Goal: Task Accomplishment & Management: Use online tool/utility

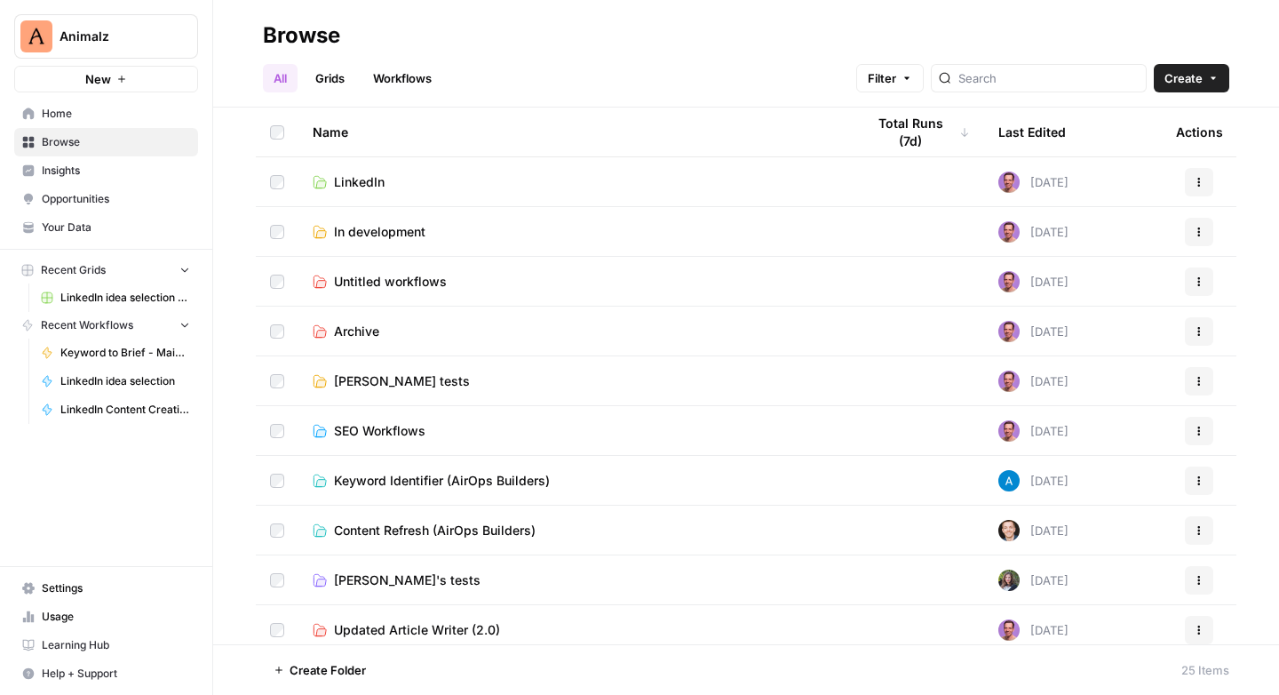
click at [370, 230] on span "In development" at bounding box center [379, 232] width 91 height 18
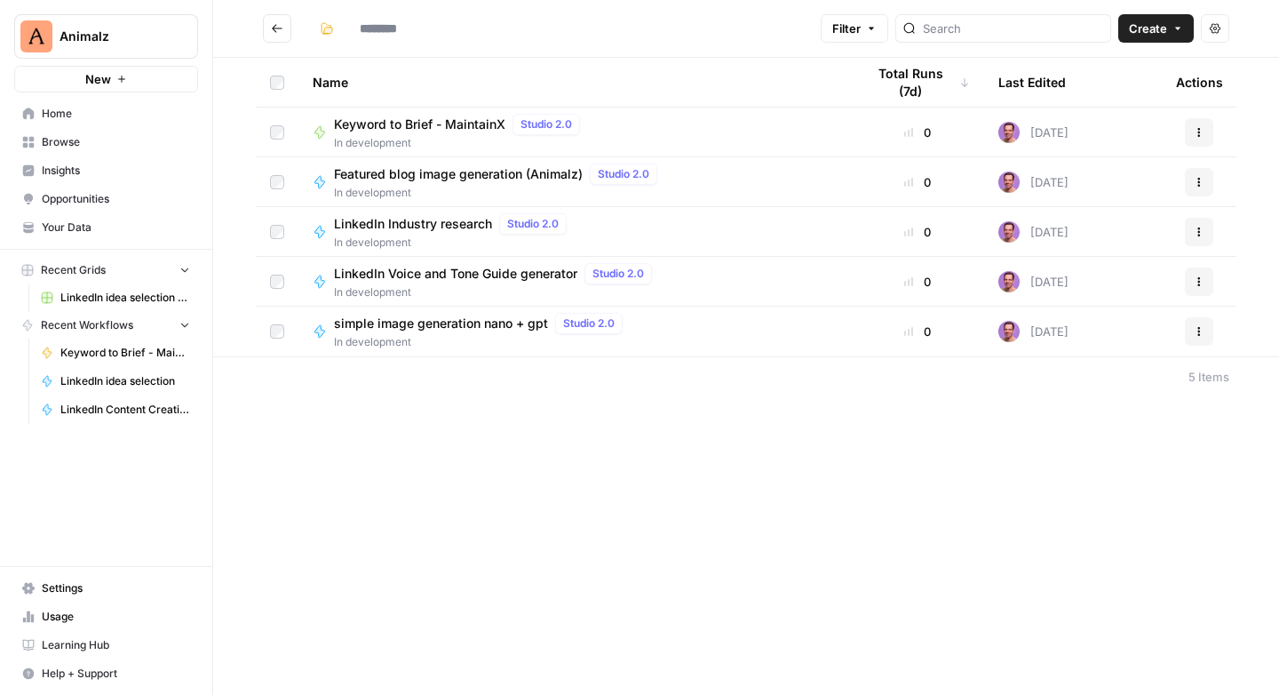
type input "**********"
click at [1169, 28] on button "Create" at bounding box center [1155, 28] width 75 height 28
click at [1105, 102] on span "Workflow" at bounding box center [1121, 95] width 99 height 18
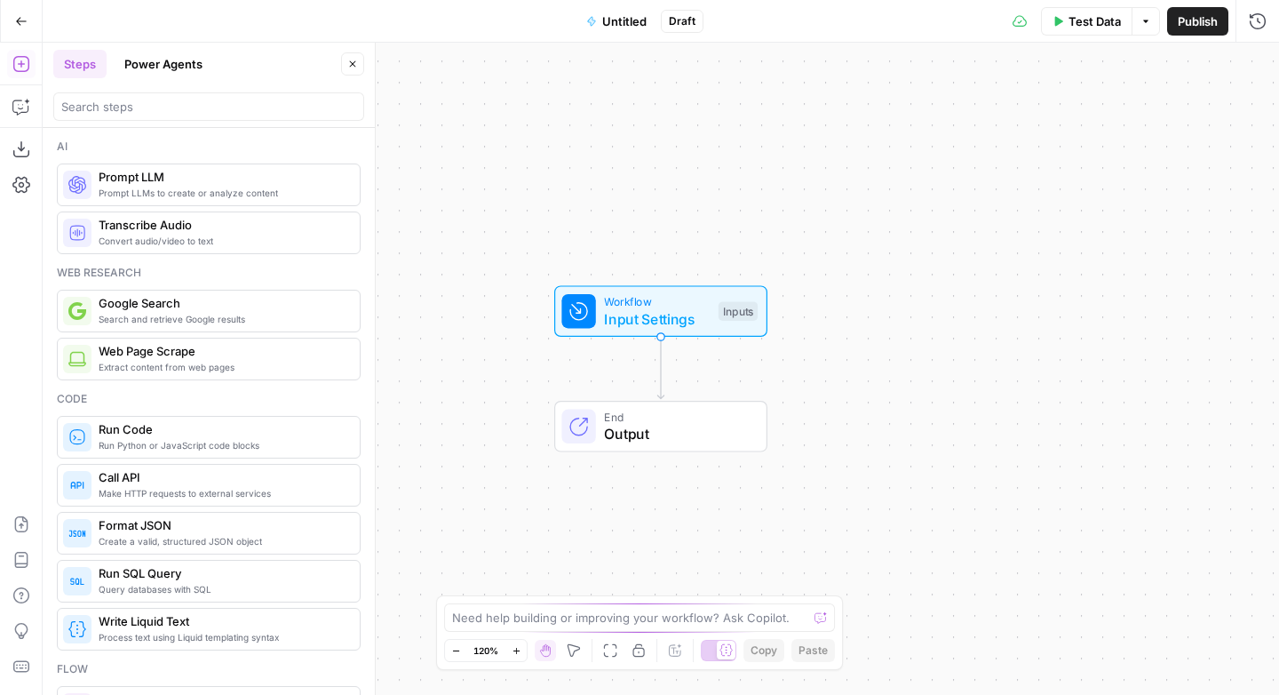
click at [639, 20] on span "Untitled" at bounding box center [624, 21] width 44 height 18
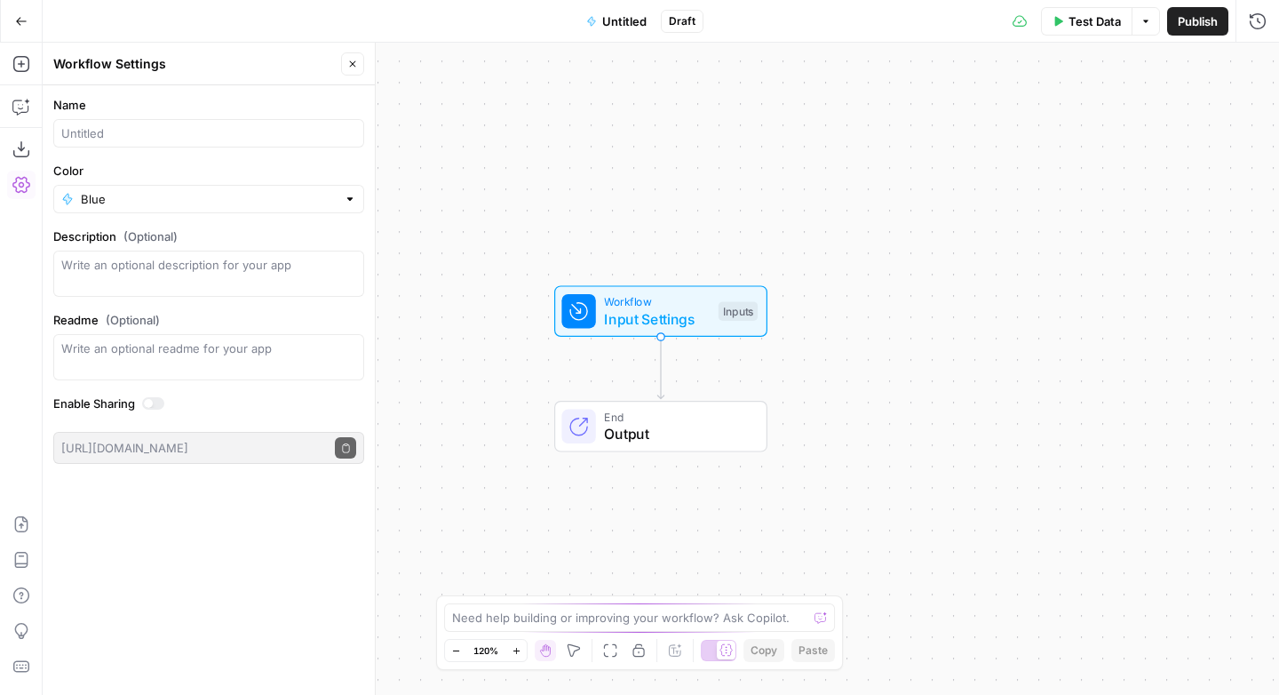
click at [63, 198] on div "Blue" at bounding box center [208, 199] width 311 height 28
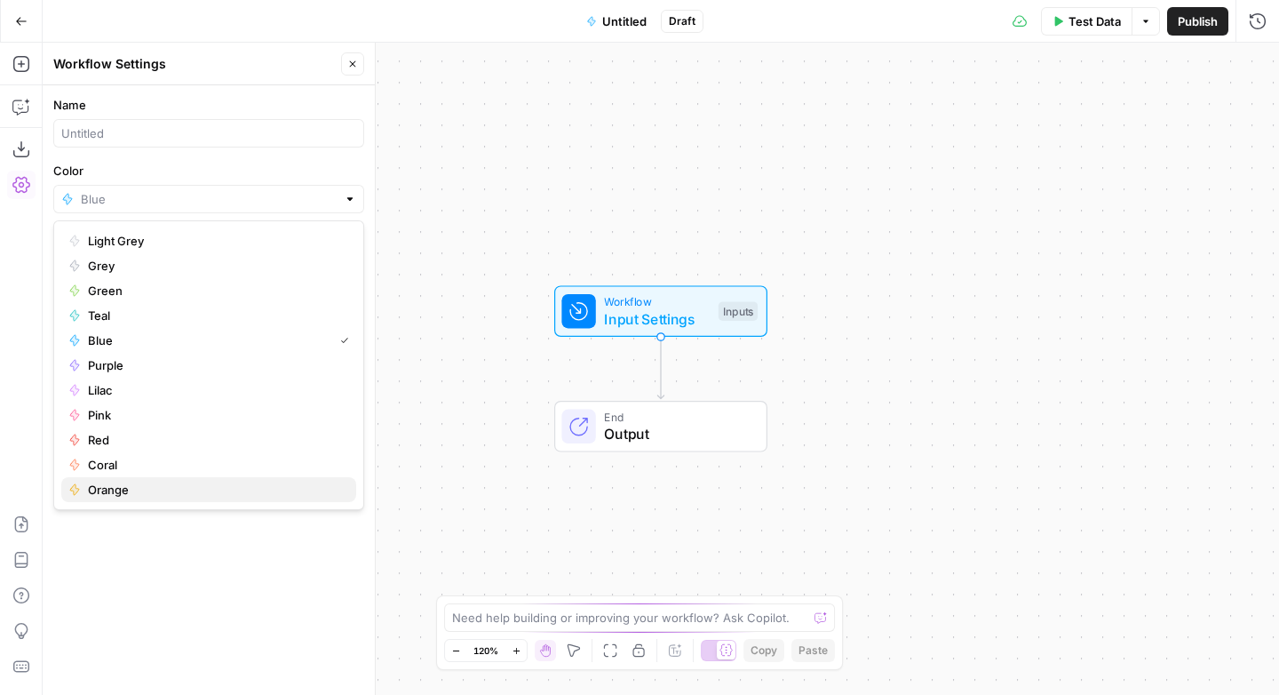
click at [102, 482] on span "Orange" at bounding box center [215, 490] width 254 height 18
type input "Orange"
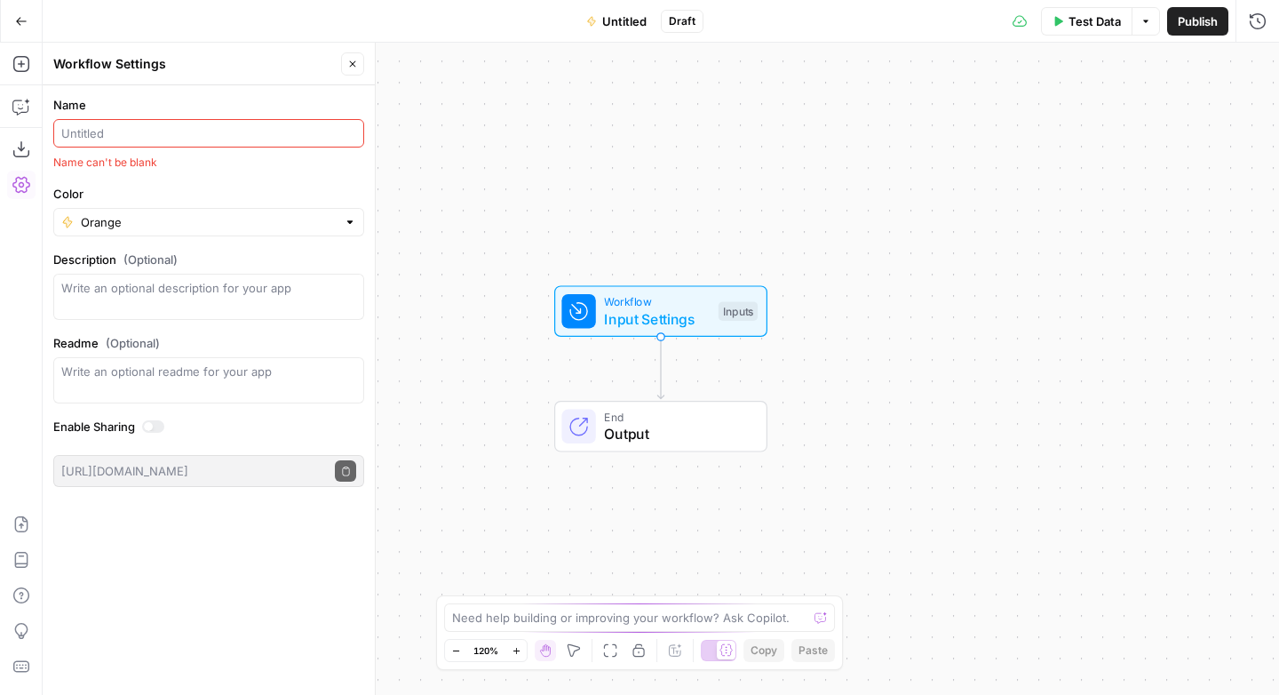
click at [111, 142] on div at bounding box center [208, 133] width 311 height 28
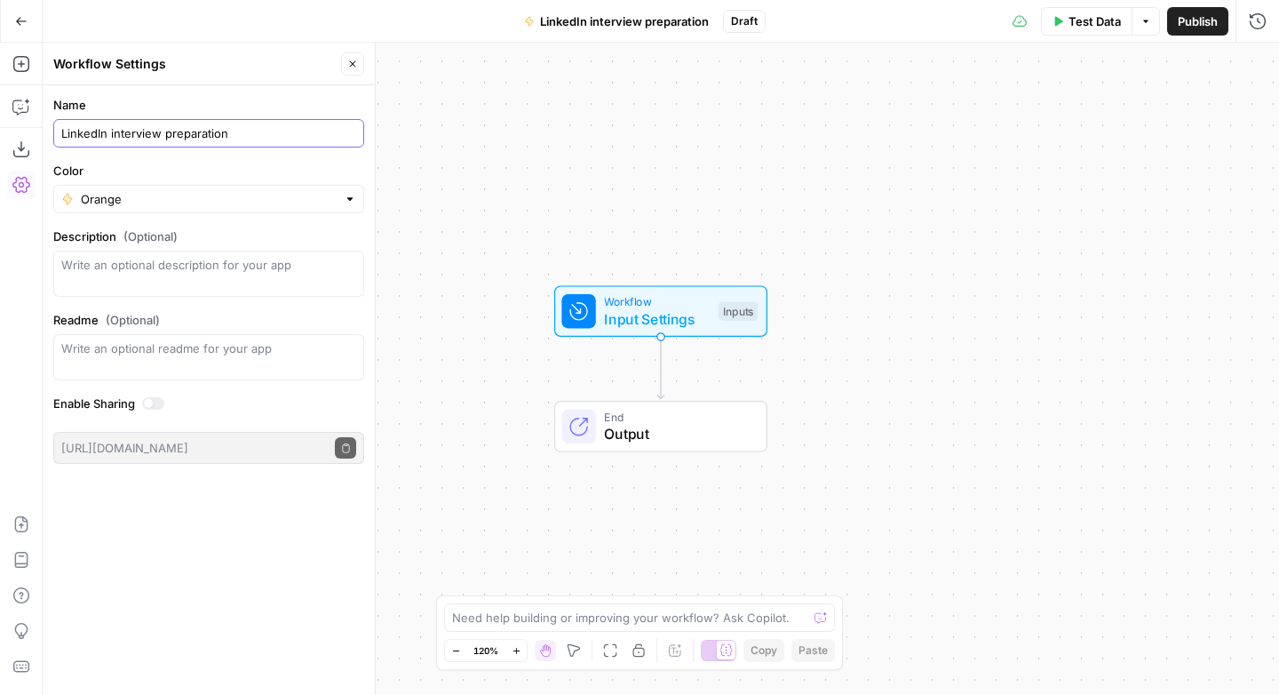
type input "LinkedIn interview preparation"
click at [442, 104] on div "Workflow Input Settings Inputs End Output" at bounding box center [661, 369] width 1236 height 652
click at [634, 310] on span "Input Settings" at bounding box center [657, 317] width 106 height 21
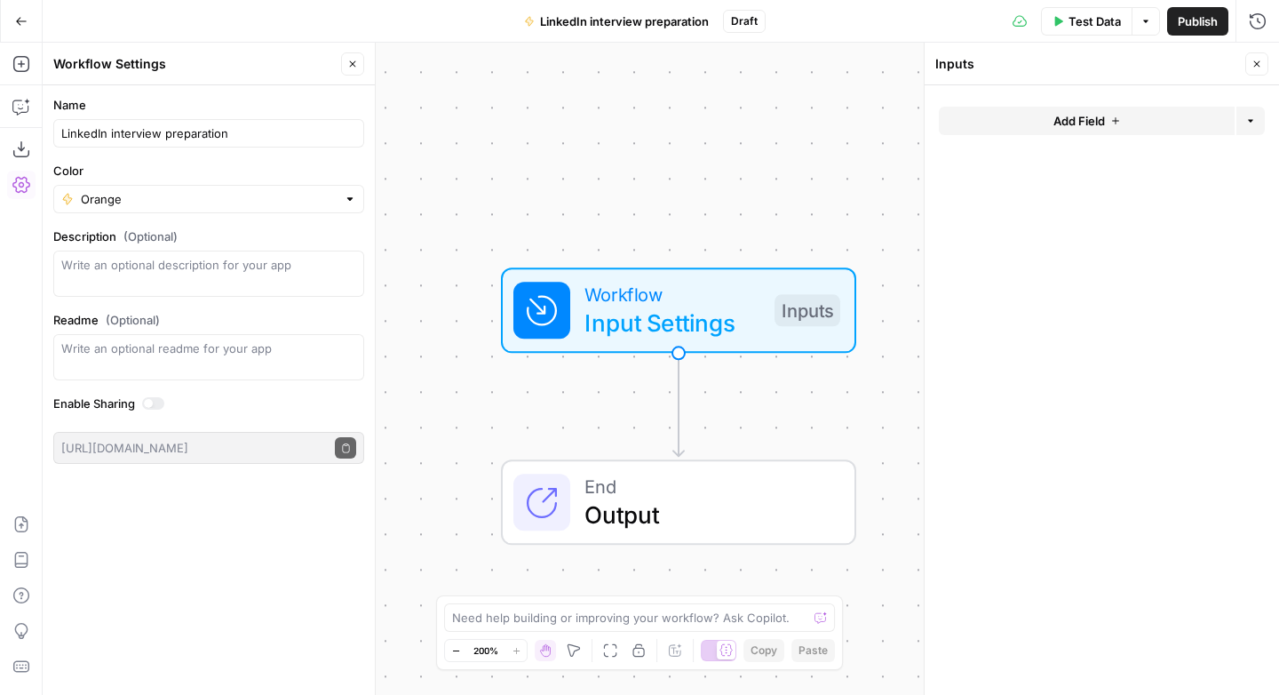
click at [1121, 123] on button "Add Field" at bounding box center [1087, 121] width 296 height 28
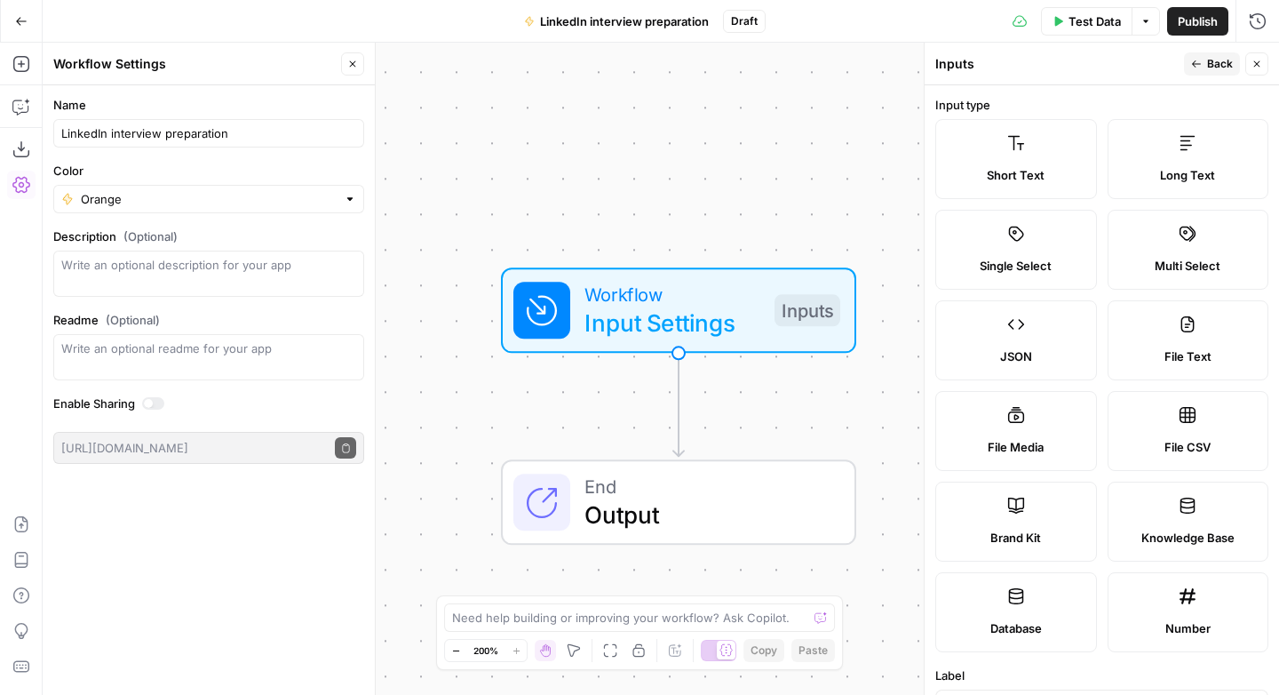
click at [1187, 159] on label "Long Text" at bounding box center [1189, 159] width 162 height 80
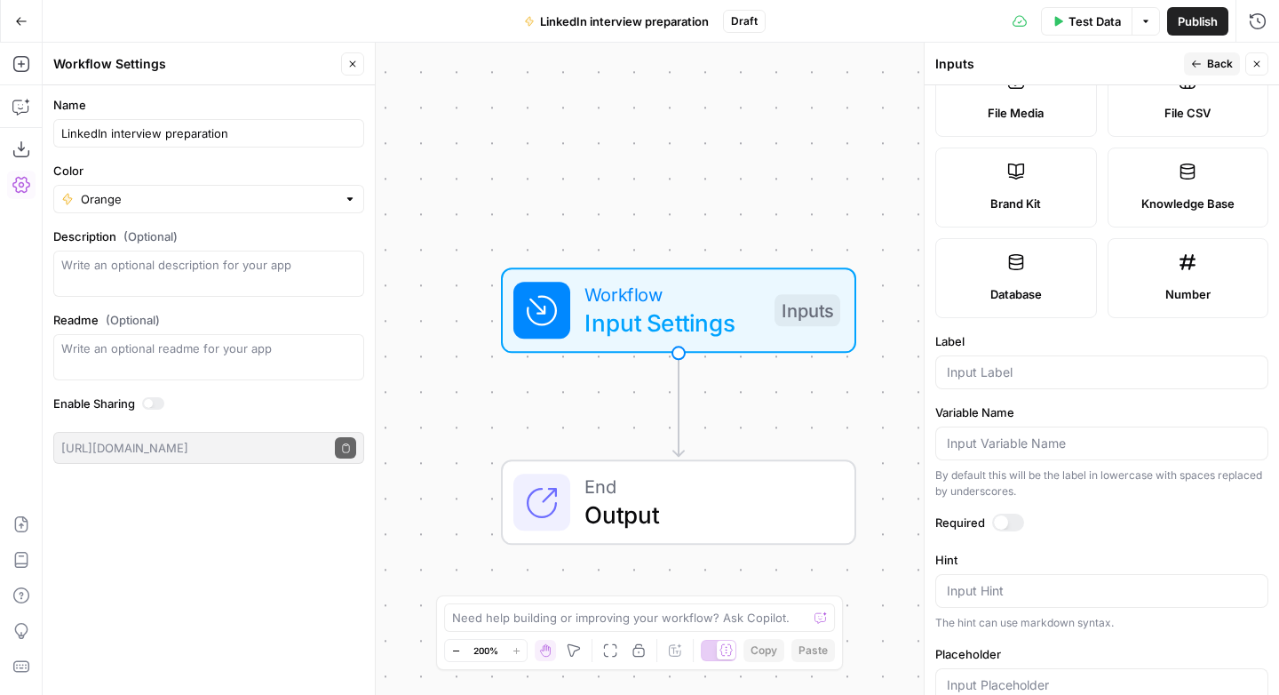
scroll to position [505, 0]
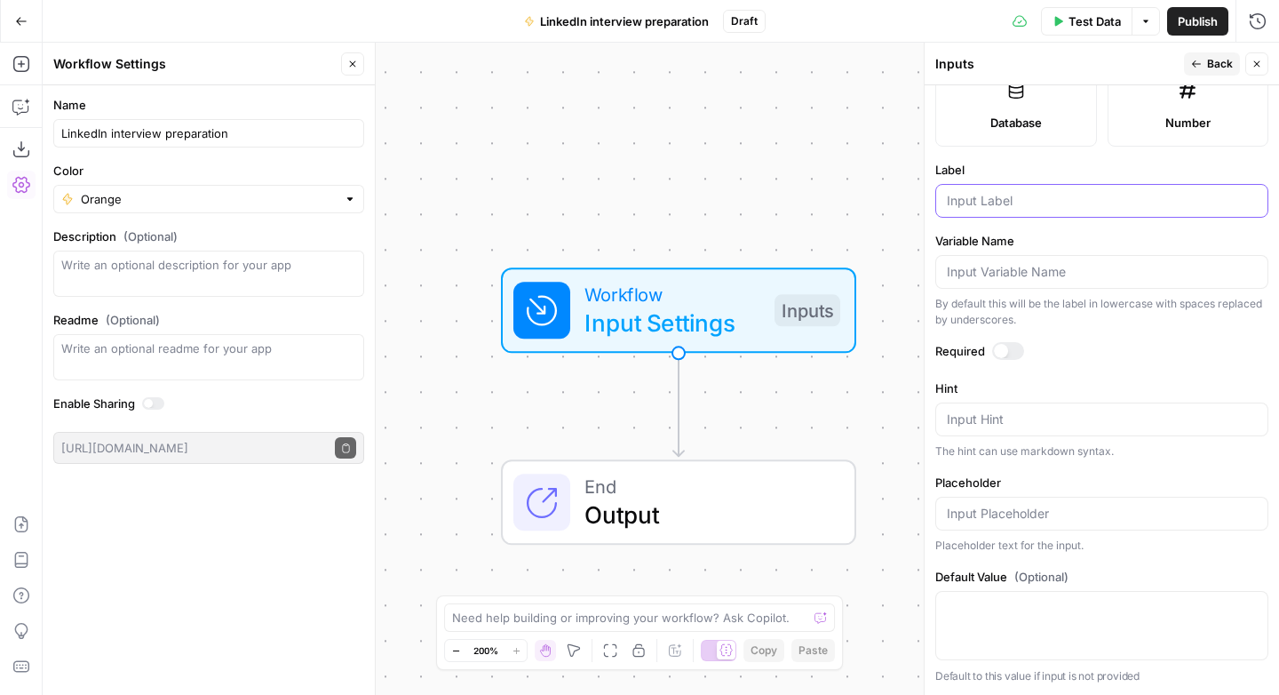
click at [993, 202] on input "Label" at bounding box center [1102, 201] width 310 height 18
type input "company narrative"
click at [1011, 350] on div at bounding box center [1008, 351] width 32 height 18
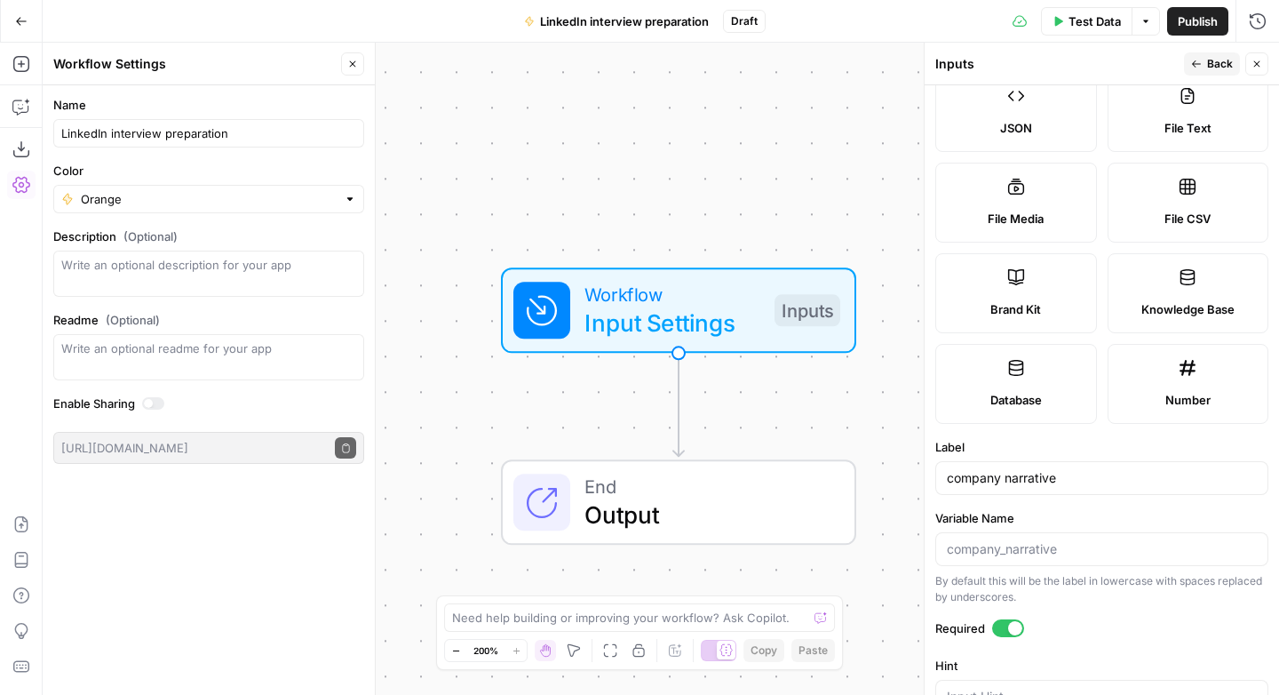
scroll to position [380, 0]
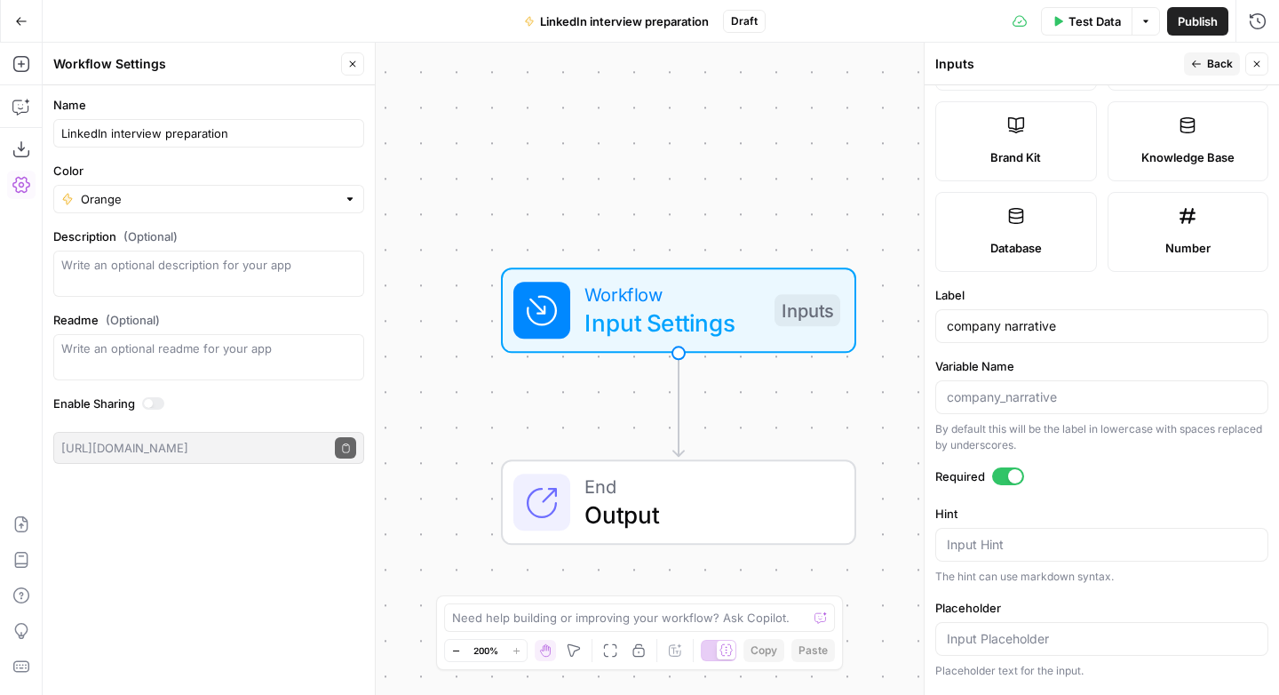
click at [998, 473] on div at bounding box center [1008, 476] width 32 height 18
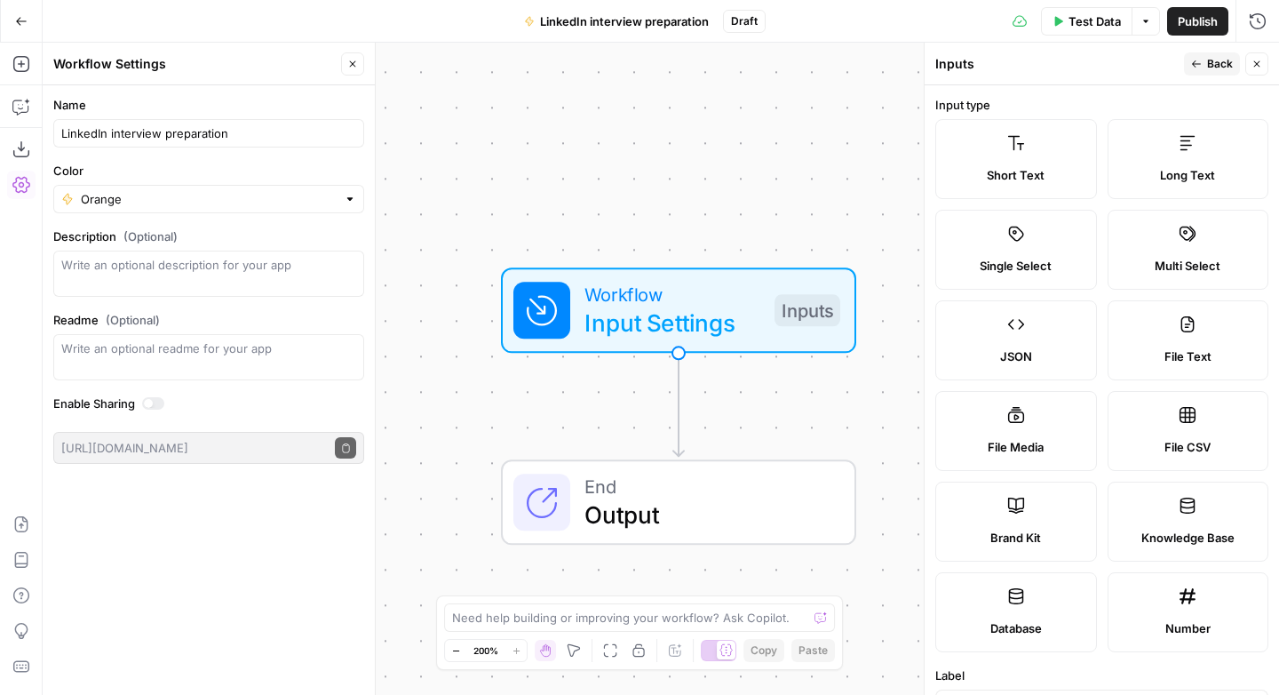
click at [1220, 67] on span "Back" at bounding box center [1220, 64] width 26 height 16
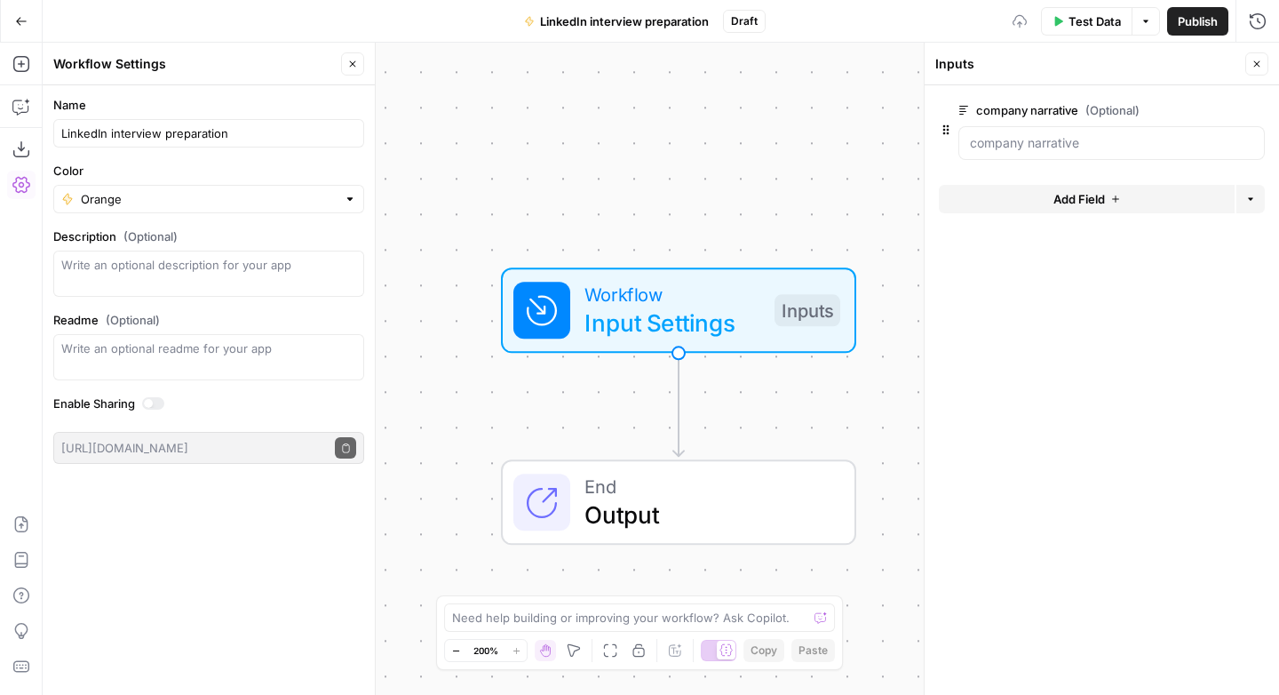
click at [1108, 189] on button "Add Field" at bounding box center [1087, 199] width 296 height 28
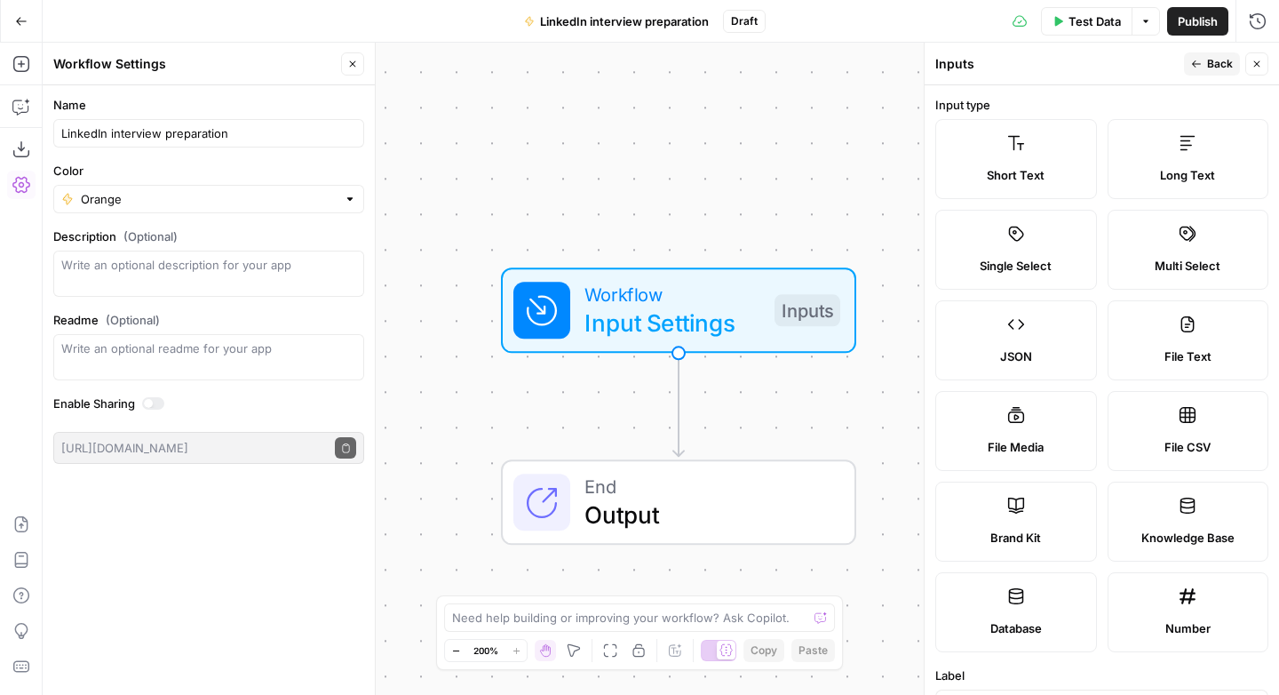
click at [1179, 172] on span "Long Text" at bounding box center [1187, 175] width 55 height 18
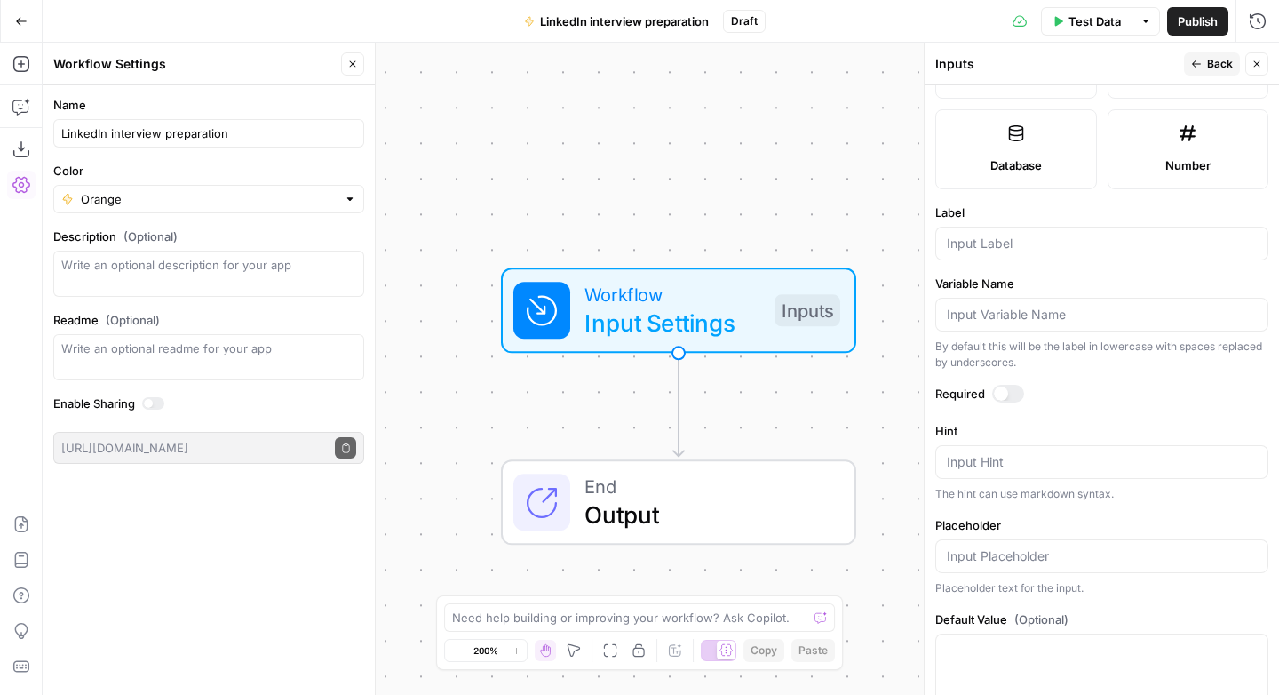
scroll to position [505, 0]
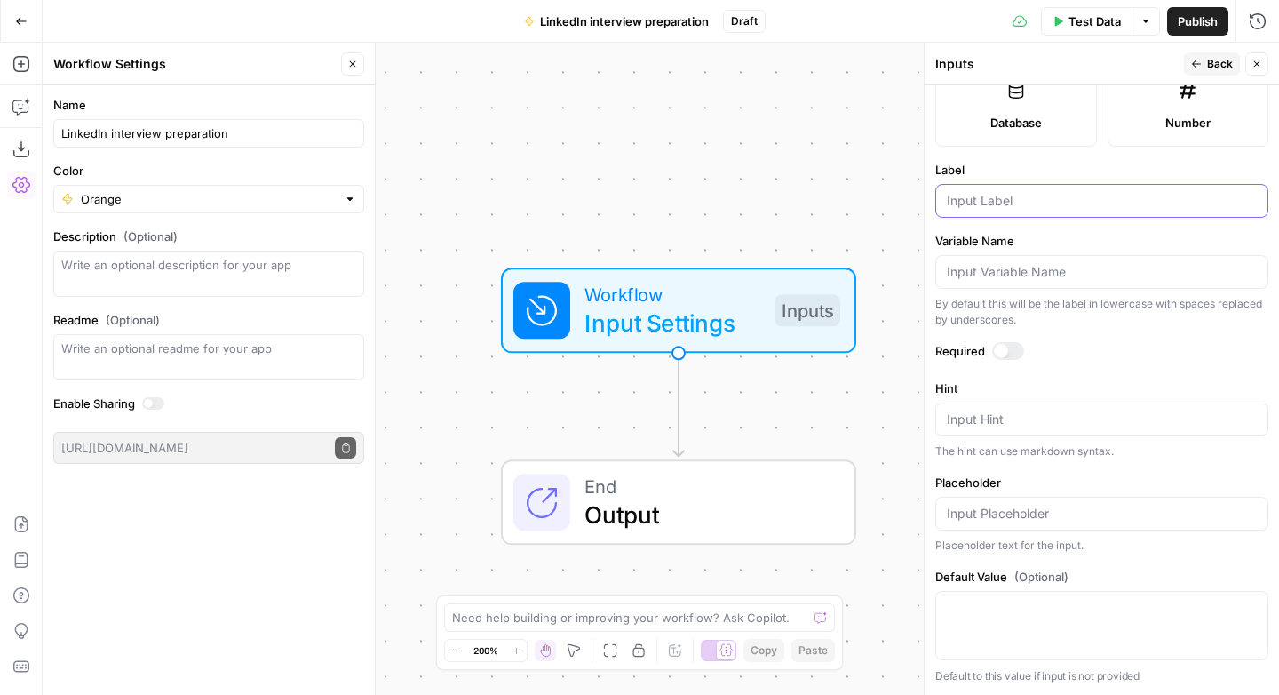
click at [996, 203] on input "Label" at bounding box center [1102, 201] width 310 height 18
type input "company description"
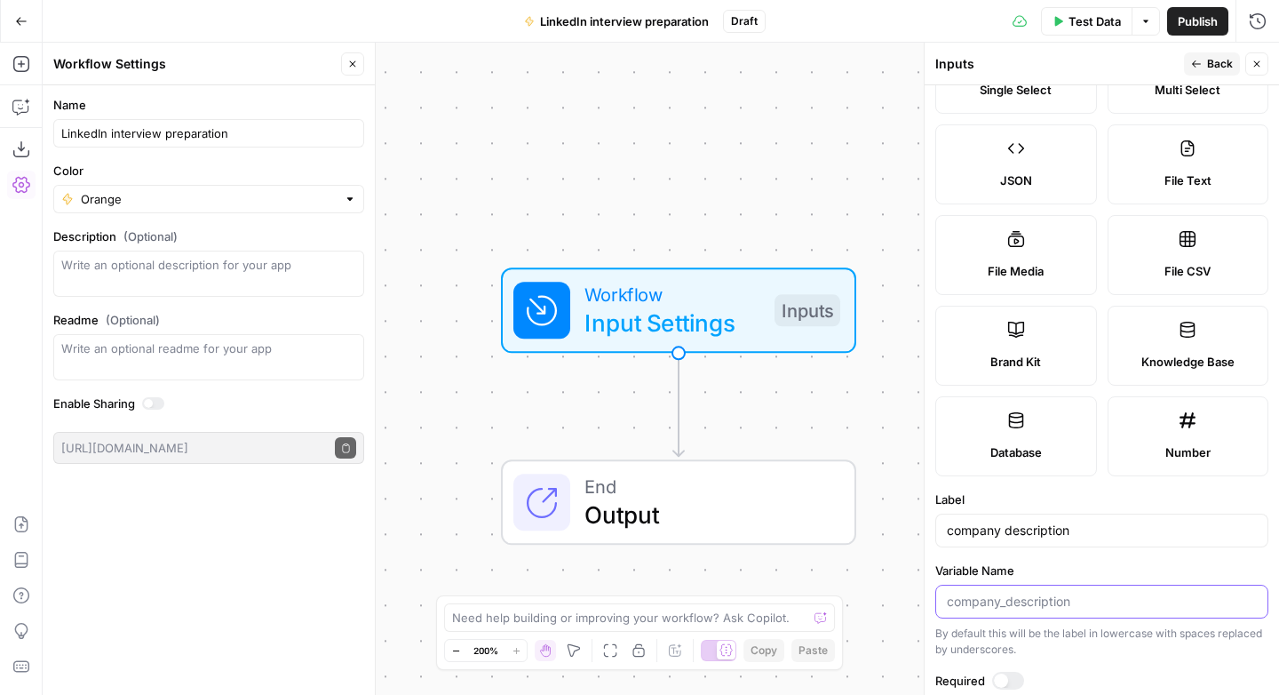
scroll to position [0, 0]
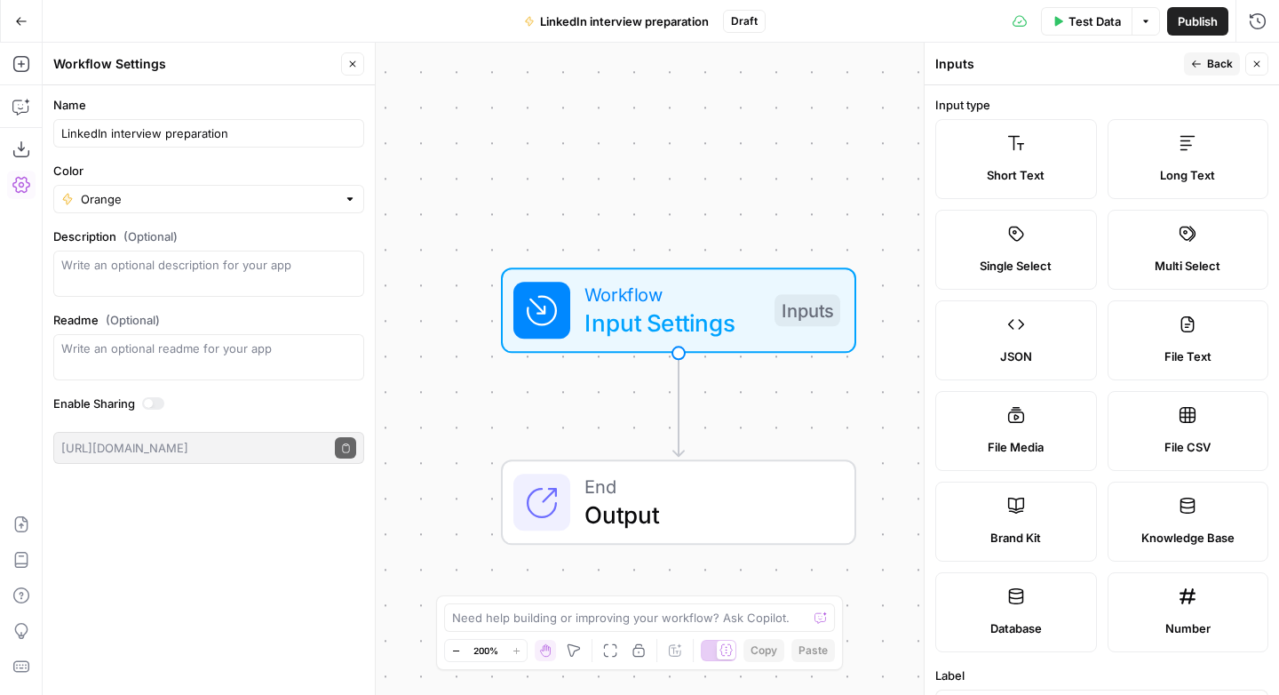
click at [1198, 59] on icon "button" at bounding box center [1196, 64] width 11 height 11
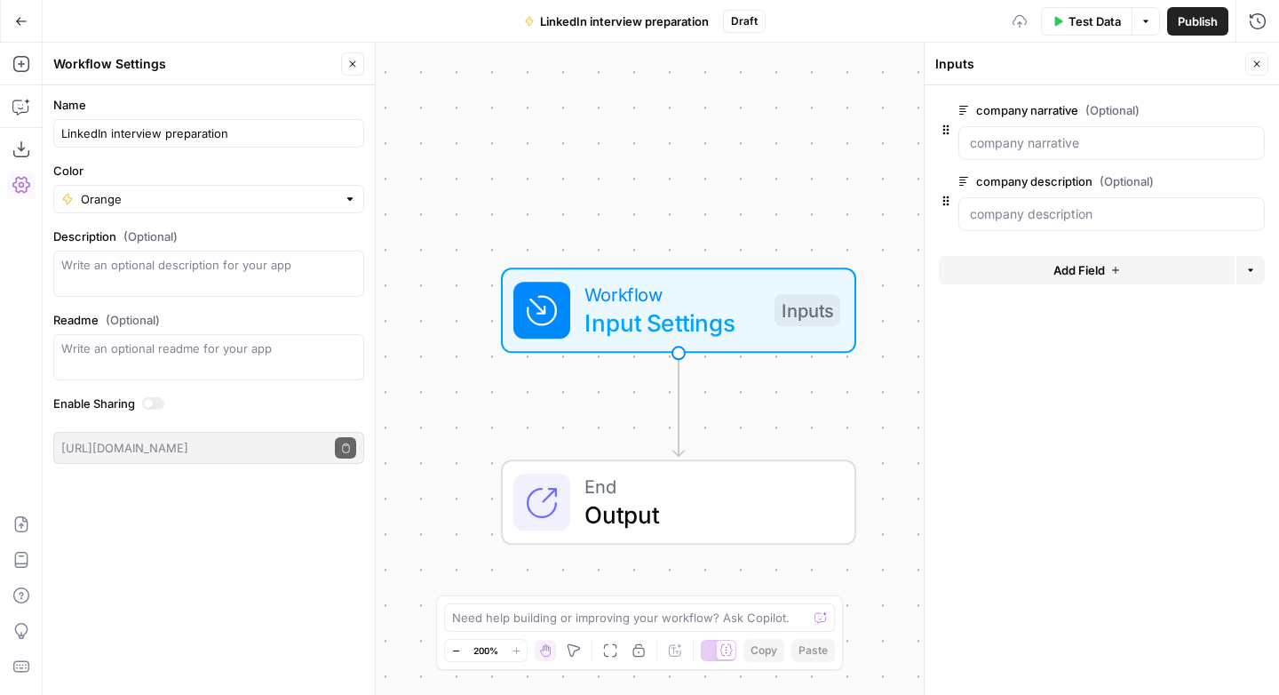
click at [1106, 265] on button "Add Field" at bounding box center [1087, 270] width 296 height 28
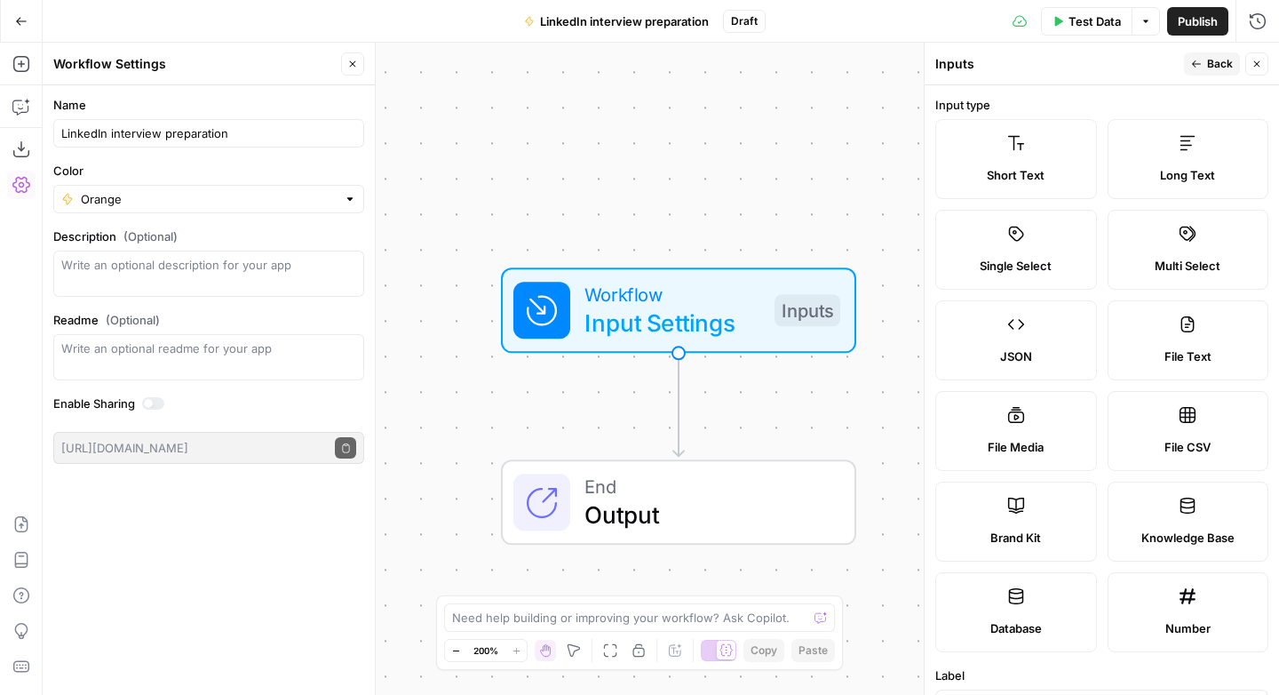
click at [1180, 155] on label "Long Text" at bounding box center [1189, 159] width 162 height 80
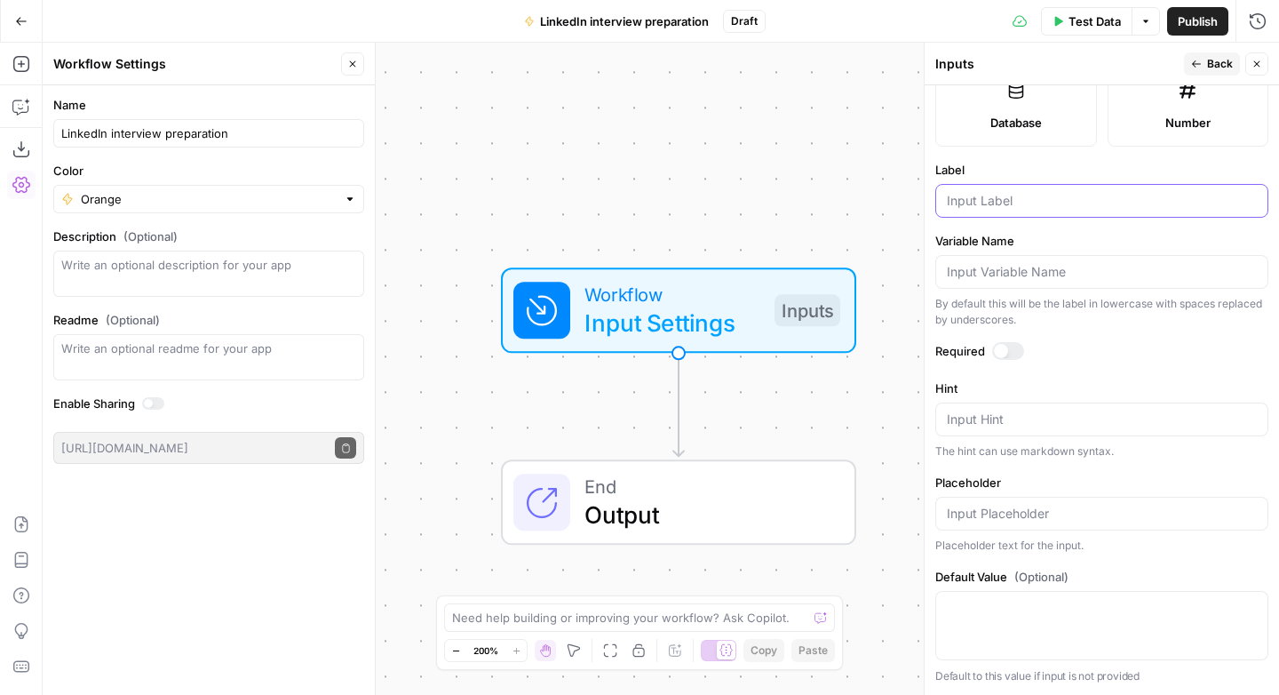
click at [1007, 203] on input "Label" at bounding box center [1102, 201] width 310 height 18
type input "icp"
click at [1009, 353] on div at bounding box center [1008, 351] width 32 height 18
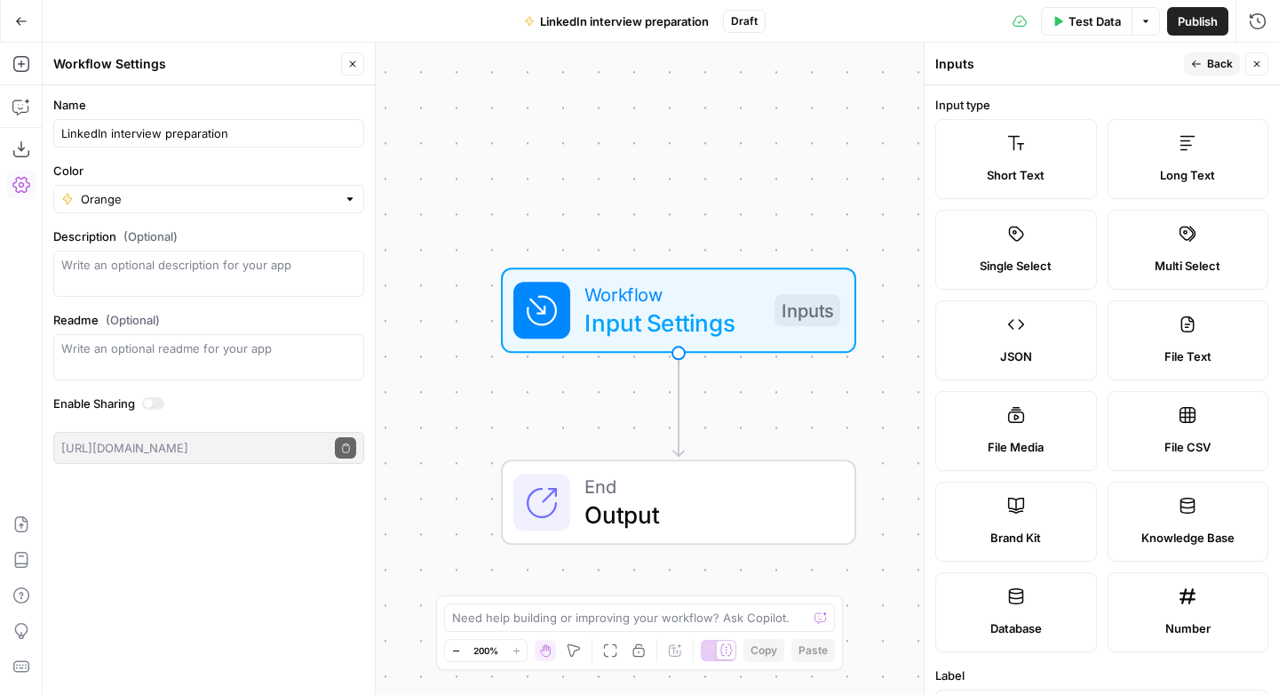
click at [1211, 63] on span "Back" at bounding box center [1220, 64] width 26 height 16
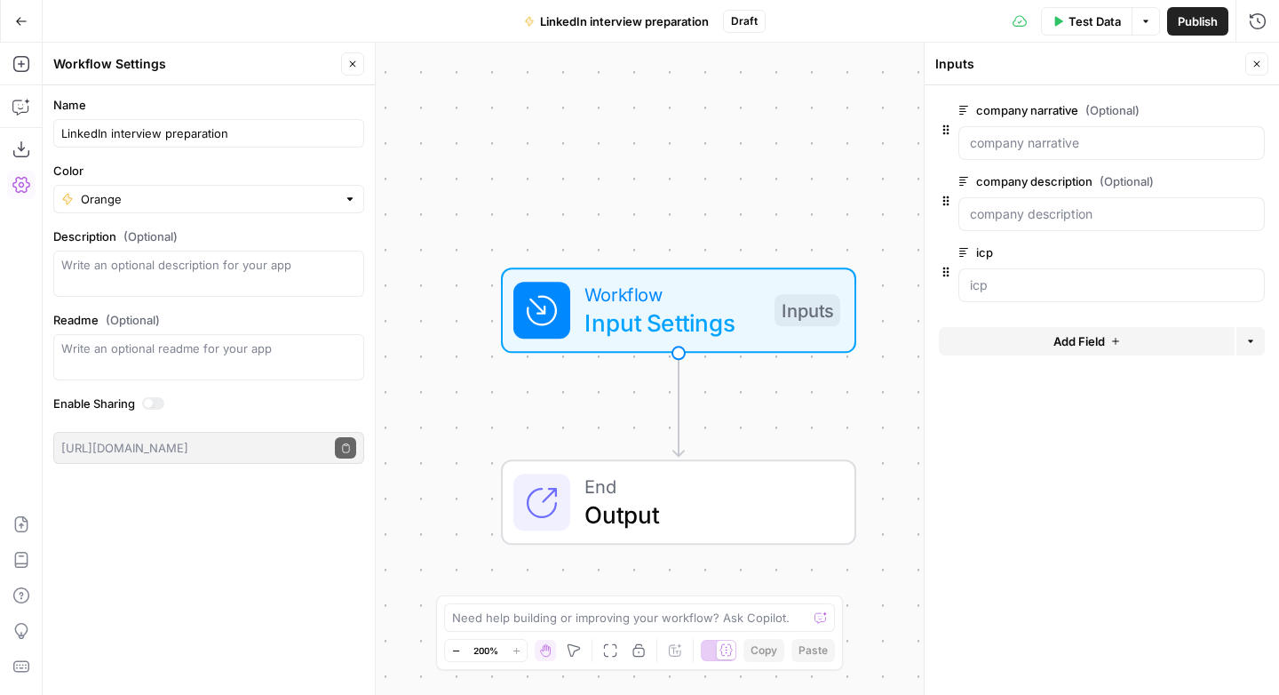
click at [1200, 176] on span "edit field" at bounding box center [1198, 181] width 39 height 14
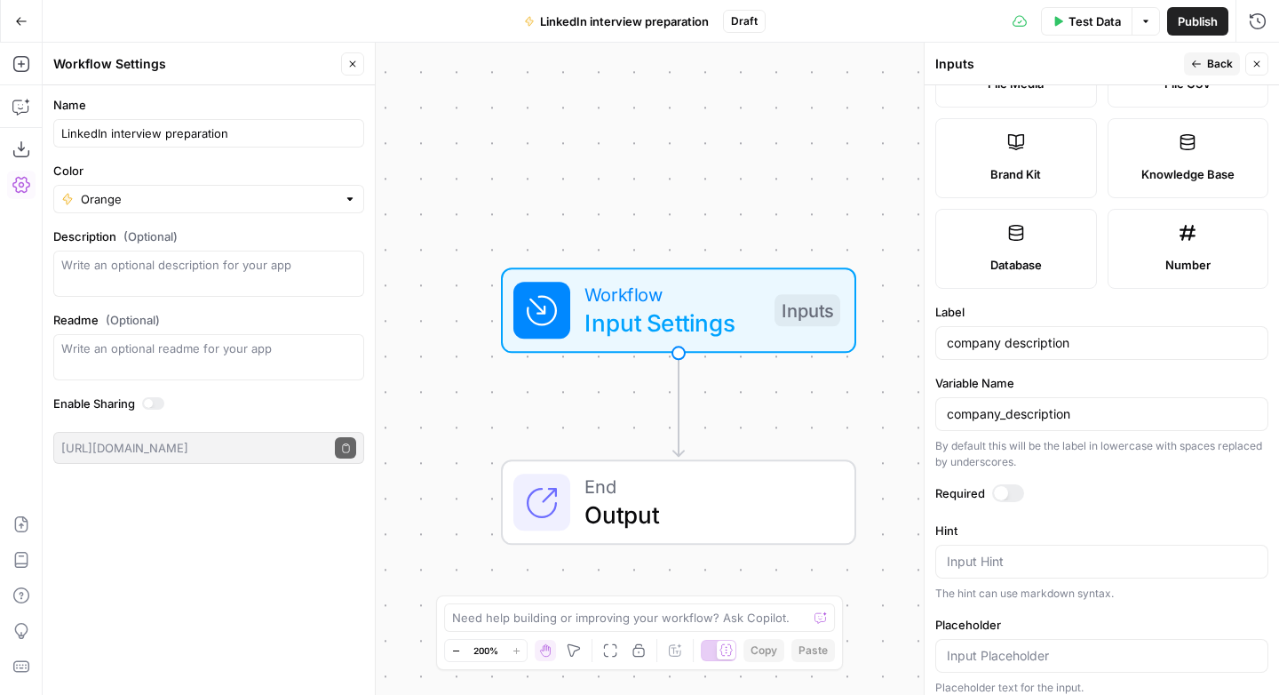
scroll to position [505, 0]
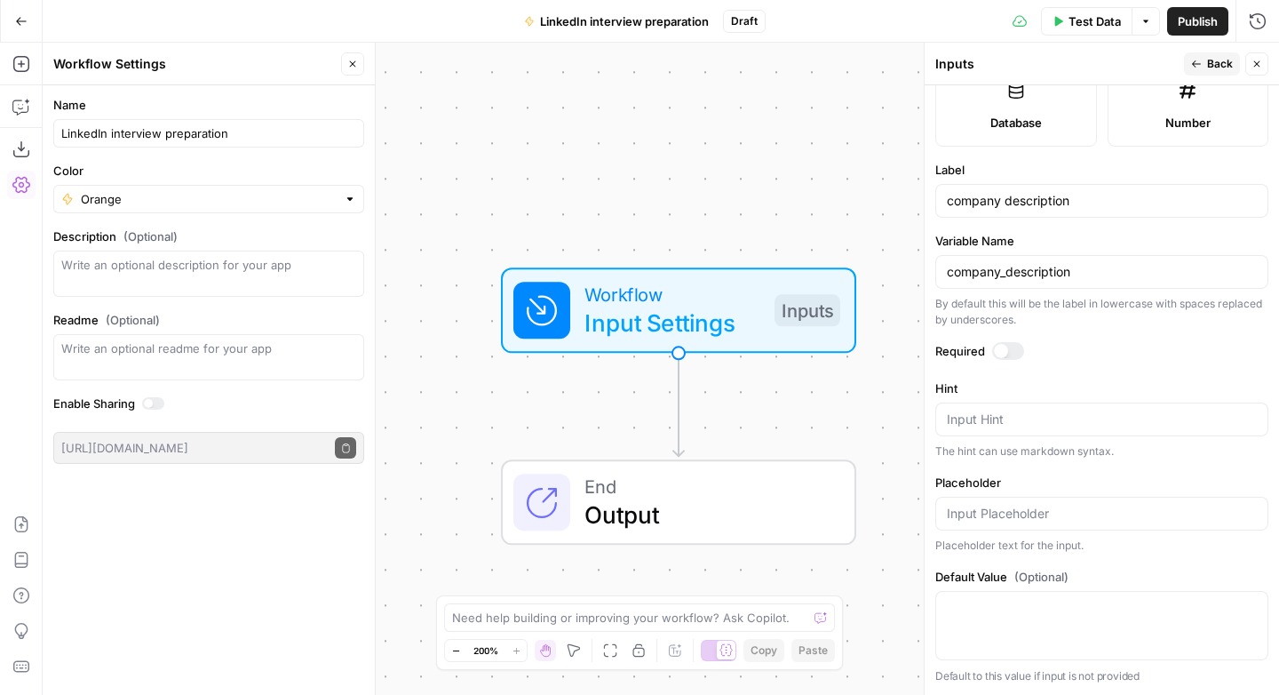
click at [1014, 351] on div at bounding box center [1008, 351] width 32 height 18
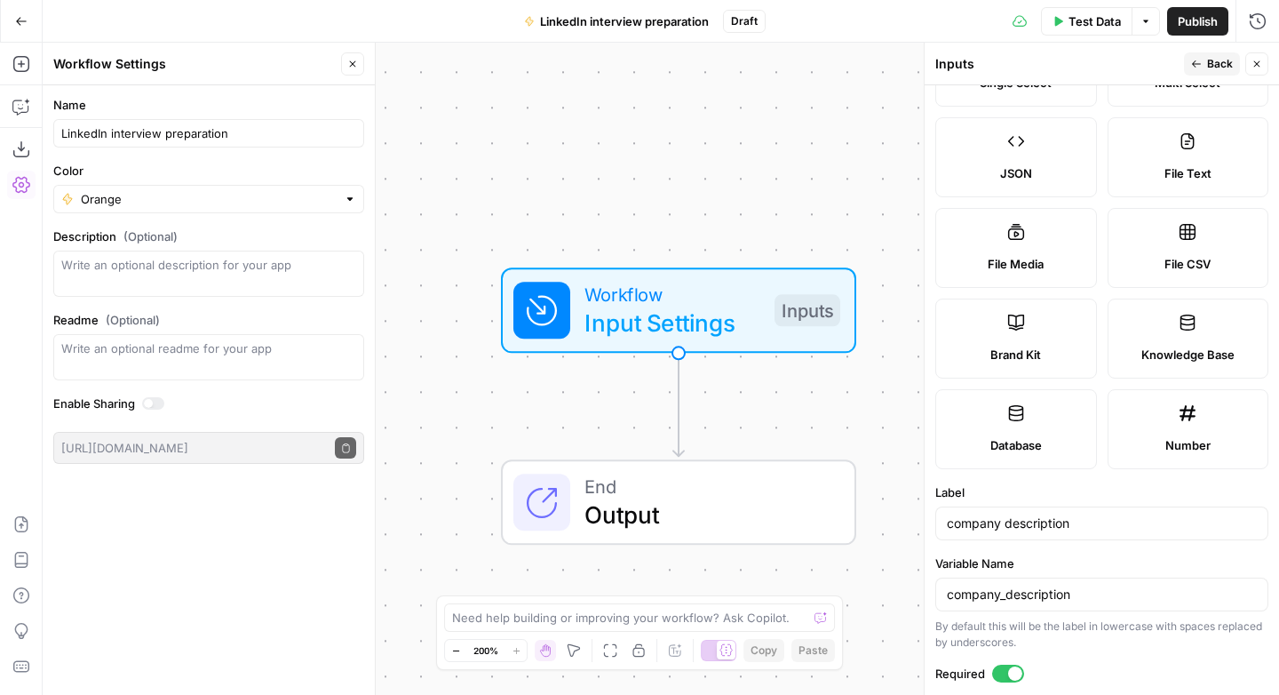
scroll to position [0, 0]
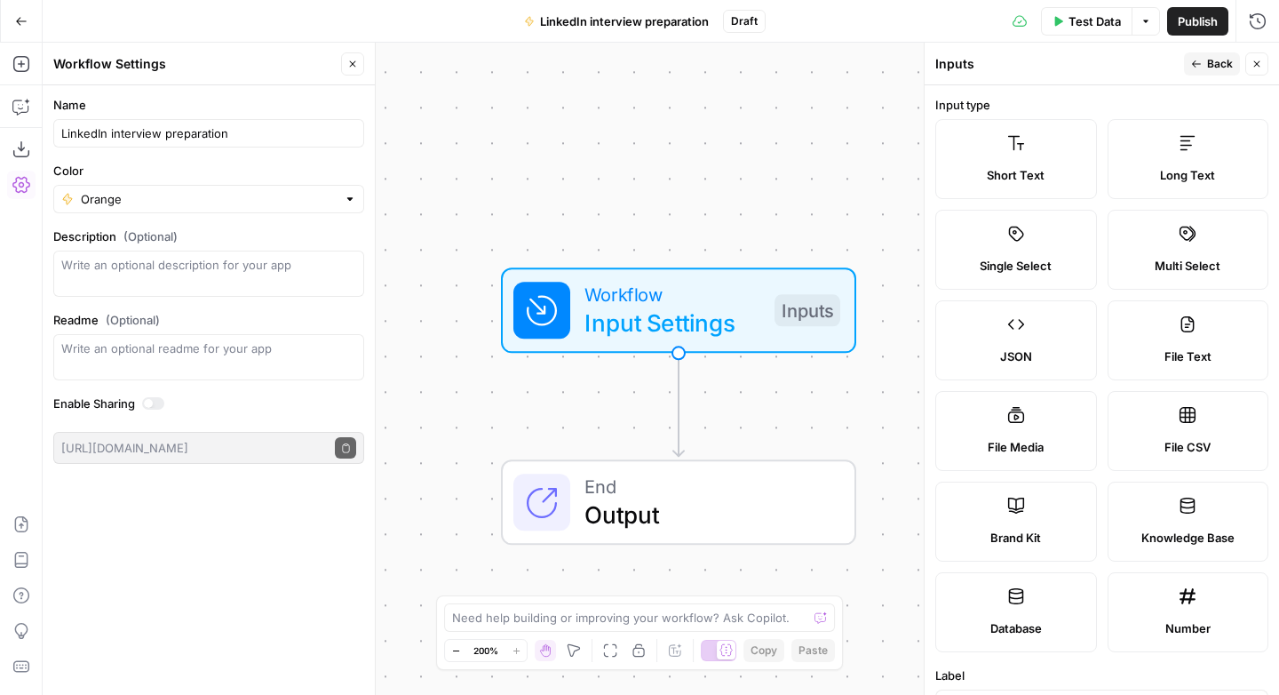
click at [1194, 60] on icon "button" at bounding box center [1196, 64] width 11 height 11
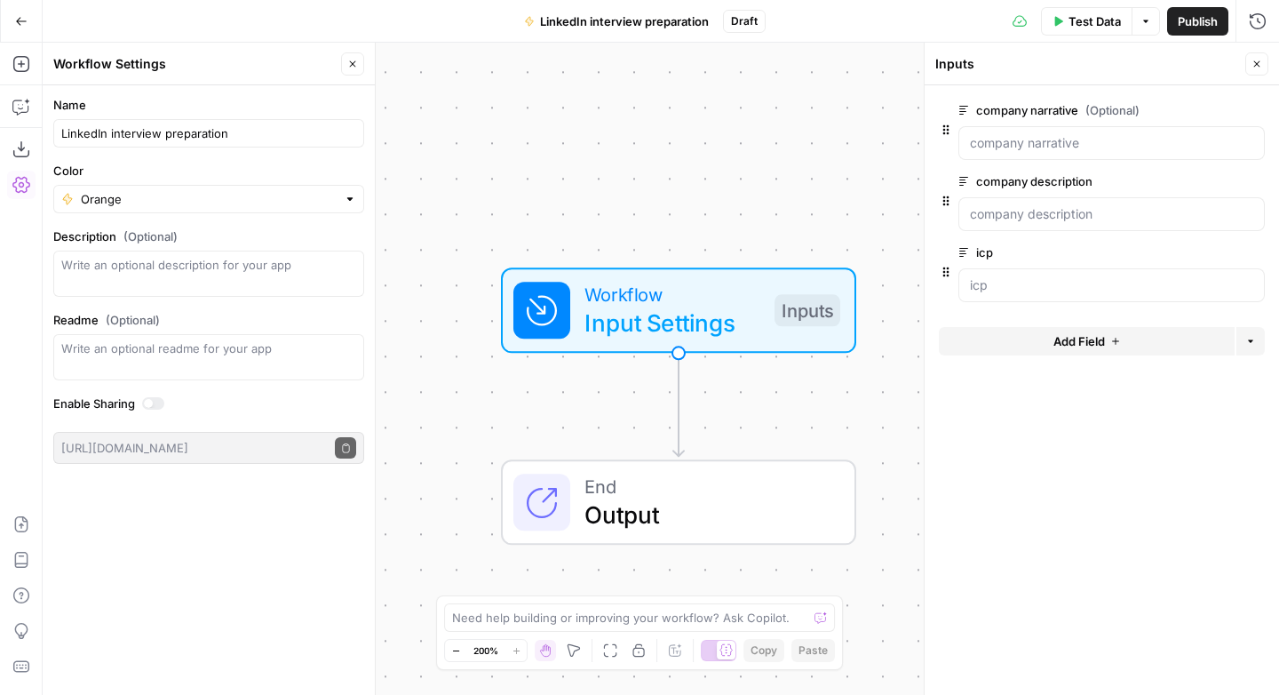
click at [1081, 345] on span "Add Field" at bounding box center [1079, 341] width 52 height 18
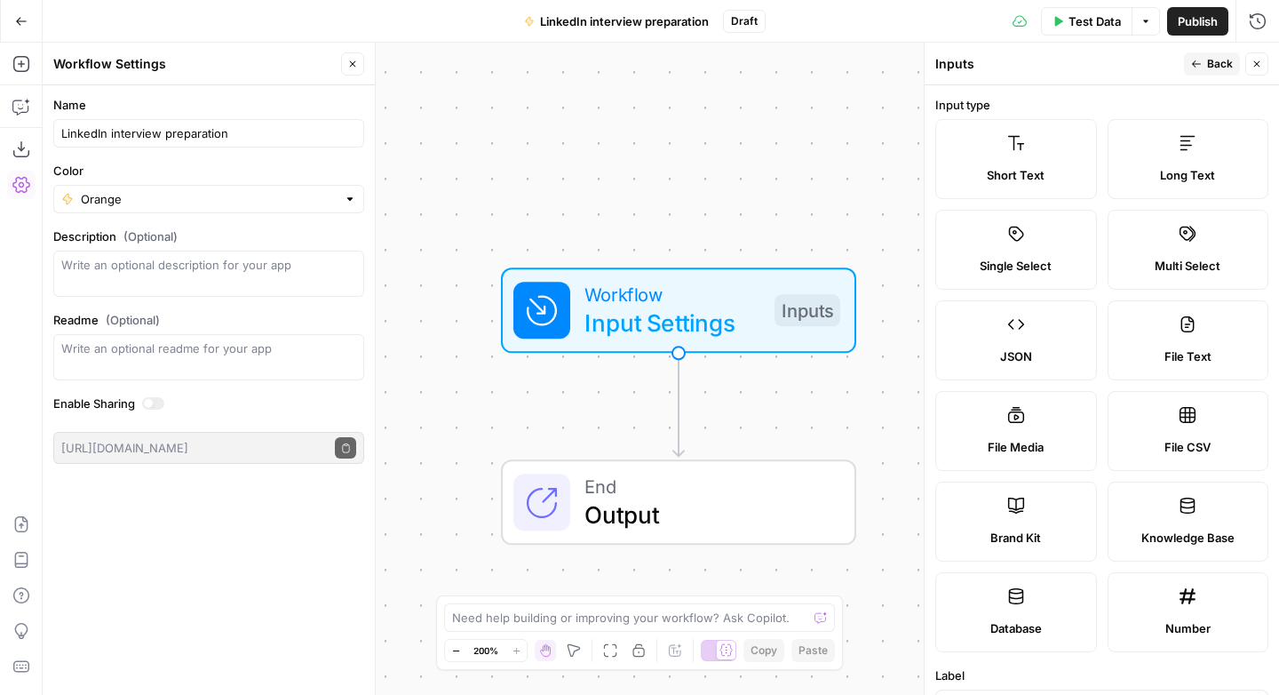
click at [1037, 153] on label "Short Text" at bounding box center [1016, 159] width 162 height 80
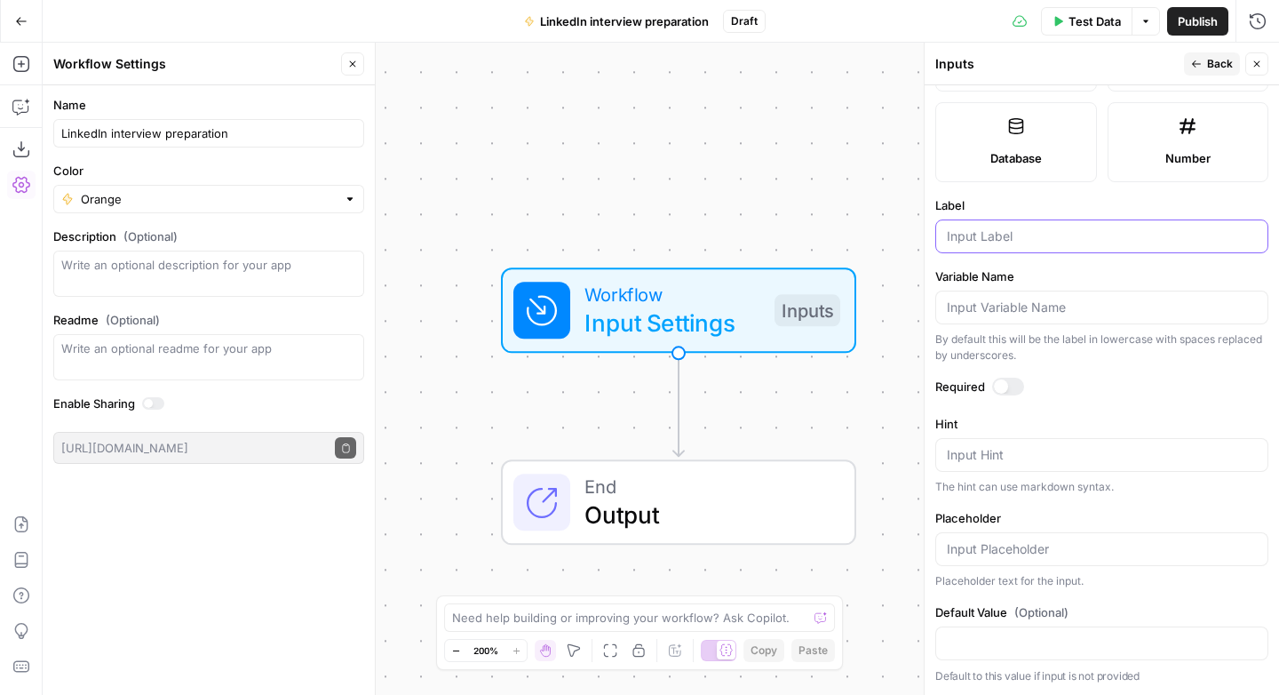
click at [986, 232] on input "Label" at bounding box center [1102, 236] width 310 height 18
type input "company"
click at [1010, 381] on div at bounding box center [1008, 386] width 32 height 18
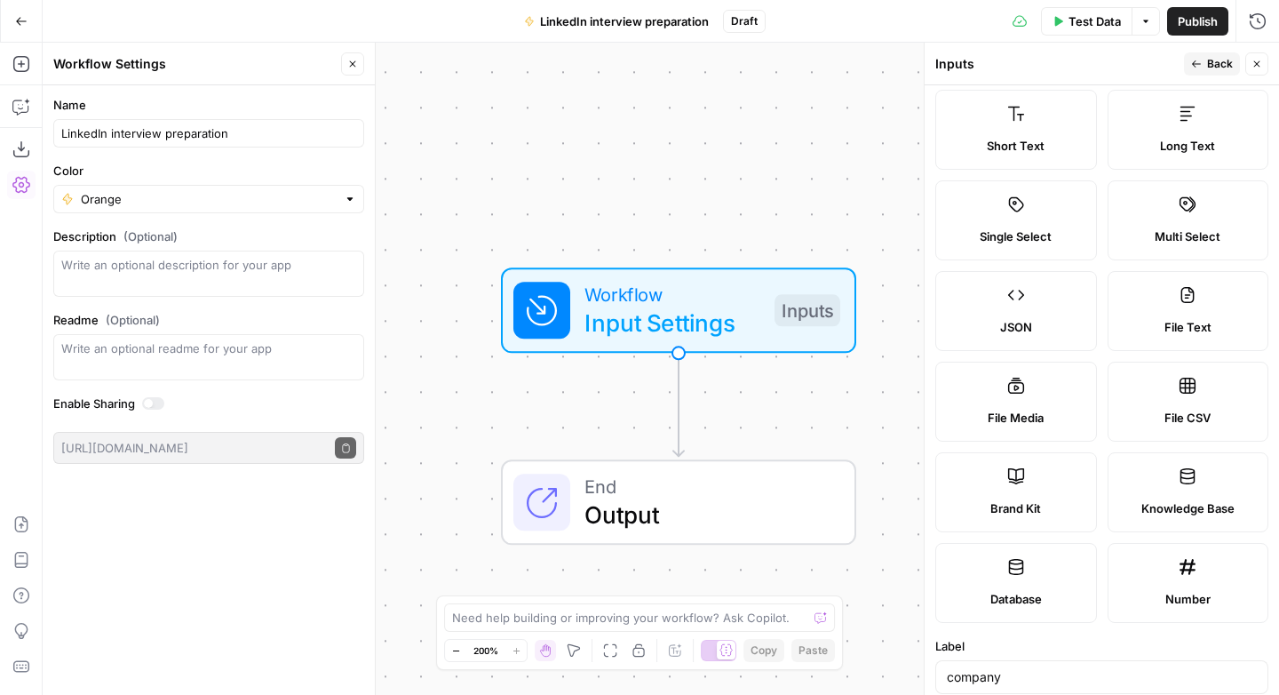
scroll to position [0, 0]
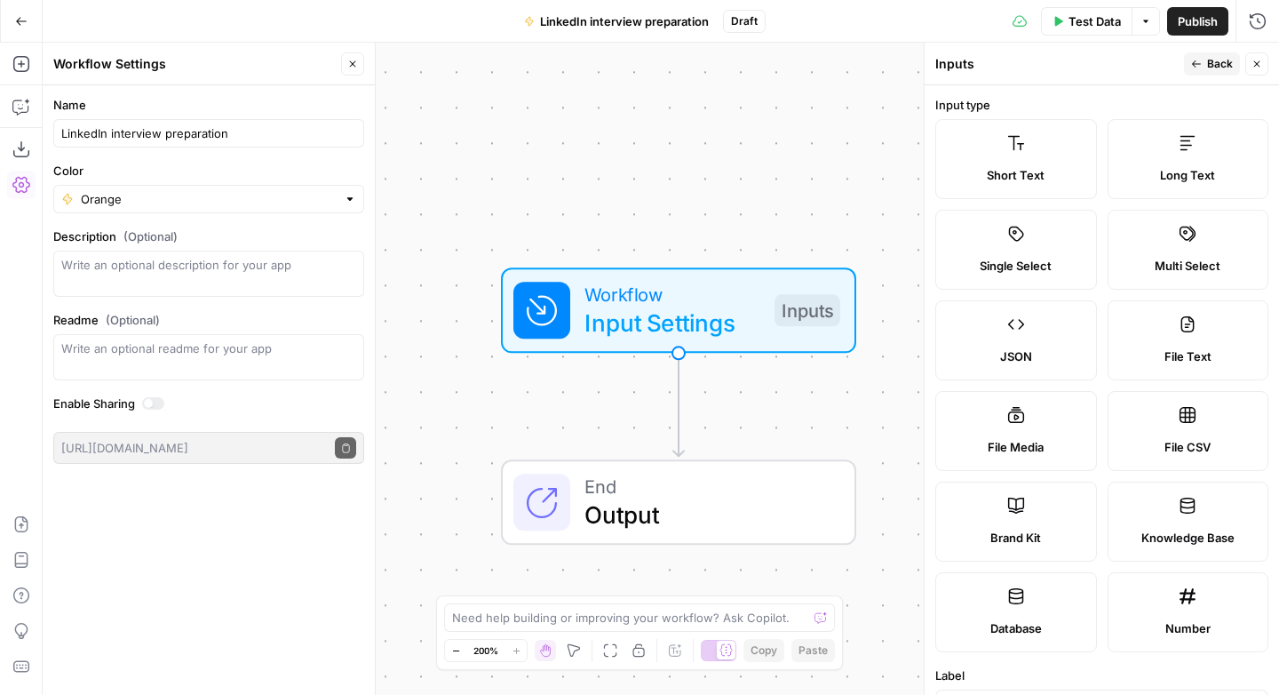
click at [1217, 69] on span "Back" at bounding box center [1220, 64] width 26 height 16
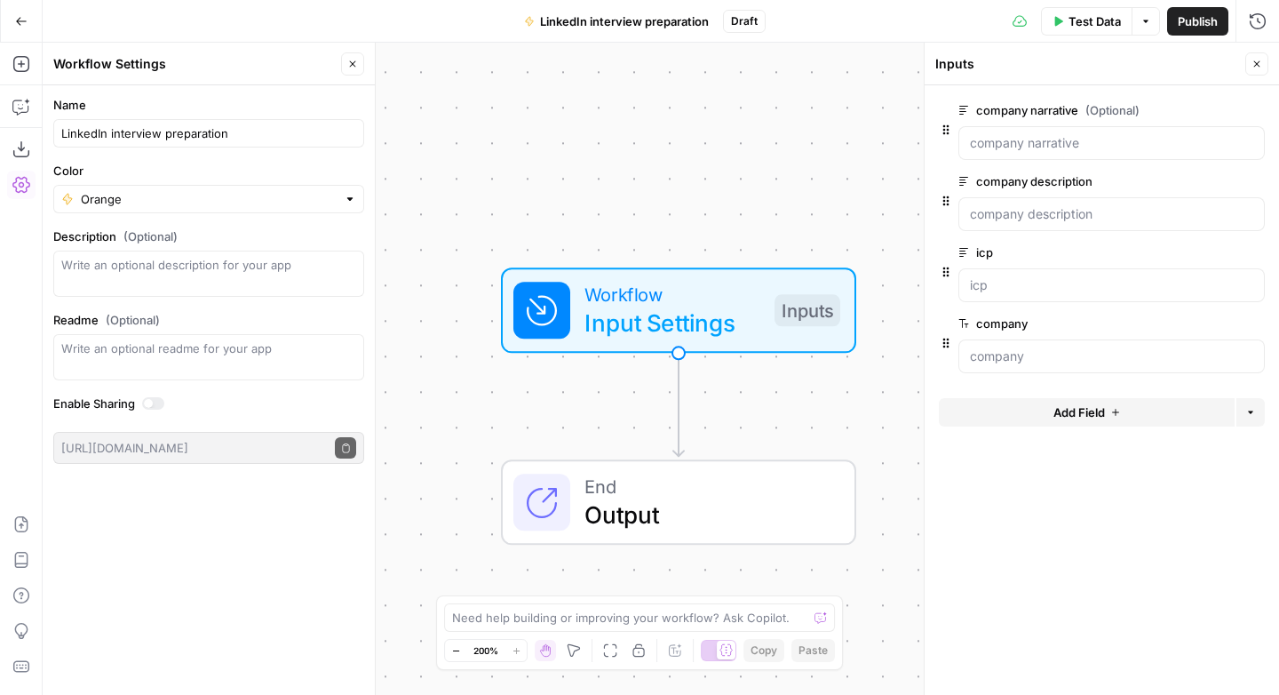
click at [1092, 417] on span "Add Field" at bounding box center [1079, 412] width 52 height 18
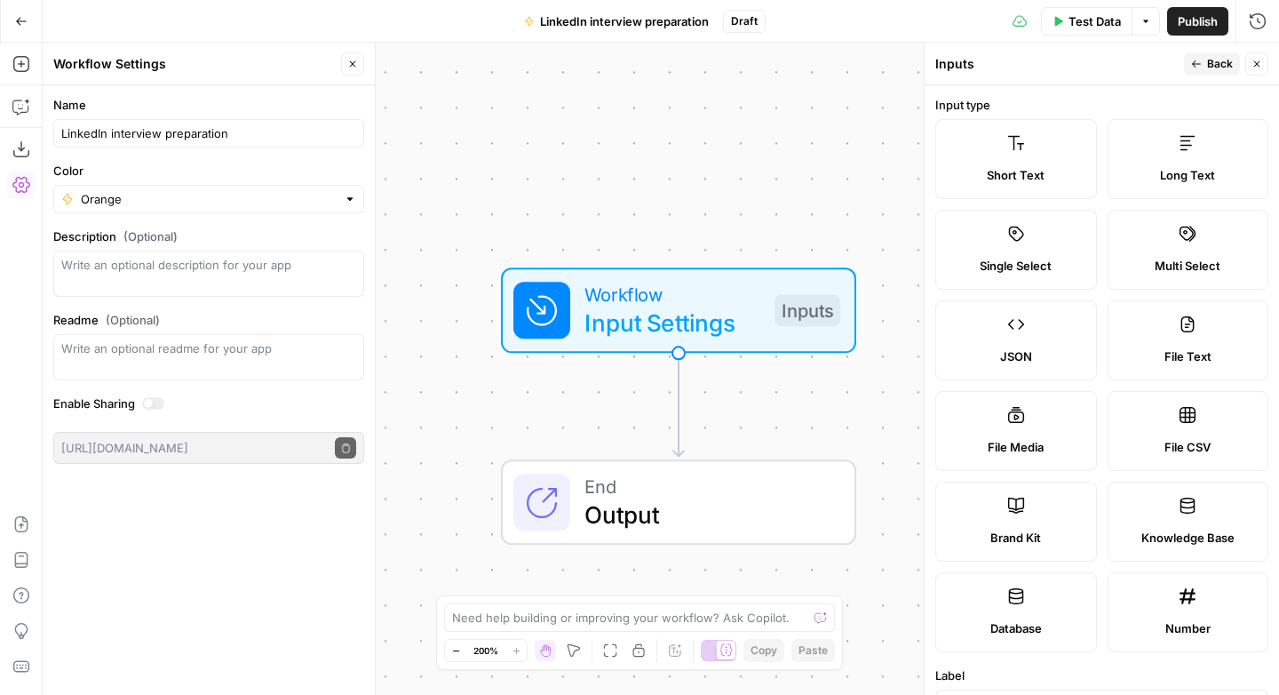
click at [1108, 155] on label "Long Text" at bounding box center [1189, 159] width 162 height 80
click at [1059, 154] on label "Short Text" at bounding box center [1016, 159] width 162 height 80
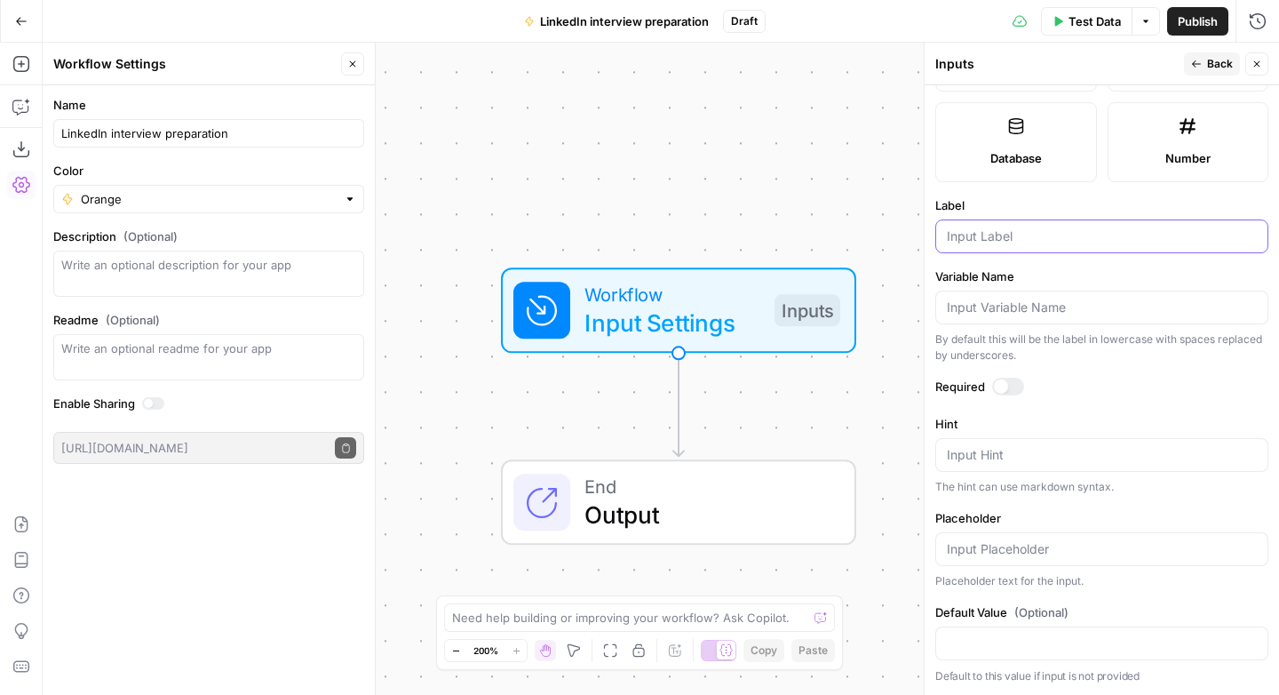
click at [988, 234] on input "Label" at bounding box center [1102, 236] width 310 height 18
type input "author"
drag, startPoint x: 1020, startPoint y: 385, endPoint x: 1033, endPoint y: 383, distance: 13.4
click at [1020, 385] on div at bounding box center [1008, 386] width 32 height 18
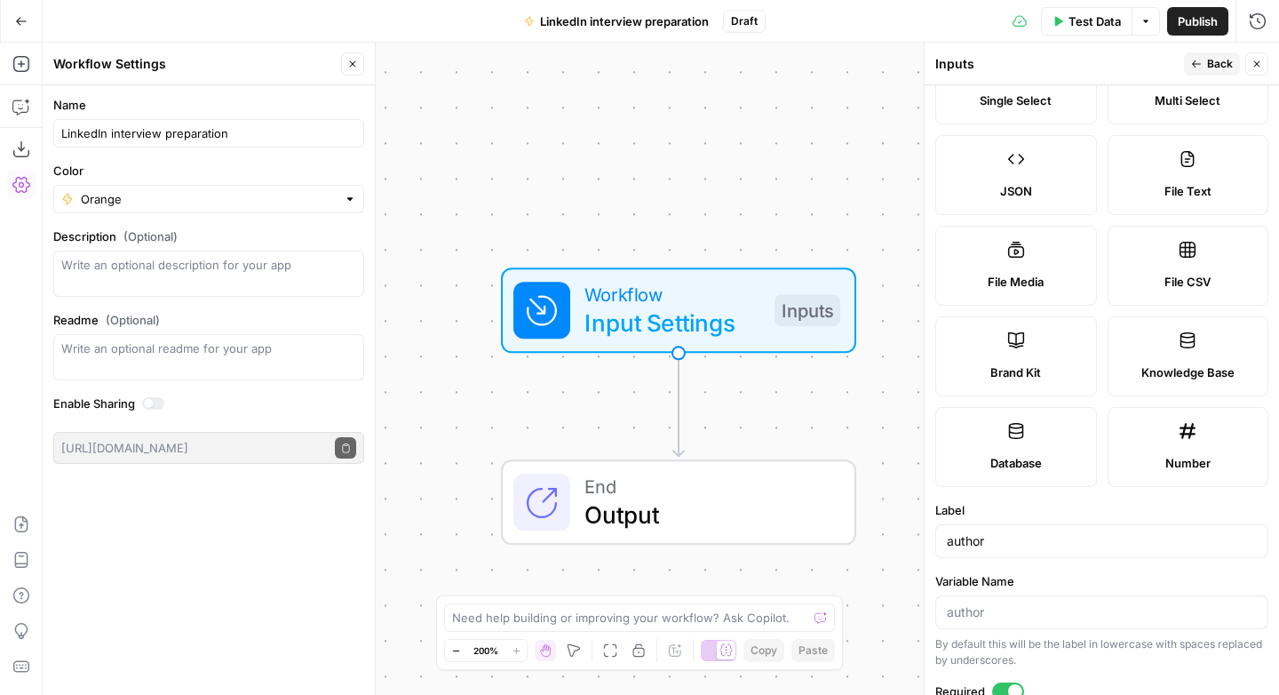
scroll to position [0, 0]
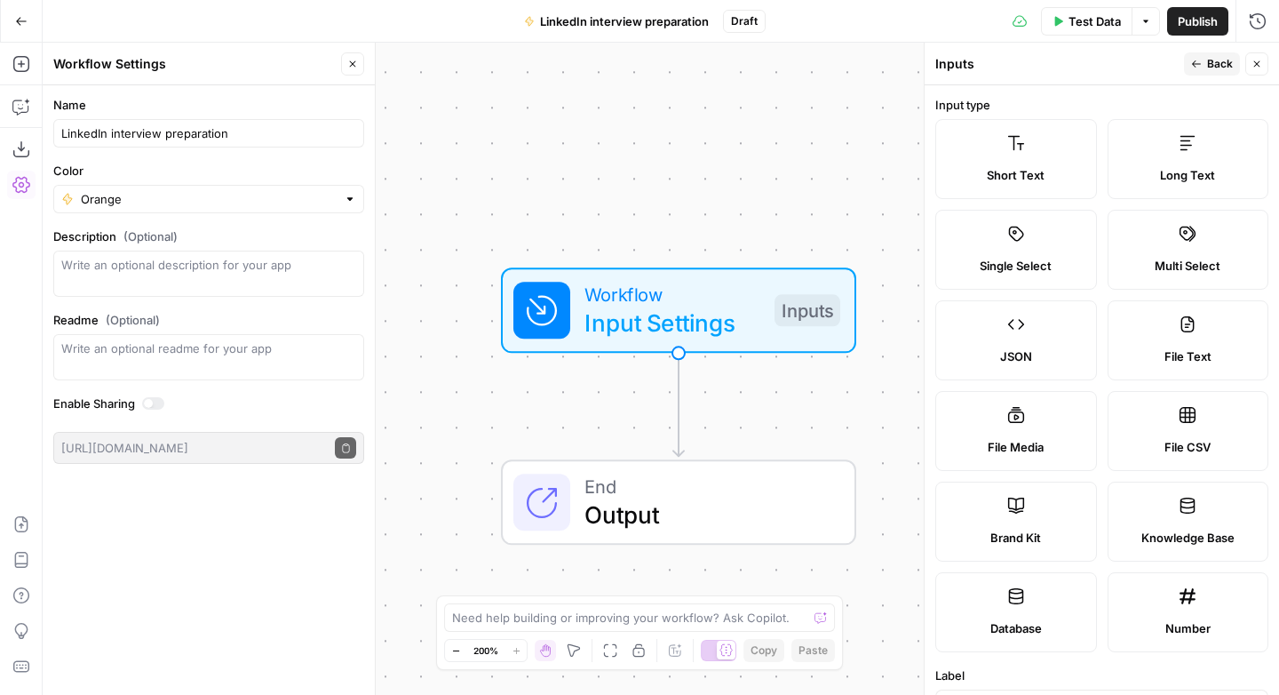
click at [1219, 60] on span "Back" at bounding box center [1220, 64] width 26 height 16
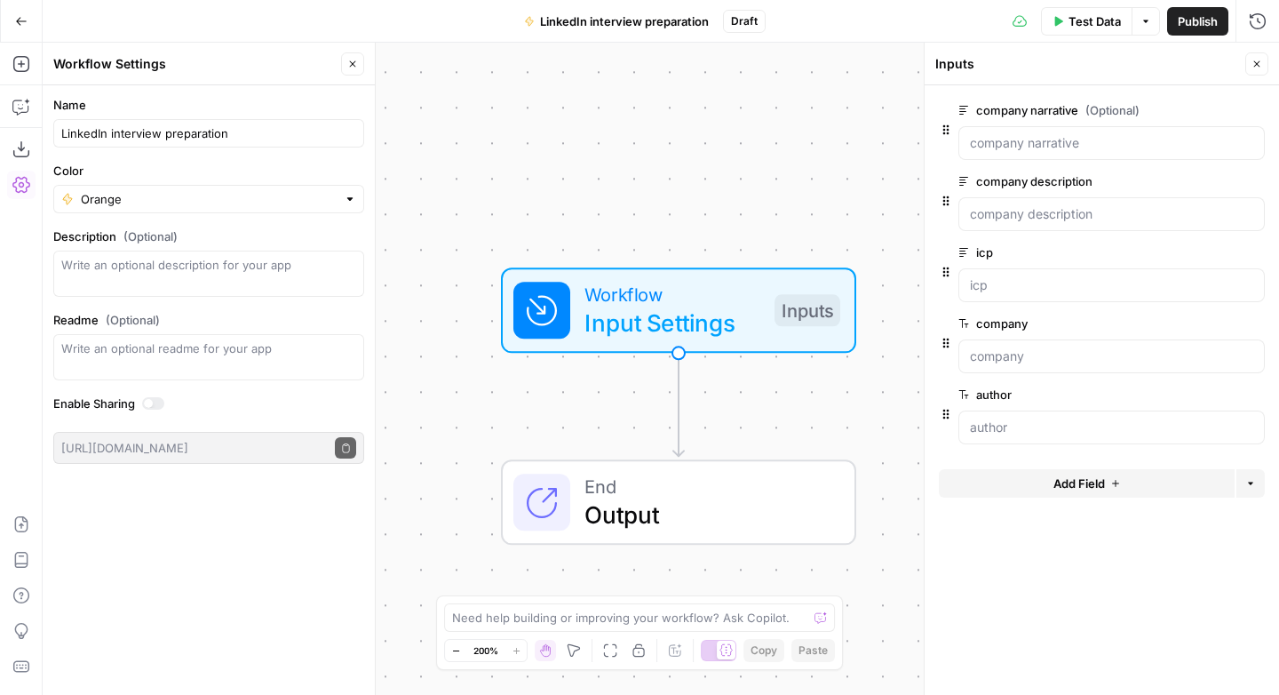
click at [1076, 476] on span "Add Field" at bounding box center [1079, 483] width 52 height 18
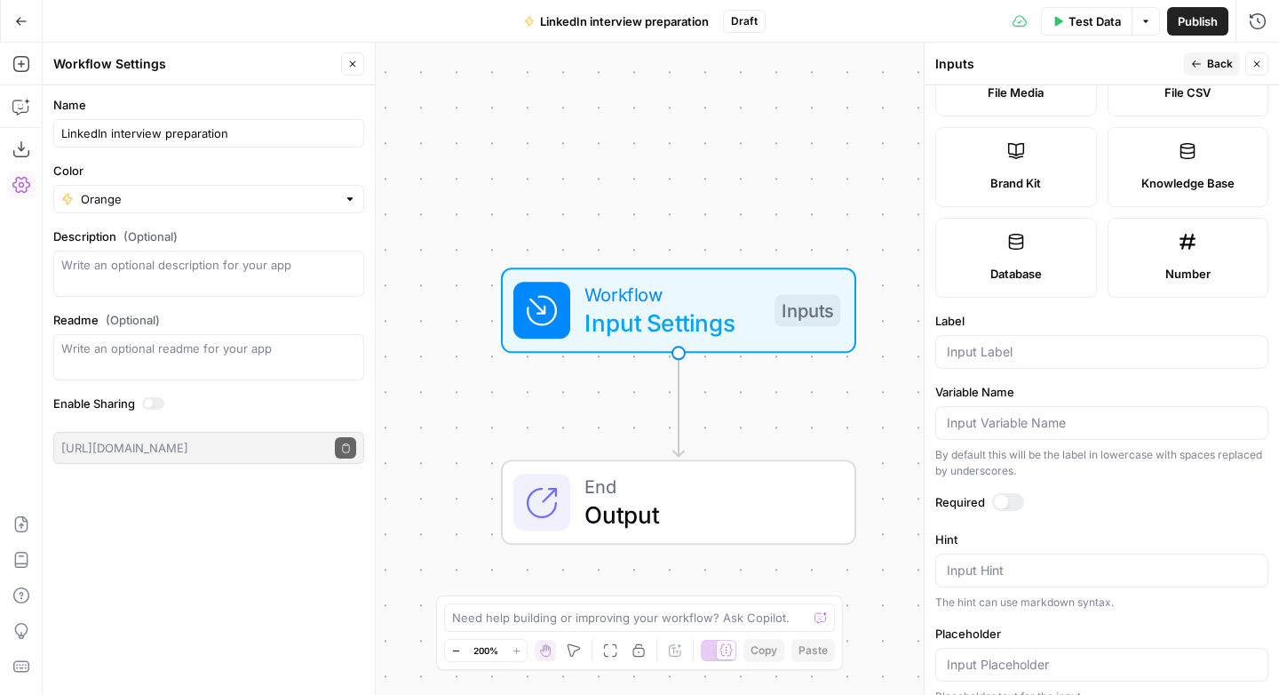
scroll to position [355, 0]
click at [988, 334] on div at bounding box center [1101, 351] width 333 height 34
type input "role"
click at [1011, 493] on div at bounding box center [1008, 501] width 32 height 18
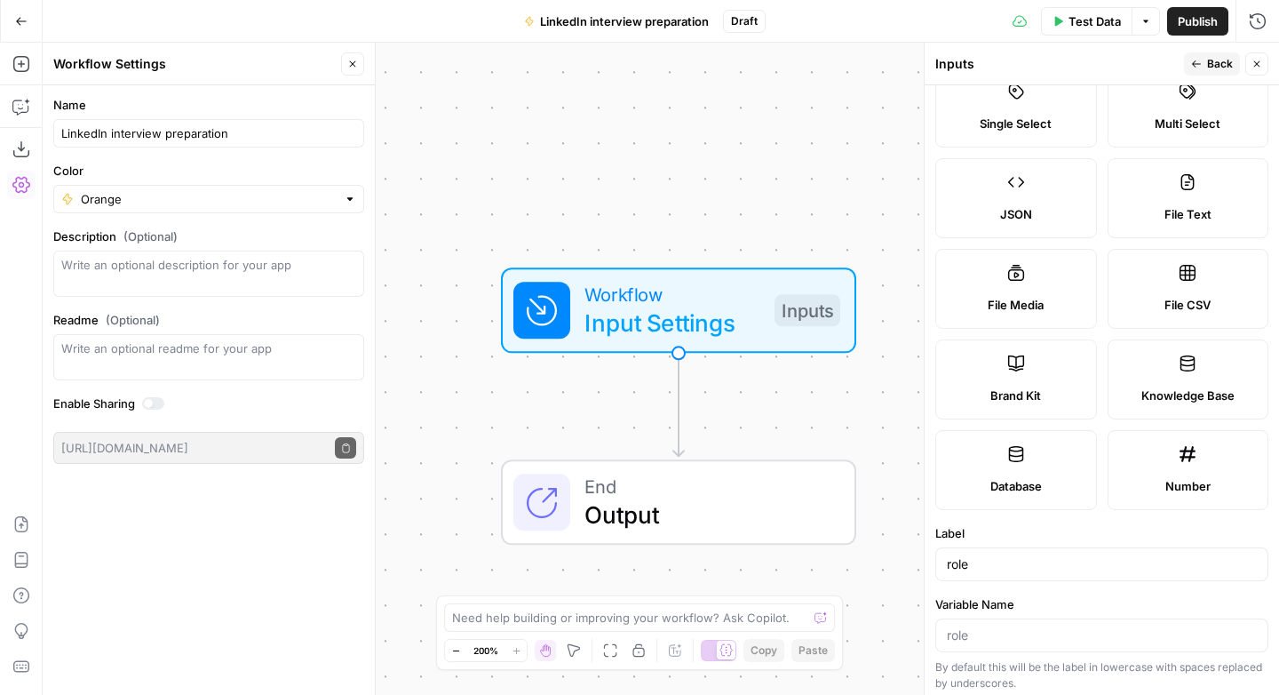
scroll to position [0, 0]
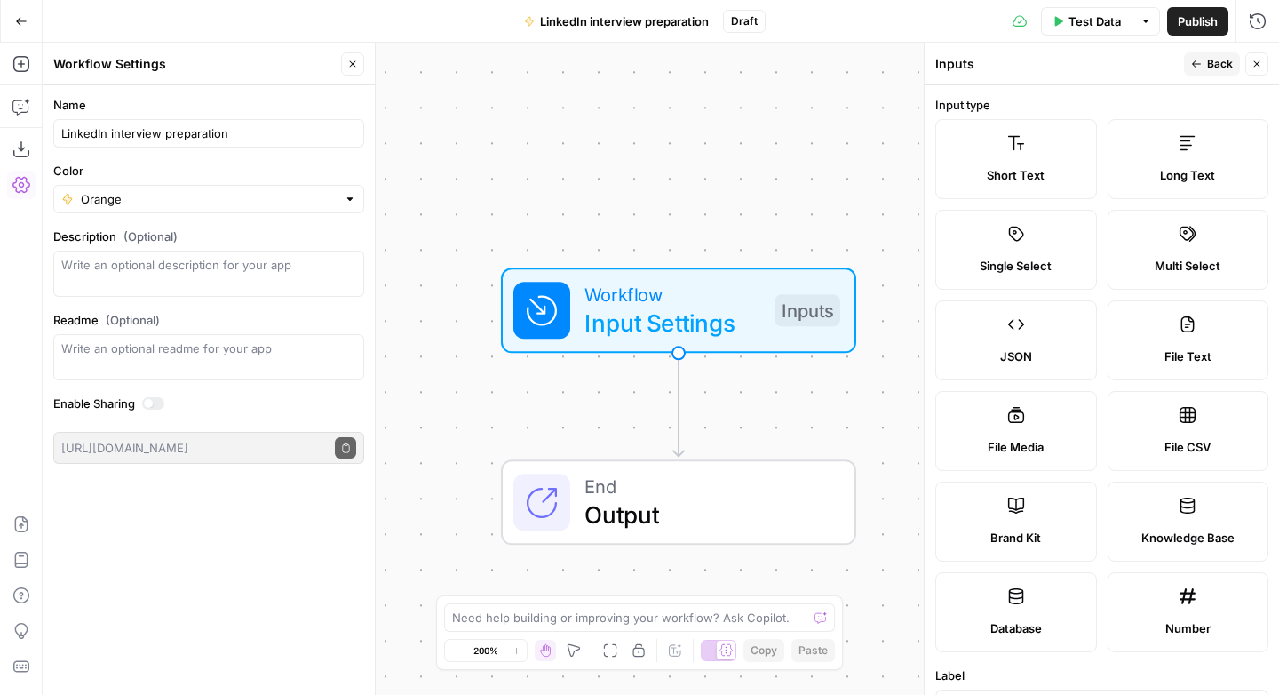
click at [1195, 65] on icon "button" at bounding box center [1196, 64] width 11 height 11
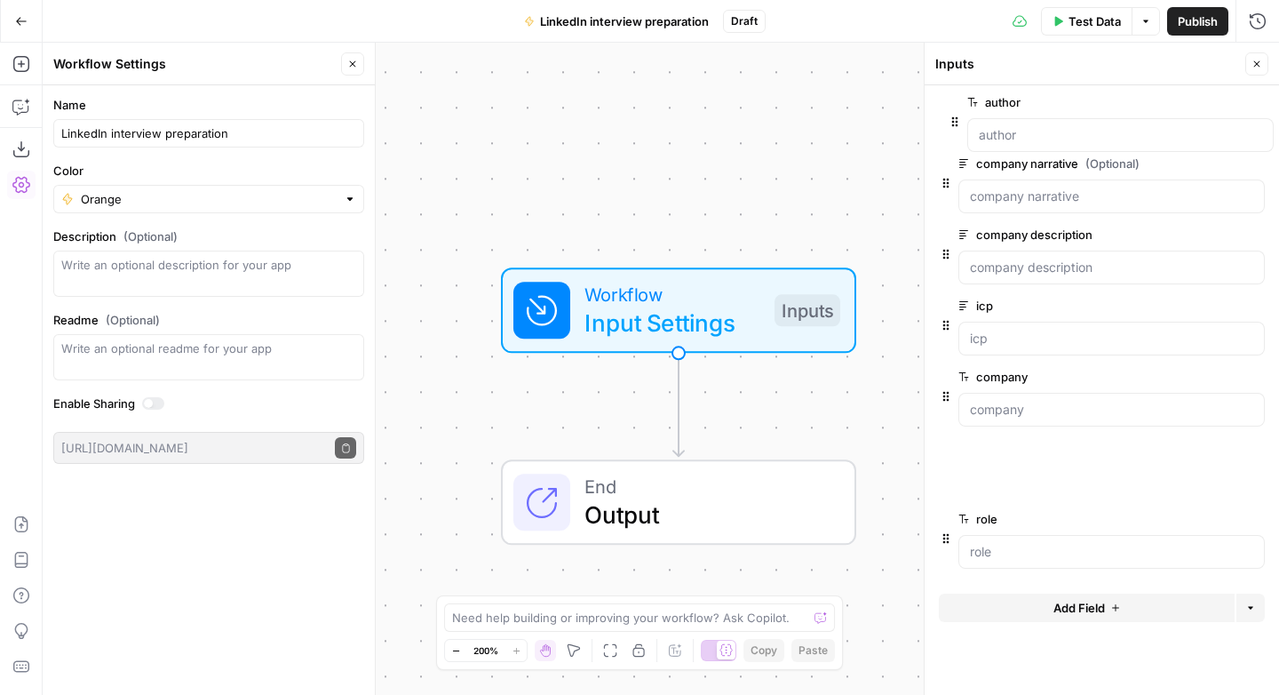
drag, startPoint x: 945, startPoint y: 415, endPoint x: 955, endPoint y: 117, distance: 297.7
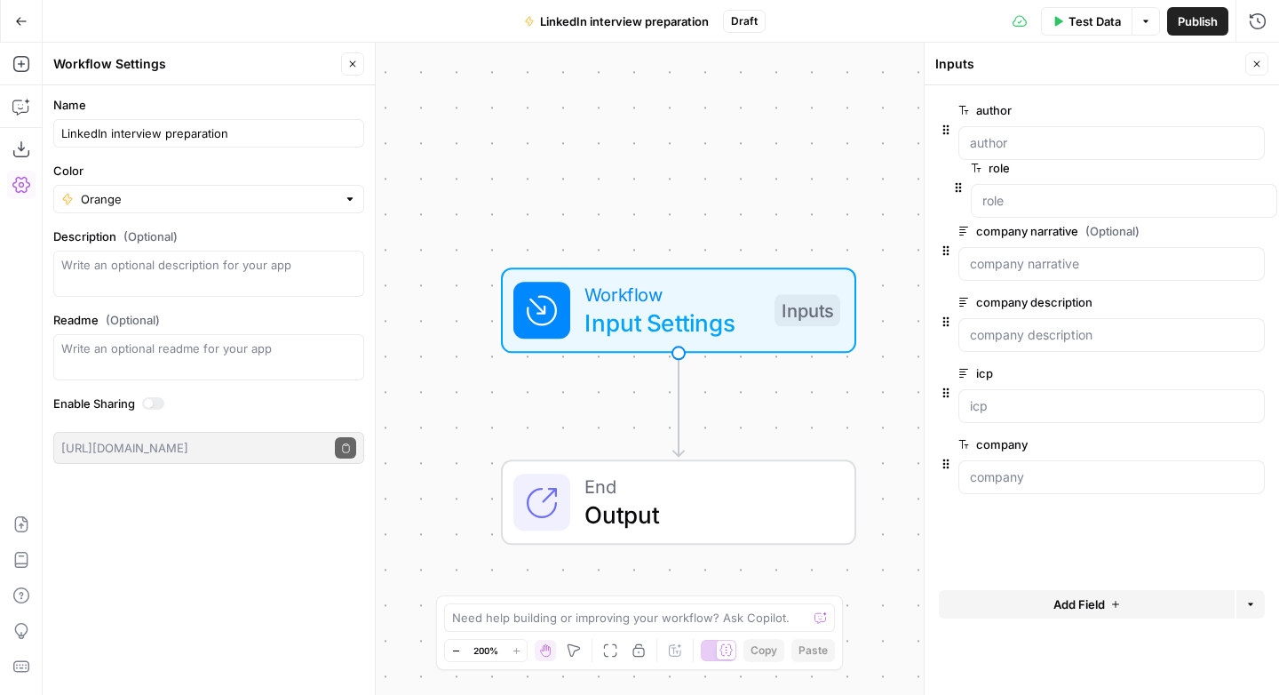
drag, startPoint x: 946, startPoint y: 482, endPoint x: 960, endPoint y: 181, distance: 301.4
drag, startPoint x: 944, startPoint y: 480, endPoint x: 951, endPoint y: 239, distance: 240.8
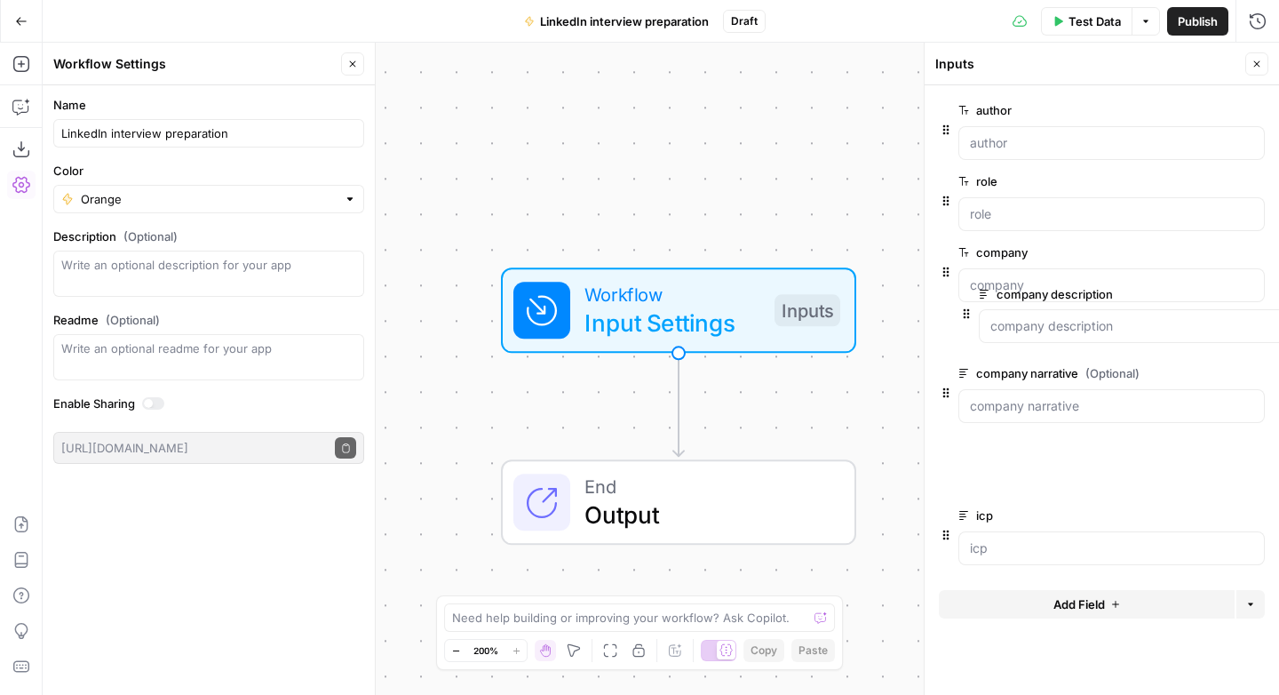
drag, startPoint x: 943, startPoint y: 413, endPoint x: 965, endPoint y: 321, distance: 95.0
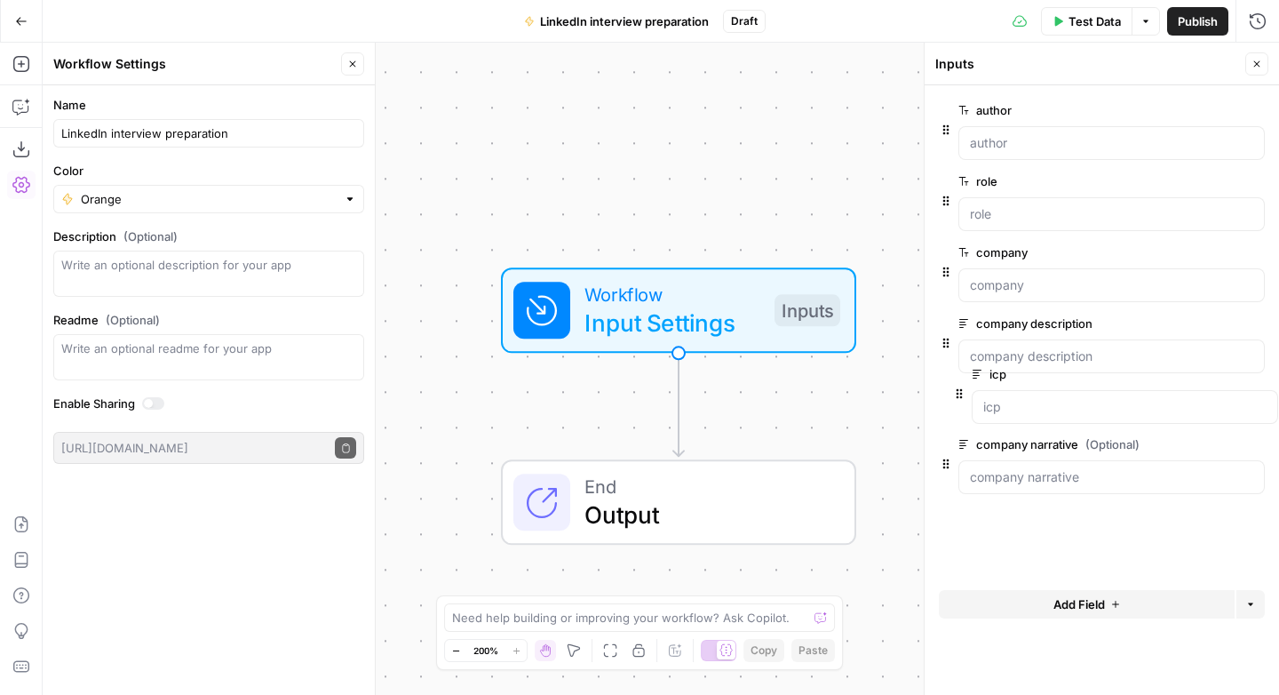
drag, startPoint x: 943, startPoint y: 488, endPoint x: 959, endPoint y: 385, distance: 103.4
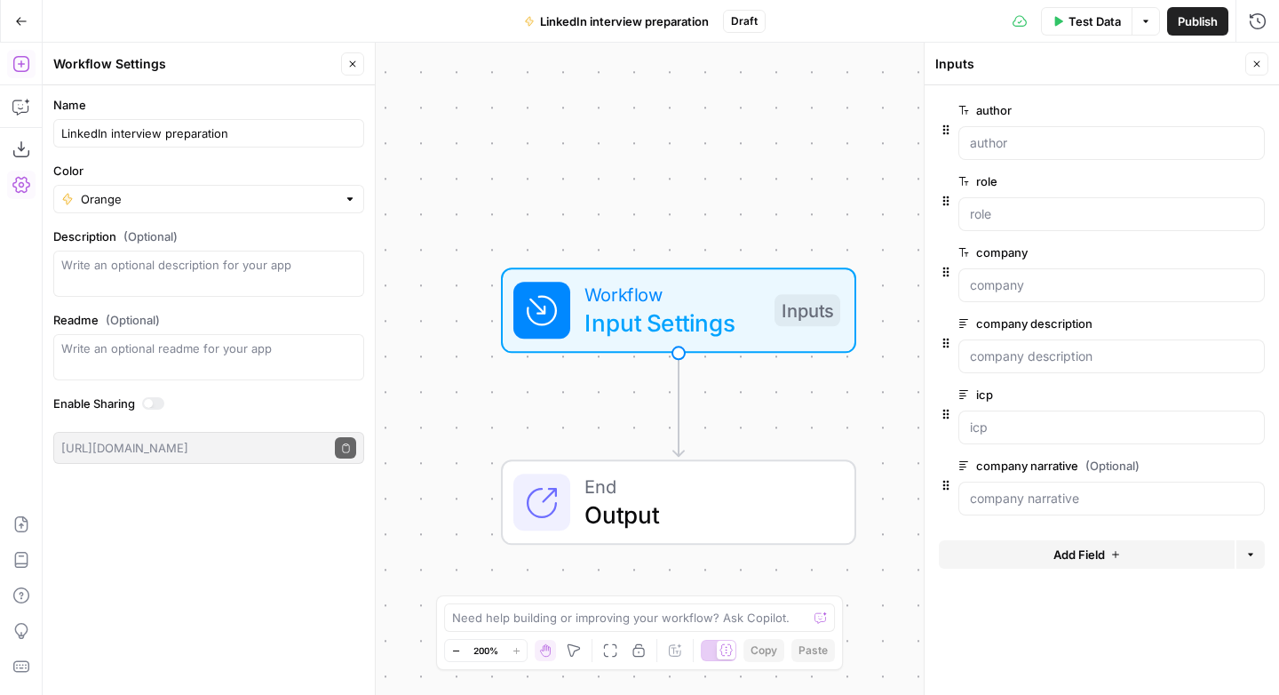
click at [20, 65] on icon "button" at bounding box center [20, 64] width 16 height 16
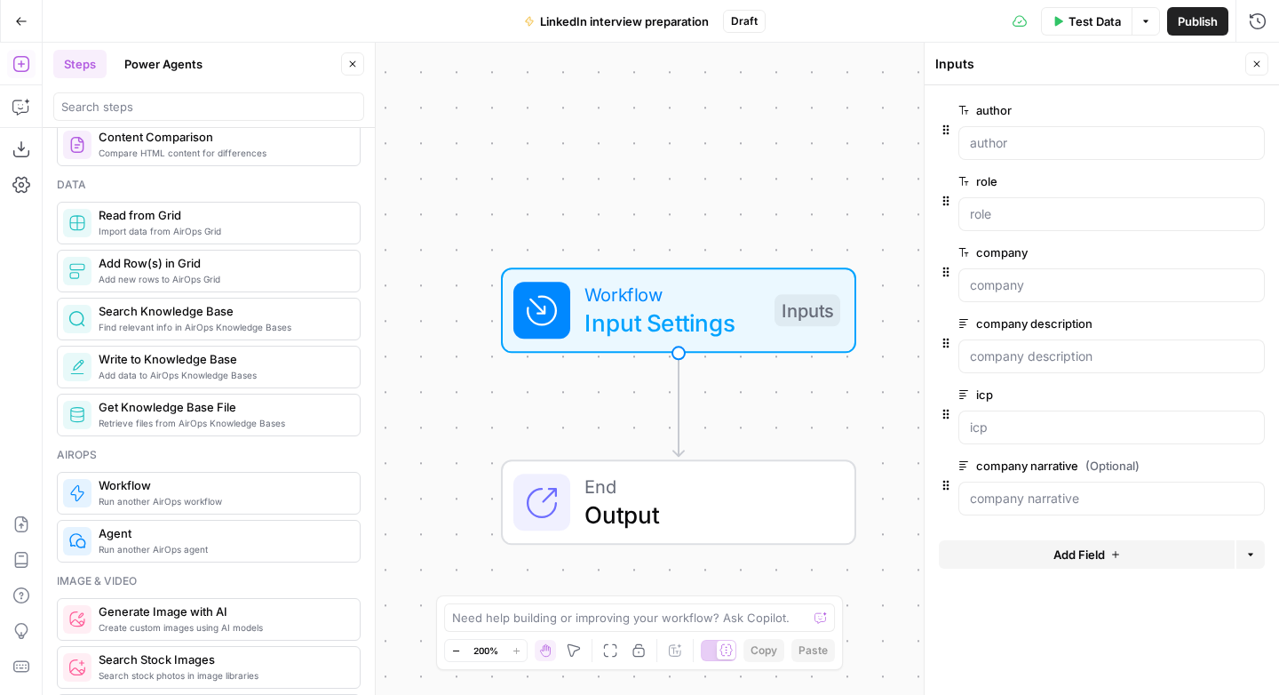
scroll to position [823, 0]
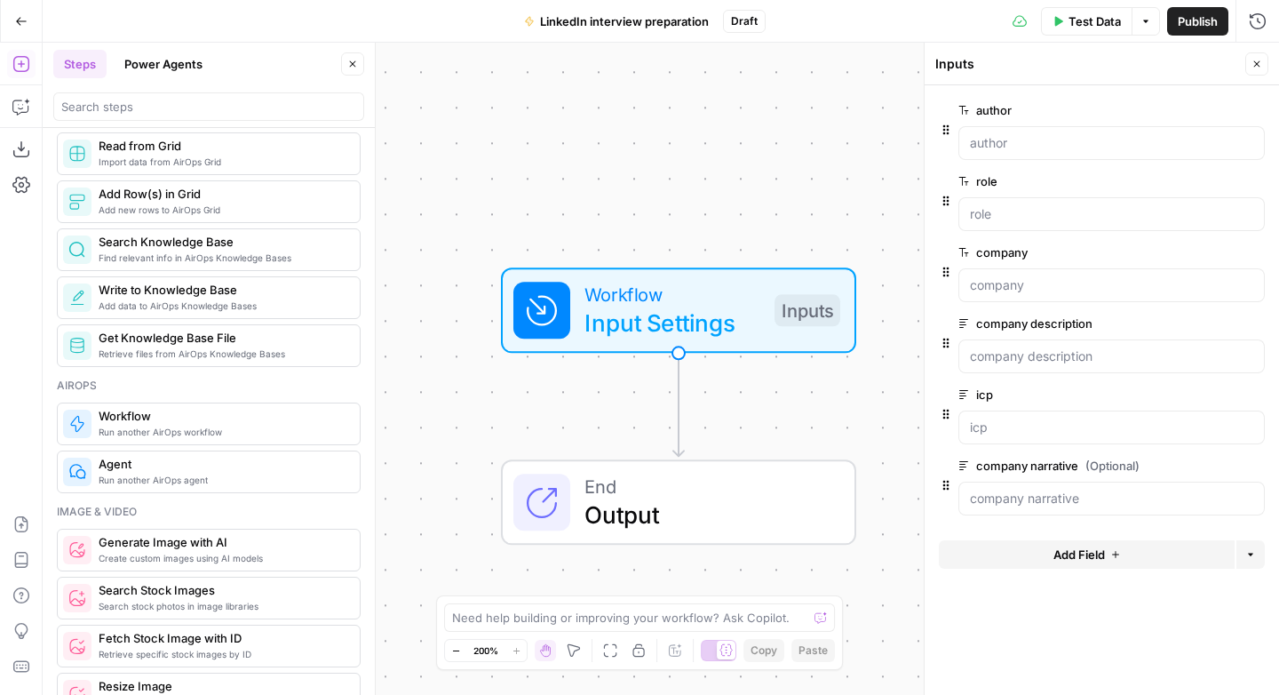
click at [164, 62] on button "Power Agents" at bounding box center [163, 64] width 99 height 28
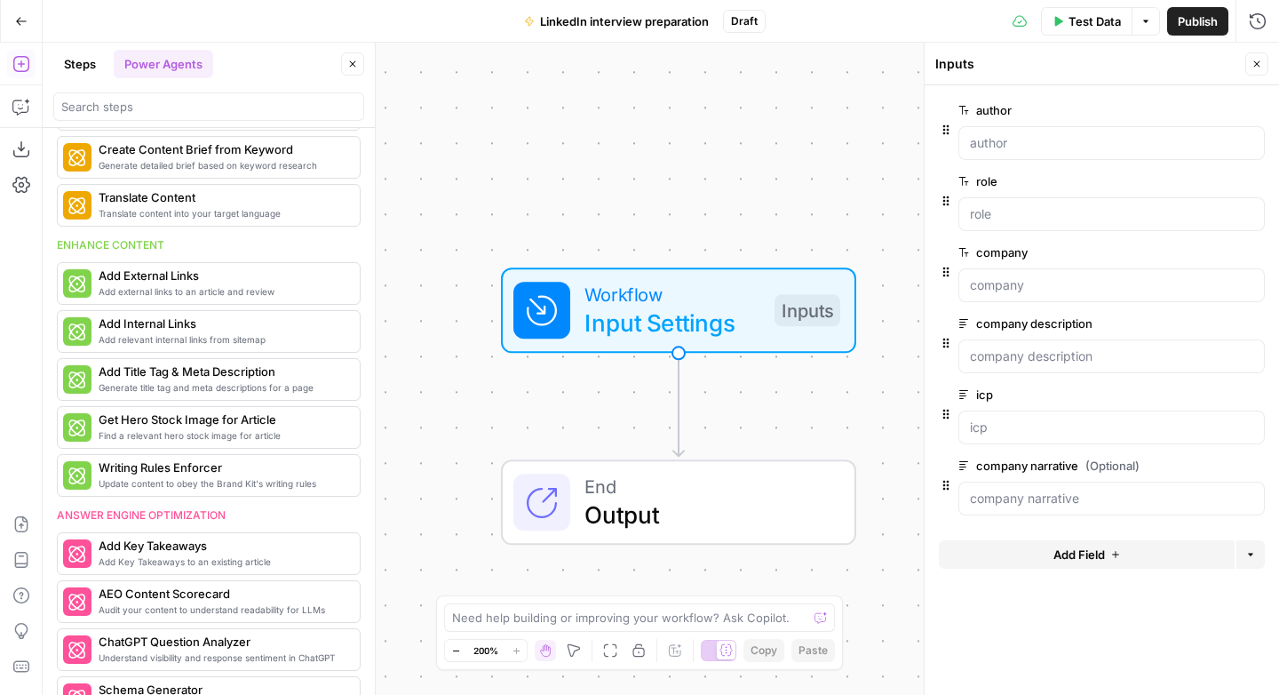
scroll to position [0, 0]
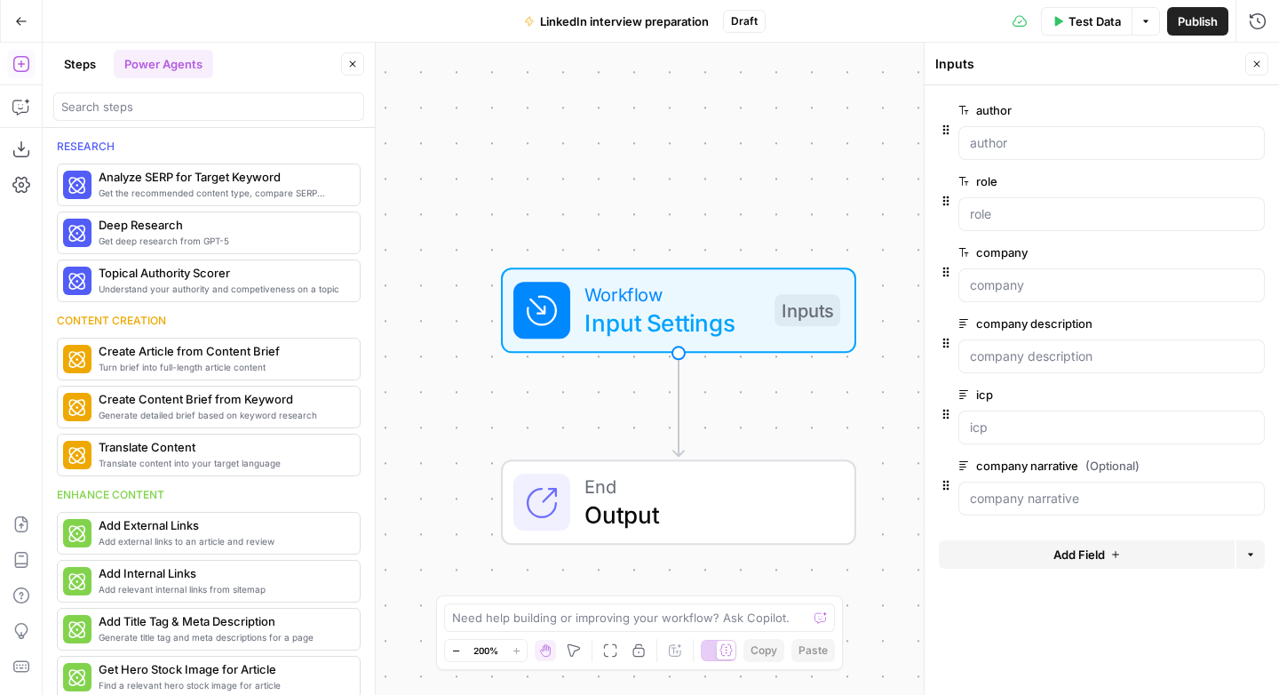
click at [68, 55] on button "Steps" at bounding box center [79, 64] width 53 height 28
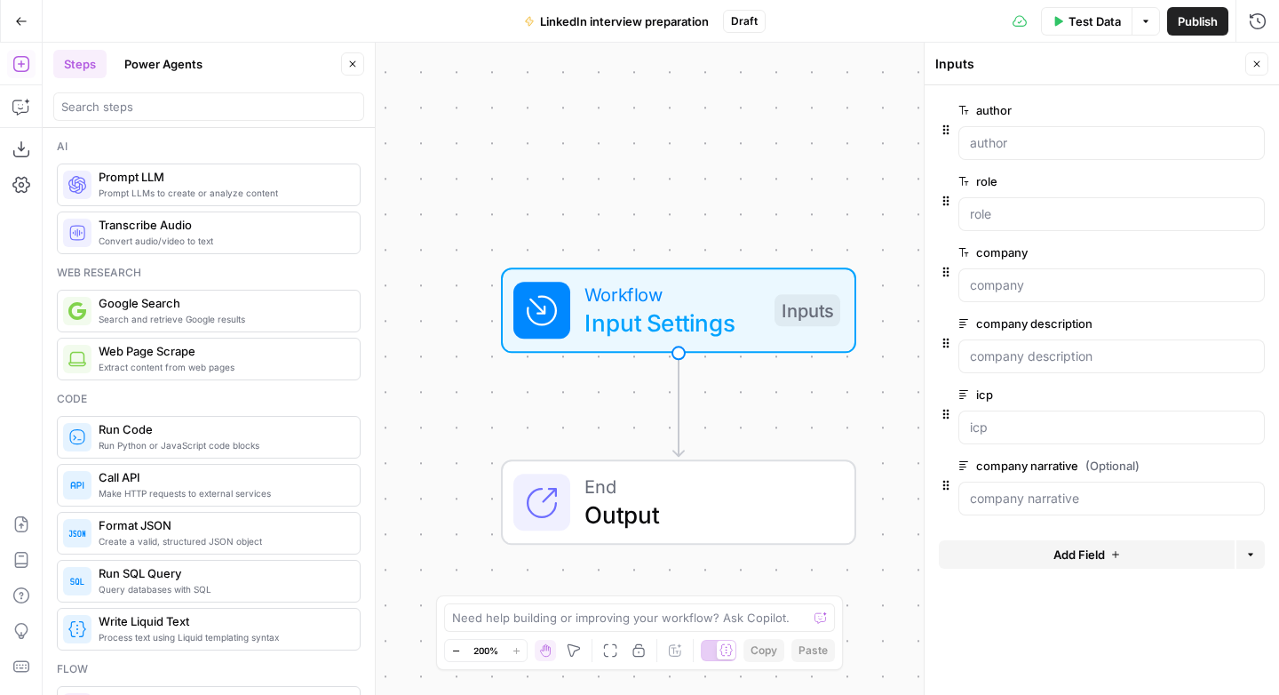
drag, startPoint x: 152, startPoint y: 305, endPoint x: 148, endPoint y: 314, distance: 9.6
click at [152, 305] on span "Google Search" at bounding box center [222, 303] width 247 height 18
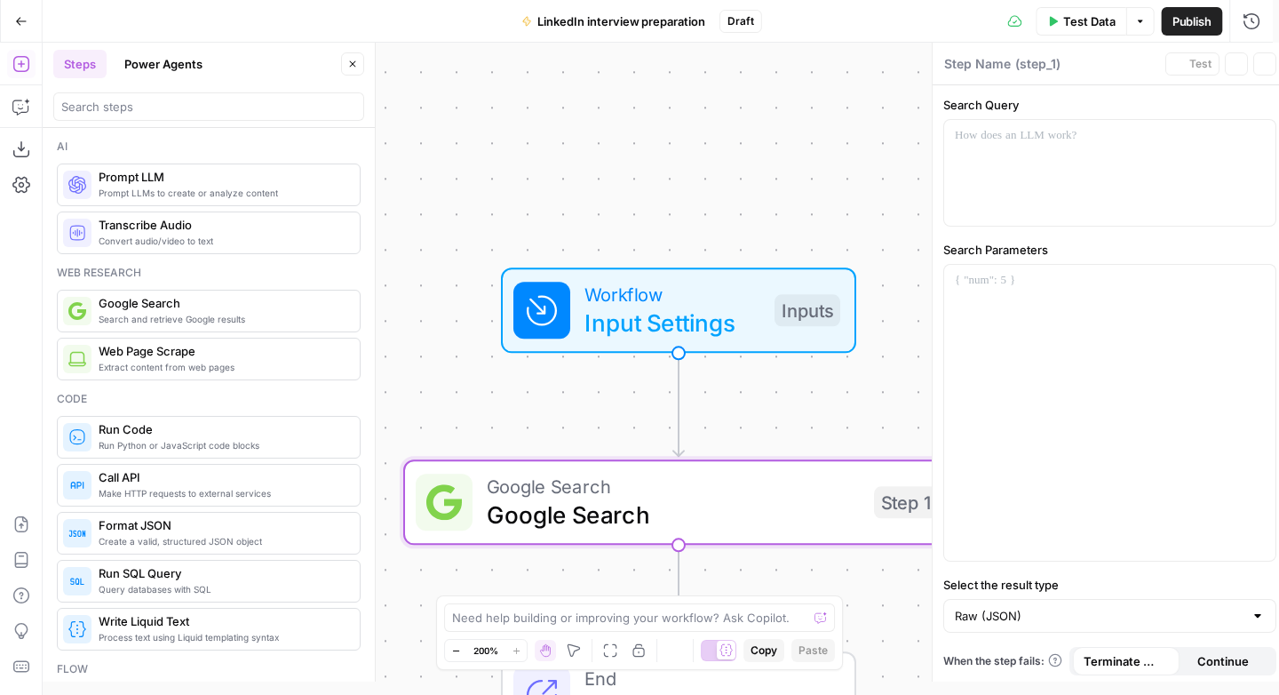
type textarea "Google Search"
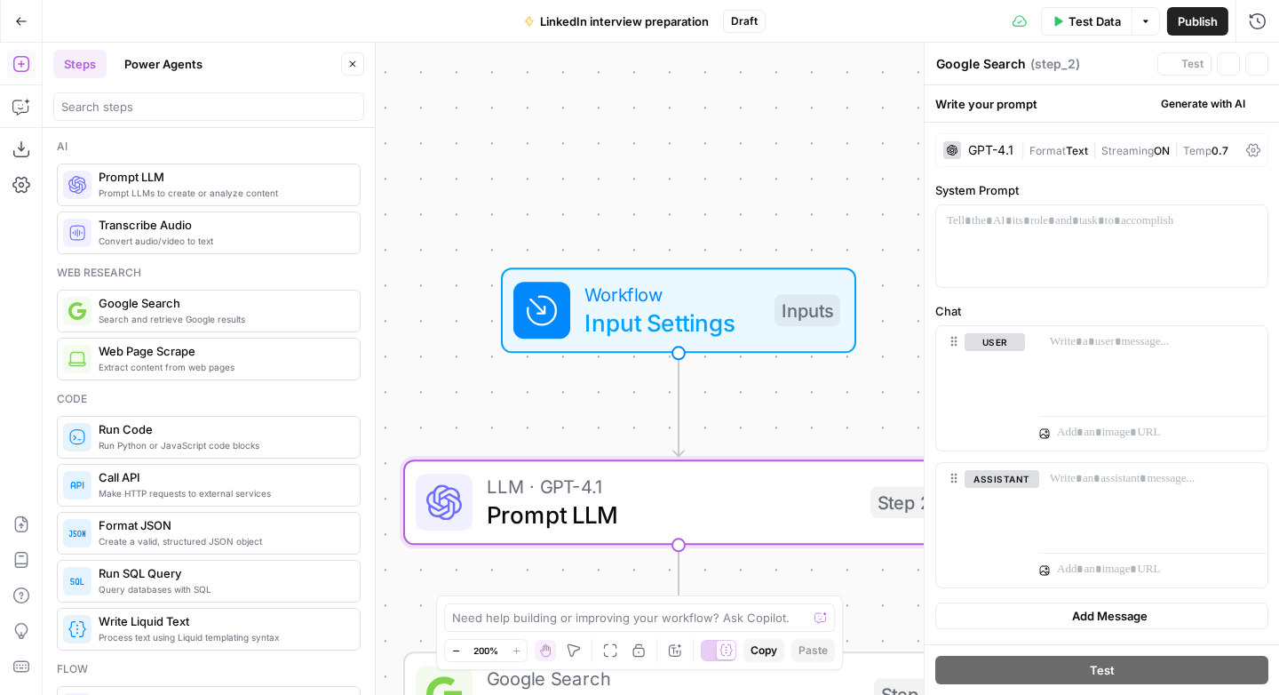
type textarea "Prompt LLM"
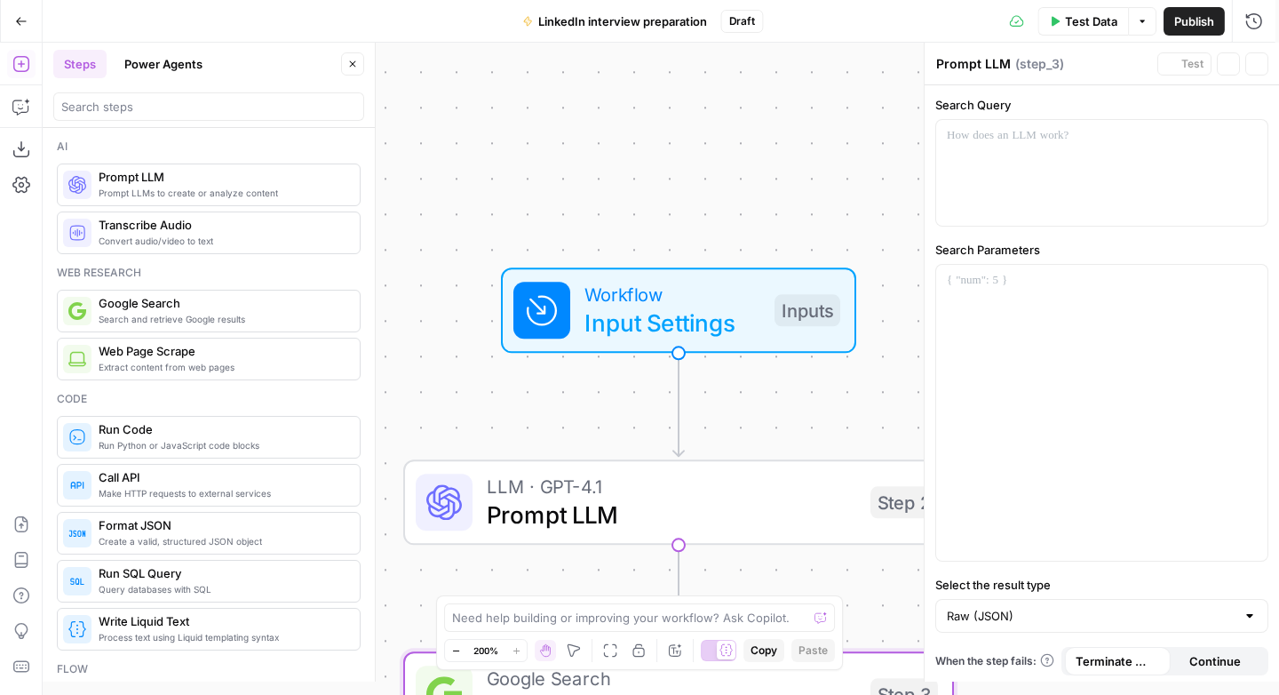
type textarea "Google Search"
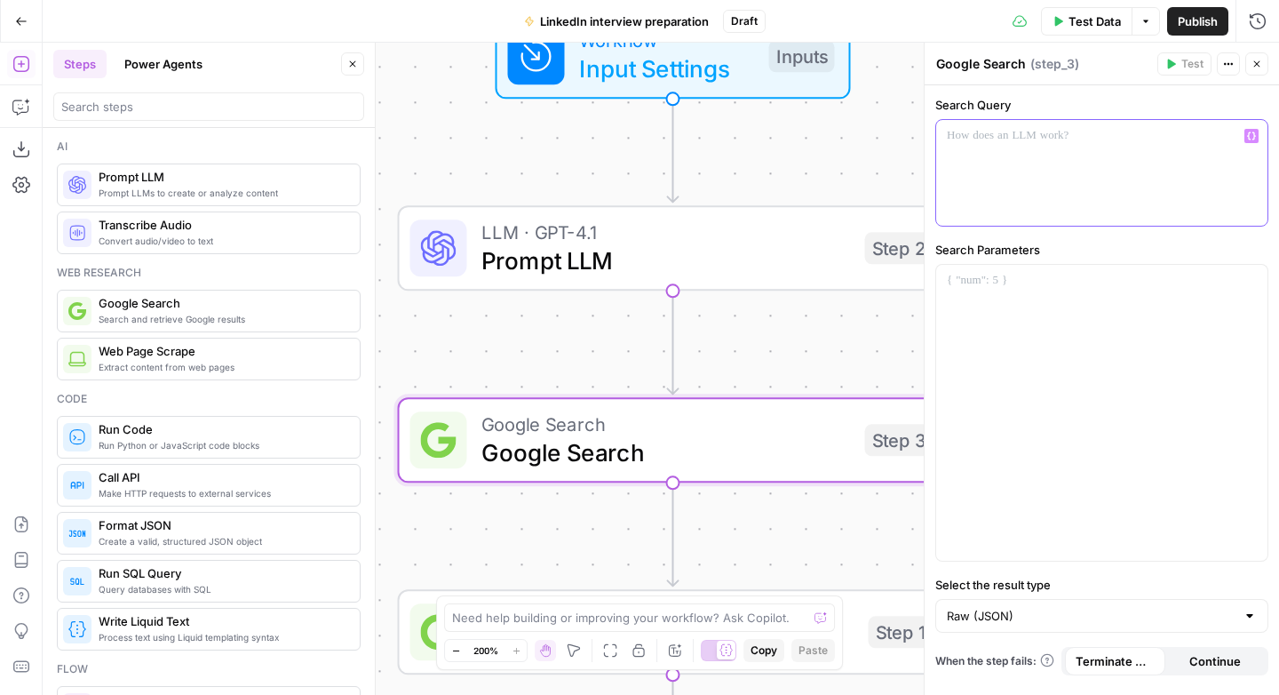
click at [1072, 172] on div at bounding box center [1101, 173] width 331 height 106
click at [1047, 313] on div at bounding box center [1101, 413] width 331 height 296
click at [1253, 613] on div at bounding box center [1250, 616] width 14 height 18
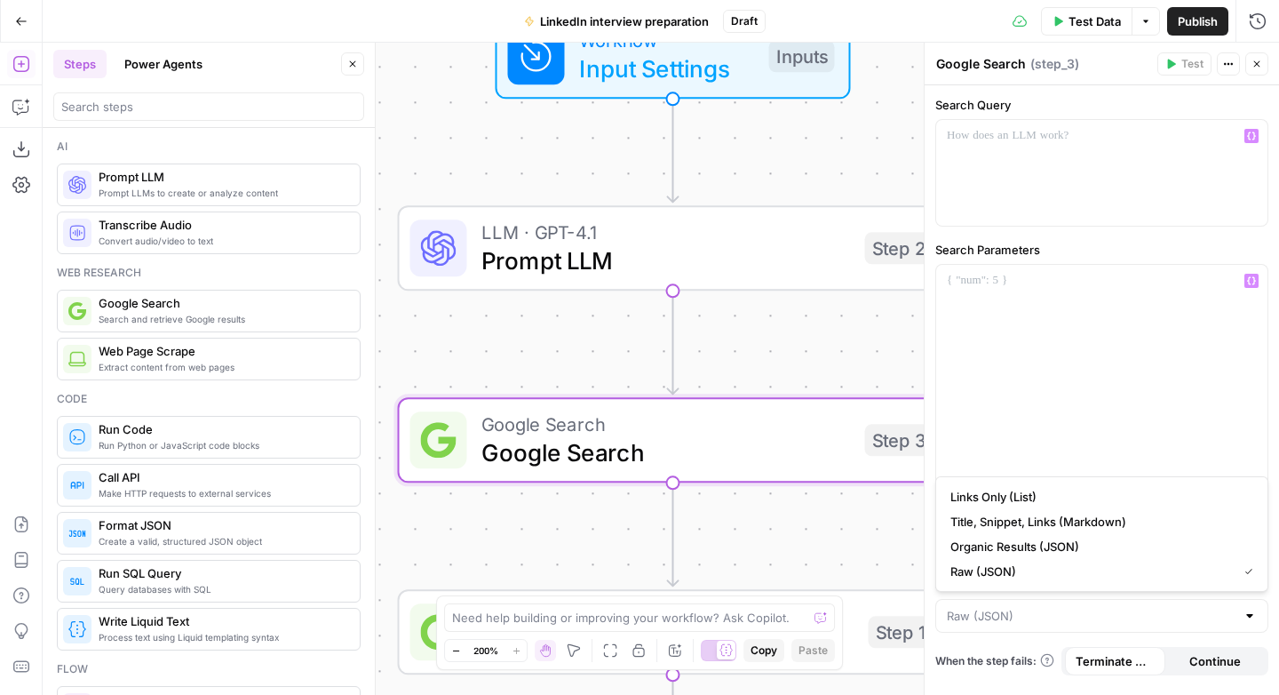
click at [1254, 612] on div at bounding box center [1250, 616] width 14 height 18
type input "Raw (JSON)"
click at [1005, 320] on div at bounding box center [1101, 413] width 331 height 296
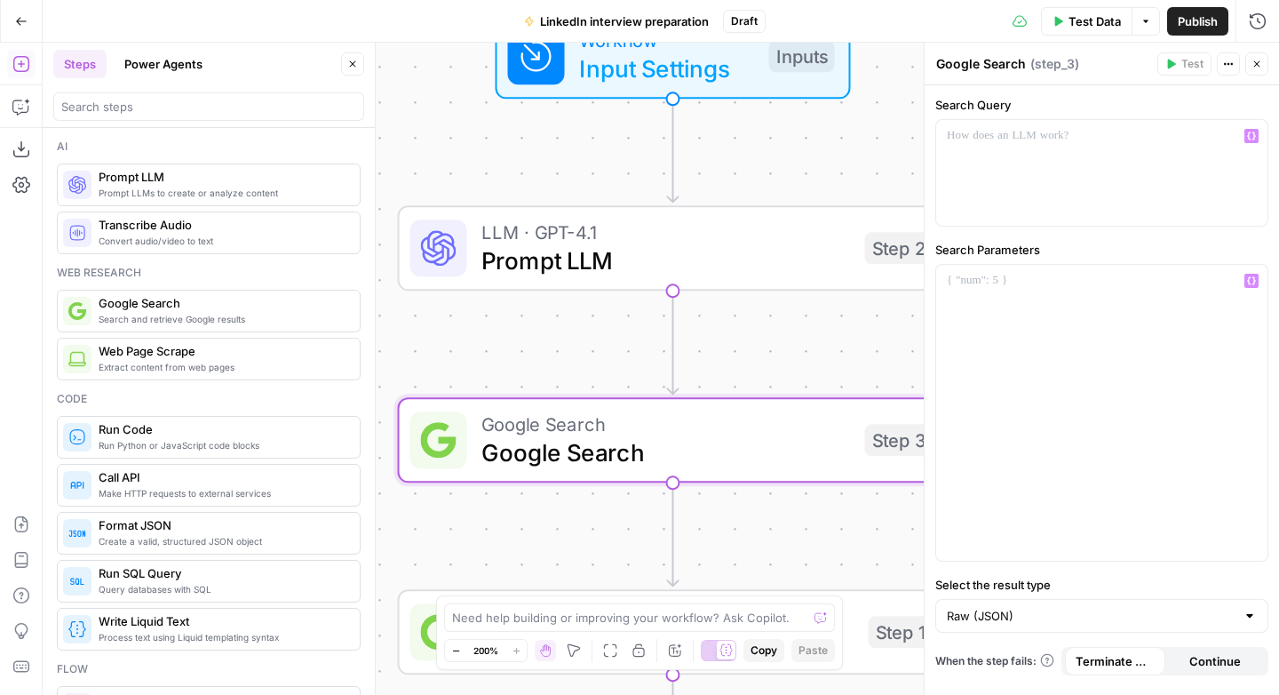
click at [657, 247] on span "Prompt LLM" at bounding box center [665, 260] width 369 height 36
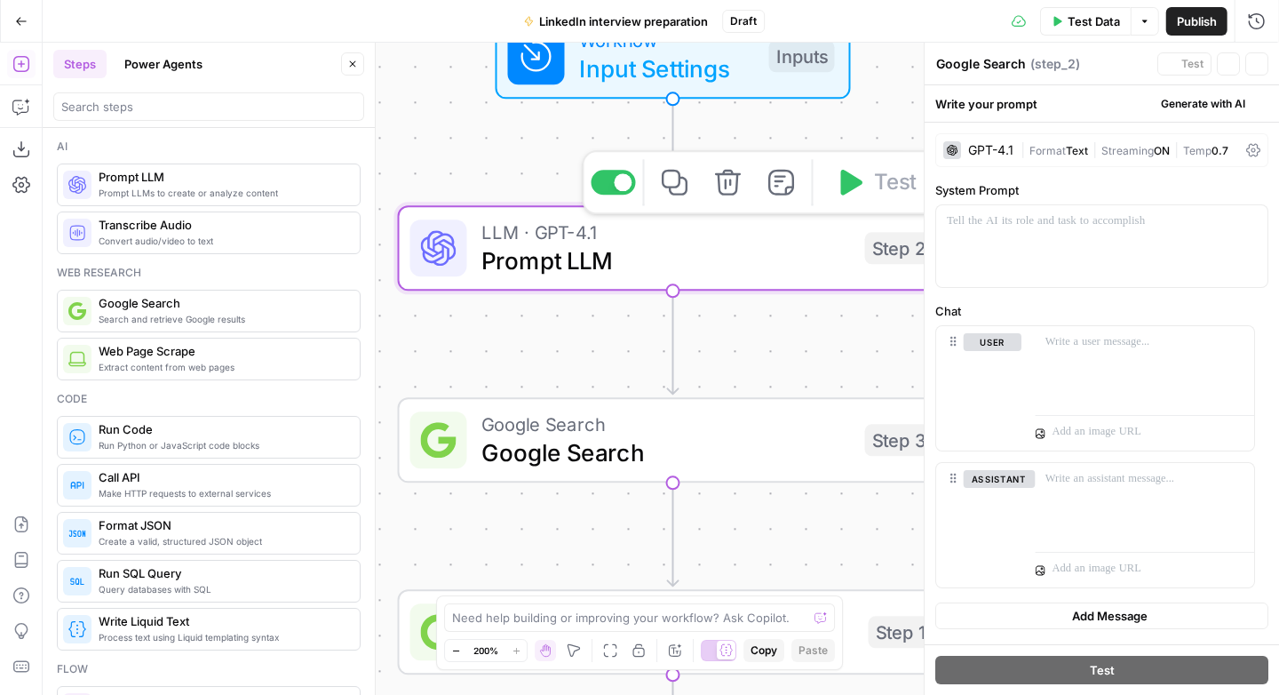
type textarea "Prompt LLM"
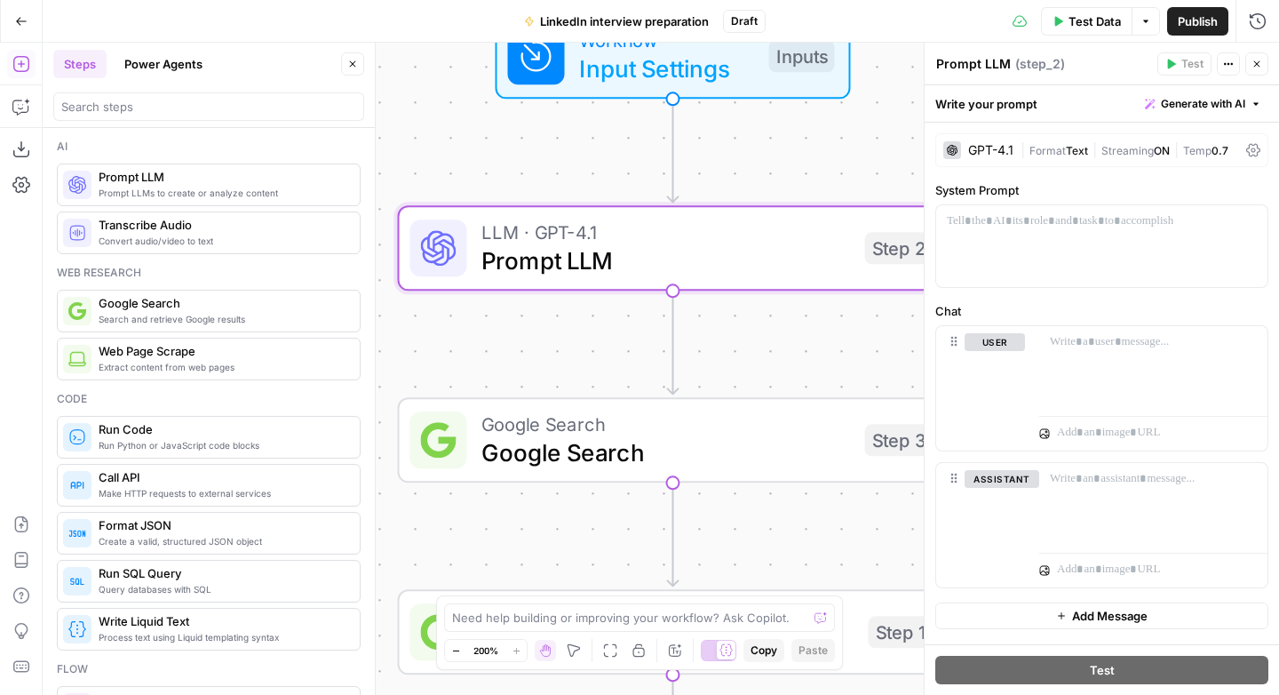
click at [1051, 135] on div "GPT-4.1 | Format Text | Streaming ON | Temp 0.7" at bounding box center [1101, 150] width 333 height 34
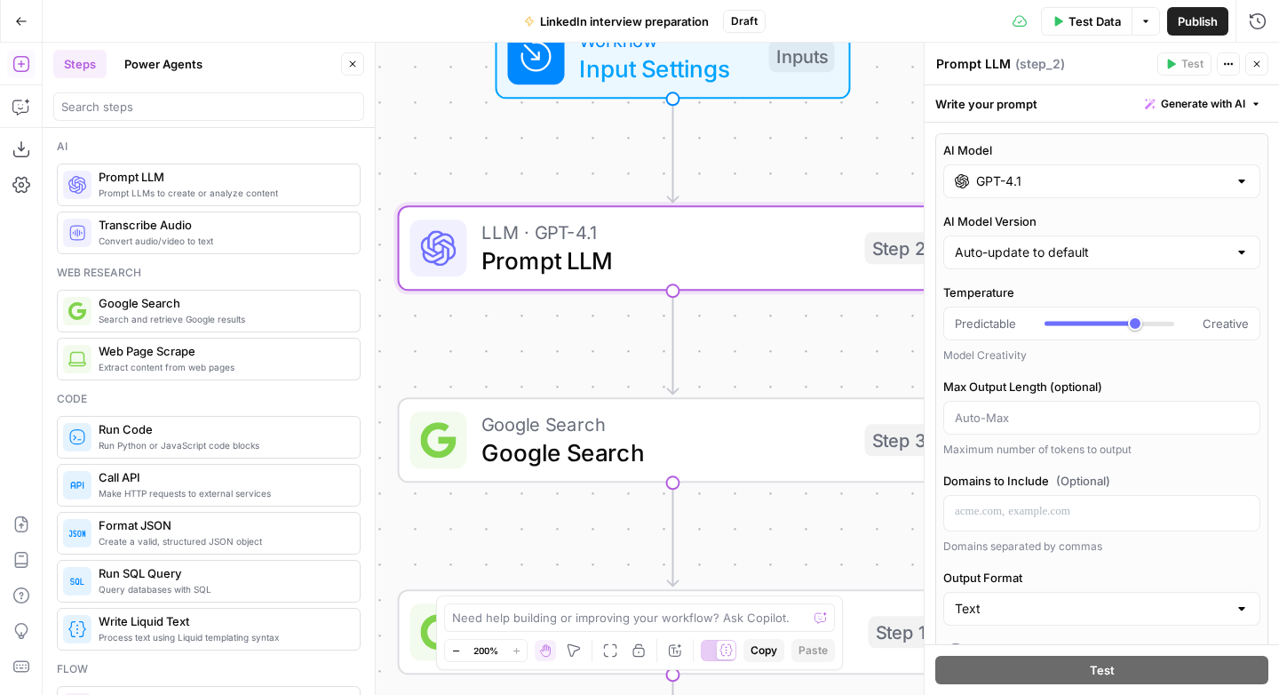
click at [1043, 179] on input "GPT-4.1" at bounding box center [1101, 181] width 251 height 18
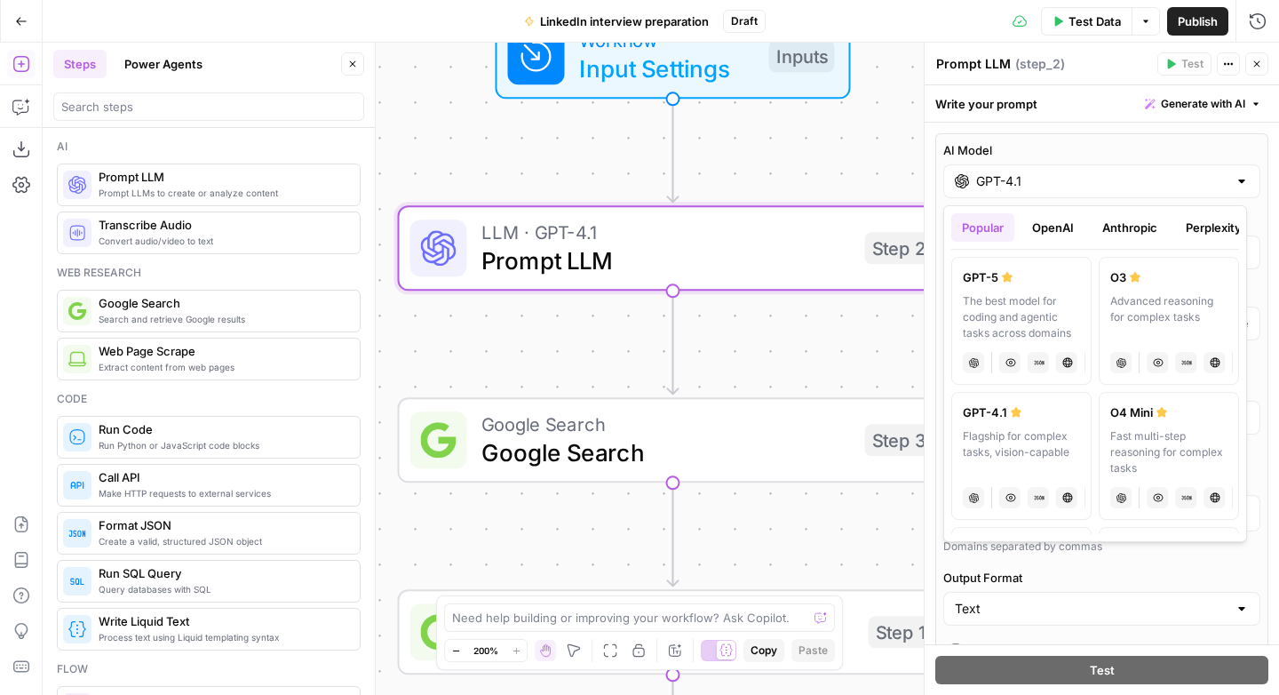
click at [1218, 226] on button "Perplexity" at bounding box center [1213, 227] width 77 height 28
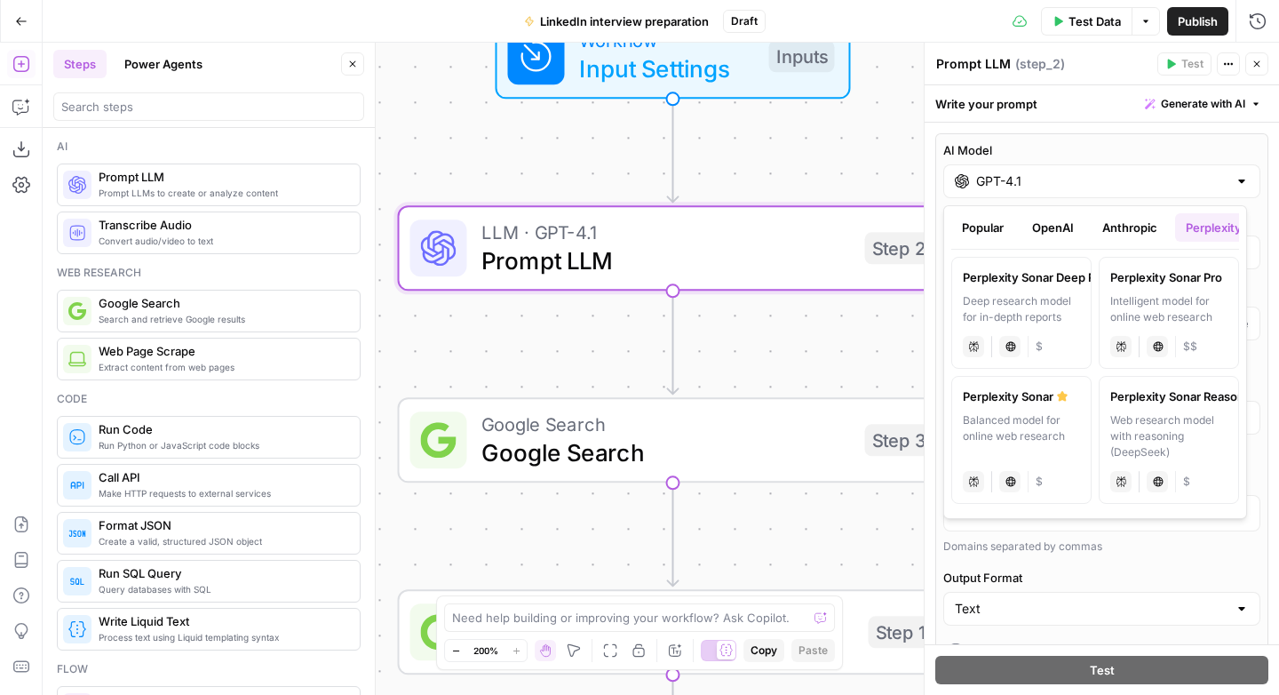
click at [991, 225] on button "Popular" at bounding box center [982, 227] width 63 height 28
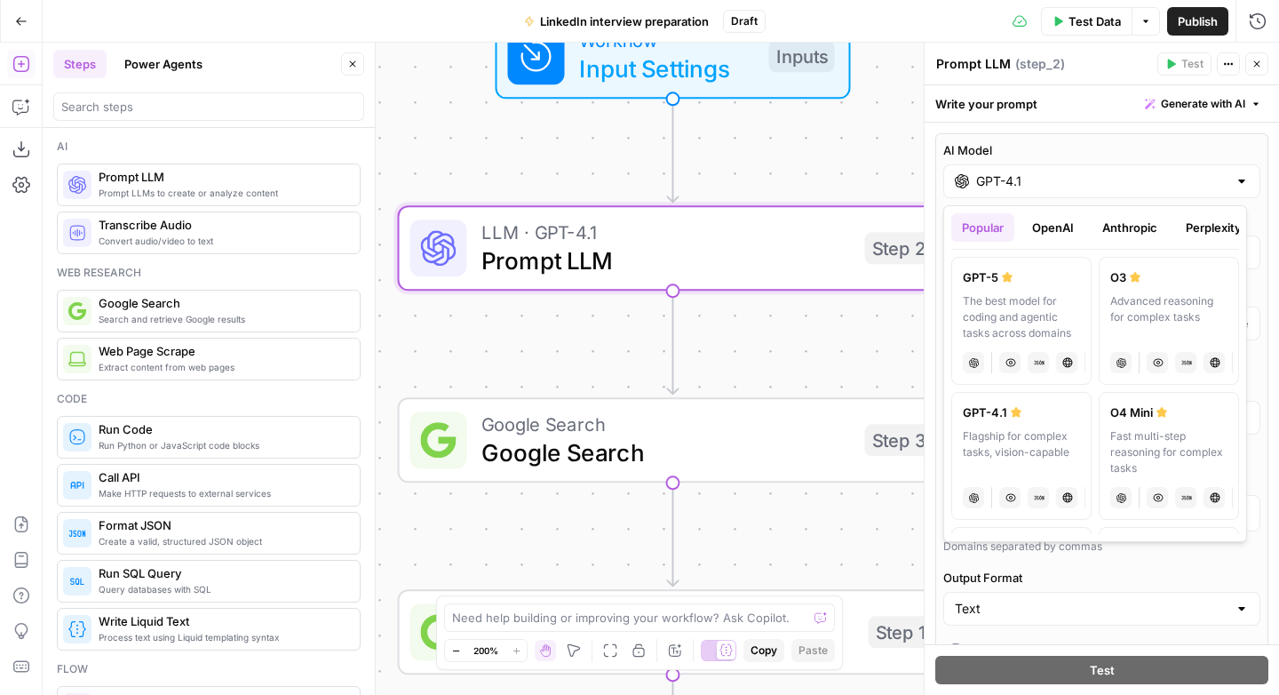
click at [1023, 301] on div "The best model for coding and agentic tasks across domains" at bounding box center [1021, 317] width 117 height 48
type input "GPT-5"
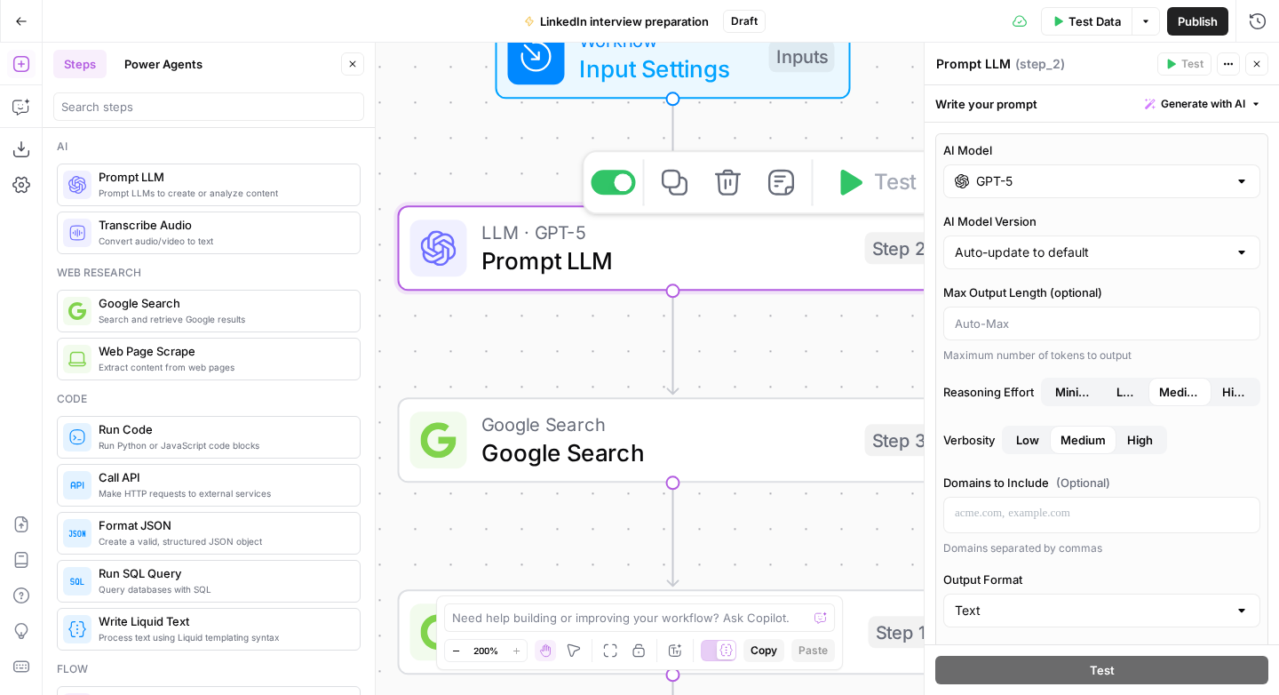
click at [696, 247] on span "Prompt LLM" at bounding box center [665, 260] width 369 height 36
click at [668, 245] on span "Prompt LLM" at bounding box center [665, 260] width 369 height 36
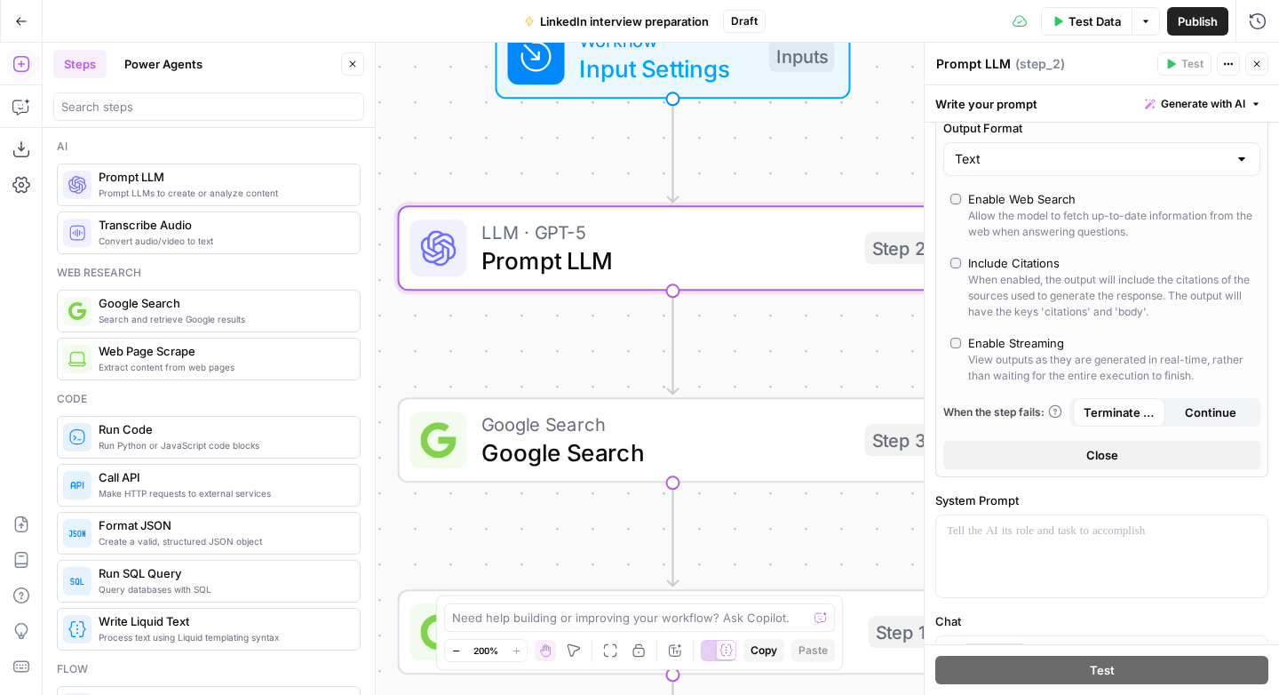
scroll to position [668, 0]
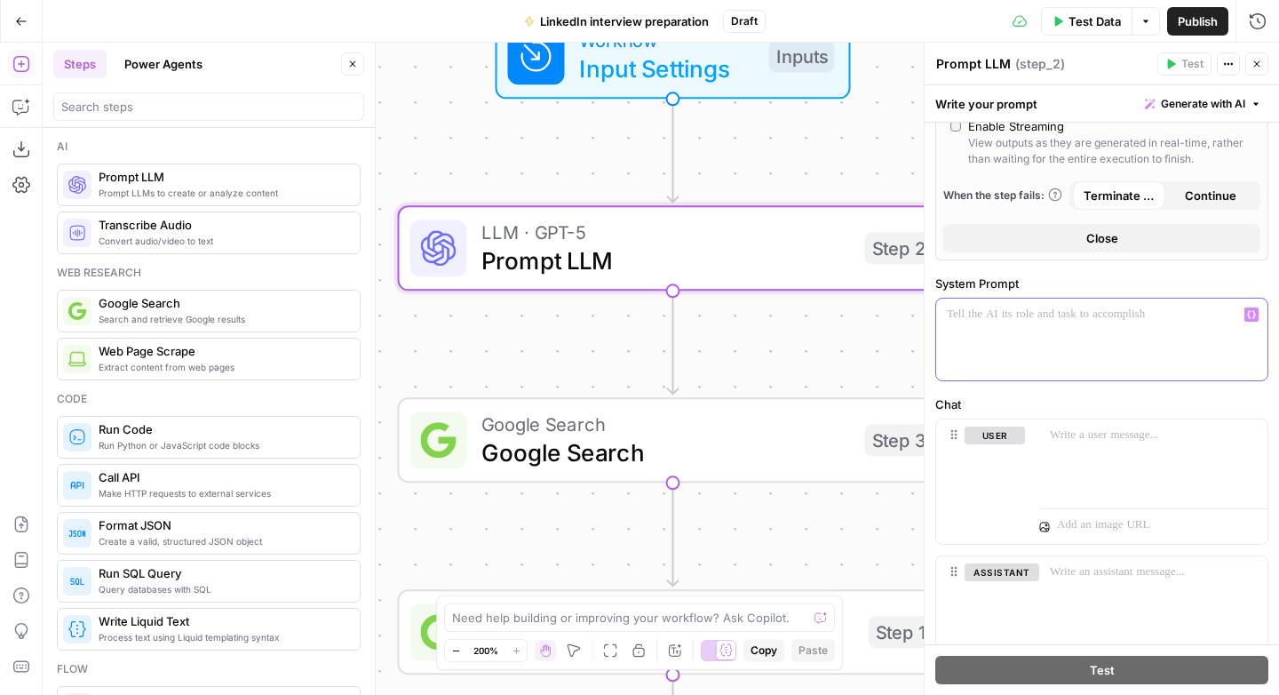
click at [1029, 326] on div at bounding box center [1101, 339] width 331 height 82
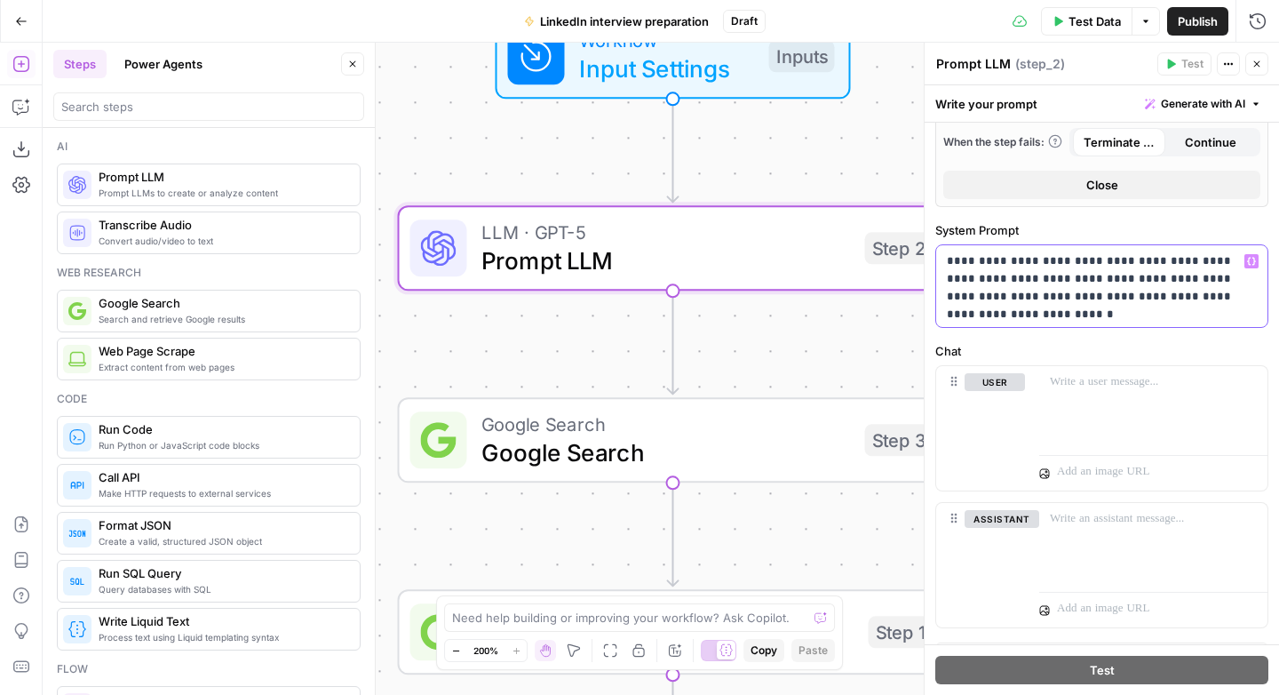
scroll to position [757, 0]
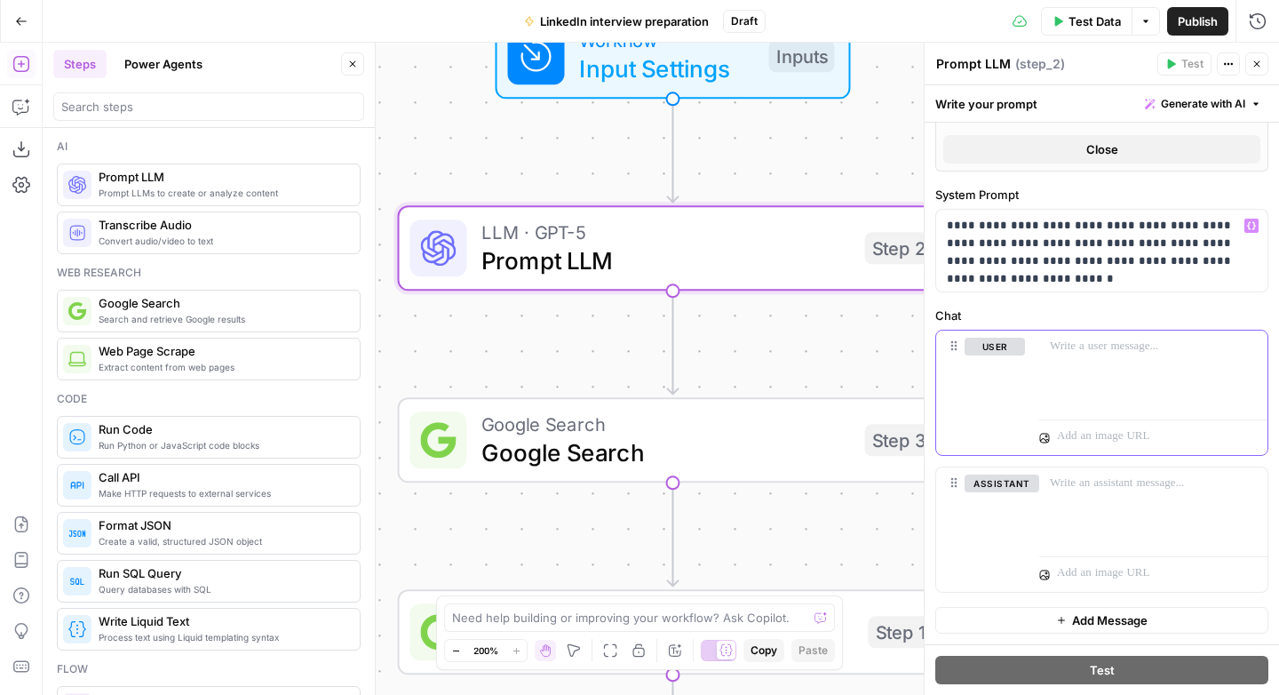
click at [1057, 357] on div at bounding box center [1153, 371] width 228 height 82
click at [1132, 256] on p "**********" at bounding box center [1095, 243] width 297 height 53
click at [1125, 341] on p "**********" at bounding box center [1147, 347] width 194 height 18
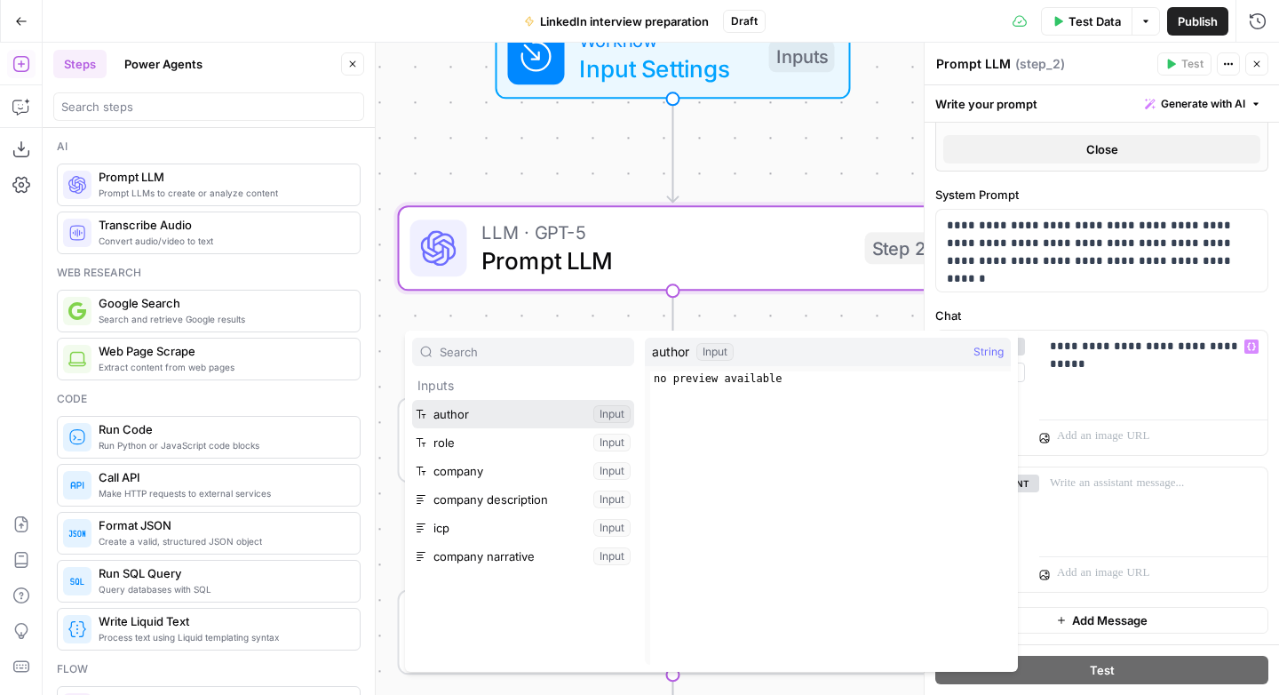
click at [536, 419] on button "Select variable author" at bounding box center [523, 414] width 222 height 28
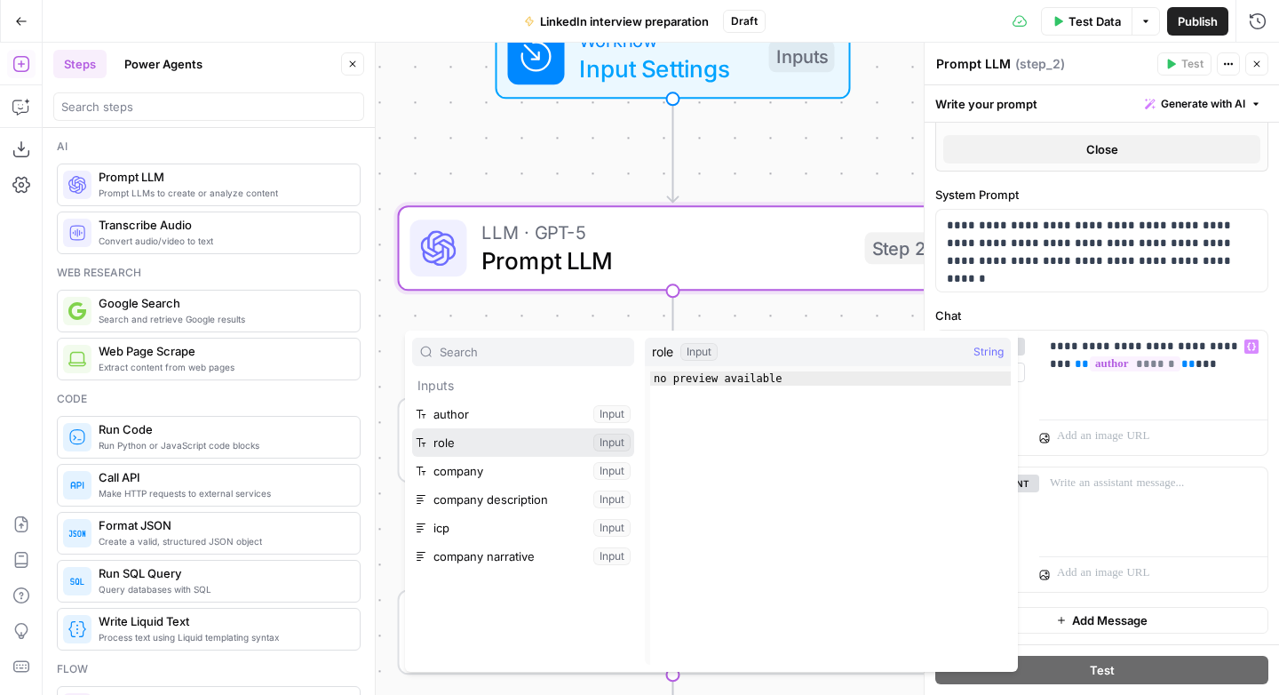
click at [473, 447] on button "Select variable role" at bounding box center [523, 442] width 222 height 28
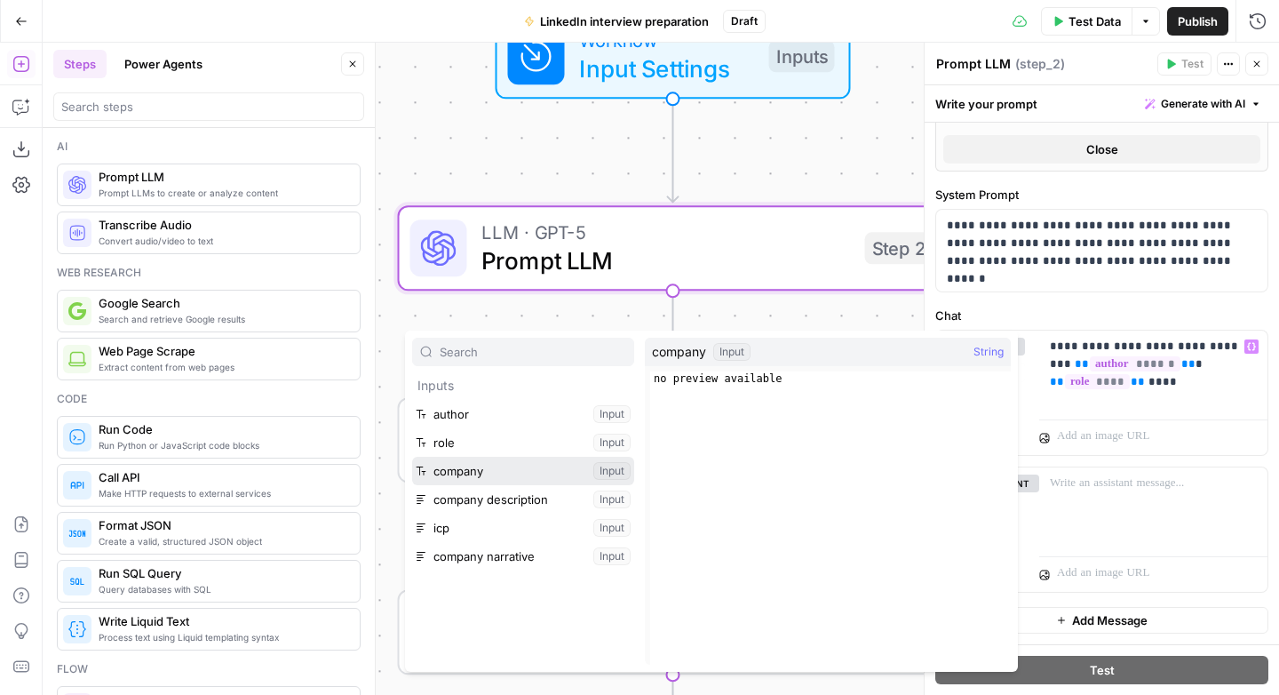
click at [467, 474] on button "Select variable company" at bounding box center [523, 471] width 222 height 28
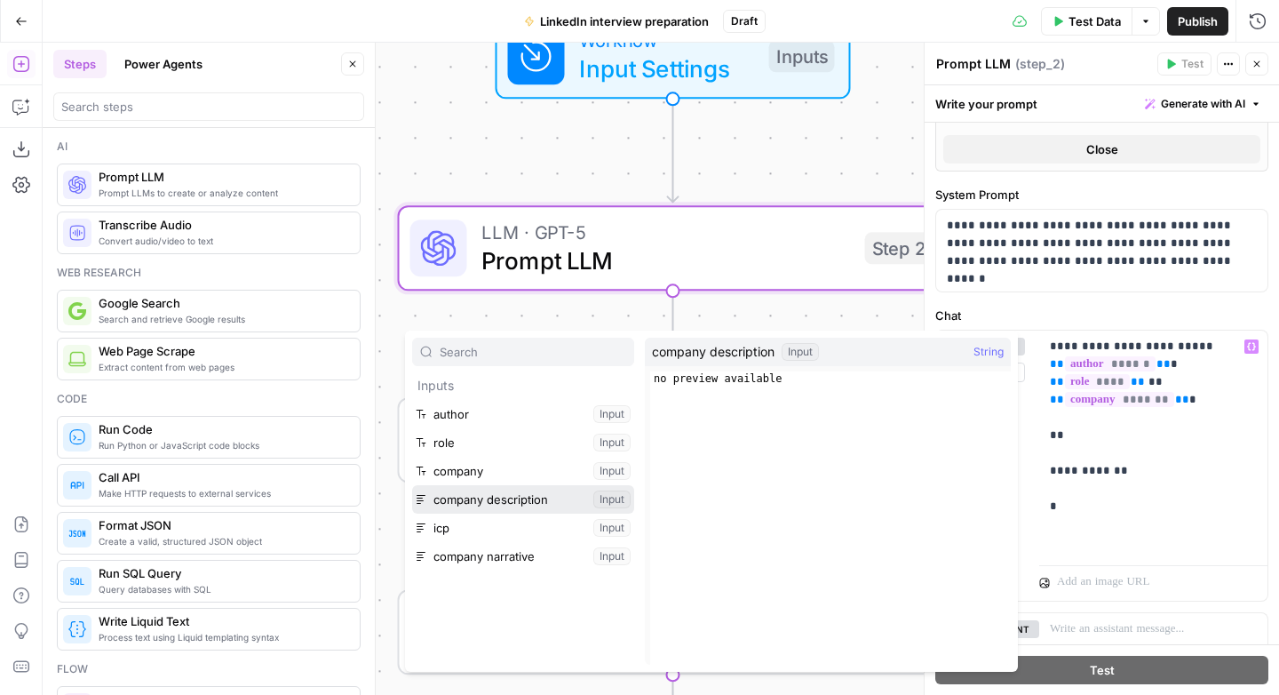
click at [508, 503] on button "Select variable company description" at bounding box center [523, 499] width 222 height 28
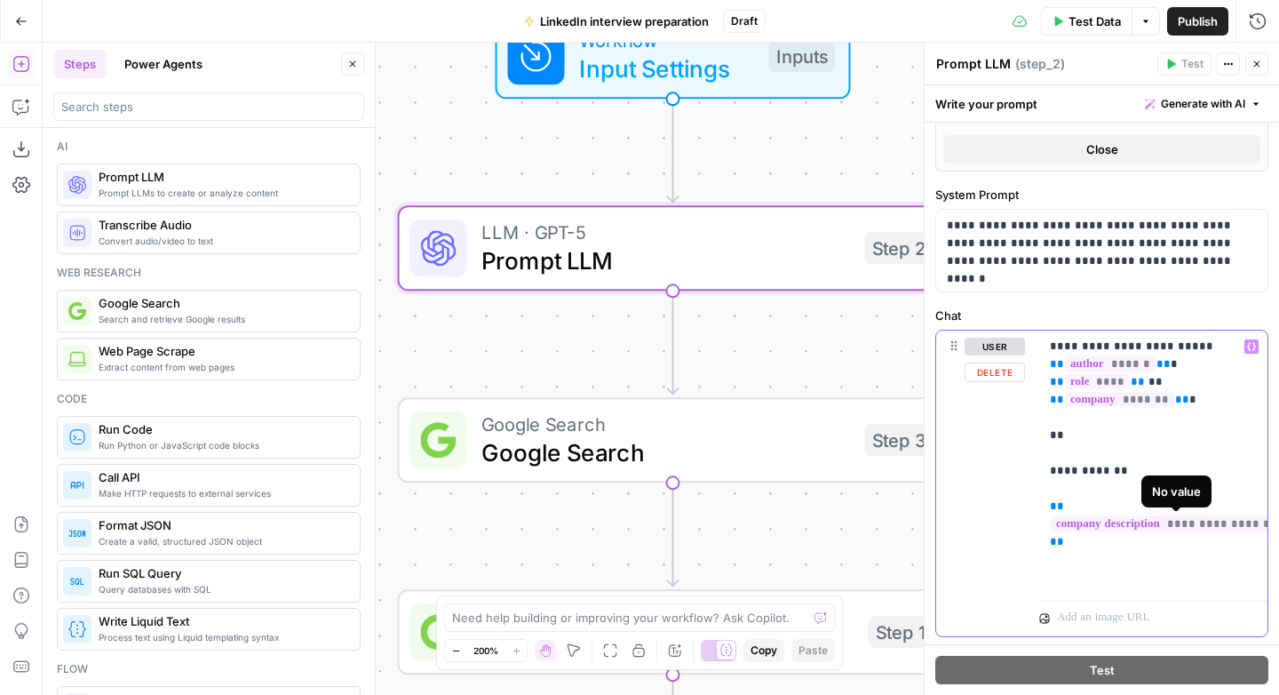
click at [1067, 493] on p "**********" at bounding box center [1147, 462] width 194 height 249
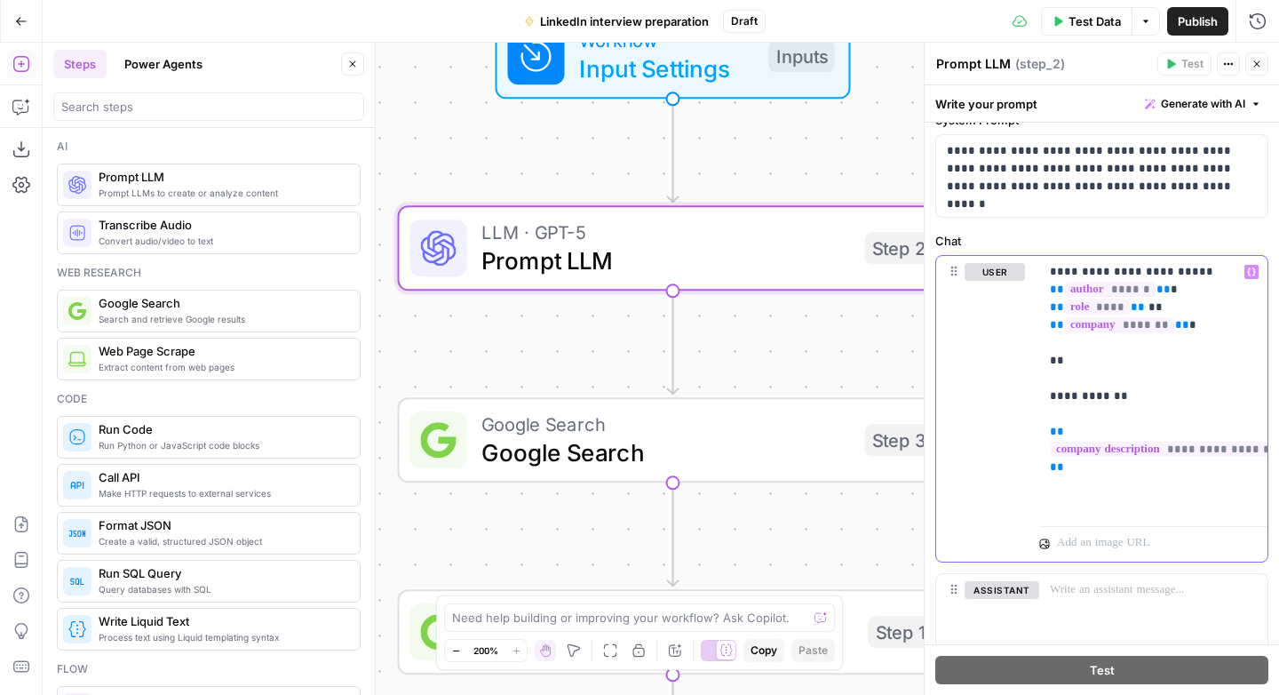
scroll to position [837, 0]
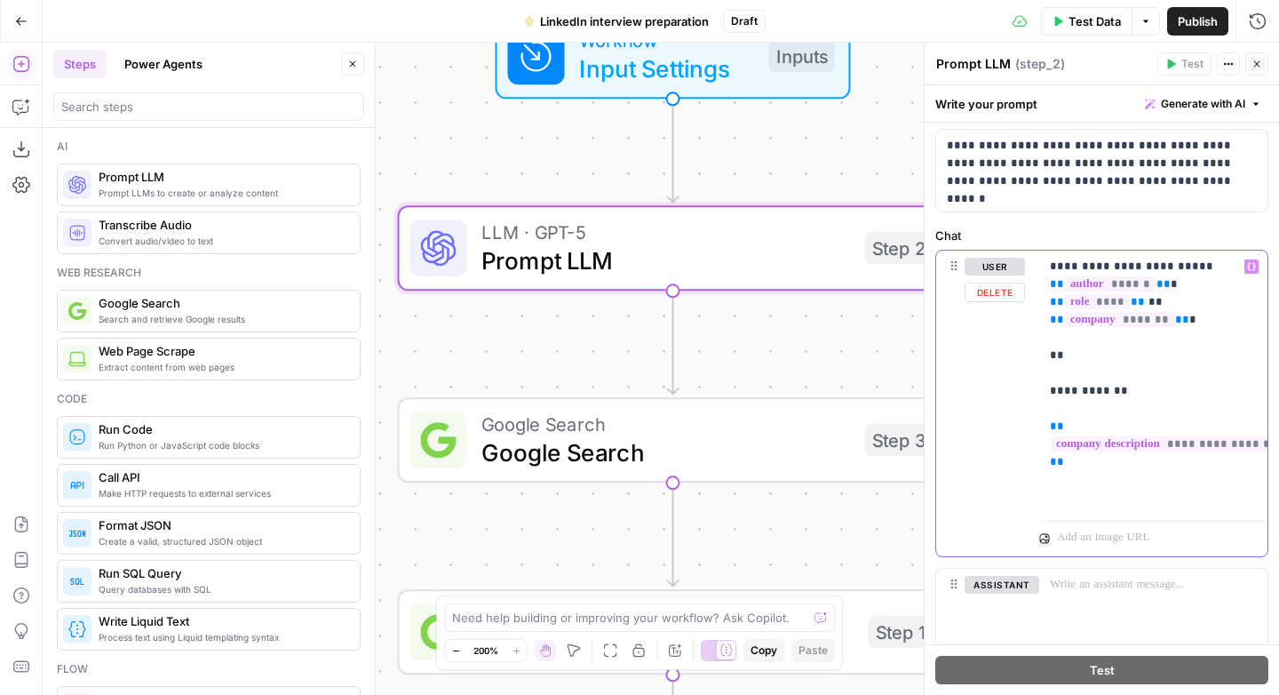
click at [1066, 468] on p "**********" at bounding box center [1147, 382] width 194 height 249
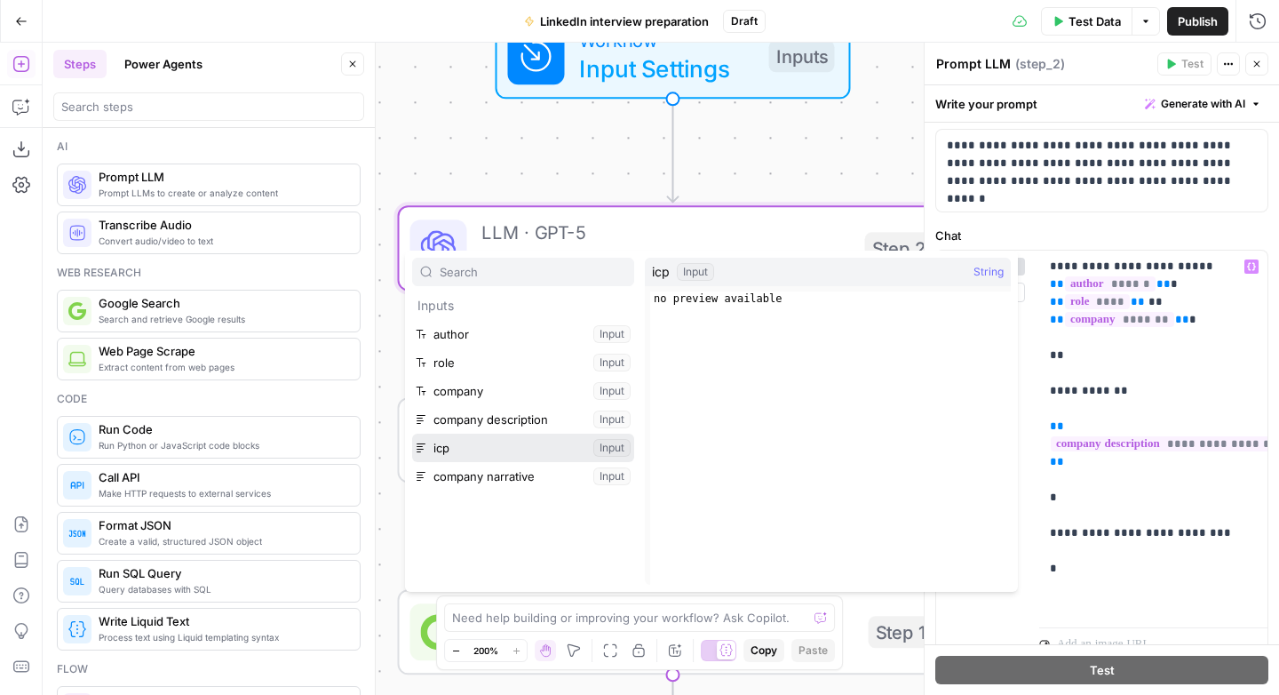
click at [520, 444] on button "Select variable icp" at bounding box center [523, 447] width 222 height 28
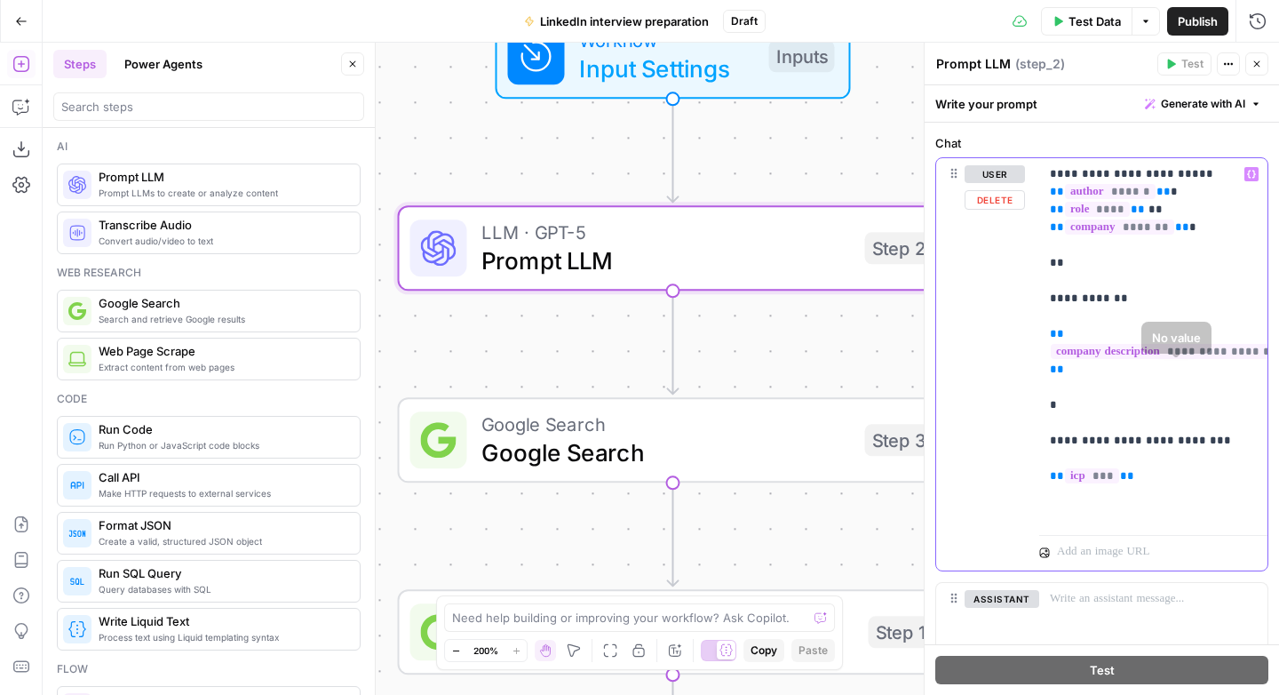
scroll to position [1058, 0]
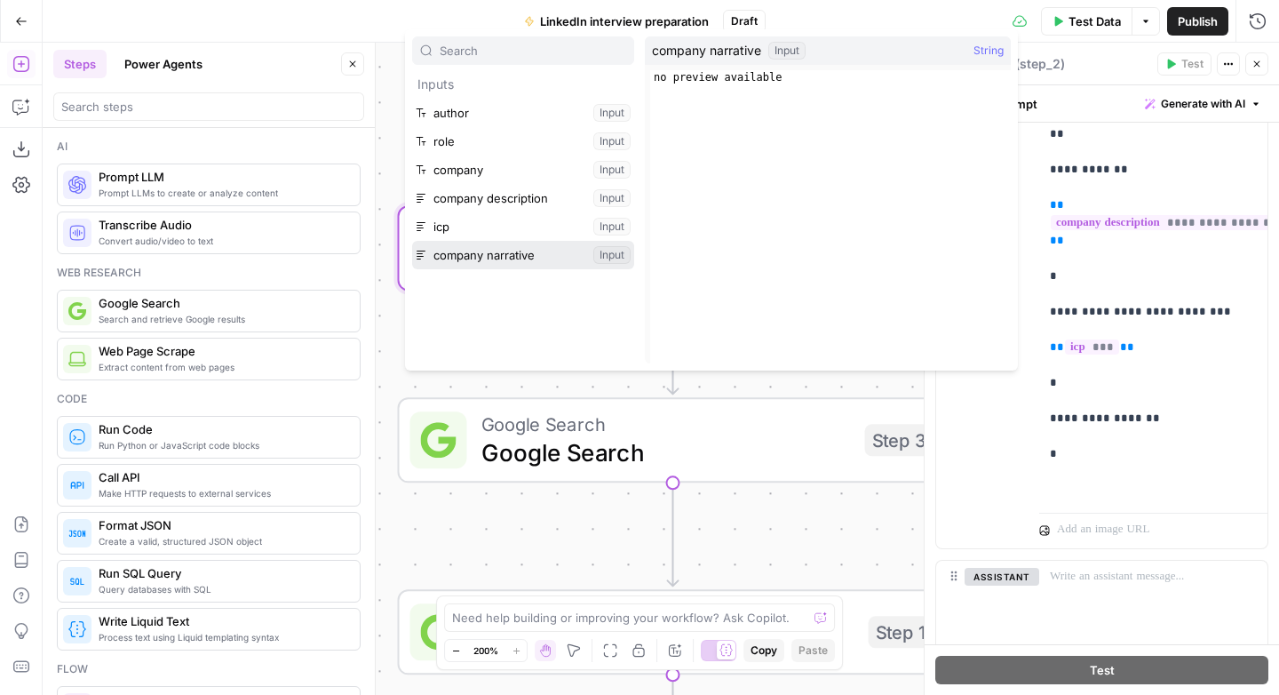
click at [553, 262] on button "Select variable company narrative" at bounding box center [523, 255] width 222 height 28
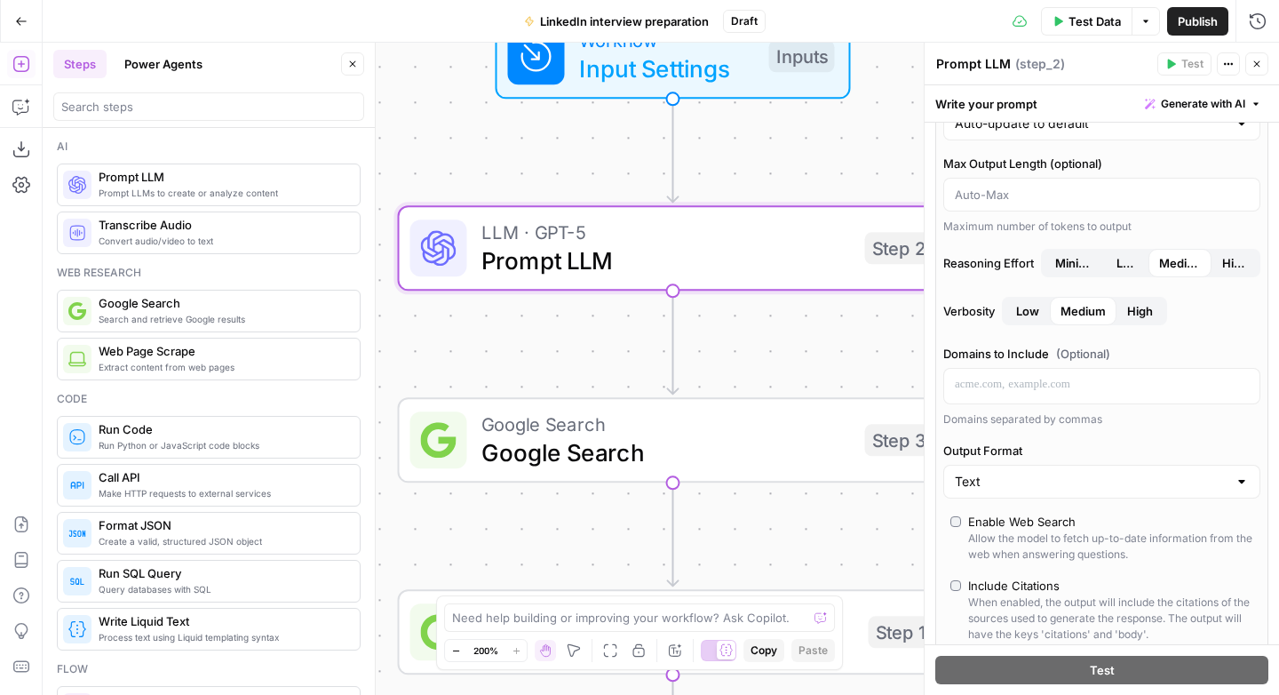
scroll to position [694, 0]
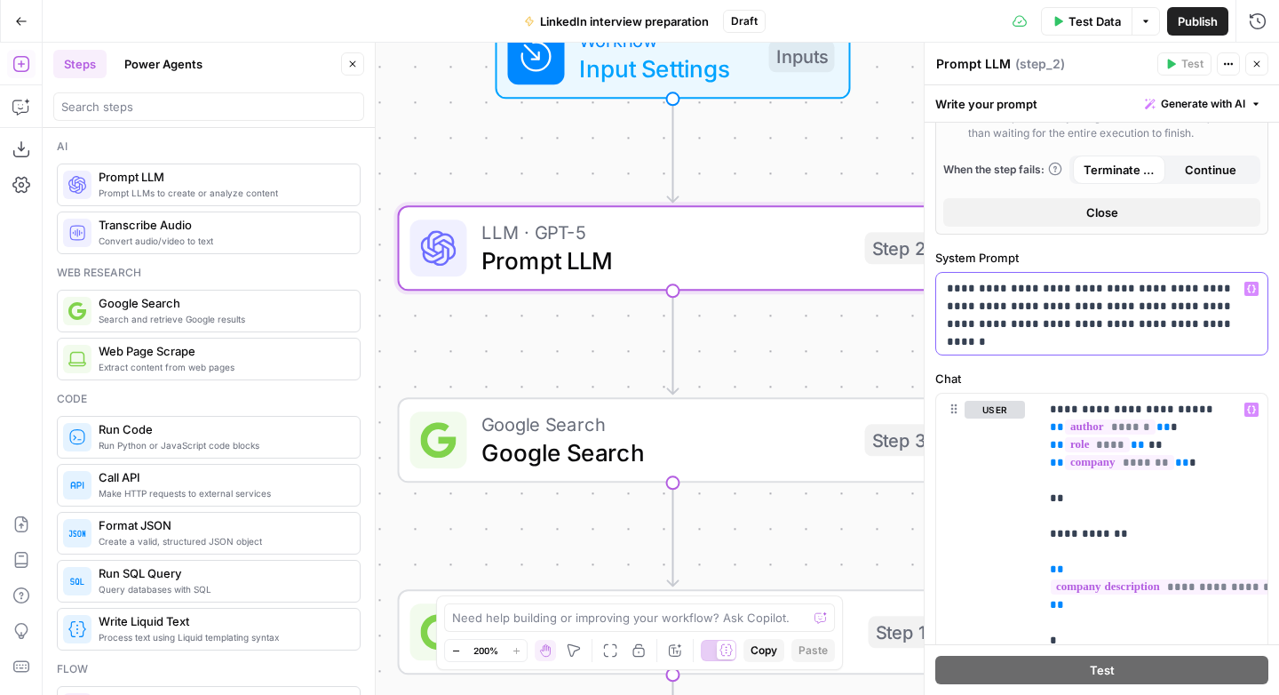
click at [1093, 326] on p "**********" at bounding box center [1095, 306] width 297 height 53
click at [1164, 328] on p "**********" at bounding box center [1095, 306] width 297 height 53
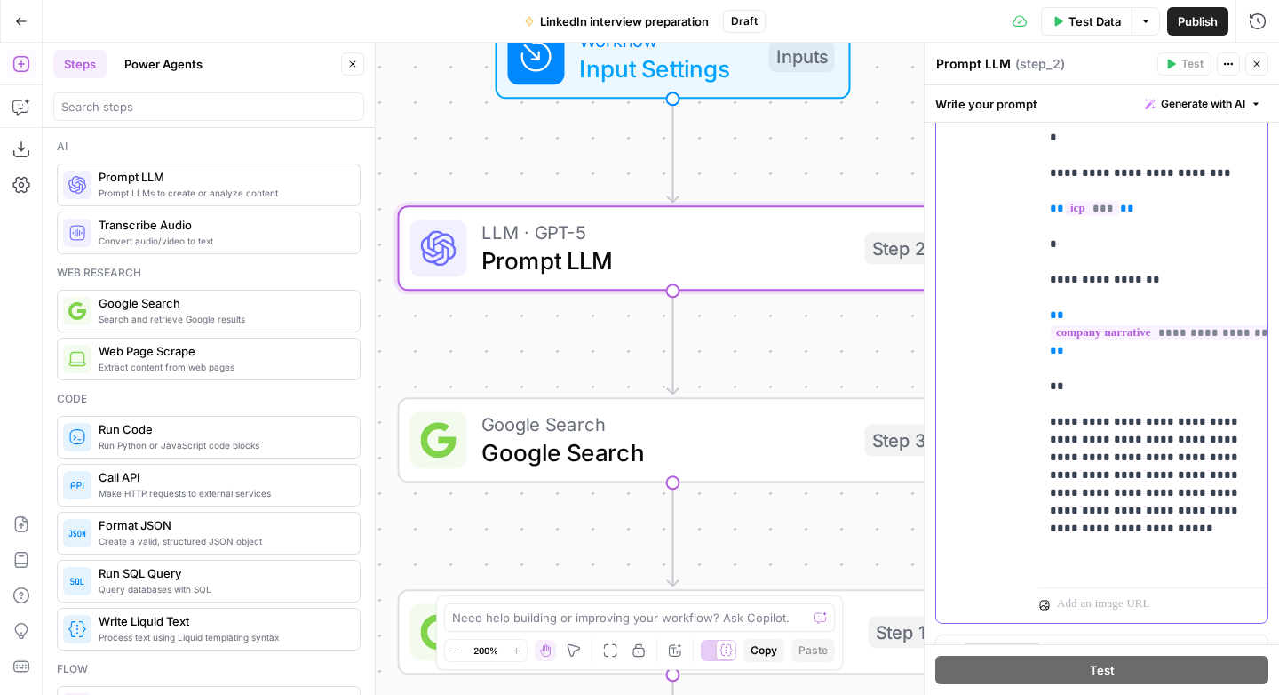
click at [1102, 528] on p "**********" at bounding box center [1147, 235] width 194 height 675
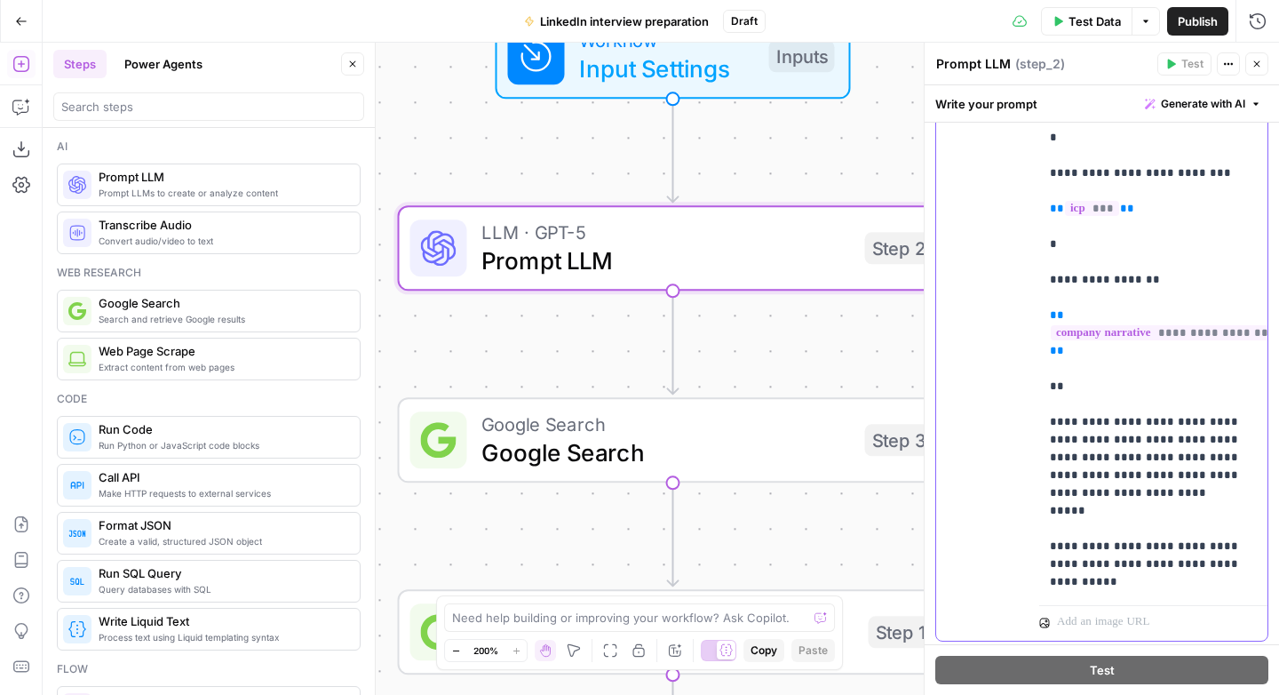
click at [1203, 492] on p "**********" at bounding box center [1147, 244] width 194 height 693
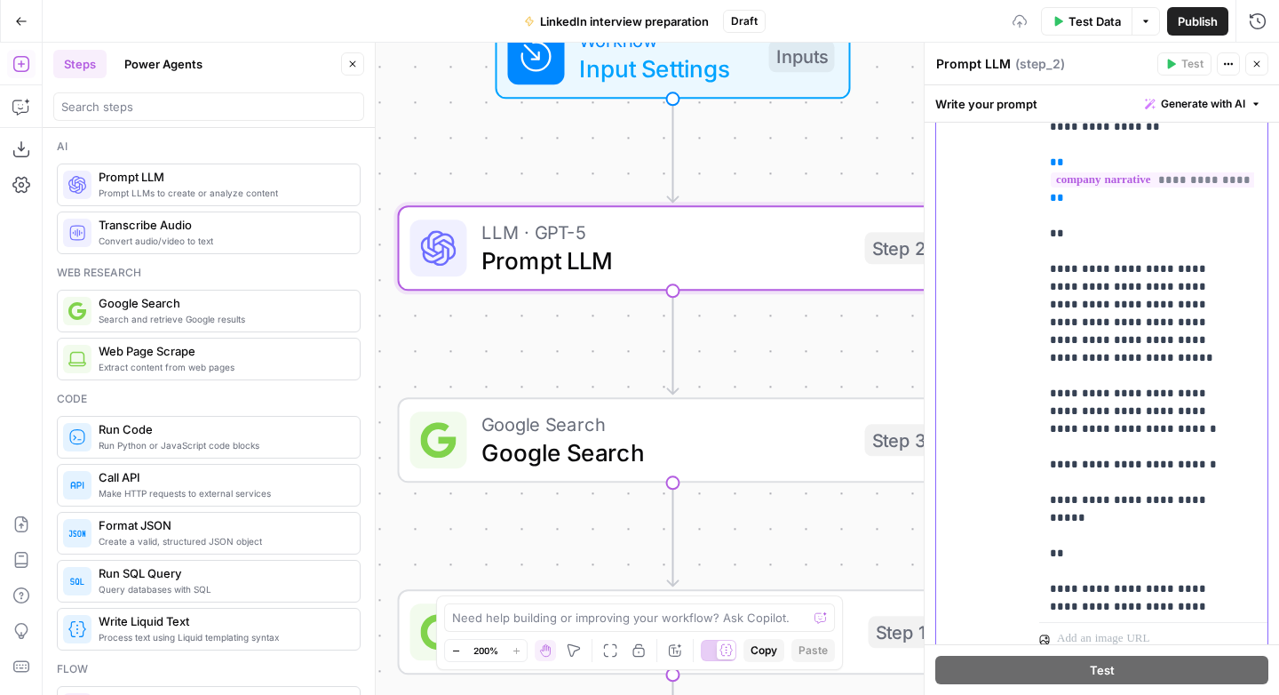
scroll to position [171, 0]
click at [1072, 306] on p "**********" at bounding box center [1140, 170] width 180 height 888
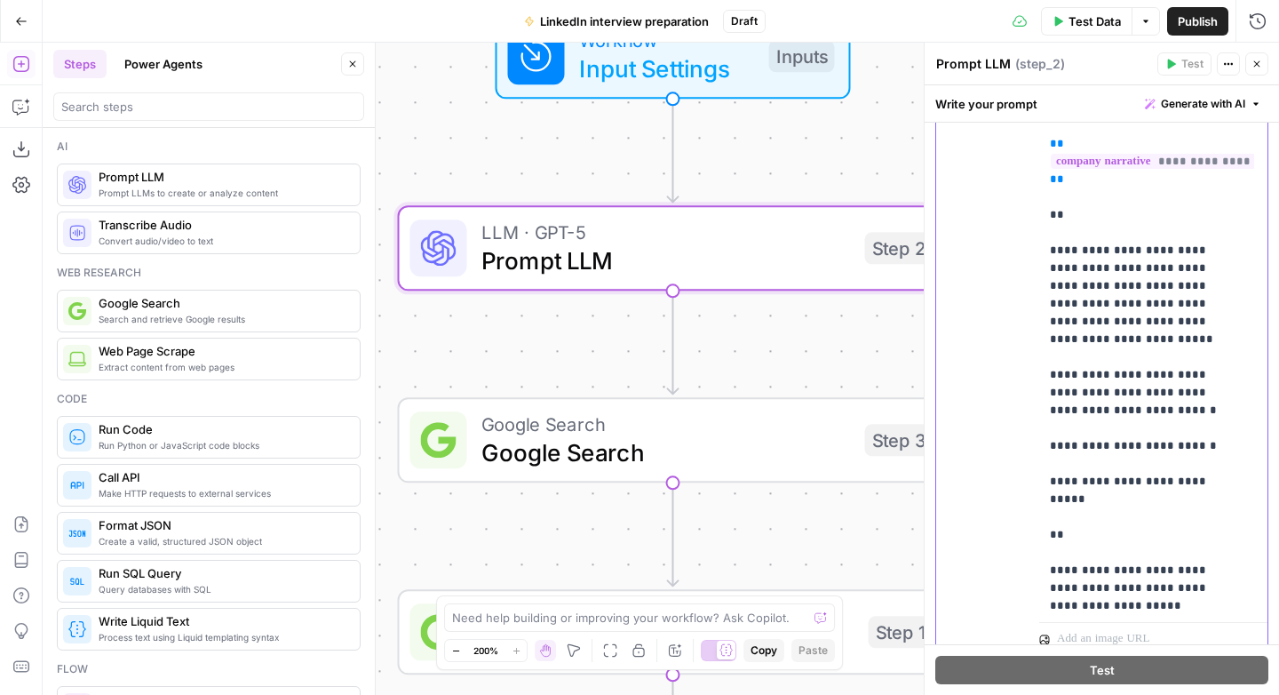
click at [1156, 378] on p "**********" at bounding box center [1140, 153] width 180 height 888
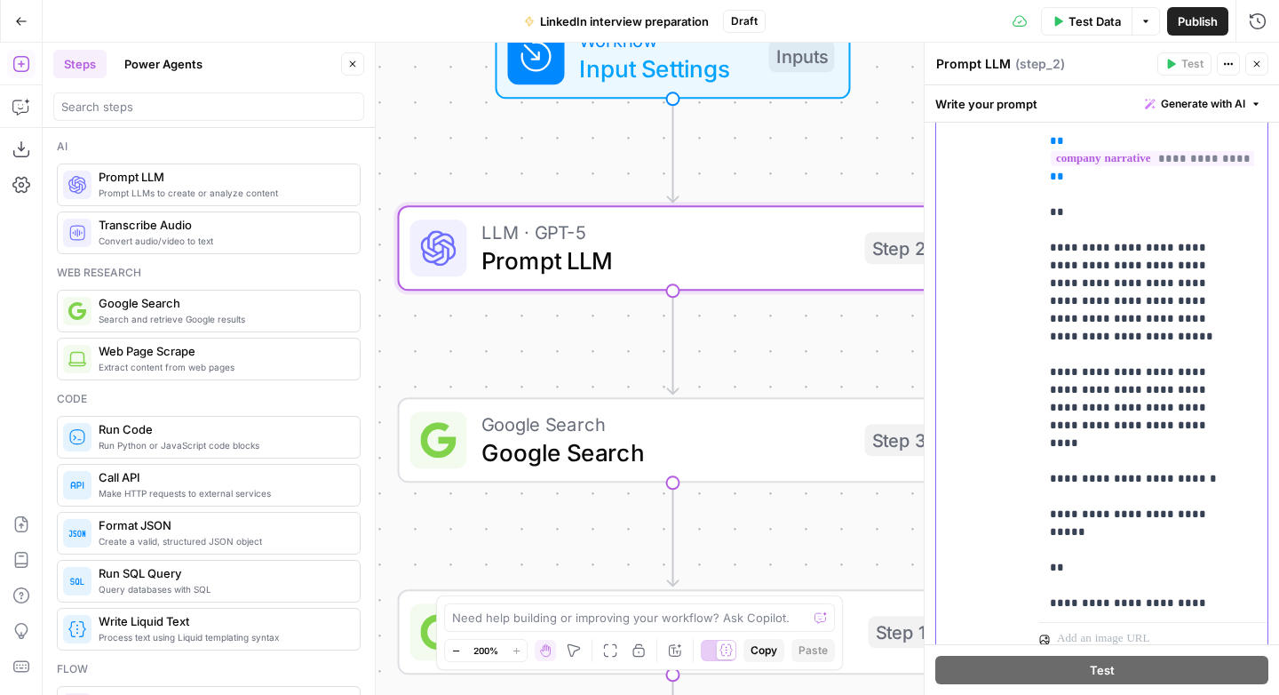
click at [1153, 246] on p "**********" at bounding box center [1140, 159] width 180 height 906
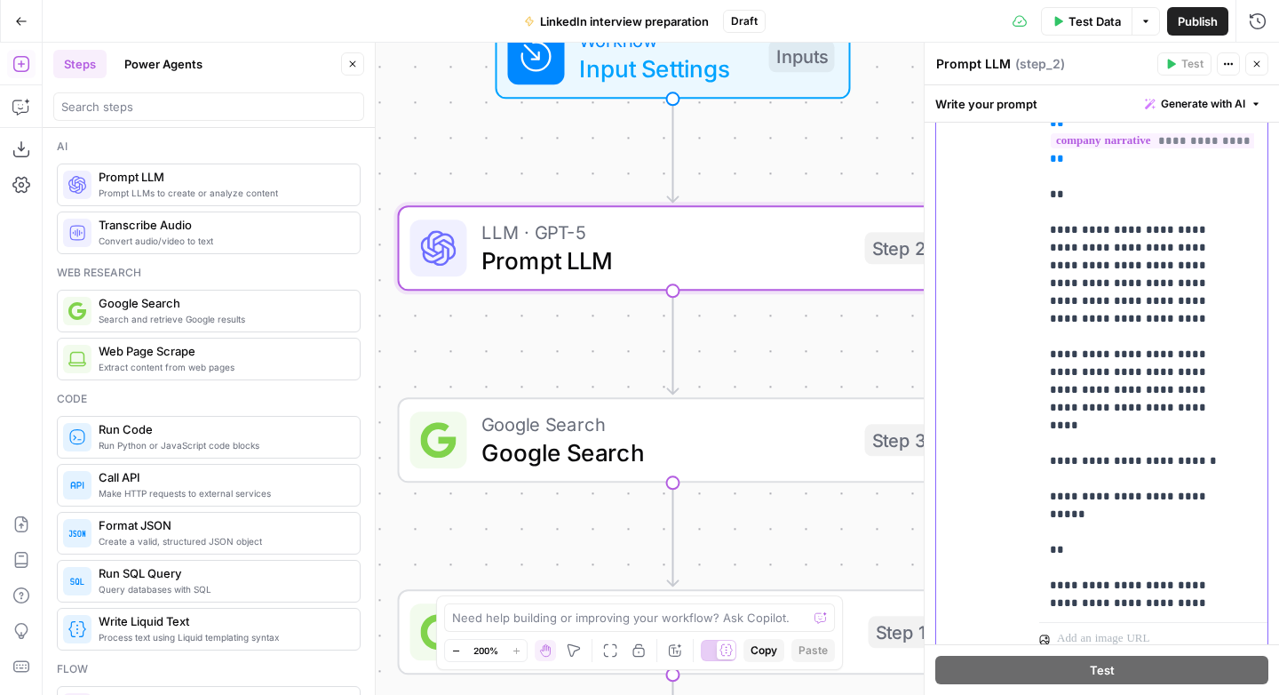
click at [1076, 499] on p "**********" at bounding box center [1140, 141] width 180 height 906
click at [1078, 479] on p "**********" at bounding box center [1140, 194] width 180 height 1013
drag, startPoint x: 1146, startPoint y: 404, endPoint x: 1174, endPoint y: 412, distance: 29.5
click at [1146, 403] on p "**********" at bounding box center [1140, 194] width 180 height 1013
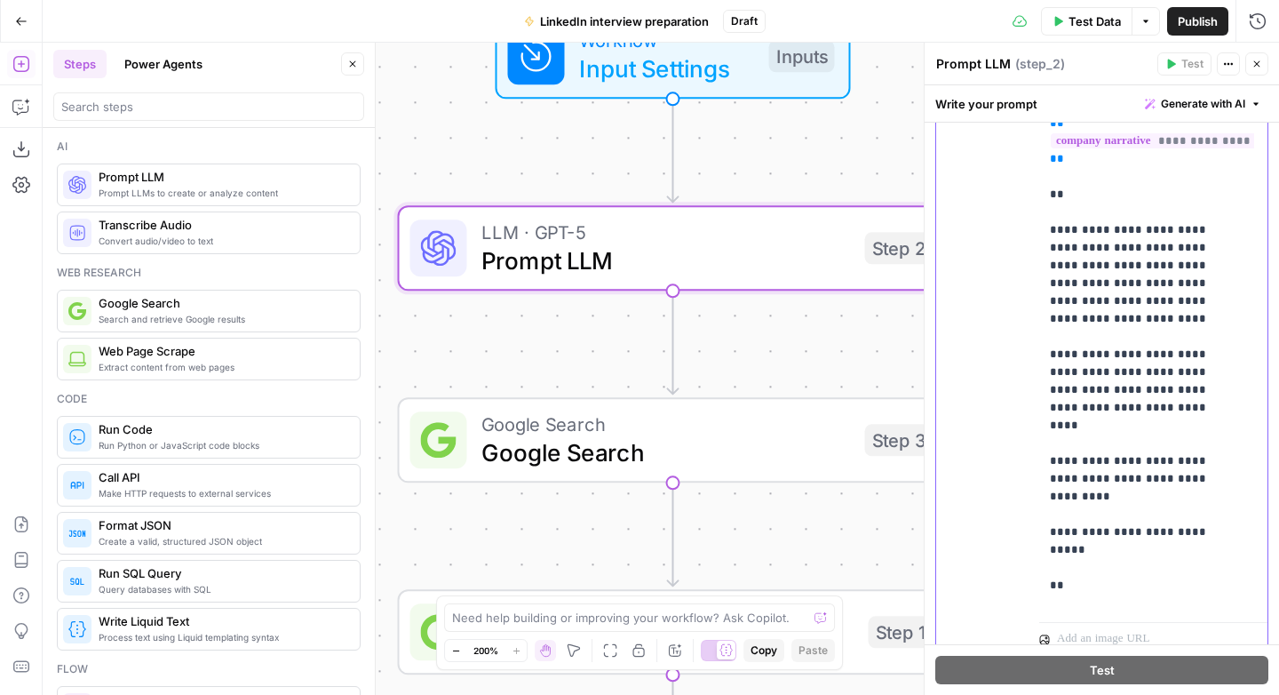
click at [1066, 458] on p "**********" at bounding box center [1140, 203] width 180 height 1030
click at [1210, 463] on p "**********" at bounding box center [1140, 203] width 180 height 1030
drag, startPoint x: 1218, startPoint y: 422, endPoint x: 1061, endPoint y: 408, distance: 157.0
click at [1061, 408] on p "**********" at bounding box center [1140, 212] width 180 height 1048
copy p "**********"
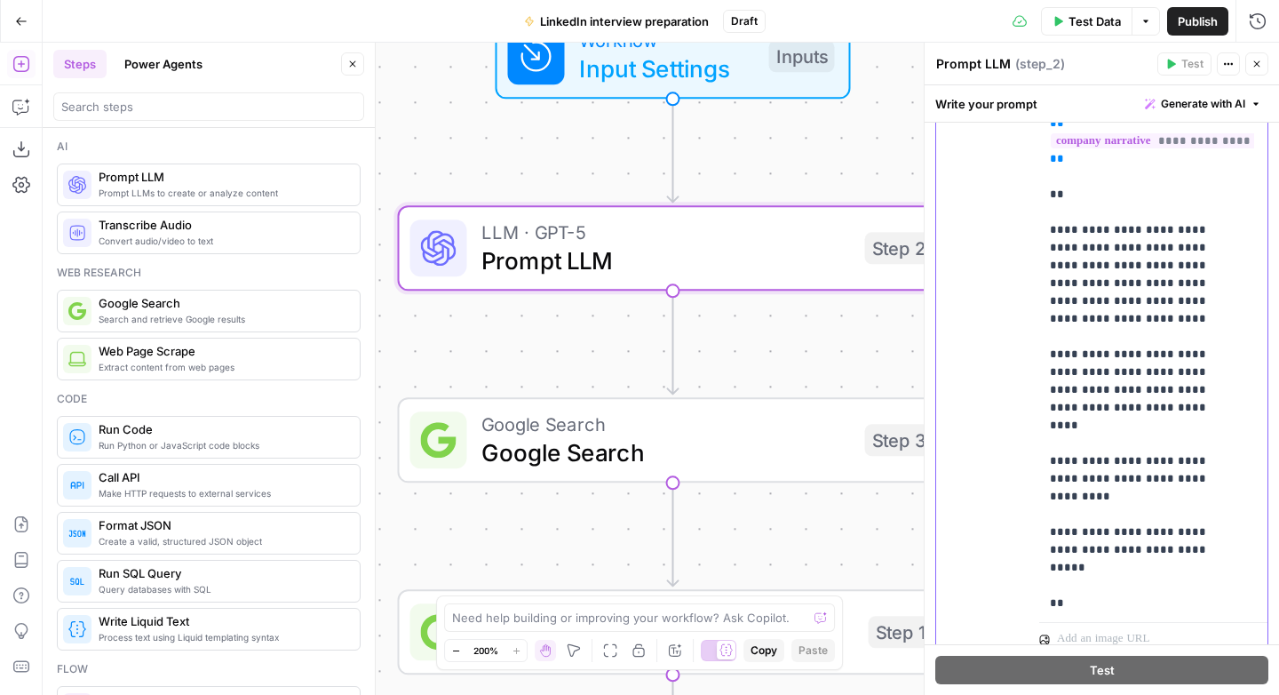
click at [1070, 510] on p "**********" at bounding box center [1140, 212] width 180 height 1048
click at [1127, 529] on p "**********" at bounding box center [1140, 221] width 180 height 1066
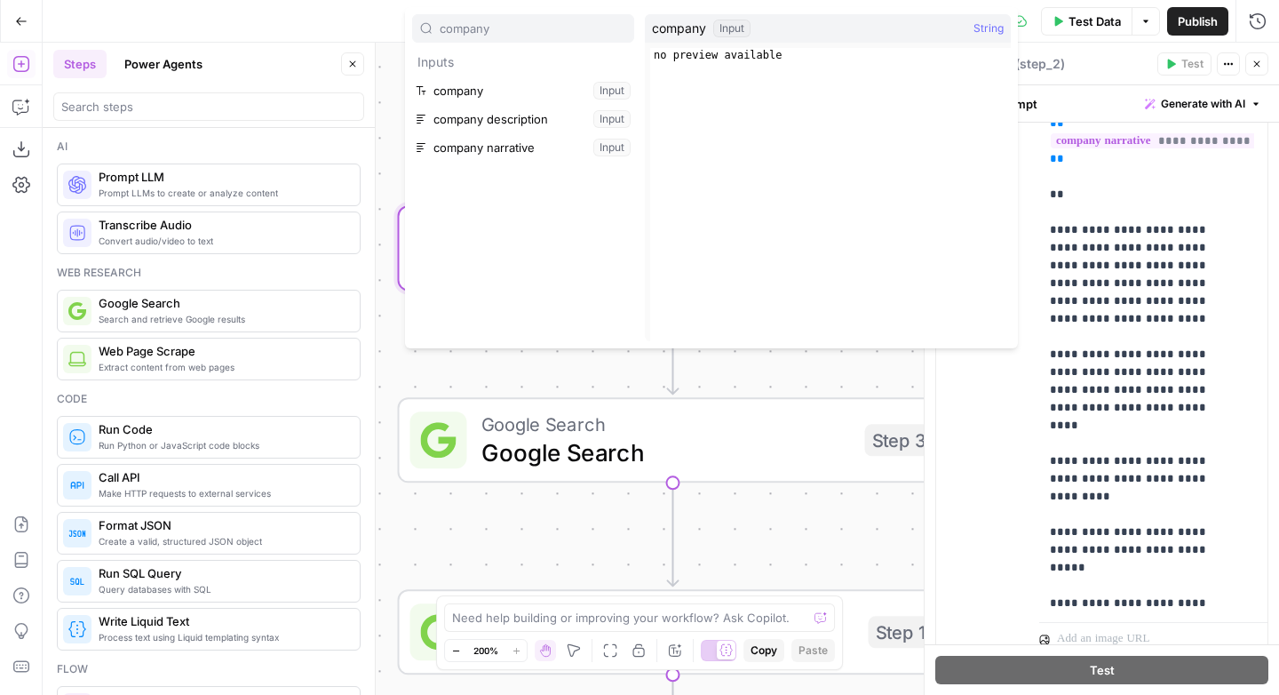
type input "company"
click at [488, 90] on button "Select variable company" at bounding box center [523, 90] width 222 height 28
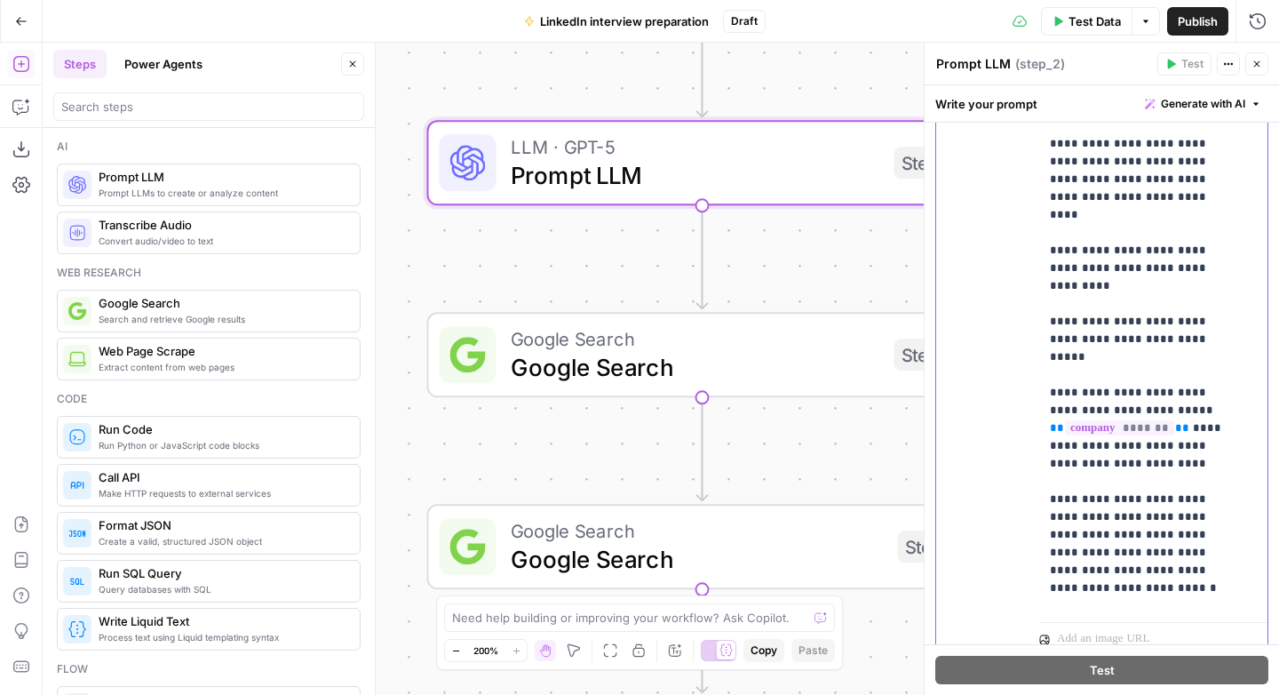
scroll to position [423, 0]
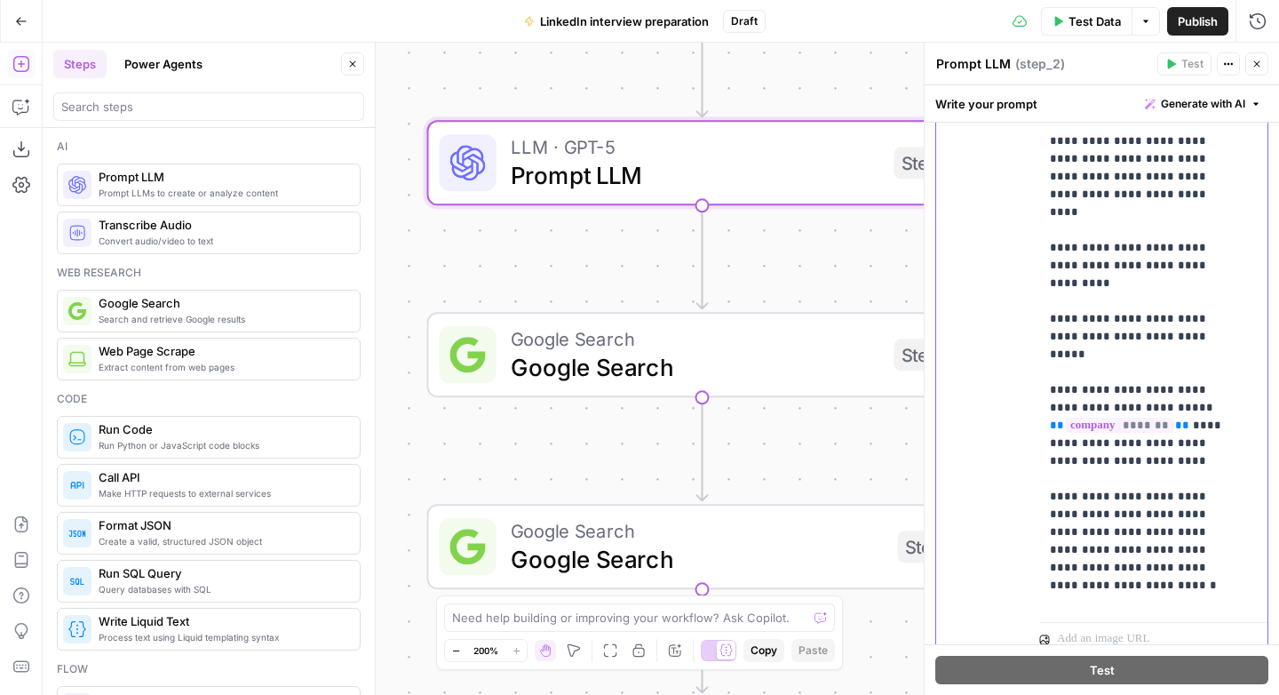
click at [1098, 549] on p "**********" at bounding box center [1140, 34] width 180 height 1119
drag, startPoint x: 1089, startPoint y: 552, endPoint x: 1047, endPoint y: 514, distance: 56.0
click at [1046, 516] on div "**********" at bounding box center [1146, 253] width 215 height 724
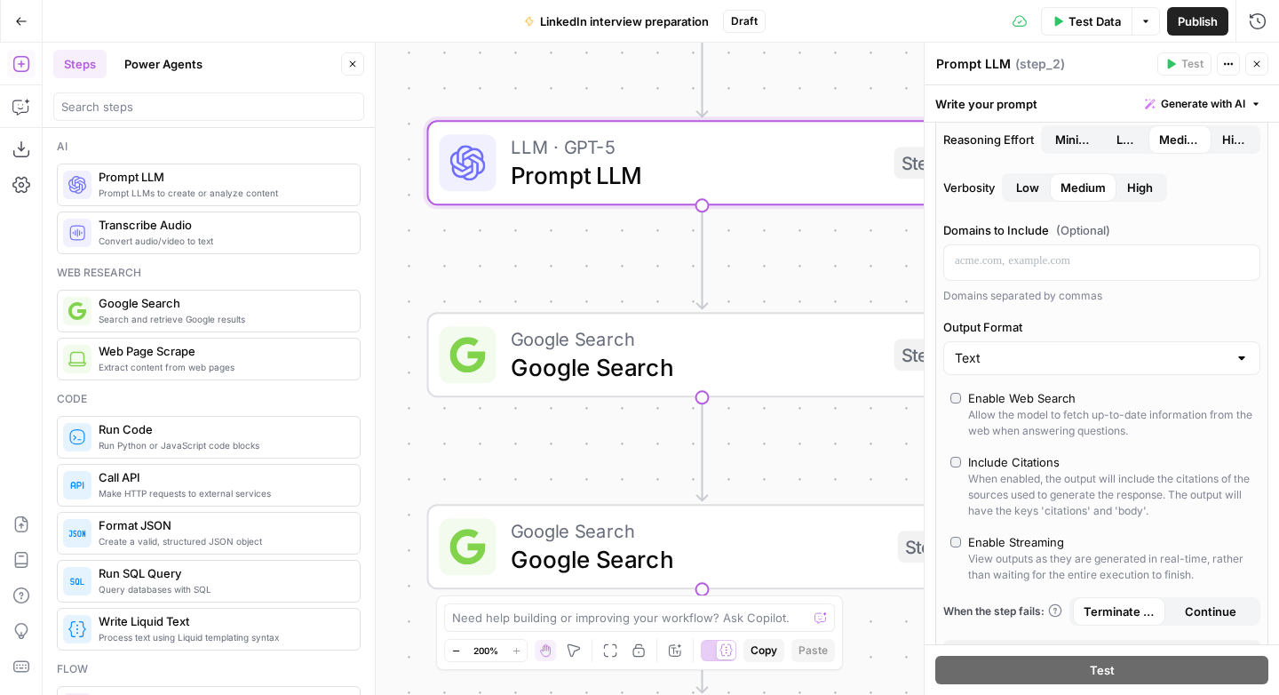
scroll to position [335, 0]
click at [1096, 357] on input "Output Format" at bounding box center [1091, 357] width 273 height 18
click at [1001, 425] on span "JSON" at bounding box center [1091, 426] width 266 height 18
type input "JSON"
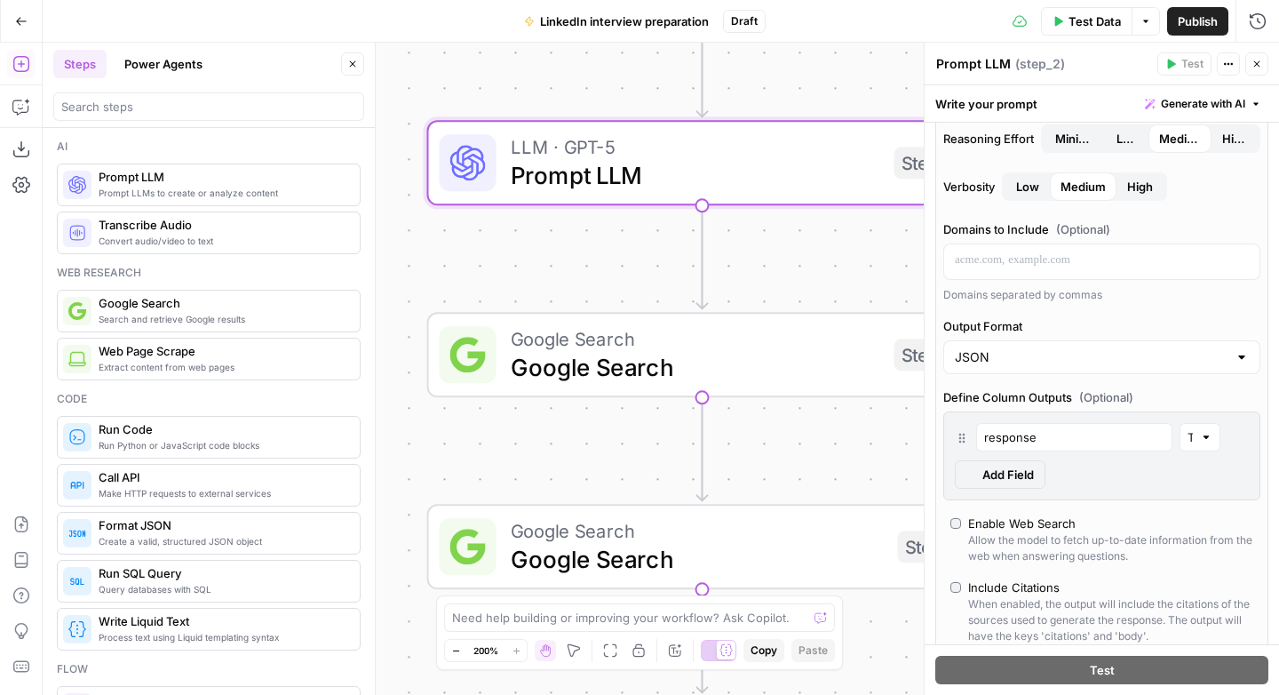
scroll to position [253, 0]
click at [1048, 441] on input "response" at bounding box center [1074, 437] width 180 height 18
type input "research_query_1"
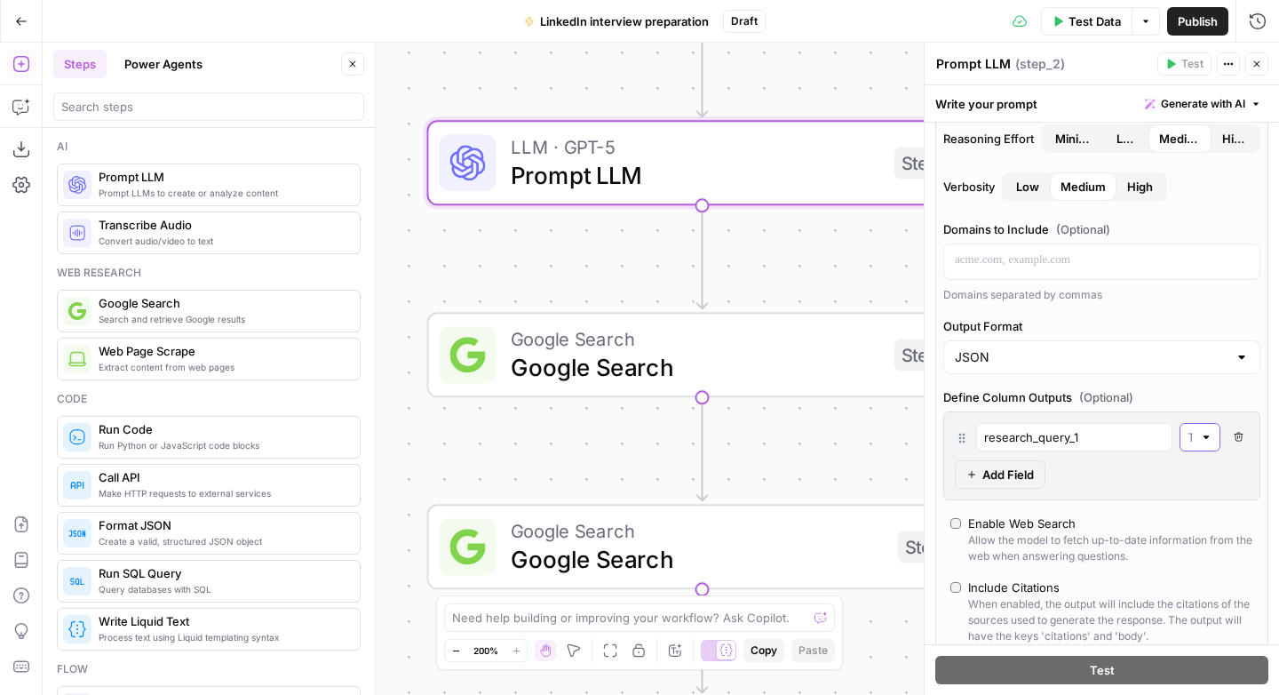
click at [1187, 433] on input "text" at bounding box center [1189, 437] width 5 height 18
type input "Text"
click at [1174, 401] on label "Define Column Outputs (Optional)" at bounding box center [1101, 397] width 317 height 18
click at [1019, 473] on span "Add Field" at bounding box center [1008, 474] width 52 height 18
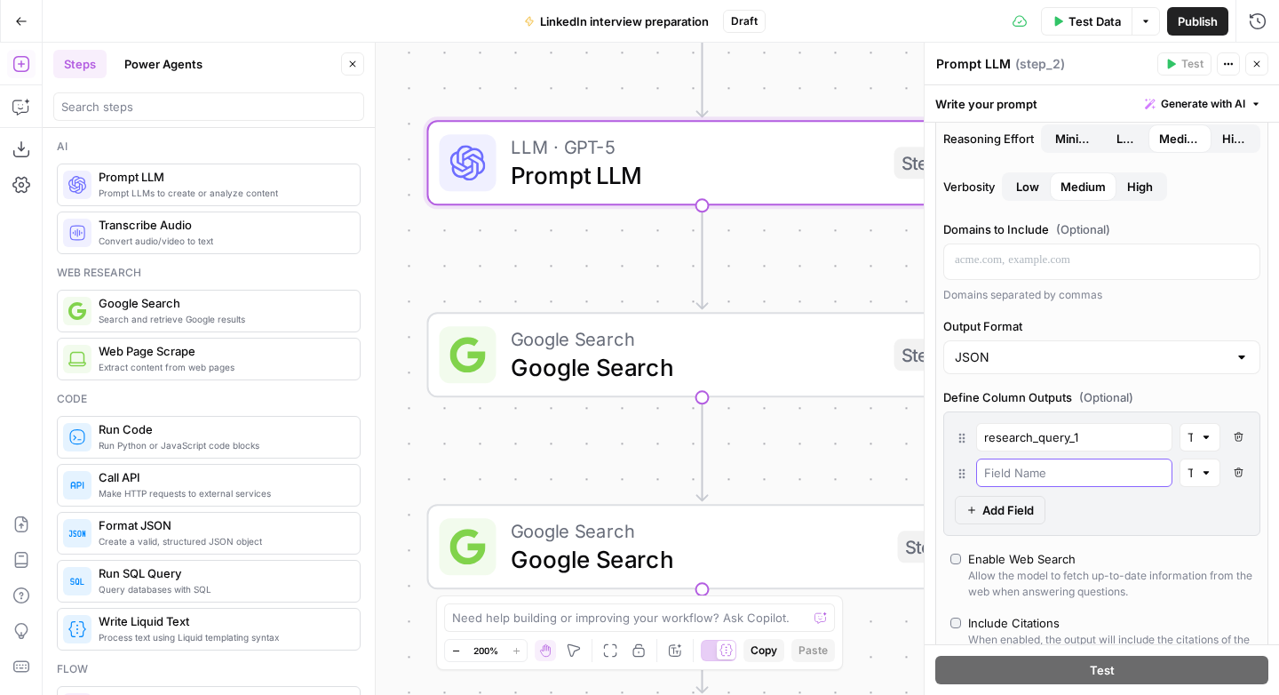
click at [1040, 472] on input "text" at bounding box center [1074, 473] width 180 height 18
paste input "research_query_1"
type input "research_query_2"
click at [987, 516] on span "Add Field" at bounding box center [1008, 510] width 52 height 18
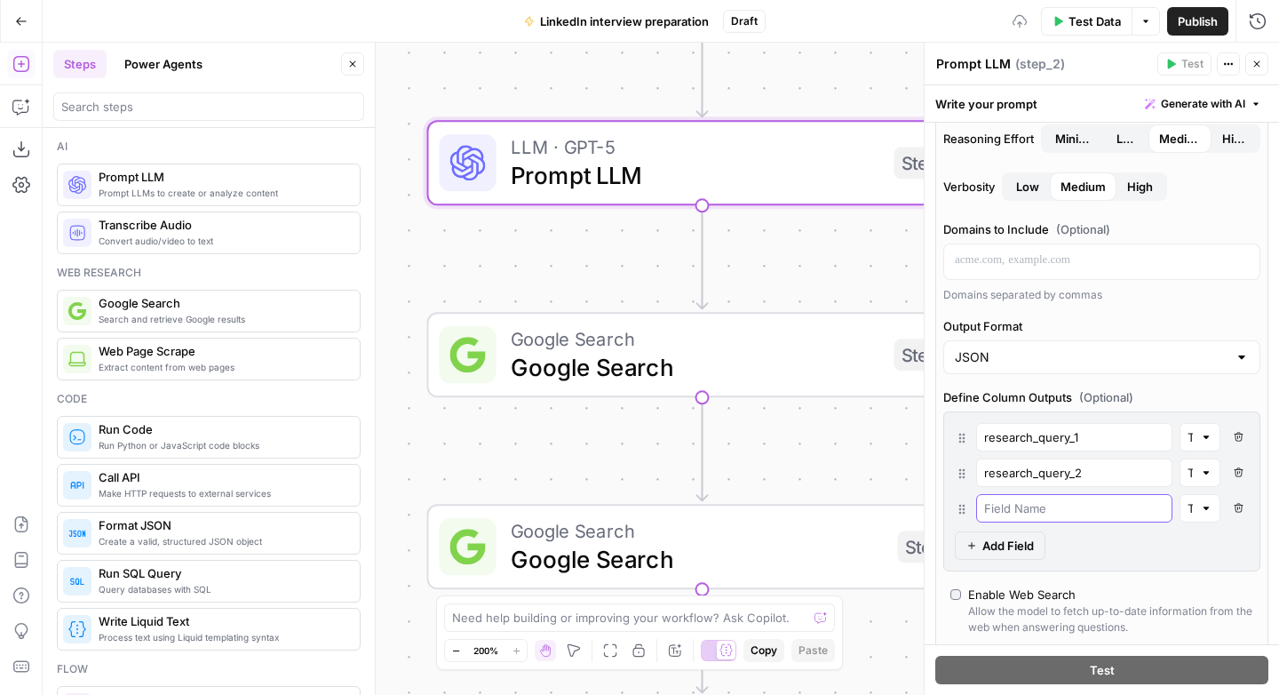
click at [1070, 514] on input "text" at bounding box center [1074, 508] width 180 height 18
paste input "research_query_1"
type input "research_query_3"
click at [1022, 539] on span "Add Field" at bounding box center [1008, 545] width 52 height 18
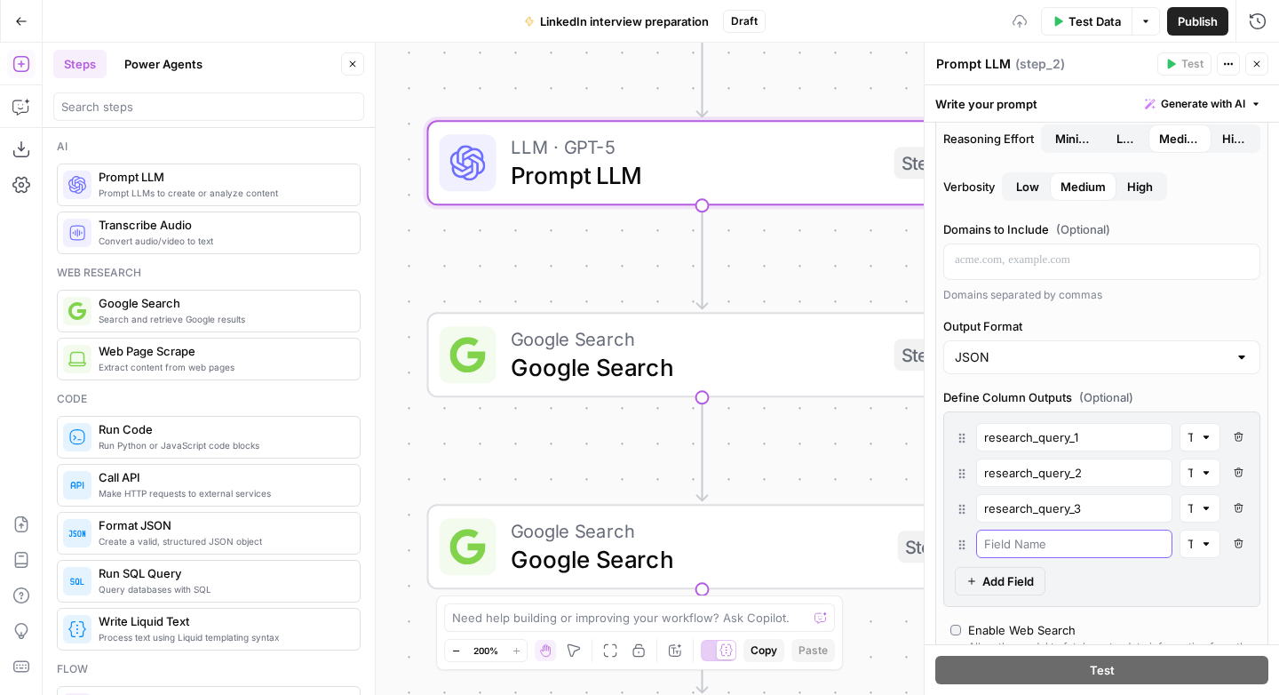
click at [1072, 544] on input "text" at bounding box center [1074, 544] width 180 height 18
paste input "research_query_1"
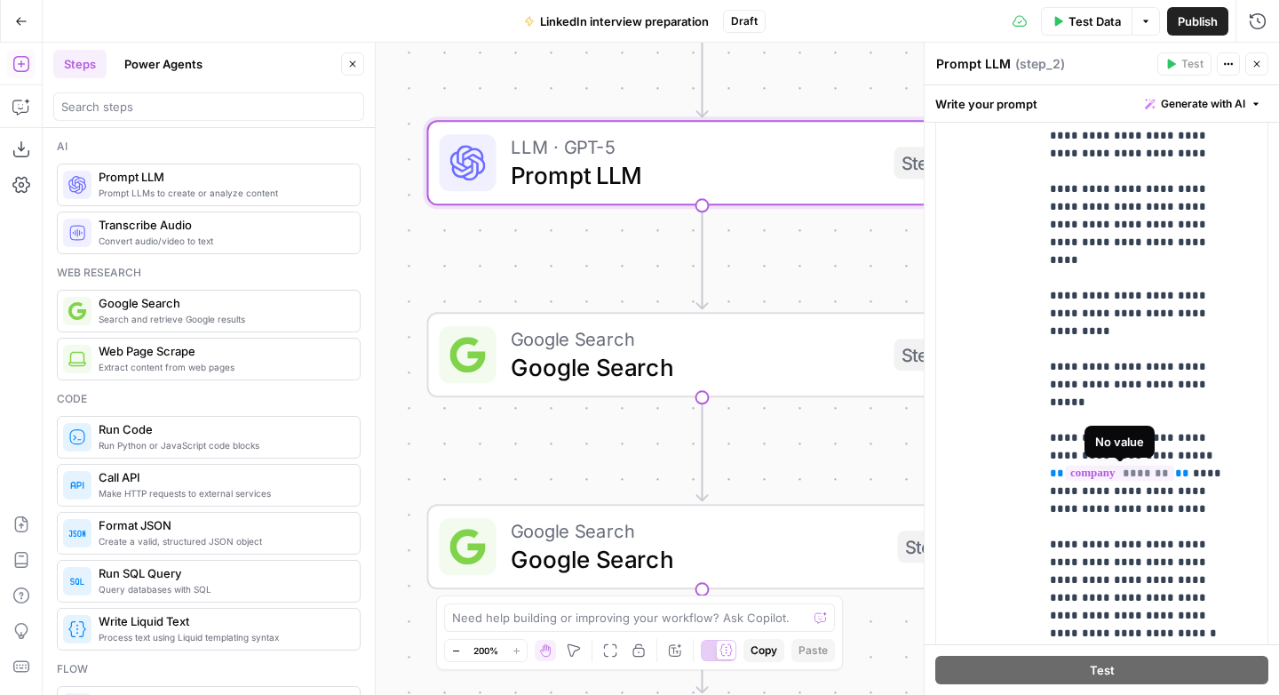
scroll to position [1524, 0]
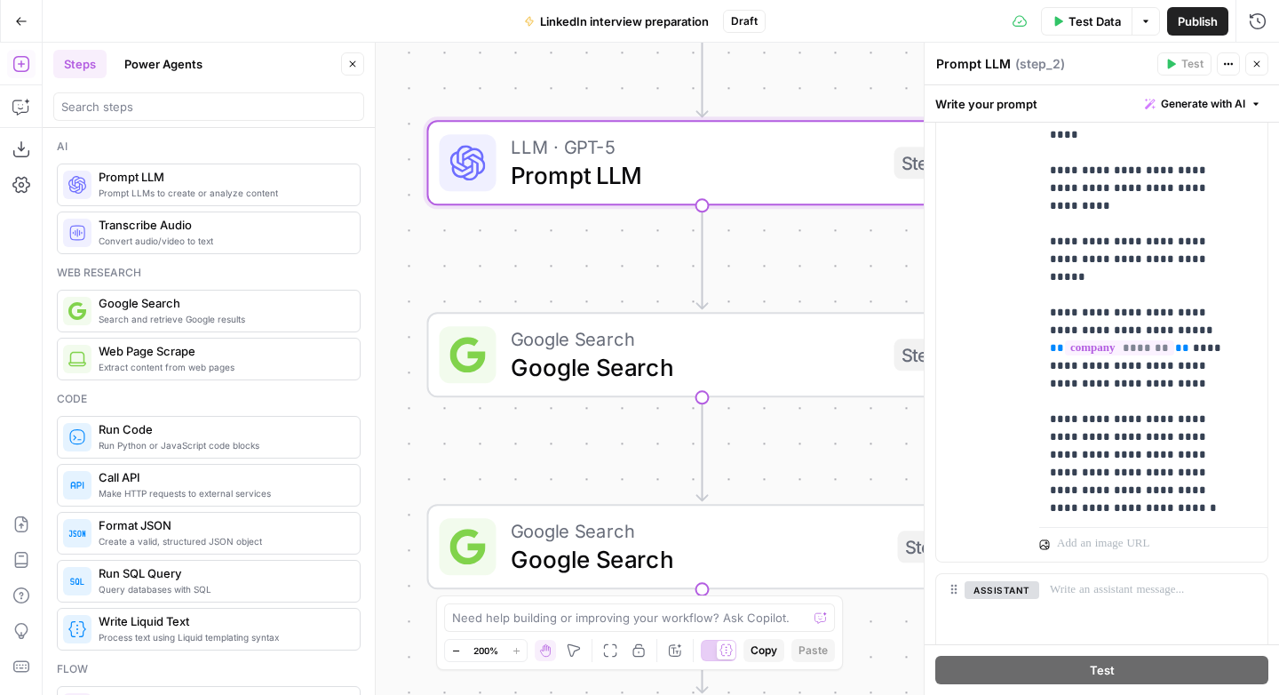
type input "research_query_4"
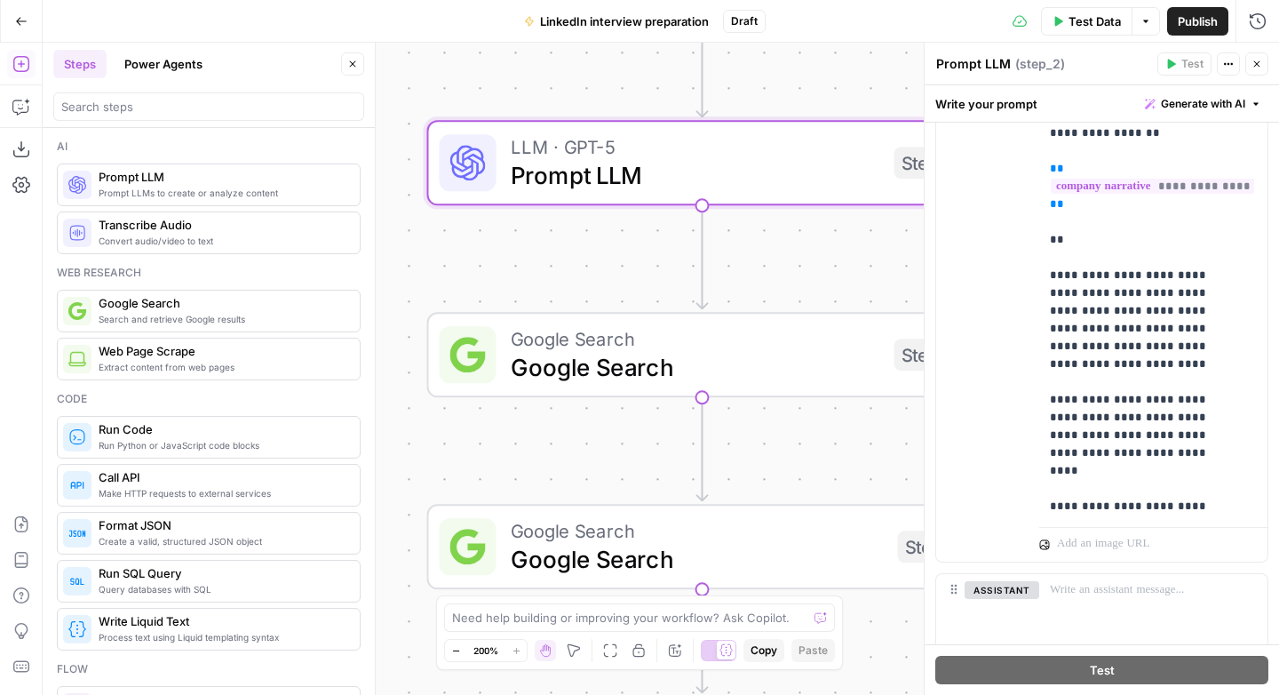
scroll to position [55, 0]
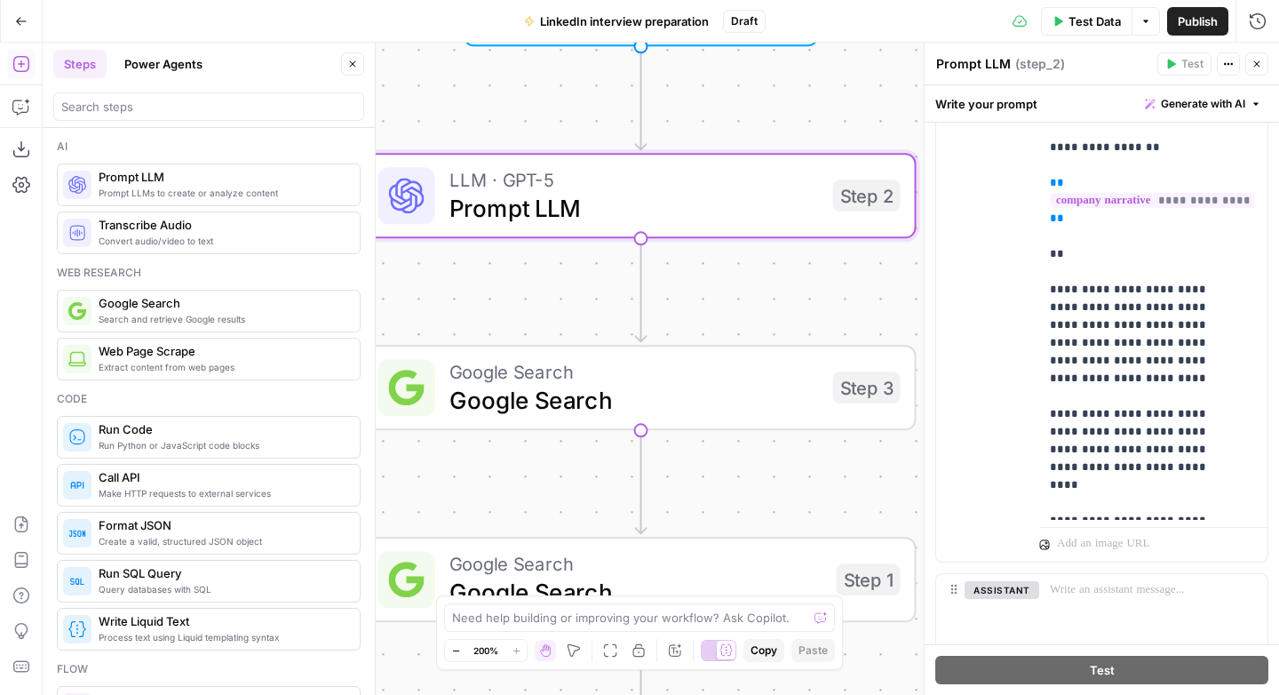
drag, startPoint x: 771, startPoint y: 259, endPoint x: 710, endPoint y: 293, distance: 70.0
click at [710, 293] on div "Workflow Input Settings Inputs LLM · GPT-5 Prompt LLM Step 2 Google Search Goog…" at bounding box center [661, 369] width 1236 height 652
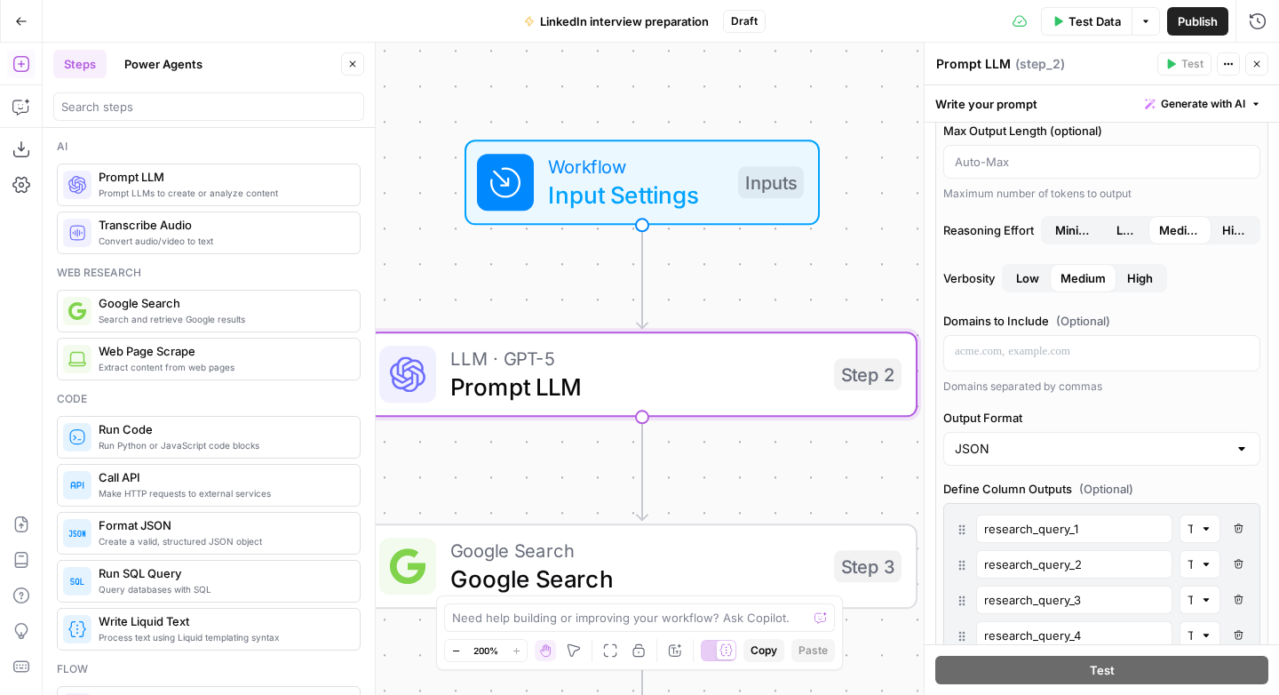
scroll to position [0, 0]
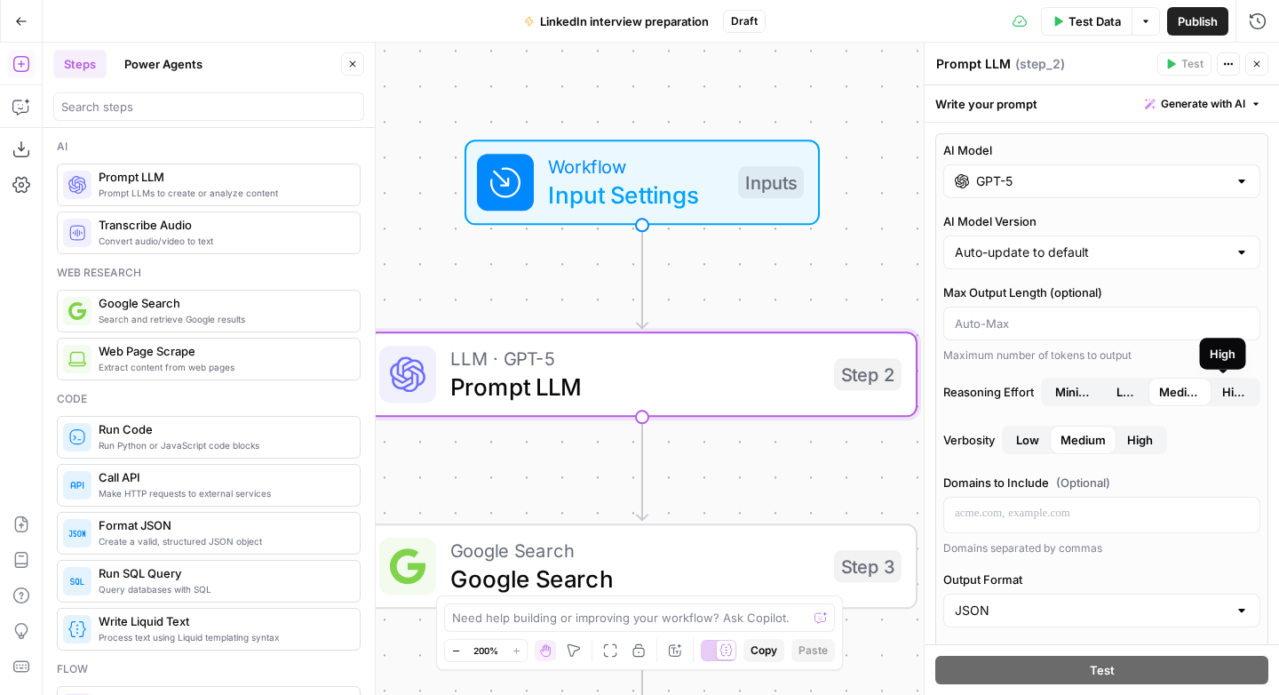
click at [1222, 392] on span "High" at bounding box center [1234, 392] width 24 height 18
click at [708, 125] on span "Test Step" at bounding box center [741, 116] width 94 height 32
click at [735, 109] on span "Test Step" at bounding box center [740, 116] width 94 height 32
click at [1107, 23] on span "Test Data" at bounding box center [1094, 21] width 52 height 18
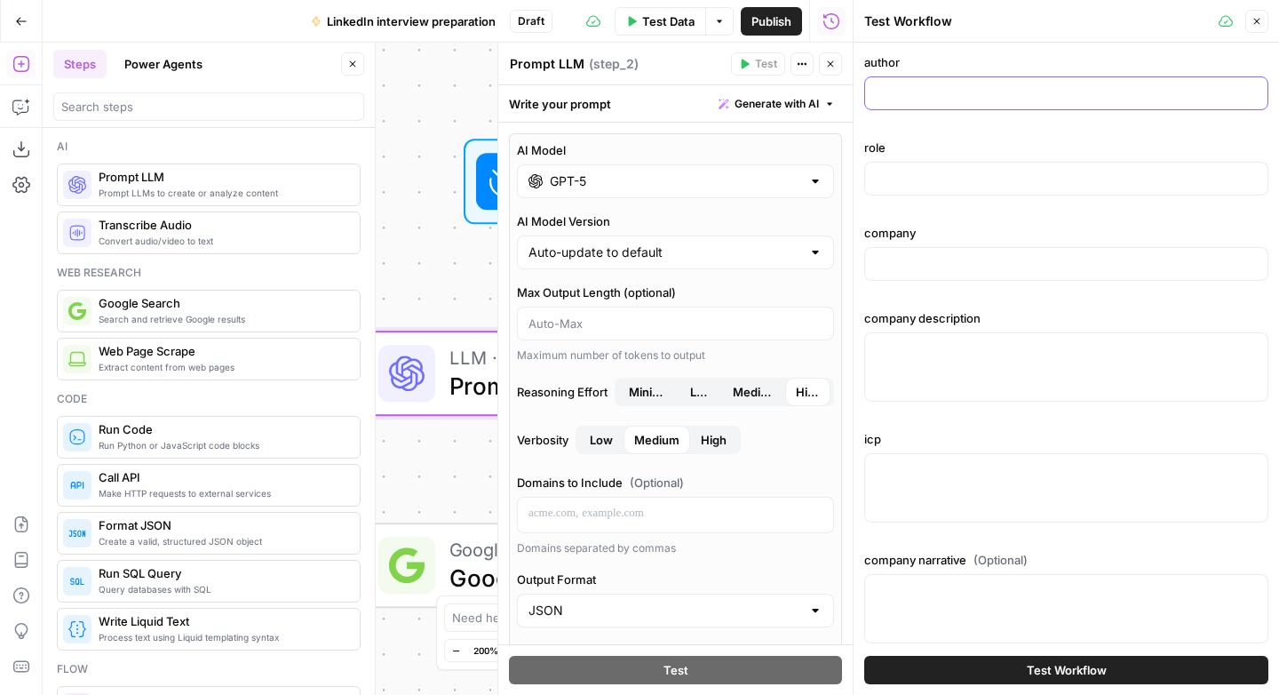
click at [931, 84] on input "author" at bounding box center [1066, 93] width 381 height 18
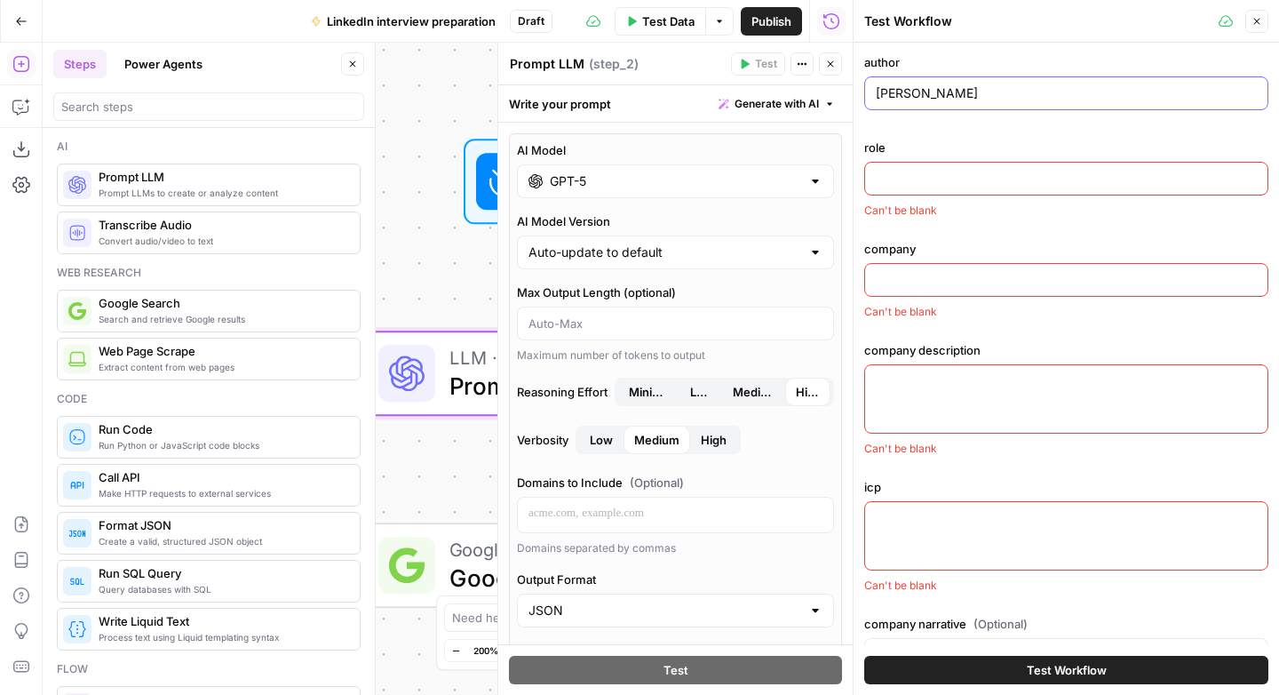
type input "[PERSON_NAME]"
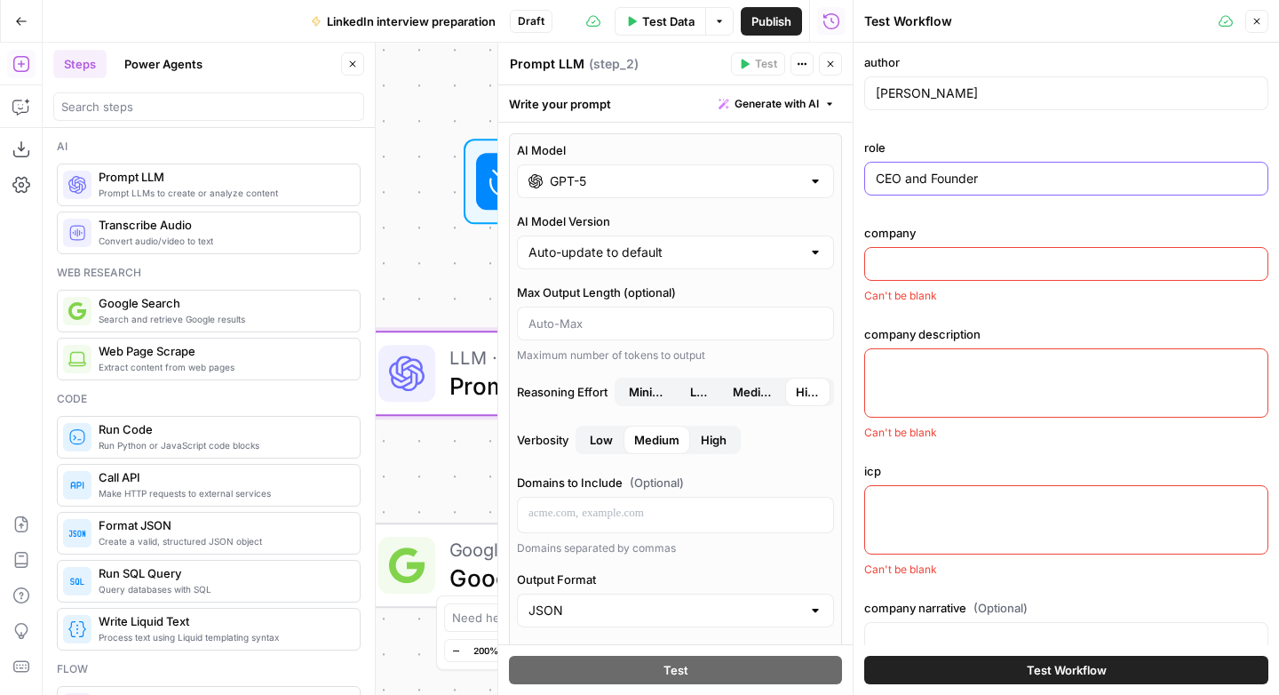
type input "CEO and Founder"
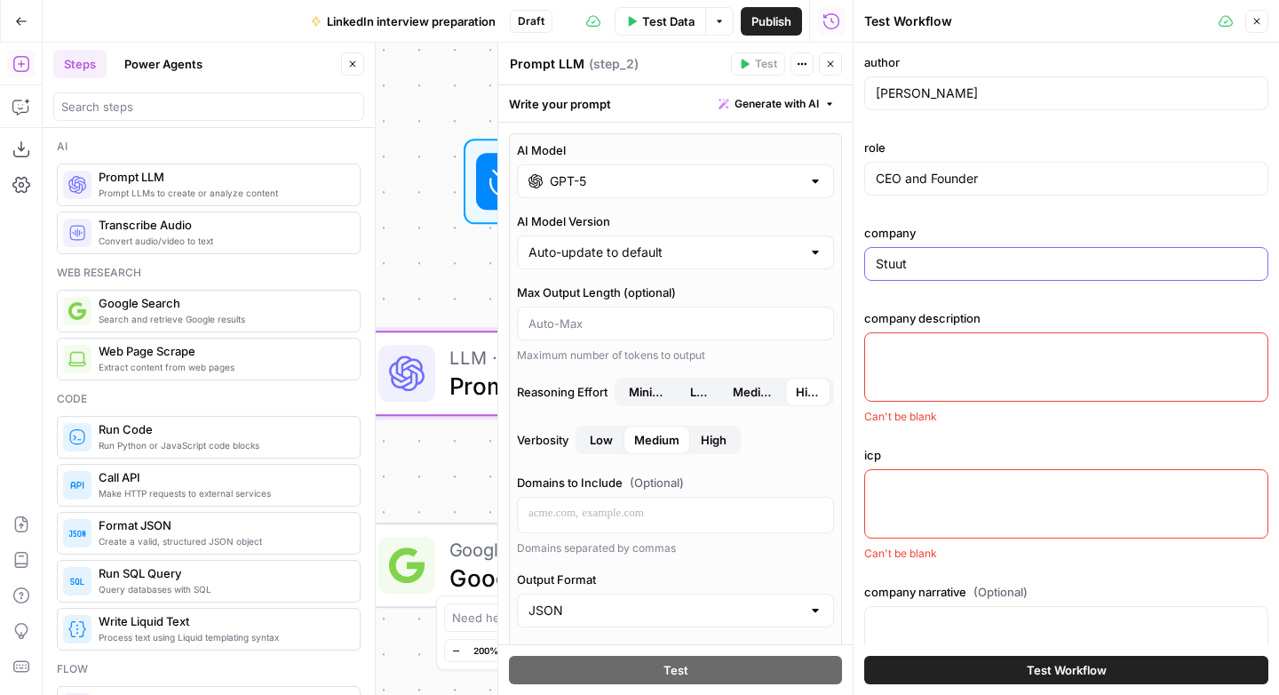
type input "Stuut"
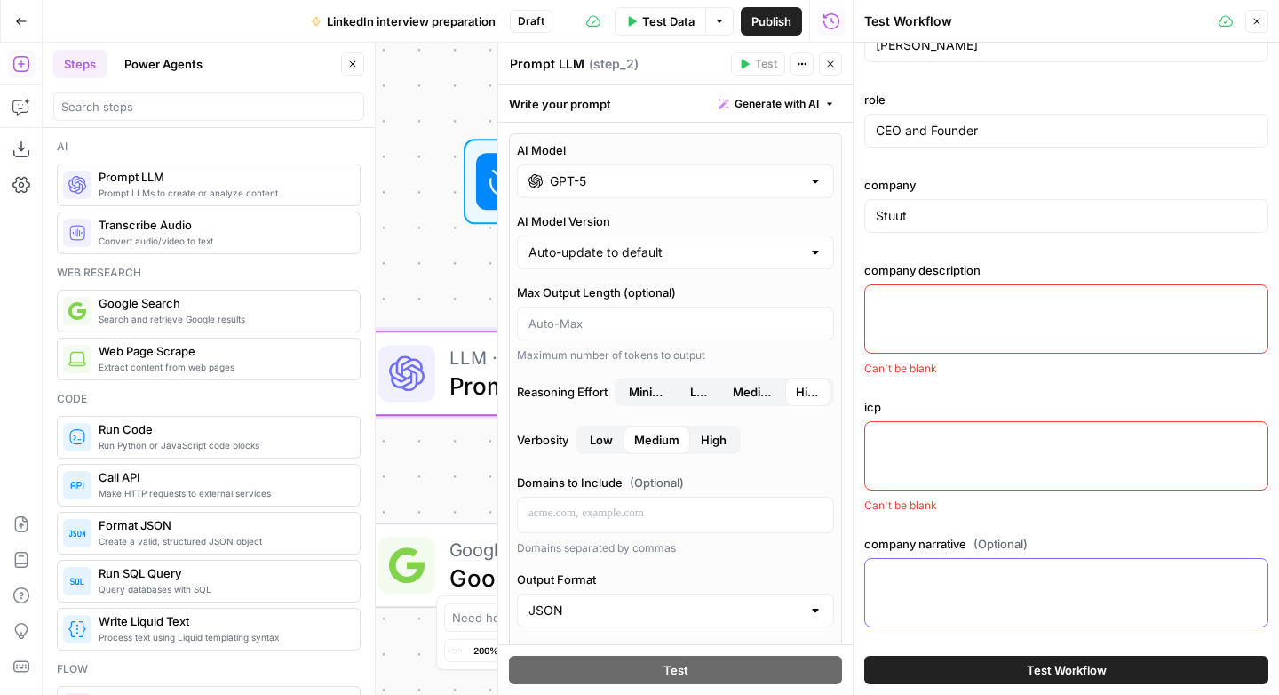
click at [970, 576] on textarea "company narrative (Optional)" at bounding box center [1066, 575] width 381 height 18
paste textarea "**\*NARRATIVE SEPTEMBER 2O25\*** **WHAT STUUT IS** Stuut is the AI platform tha…"
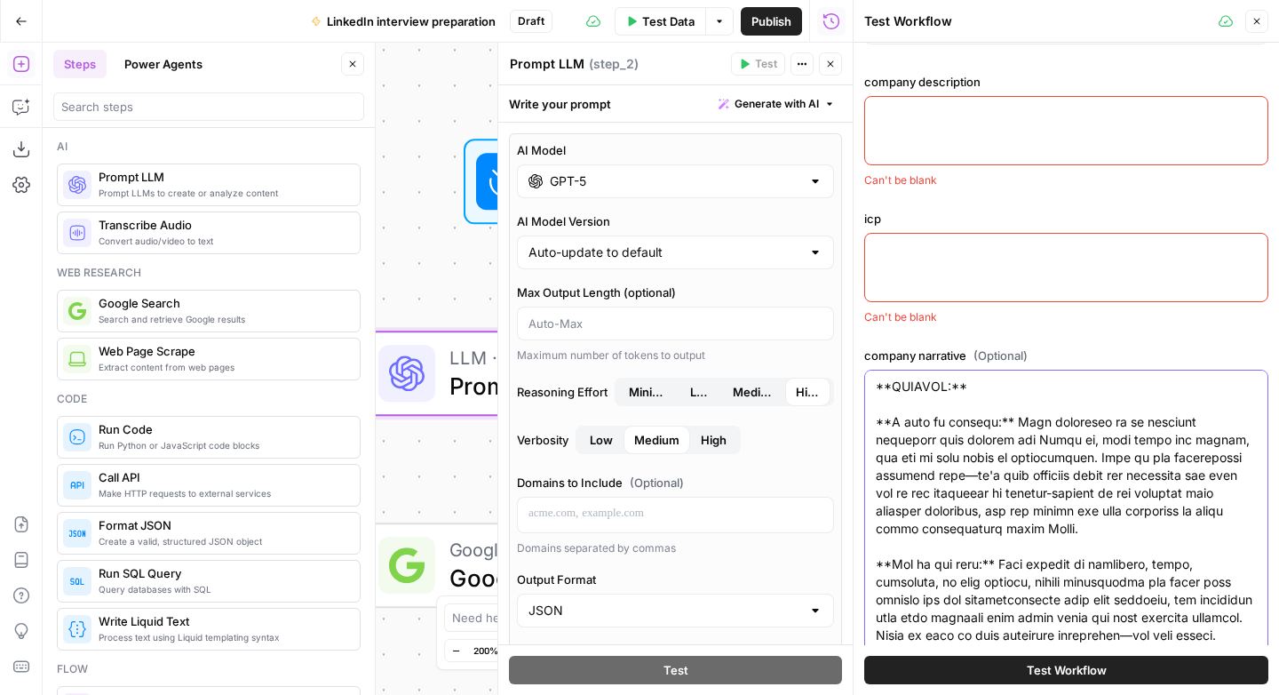
scroll to position [230, 0]
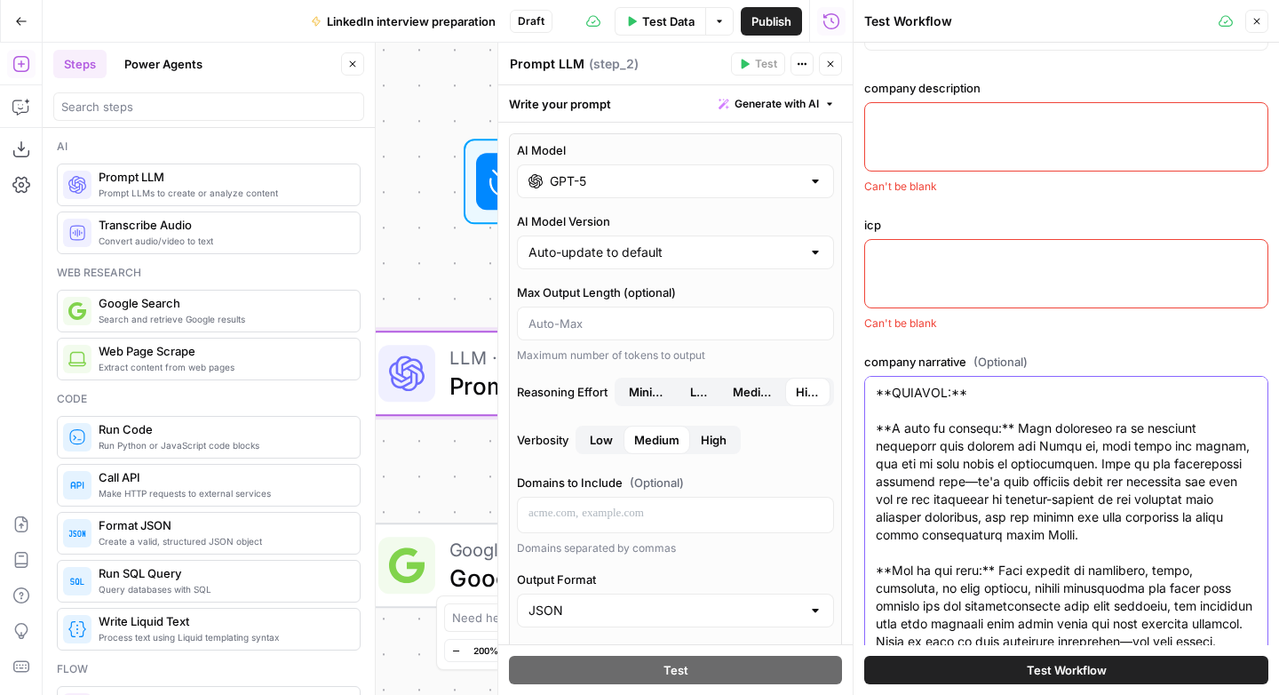
type textarea "**\*NARRATIVE SEPTEMBER 2O25\*** **WHAT STUUT IS** Stuut is the AI platform tha…"
click at [930, 124] on textarea "company description" at bounding box center [1066, 119] width 381 height 18
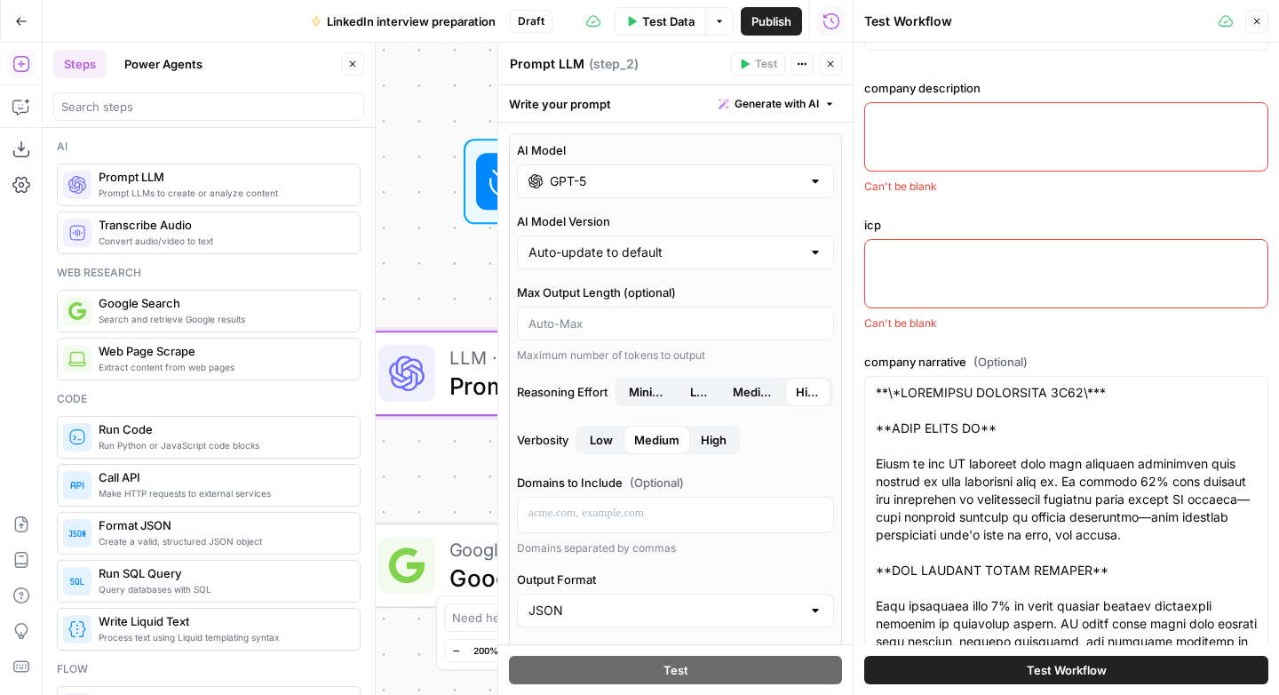
paste textarea "# Stuut: Company and Industry Description ## The Accounts Receivable Industry L…"
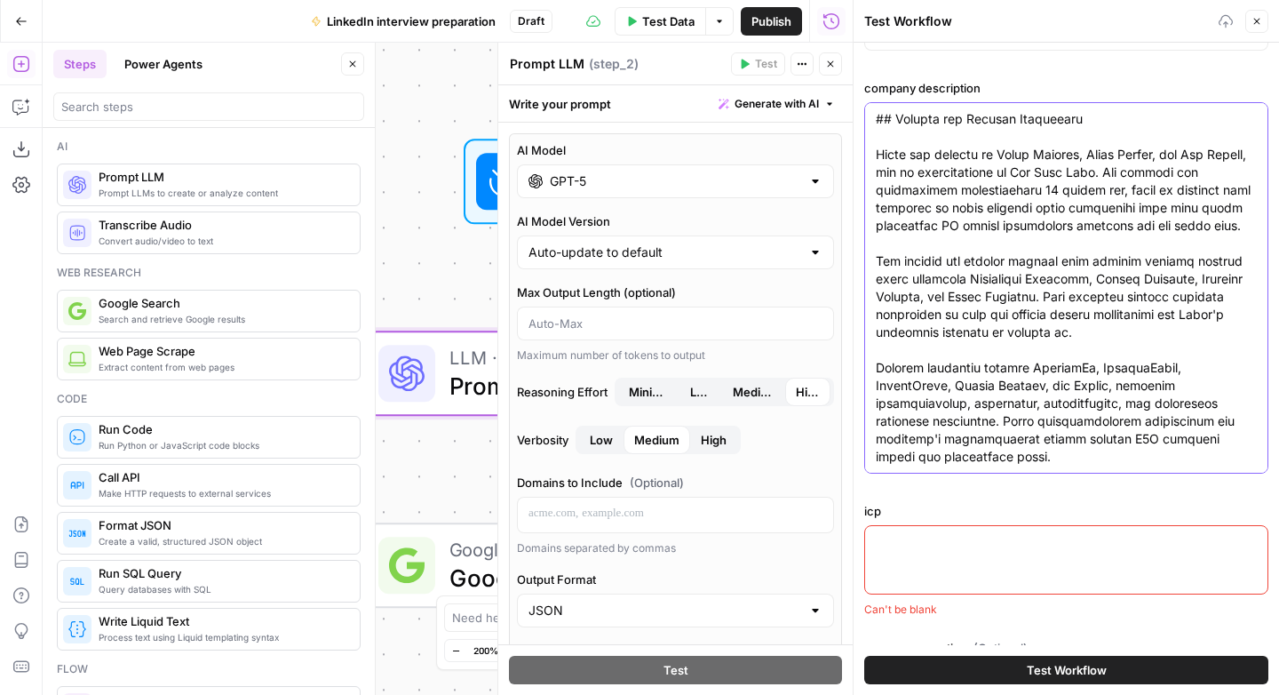
type textarea "# Stuut: Company and Industry Description ## The Accounts Receivable Industry L…"
click at [900, 553] on div at bounding box center [1066, 559] width 404 height 69
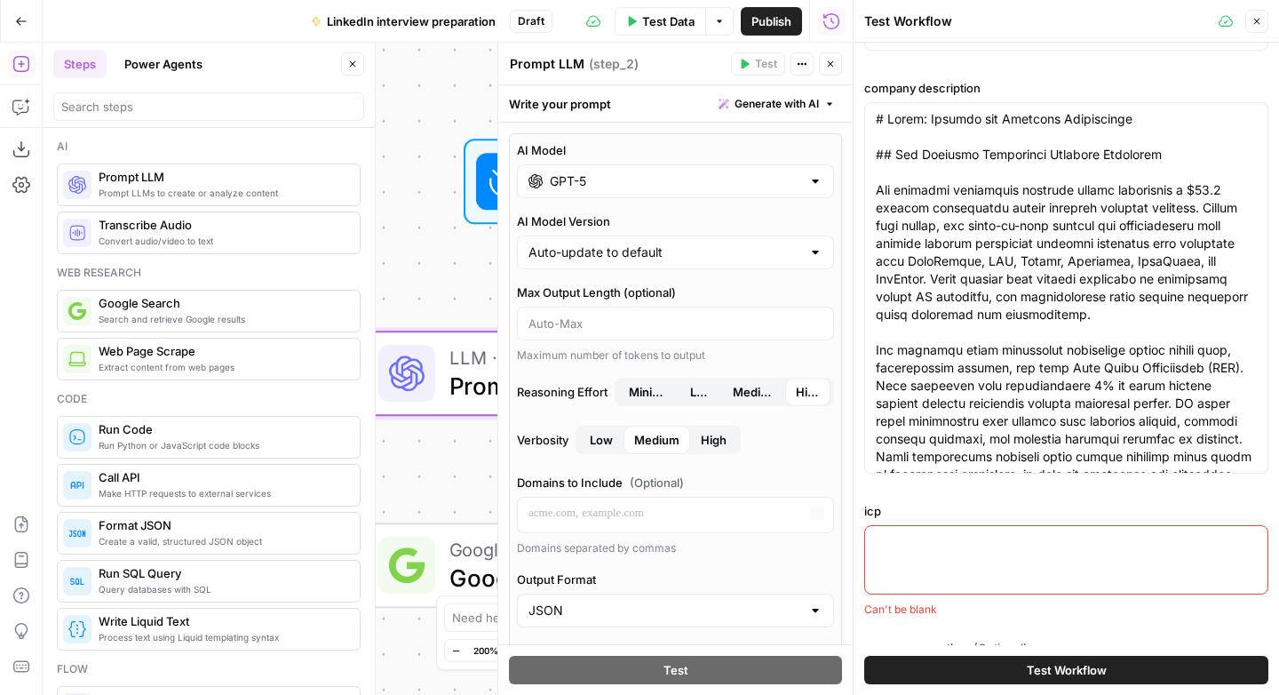
paste textarea "⭐ # ICP and Messaging Last updated: November 2024 ‼️ **Disclaimer:** WE DO NOT …"
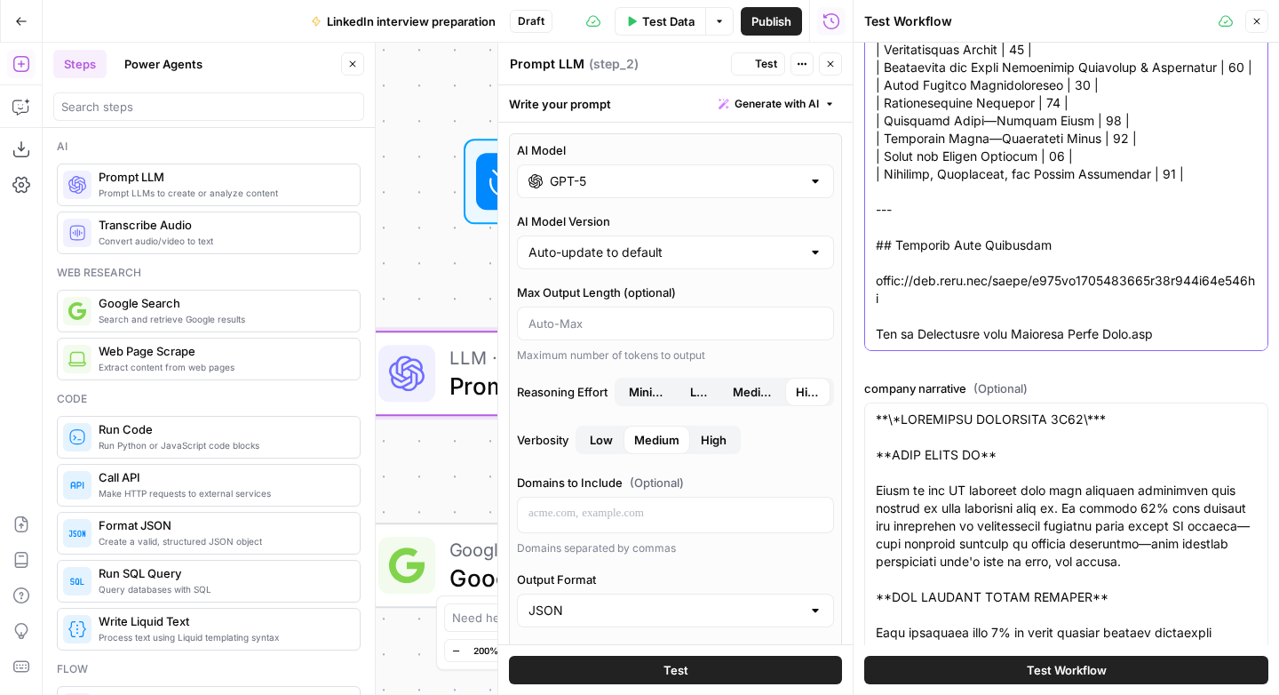
scroll to position [922, 0]
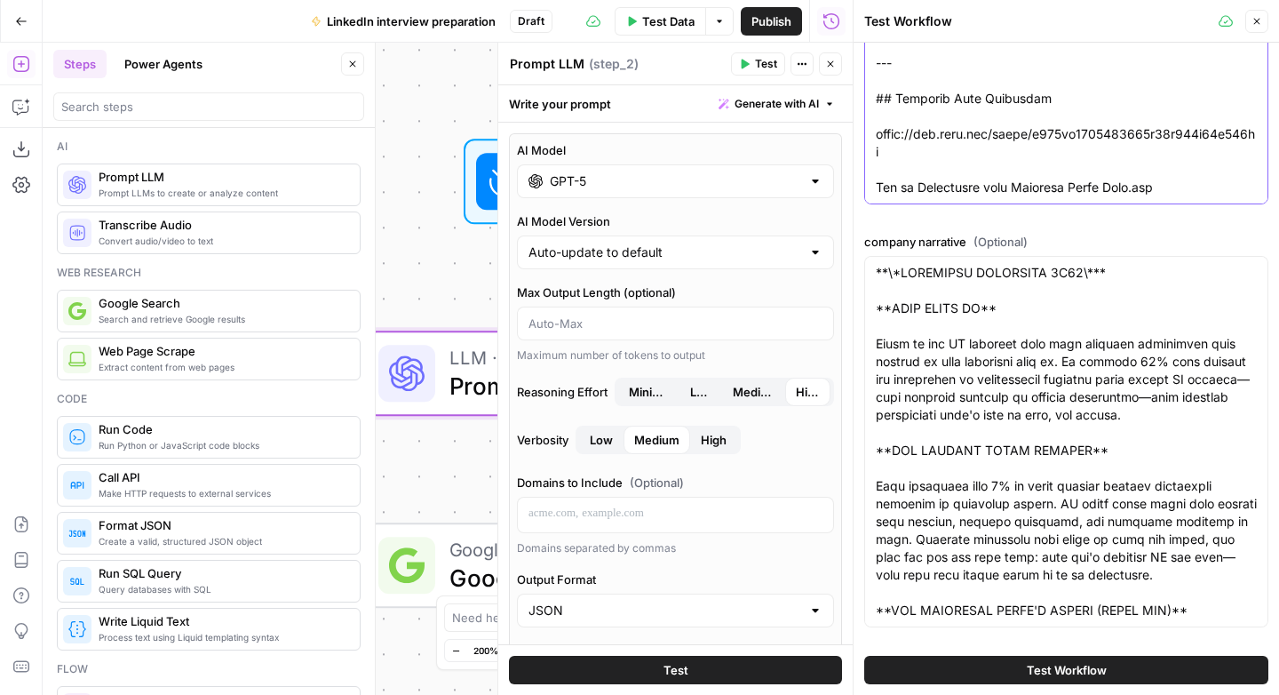
type textarea "⭐ # ICP and Messaging Last updated: November 2024 ‼️ **Disclaimer:** WE DO NOT …"
click at [1047, 663] on span "Test Workflow" at bounding box center [1067, 670] width 80 height 18
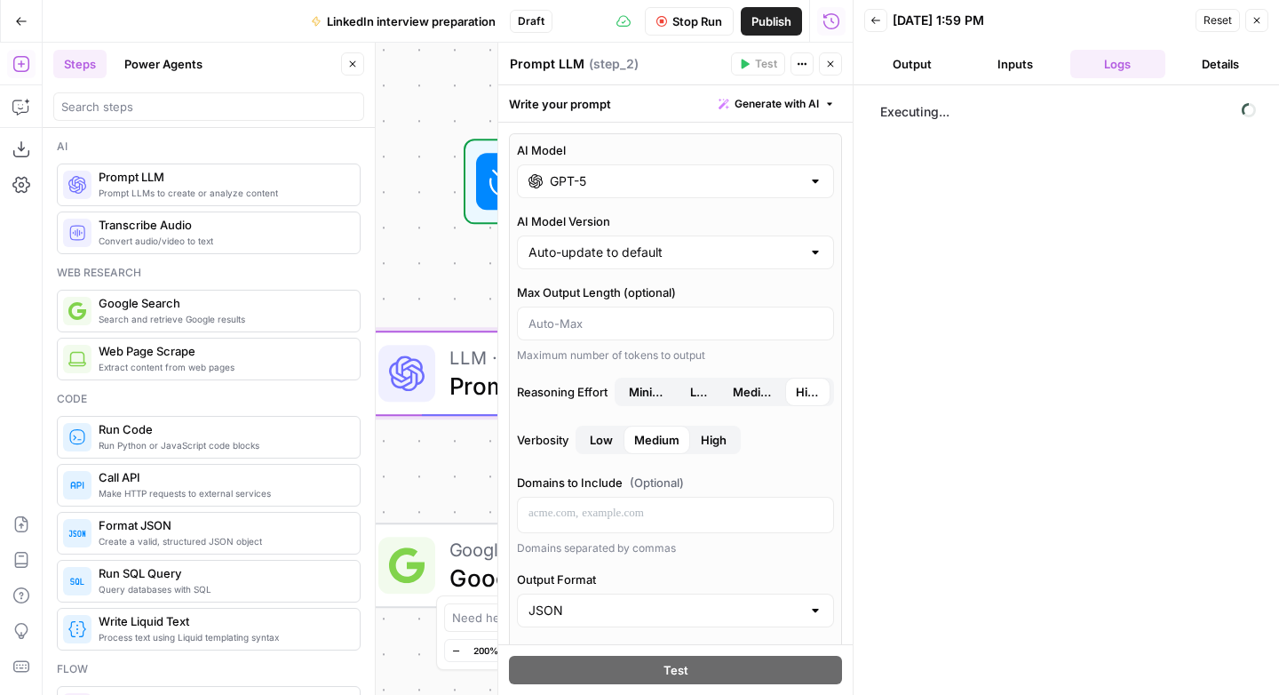
click at [353, 63] on icon "button" at bounding box center [352, 64] width 11 height 11
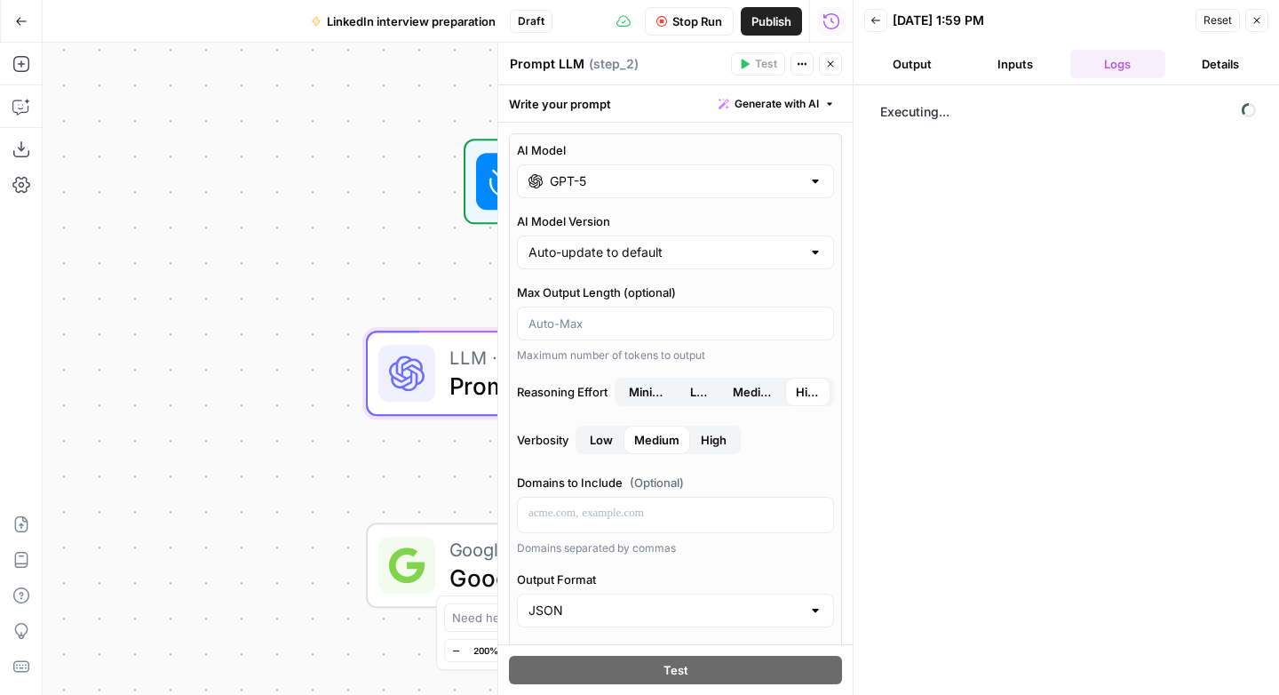
click at [833, 68] on icon "button" at bounding box center [830, 64] width 11 height 11
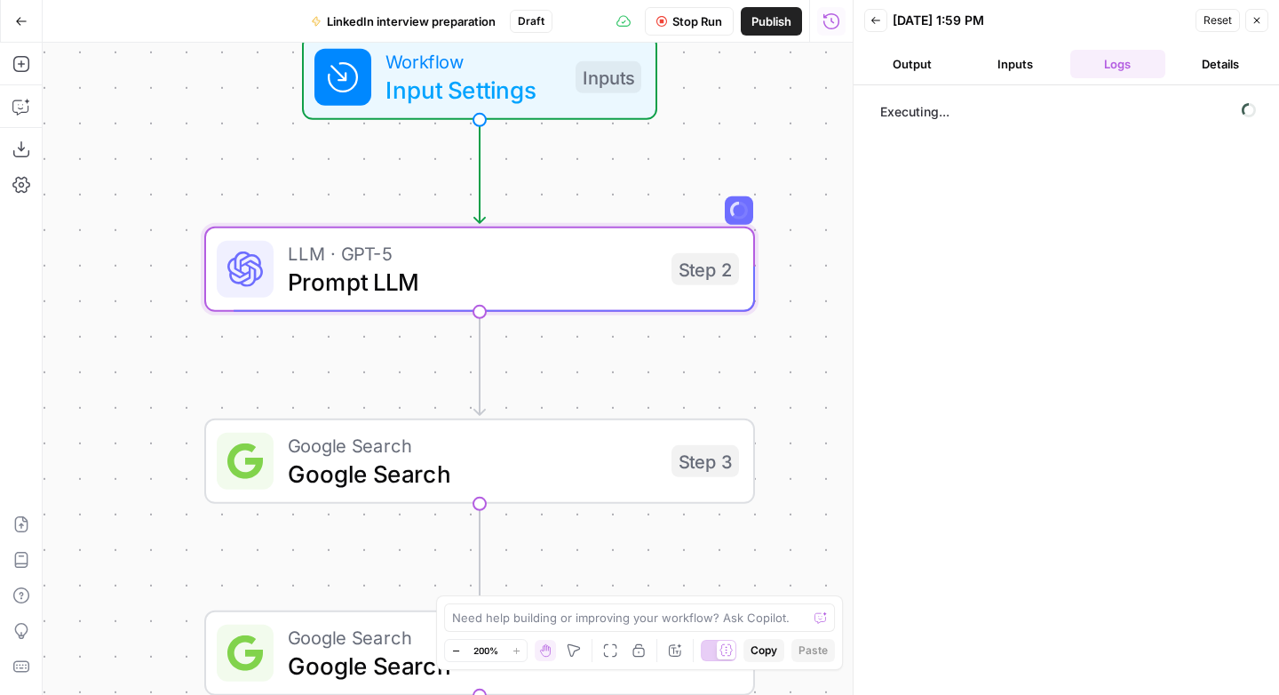
click at [454, 644] on button "Zoom Out" at bounding box center [455, 649] width 21 height 21
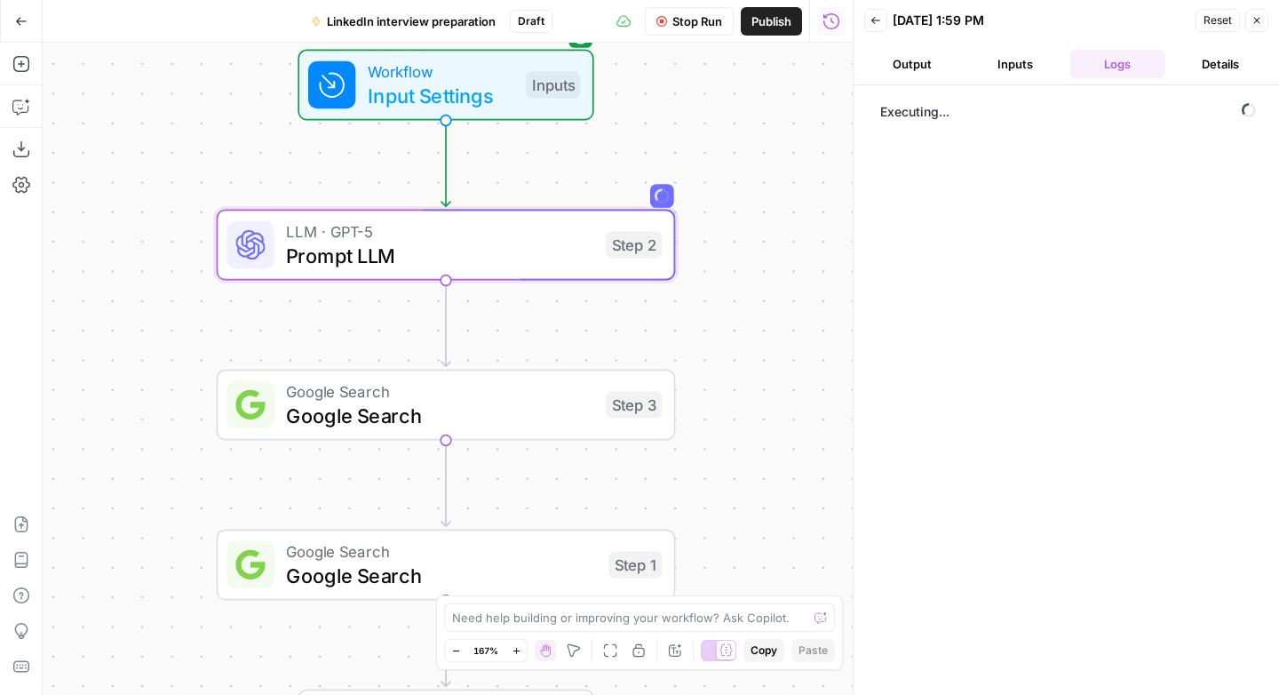
drag, startPoint x: 169, startPoint y: 369, endPoint x: 124, endPoint y: 300, distance: 81.5
click at [124, 300] on div "Workflow Input Settings Inputs LLM · GPT-5 Prompt LLM Step 2 Google Search Goog…" at bounding box center [448, 369] width 810 height 652
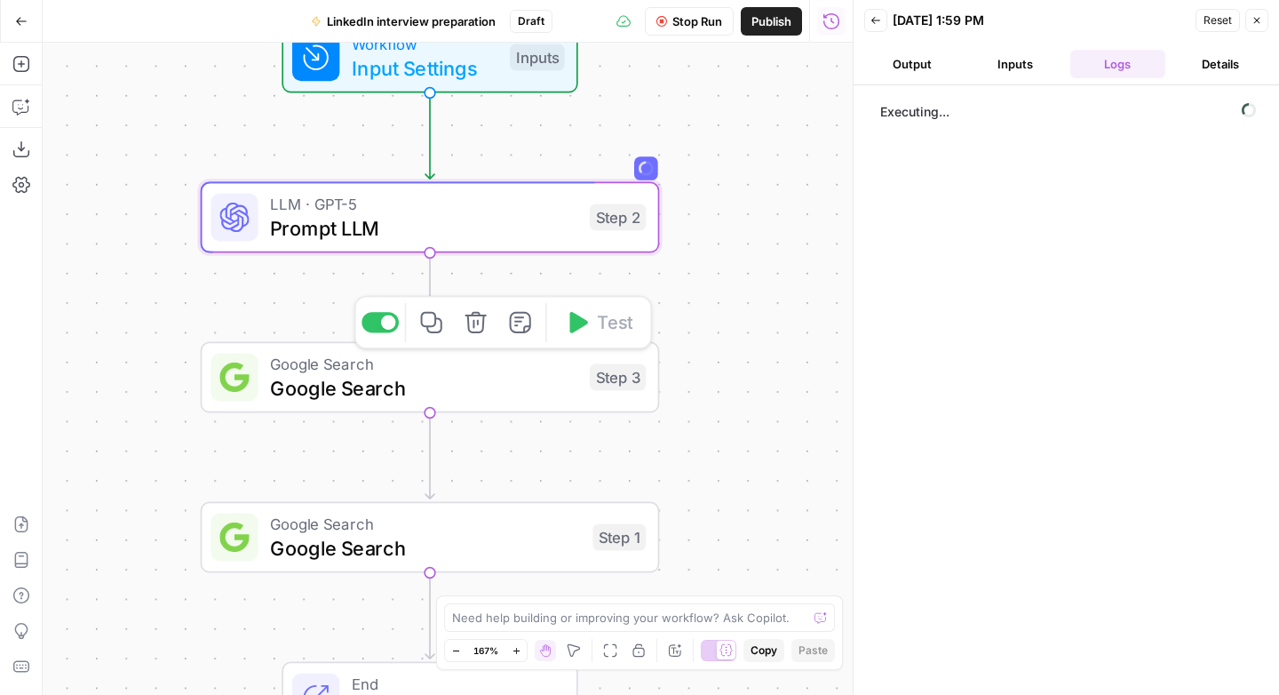
click at [381, 321] on div at bounding box center [388, 322] width 15 height 15
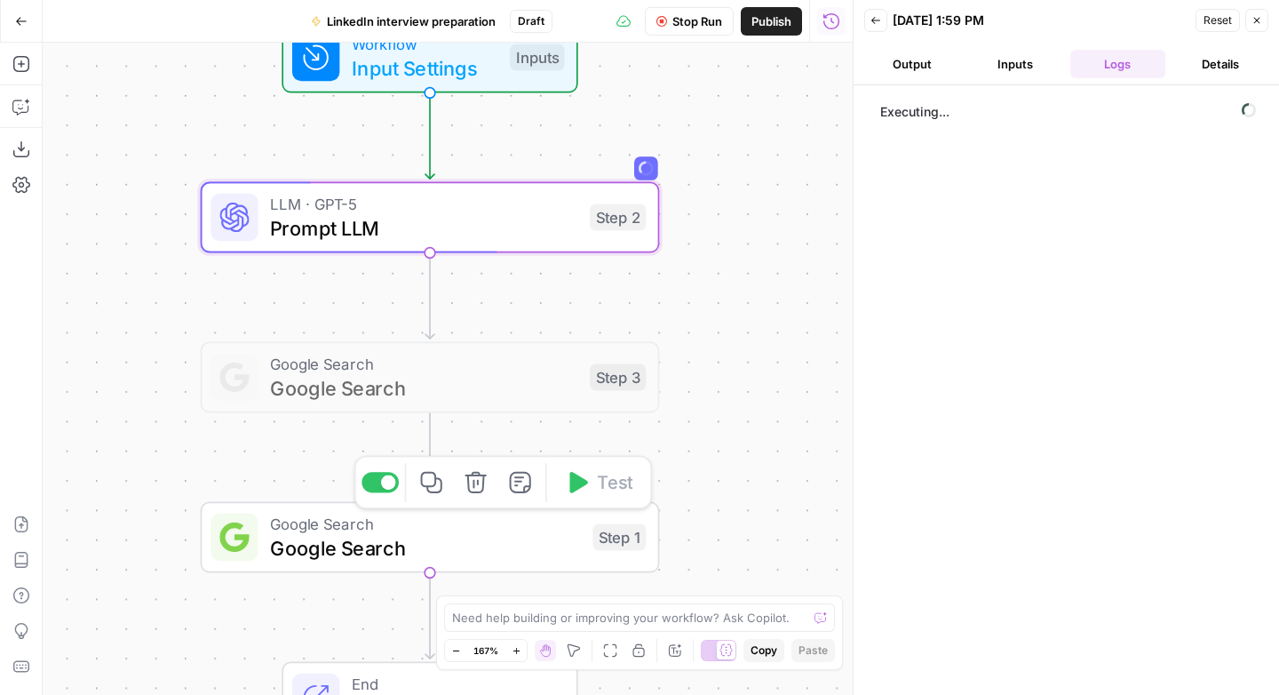
click at [479, 485] on icon "button" at bounding box center [476, 483] width 24 height 24
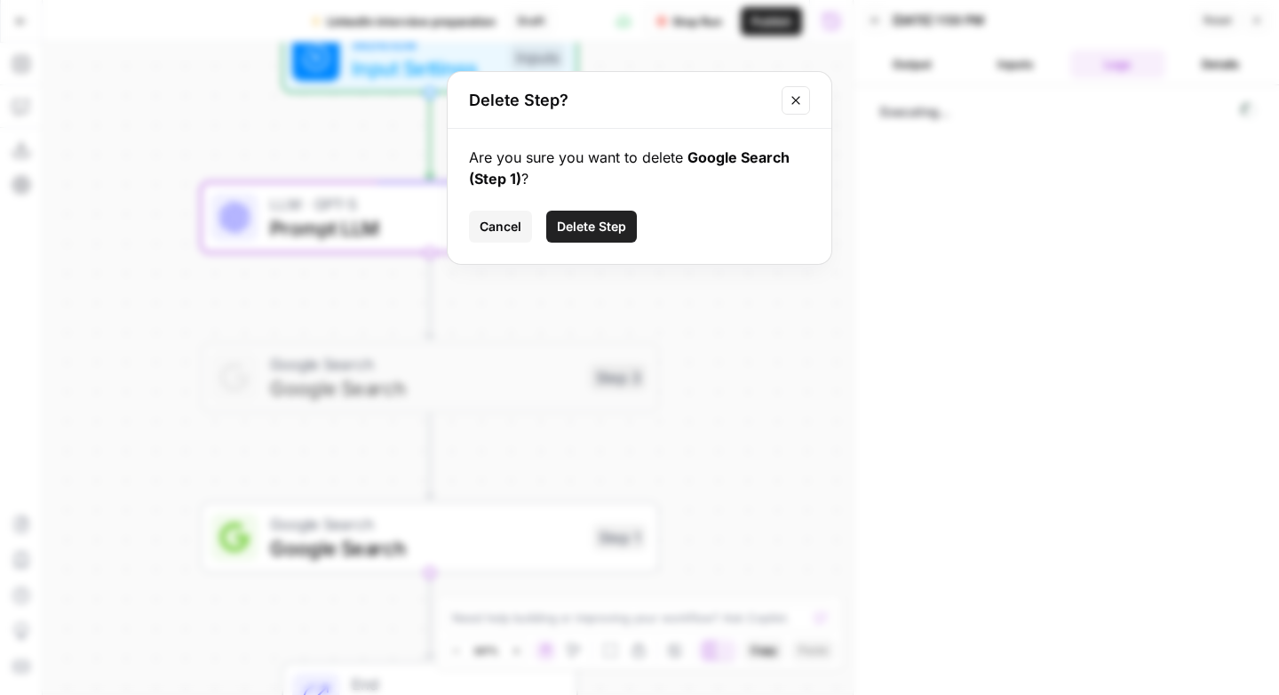
click at [619, 216] on button "Delete Step" at bounding box center [591, 226] width 91 height 32
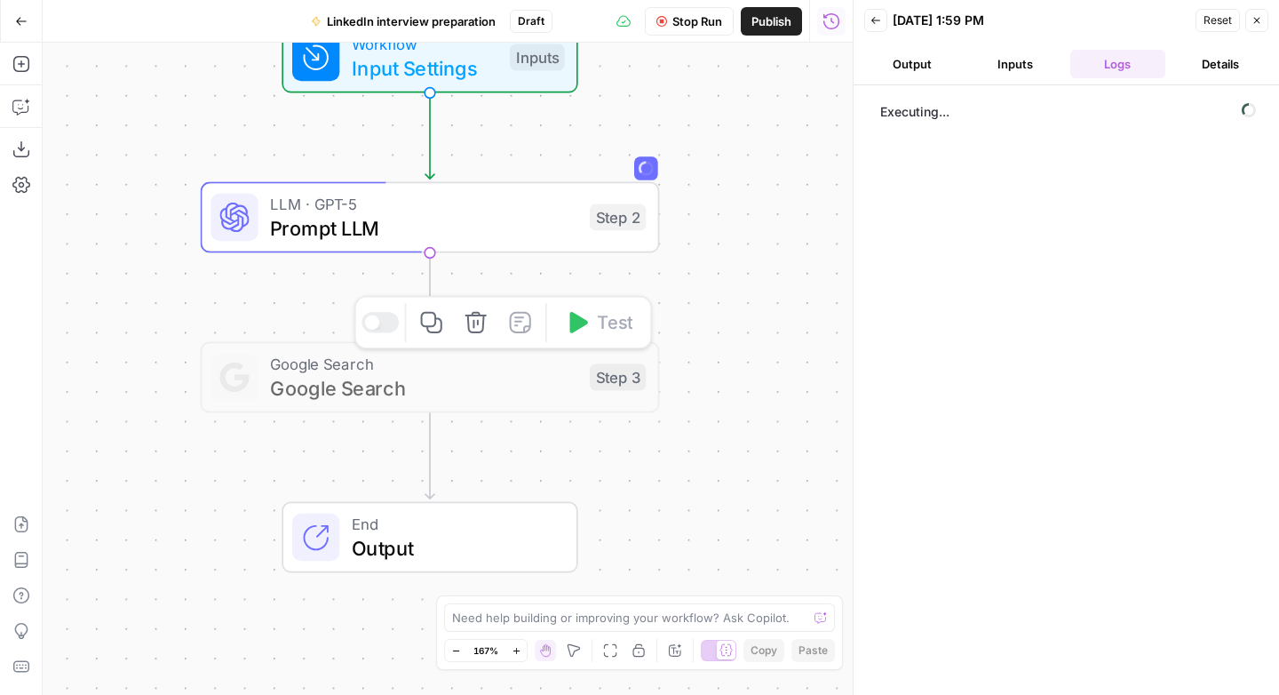
click at [458, 375] on span "Google Search" at bounding box center [424, 387] width 308 height 29
click at [550, 218] on span "Prompt LLM" at bounding box center [424, 227] width 308 height 29
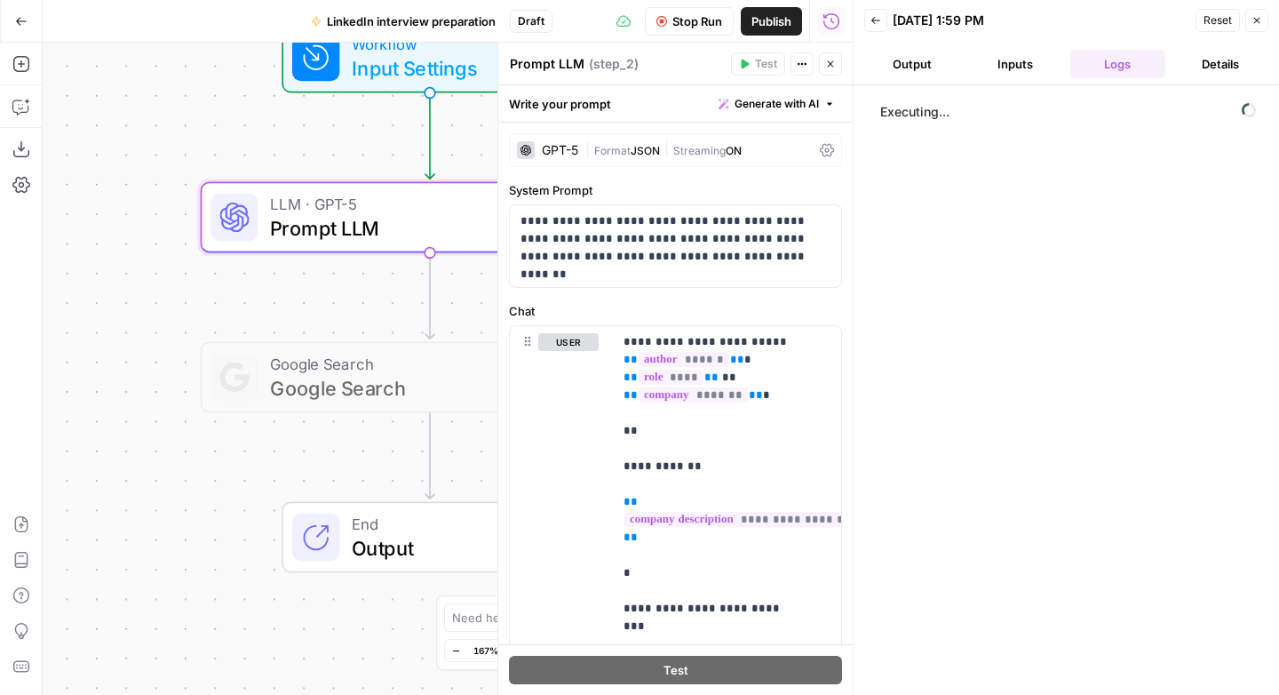
click at [556, 68] on textarea "Prompt LLM" at bounding box center [547, 64] width 75 height 18
click at [555, 68] on textarea "Prompt LLM" at bounding box center [547, 64] width 75 height 18
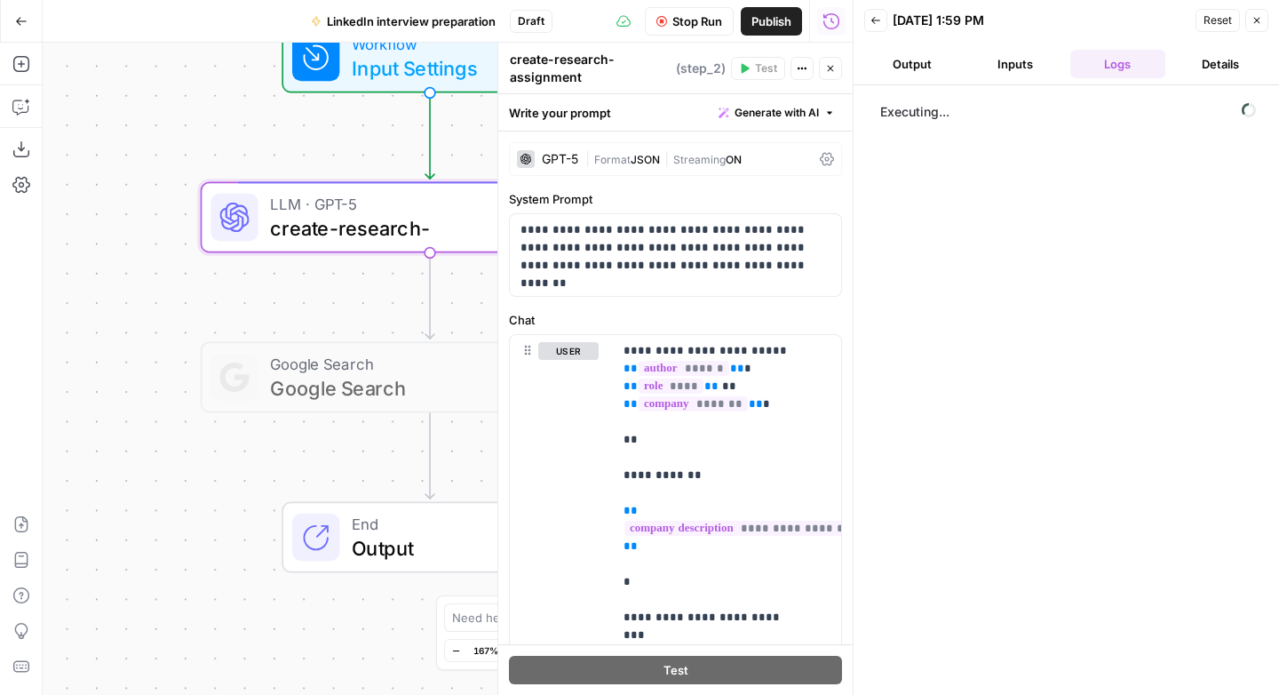
type textarea "create-research-assignment"
click at [341, 297] on div "Workflow Input Settings Inputs LLM · GPT-5 create-research-assignment Step 2 Co…" at bounding box center [448, 369] width 810 height 652
click at [836, 72] on button "Close" at bounding box center [830, 68] width 23 height 23
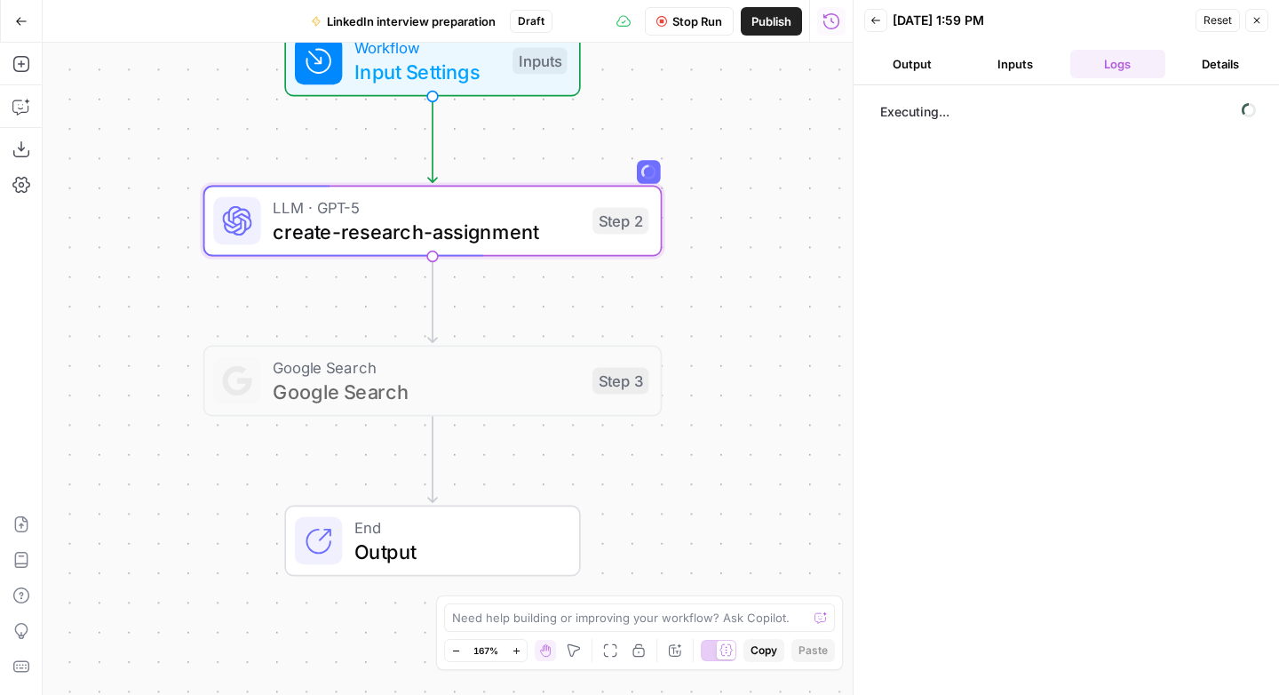
drag, startPoint x: 140, startPoint y: 302, endPoint x: 252, endPoint y: 361, distance: 126.3
click at [252, 361] on div "Workflow Input Settings Inputs LLM · GPT-5 create-research-assignment Step 2 Go…" at bounding box center [448, 369] width 810 height 652
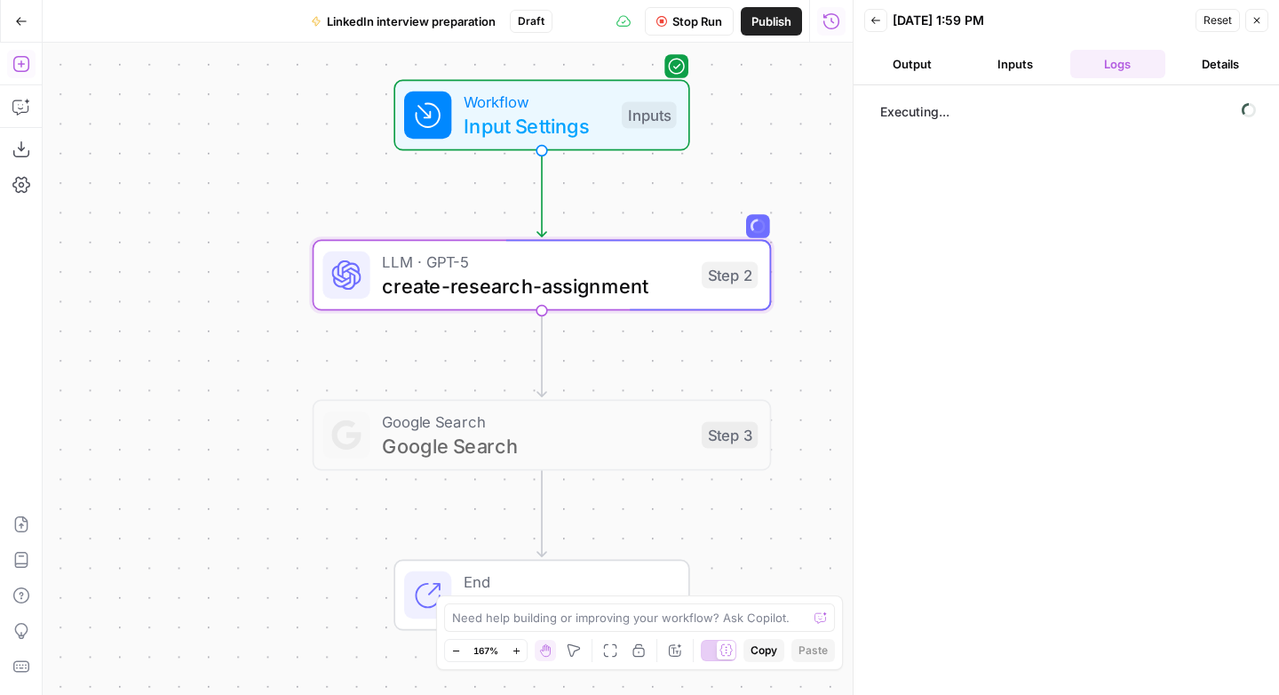
click at [11, 67] on button "Add Steps" at bounding box center [21, 64] width 28 height 28
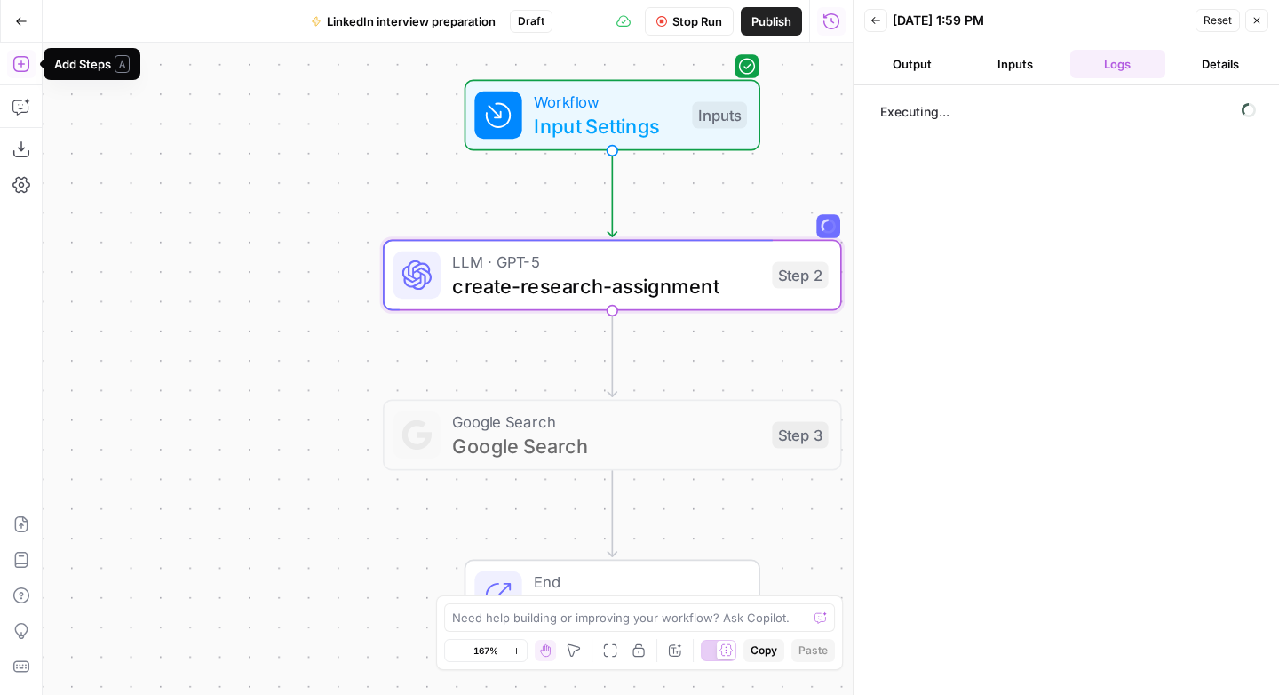
click at [30, 69] on button "Add Steps" at bounding box center [21, 64] width 28 height 28
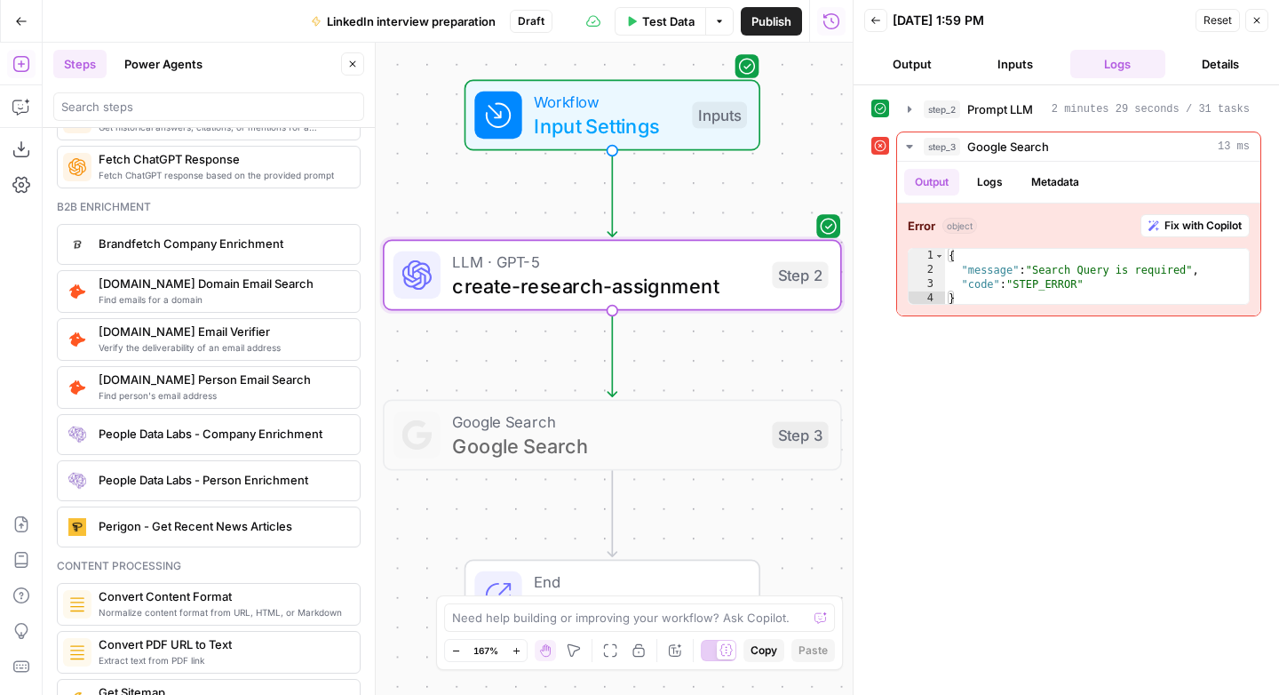
scroll to position [2465, 0]
click at [653, 285] on span "create-research-assignment" at bounding box center [606, 285] width 308 height 29
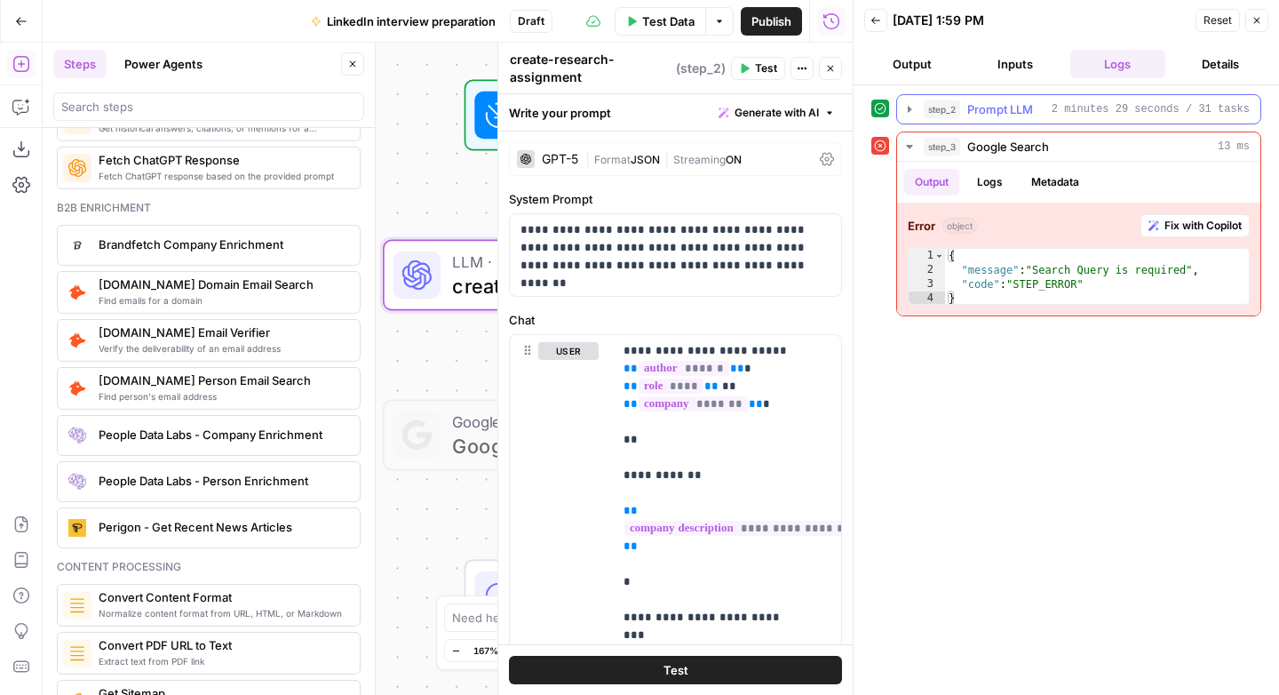
click at [916, 109] on icon "button" at bounding box center [909, 109] width 14 height 14
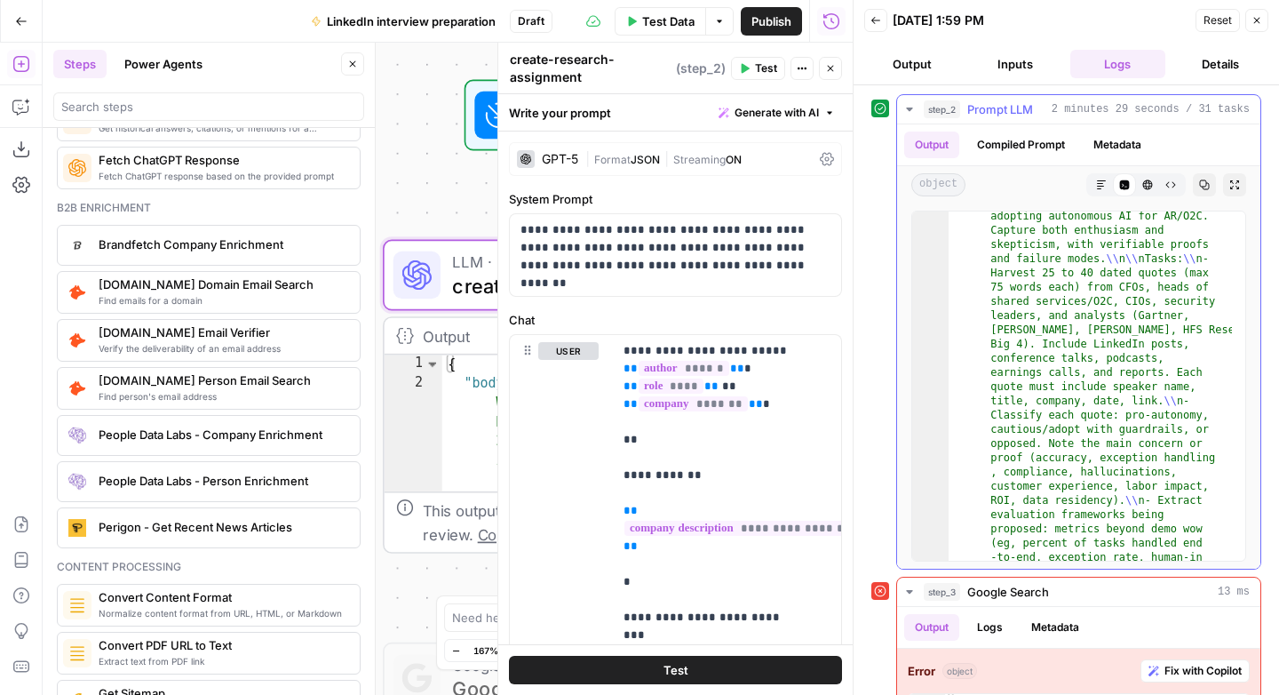
scroll to position [1651, 0]
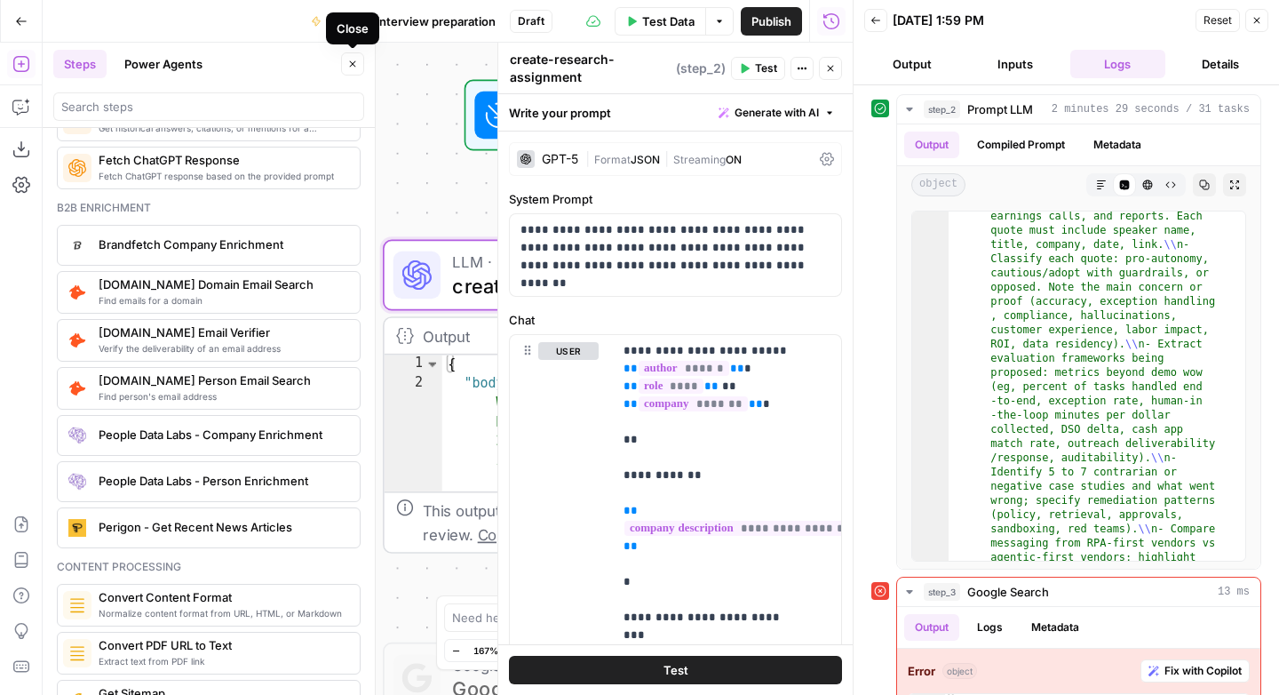
click at [348, 63] on icon "button" at bounding box center [352, 64] width 11 height 11
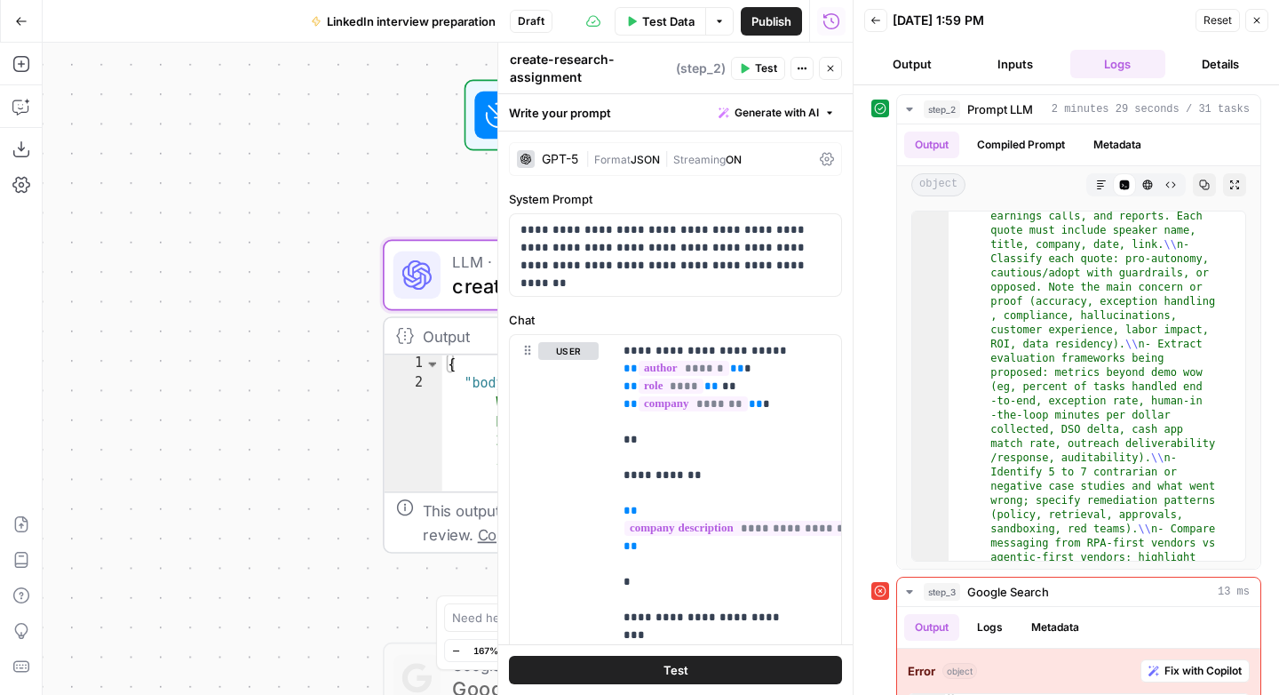
click at [1258, 25] on button "Close" at bounding box center [1256, 20] width 23 height 23
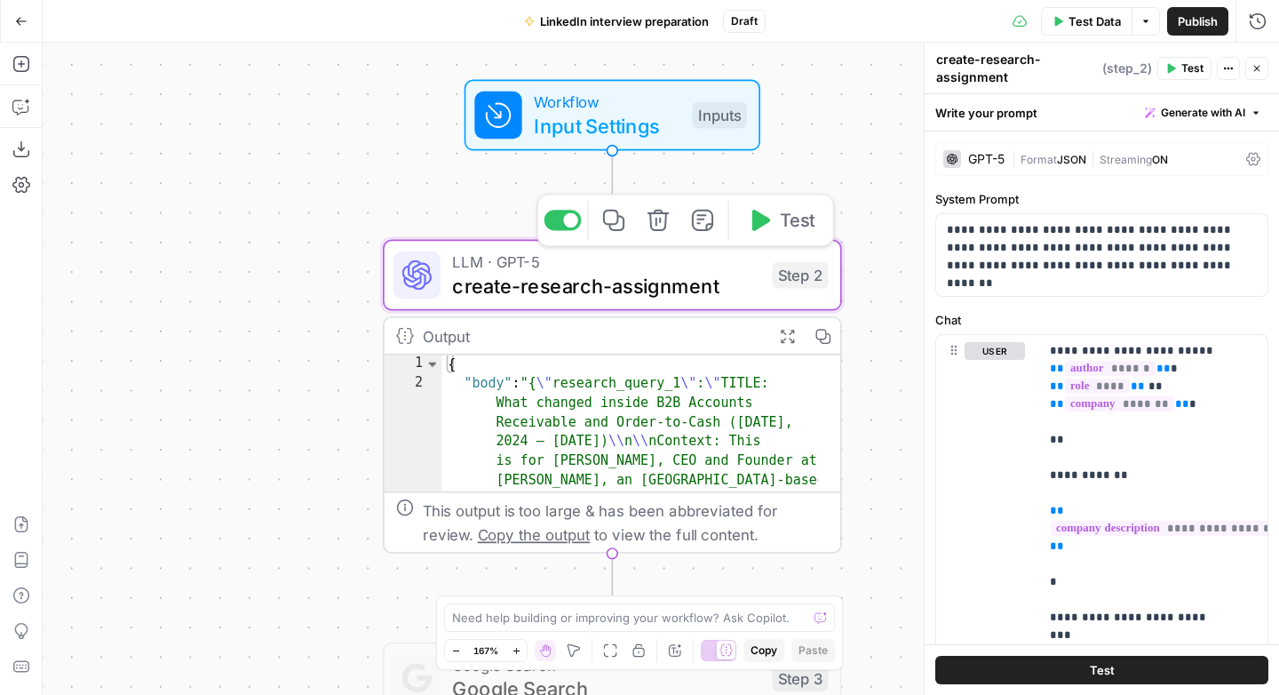
click at [596, 288] on span "create-research-assignment" at bounding box center [606, 285] width 308 height 29
click at [612, 226] on icon "button" at bounding box center [614, 221] width 24 height 24
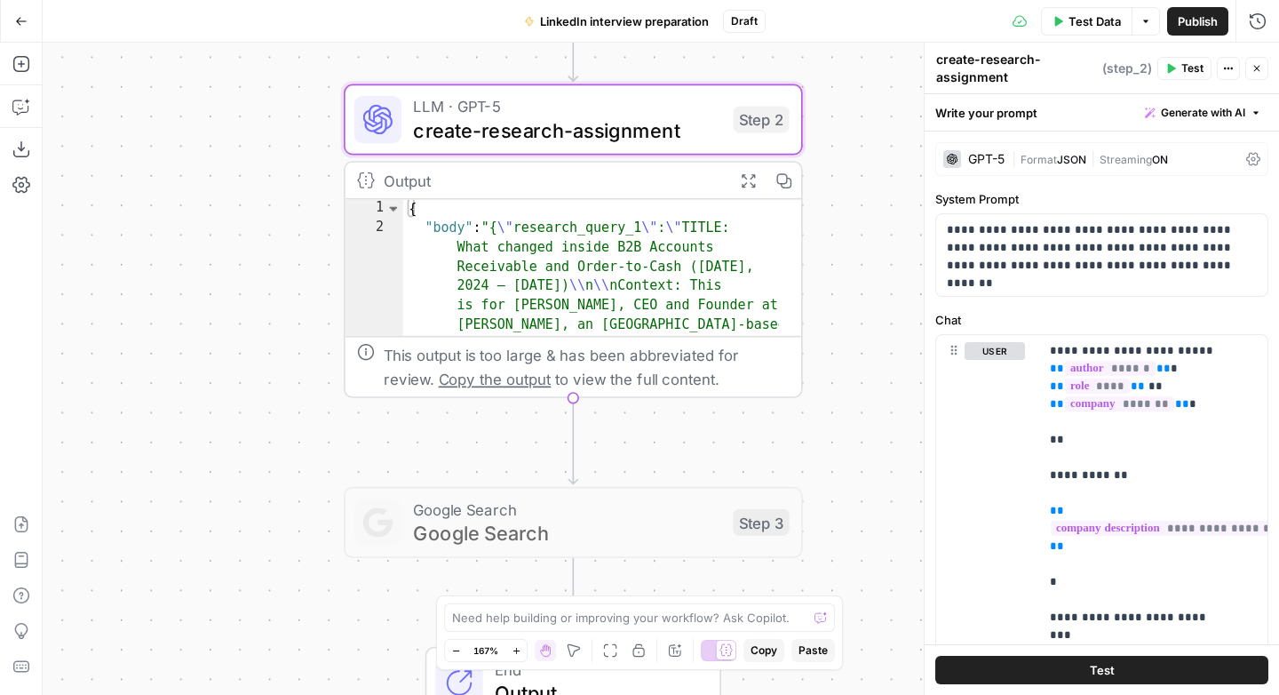
drag, startPoint x: 845, startPoint y: 561, endPoint x: 805, endPoint y: 403, distance: 163.1
click at [805, 403] on div "Workflow Input Settings Inputs LLM · GPT-5 create-research-assignment Step 2 Ou…" at bounding box center [661, 369] width 1236 height 652
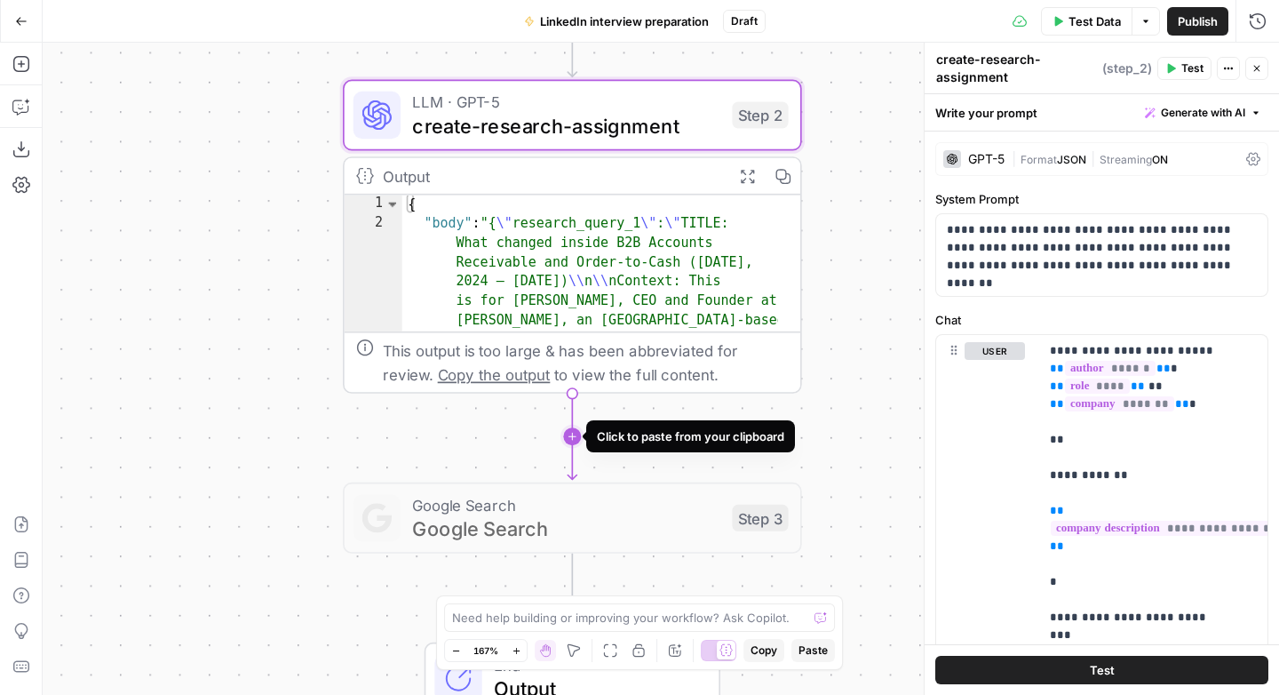
click at [568, 438] on icon "Edge from step_2 to step_3" at bounding box center [572, 436] width 9 height 86
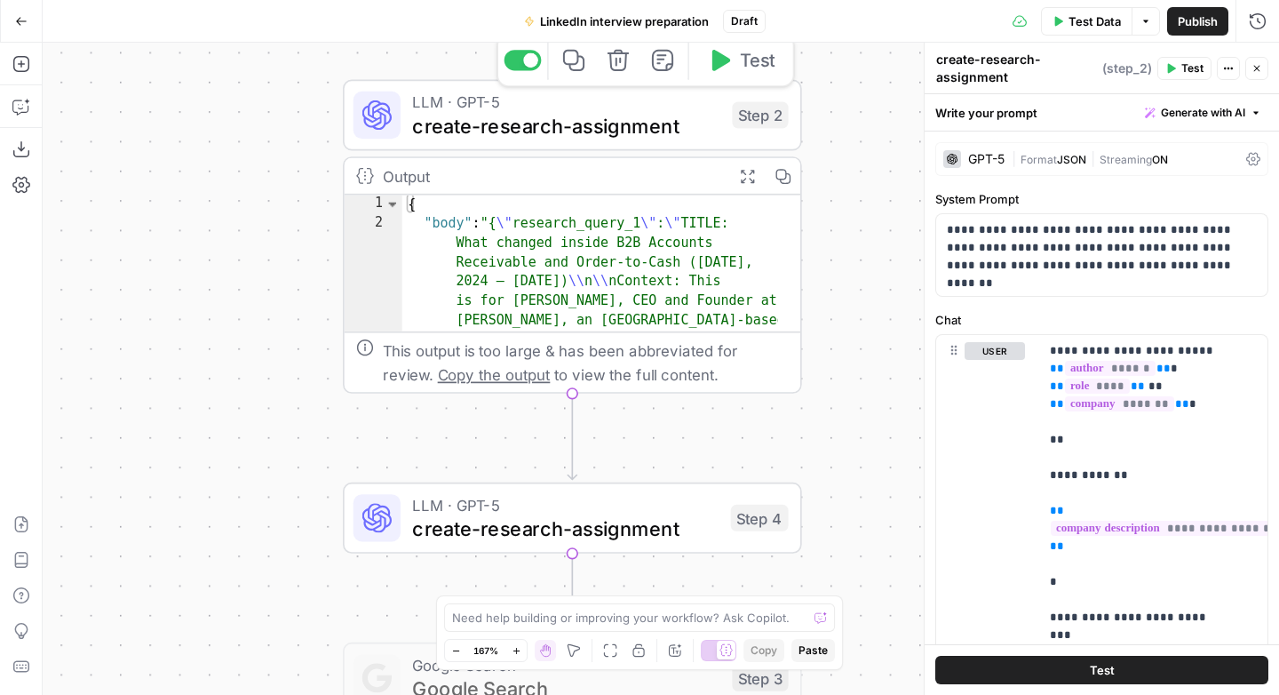
click at [527, 64] on div at bounding box center [530, 60] width 15 height 15
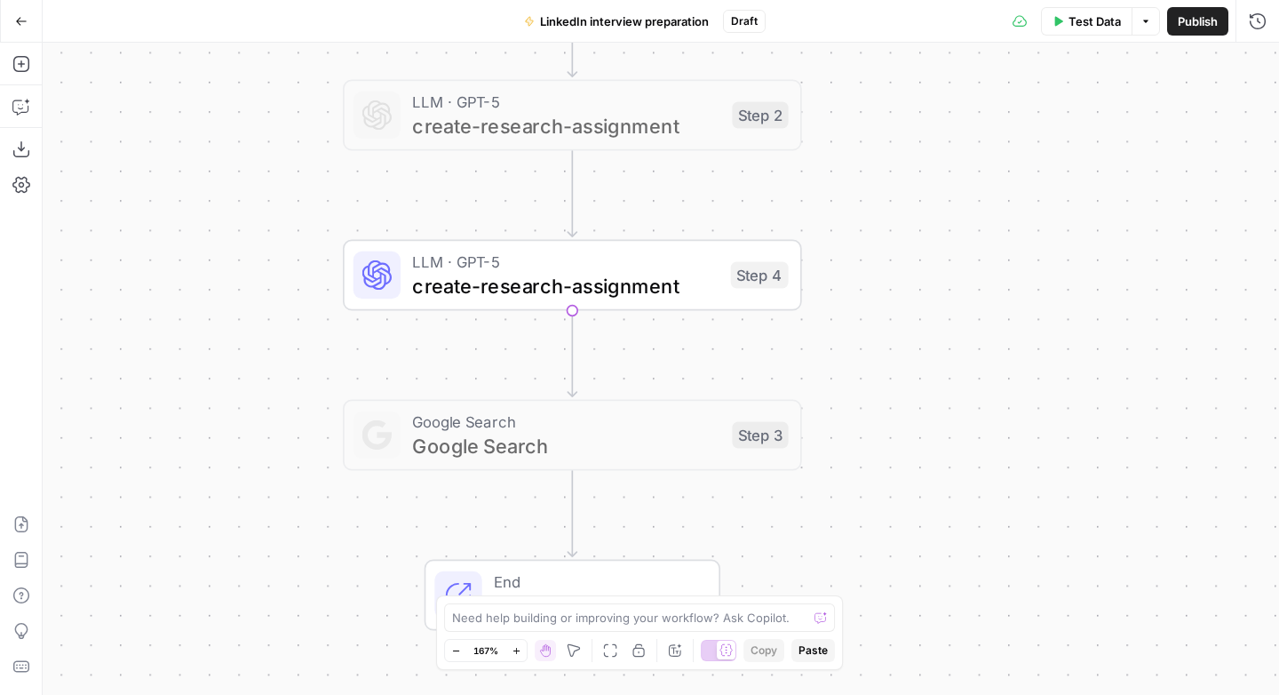
click at [606, 297] on span "create-research-assignment" at bounding box center [565, 285] width 306 height 29
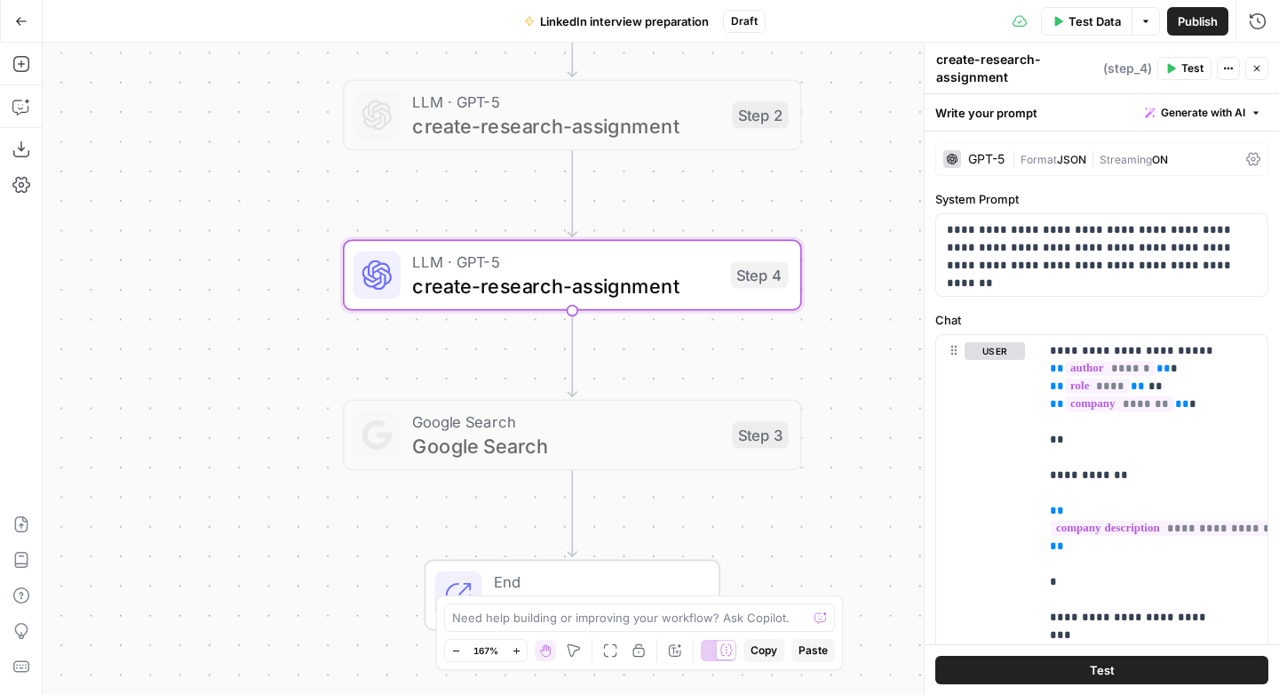
click at [986, 70] on textarea "create-research-assignment" at bounding box center [1017, 69] width 163 height 36
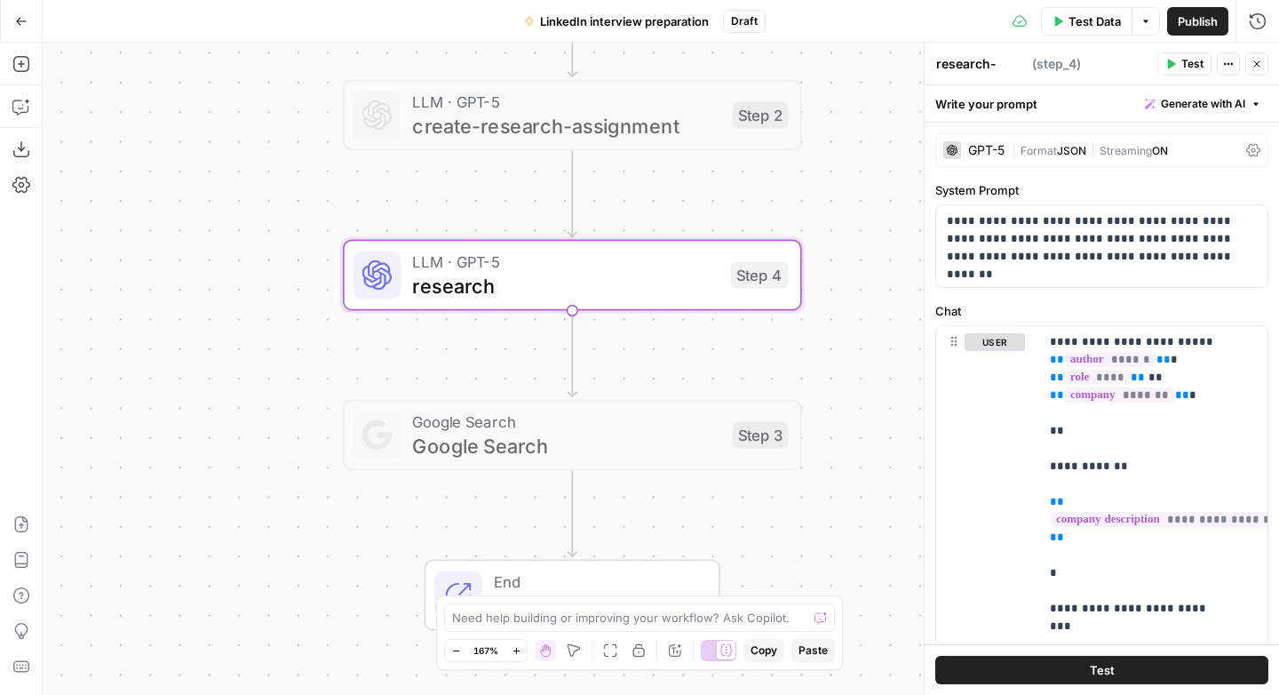
type textarea "research-topics"
click at [606, 117] on span "create-research-assignment" at bounding box center [566, 125] width 308 height 29
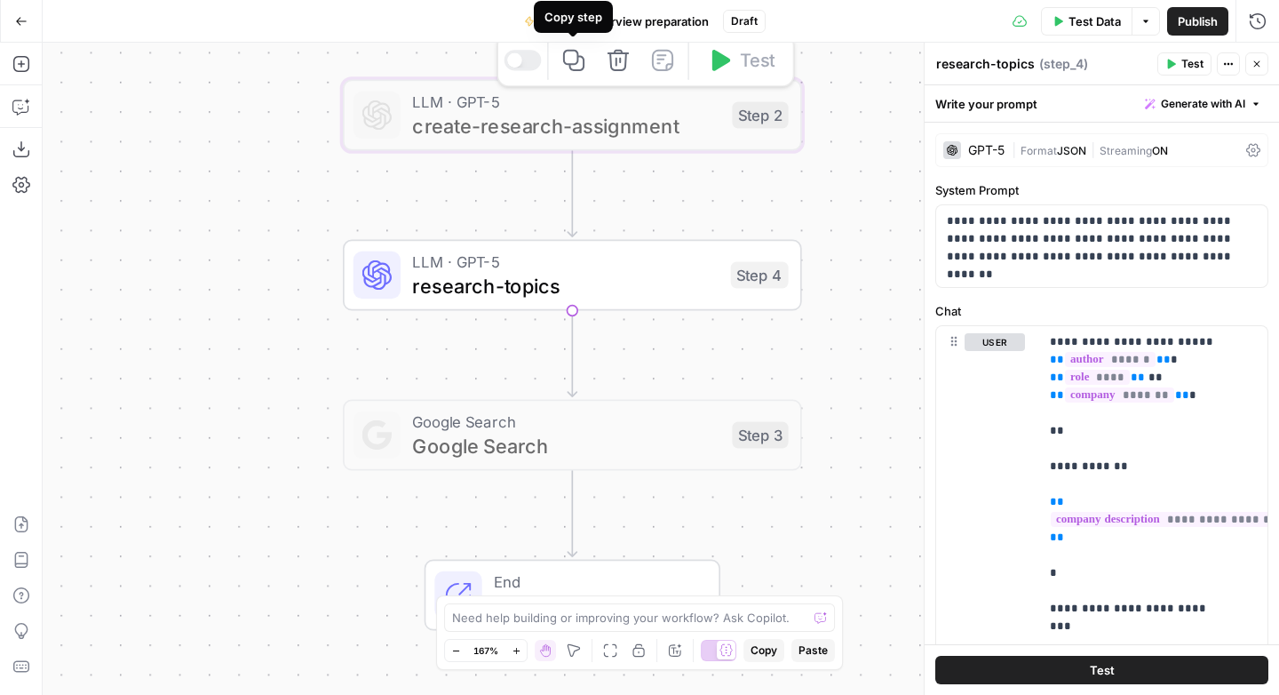
click at [579, 63] on icon "button" at bounding box center [574, 61] width 24 height 24
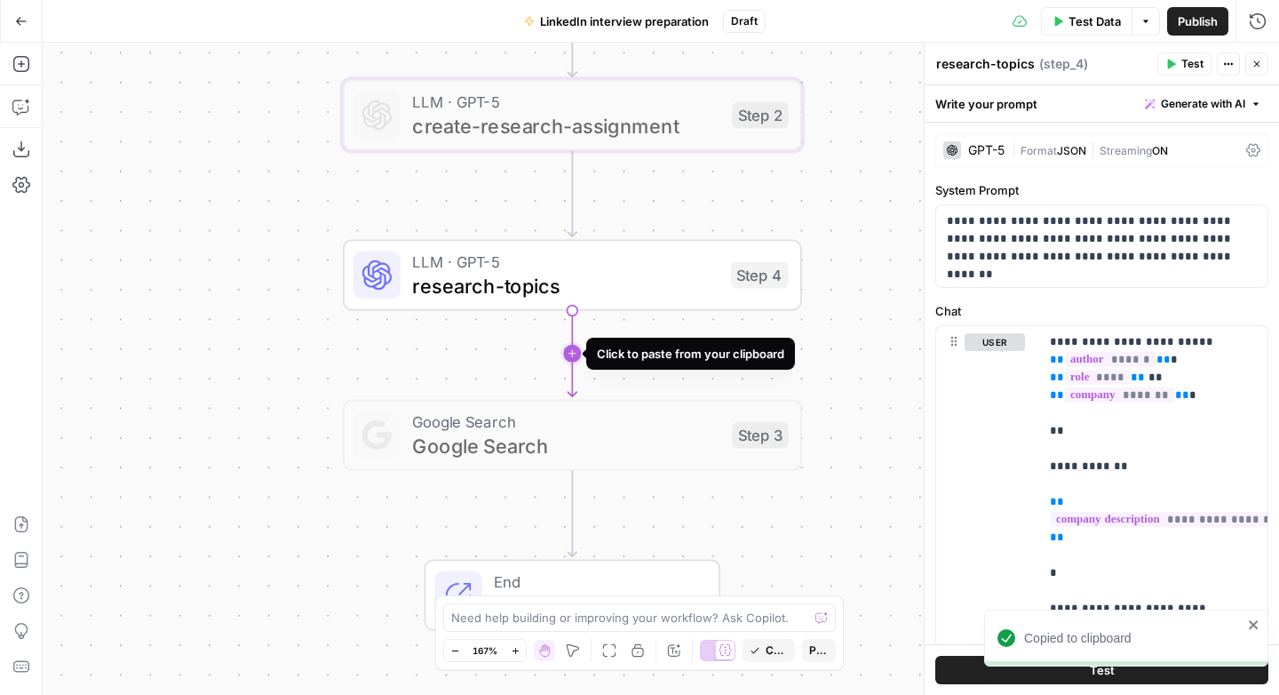
click at [576, 354] on icon "Edge from step_4 to step_3" at bounding box center [572, 354] width 9 height 86
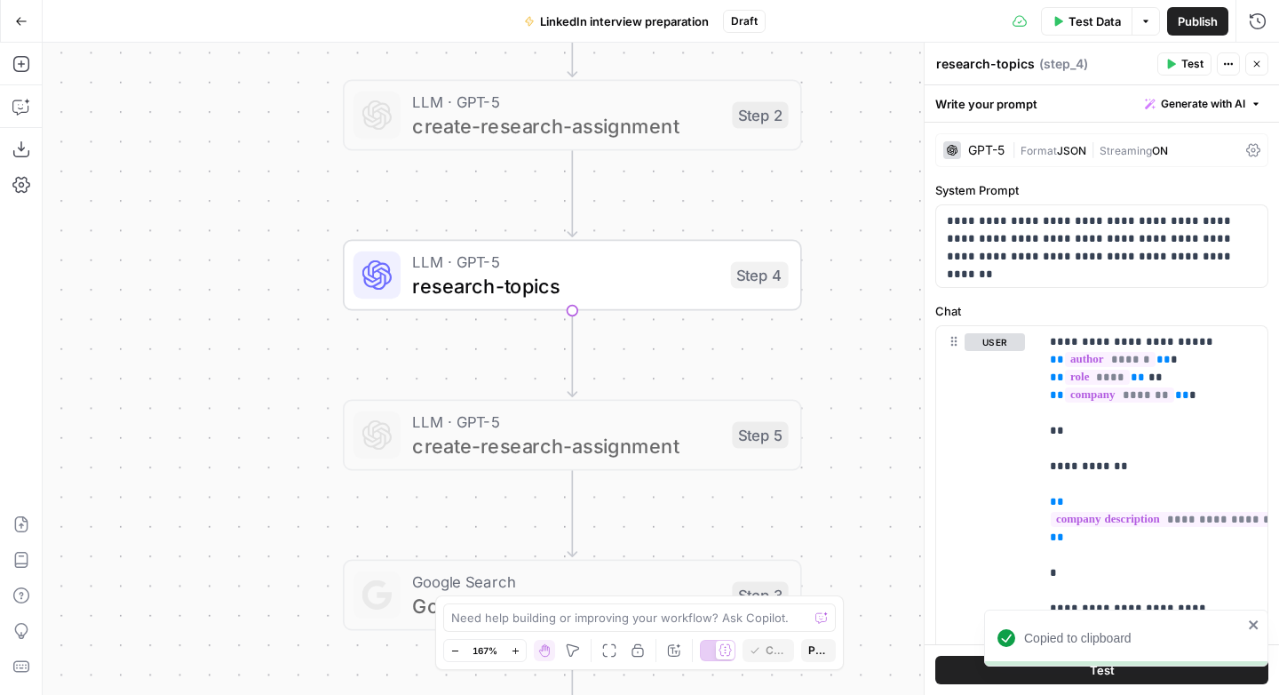
click at [608, 441] on span "create-research-assignment" at bounding box center [566, 445] width 308 height 29
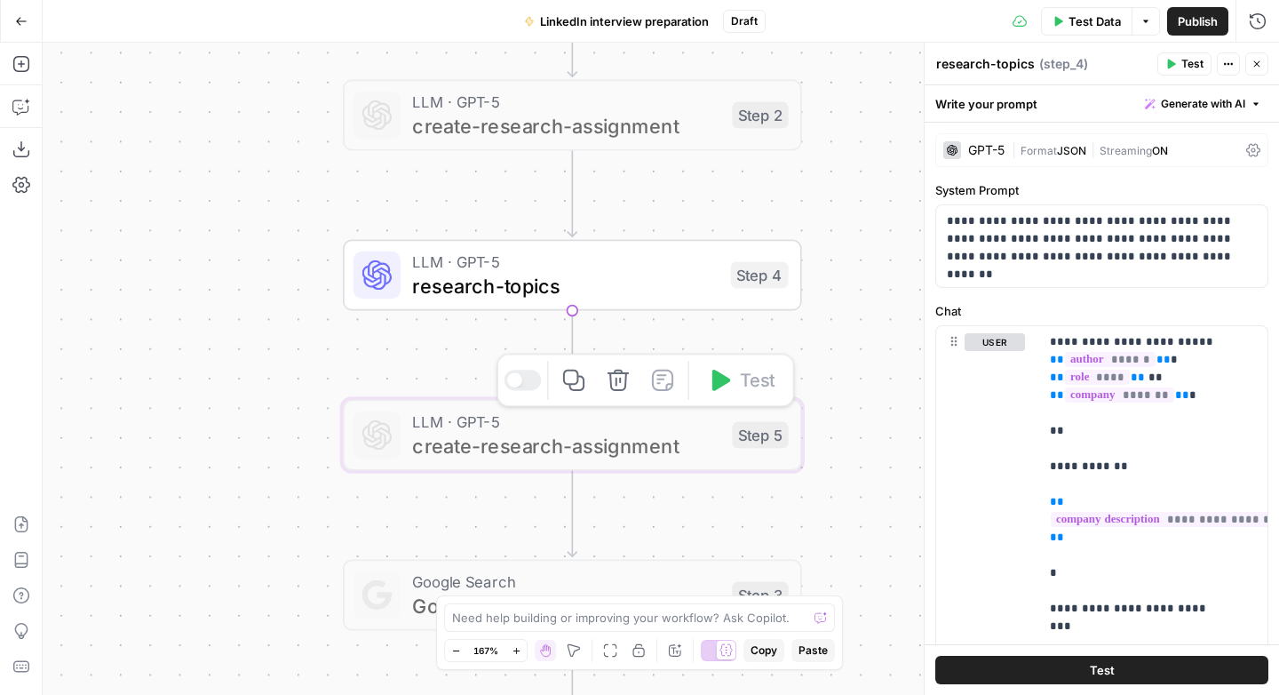
click at [513, 378] on div at bounding box center [514, 380] width 15 height 15
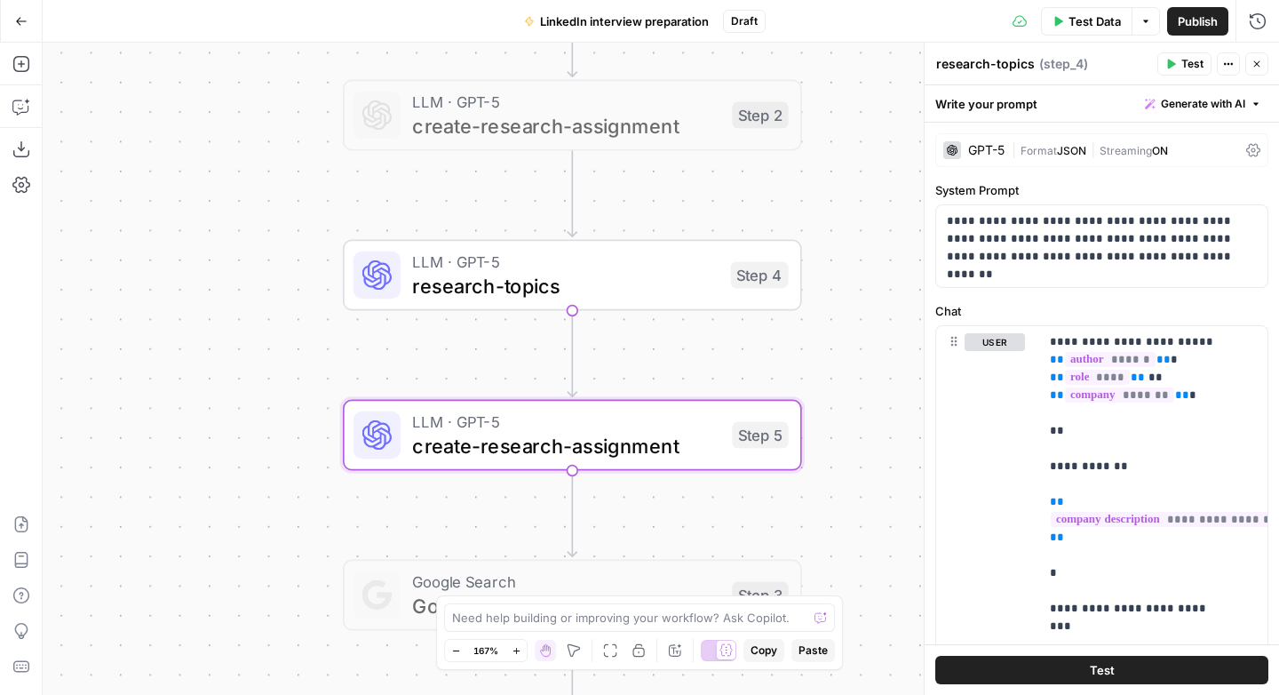
click at [655, 431] on span "create-research-assignment" at bounding box center [566, 445] width 308 height 29
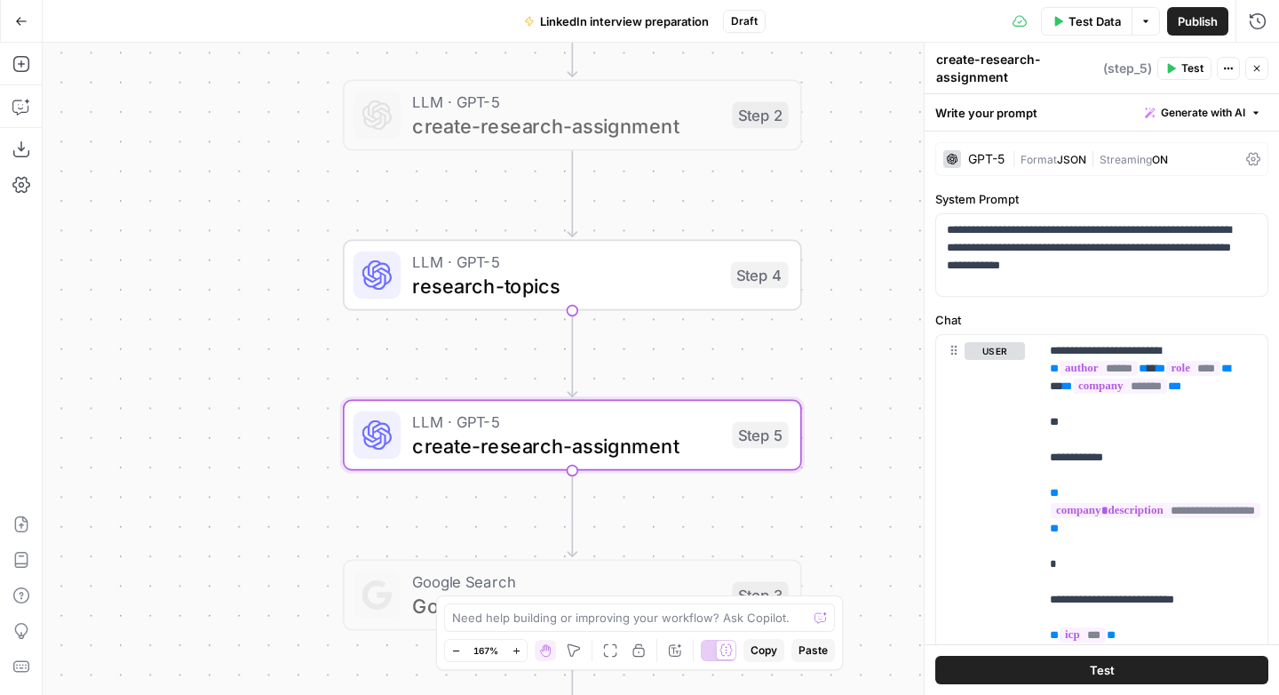
click at [1004, 60] on textarea "create-research-assignment" at bounding box center [1017, 69] width 163 height 36
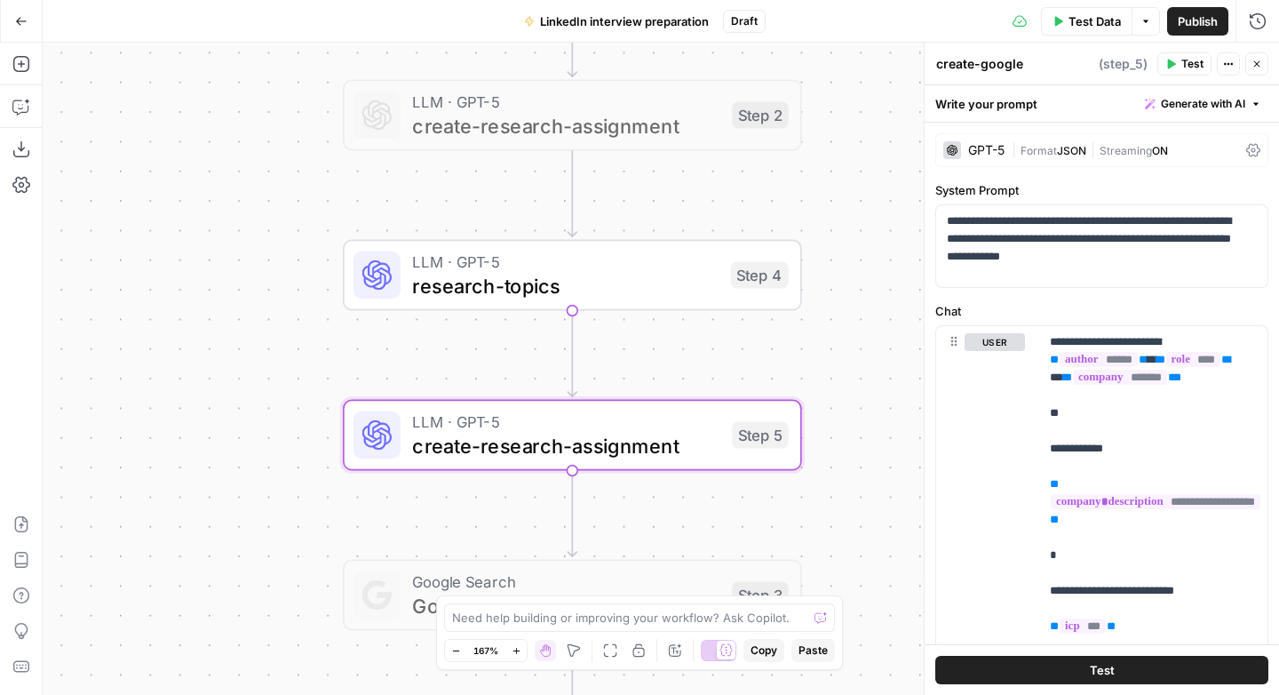
type textarea "create-google-assignment"
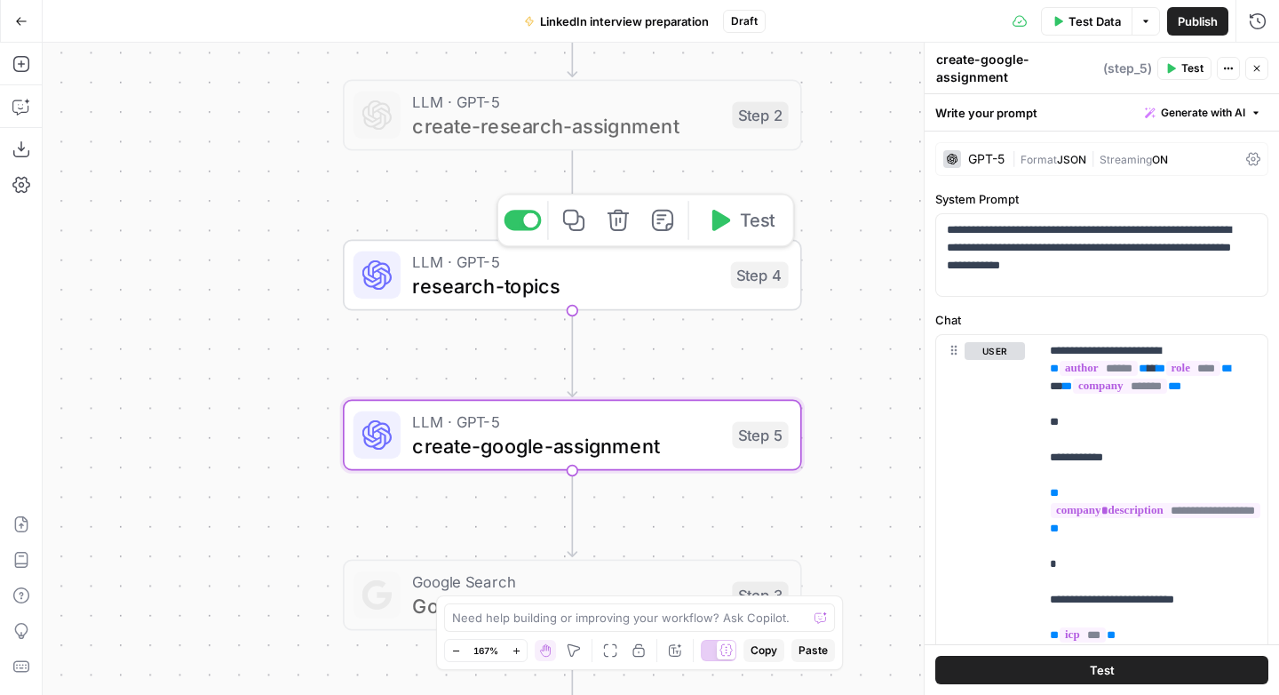
click at [583, 268] on span "LLM · GPT-5" at bounding box center [565, 262] width 306 height 24
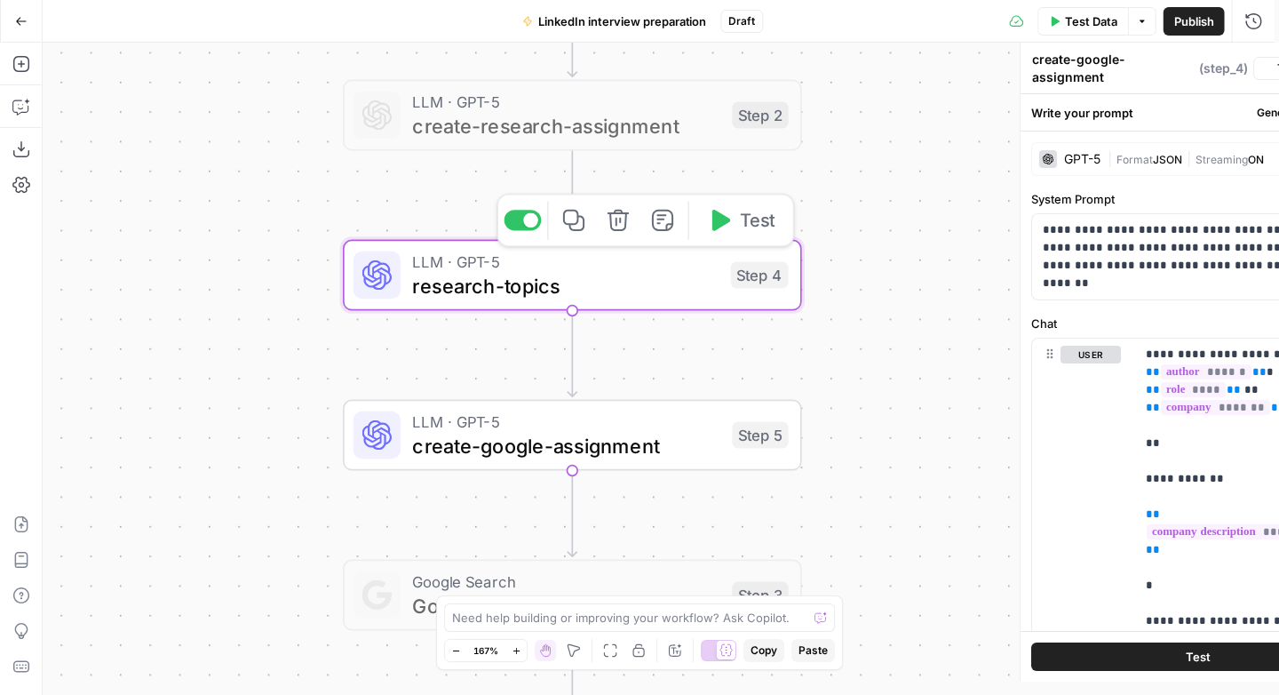
type textarea "research-topics"
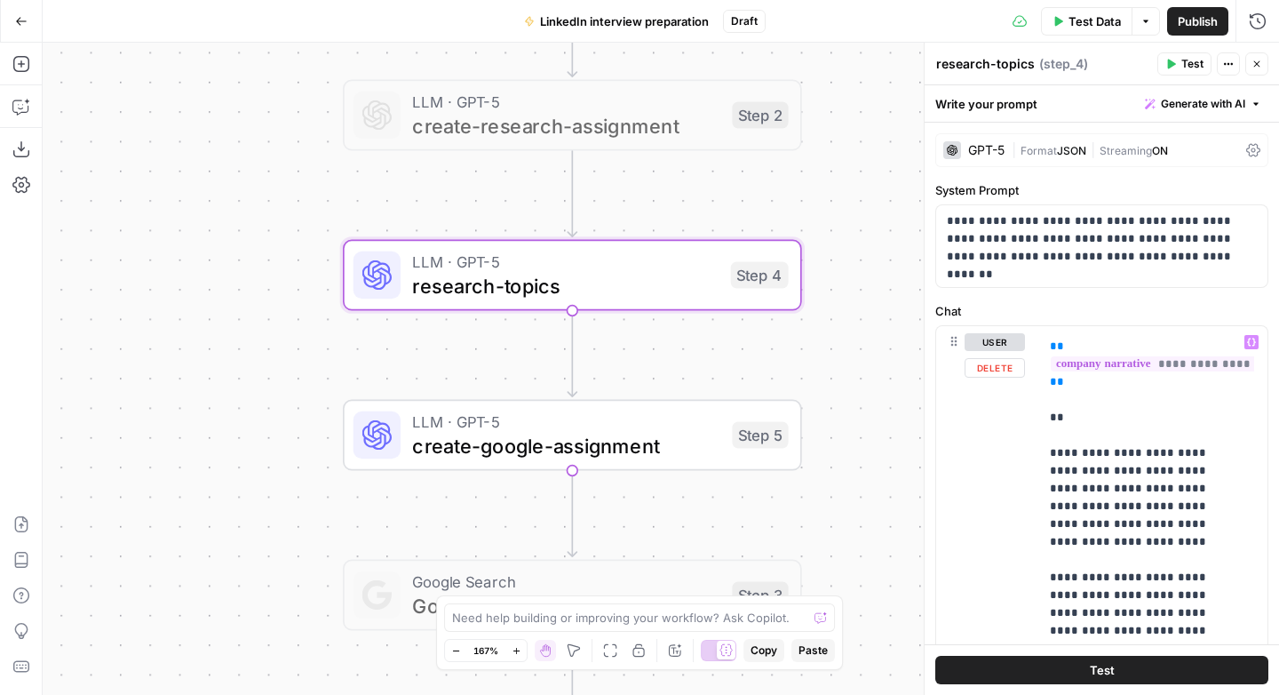
scroll to position [440, 0]
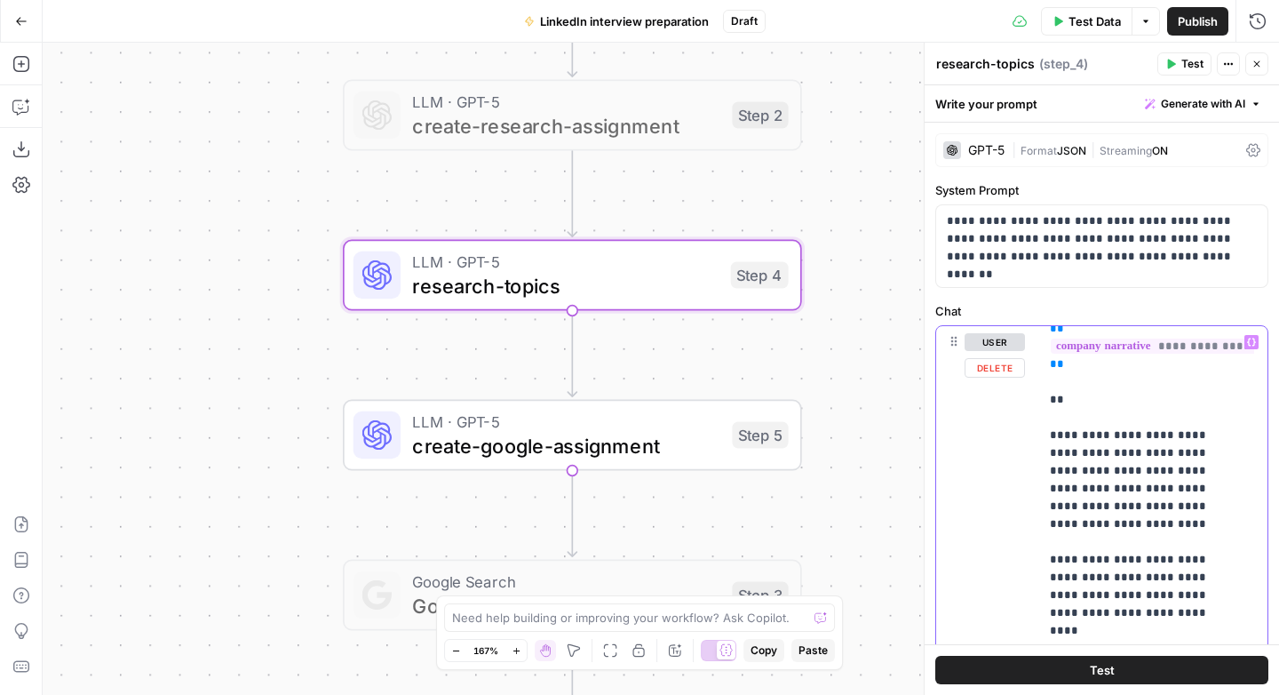
drag, startPoint x: 1051, startPoint y: 435, endPoint x: 1146, endPoint y: 520, distance: 127.1
click at [1051, 435] on p "**********" at bounding box center [1140, 488] width 180 height 1190
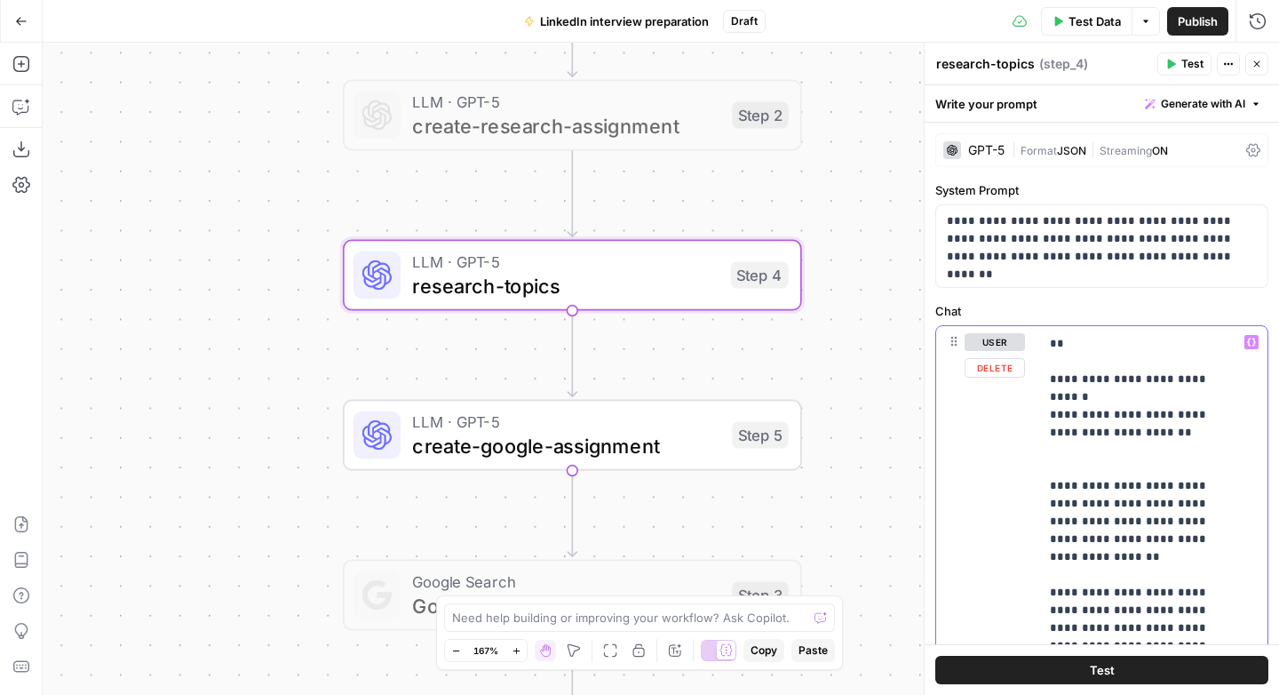
scroll to position [520, 0]
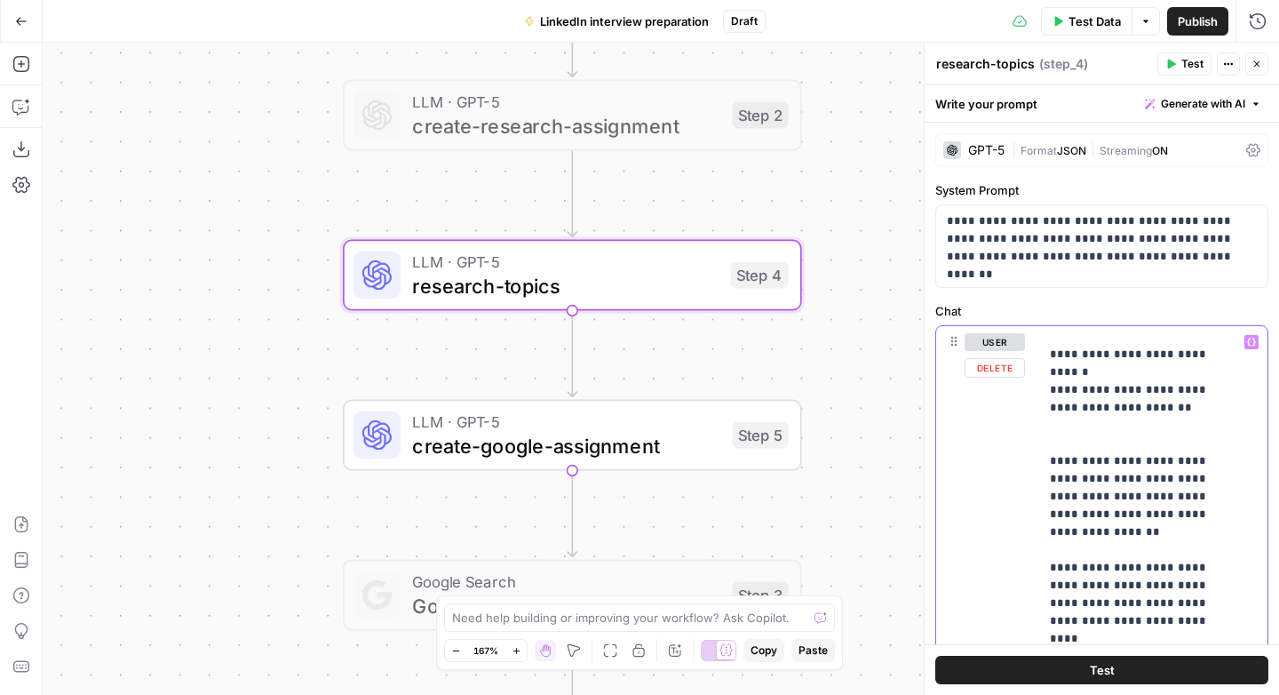
drag, startPoint x: 1158, startPoint y: 536, endPoint x: 1146, endPoint y: 551, distance: 19.6
click at [1146, 551] on p "**********" at bounding box center [1140, 443] width 180 height 1261
click at [1172, 375] on p "**********" at bounding box center [1140, 434] width 180 height 1243
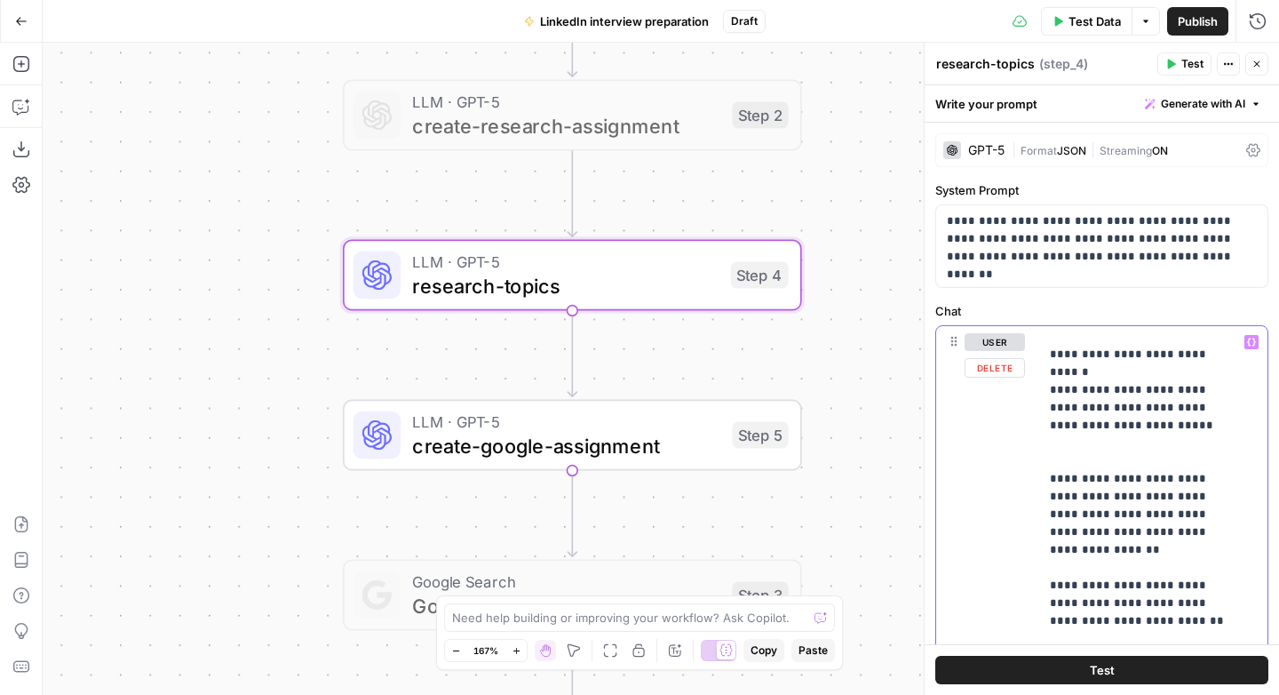
drag, startPoint x: 1111, startPoint y: 373, endPoint x: 1177, endPoint y: 450, distance: 101.4
click at [1110, 373] on p "**********" at bounding box center [1140, 443] width 180 height 1261
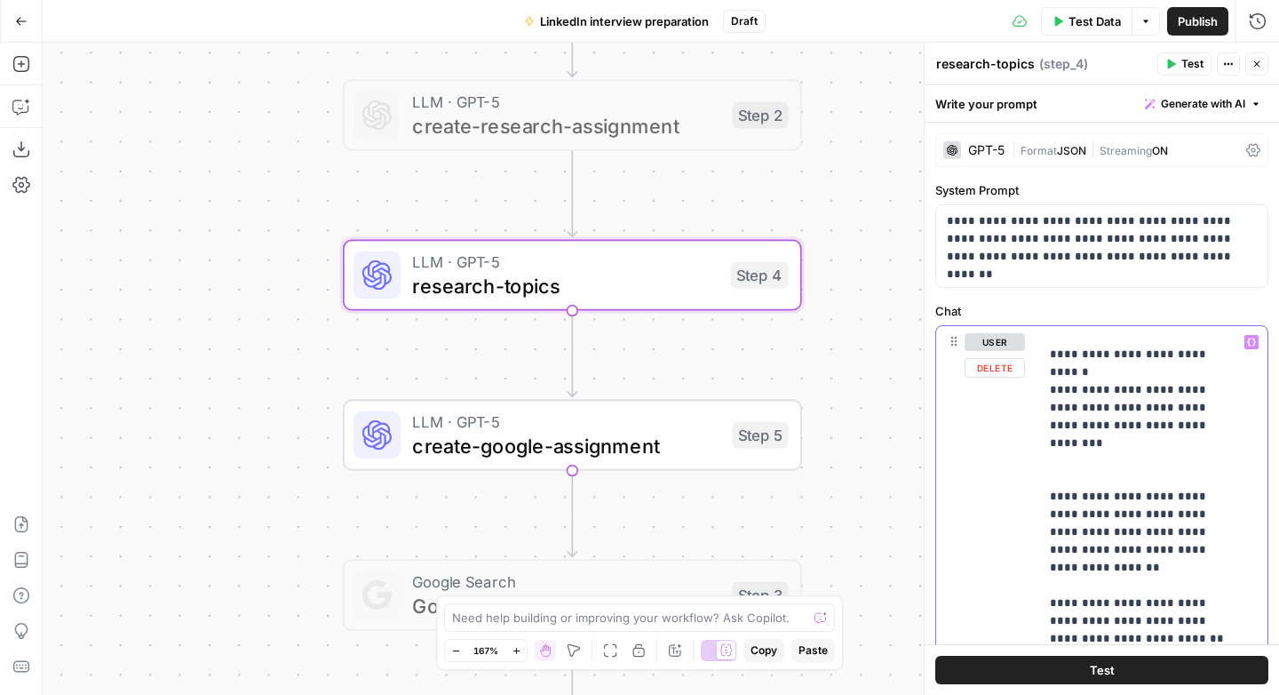
click at [1138, 388] on p "**********" at bounding box center [1140, 443] width 180 height 1261
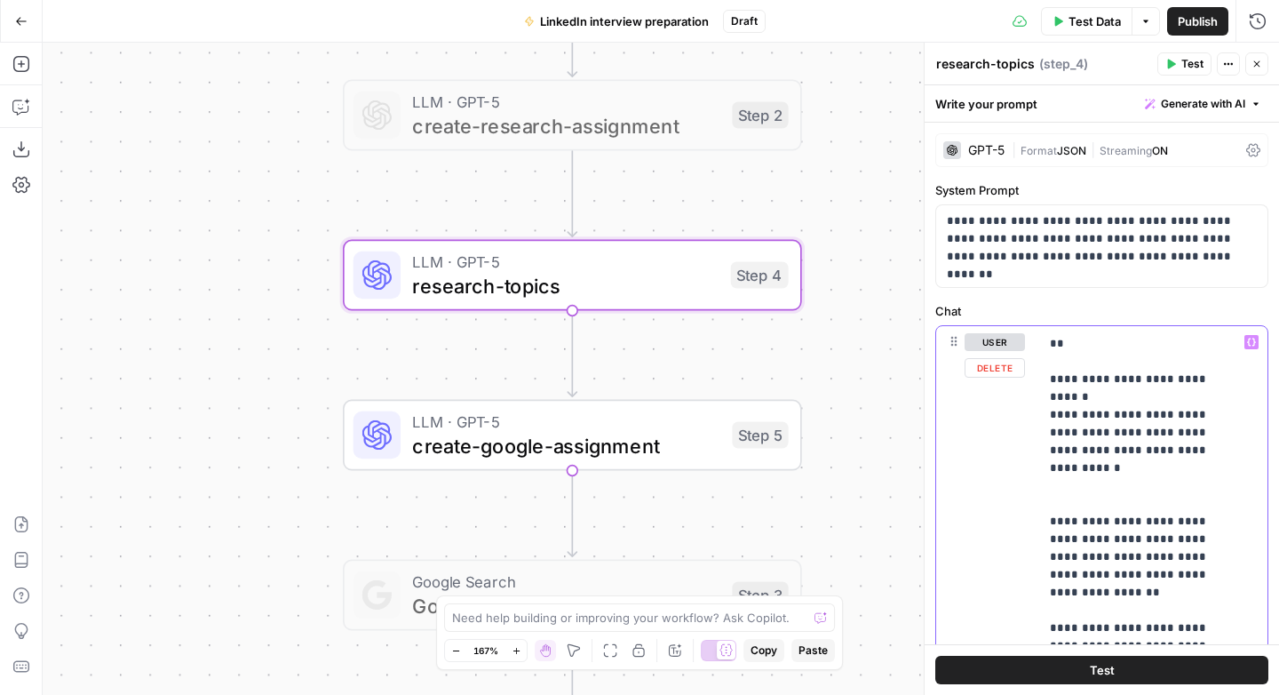
drag, startPoint x: 1174, startPoint y: 520, endPoint x: 1063, endPoint y: 453, distance: 129.5
click at [1063, 453] on p "**********" at bounding box center [1140, 467] width 180 height 1261
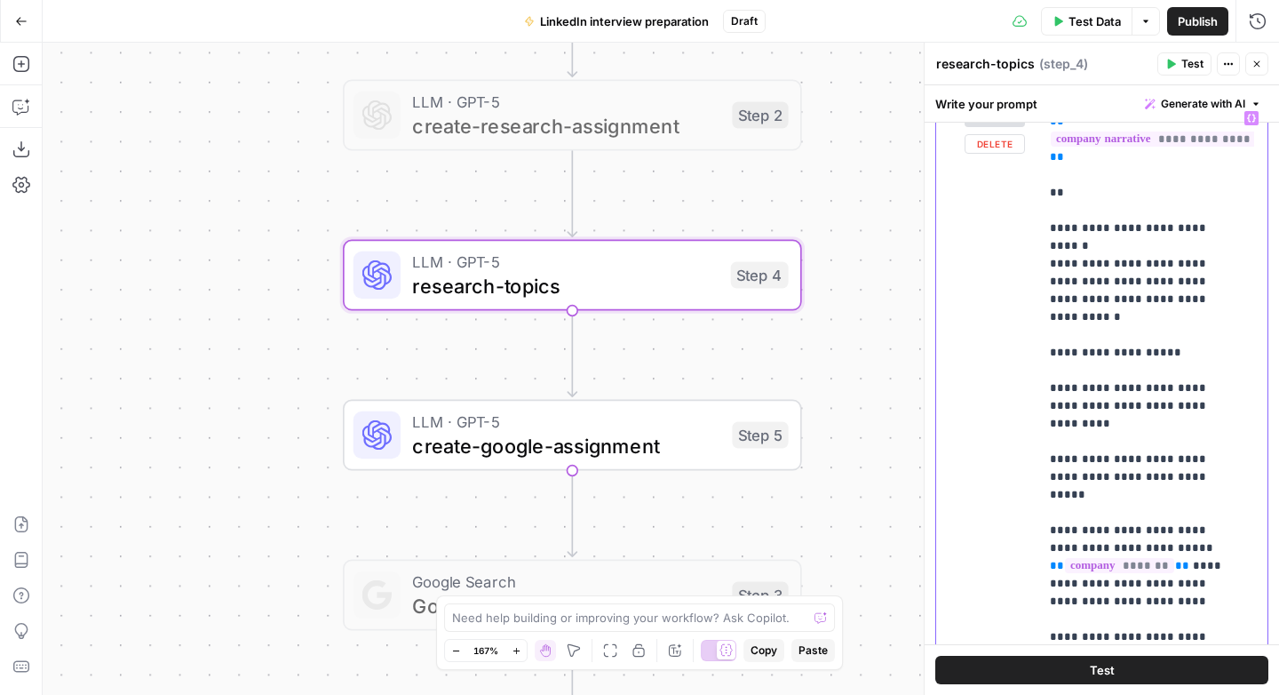
scroll to position [237, 0]
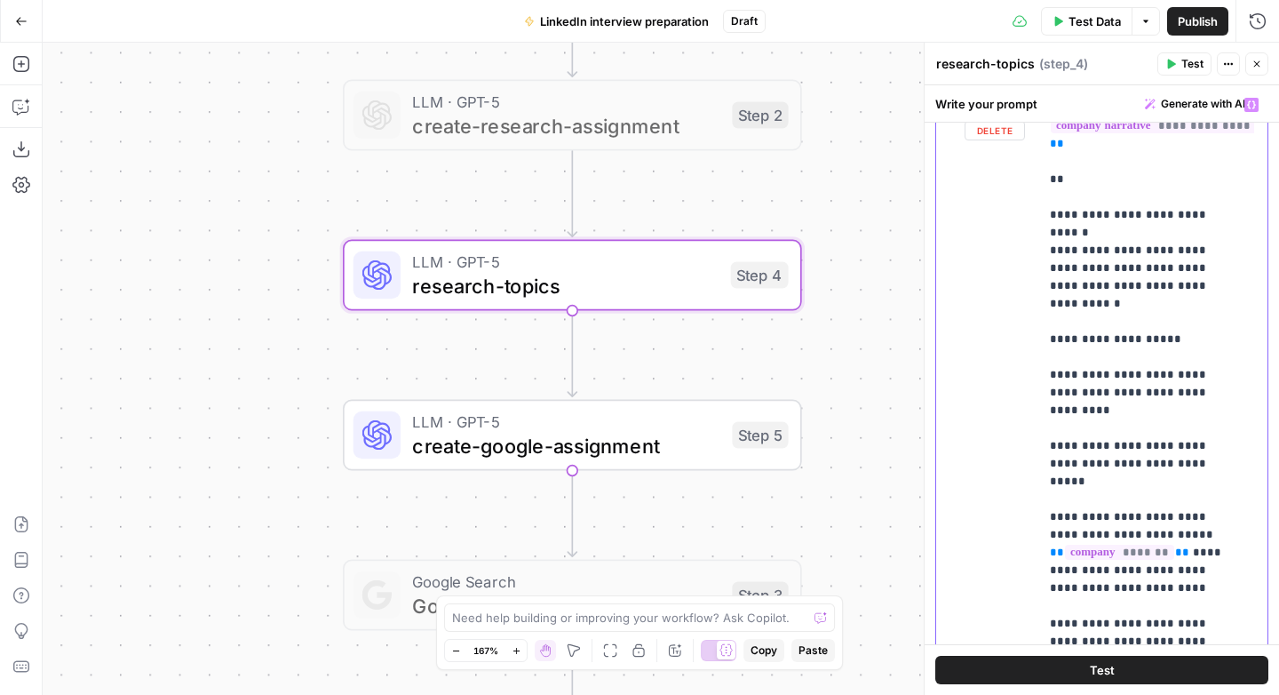
drag, startPoint x: 1191, startPoint y: 601, endPoint x: 1045, endPoint y: 541, distance: 157.7
click at [1045, 541] on div "**********" at bounding box center [1146, 451] width 215 height 724
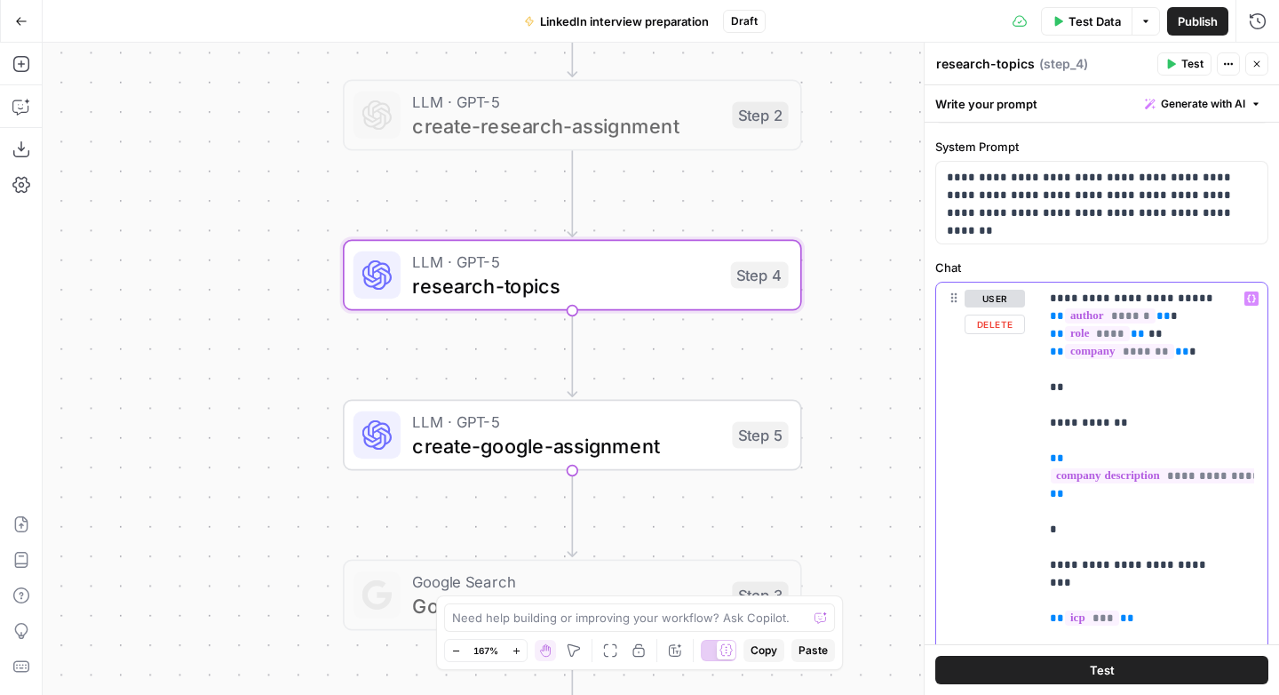
scroll to position [338, 0]
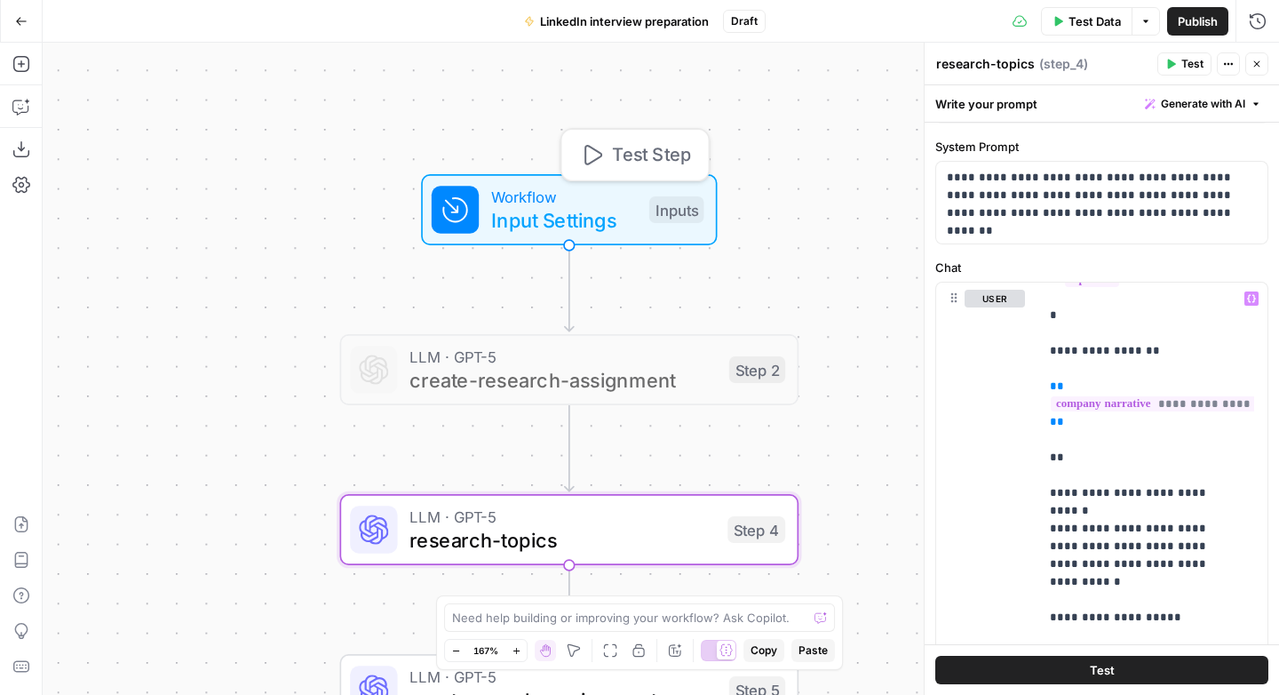
click at [513, 198] on span "Workflow" at bounding box center [564, 197] width 147 height 24
click at [513, 197] on span "Workflow" at bounding box center [564, 197] width 147 height 24
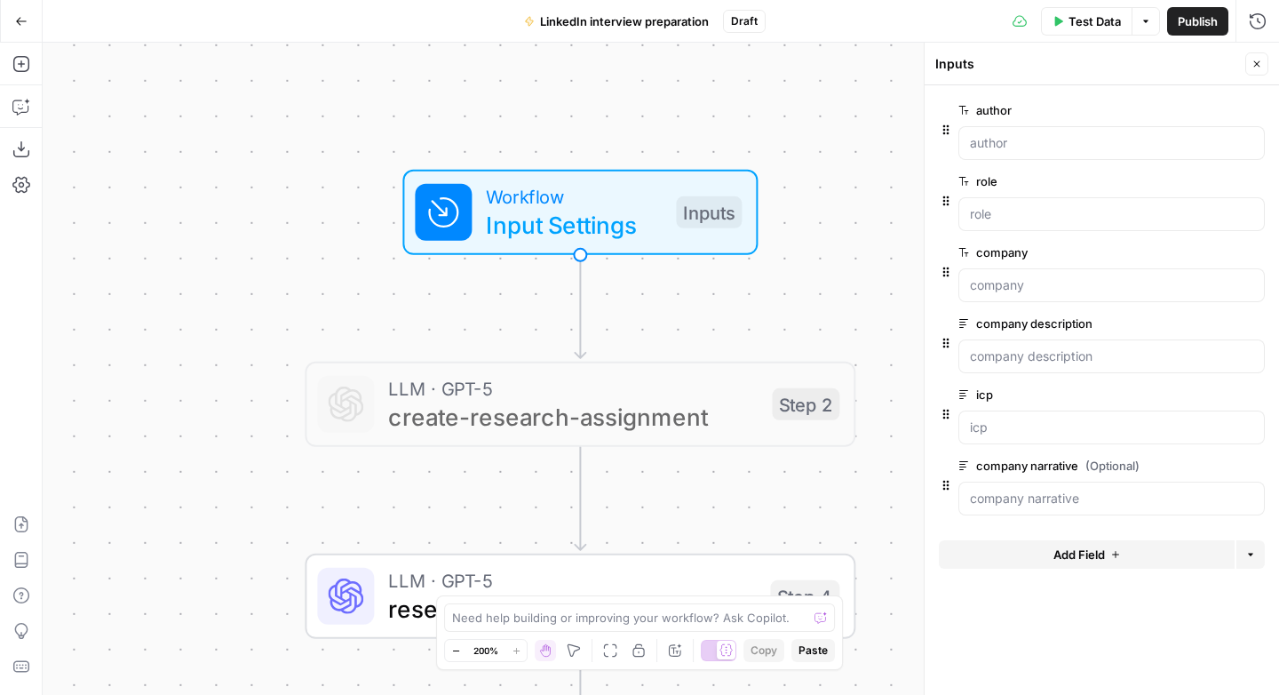
click at [1102, 553] on span "Add Field" at bounding box center [1079, 554] width 52 height 18
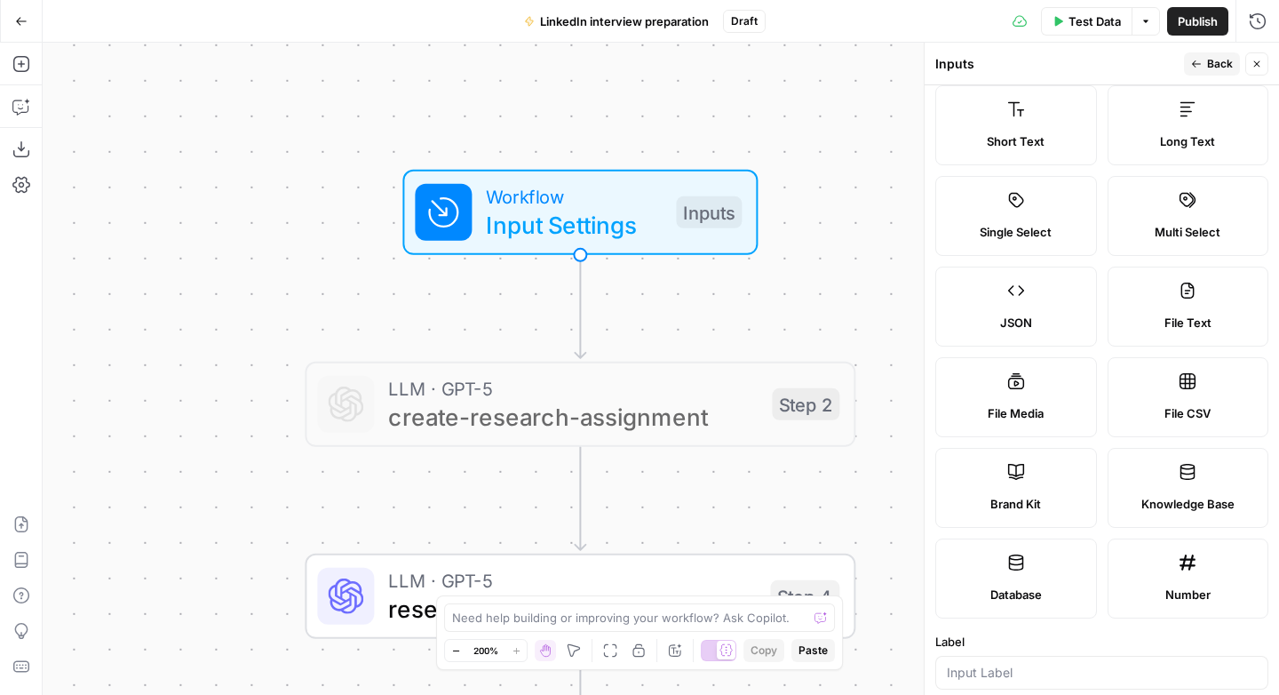
scroll to position [0, 0]
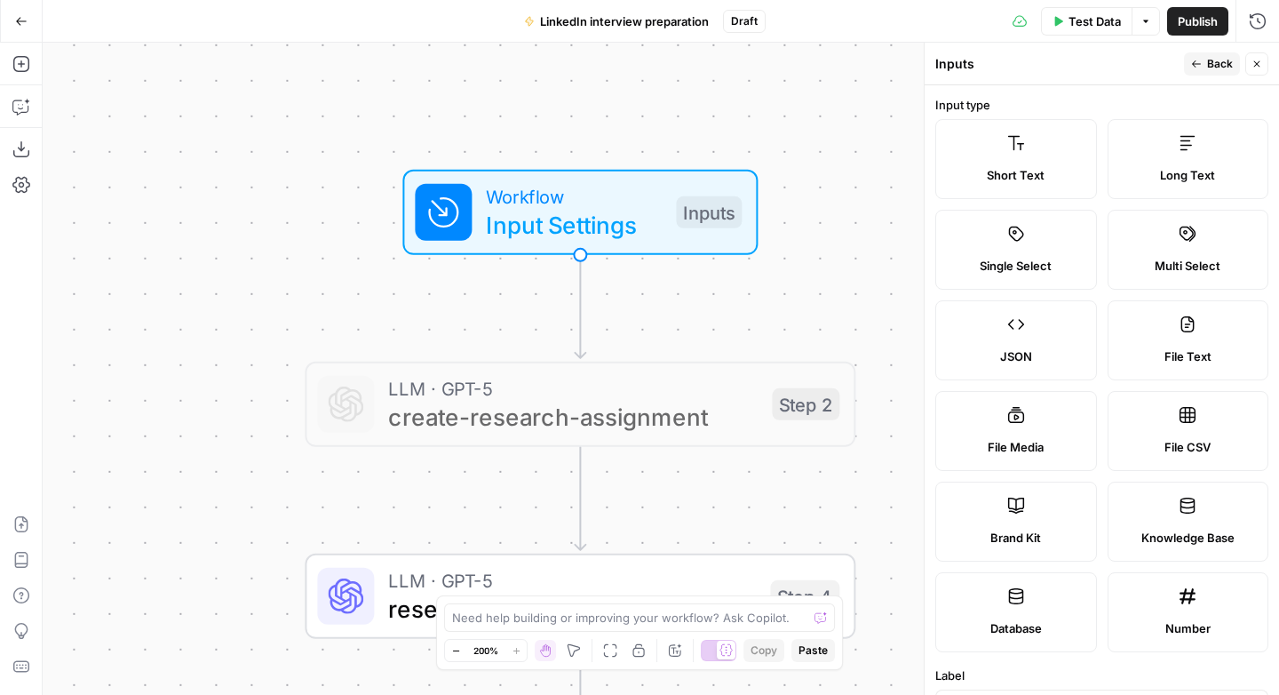
click at [997, 146] on label "Short Text" at bounding box center [1016, 159] width 162 height 80
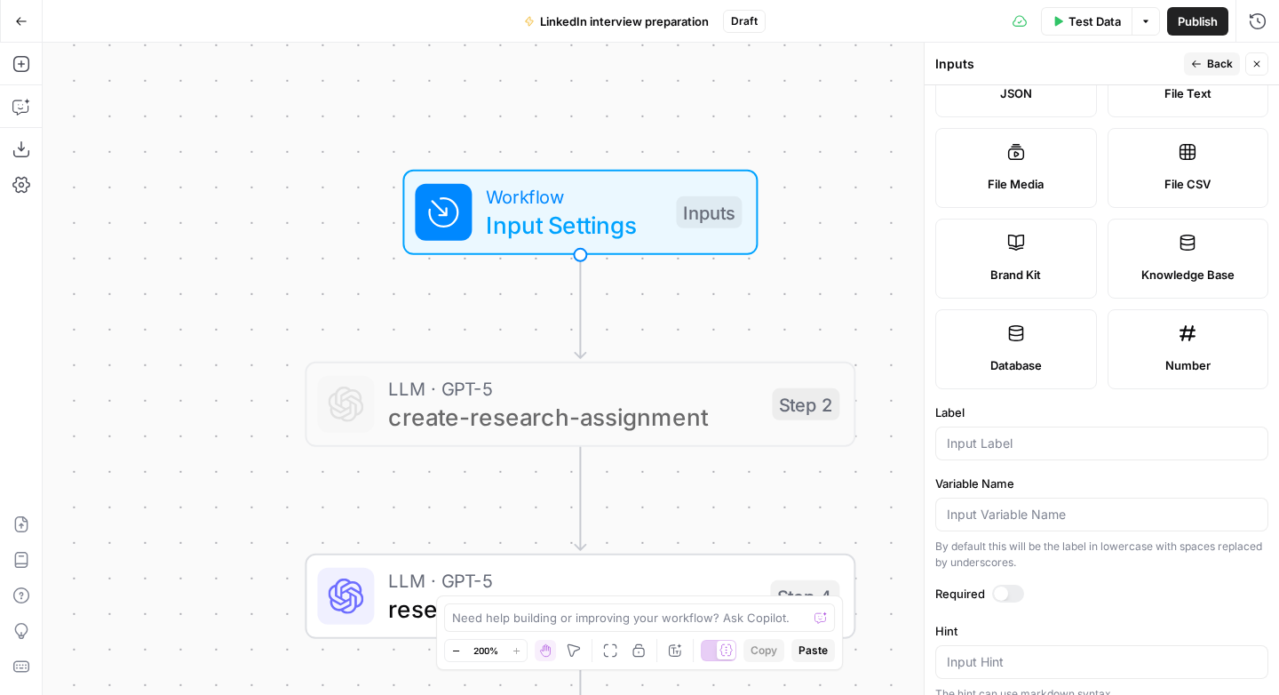
scroll to position [470, 0]
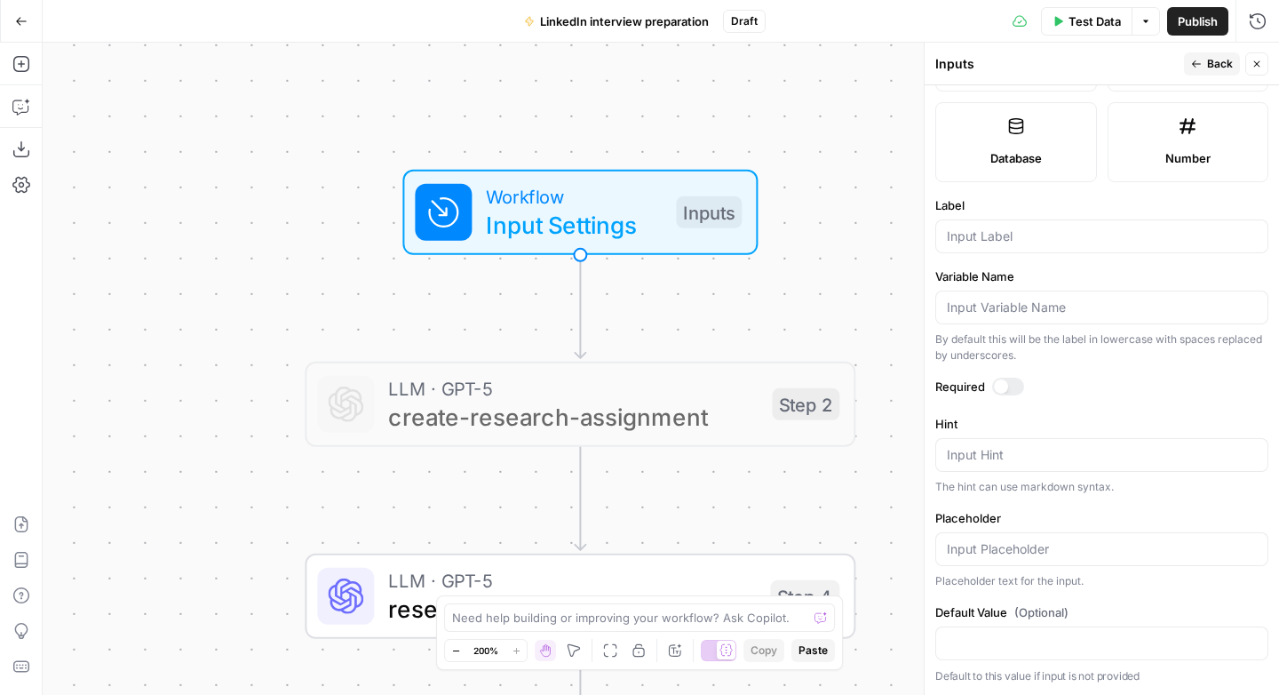
click at [1012, 388] on div at bounding box center [1008, 386] width 32 height 18
click at [991, 230] on input "Label" at bounding box center [1102, 236] width 310 height 18
type input "today's date"
click at [994, 308] on input "Variable Name" at bounding box center [1102, 307] width 310 height 18
click at [996, 301] on input "Variable Name" at bounding box center [1102, 307] width 310 height 18
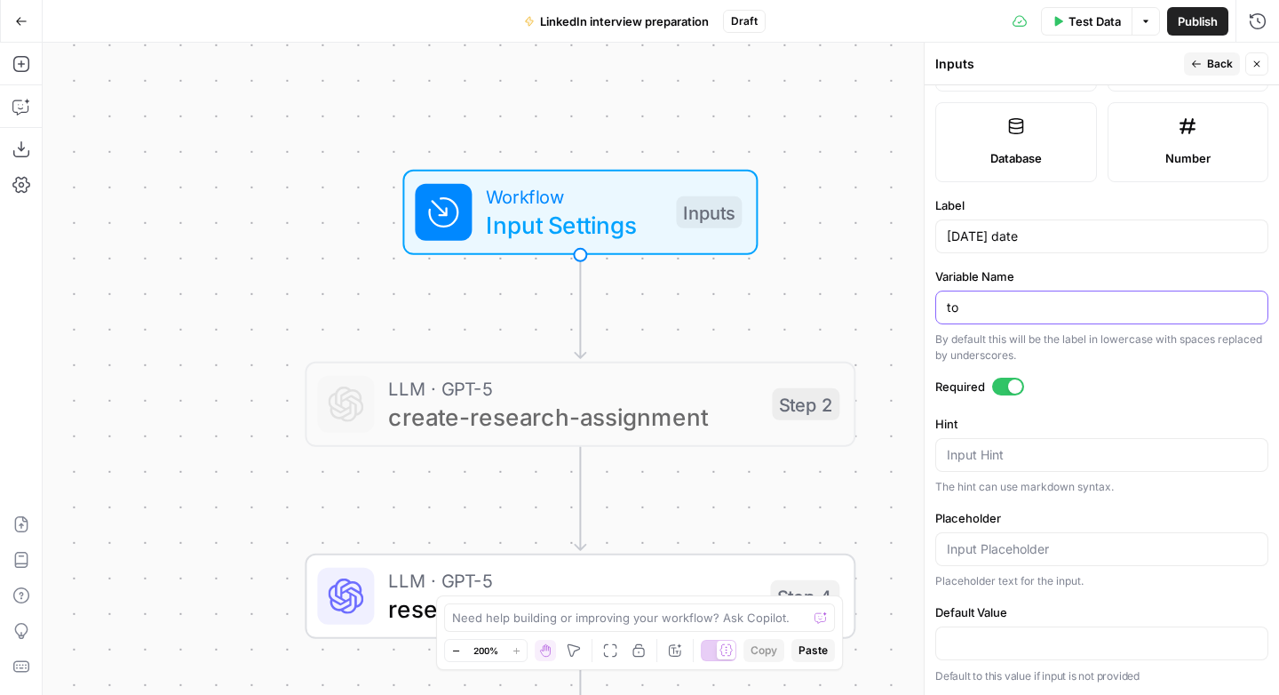
type input "t"
type input "today-date"
click at [1097, 447] on textarea "Hint" at bounding box center [1102, 455] width 310 height 18
click at [1099, 403] on form "Input type Short Text Long Text Single Select Multi Select JSON File Text File …" at bounding box center [1102, 389] width 354 height 609
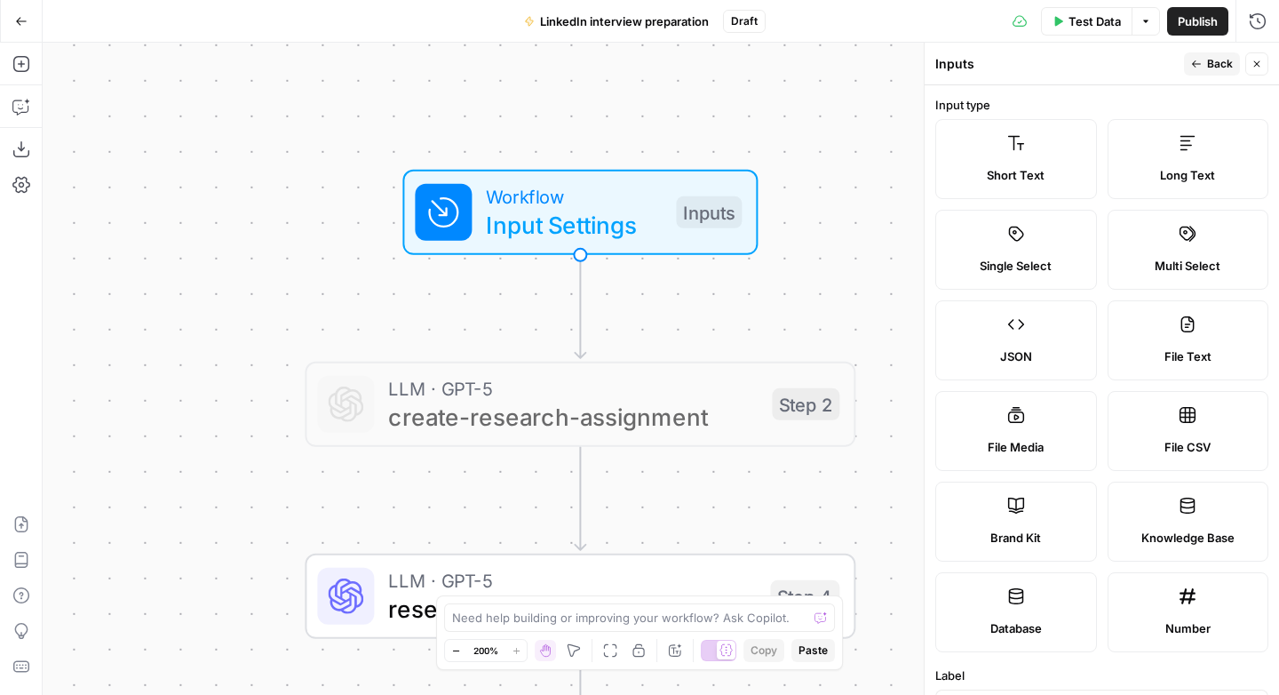
click at [1215, 61] on span "Back" at bounding box center [1220, 64] width 26 height 16
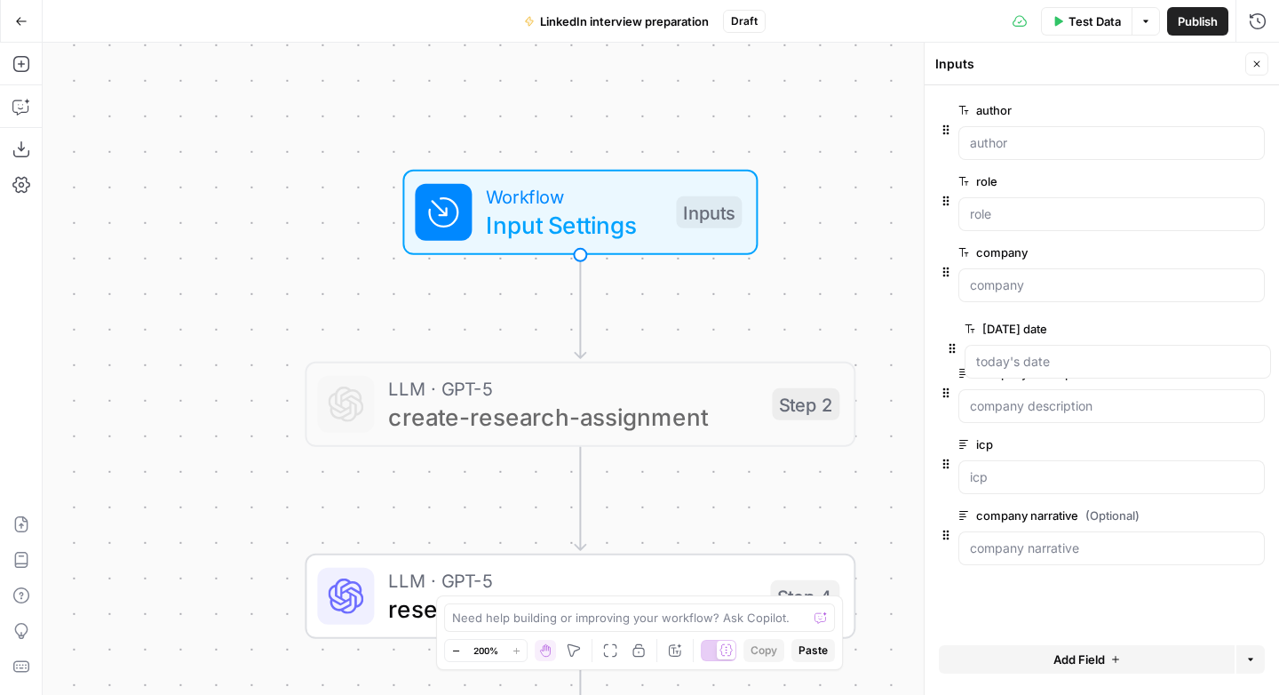
drag, startPoint x: 949, startPoint y: 557, endPoint x: 957, endPoint y: 344, distance: 213.3
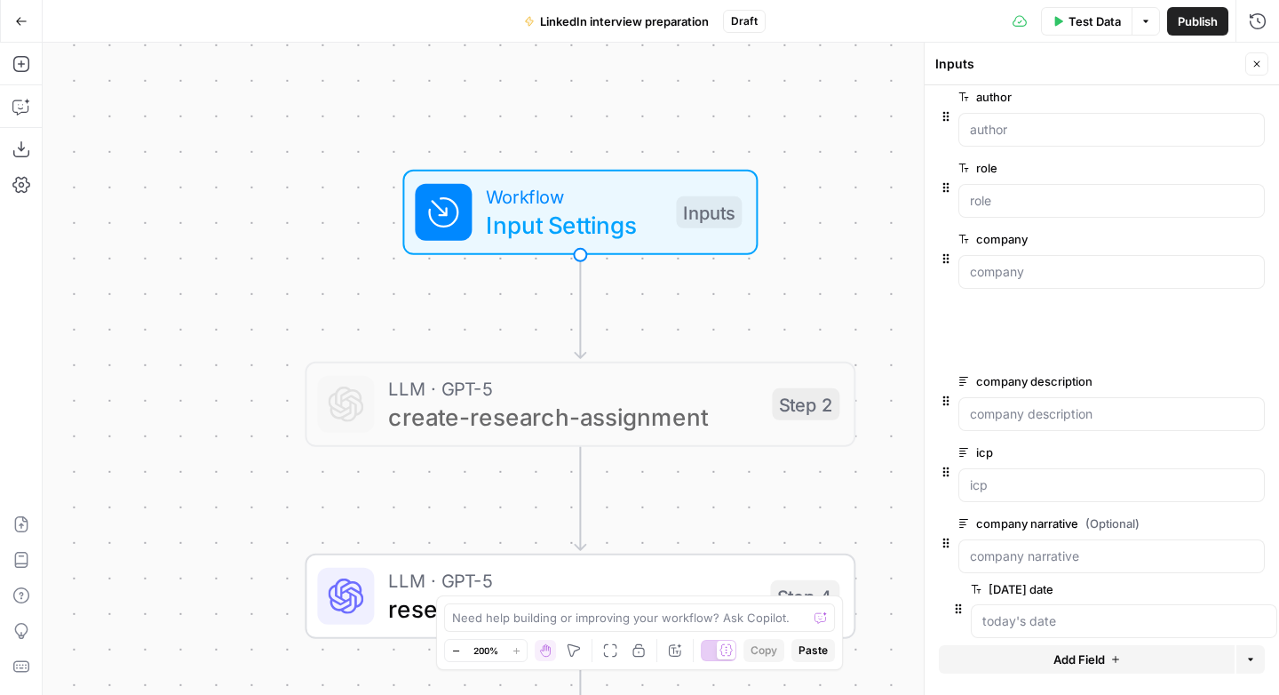
scroll to position [16, 0]
drag, startPoint x: 949, startPoint y: 345, endPoint x: 966, endPoint y: 623, distance: 277.6
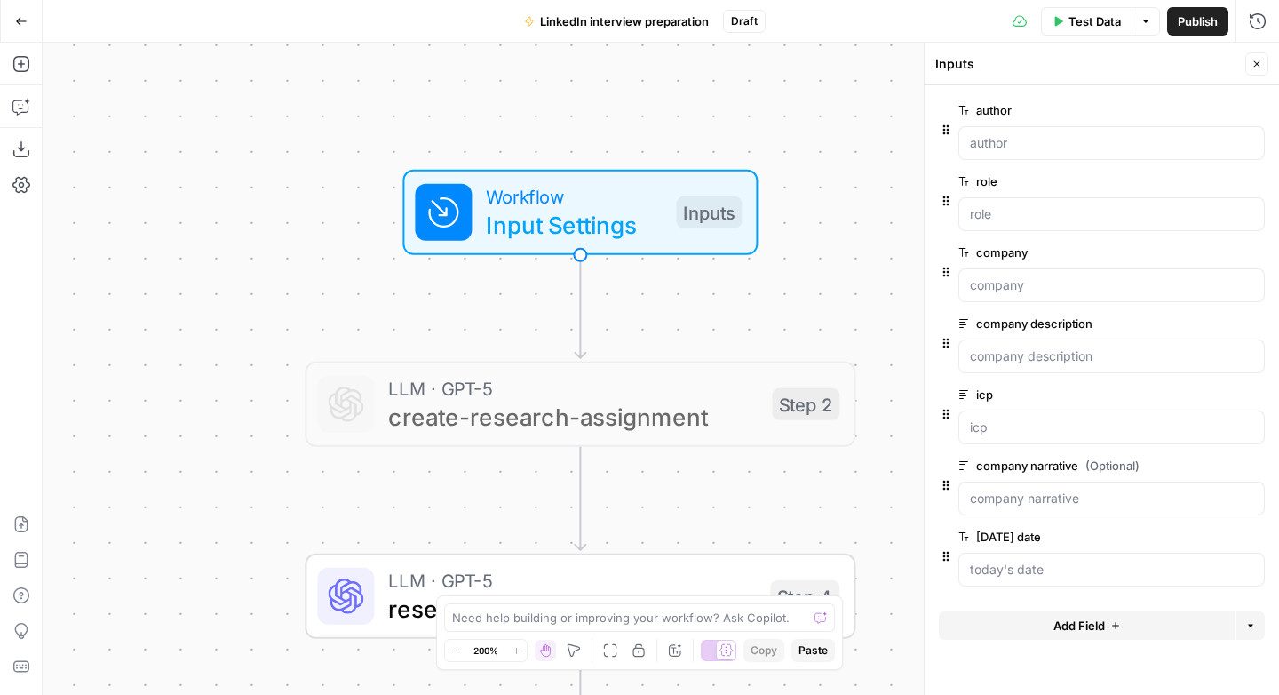
scroll to position [0, 0]
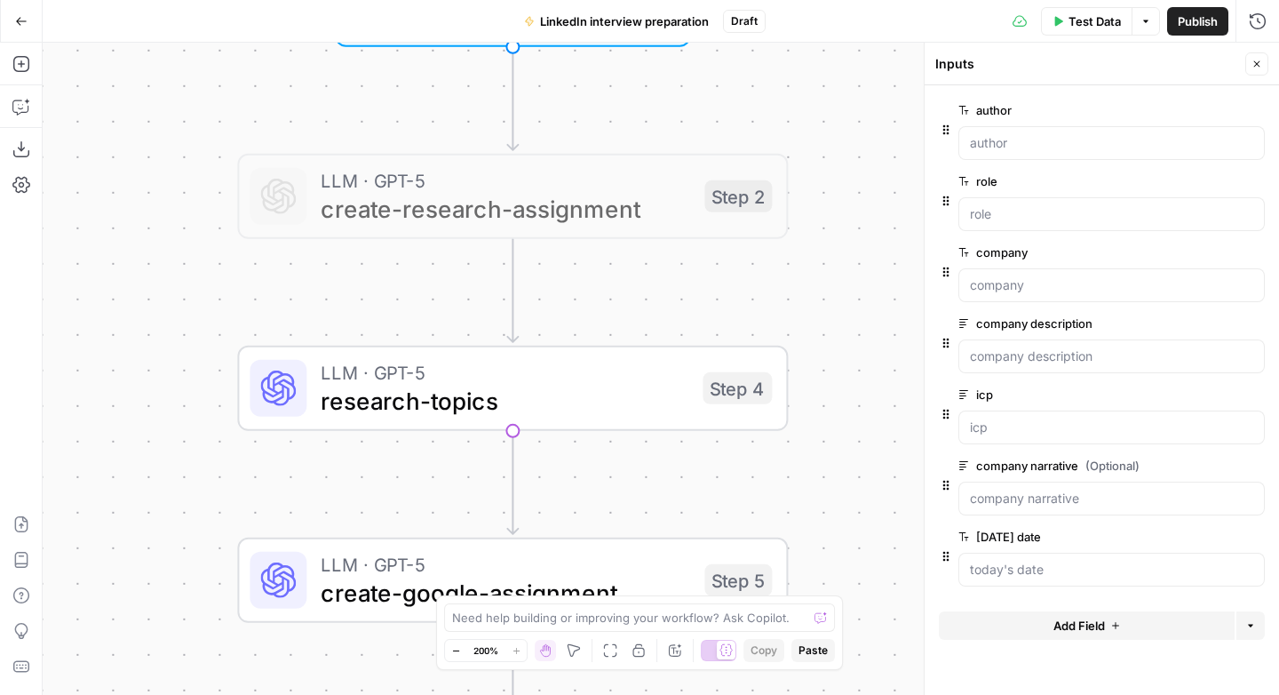
drag, startPoint x: 670, startPoint y: 523, endPoint x: 592, endPoint y: 296, distance: 240.4
click at [598, 284] on div "Workflow Input Settings Inputs LLM · GPT-5 create-research-assignment Step 2 LL…" at bounding box center [661, 369] width 1236 height 652
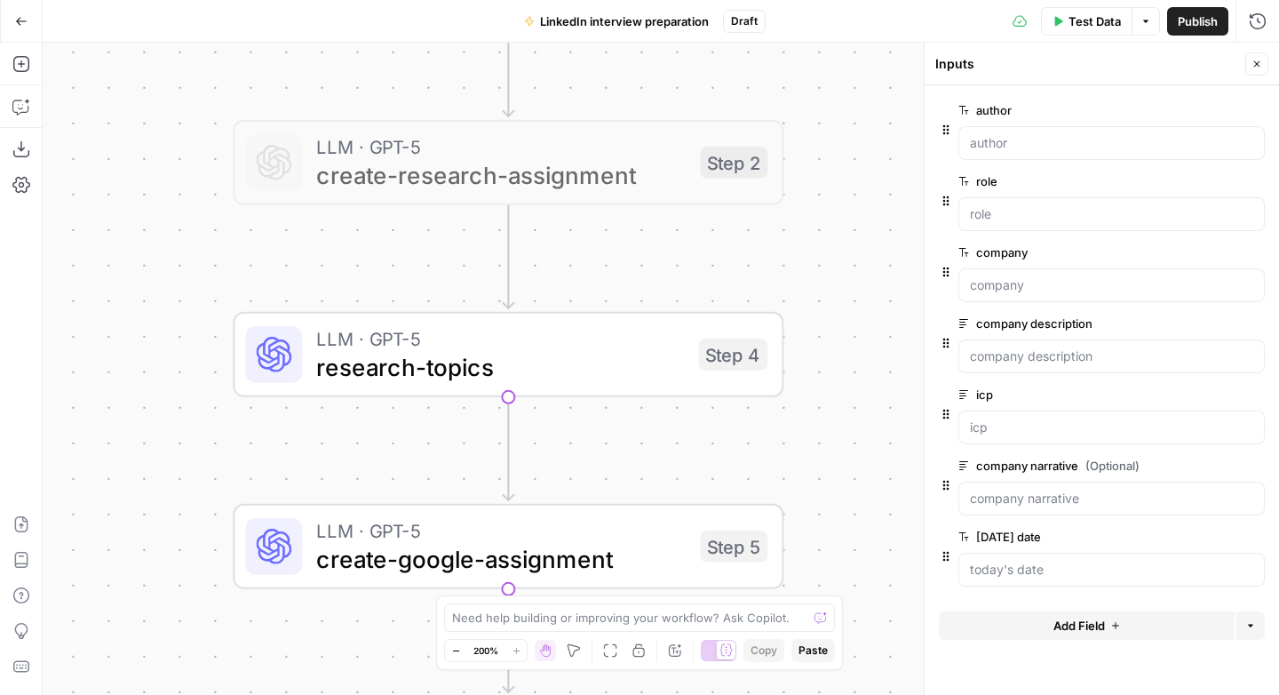
click at [512, 374] on span "research-topics" at bounding box center [500, 367] width 368 height 36
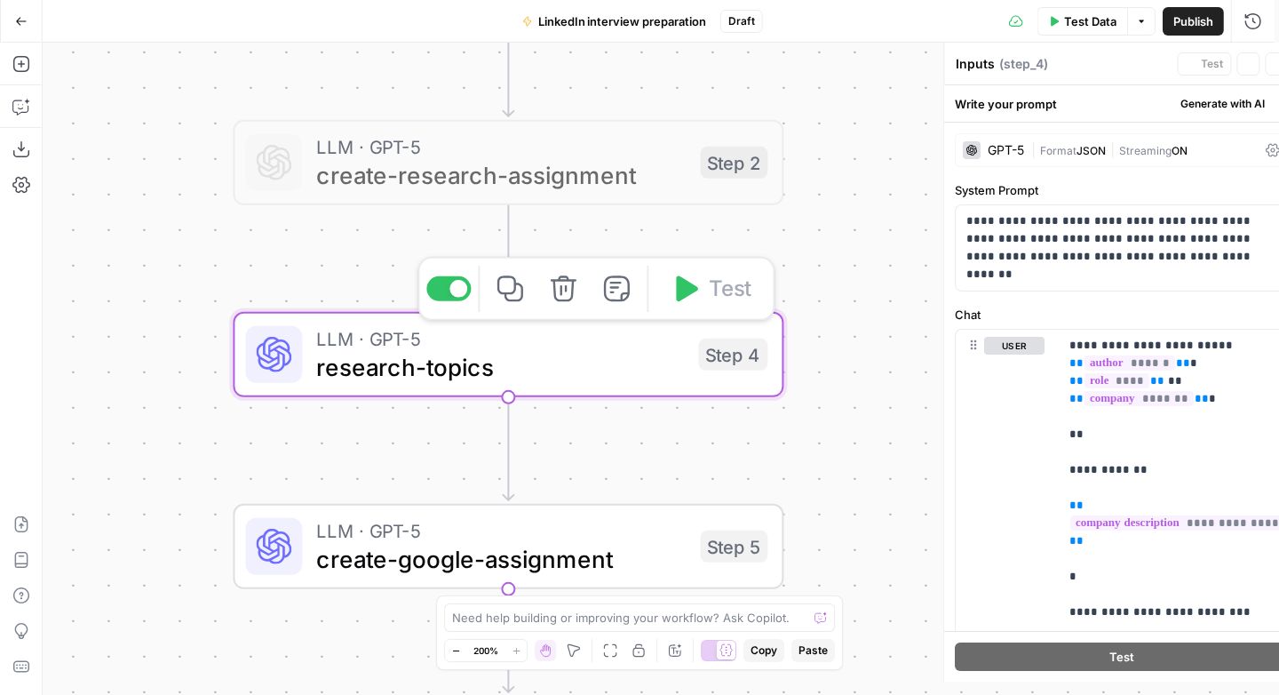
type textarea "research-topics"
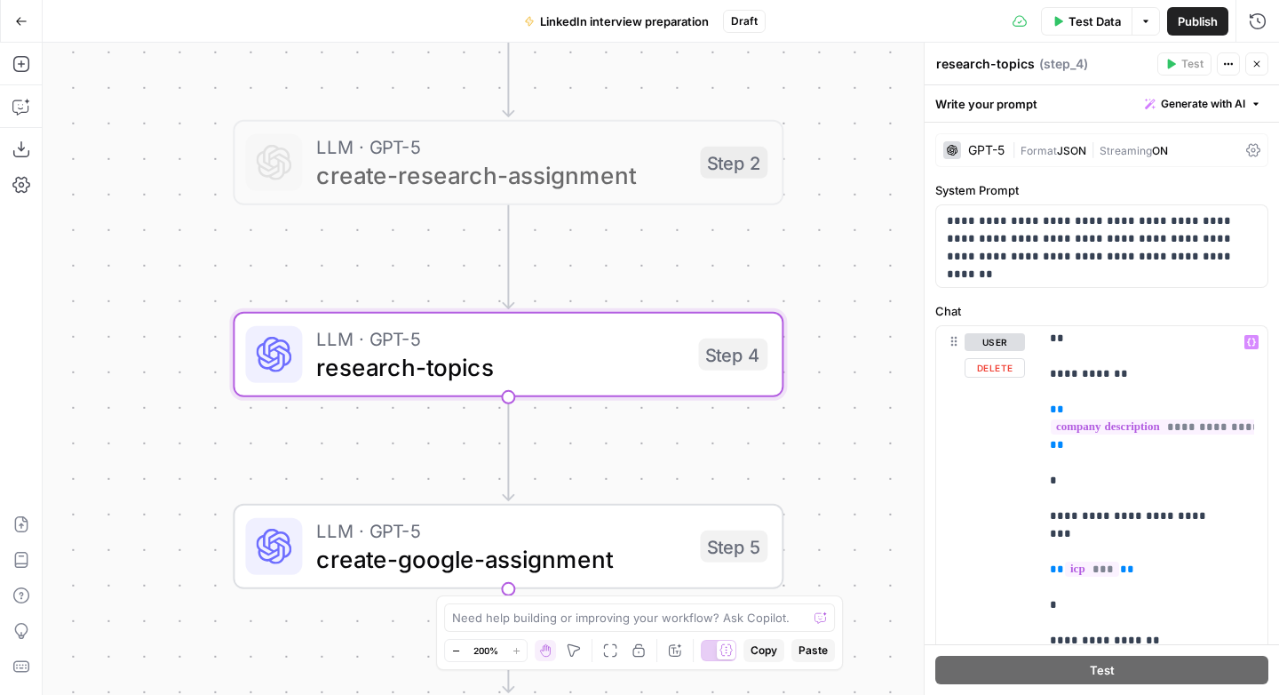
scroll to position [352, 0]
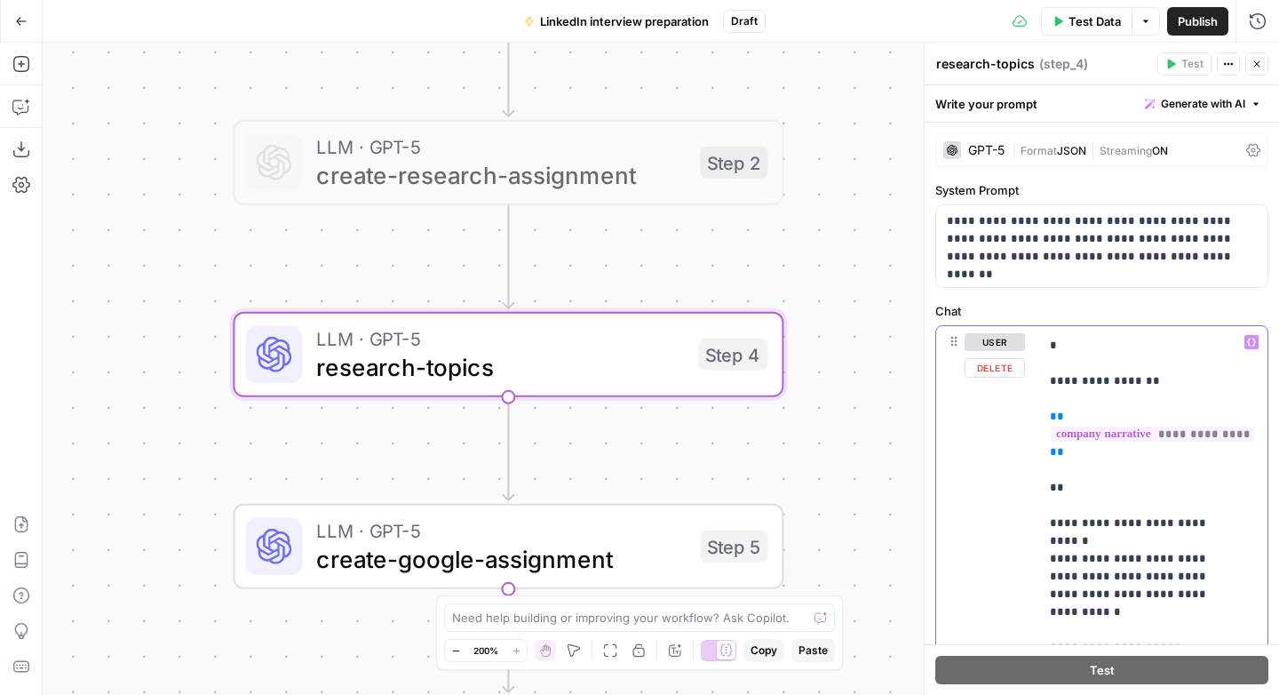
click at [1192, 561] on p "**********" at bounding box center [1140, 505] width 180 height 1048
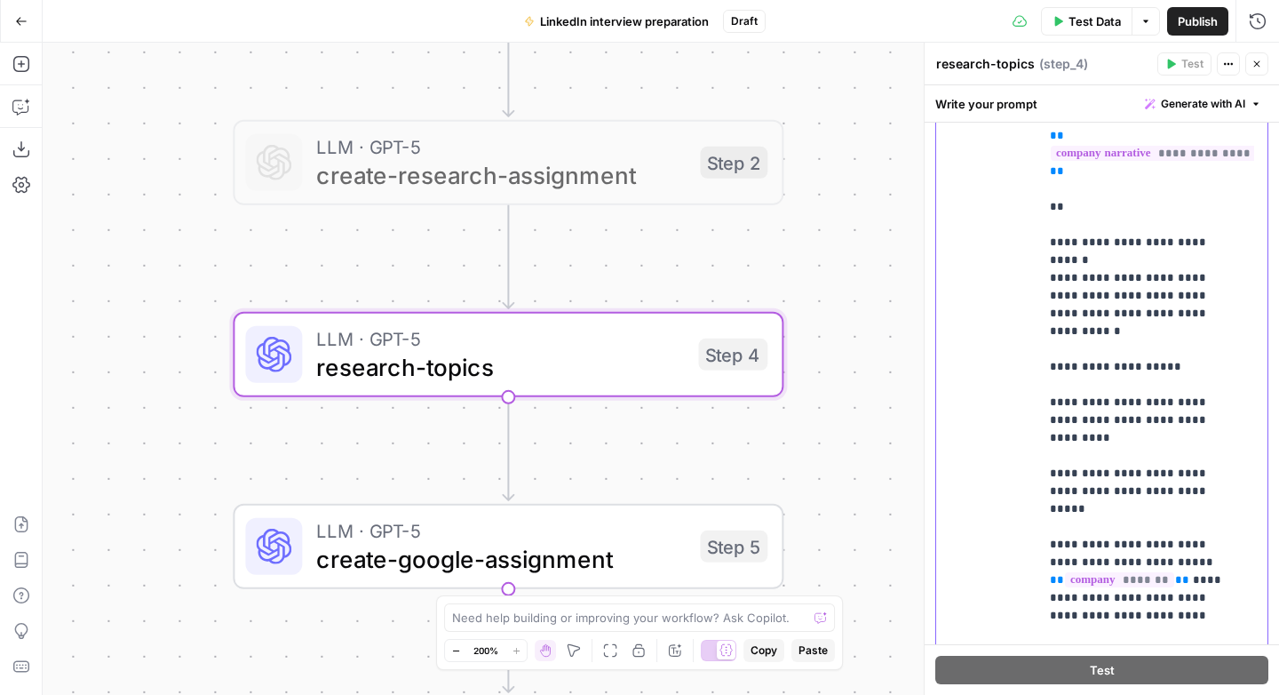
scroll to position [505, 0]
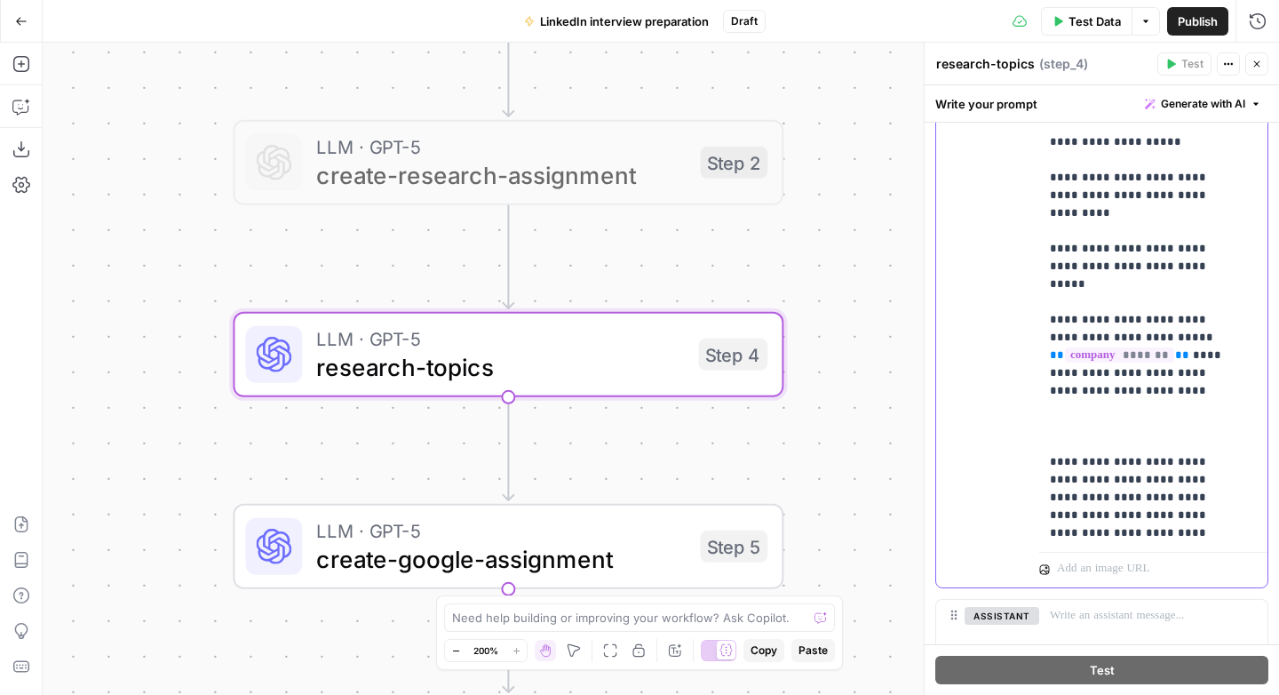
click at [1090, 338] on p "**********" at bounding box center [1140, 0] width 180 height 1048
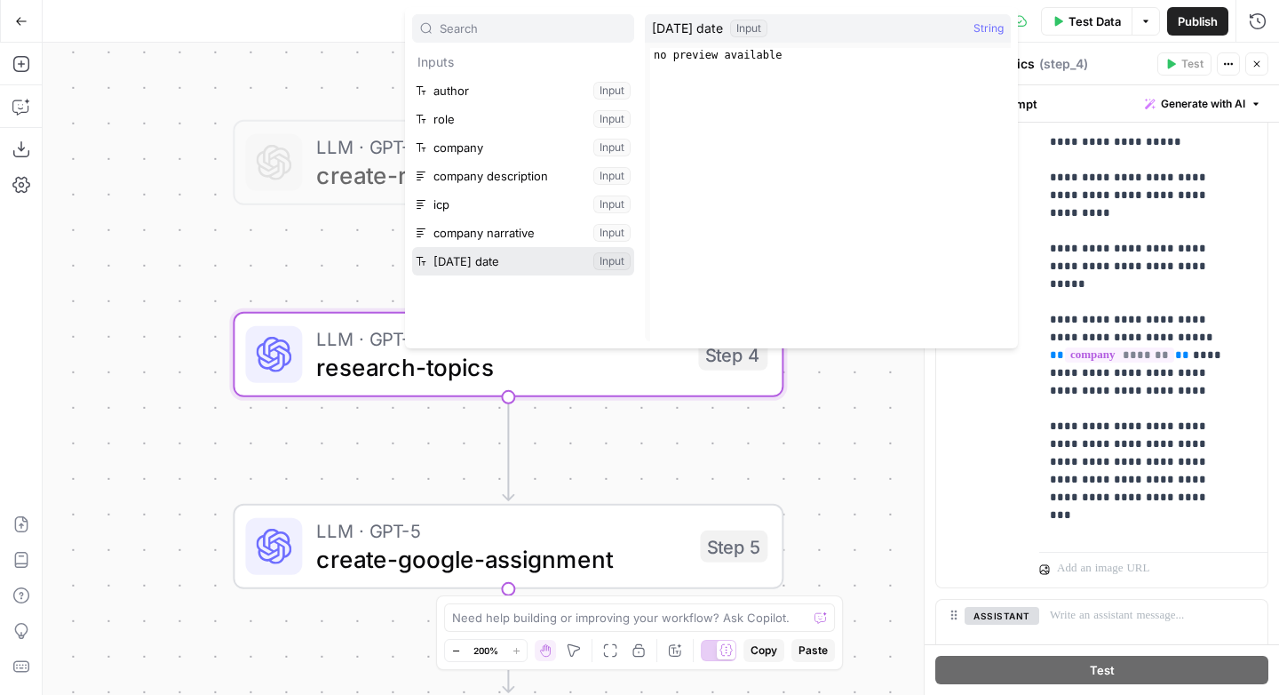
click at [412, 247] on button "Select variable today's date" at bounding box center [523, 261] width 222 height 28
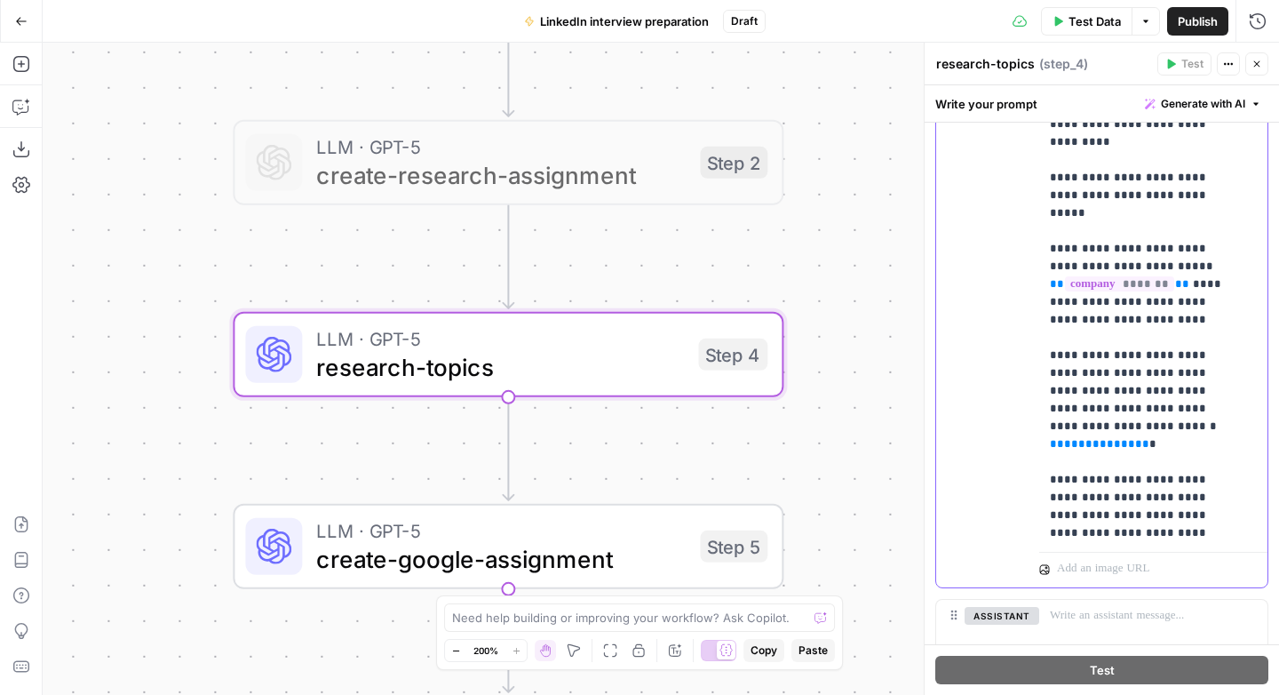
scroll to position [513, 0]
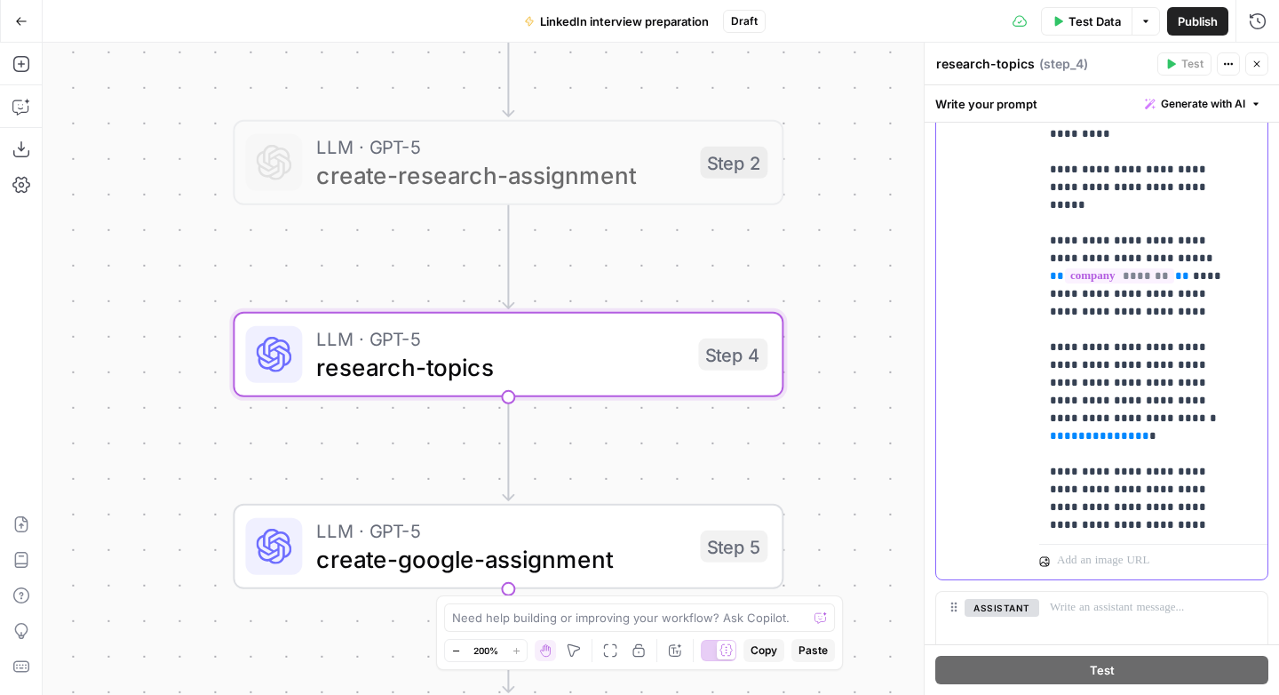
drag, startPoint x: 1134, startPoint y: 511, endPoint x: 1047, endPoint y: 360, distance: 174.3
click at [1047, 360] on div "**********" at bounding box center [1146, 175] width 215 height 724
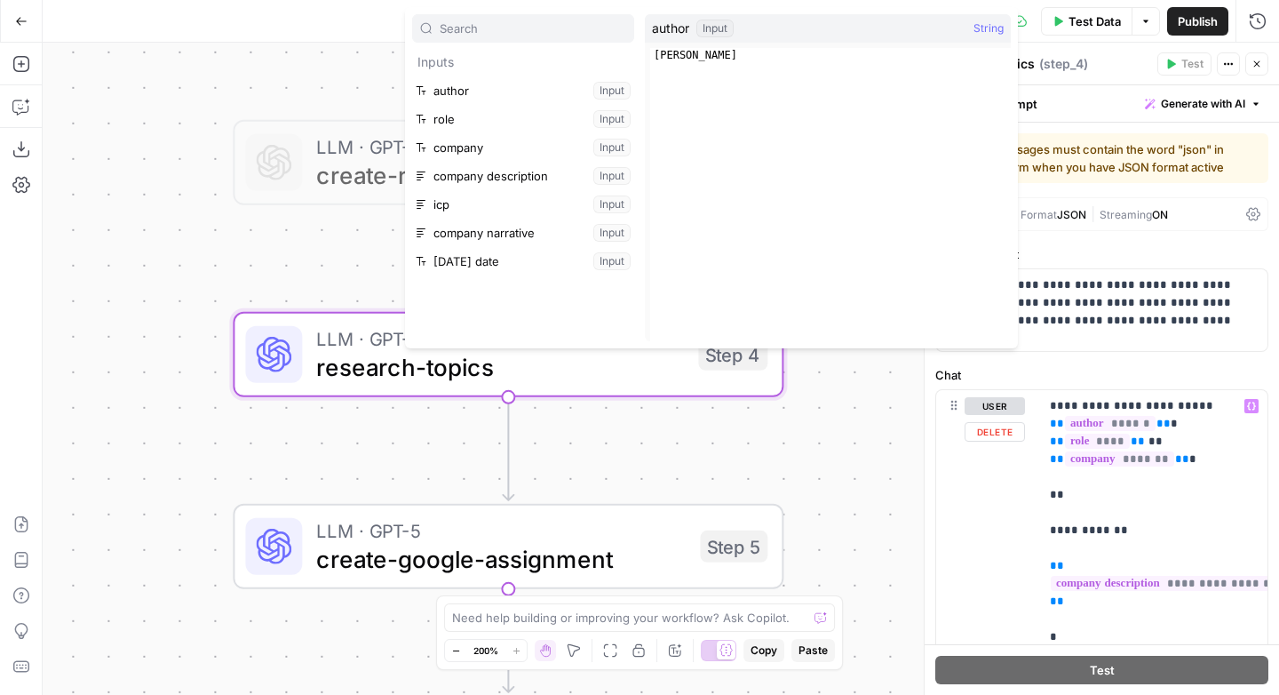
scroll to position [436, 0]
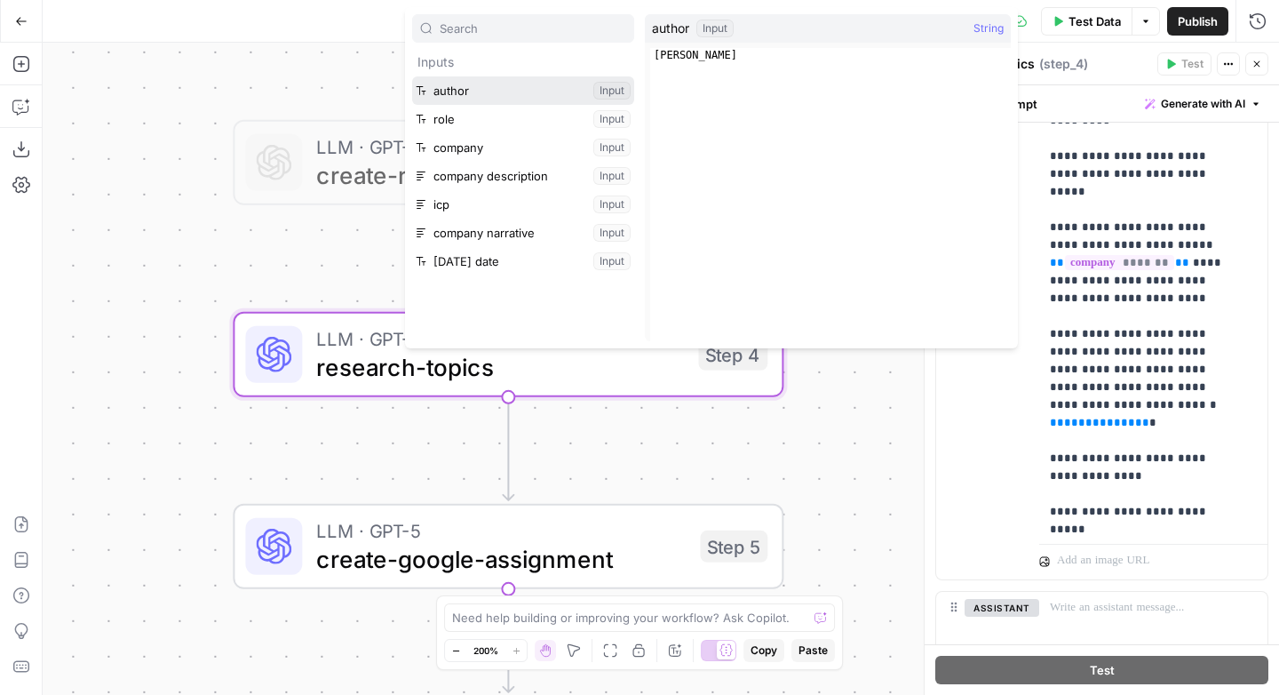
click at [537, 96] on button "Select variable author" at bounding box center [523, 90] width 222 height 28
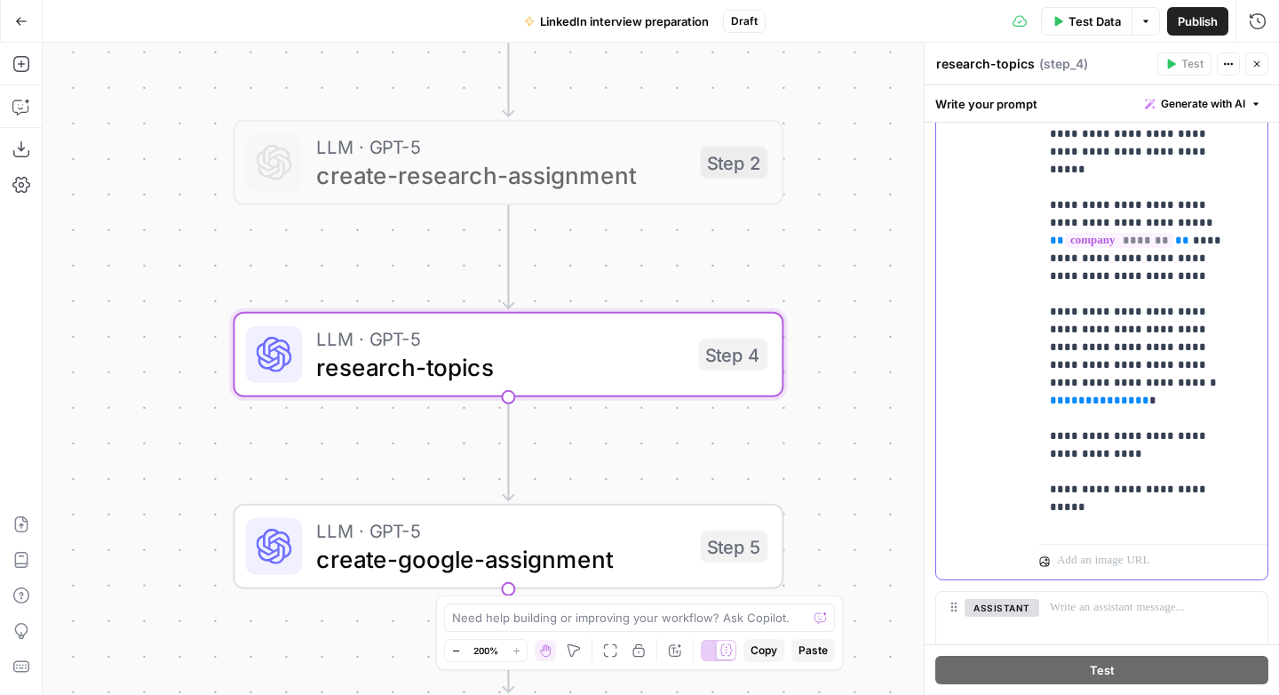
scroll to position [664, 0]
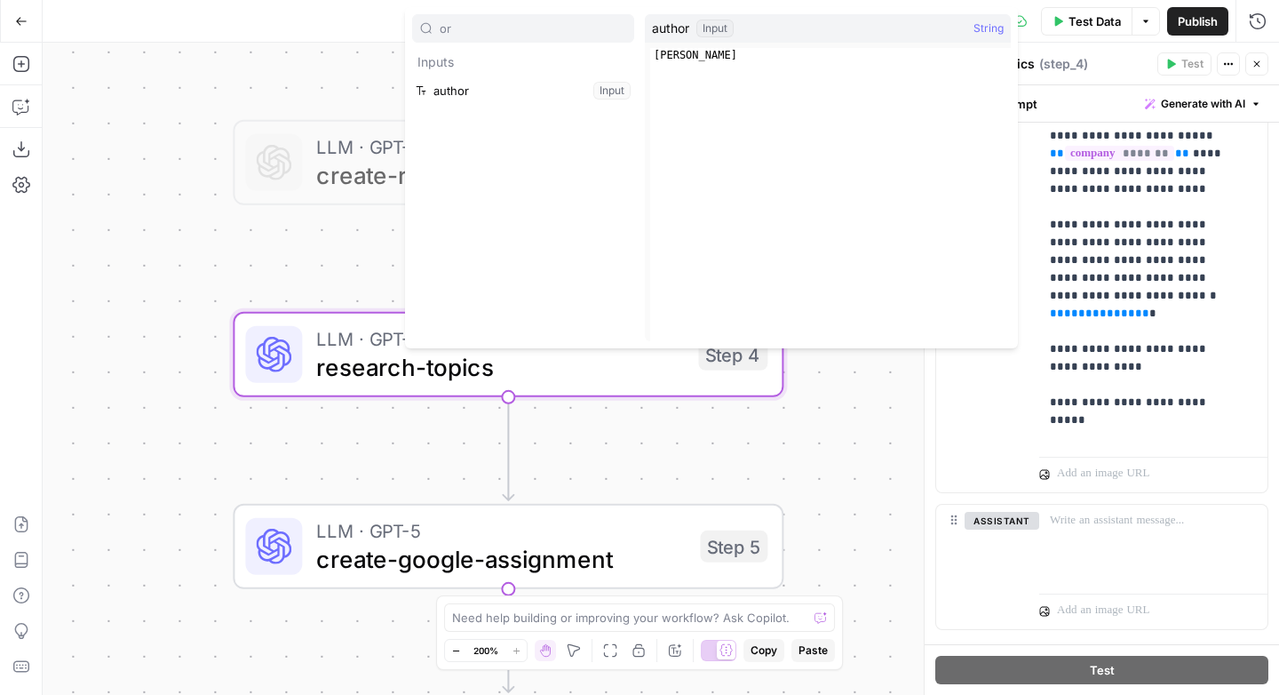
type input "or"
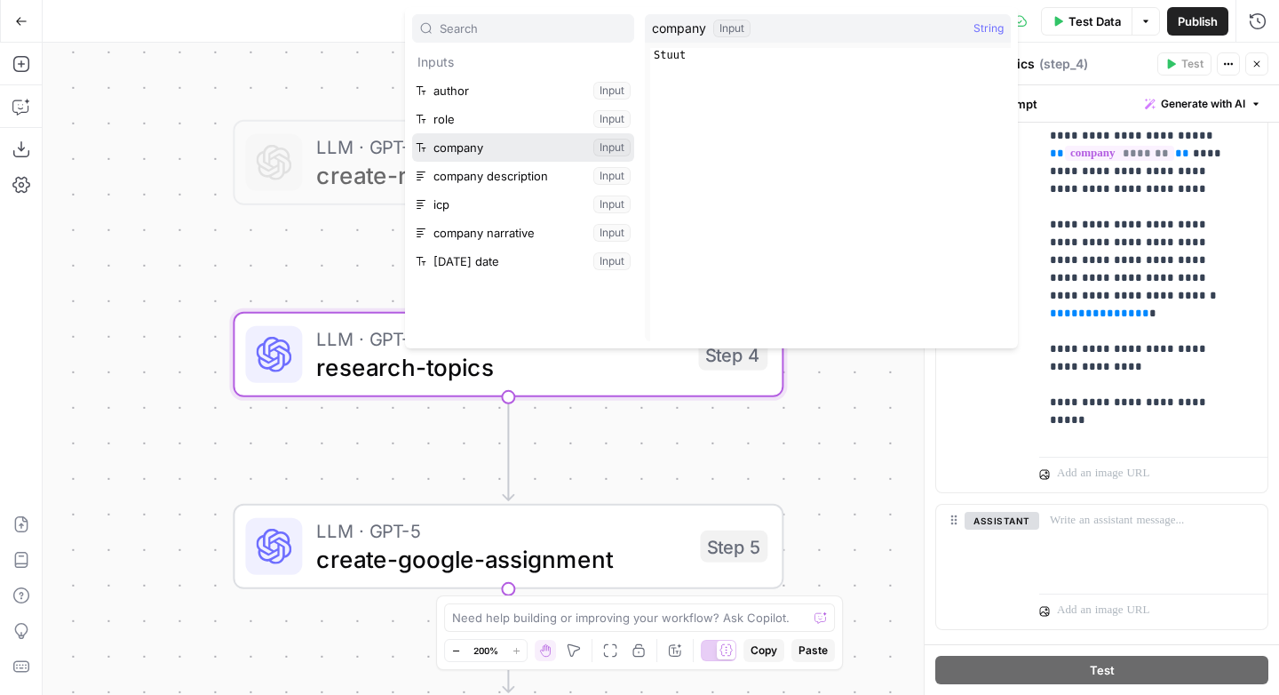
click at [412, 133] on button "Select variable company" at bounding box center [523, 147] width 222 height 28
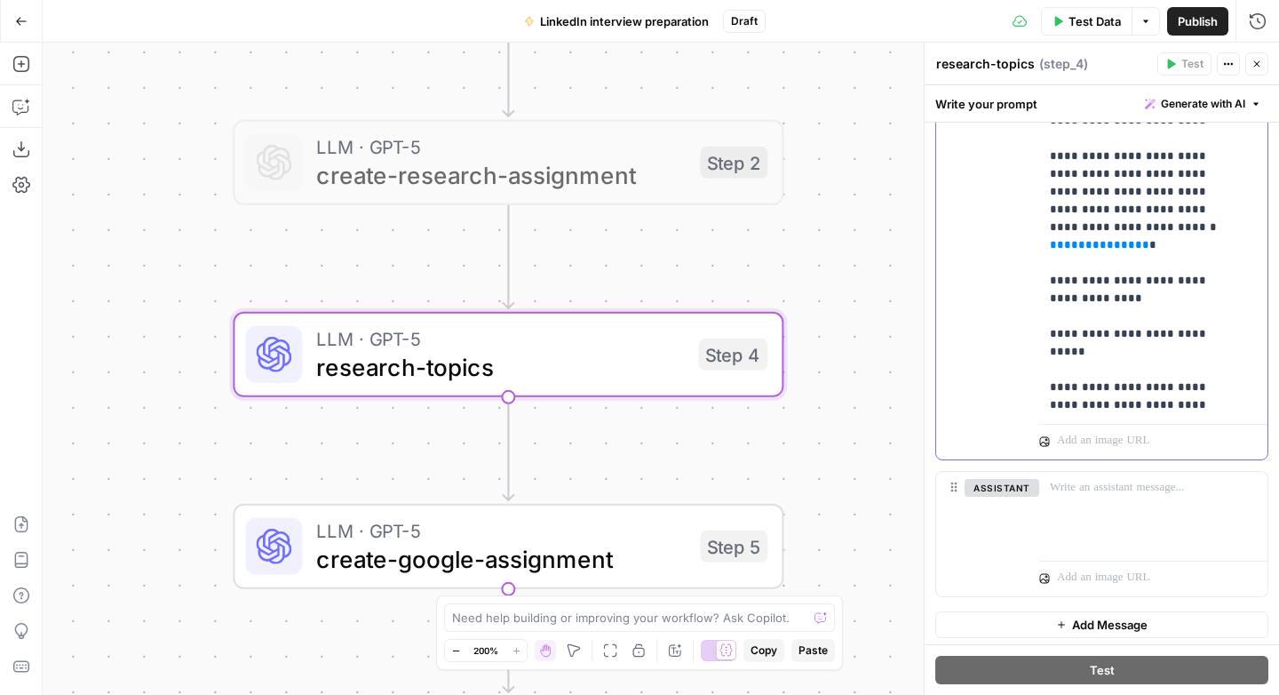
scroll to position [701, 0]
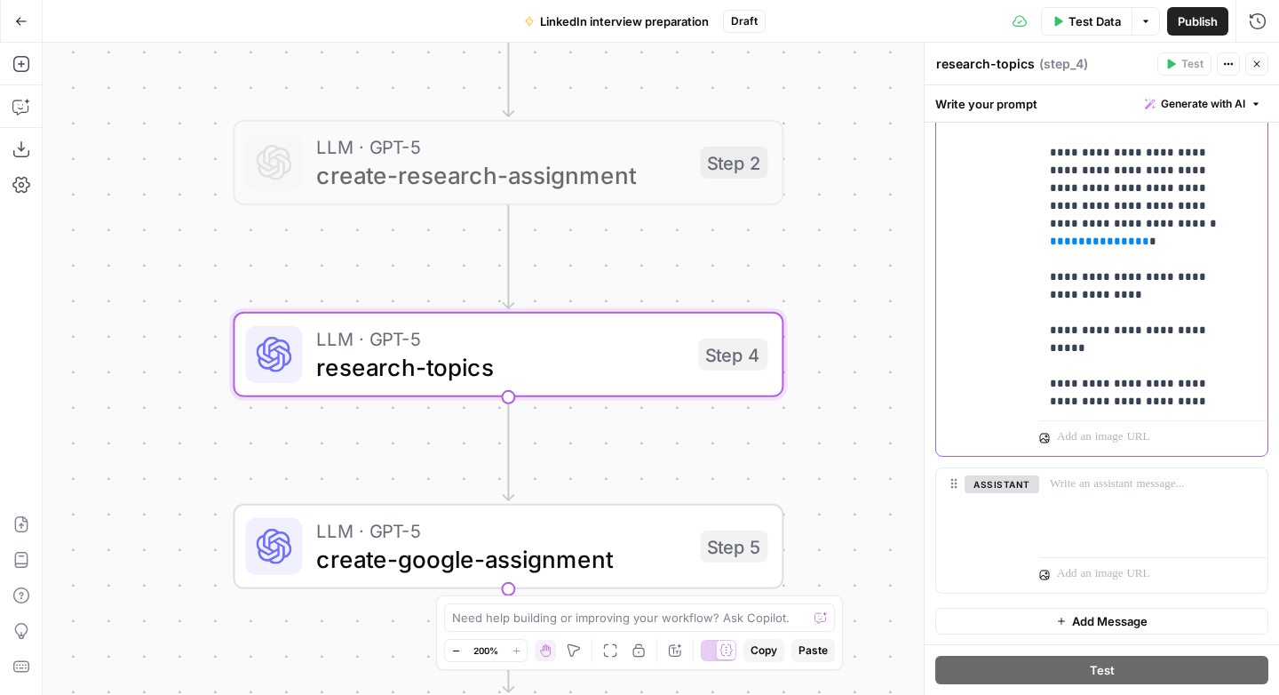
drag, startPoint x: 1185, startPoint y: 279, endPoint x: 1046, endPoint y: 259, distance: 139.9
click at [1046, 259] on div "**********" at bounding box center [1146, 51] width 215 height 724
copy p "**********"
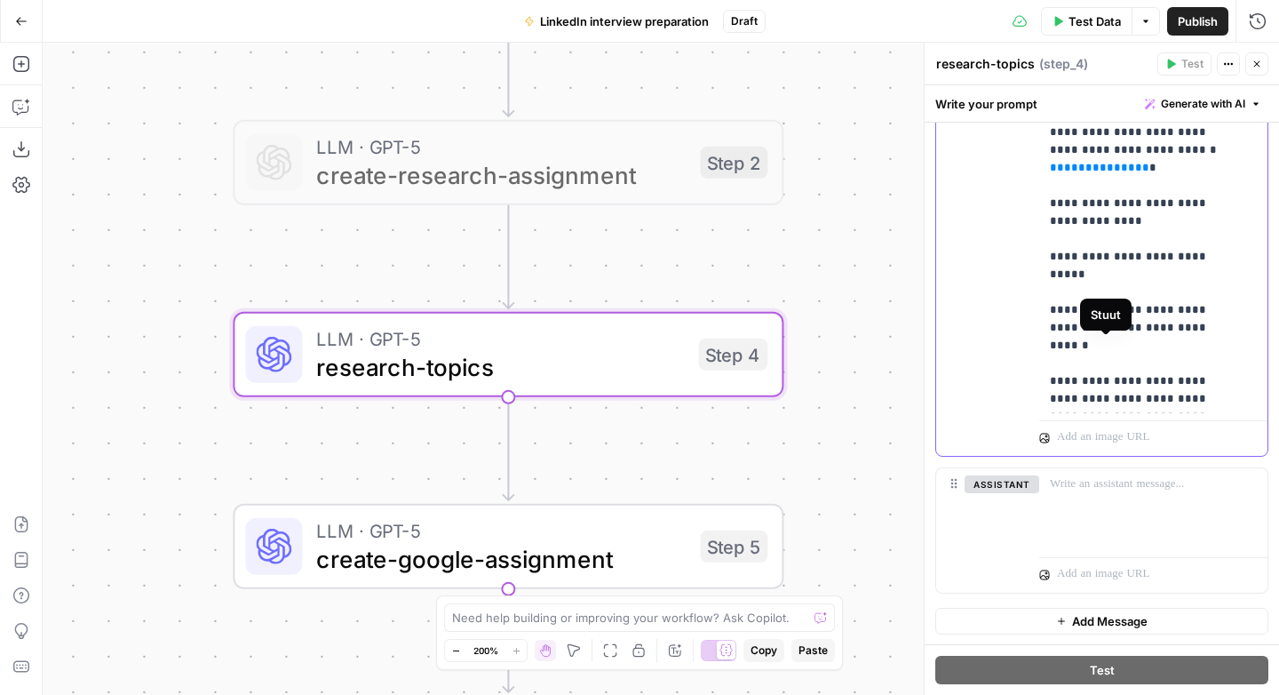
scroll to position [583, 0]
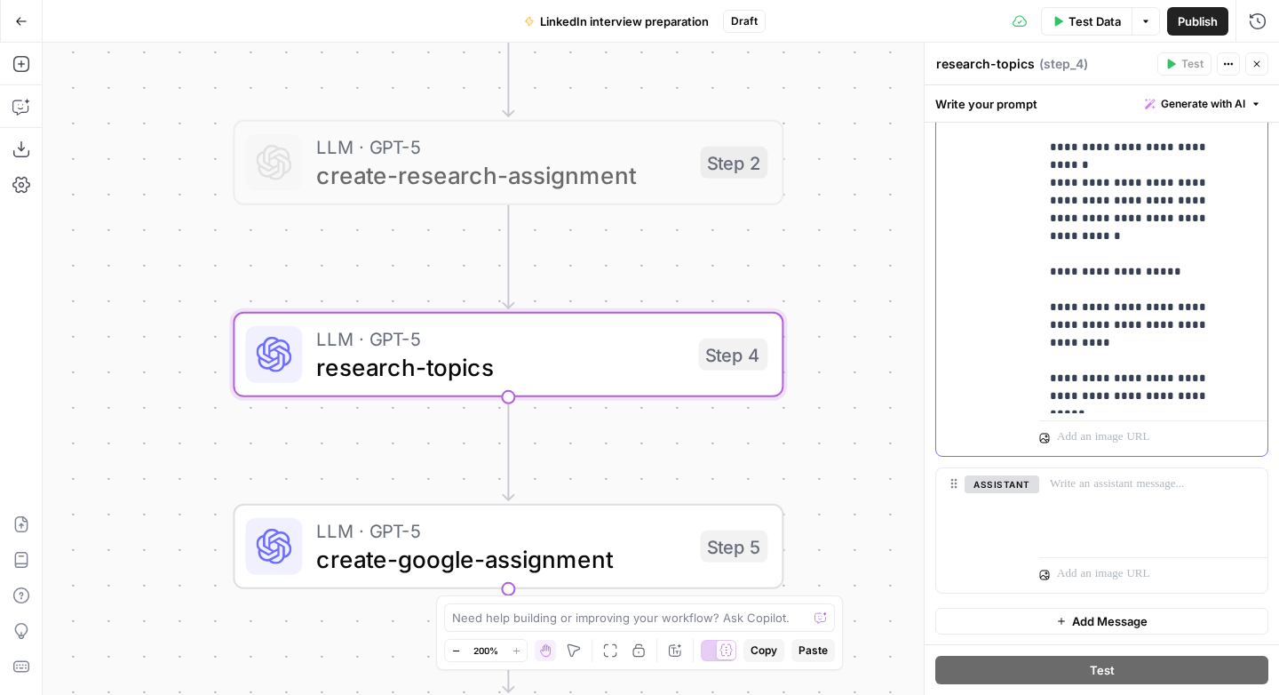
scroll to position [0, 0]
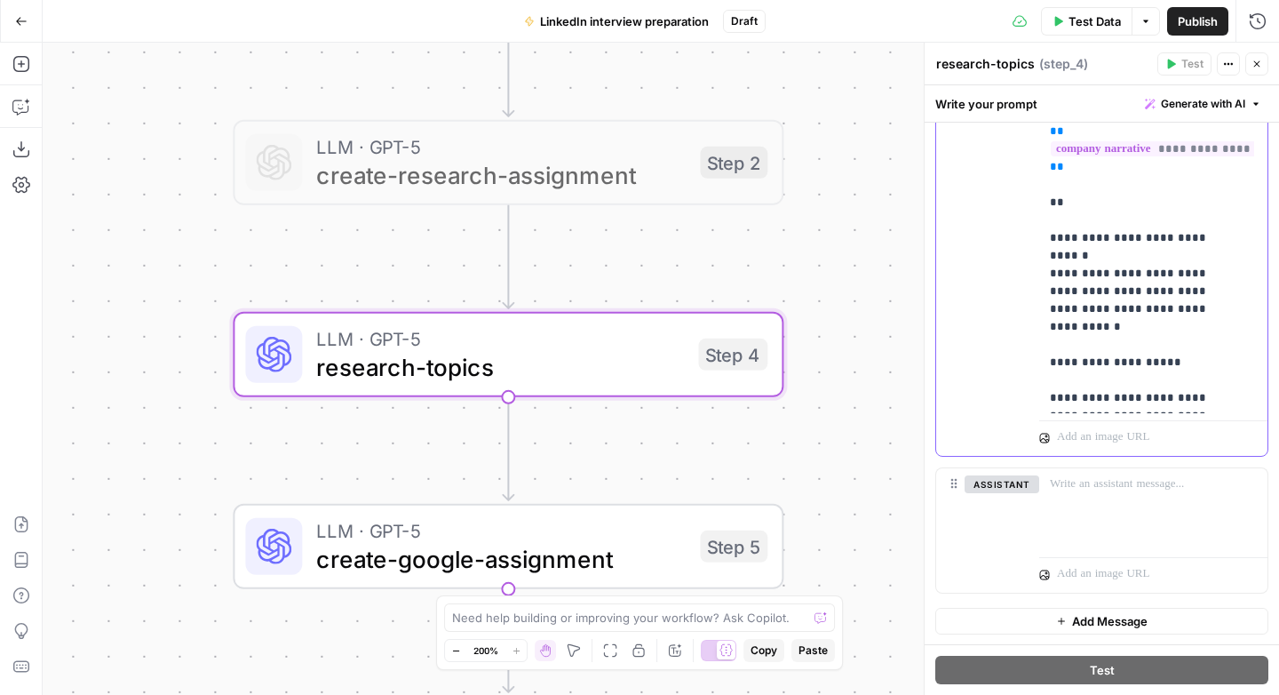
click at [1100, 239] on p "**********" at bounding box center [1140, 353] width 180 height 1314
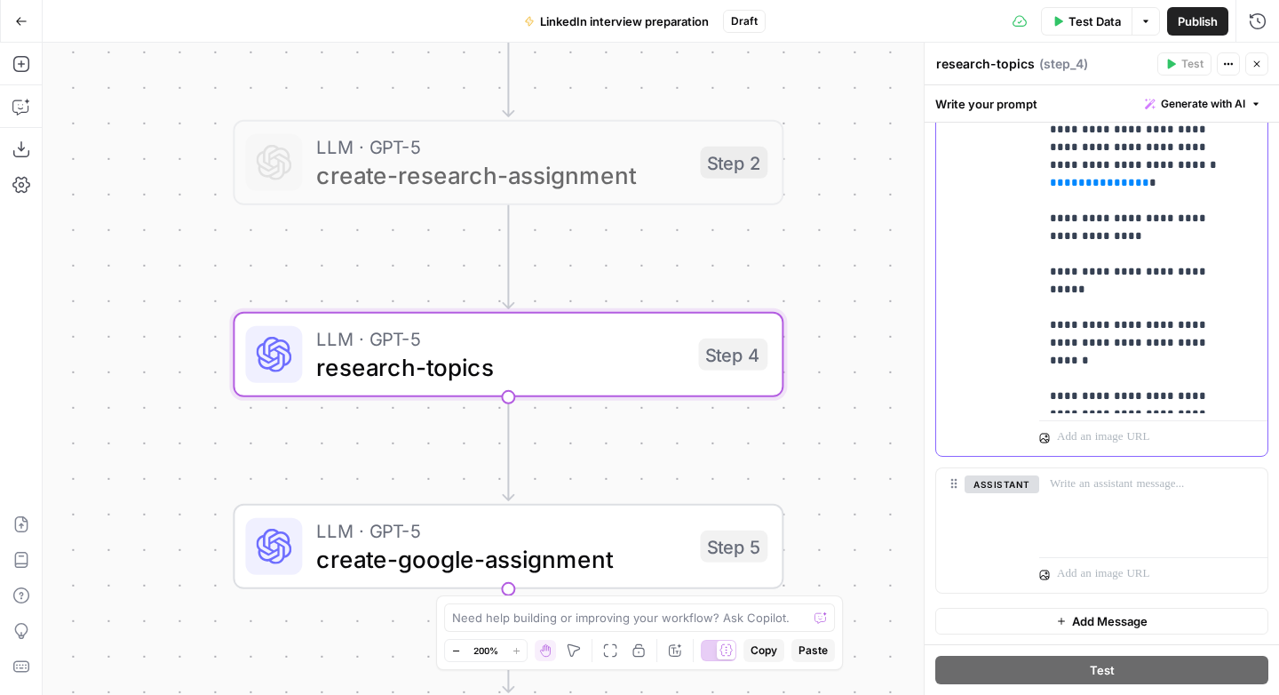
scroll to position [636, 0]
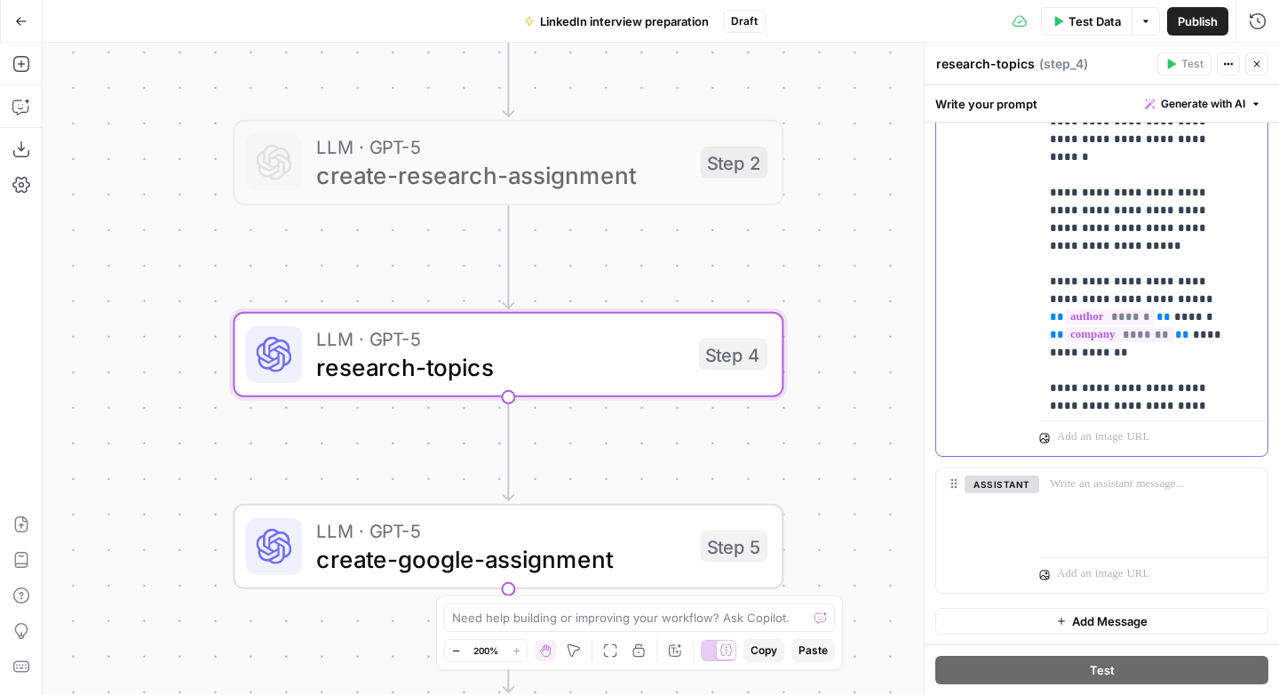
scroll to position [774, 0]
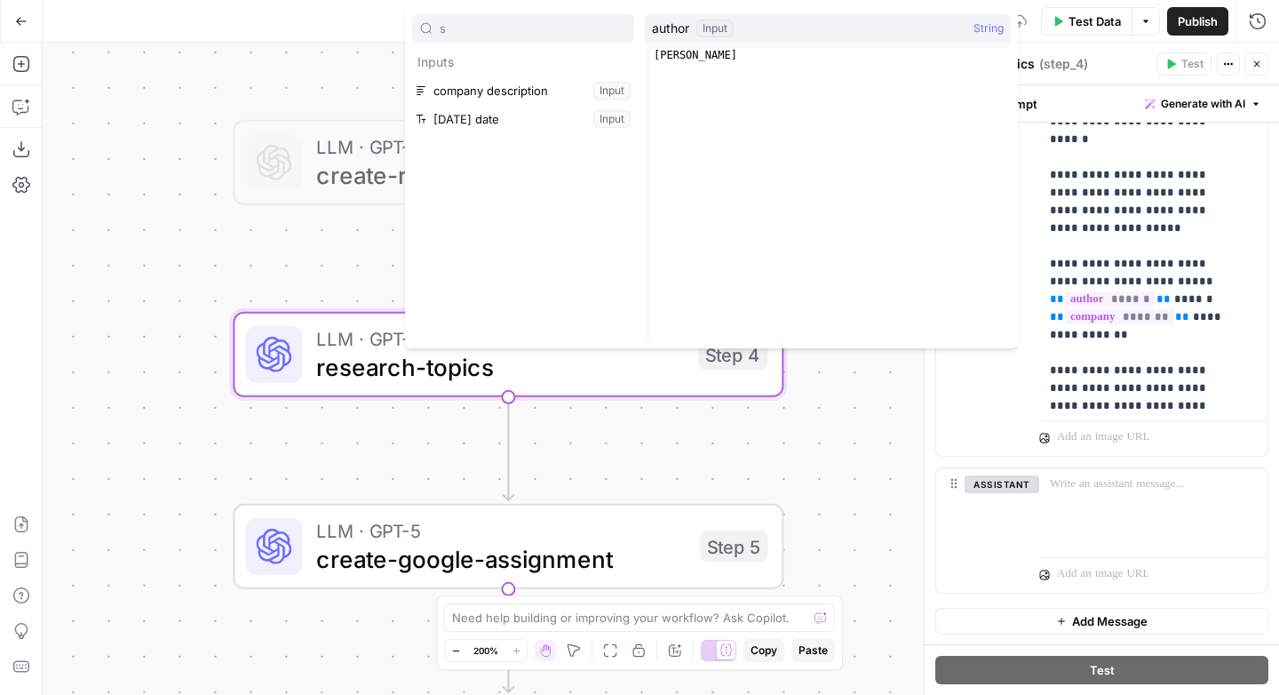
type input "s"
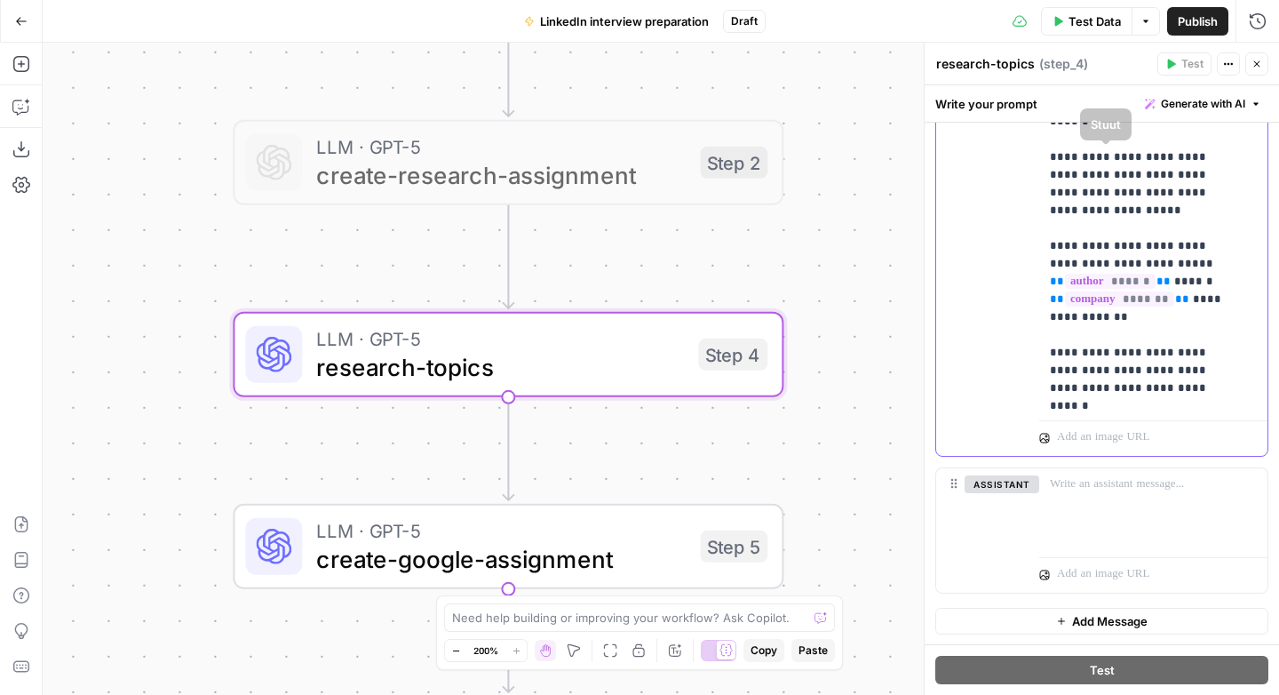
scroll to position [831, 0]
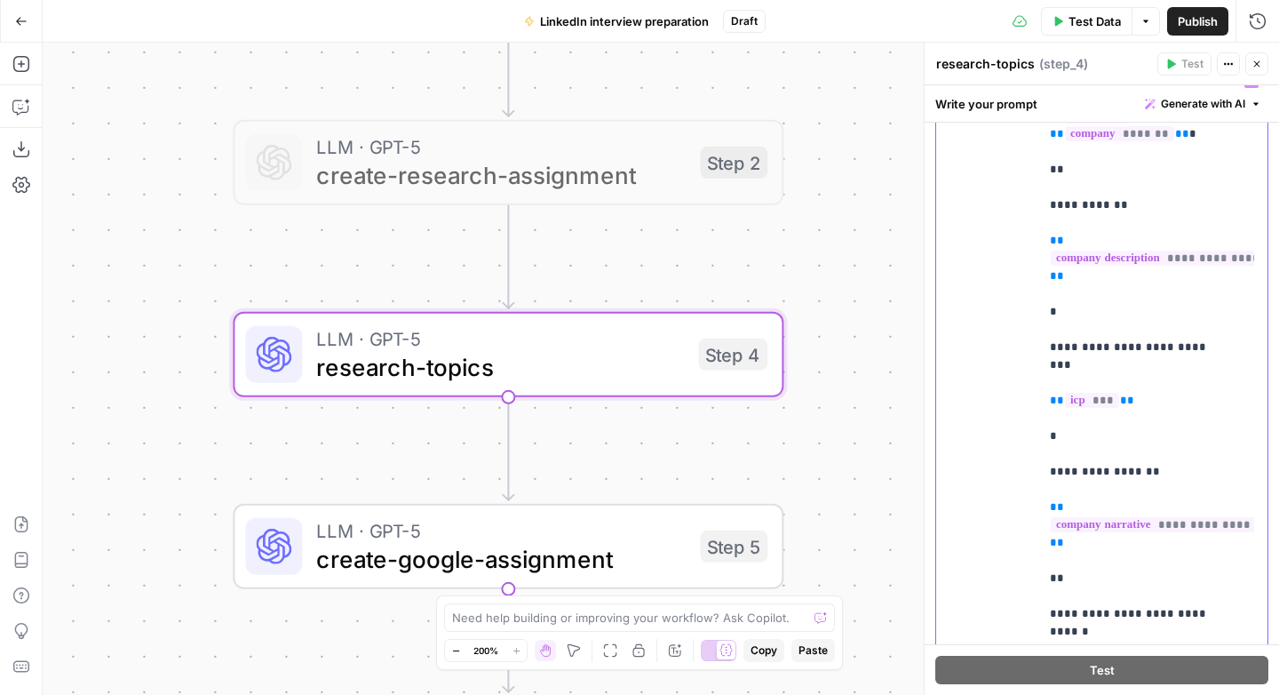
scroll to position [0, 0]
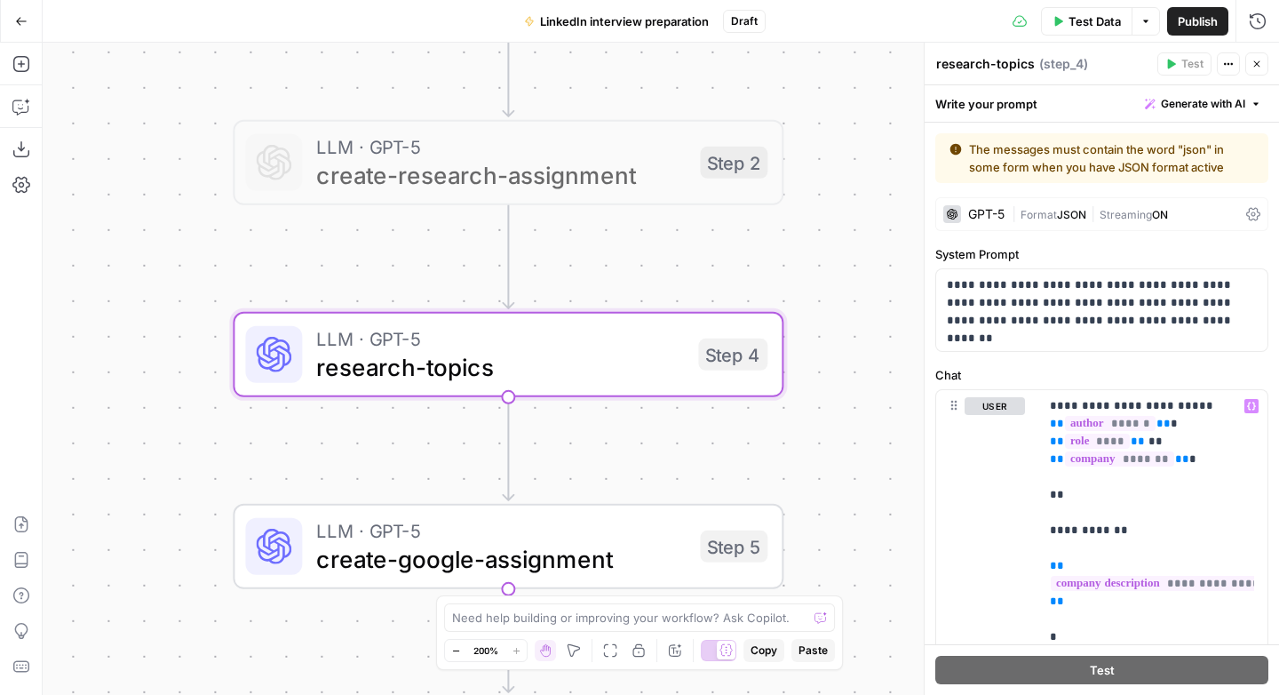
click at [1168, 218] on span "ON" at bounding box center [1160, 214] width 16 height 13
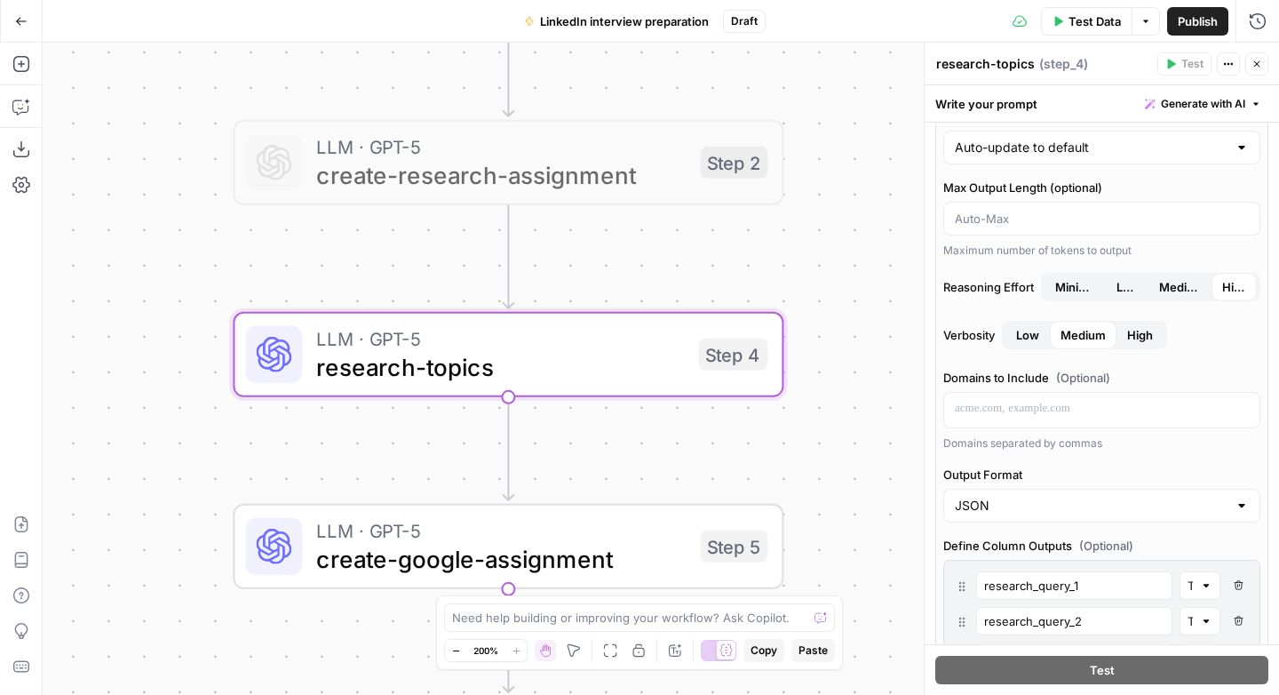
scroll to position [303, 0]
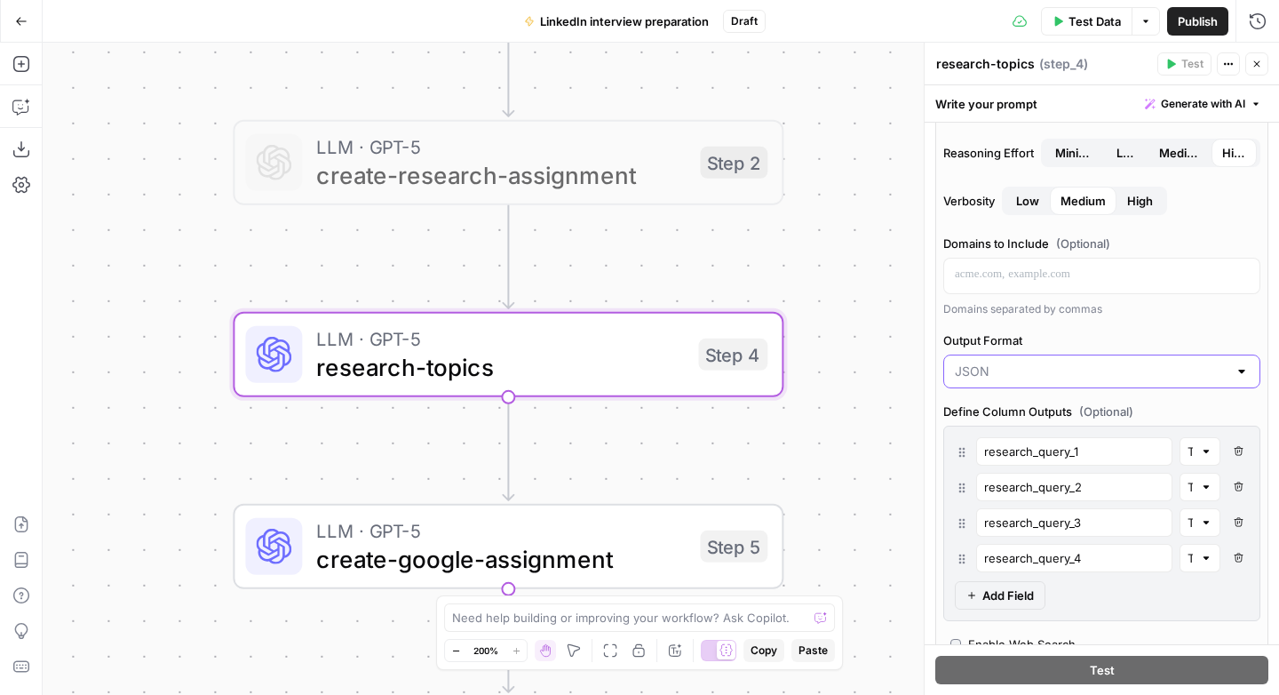
click at [1068, 378] on input "Output Format" at bounding box center [1091, 371] width 273 height 18
click at [980, 414] on span "Text" at bounding box center [1091, 416] width 266 height 18
type input "Text"
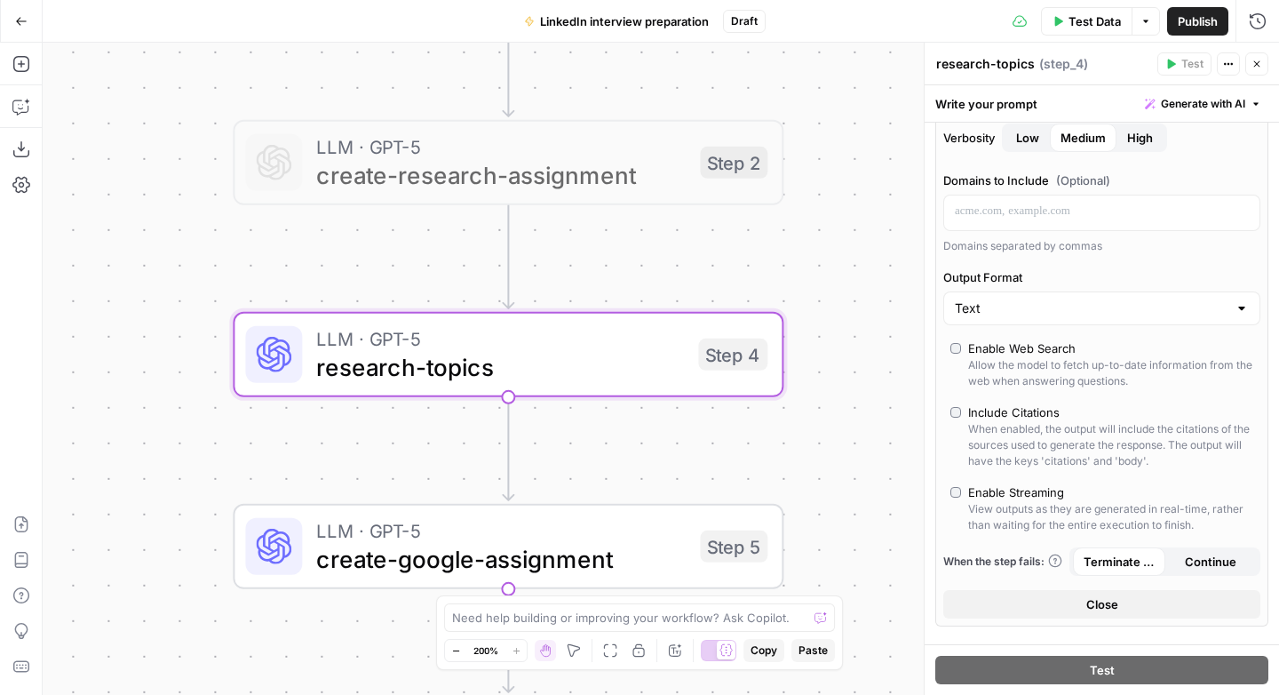
scroll to position [0, 0]
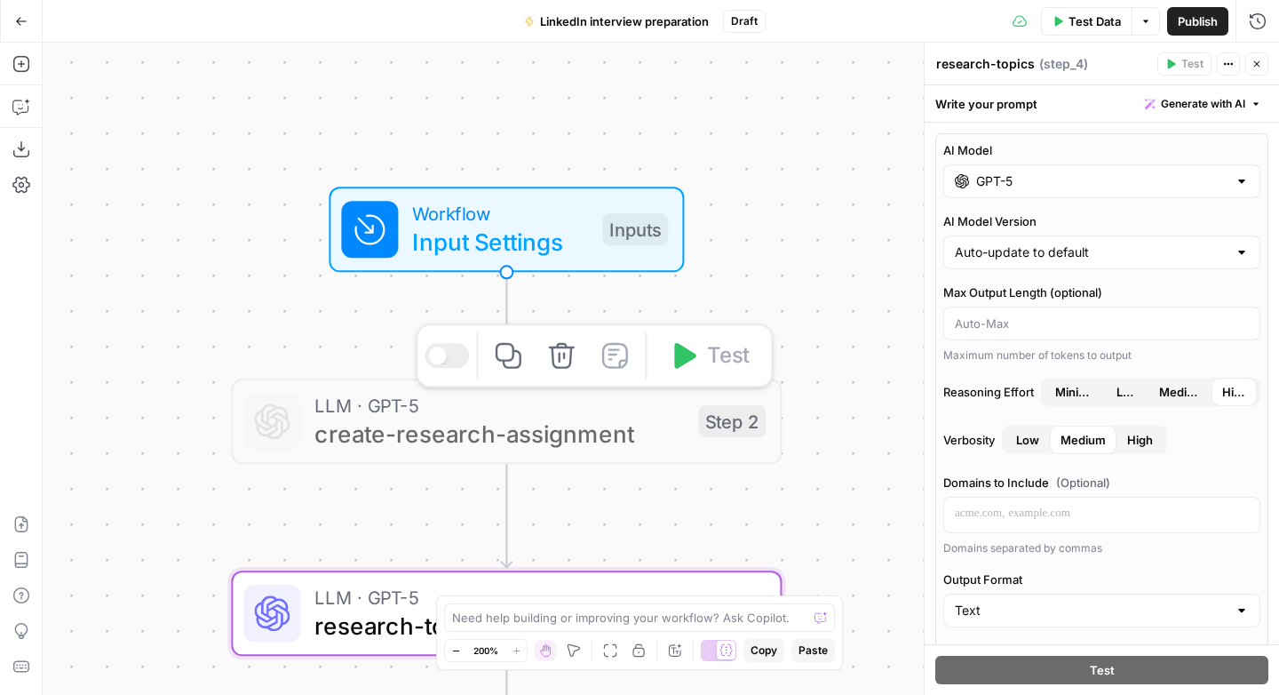
click at [507, 226] on span "Input Settings" at bounding box center [500, 242] width 176 height 36
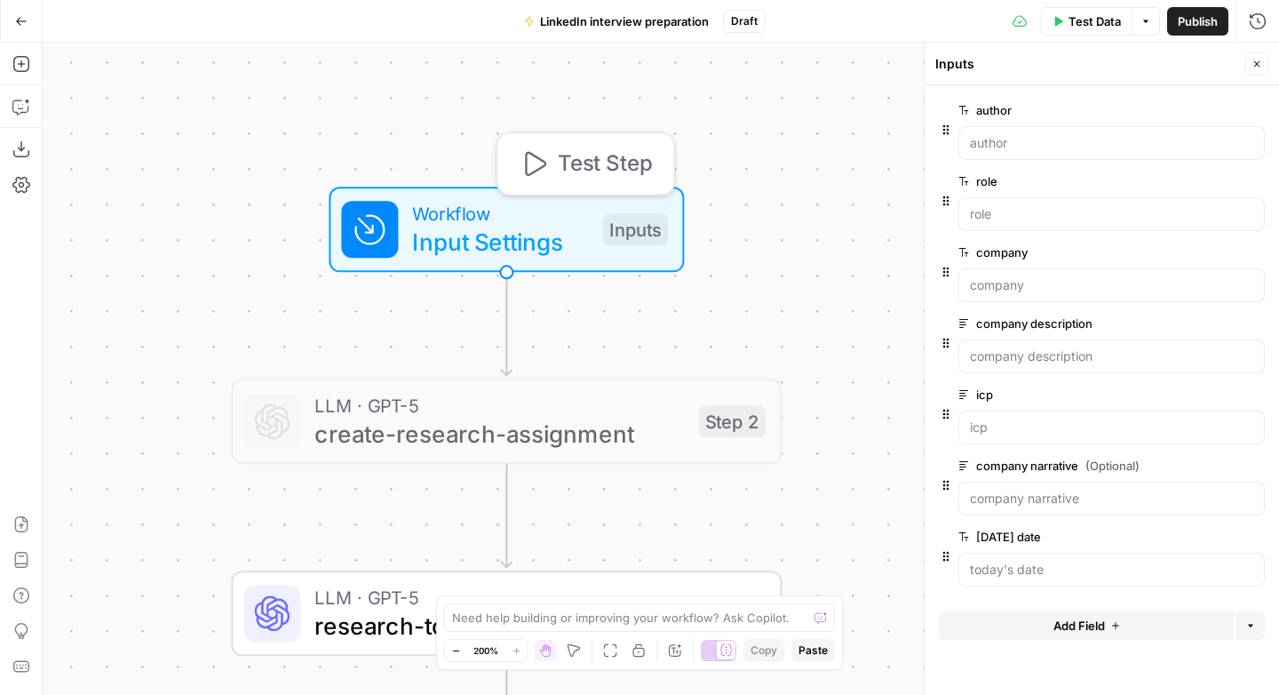
click at [569, 171] on span "Test Step" at bounding box center [605, 163] width 94 height 32
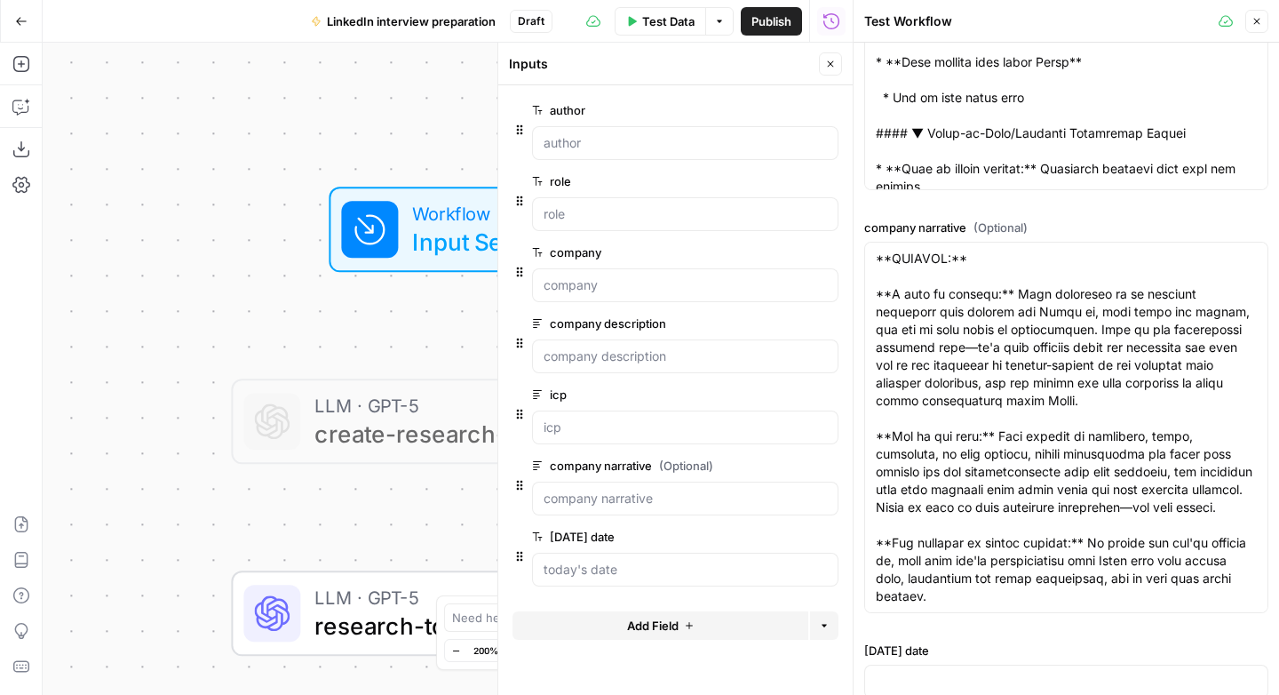
scroll to position [957, 0]
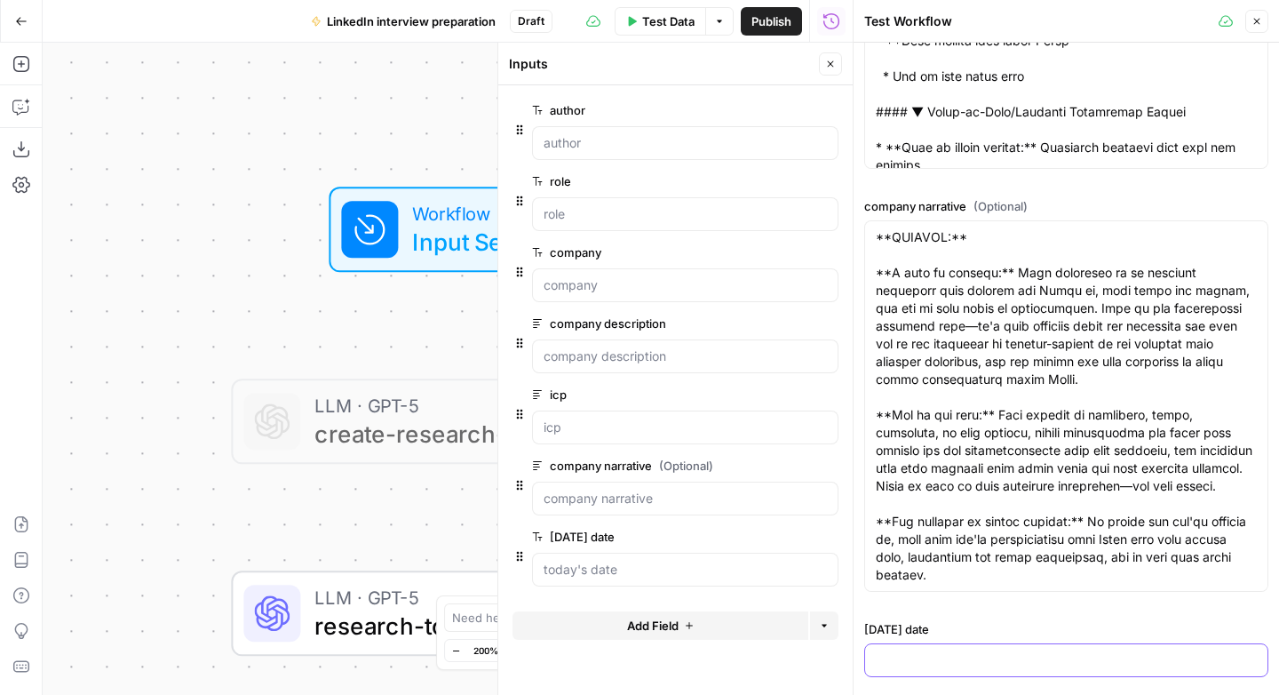
click at [902, 651] on input "today's date" at bounding box center [1066, 660] width 381 height 18
type input "o"
type input "October 1st 2025"
click at [1132, 623] on label "today's date" at bounding box center [1066, 629] width 404 height 18
click at [1132, 651] on input "October 1st 2025" at bounding box center [1066, 660] width 381 height 18
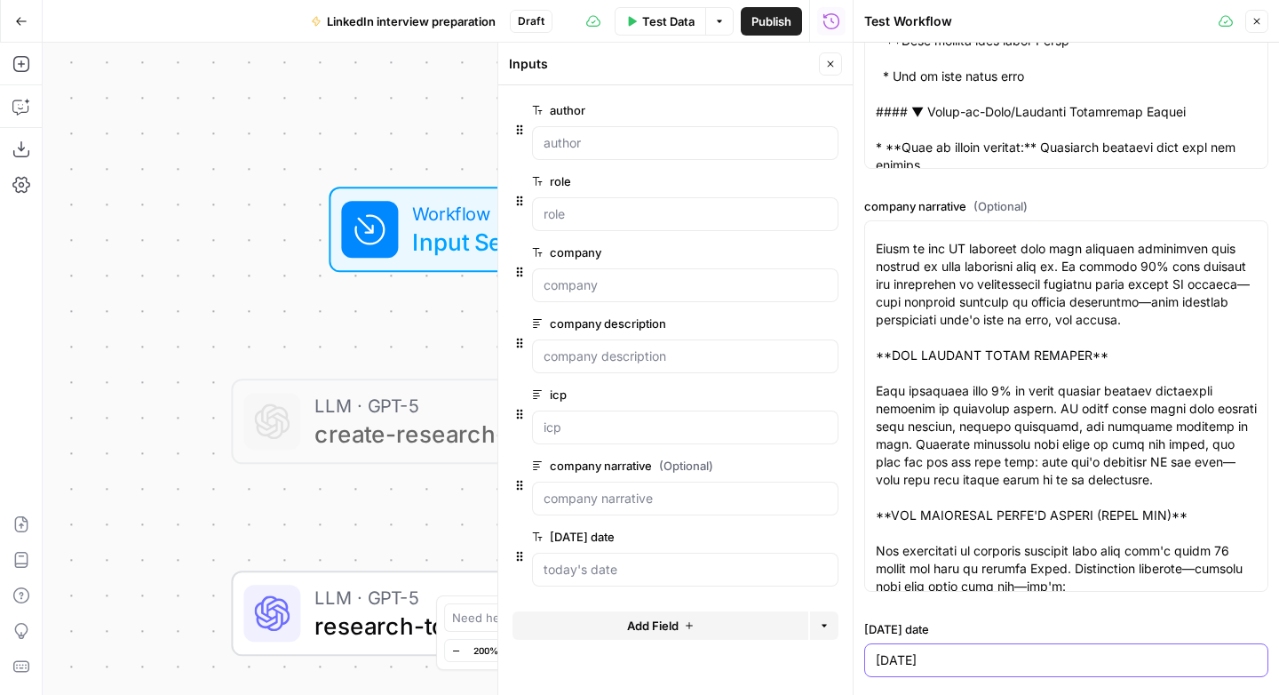
scroll to position [0, 0]
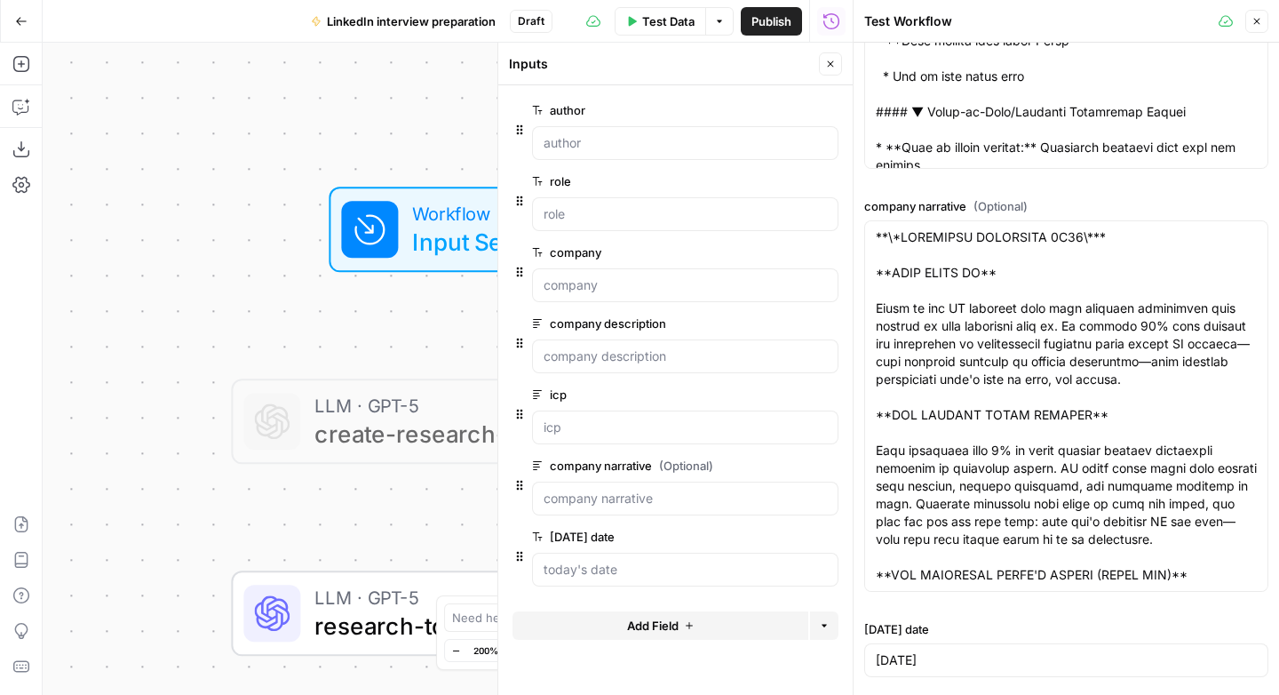
click at [667, 19] on span "Test Data" at bounding box center [668, 21] width 52 height 18
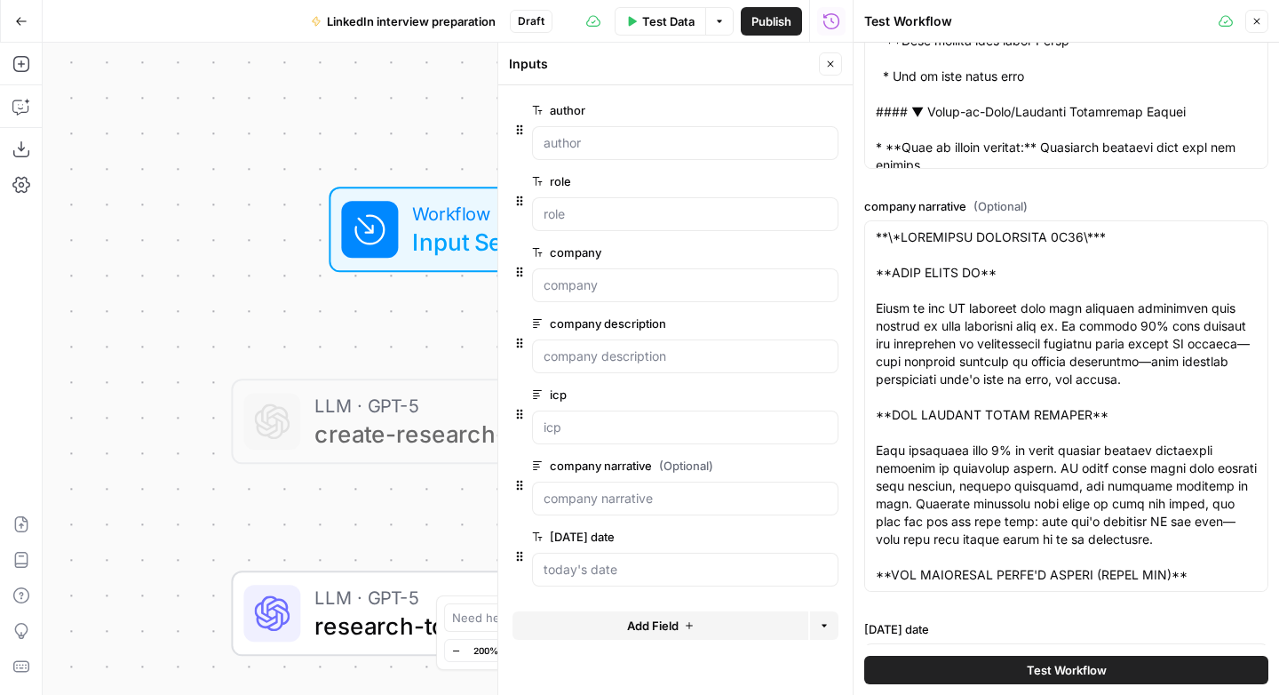
click at [1074, 664] on span "Test Workflow" at bounding box center [1067, 670] width 80 height 18
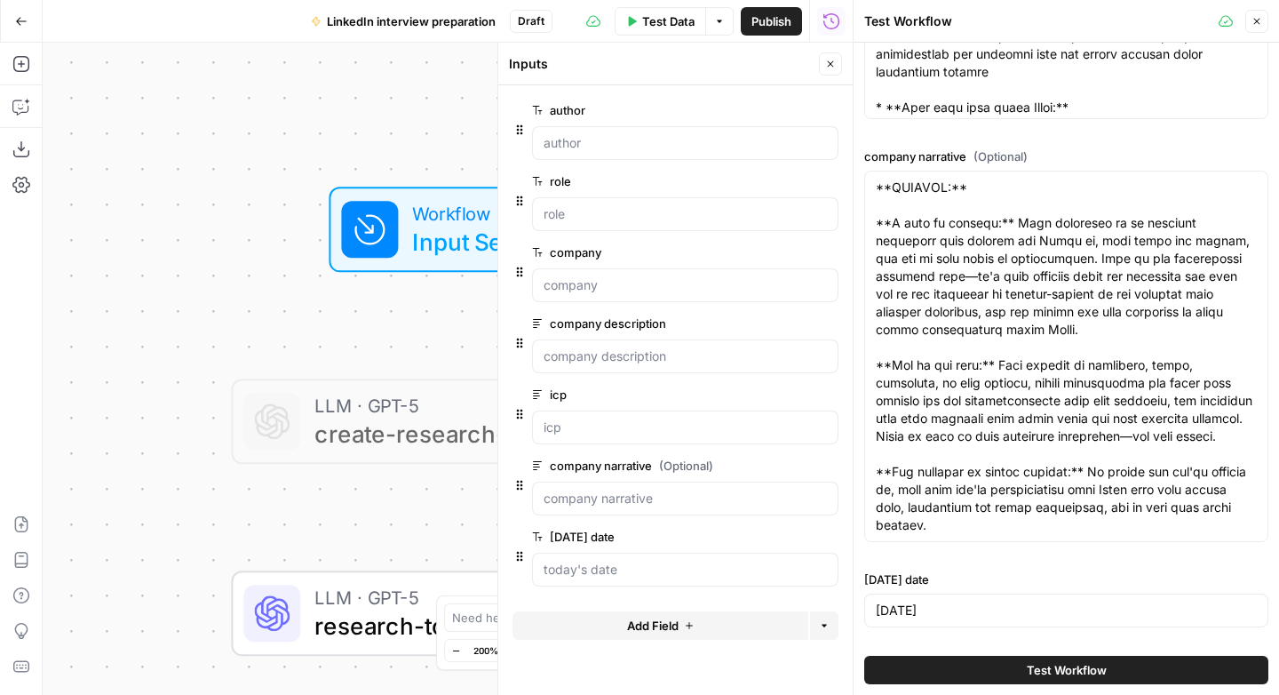
scroll to position [5055, 0]
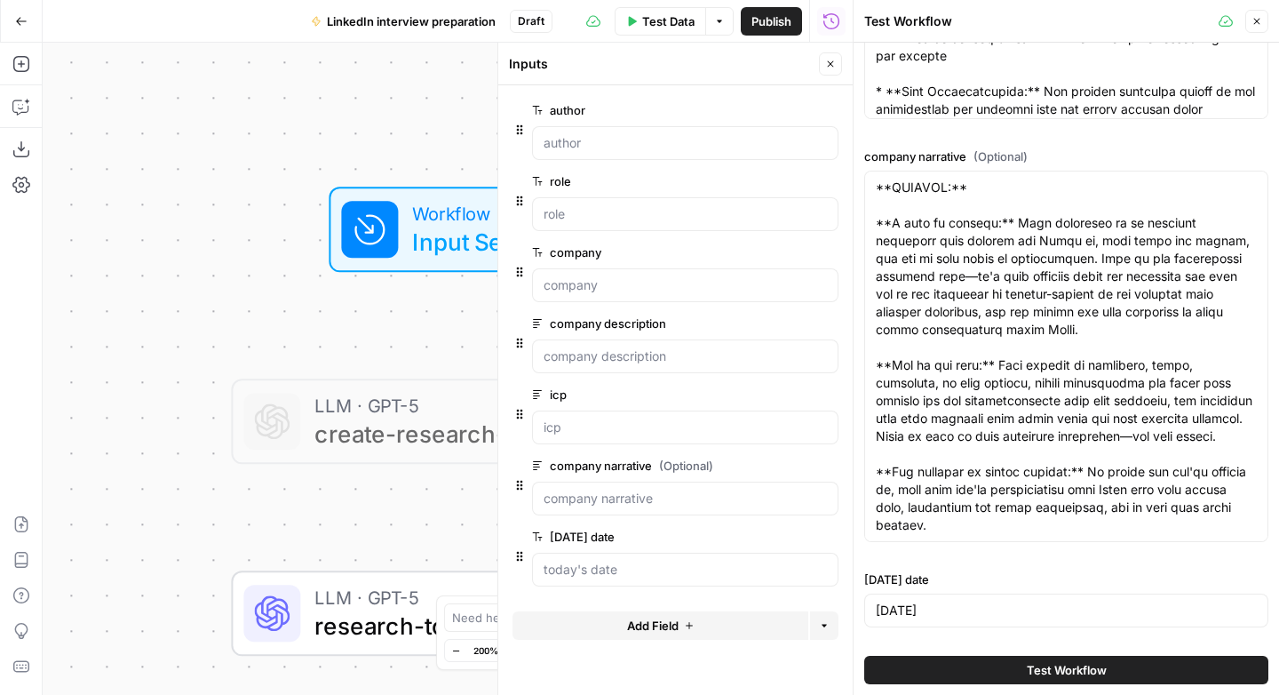
click at [829, 65] on icon "button" at bounding box center [831, 64] width 6 height 6
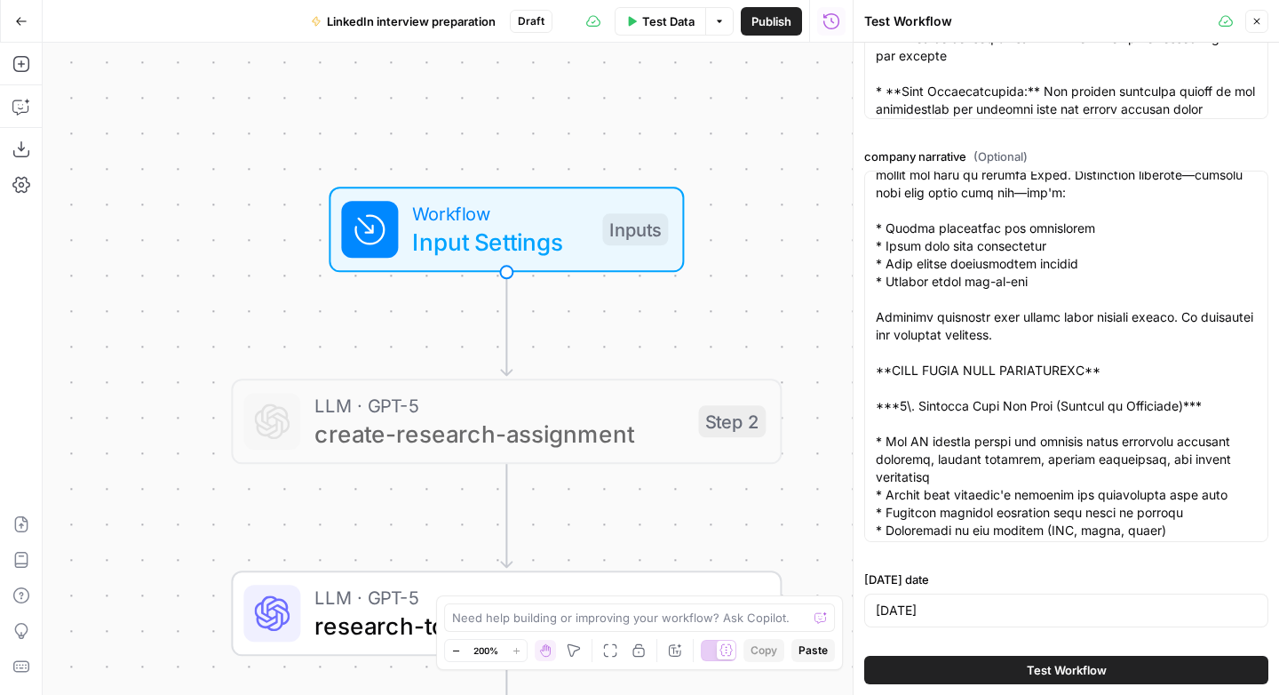
scroll to position [0, 0]
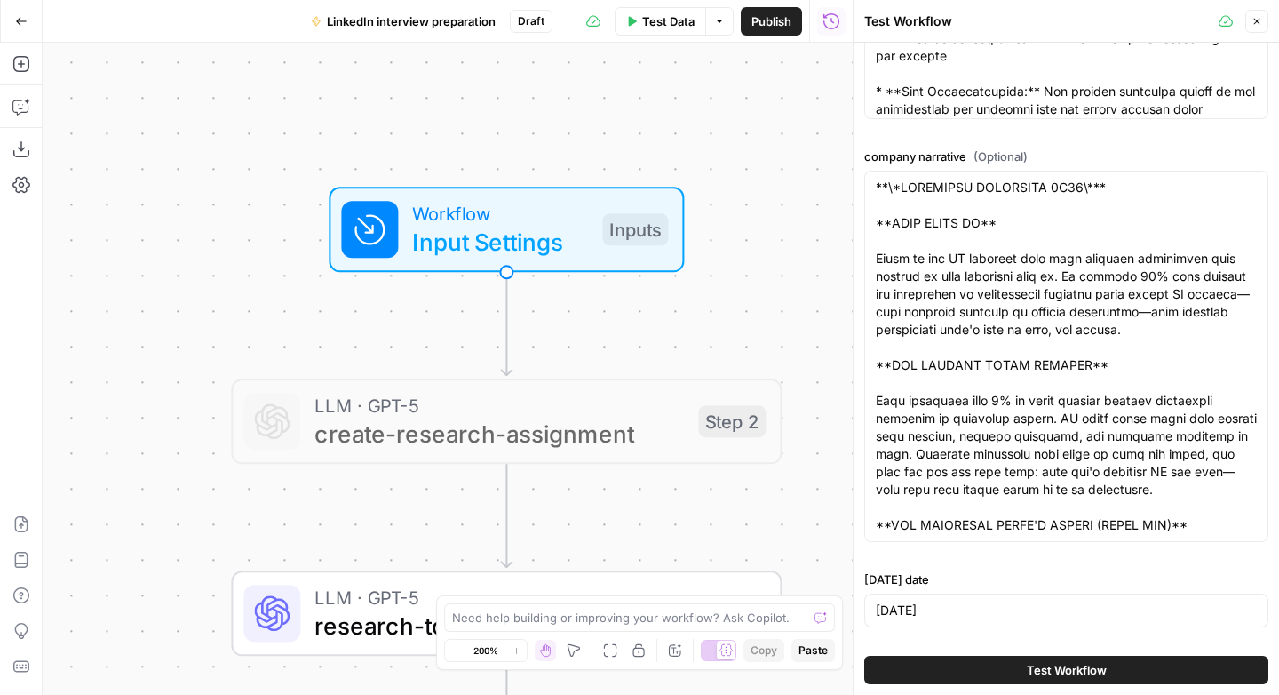
click at [1091, 673] on span "Test Workflow" at bounding box center [1067, 670] width 80 height 18
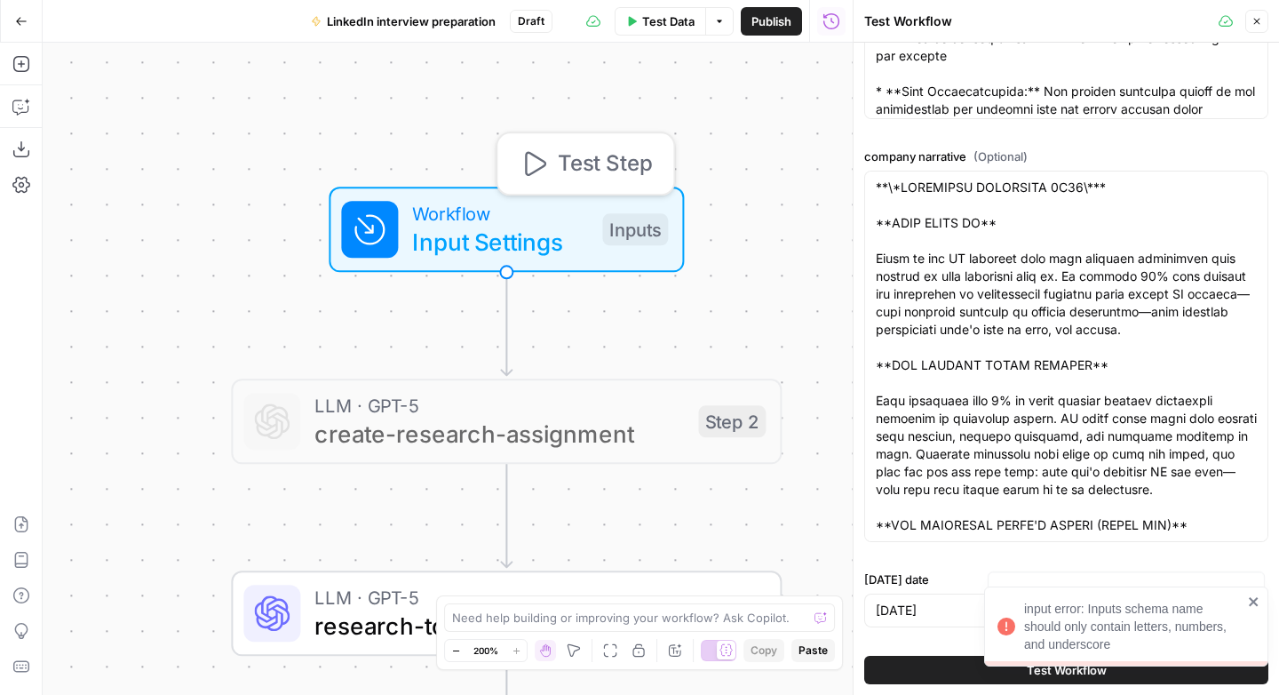
click at [583, 229] on span "Input Settings" at bounding box center [500, 242] width 176 height 36
click at [583, 229] on div "Inputs Close author edit field Delete group role edit field Delete group compan…" at bounding box center [674, 369] width 355 height 652
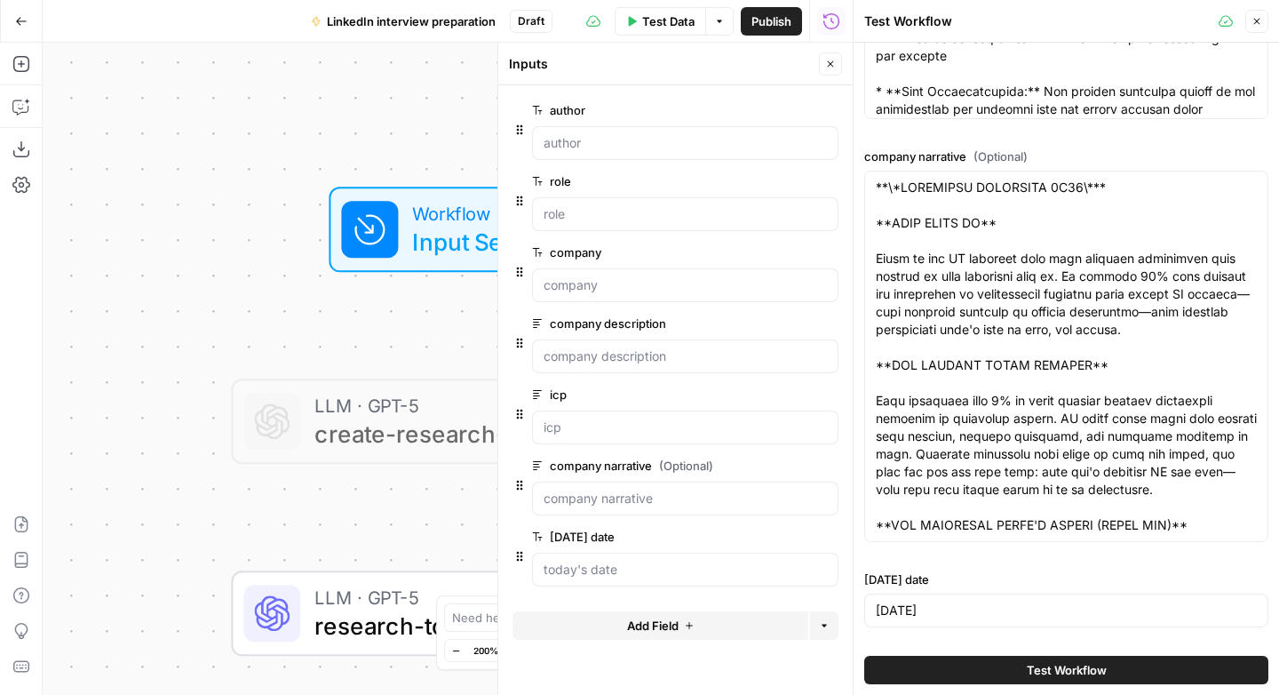
click at [780, 537] on span "edit field" at bounding box center [771, 536] width 39 height 14
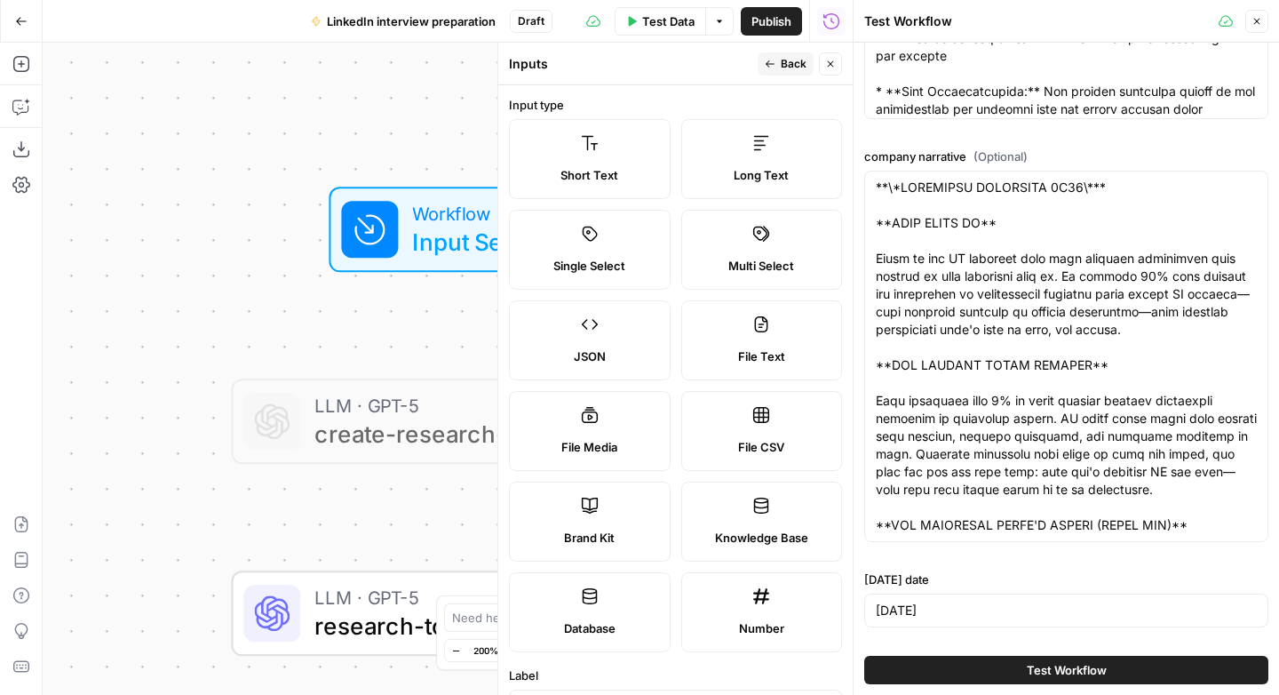
scroll to position [470, 0]
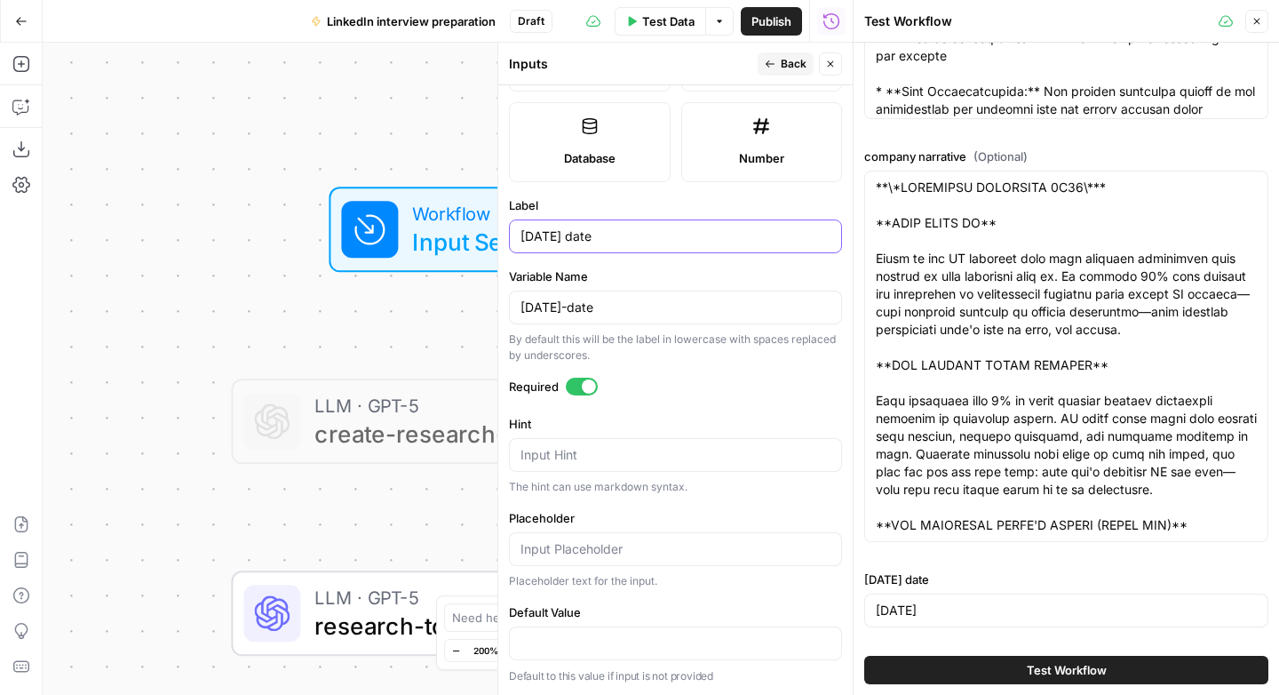
click at [604, 235] on input "today's date" at bounding box center [675, 236] width 310 height 18
type input "[DATE]"
click at [595, 293] on div "today-date" at bounding box center [675, 307] width 333 height 34
click at [595, 302] on input "today-date" at bounding box center [675, 307] width 310 height 18
type input "[DATE]"
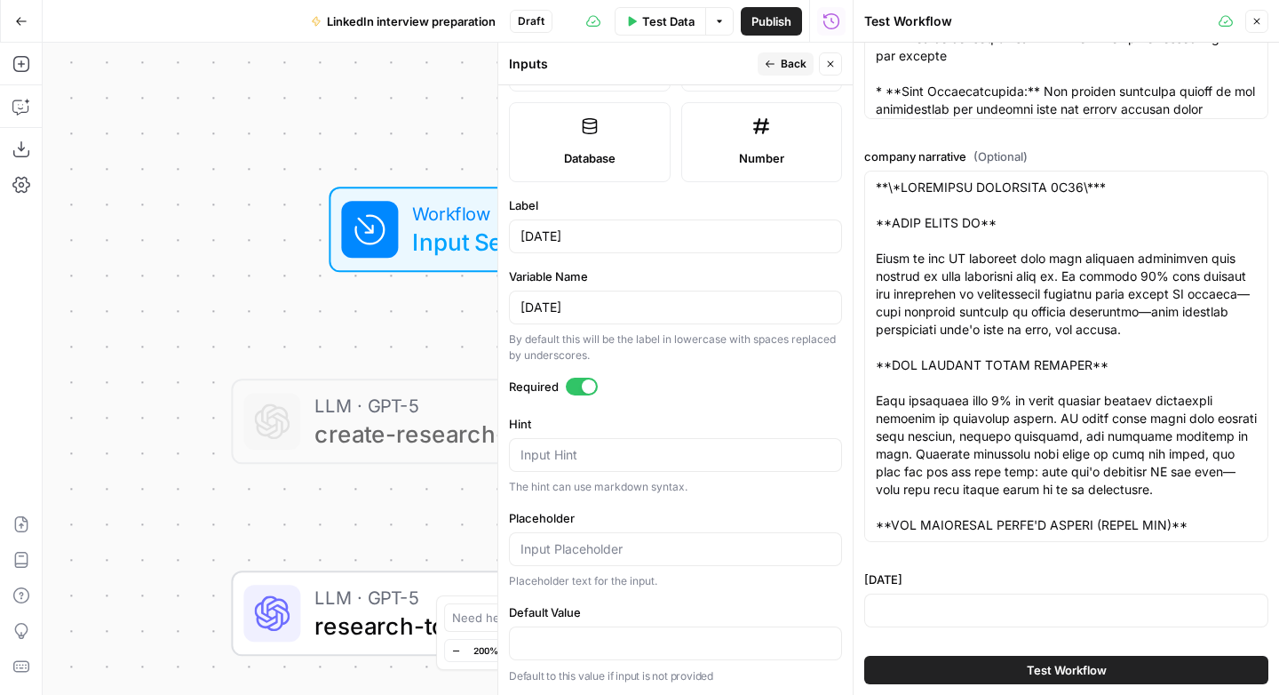
click at [785, 66] on span "Back" at bounding box center [794, 64] width 26 height 16
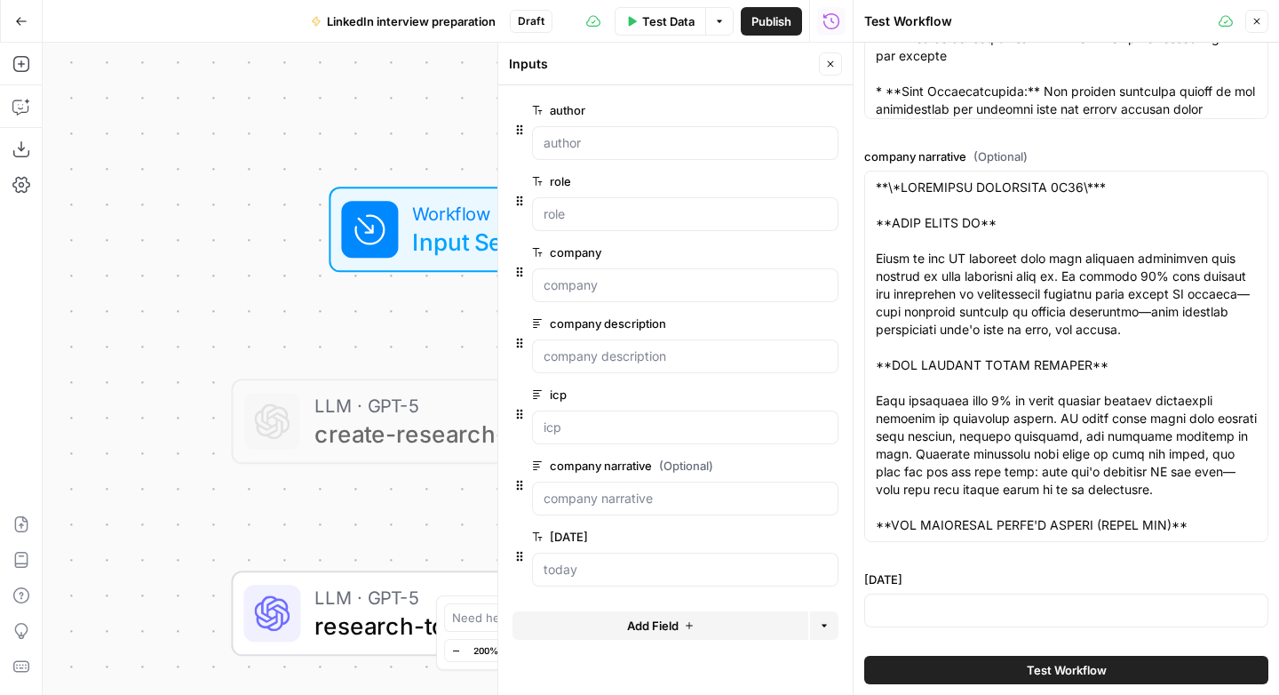
click at [923, 600] on div at bounding box center [1066, 610] width 404 height 34
type input "o"
type input "[DATE]"
click at [1039, 665] on span "Test Workflow" at bounding box center [1067, 670] width 80 height 18
click at [830, 61] on icon "button" at bounding box center [830, 64] width 11 height 11
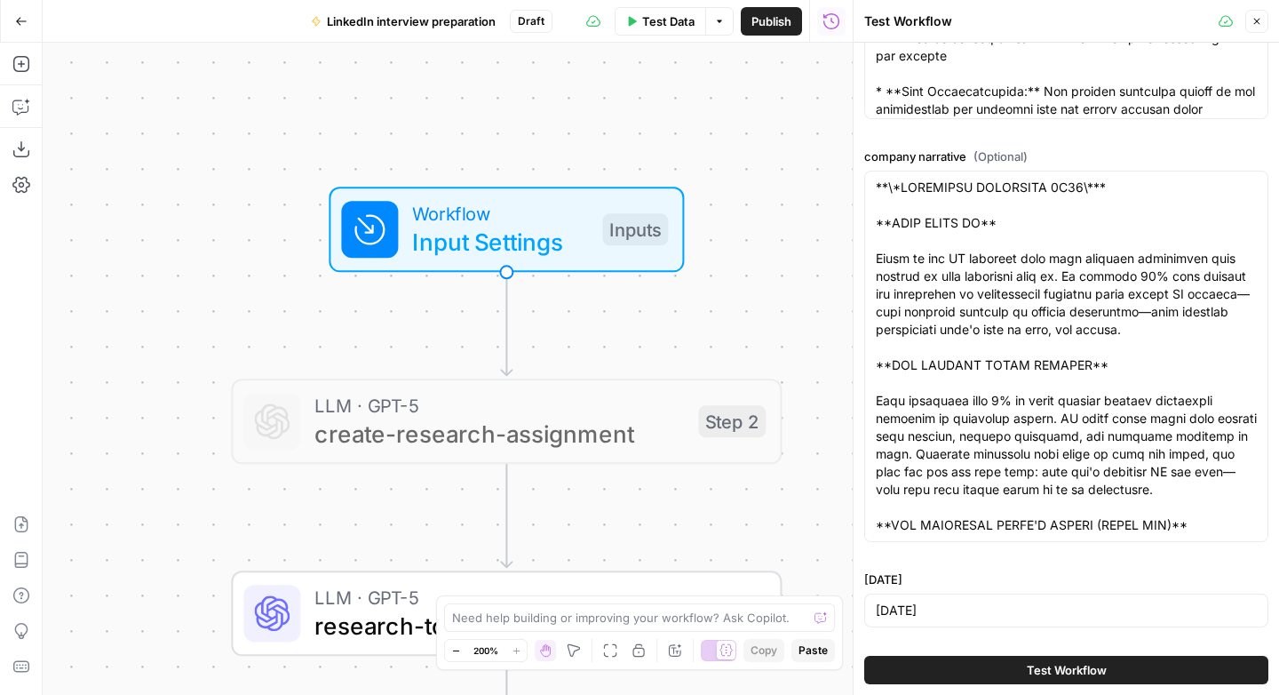
click at [1073, 671] on span "Test Workflow" at bounding box center [1067, 670] width 80 height 18
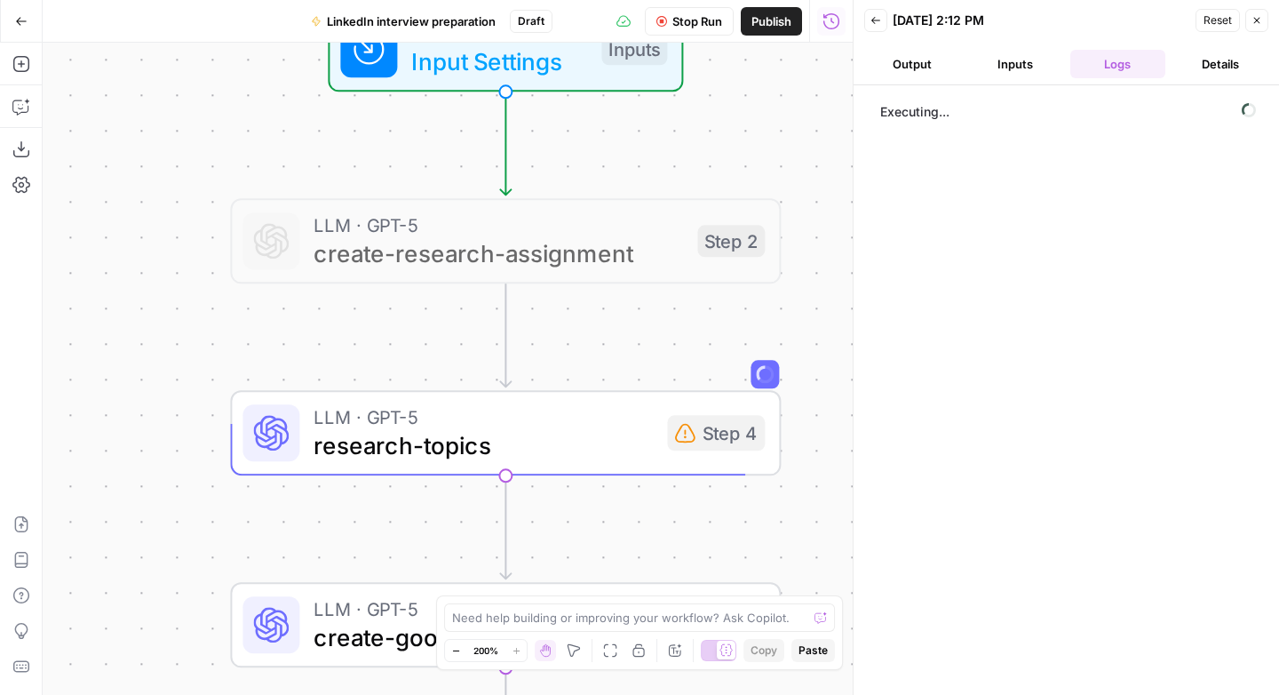
drag, startPoint x: 753, startPoint y: 306, endPoint x: 752, endPoint y: 102, distance: 203.4
click at [752, 102] on div "Workflow Input Settings Inputs LLM · GPT-5 create-research-assignment Step 2 LL…" at bounding box center [448, 369] width 810 height 652
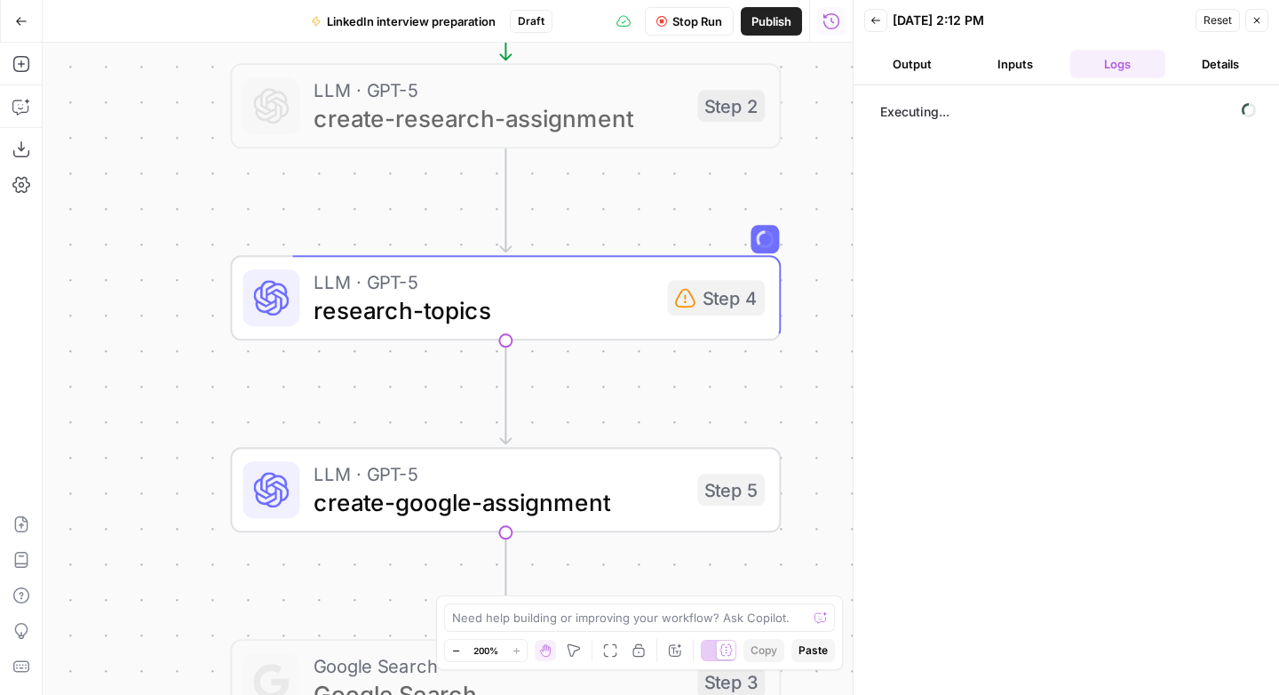
drag, startPoint x: 155, startPoint y: 433, endPoint x: 155, endPoint y: 173, distance: 260.2
click at [155, 173] on div "Workflow Input Settings Inputs LLM · GPT-5 create-research-assignment Step 2 LL…" at bounding box center [448, 369] width 810 height 652
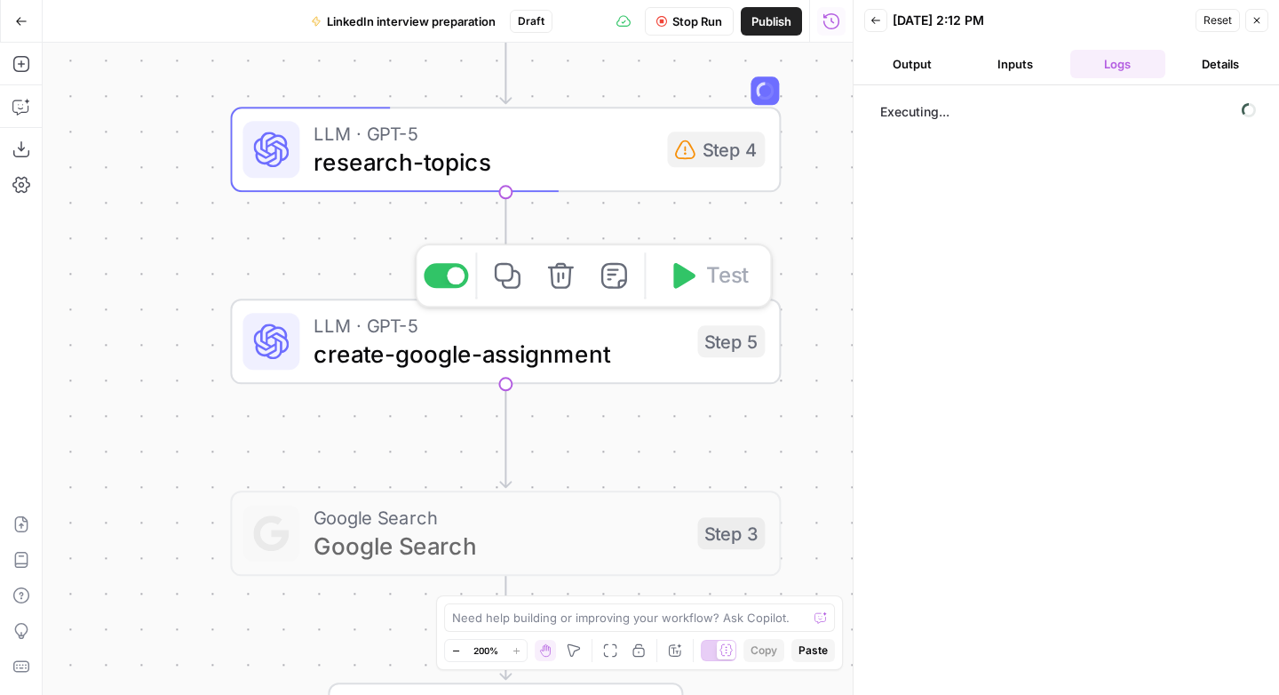
click at [451, 289] on div "Copy step Delete step Add Note Test" at bounding box center [593, 275] width 357 height 64
click at [447, 274] on div at bounding box center [456, 275] width 18 height 18
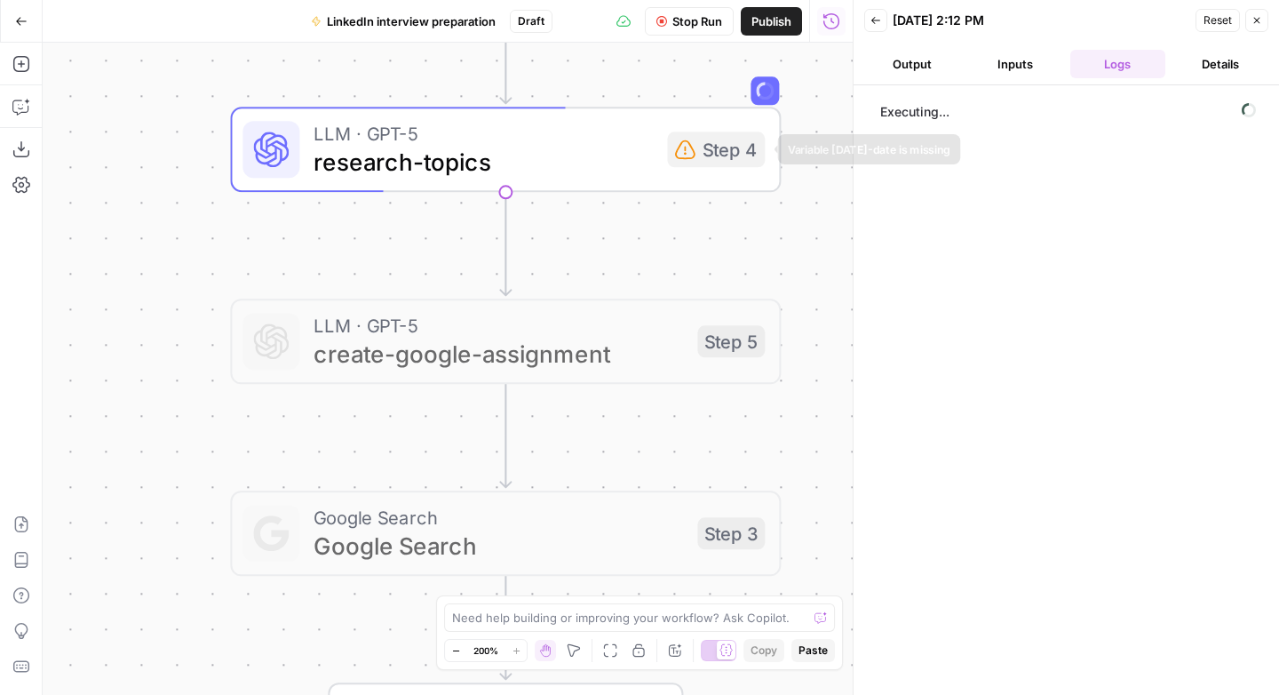
click at [616, 153] on span "research-topics" at bounding box center [483, 162] width 339 height 36
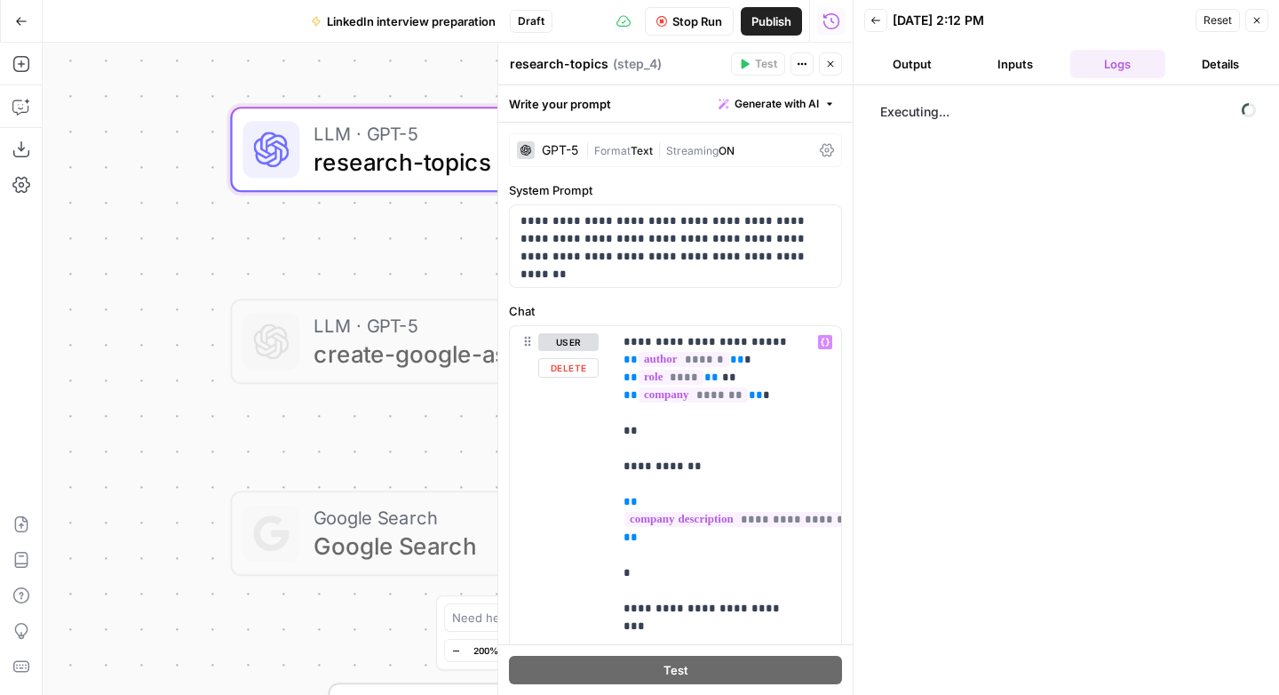
scroll to position [849, 0]
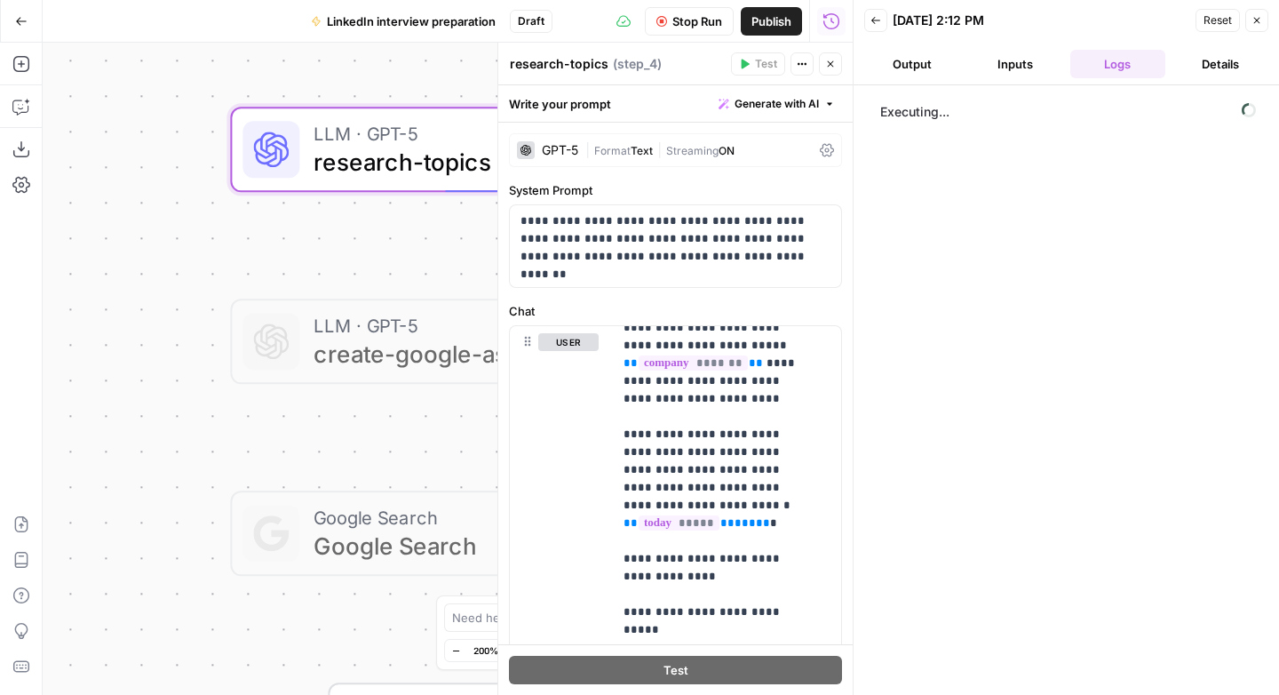
click at [686, 24] on span "Stop Run" at bounding box center [697, 21] width 50 height 18
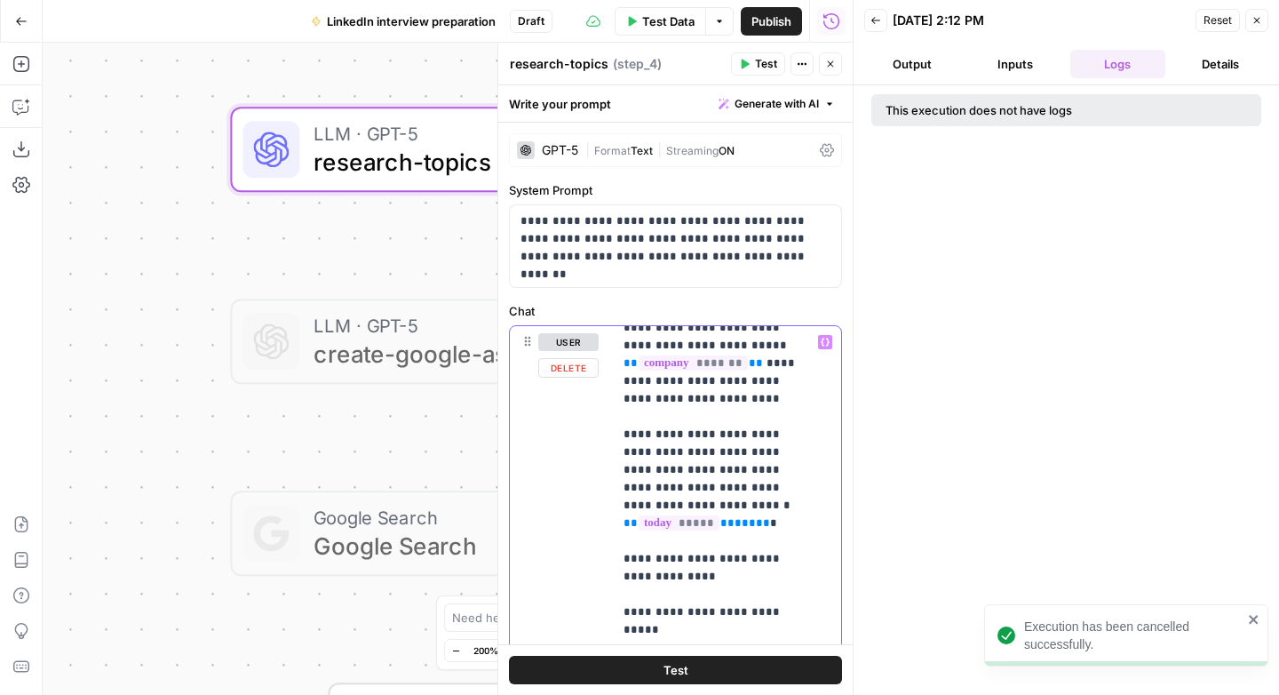
click at [761, 441] on p "**********" at bounding box center [713, 256] width 180 height 1545
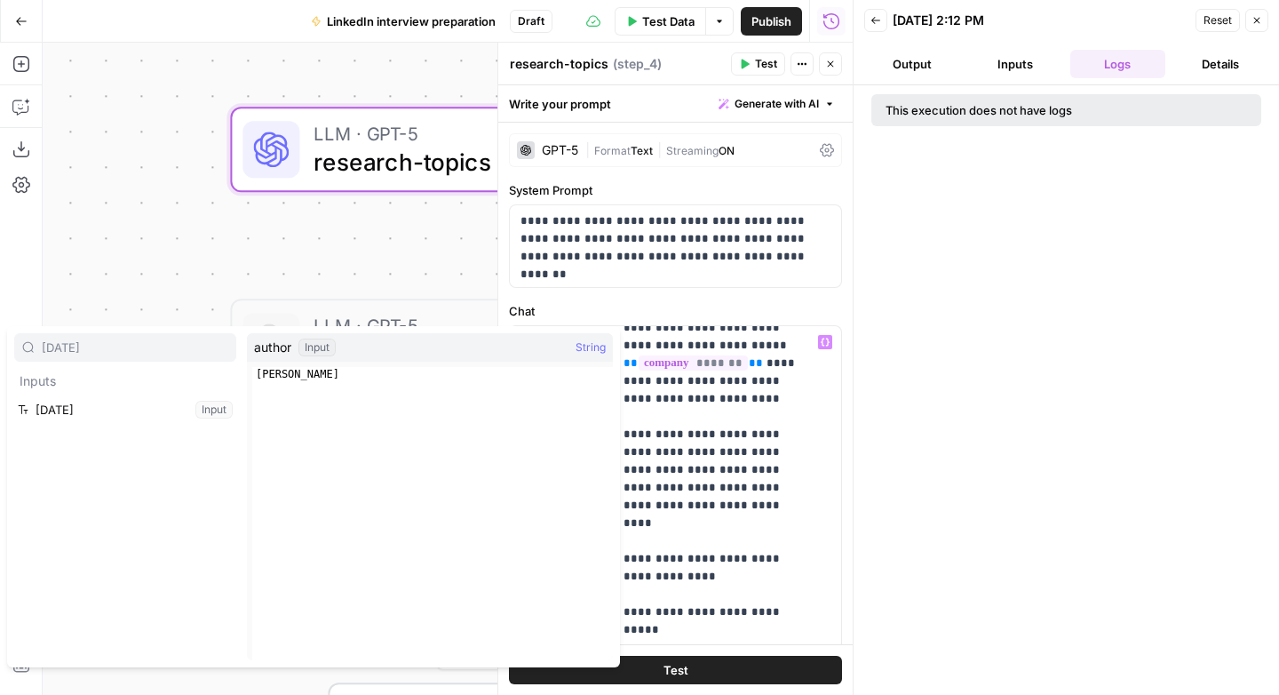
type input "[DATE]"
click at [14, 395] on button "Select variable today" at bounding box center [125, 409] width 222 height 28
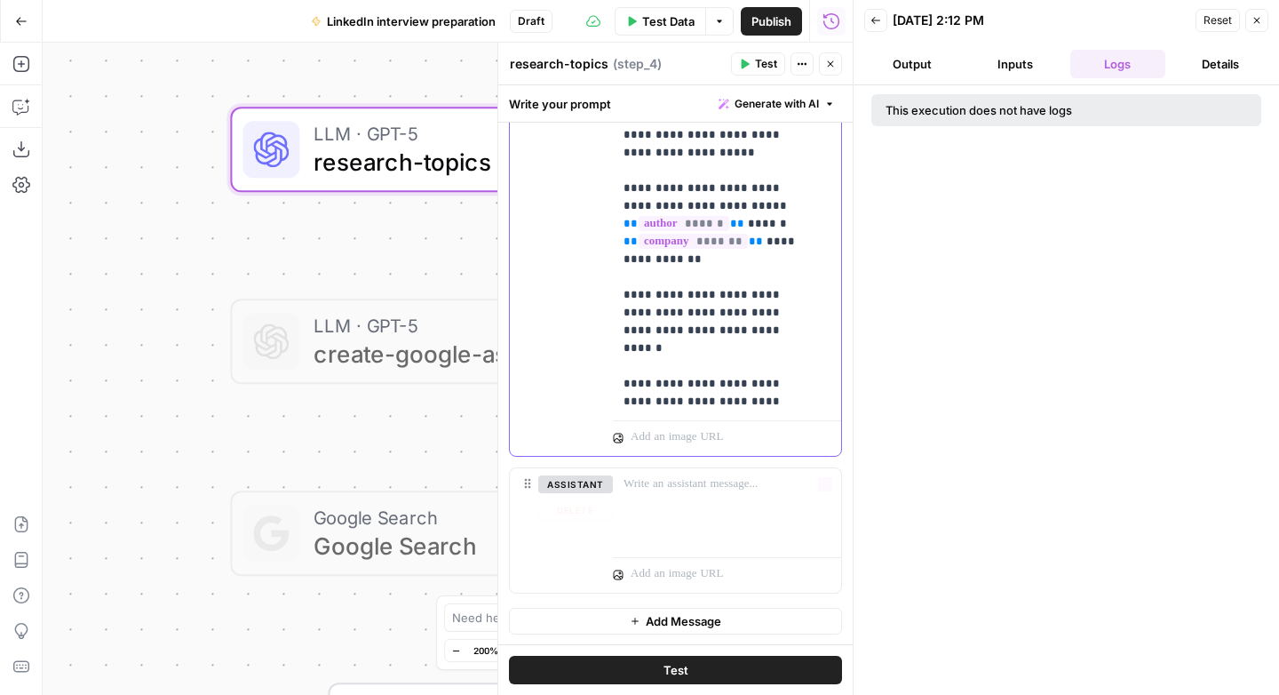
scroll to position [0, 0]
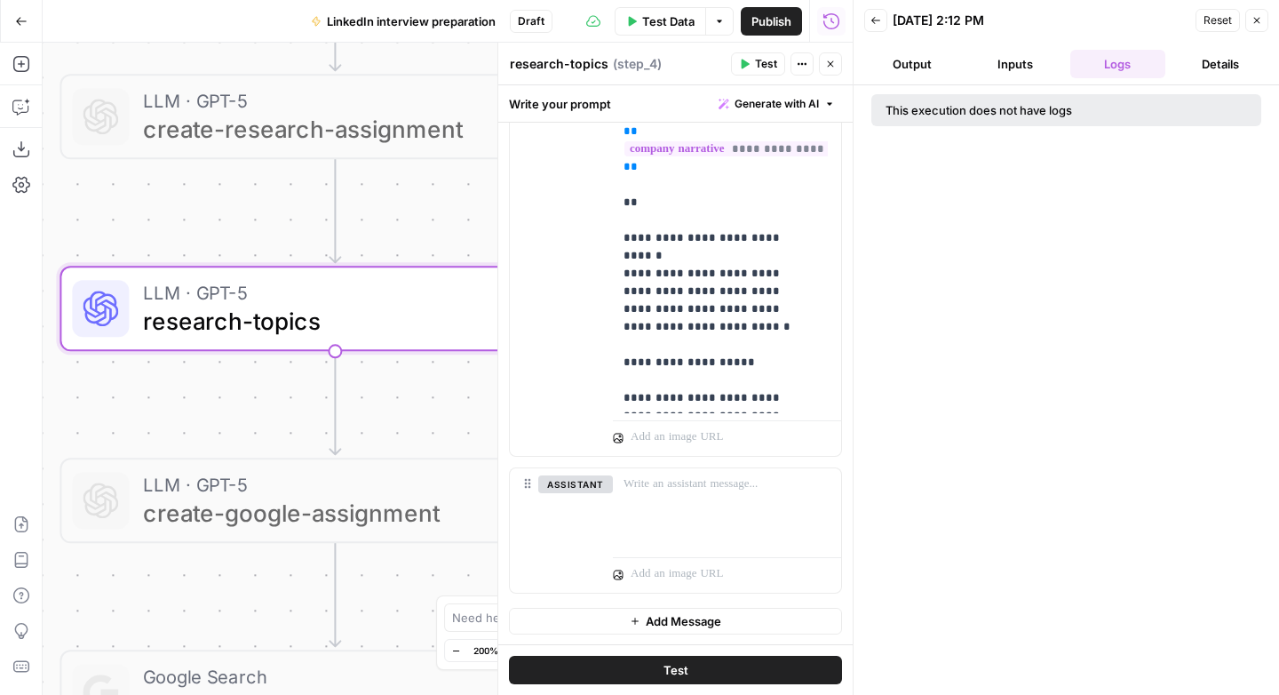
drag, startPoint x: 273, startPoint y: 309, endPoint x: 155, endPoint y: 390, distance: 142.4
click at [145, 402] on div "Workflow Input Settings Inputs LLM · GPT-5 create-research-assignment Step 2 LL…" at bounding box center [448, 369] width 810 height 652
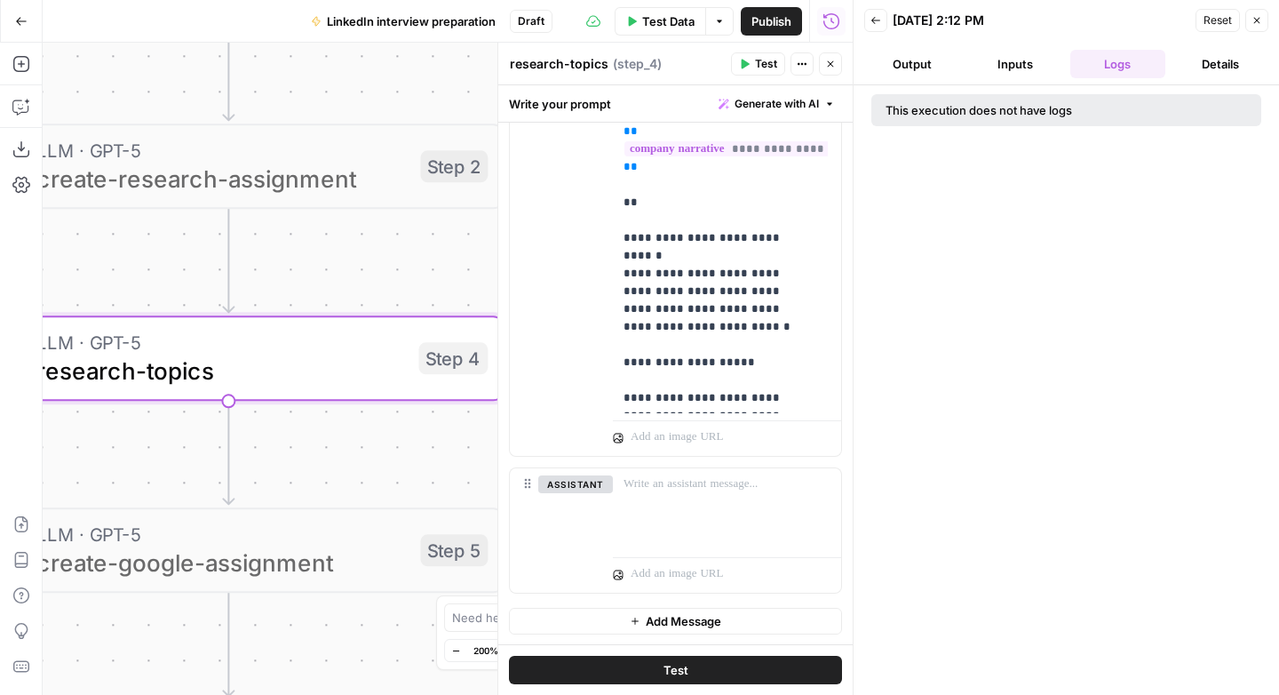
drag, startPoint x: 397, startPoint y: 216, endPoint x: 294, endPoint y: 293, distance: 128.8
click at [294, 292] on div "Workflow Input Settings Inputs LLM · GPT-5 create-research-assignment Step 2 LL…" at bounding box center [448, 369] width 810 height 652
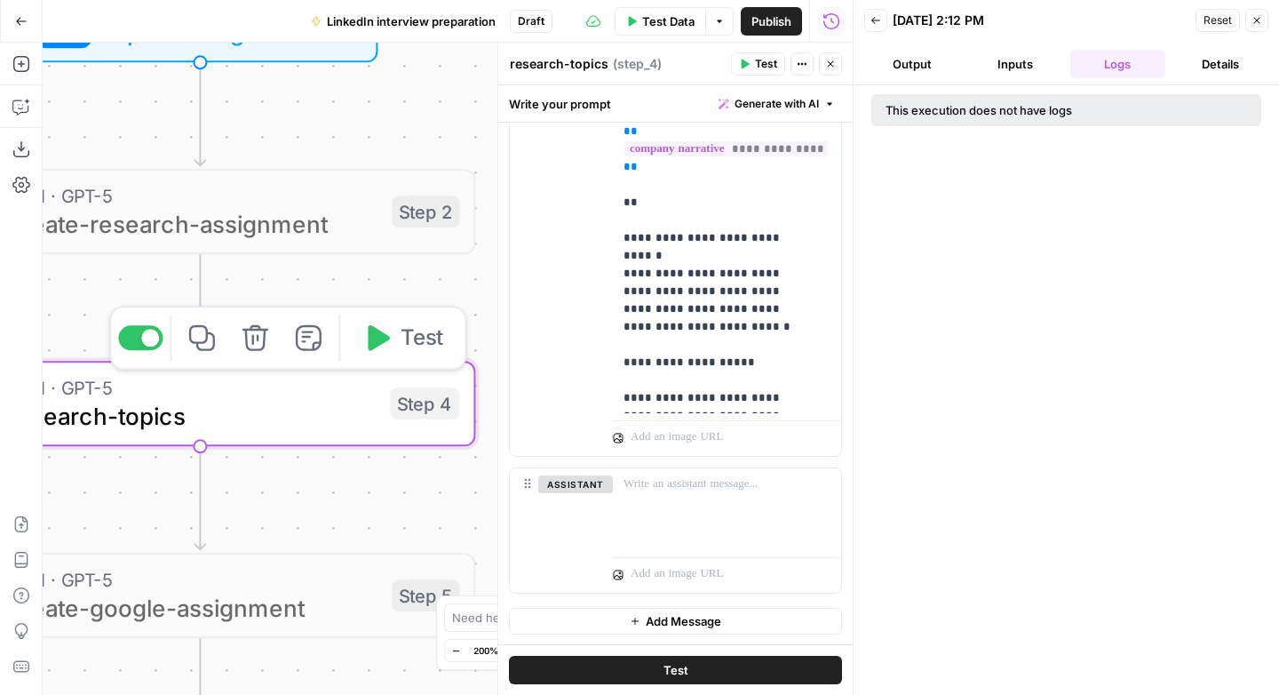
click at [409, 335] on span "Test" at bounding box center [422, 338] width 43 height 32
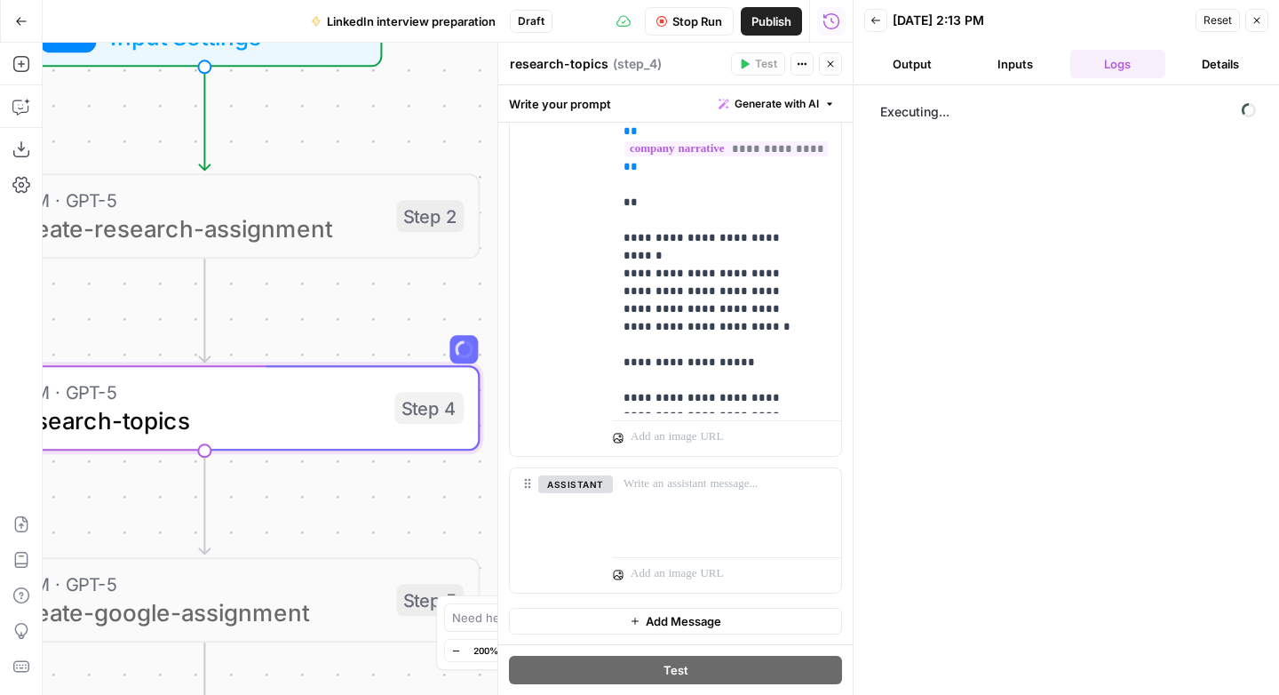
drag, startPoint x: 148, startPoint y: 289, endPoint x: 164, endPoint y: 293, distance: 16.6
click at [164, 293] on div "Workflow Input Settings Inputs LLM · GPT-5 create-research-assignment Step 2 LL…" at bounding box center [448, 369] width 810 height 652
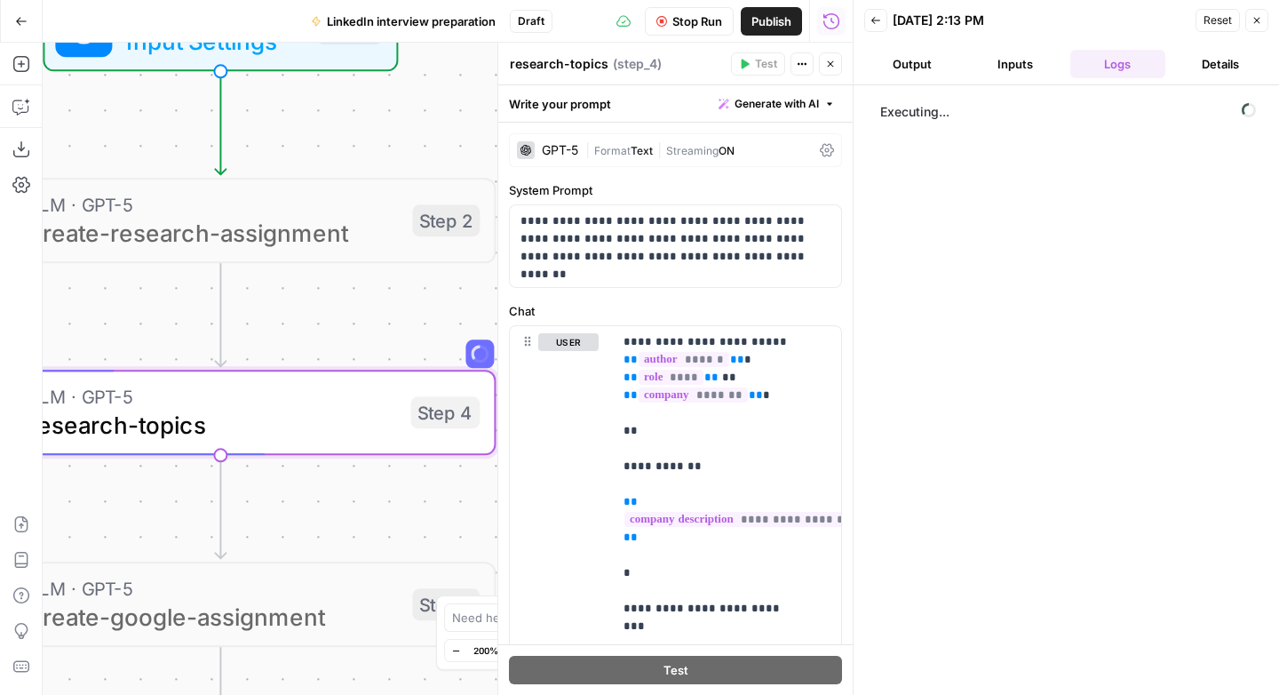
click at [652, 152] on span "Text" at bounding box center [642, 150] width 22 height 13
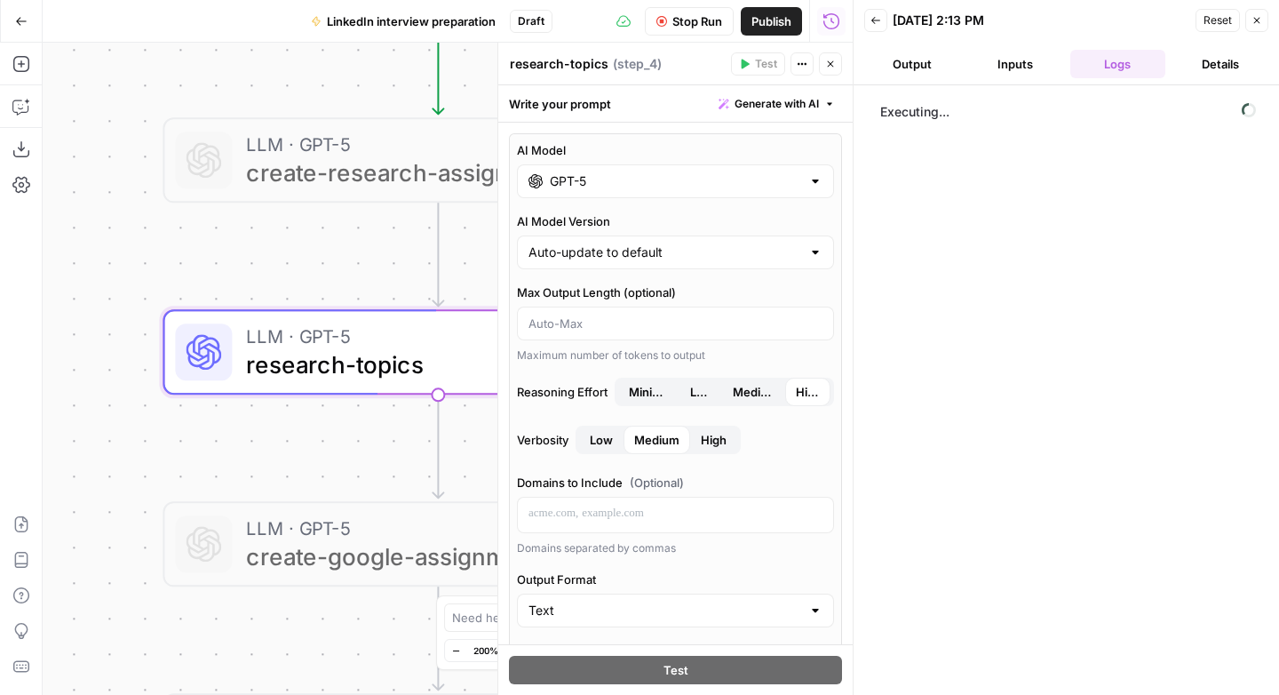
drag, startPoint x: 326, startPoint y: 322, endPoint x: 518, endPoint y: 261, distance: 201.4
click at [517, 261] on body "Animalz New Home Browse Insights Opportunities Your Data Recent Grids LinkedIn …" at bounding box center [639, 347] width 1279 height 695
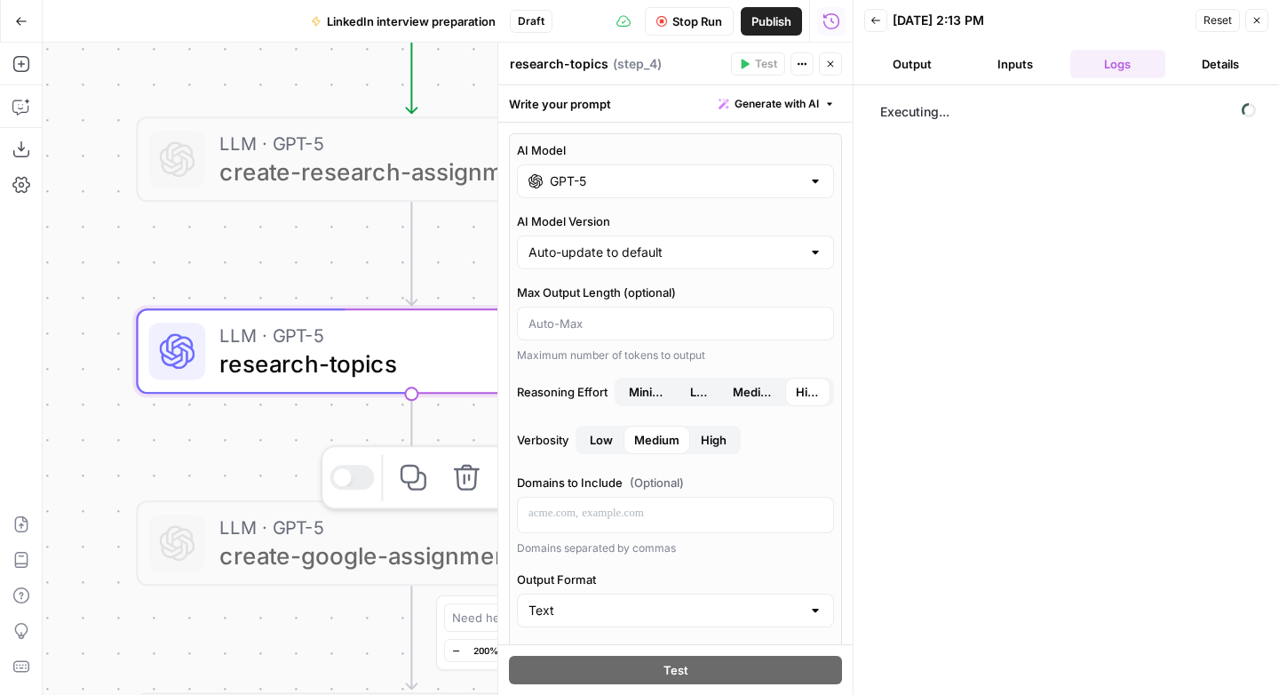
click at [385, 546] on span "create-google-assignment" at bounding box center [403, 555] width 369 height 36
click at [385, 545] on span "create-google-assignment" at bounding box center [403, 555] width 369 height 36
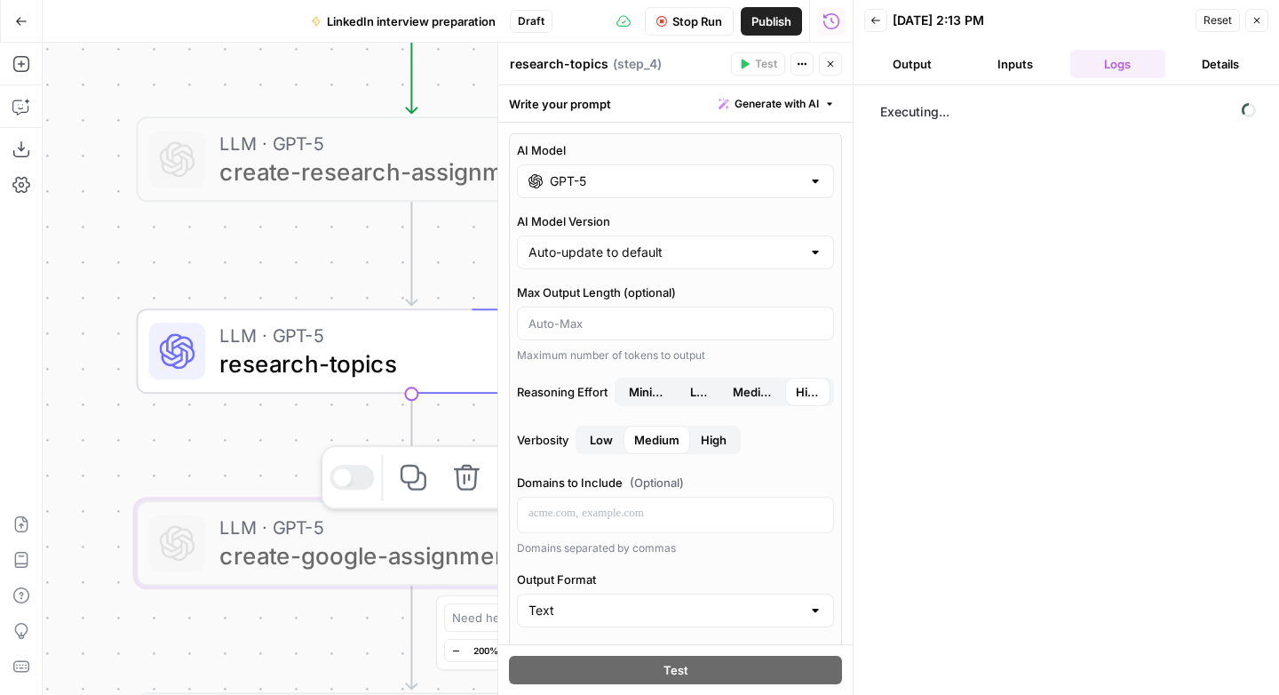
click at [353, 472] on div at bounding box center [352, 477] width 44 height 25
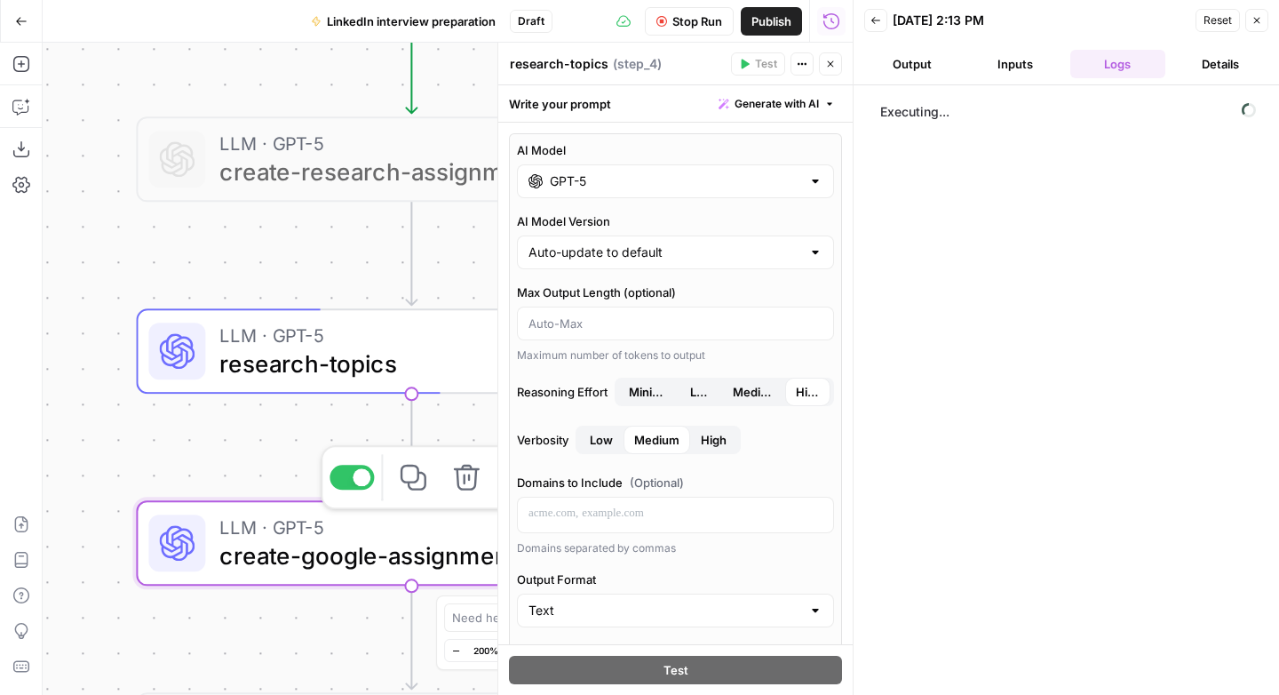
click at [372, 559] on span "create-google-assignment" at bounding box center [403, 555] width 369 height 36
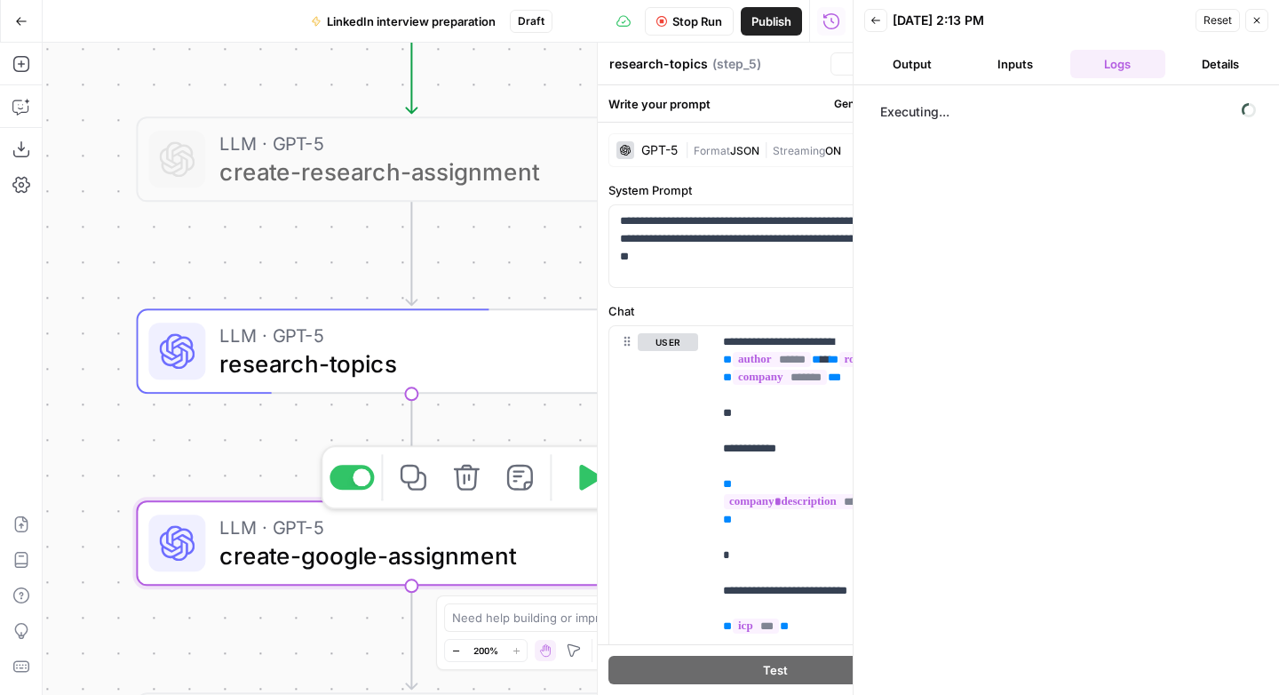
type textarea "create-google-assignment"
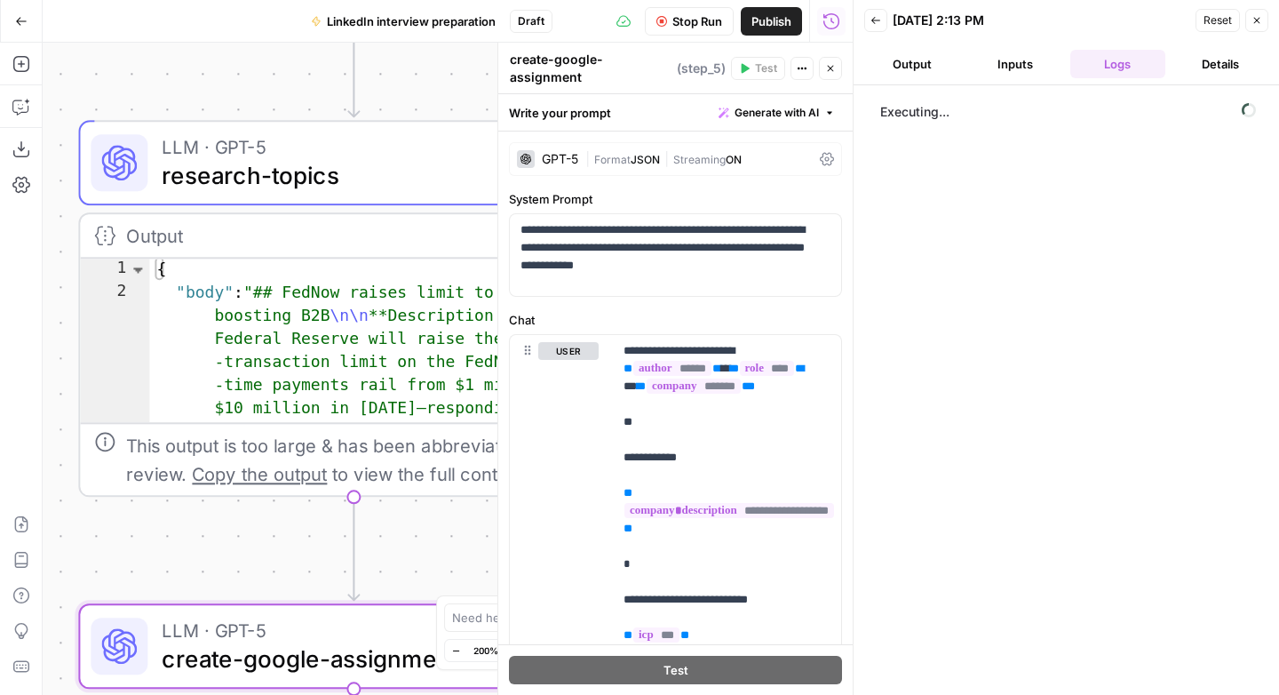
drag, startPoint x: 244, startPoint y: 258, endPoint x: 225, endPoint y: 107, distance: 152.2
click at [190, 61] on div "Workflow Input Settings Inputs LLM · GPT-5 create-research-assignment Step 2 LL…" at bounding box center [448, 369] width 810 height 652
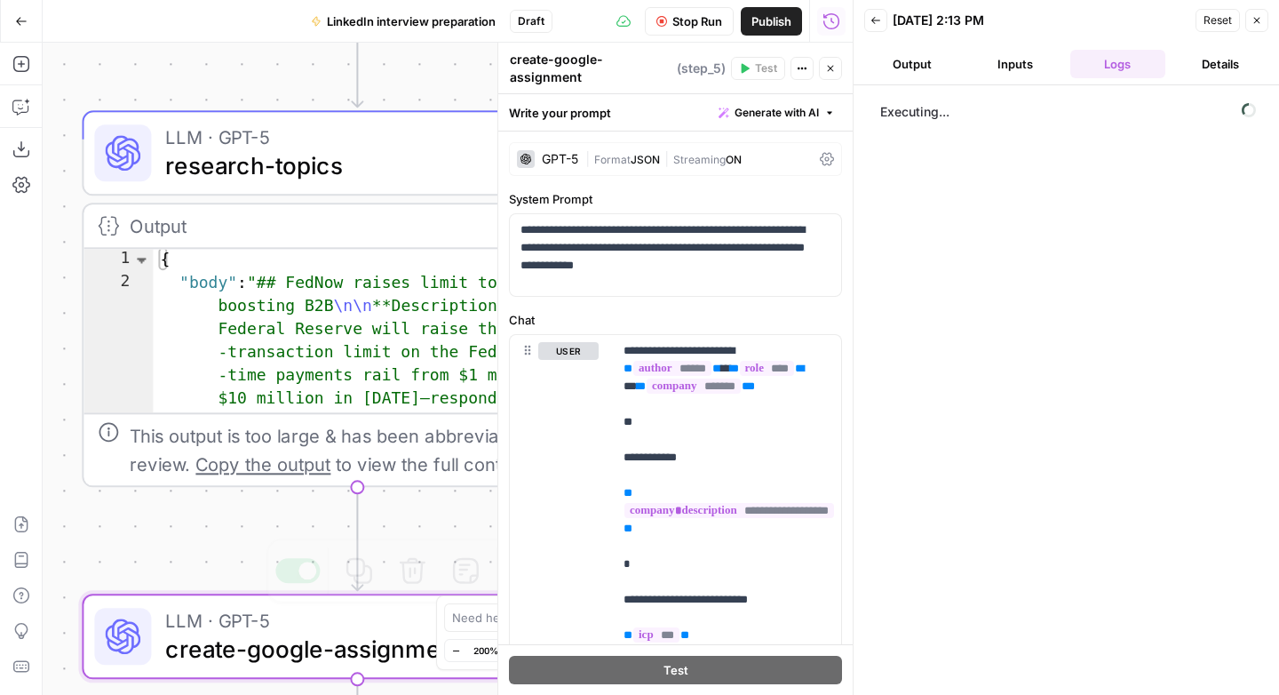
click at [283, 633] on span "create-google-assignment" at bounding box center [349, 649] width 369 height 36
click at [825, 68] on icon "button" at bounding box center [830, 68] width 11 height 11
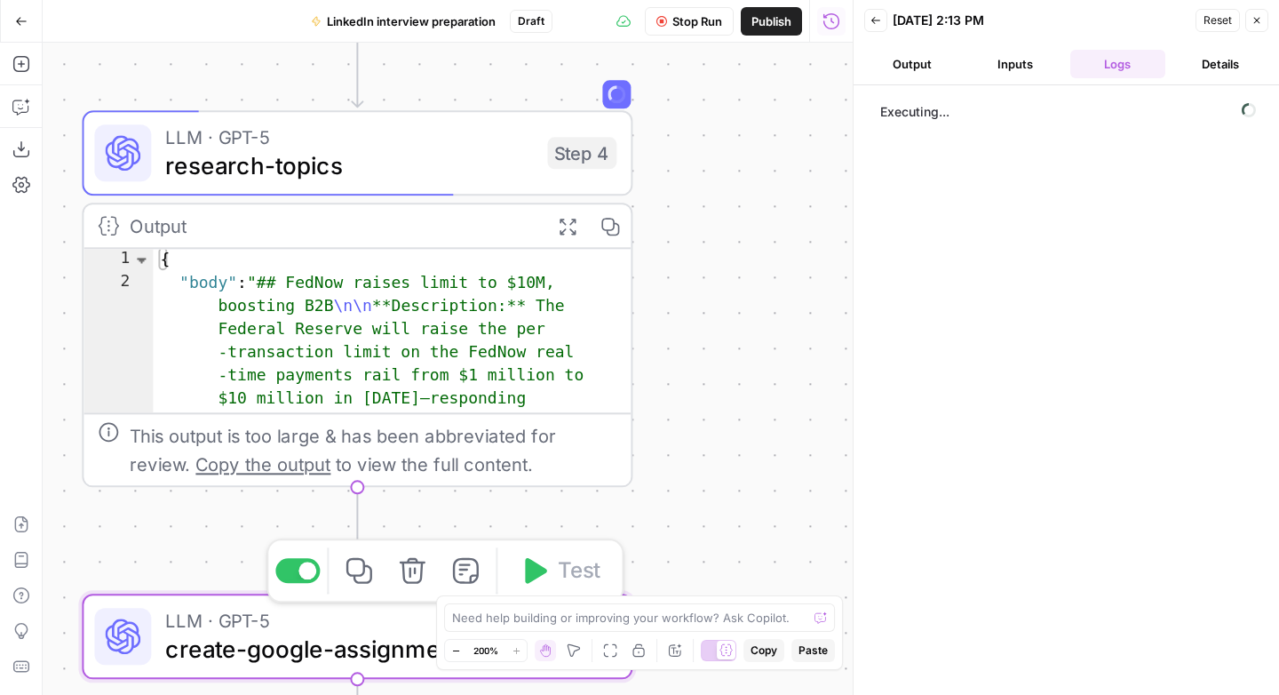
click at [390, 624] on span "LLM · GPT-5" at bounding box center [349, 620] width 369 height 28
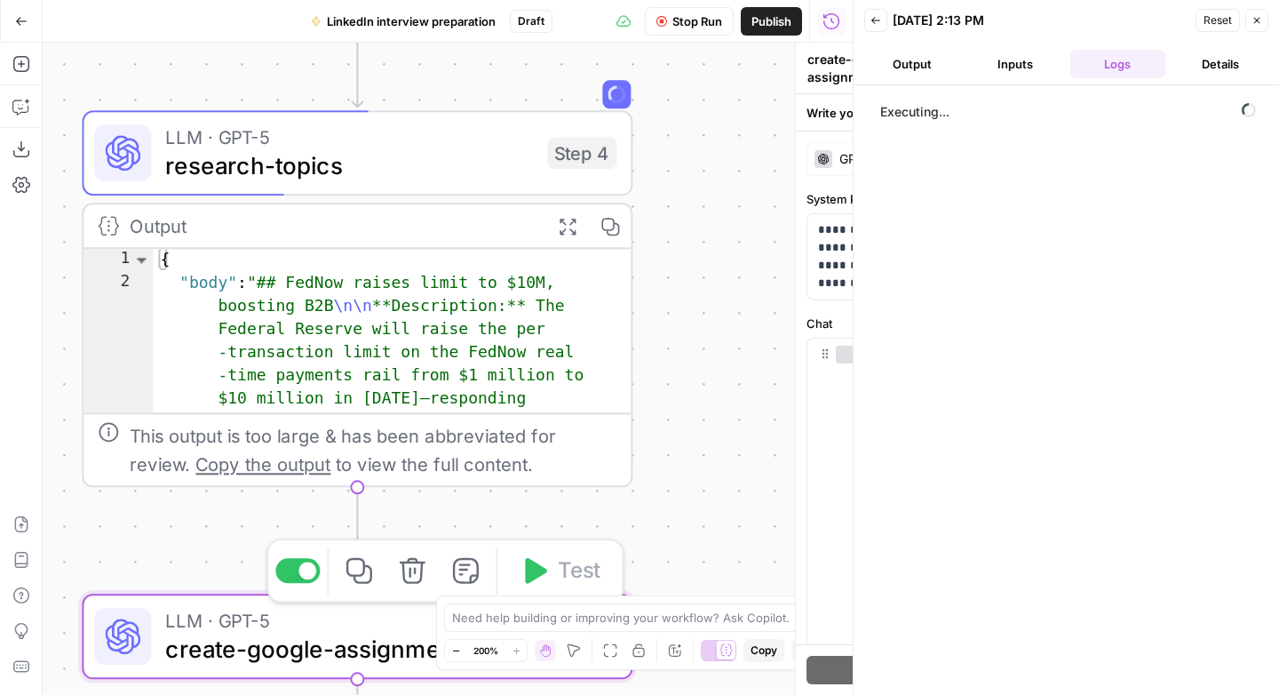
click at [390, 624] on span "LLM · GPT-5" at bounding box center [349, 620] width 369 height 28
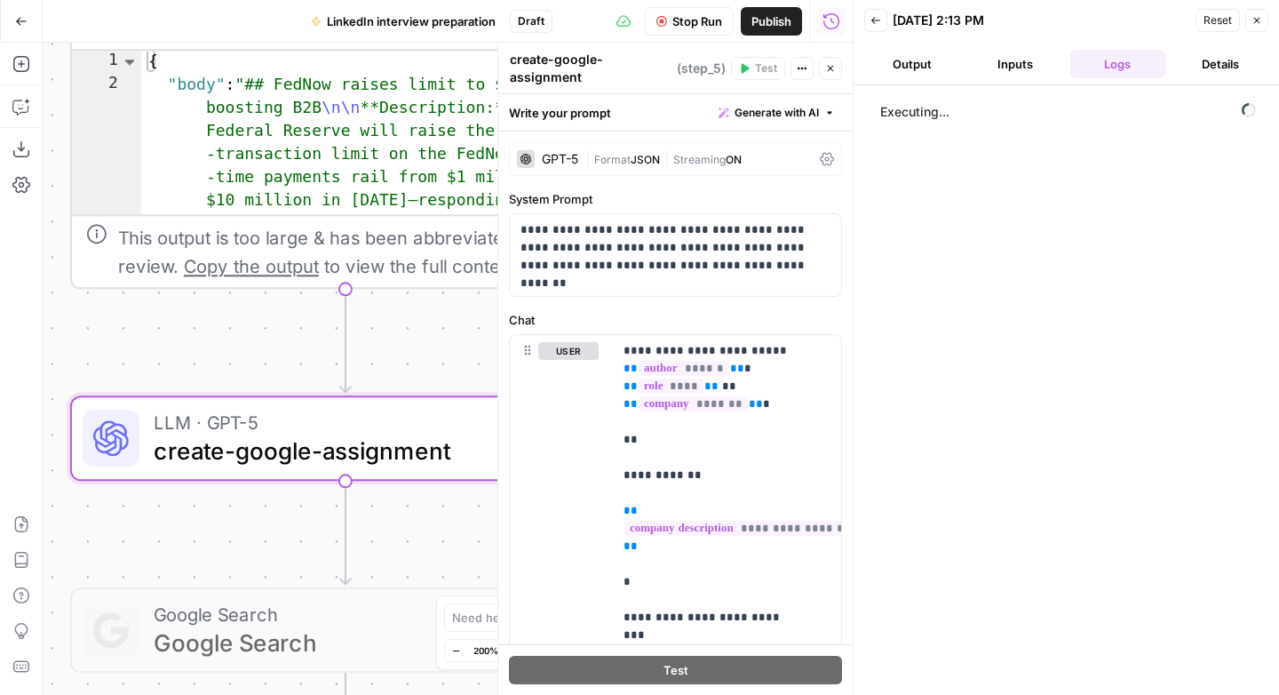
click at [696, 18] on span "Stop Run" at bounding box center [697, 21] width 50 height 18
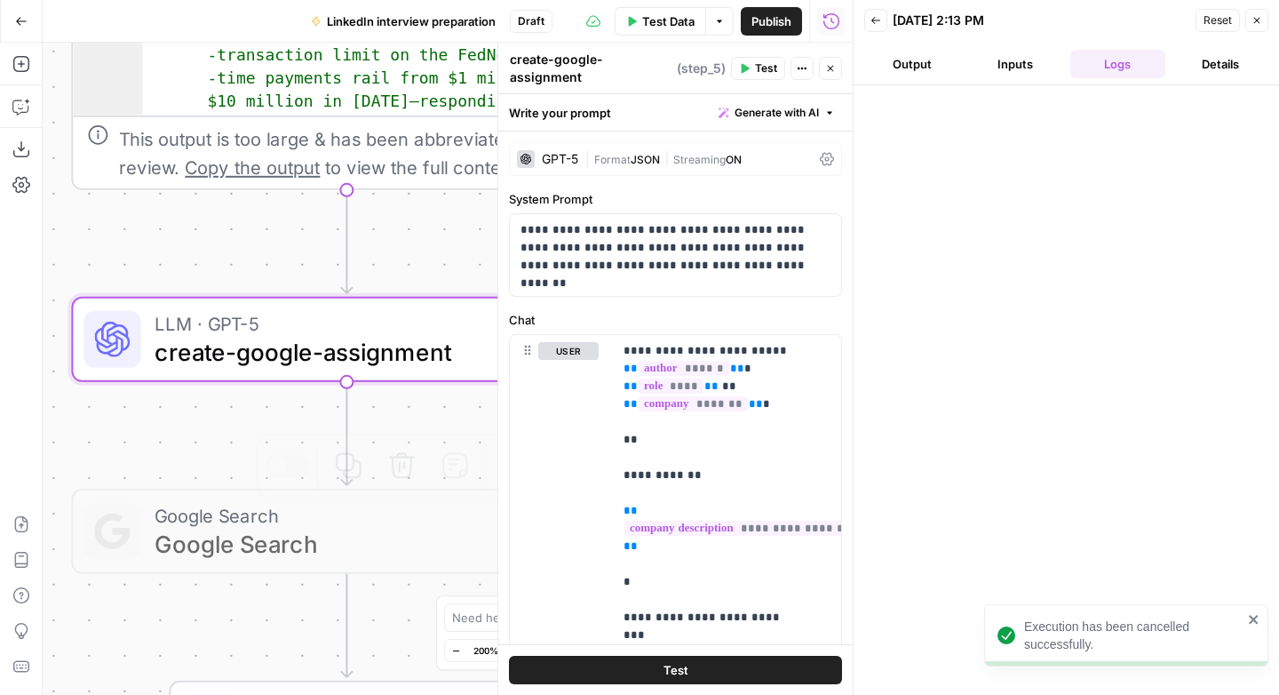
click at [352, 521] on span "Google Search" at bounding box center [339, 515] width 369 height 28
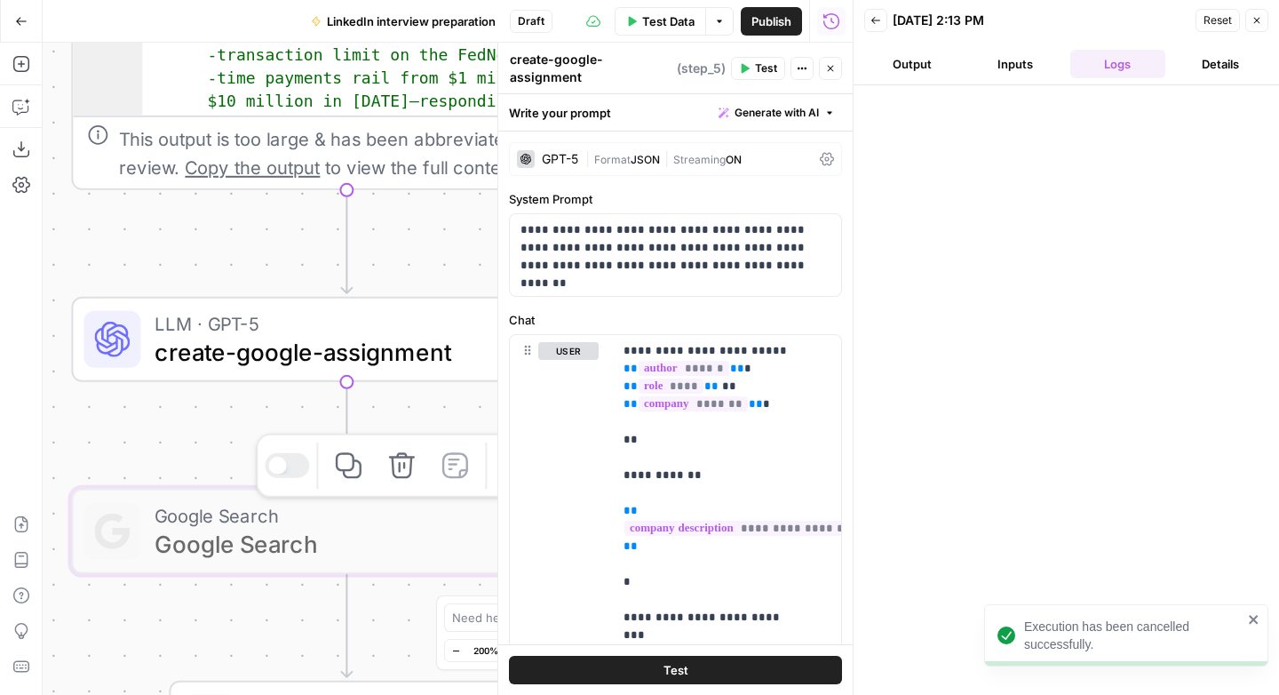
click at [290, 466] on div at bounding box center [287, 465] width 44 height 25
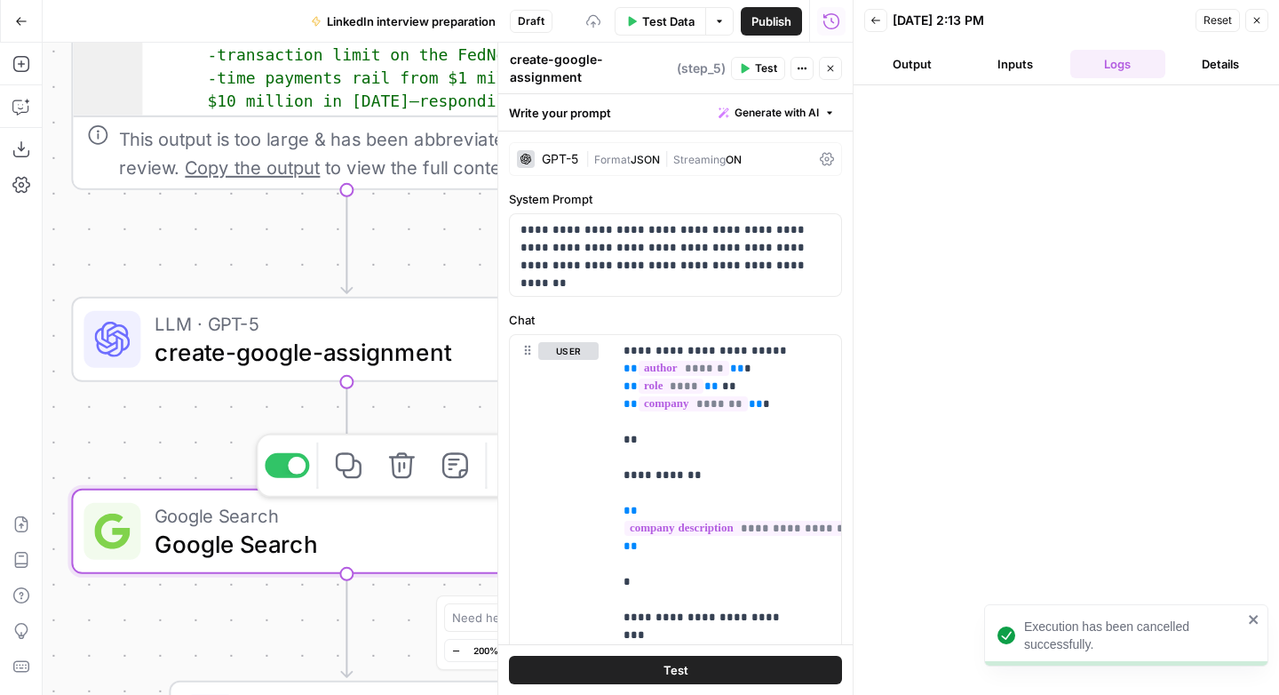
click at [300, 540] on span "Google Search" at bounding box center [339, 544] width 369 height 36
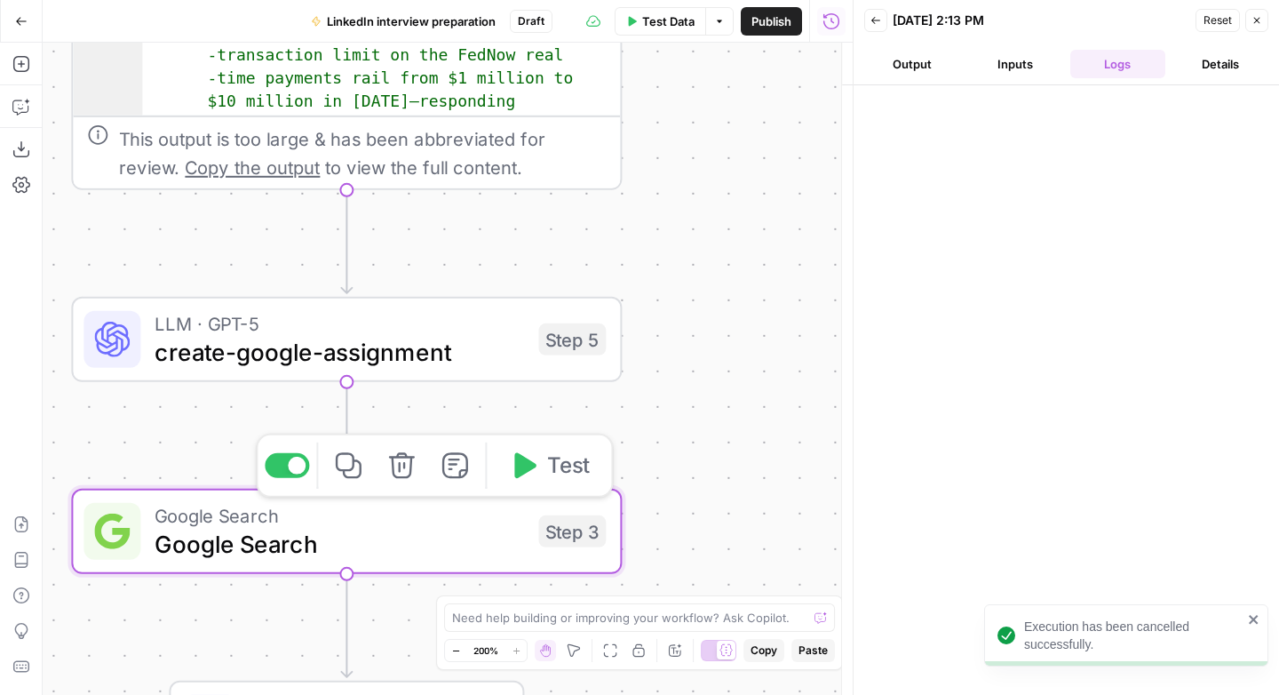
click at [300, 539] on span "Google Search" at bounding box center [339, 544] width 369 height 36
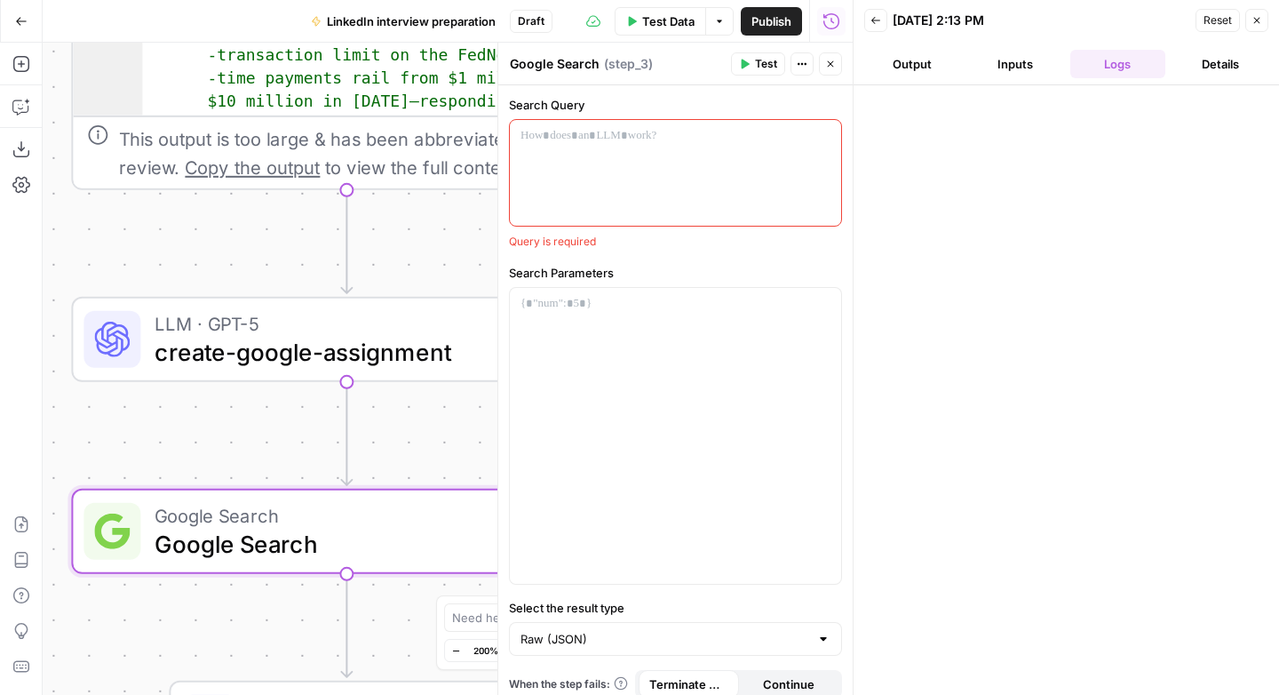
click at [1120, 66] on button "Logs" at bounding box center [1118, 64] width 96 height 28
click at [1120, 65] on button "Logs" at bounding box center [1118, 64] width 96 height 28
click at [826, 60] on icon "button" at bounding box center [830, 64] width 11 height 11
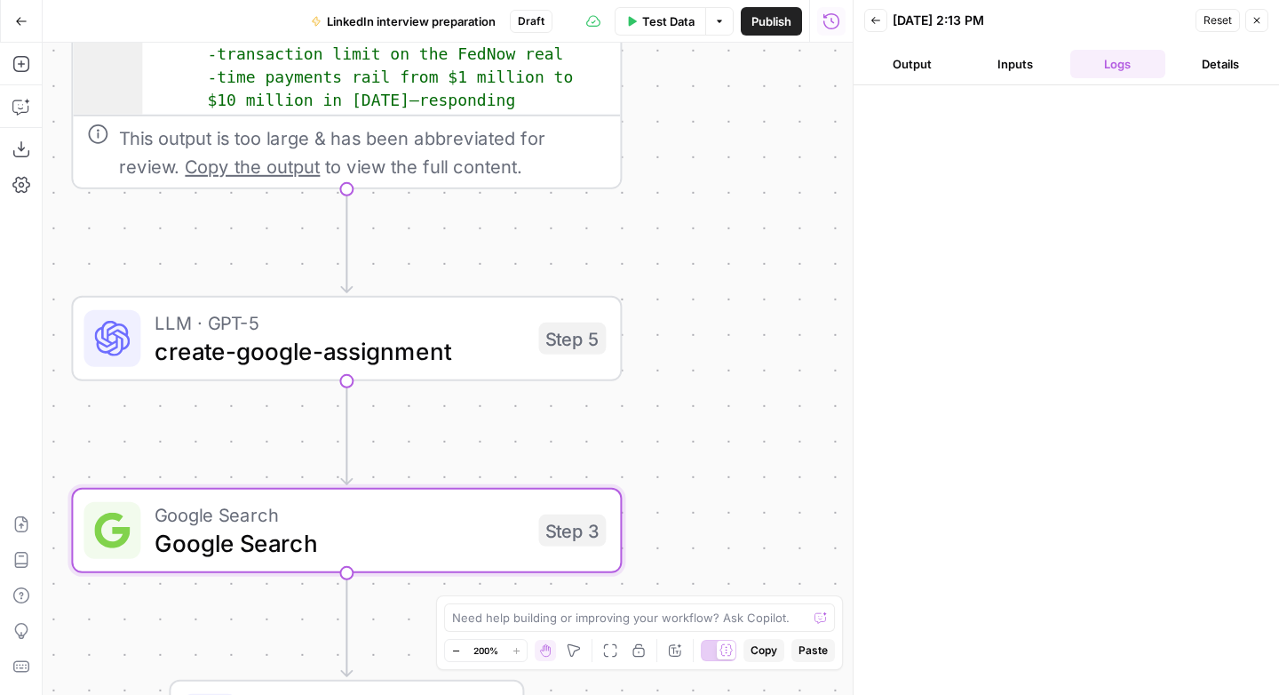
click at [770, 146] on div "Workflow Input Settings Inputs LLM · GPT-5 create-research-assignment Step 2 LL…" at bounding box center [448, 369] width 810 height 652
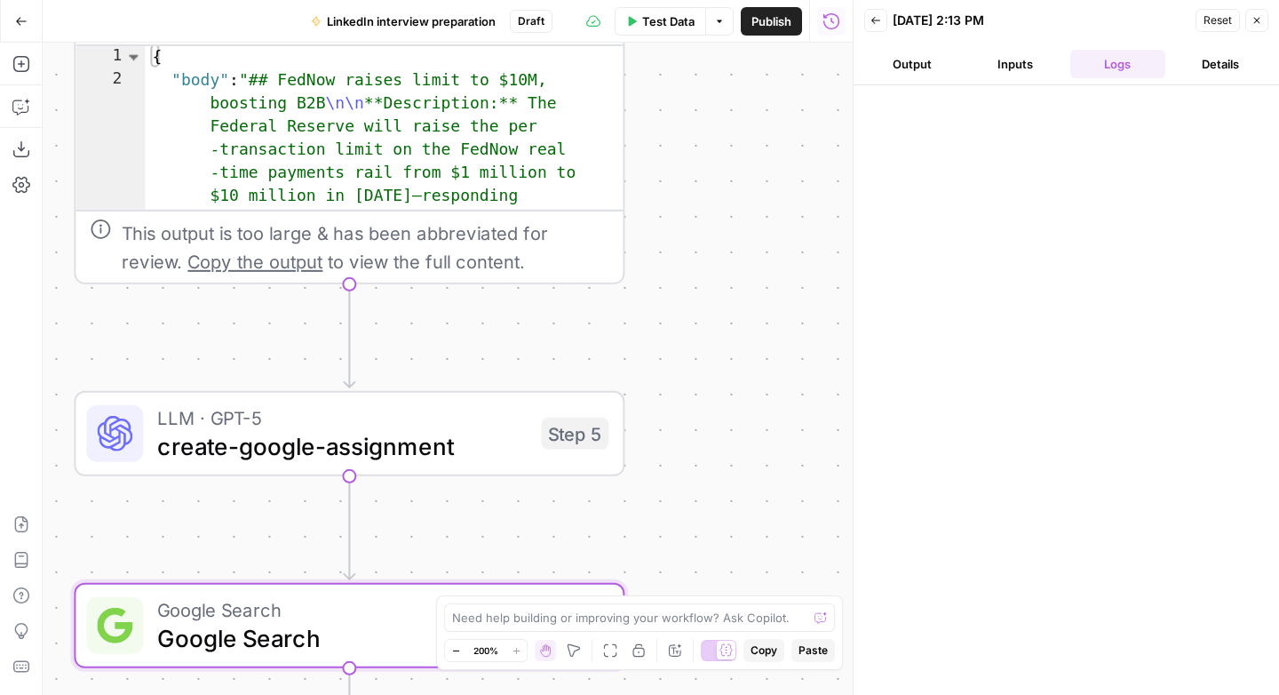
drag, startPoint x: 697, startPoint y: 266, endPoint x: 699, endPoint y: 488, distance: 222.1
click at [699, 488] on div "Workflow Input Settings Inputs LLM · GPT-5 create-research-assignment Step 2 LL…" at bounding box center [448, 369] width 810 height 652
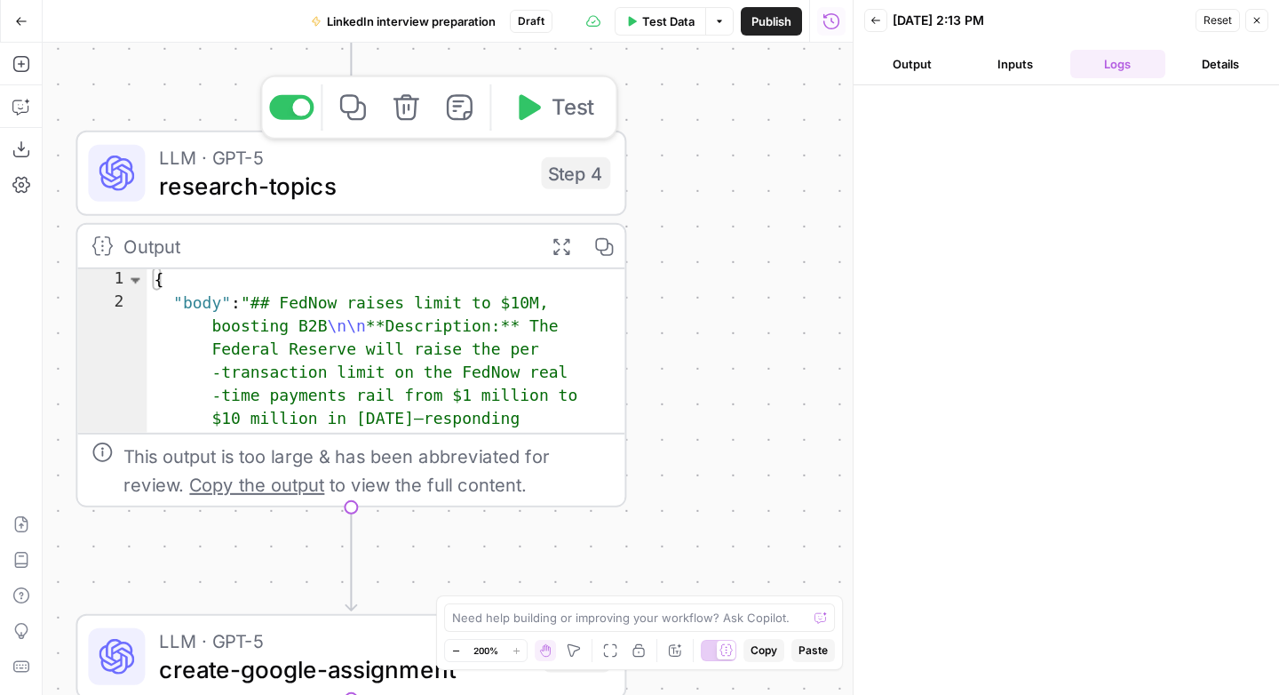
click at [371, 165] on span "LLM · GPT-5" at bounding box center [343, 157] width 368 height 28
click at [371, 164] on span "LLM · GPT-5" at bounding box center [343, 157] width 368 height 28
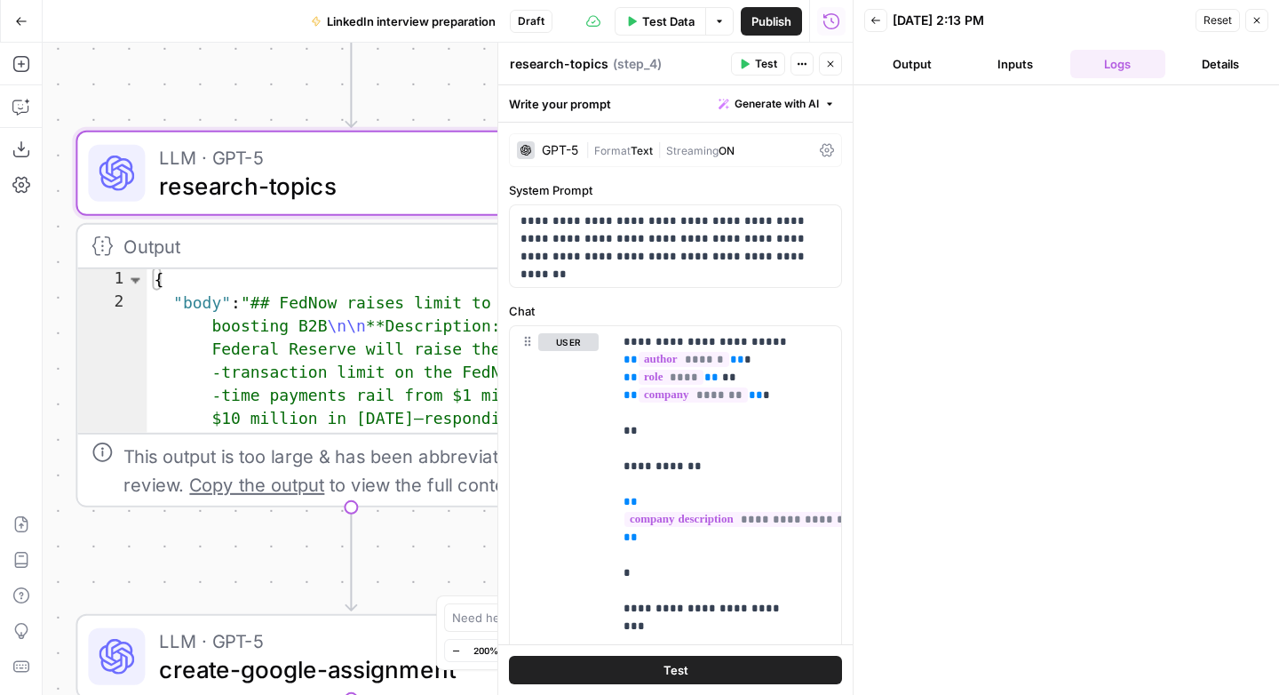
click at [1030, 65] on button "Inputs" at bounding box center [1015, 64] width 96 height 28
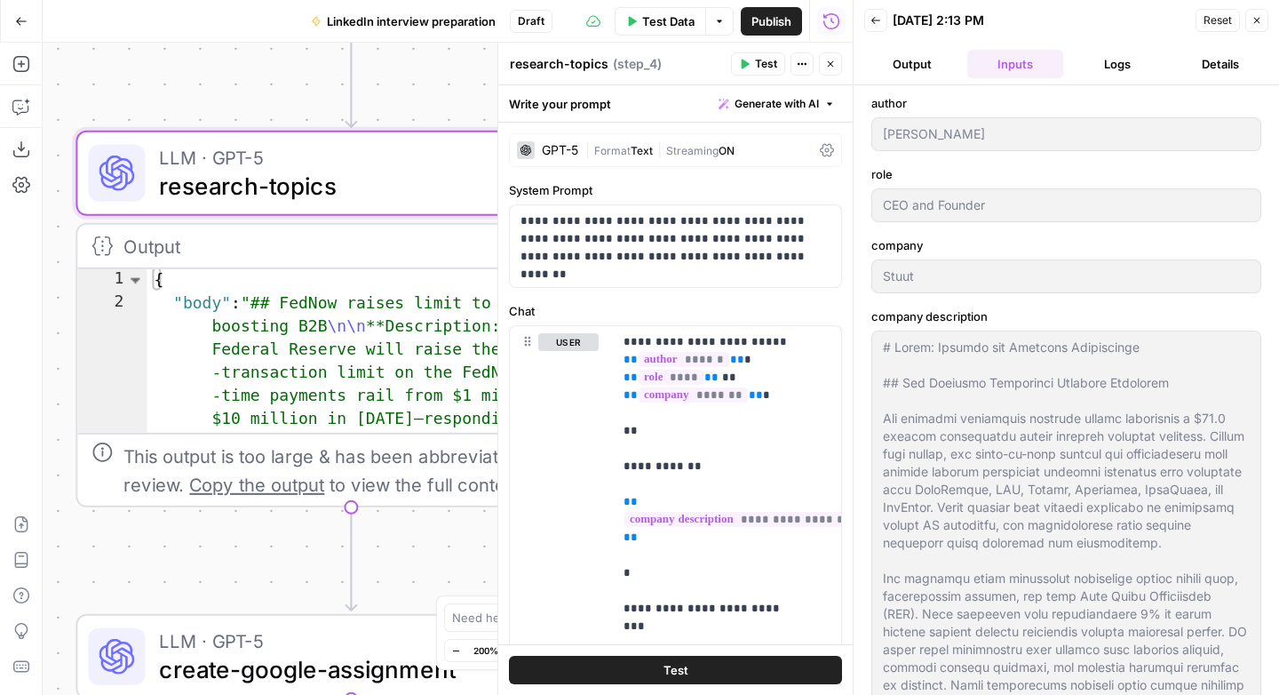
click at [1086, 68] on button "Logs" at bounding box center [1118, 64] width 96 height 28
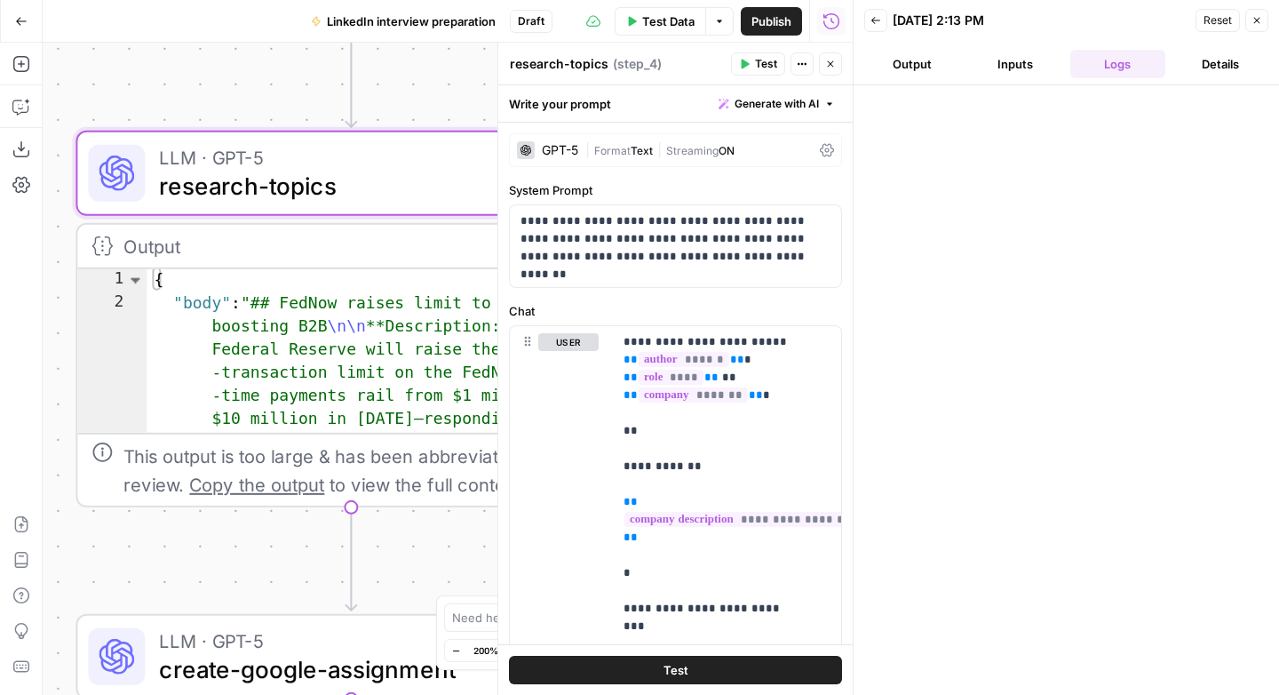
click at [389, 168] on span "research-topics" at bounding box center [343, 186] width 368 height 36
click at [838, 66] on button "Close" at bounding box center [830, 63] width 23 height 23
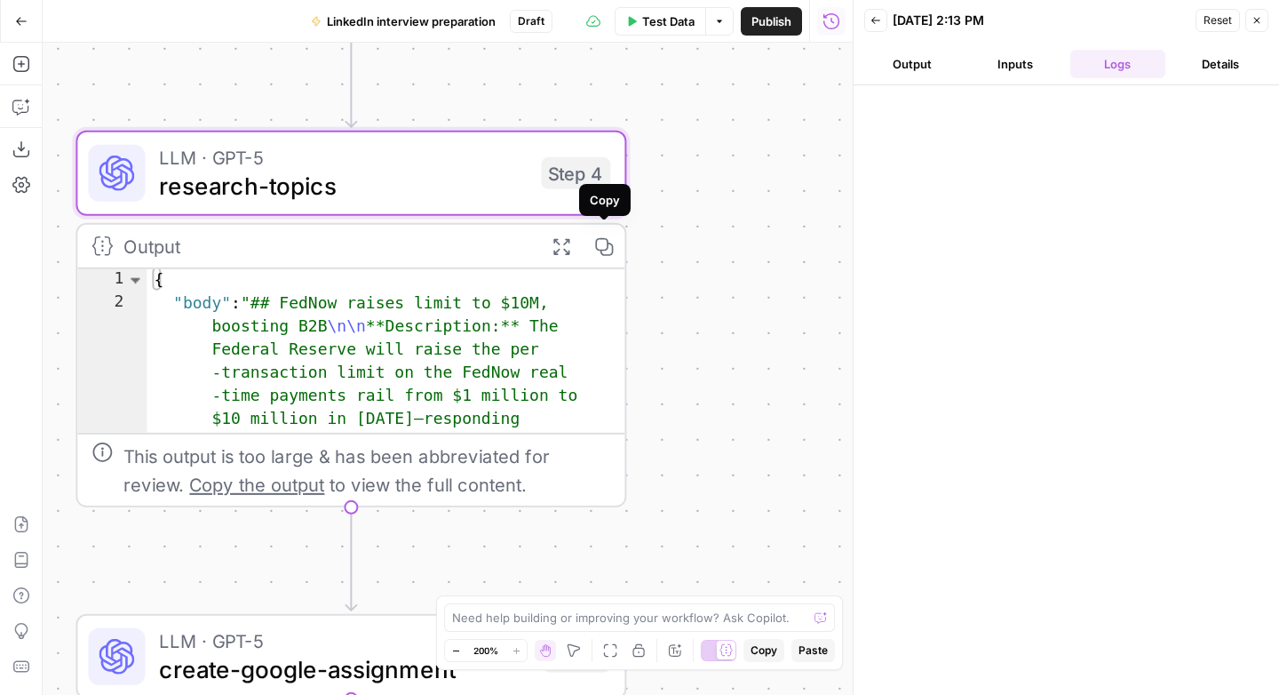
click at [609, 247] on icon "button" at bounding box center [603, 246] width 20 height 20
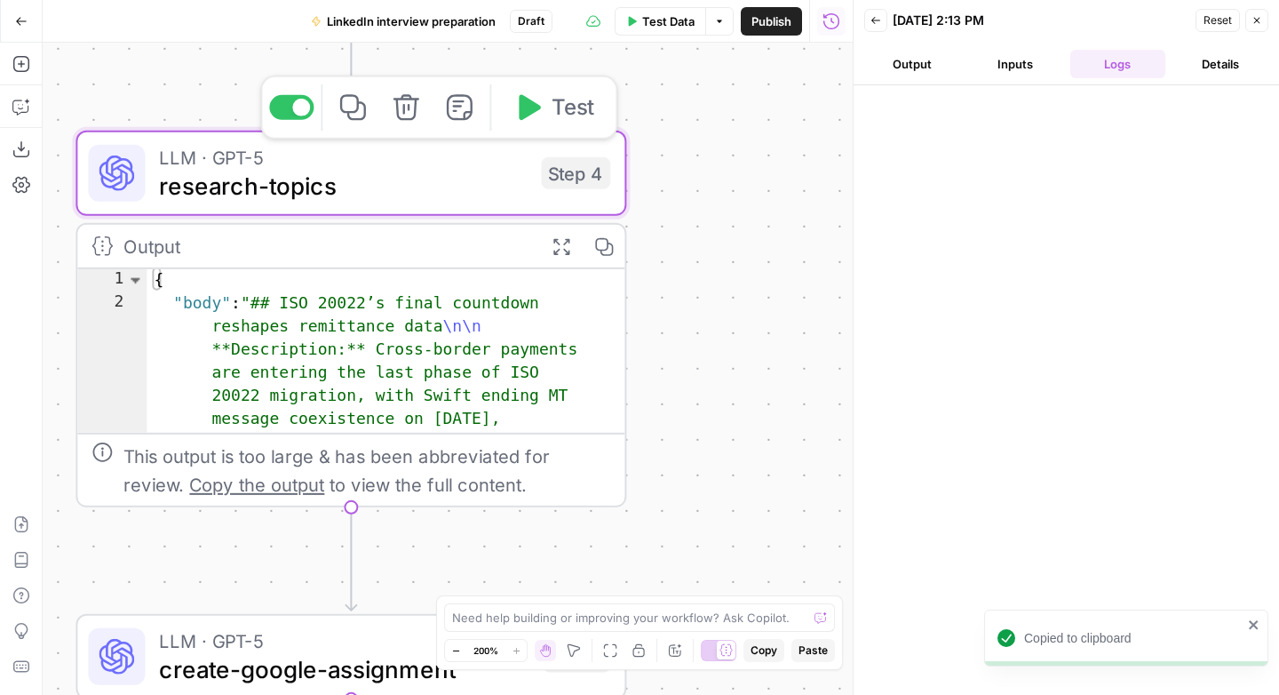
click at [397, 186] on span "research-topics" at bounding box center [343, 186] width 368 height 36
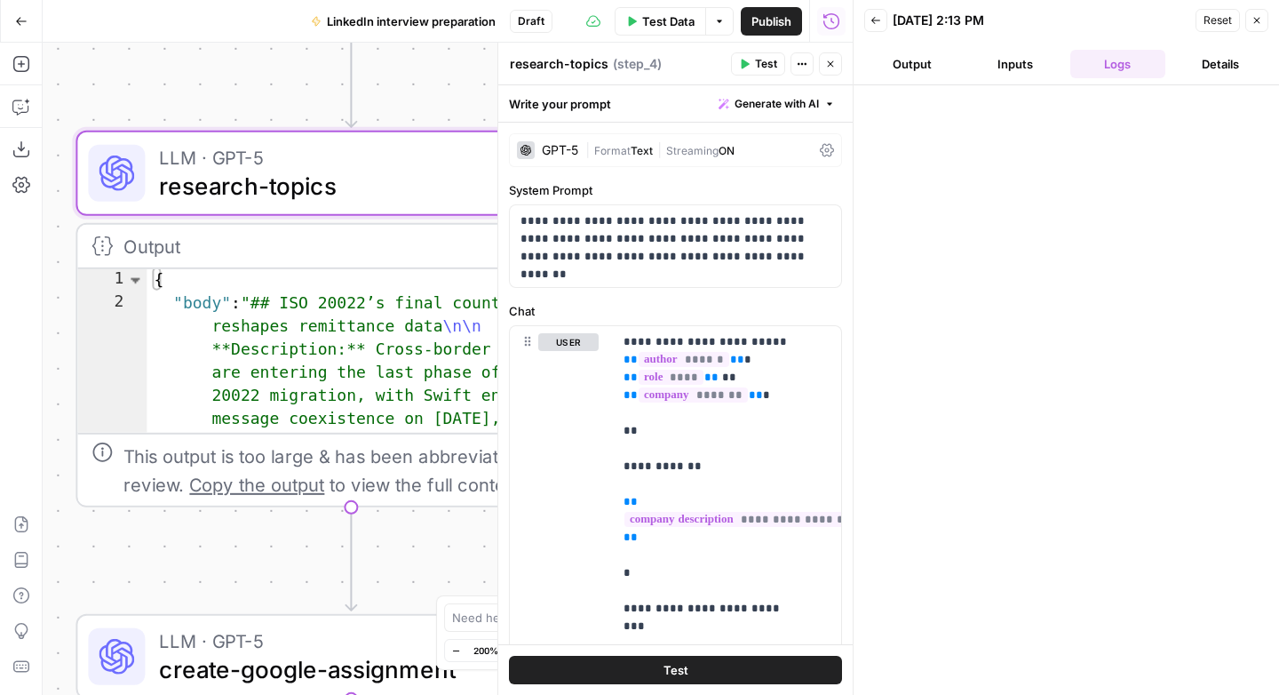
click at [701, 151] on span "Streaming" at bounding box center [692, 150] width 52 height 13
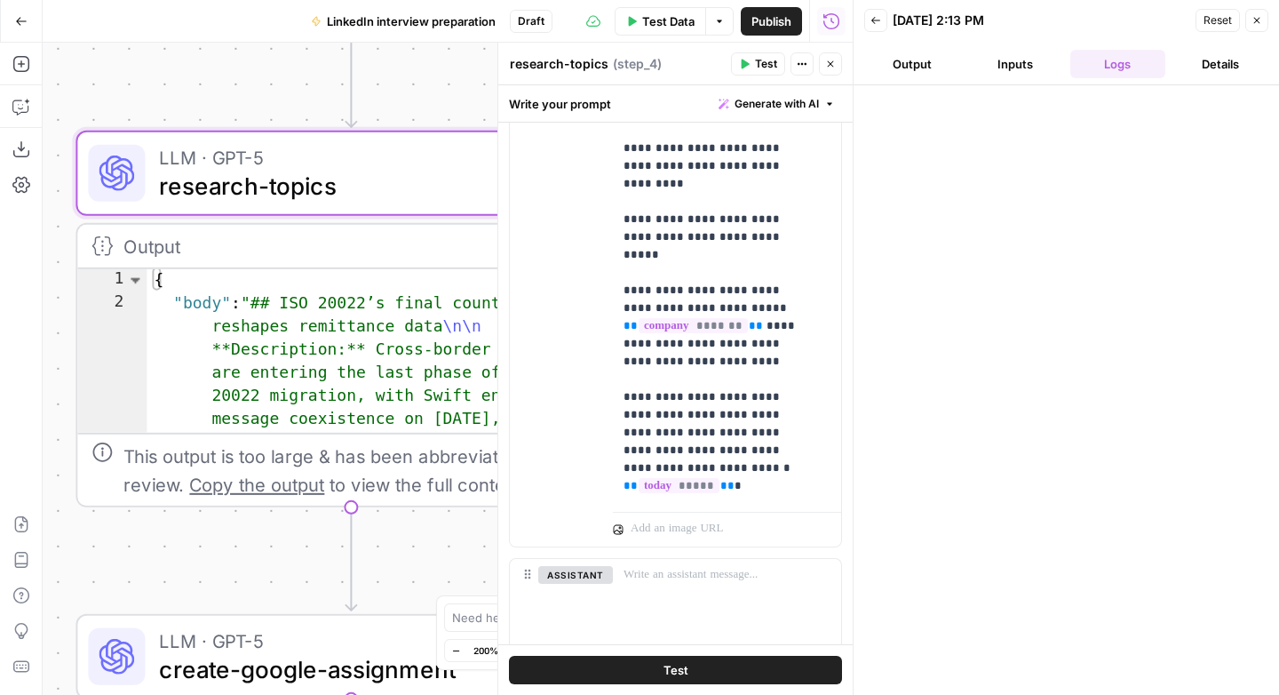
scroll to position [382, 0]
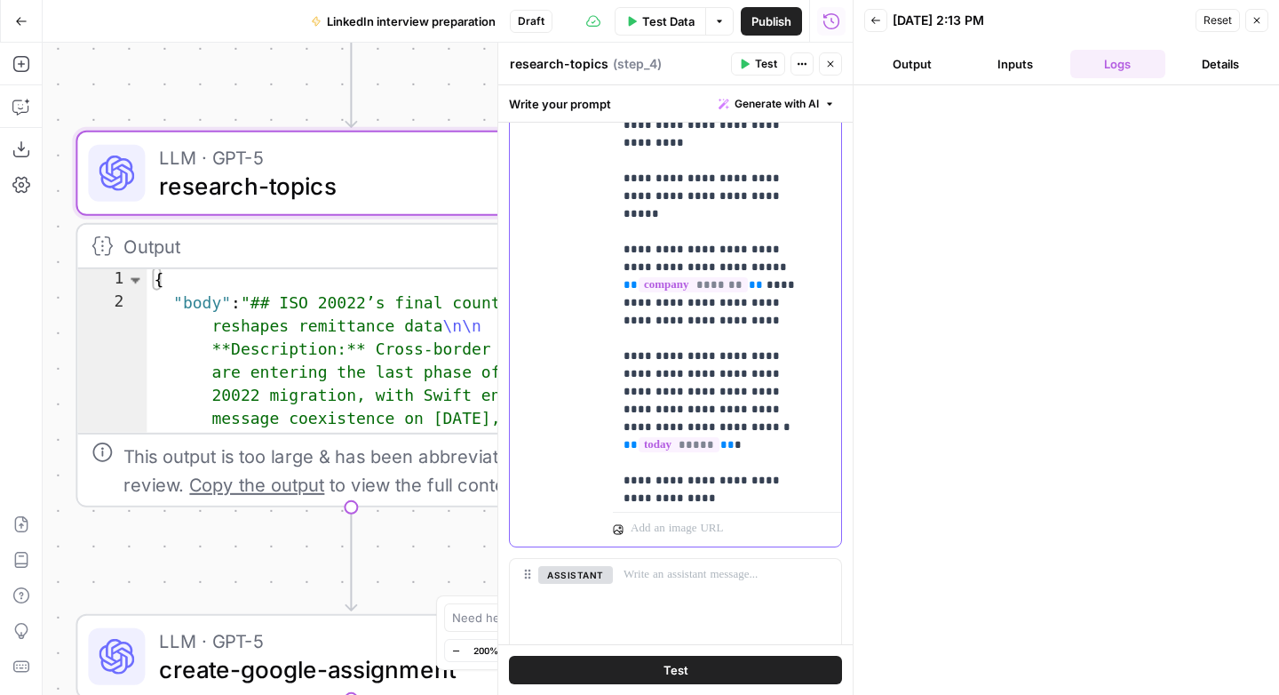
click at [722, 404] on p "**********" at bounding box center [713, 178] width 180 height 1545
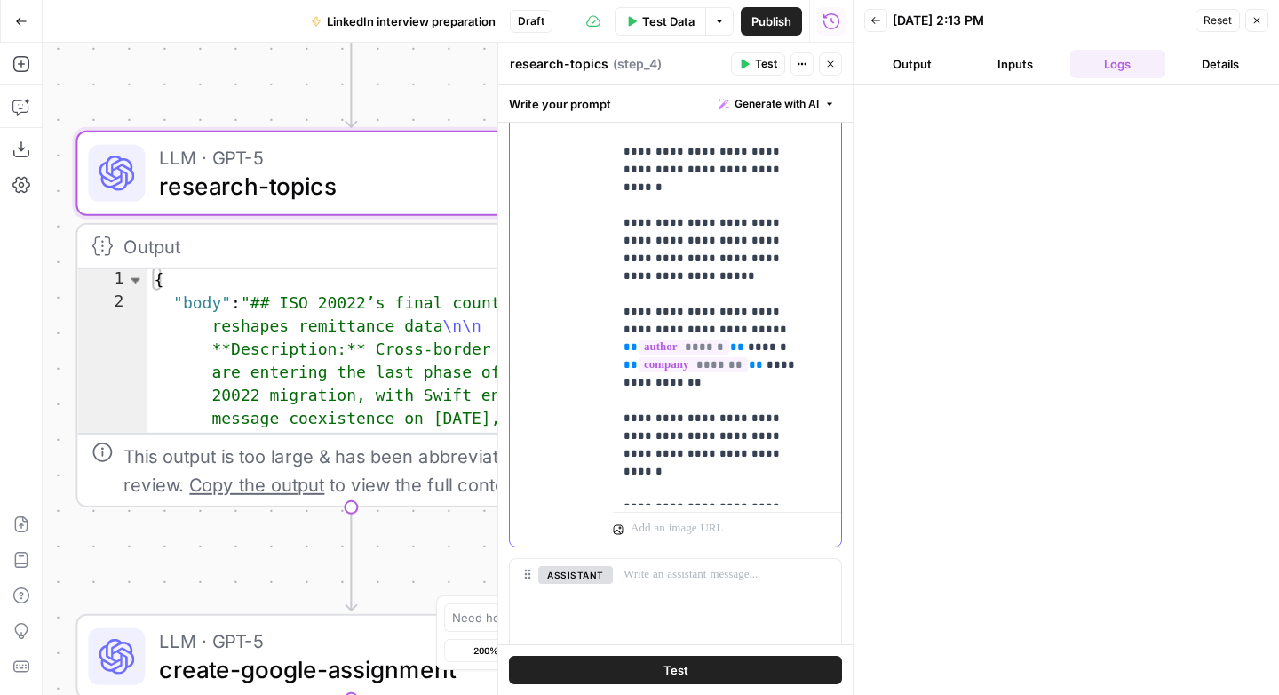
scroll to position [849, 0]
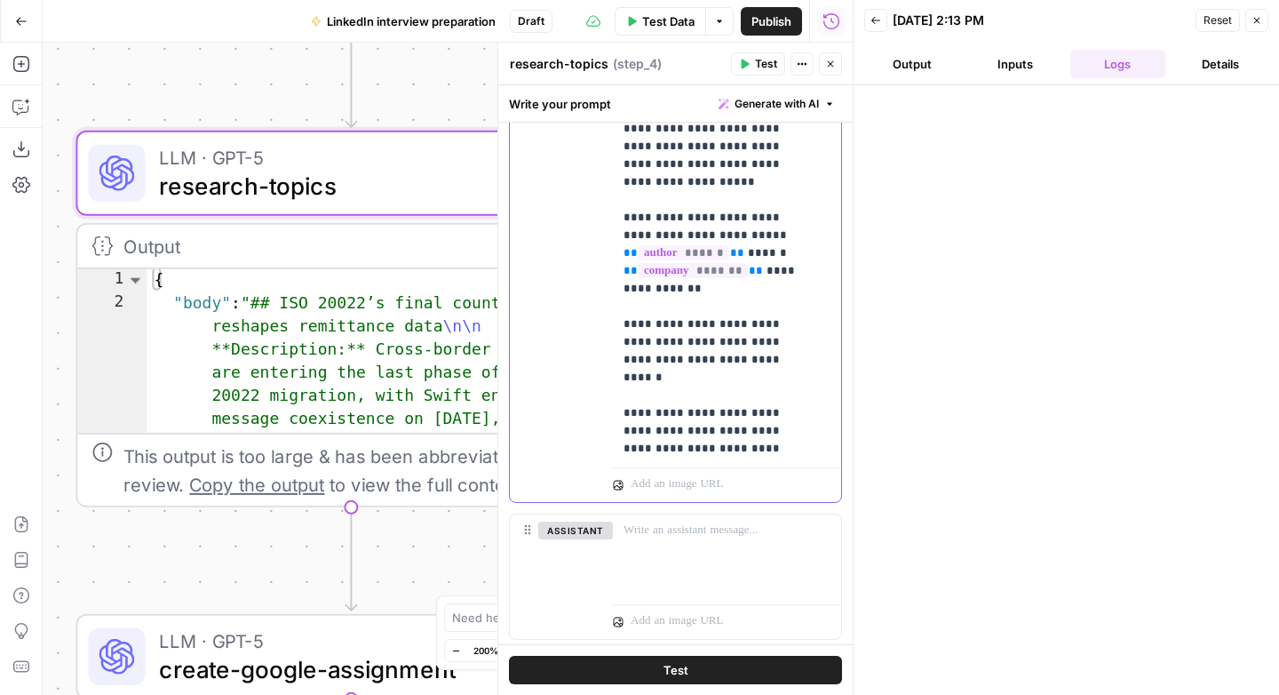
scroll to position [1352, 0]
drag, startPoint x: 668, startPoint y: 427, endPoint x: 790, endPoint y: 432, distance: 122.6
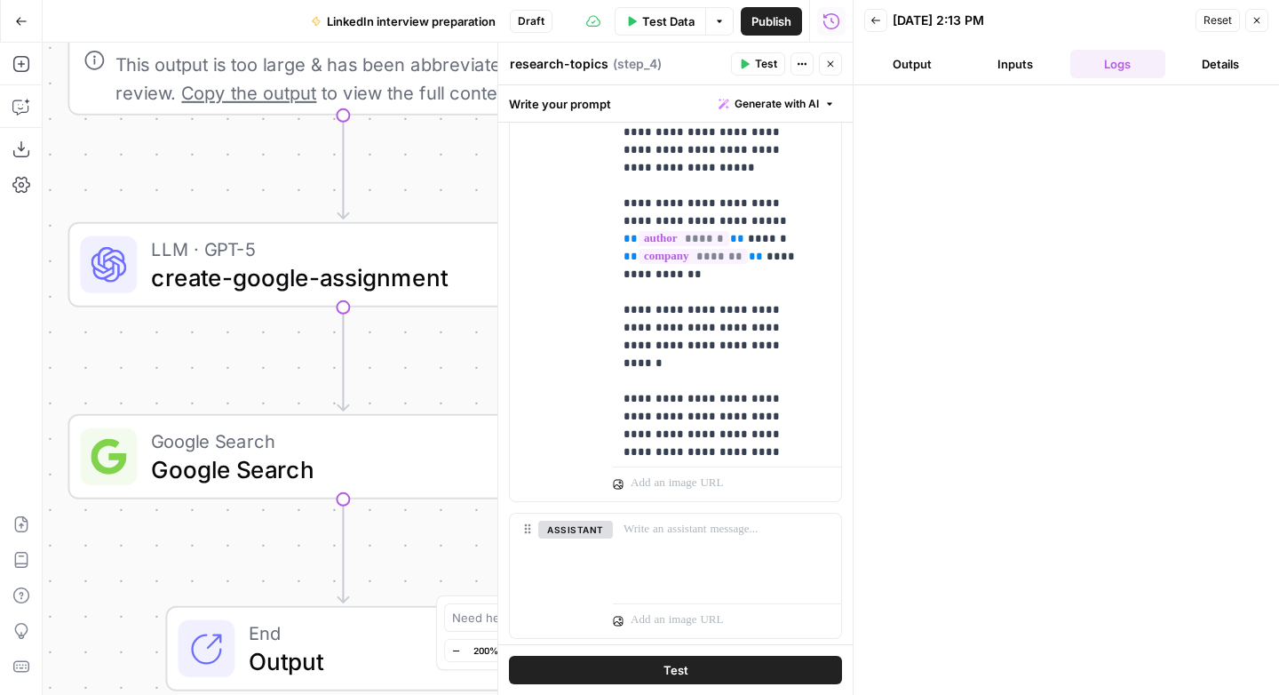
drag, startPoint x: 247, startPoint y: 541, endPoint x: 233, endPoint y: 142, distance: 399.0
click at [233, 142] on div "Workflow Input Settings Inputs LLM · GPT-5 create-research-assignment Step 2 LL…" at bounding box center [448, 369] width 810 height 652
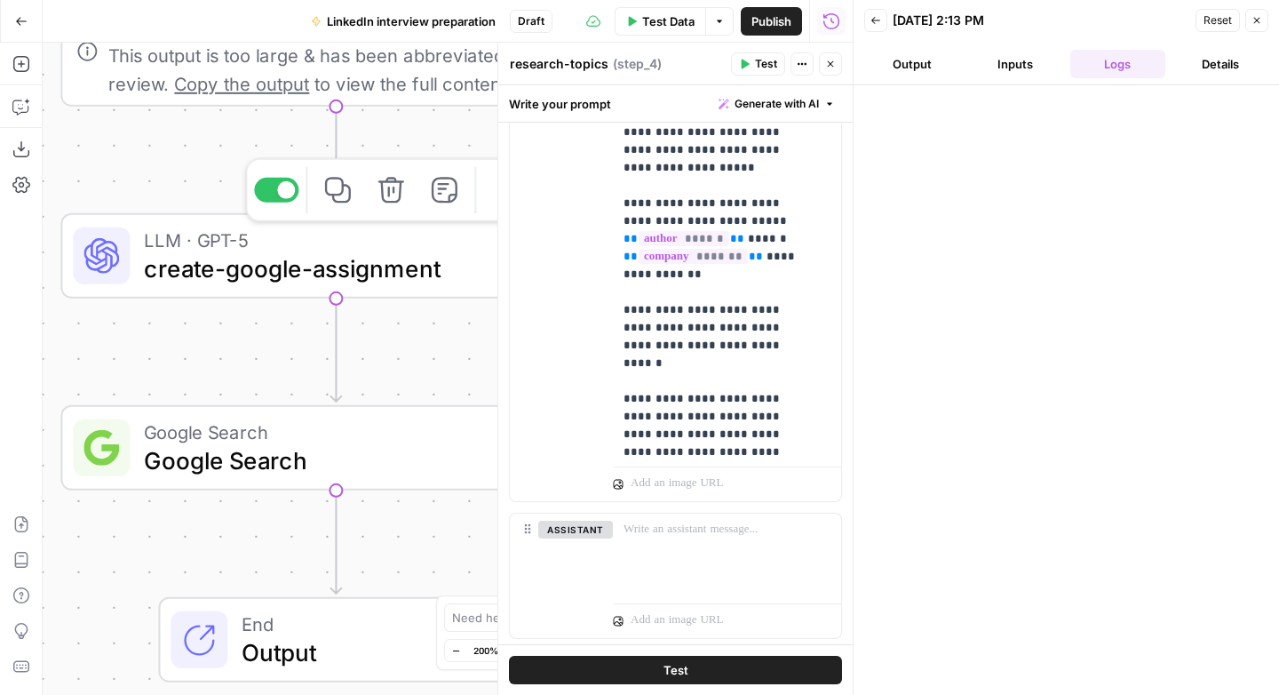
click at [272, 192] on div at bounding box center [276, 190] width 44 height 25
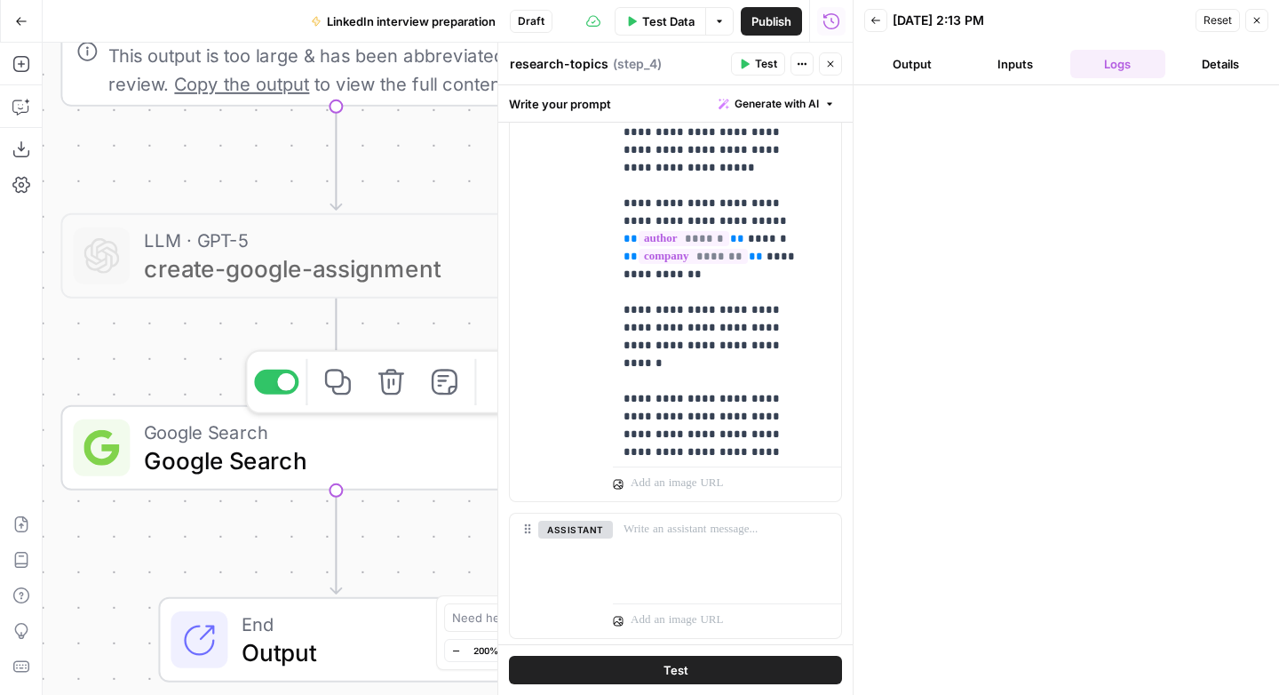
click at [326, 461] on span "Google Search" at bounding box center [328, 460] width 369 height 36
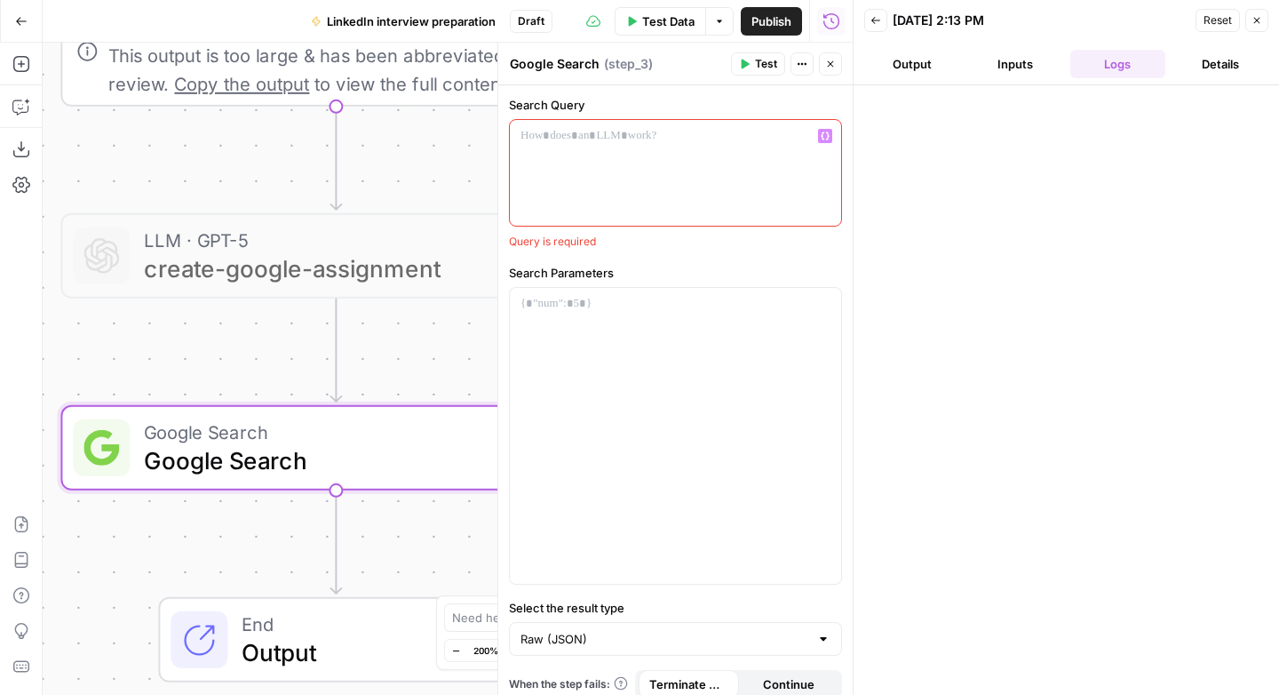
click at [652, 152] on div at bounding box center [675, 173] width 331 height 106
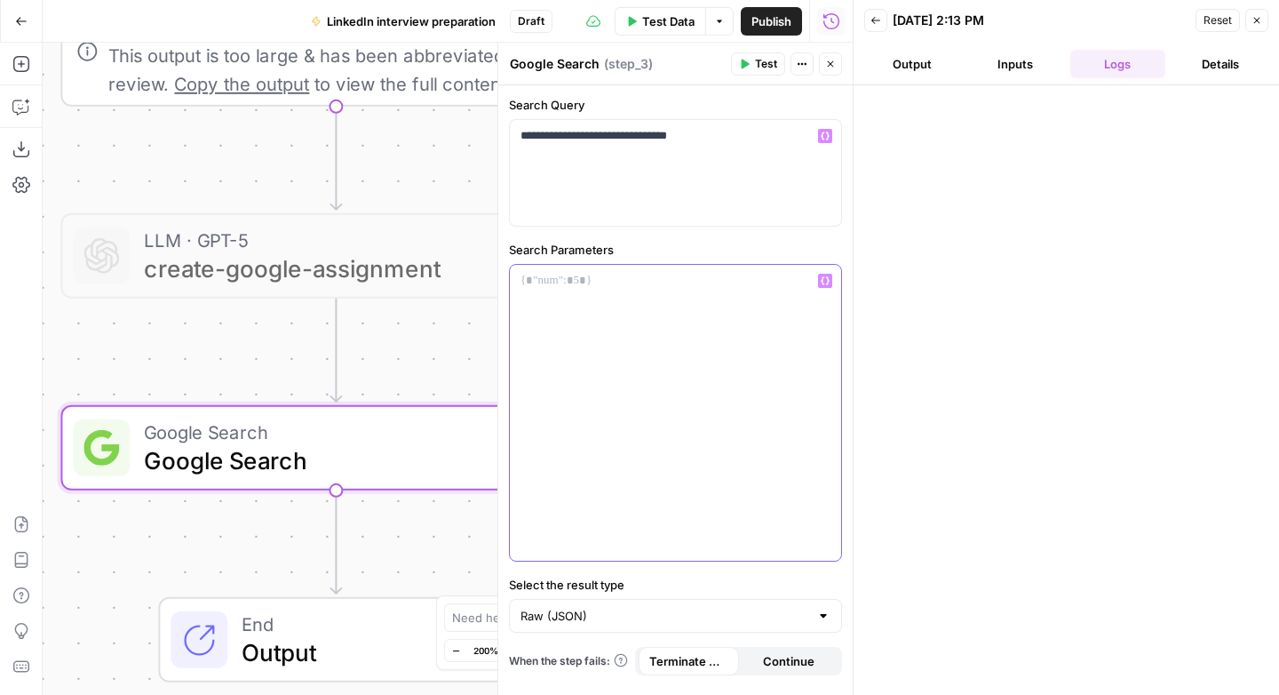
click at [583, 339] on div at bounding box center [675, 413] width 331 height 296
click at [782, 301] on div at bounding box center [675, 413] width 331 height 296
click at [957, 364] on div at bounding box center [1066, 390] width 390 height 592
click at [823, 618] on div at bounding box center [823, 616] width 14 height 18
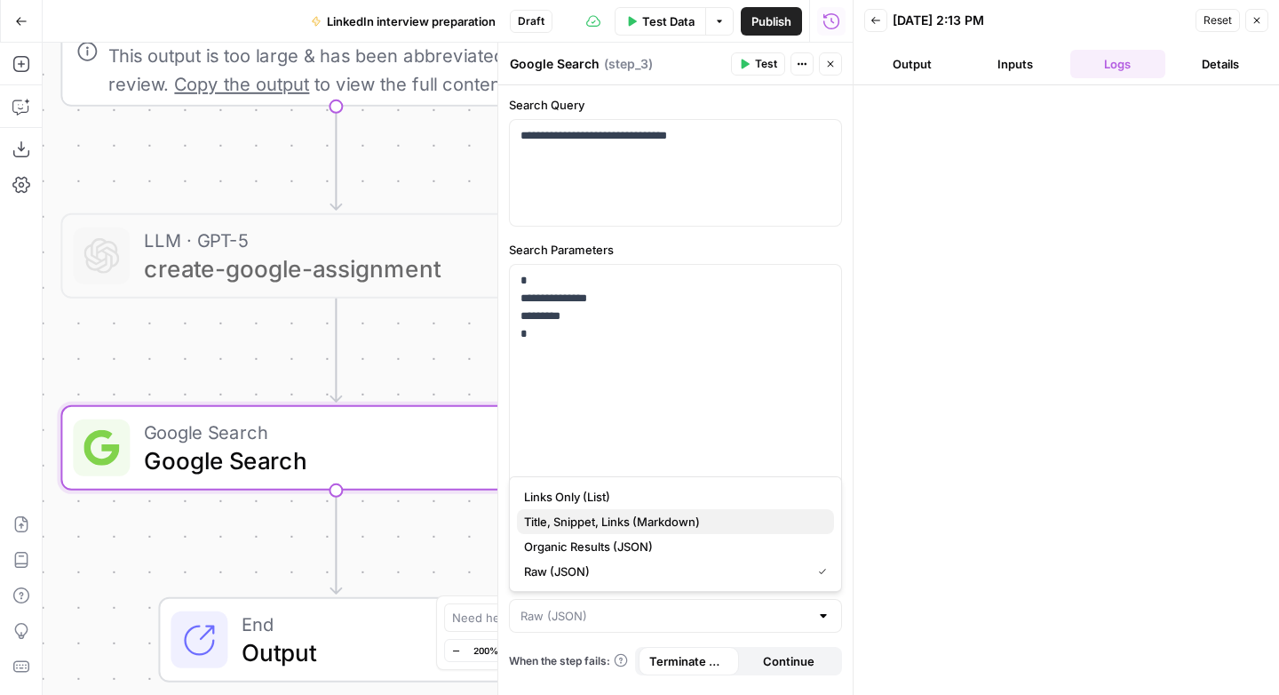
click at [687, 522] on span "Title, Snippet, Links (Markdown)" at bounding box center [672, 521] width 296 height 18
type input "Title, Snippet, Links (Markdown)"
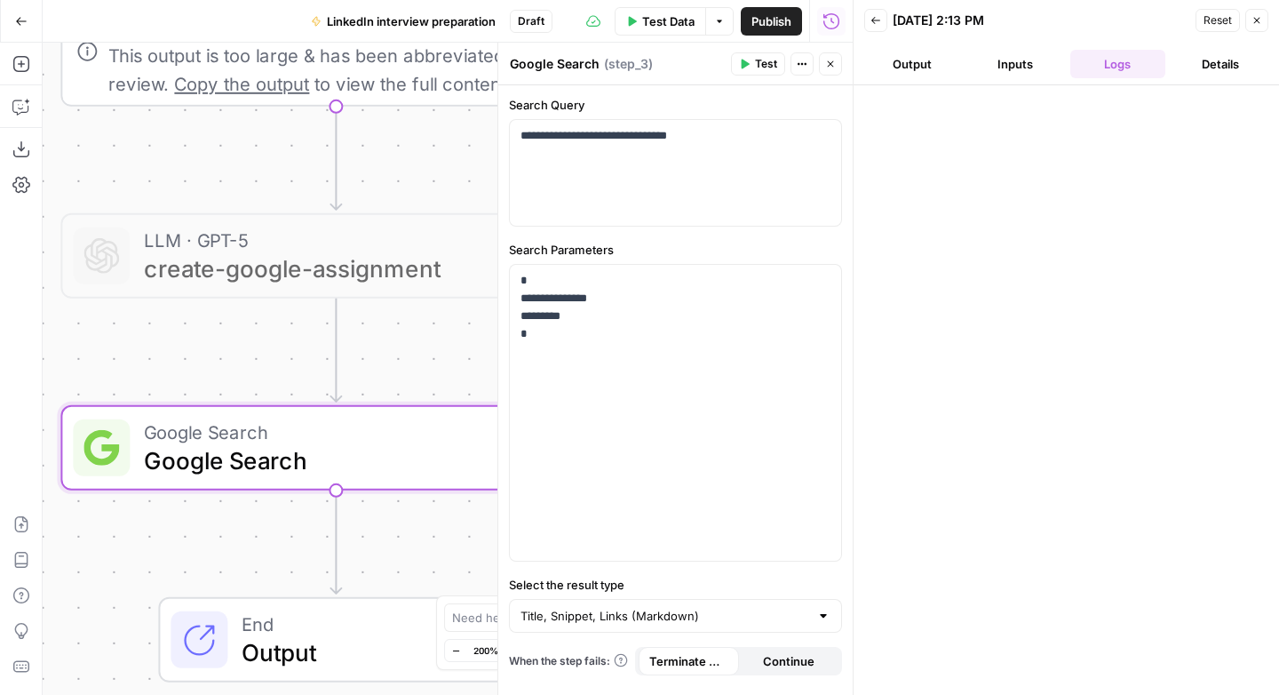
drag, startPoint x: 774, startPoint y: 68, endPoint x: 821, endPoint y: 110, distance: 63.5
click at [774, 67] on span "Test" at bounding box center [766, 64] width 22 height 16
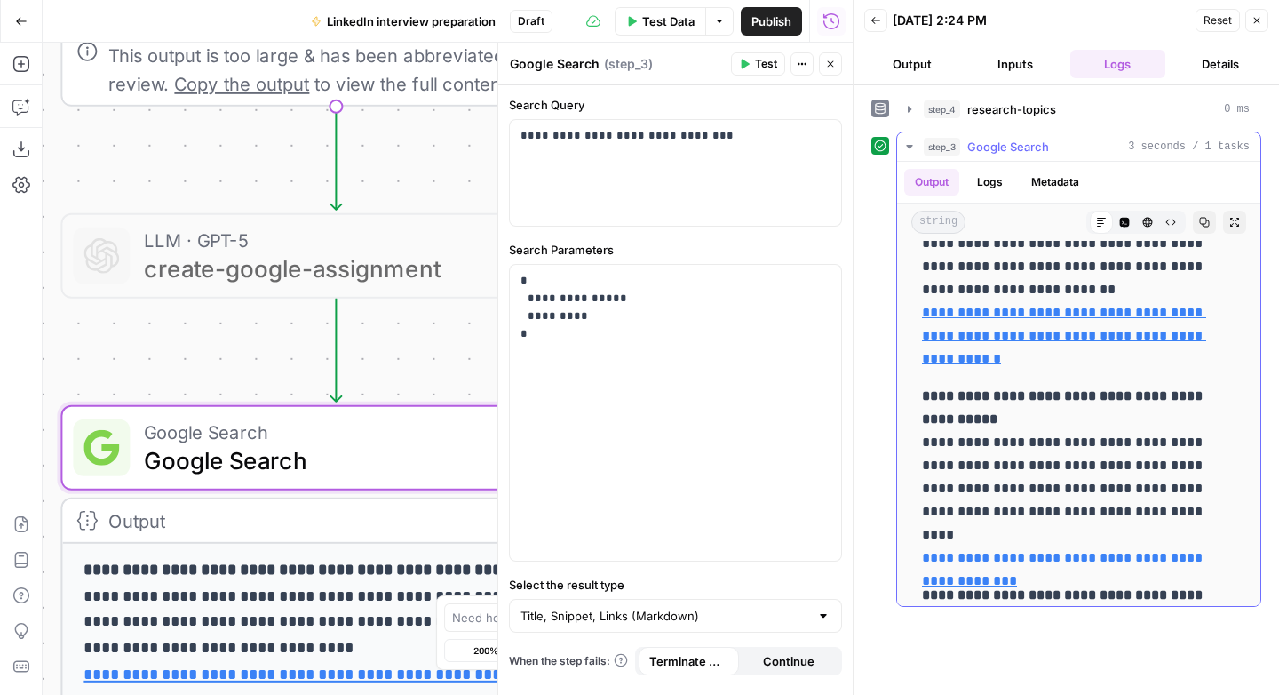
scroll to position [1473, 0]
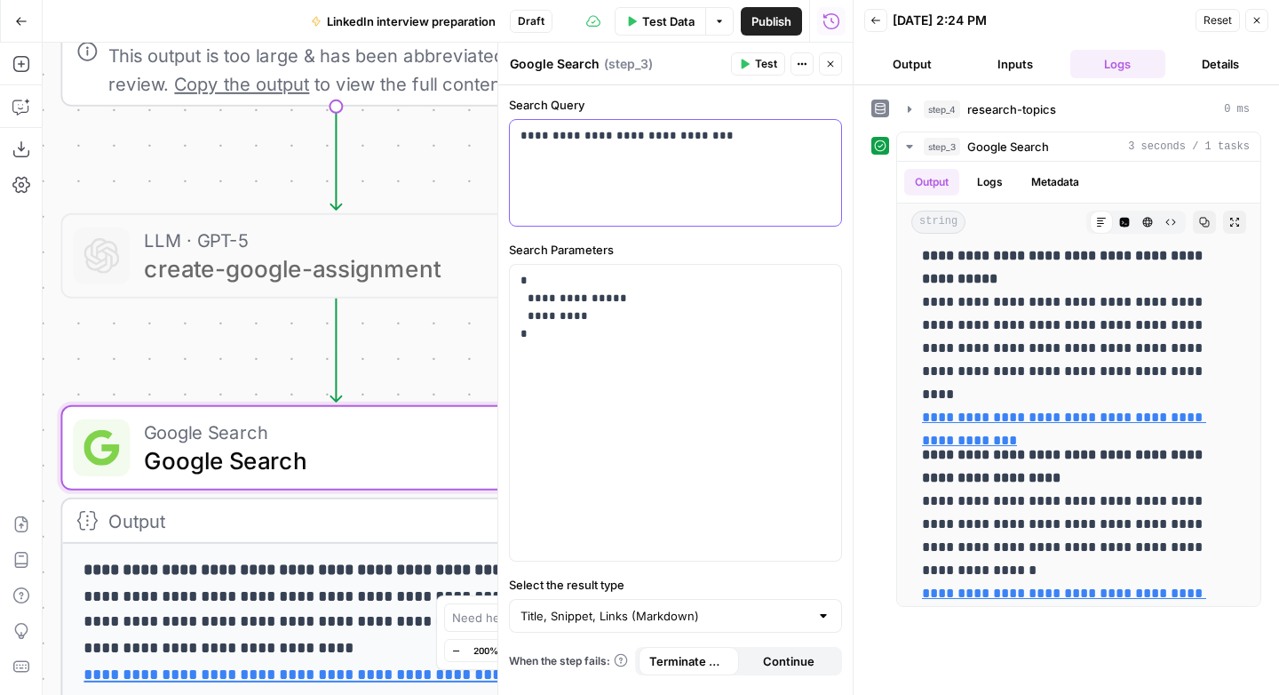
click at [719, 122] on div "**********" at bounding box center [675, 173] width 331 height 106
click at [725, 133] on p "**********" at bounding box center [675, 136] width 310 height 18
click at [1196, 218] on button "Copy" at bounding box center [1204, 221] width 23 height 23
drag, startPoint x: 755, startPoint y: 61, endPoint x: 768, endPoint y: 99, distance: 39.6
click at [755, 60] on span "Test" at bounding box center [766, 64] width 22 height 16
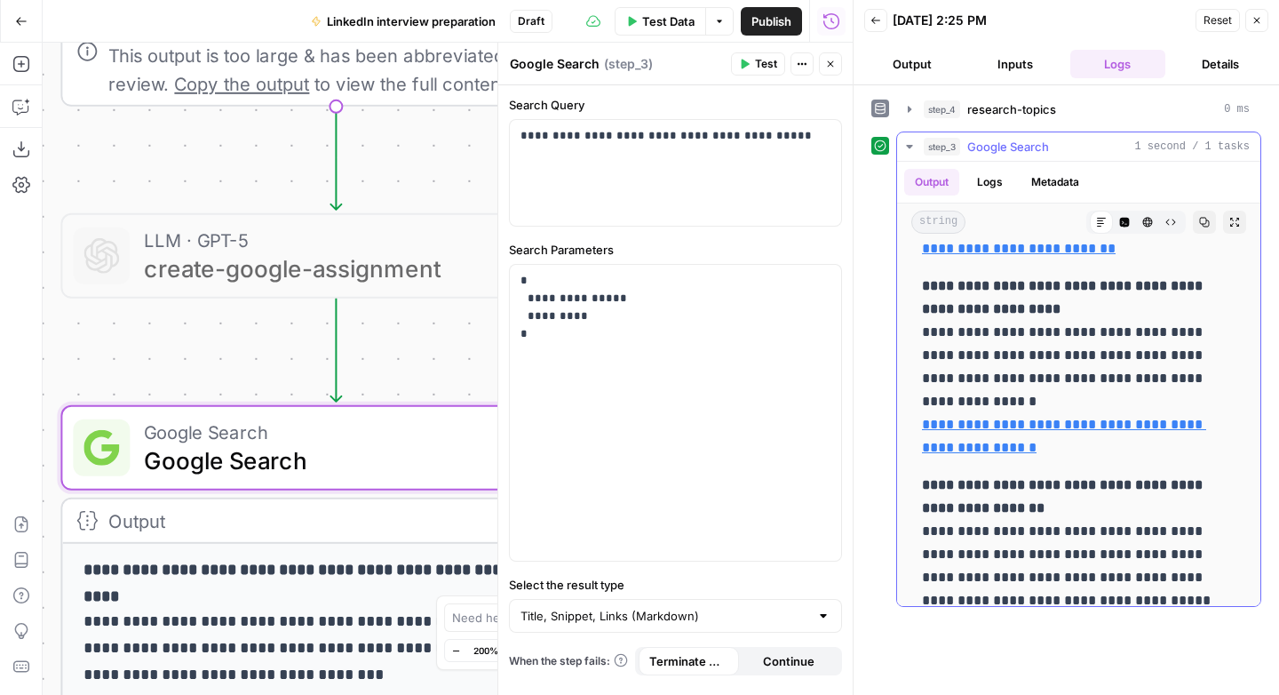
scroll to position [1213, 0]
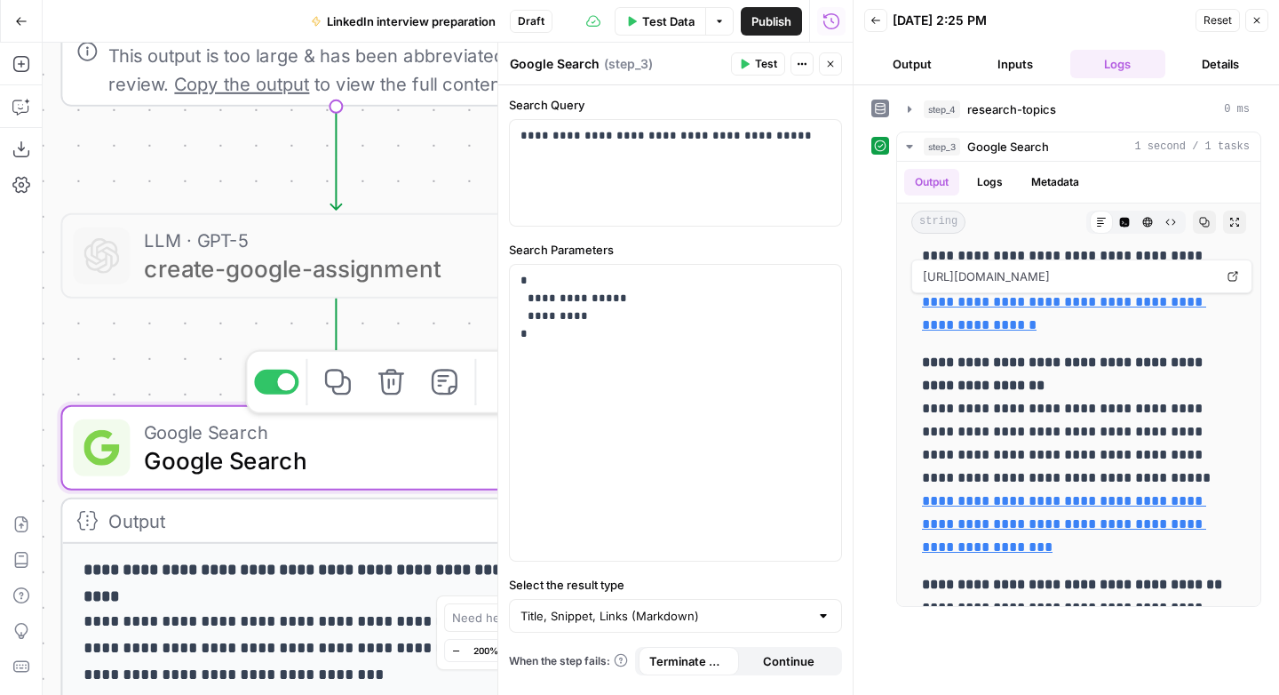
click at [280, 385] on div at bounding box center [286, 382] width 18 height 18
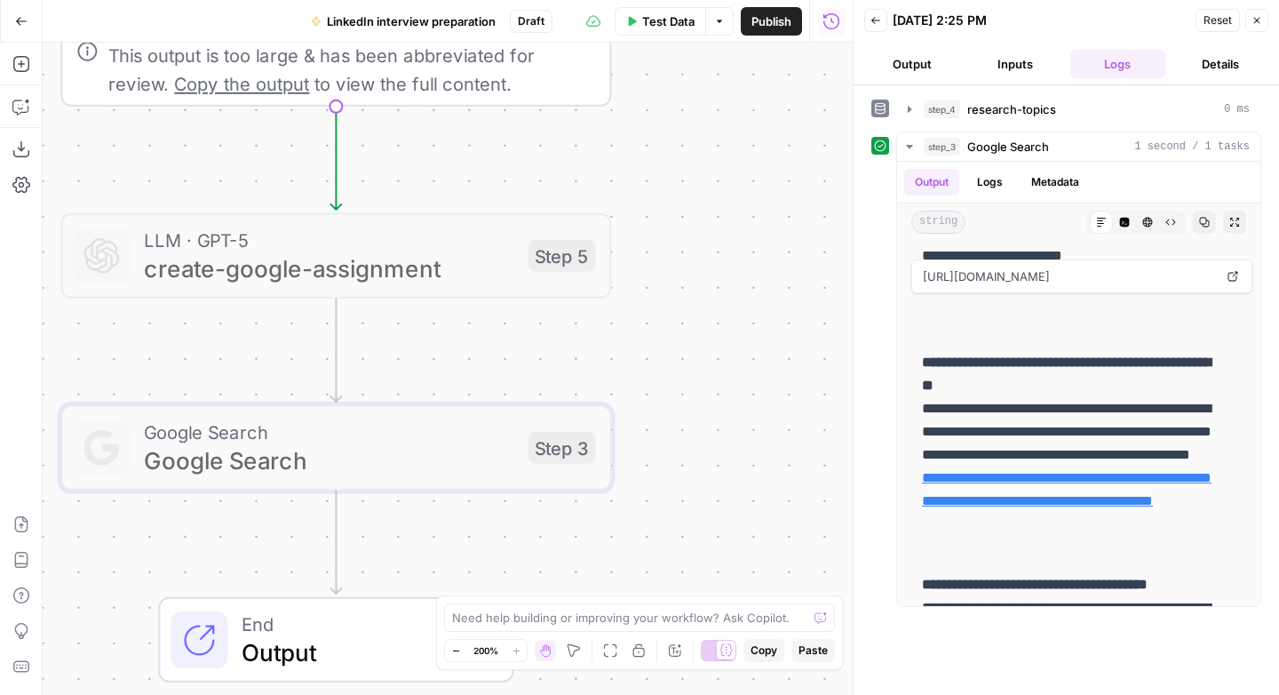
click at [284, 270] on span "create-google-assignment" at bounding box center [328, 268] width 369 height 36
click at [667, 145] on div "Workflow Input Settings Inputs LLM · GPT-5 create-research-assignment Step 2 LL…" at bounding box center [448, 369] width 810 height 652
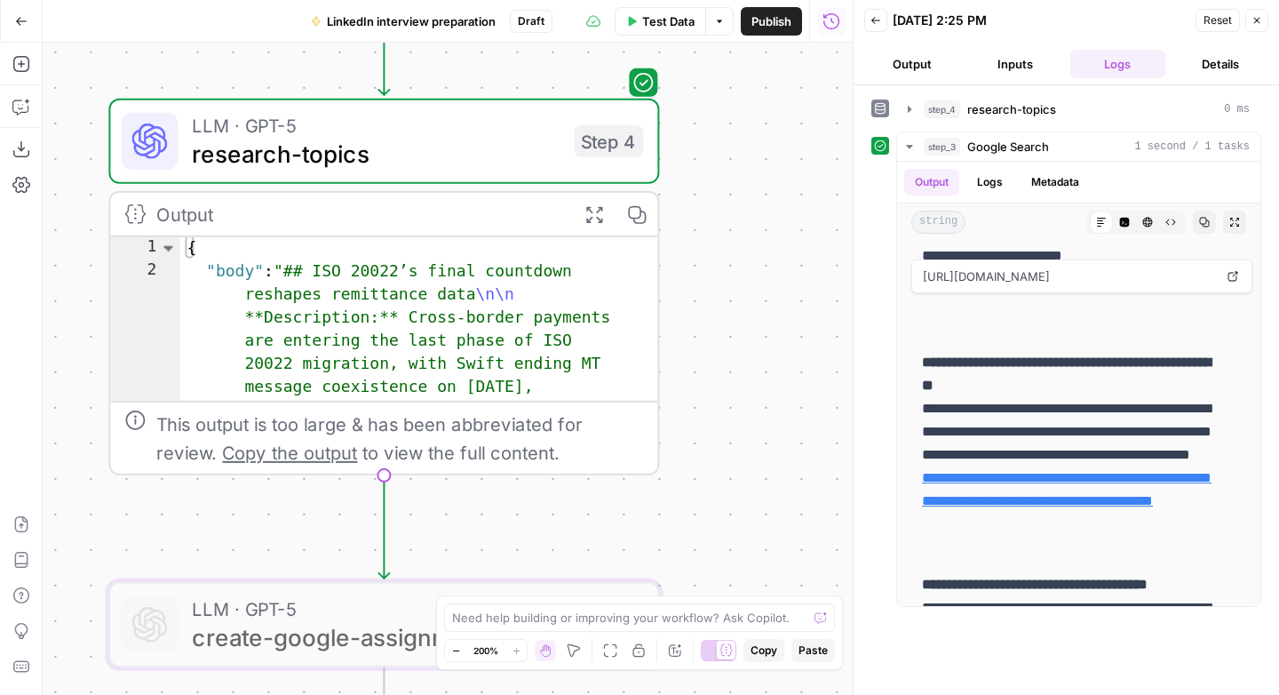
drag, startPoint x: 672, startPoint y: 131, endPoint x: 720, endPoint y: 500, distance: 372.6
click at [720, 500] on div "Workflow Input Settings Inputs LLM · GPT-5 create-research-assignment Step 2 LL…" at bounding box center [448, 369] width 810 height 652
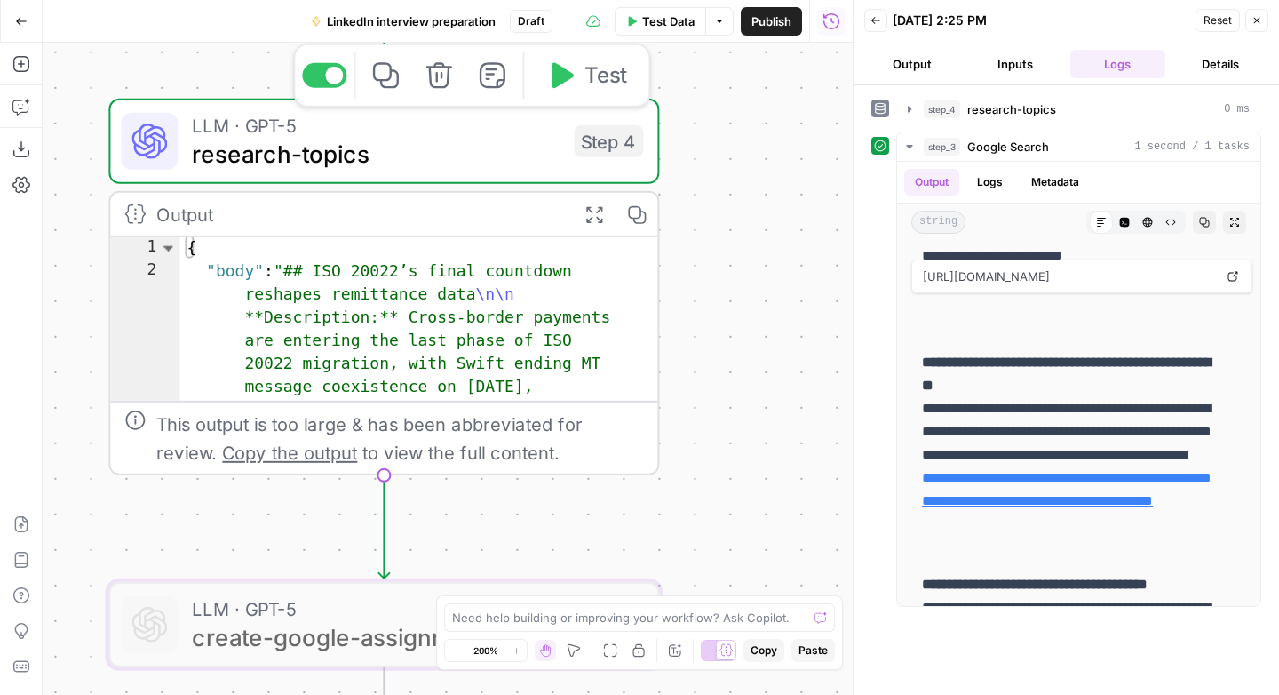
drag, startPoint x: 387, startPoint y: 81, endPoint x: 393, endPoint y: 89, distance: 10.1
click at [387, 81] on icon "button" at bounding box center [385, 75] width 28 height 28
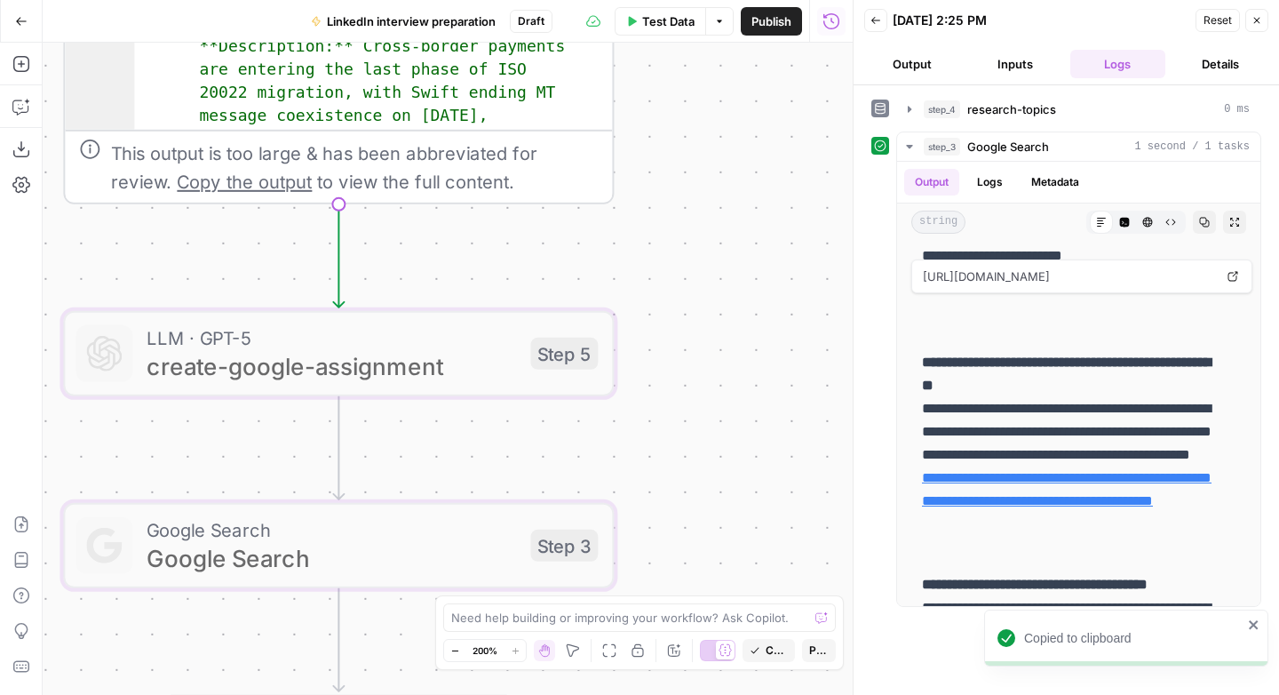
drag, startPoint x: 714, startPoint y: 448, endPoint x: 669, endPoint y: 179, distance: 272.9
click at [669, 179] on div "Workflow Input Settings Inputs LLM · GPT-5 create-research-assignment Step 2 LL…" at bounding box center [448, 369] width 810 height 652
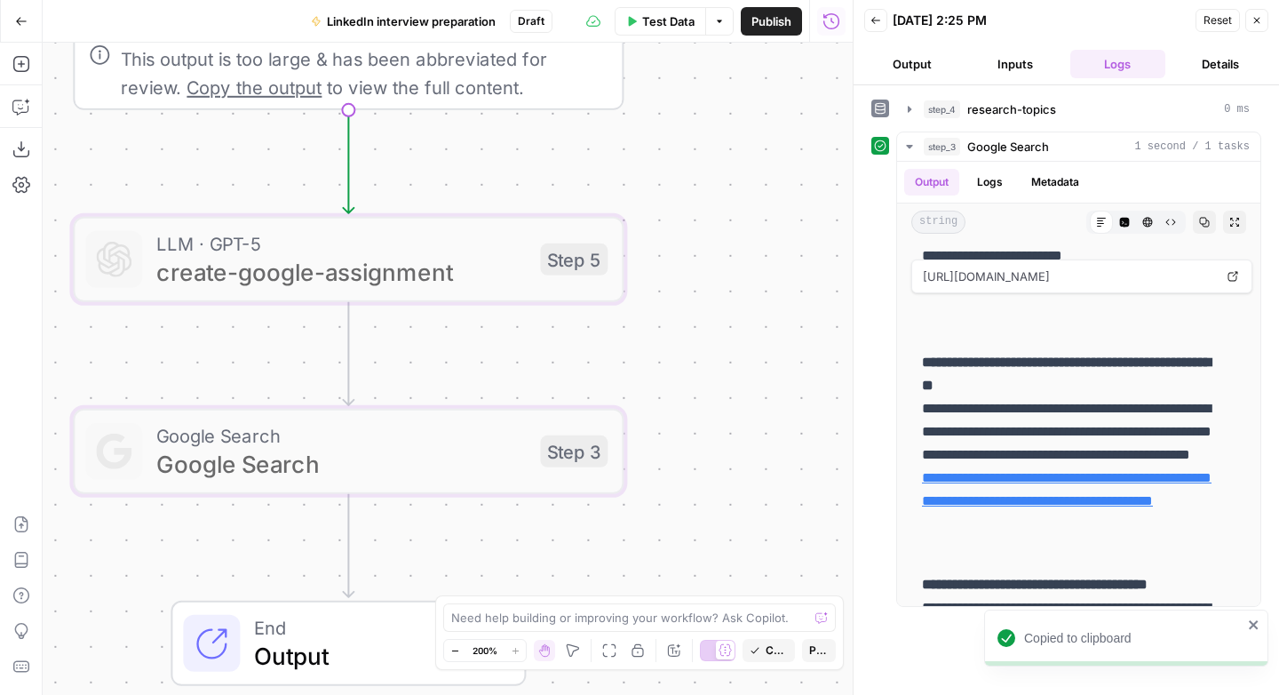
drag, startPoint x: 677, startPoint y: 428, endPoint x: 686, endPoint y: 261, distance: 167.2
click at [686, 261] on div "Workflow Input Settings Inputs LLM · GPT-5 create-research-assignment Step 2 LL…" at bounding box center [448, 369] width 810 height 652
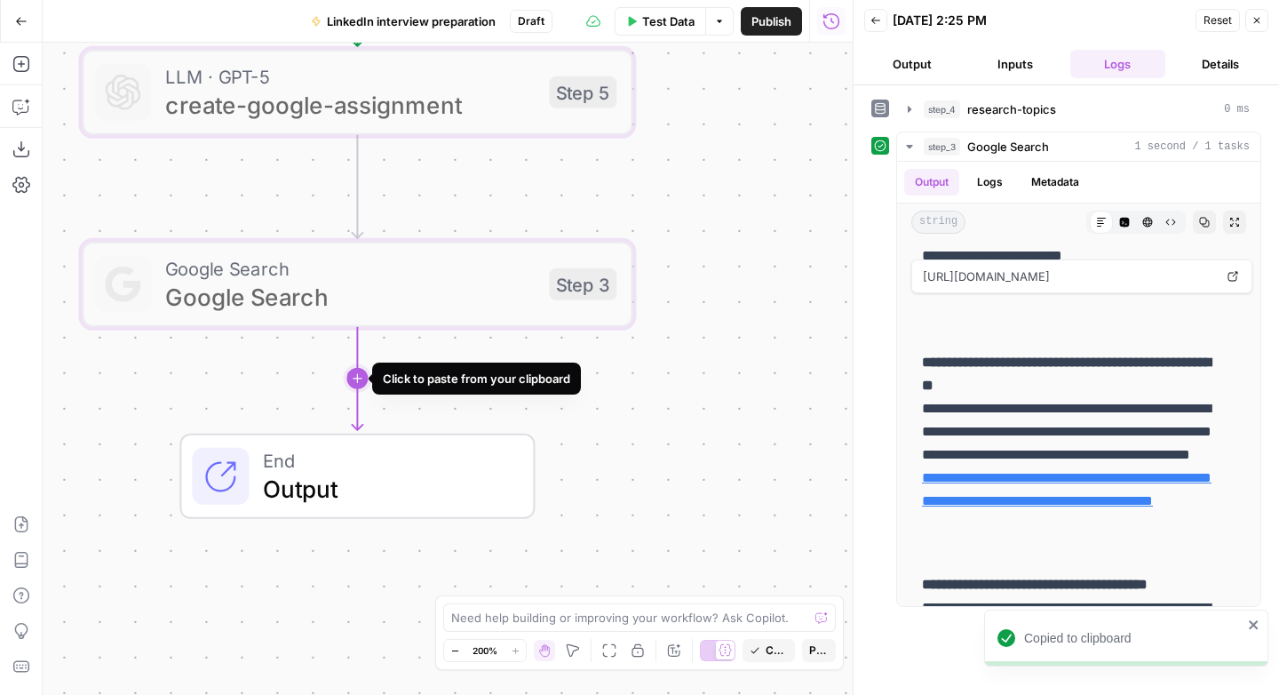
click at [355, 380] on icon "Edge from step_3 to end" at bounding box center [357, 378] width 11 height 103
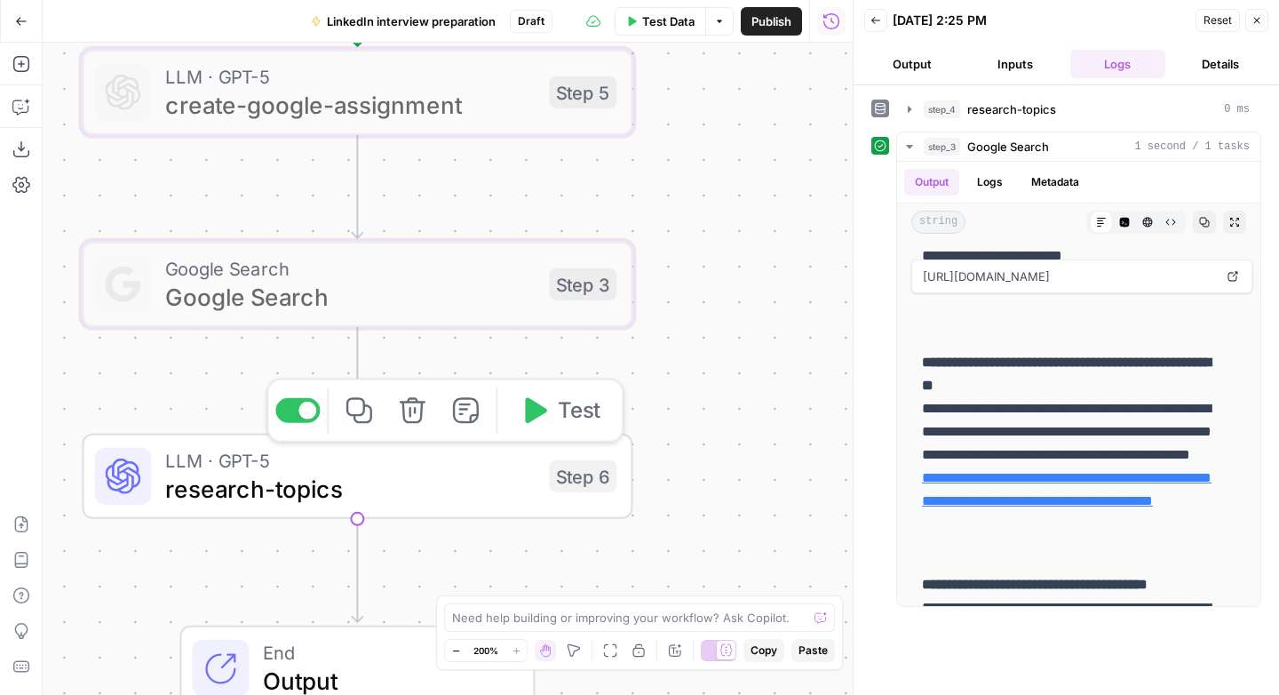
click at [395, 479] on span "research-topics" at bounding box center [349, 489] width 369 height 36
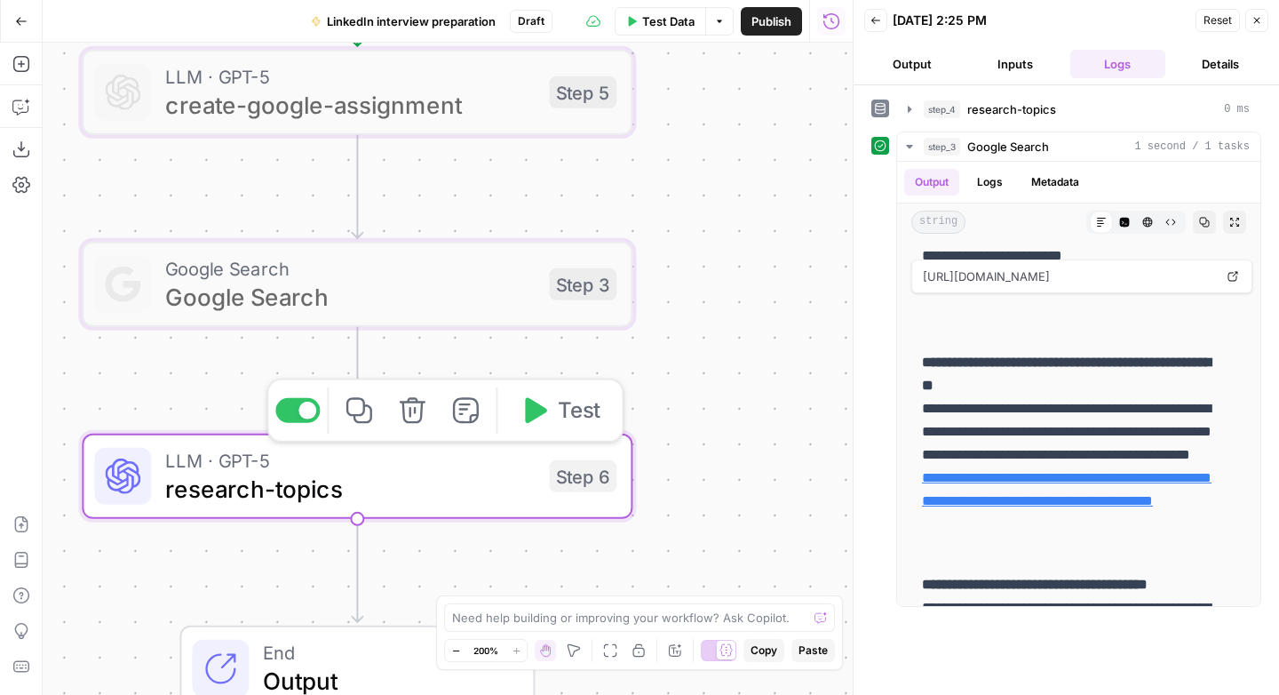
click at [394, 479] on span "research-topics" at bounding box center [349, 489] width 369 height 36
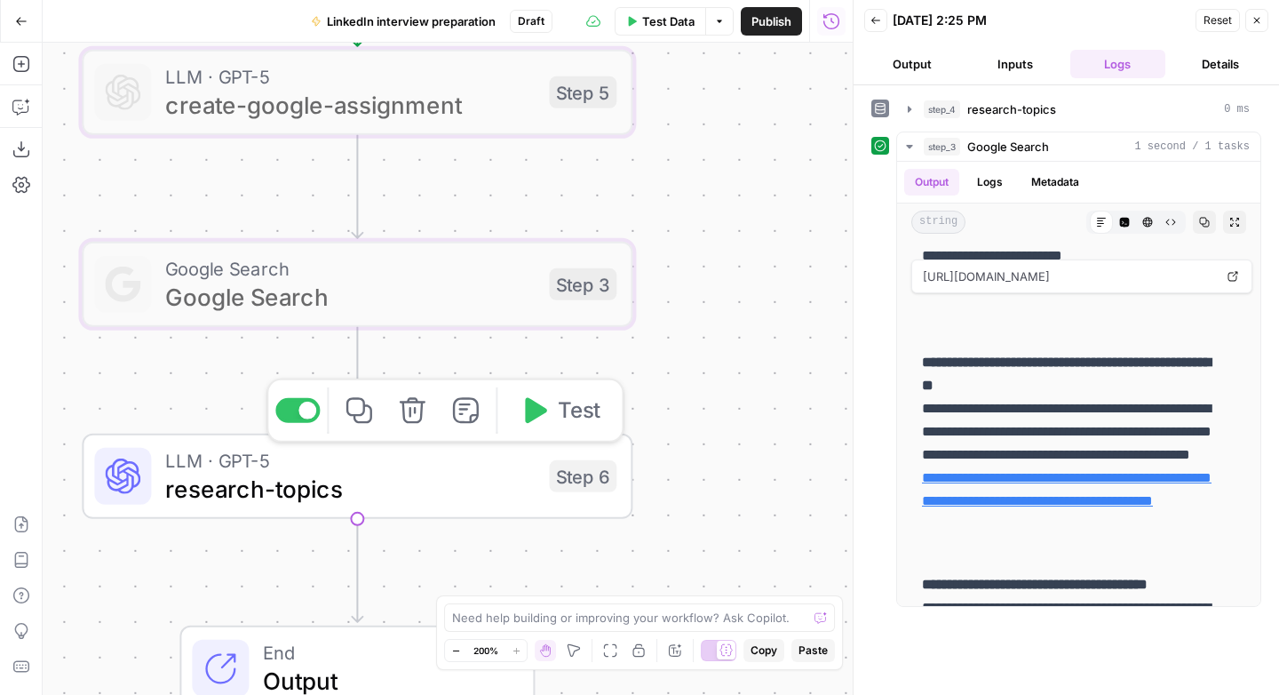
drag, startPoint x: 302, startPoint y: 484, endPoint x: 333, endPoint y: 474, distance: 32.6
click at [302, 484] on span "research-topics" at bounding box center [349, 489] width 369 height 36
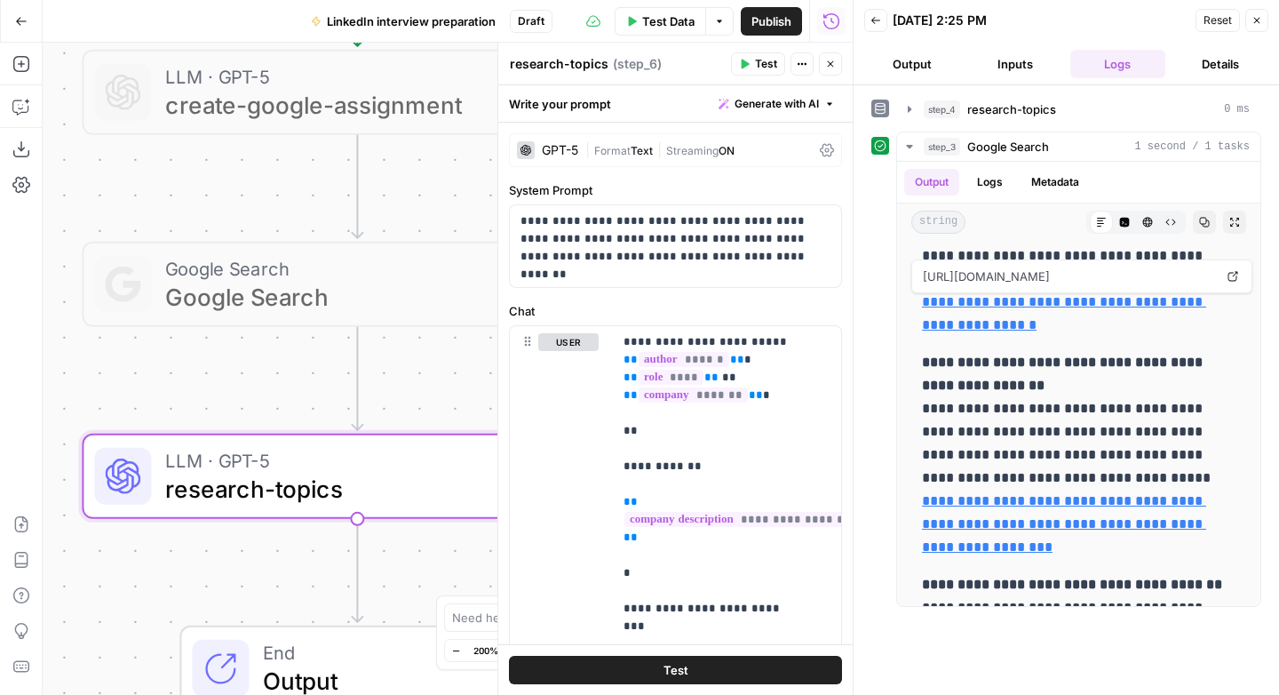
click at [543, 64] on textarea "research-topics" at bounding box center [559, 64] width 99 height 18
click at [543, 65] on textarea "research-topics" at bounding box center [559, 64] width 99 height 18
type textarea "rank-topics"
click at [749, 251] on p "**********" at bounding box center [668, 238] width 297 height 53
click at [556, 239] on p "**********" at bounding box center [668, 238] width 297 height 53
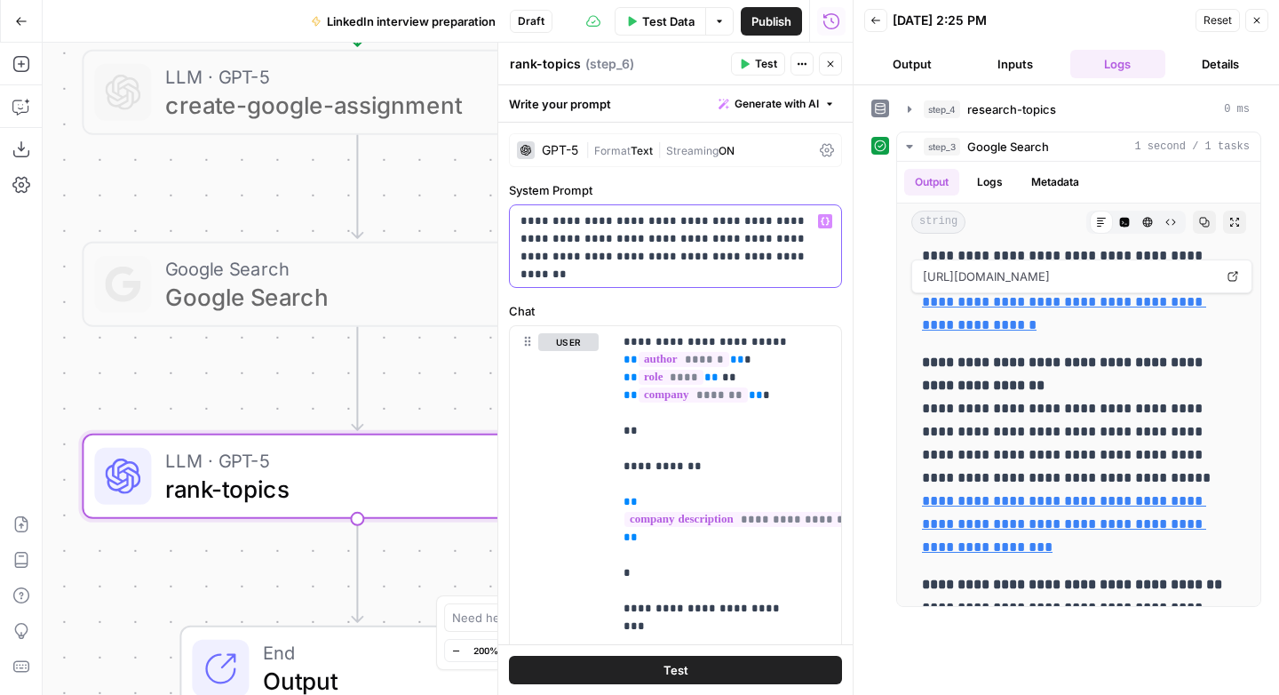
click at [556, 239] on p "**********" at bounding box center [668, 238] width 297 height 53
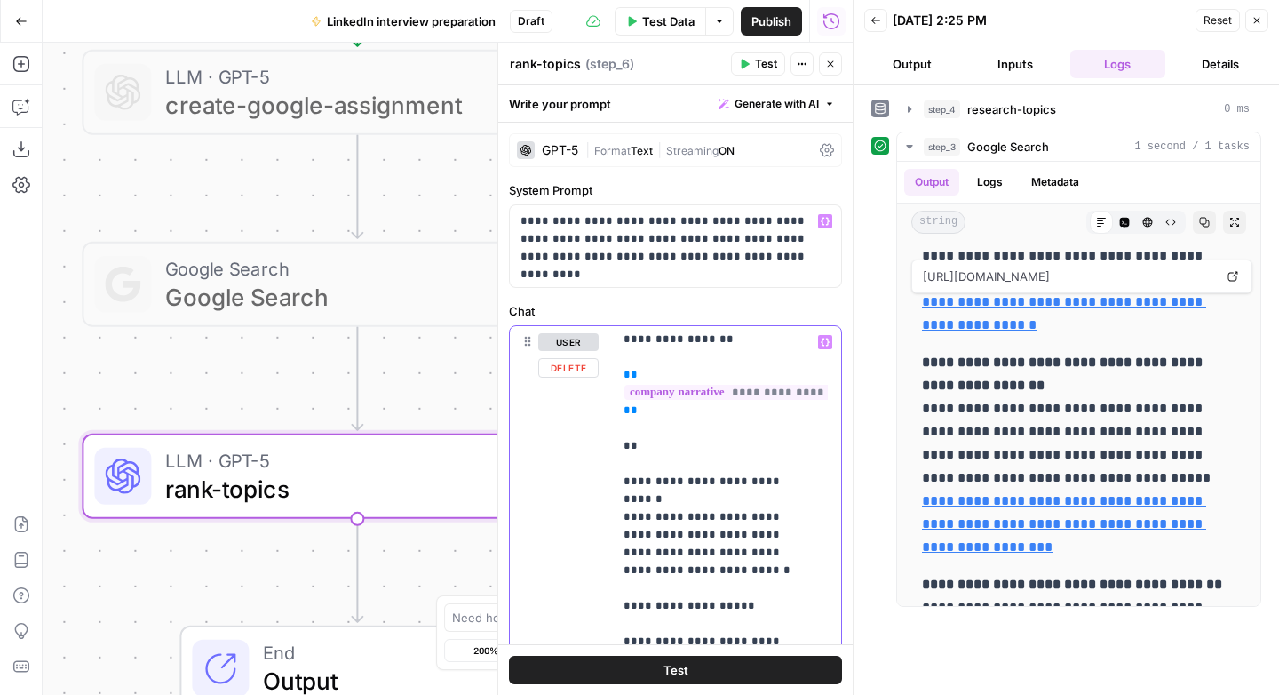
scroll to position [414, 0]
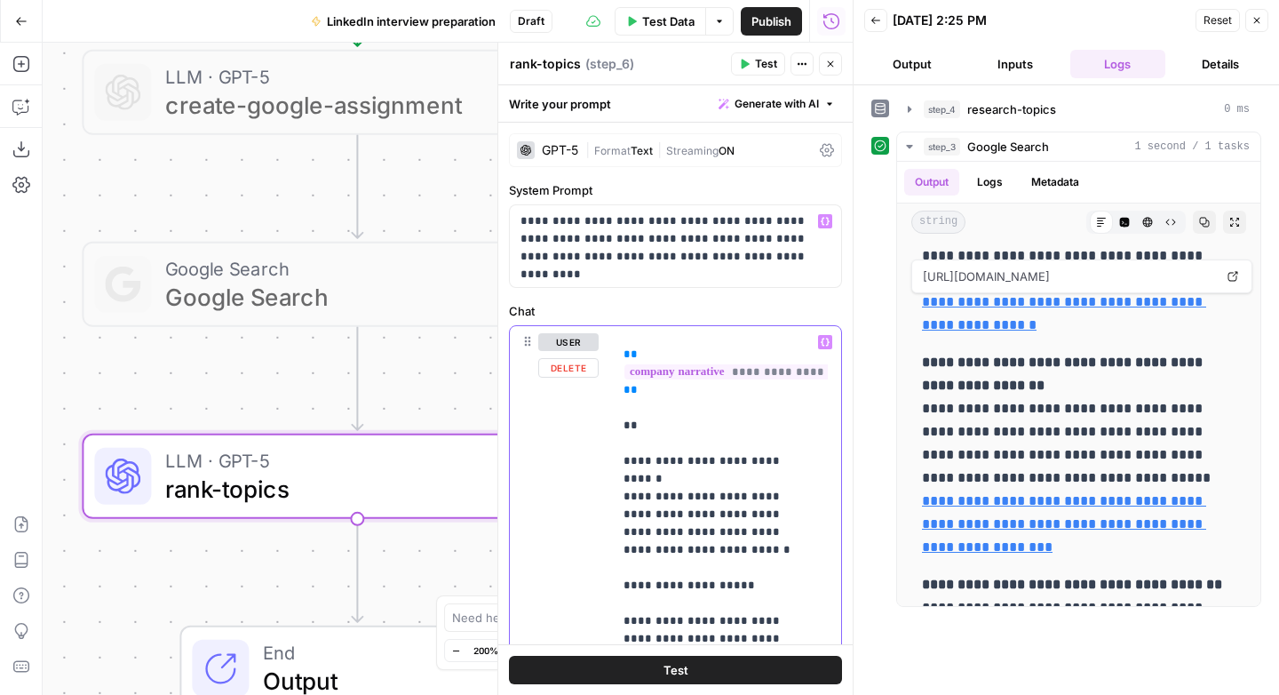
click at [623, 462] on div "**********" at bounding box center [720, 688] width 215 height 724
drag, startPoint x: 664, startPoint y: 460, endPoint x: 712, endPoint y: 616, distance: 162.7
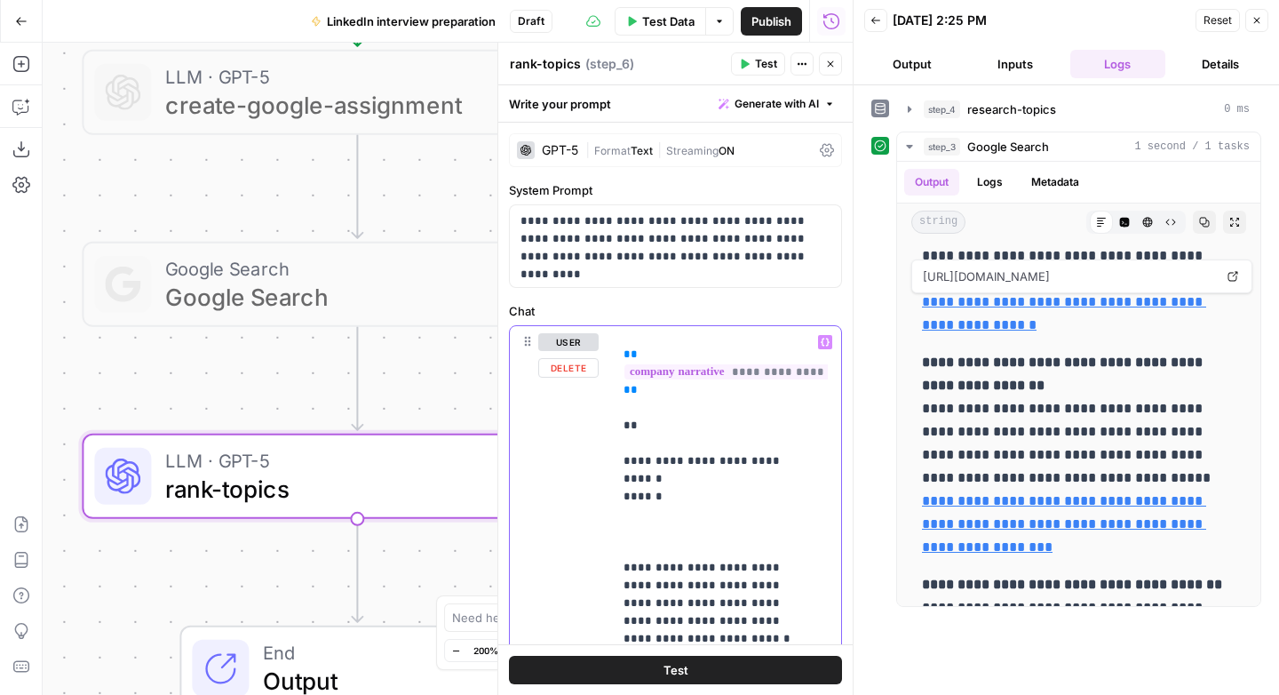
paste div
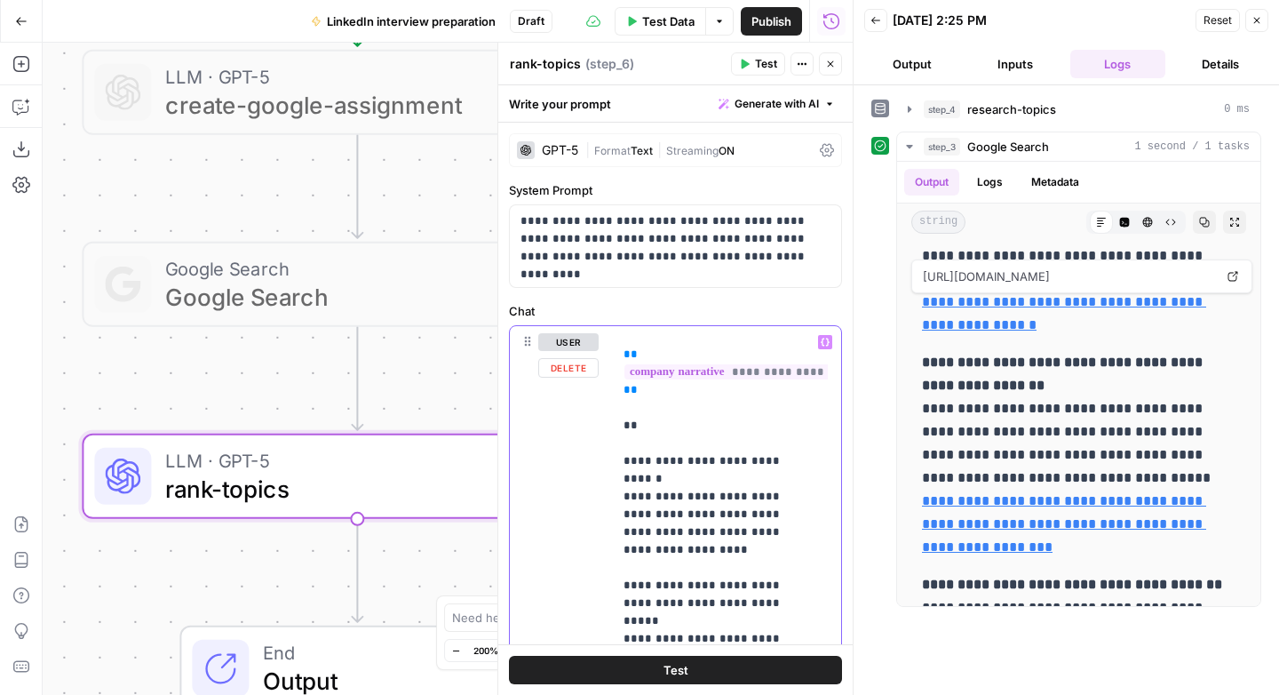
click at [669, 460] on p "**********" at bounding box center [713, 674] width 180 height 1510
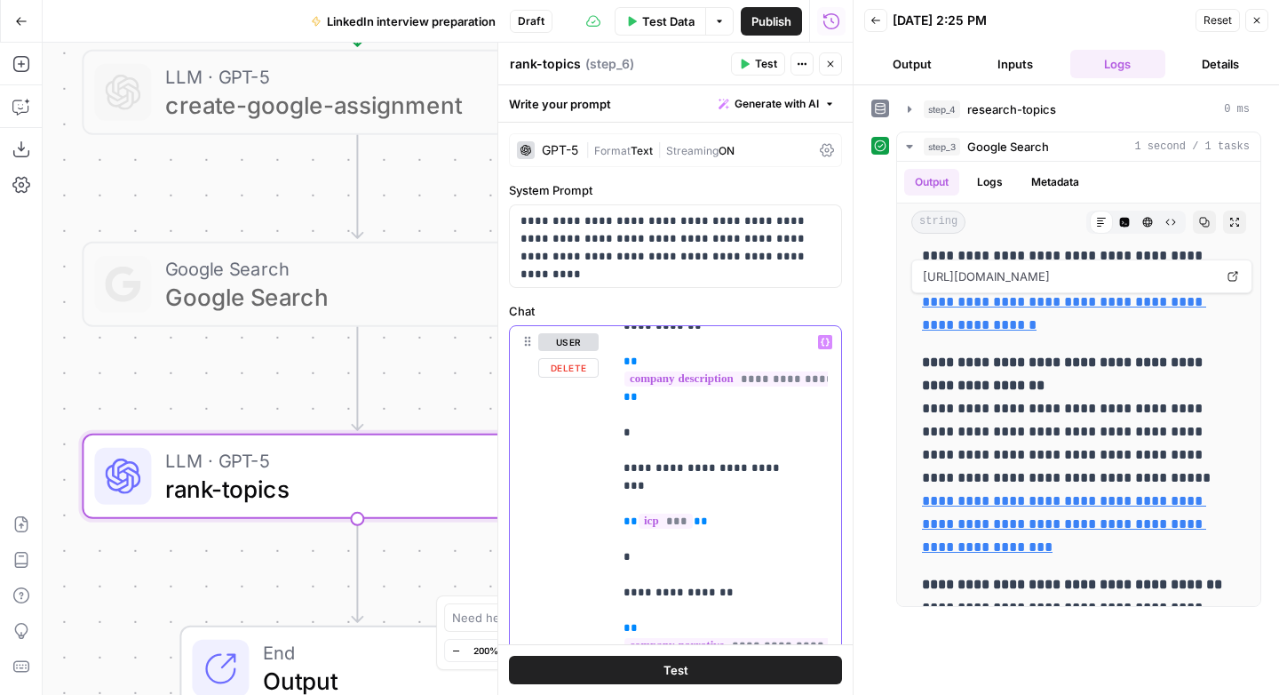
scroll to position [144, 0]
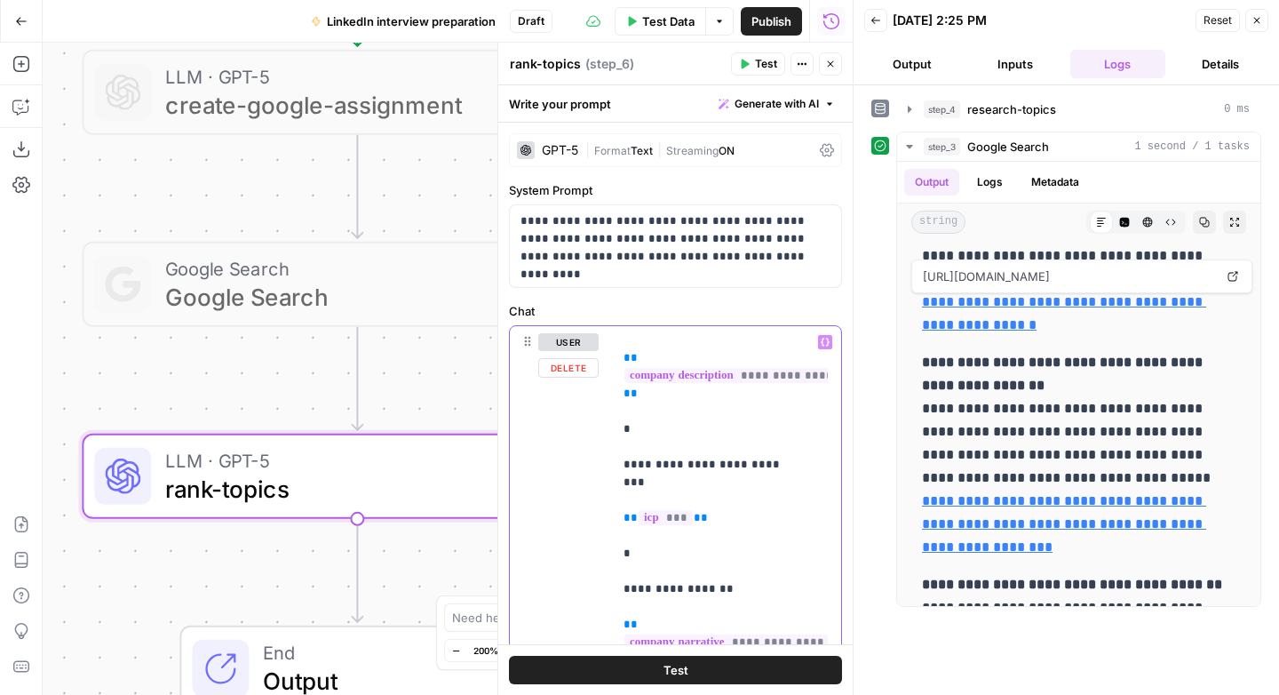
drag, startPoint x: 785, startPoint y: 464, endPoint x: 611, endPoint y: 461, distance: 174.1
copy p "**********"
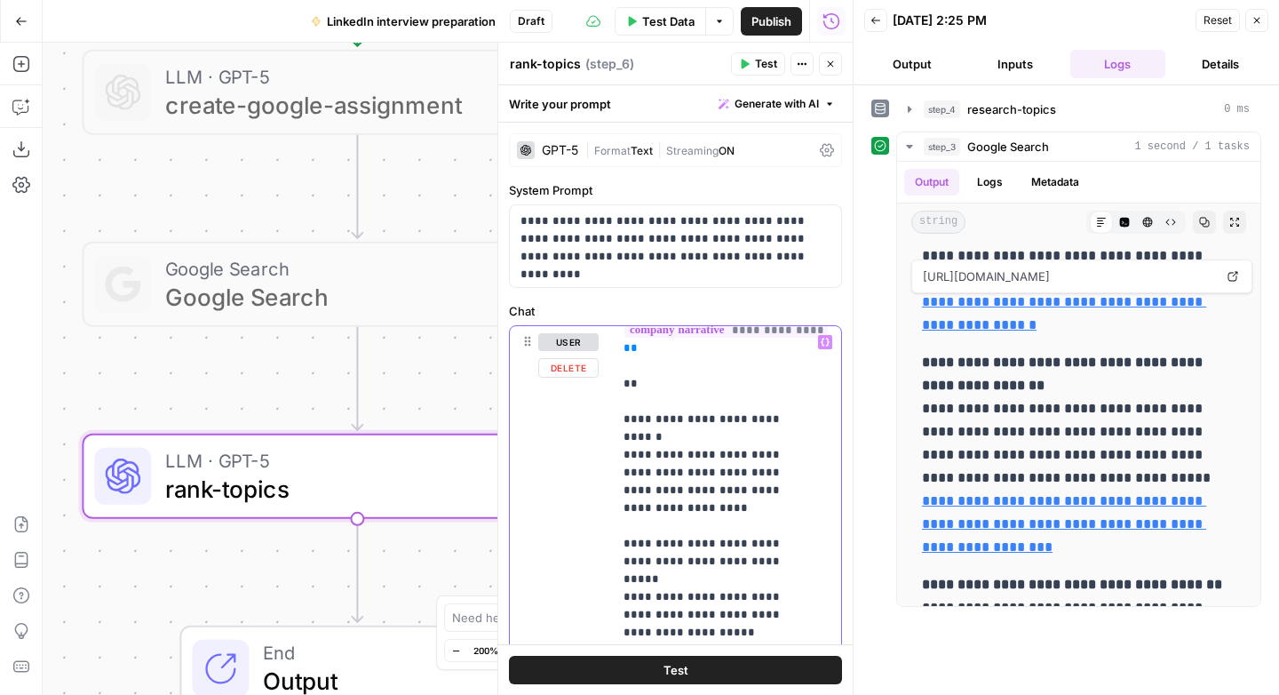
scroll to position [460, 0]
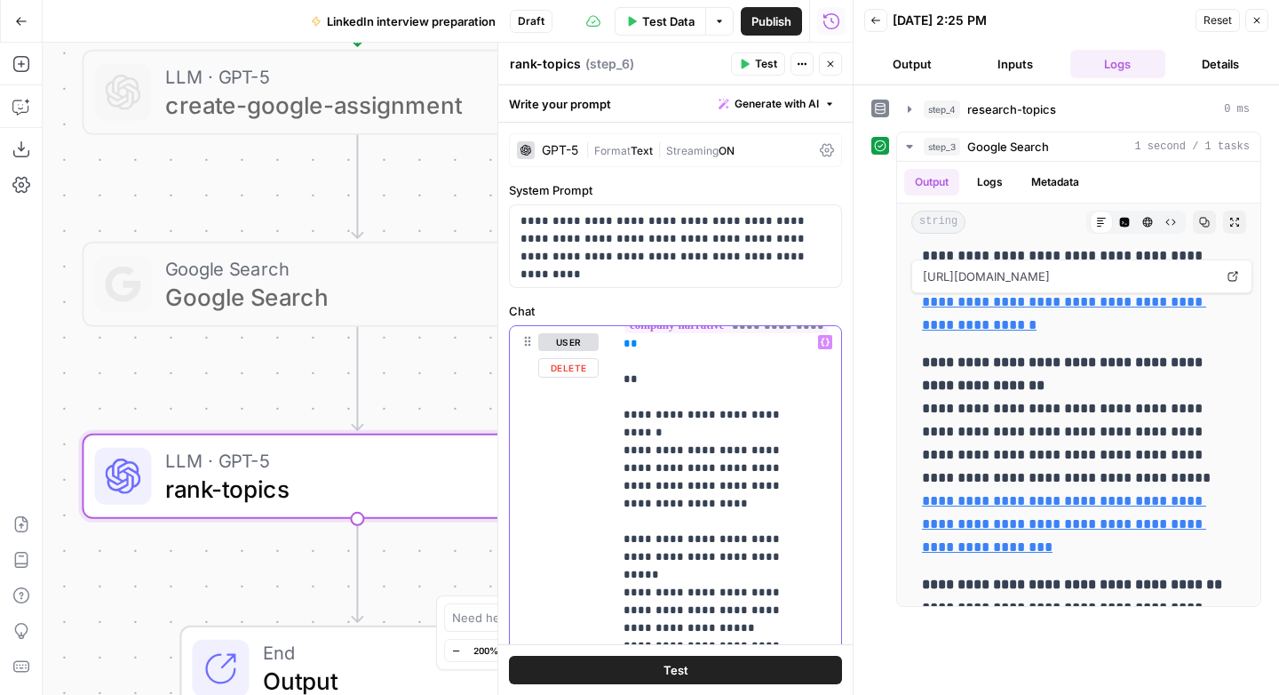
click at [724, 522] on p "**********" at bounding box center [713, 628] width 180 height 1510
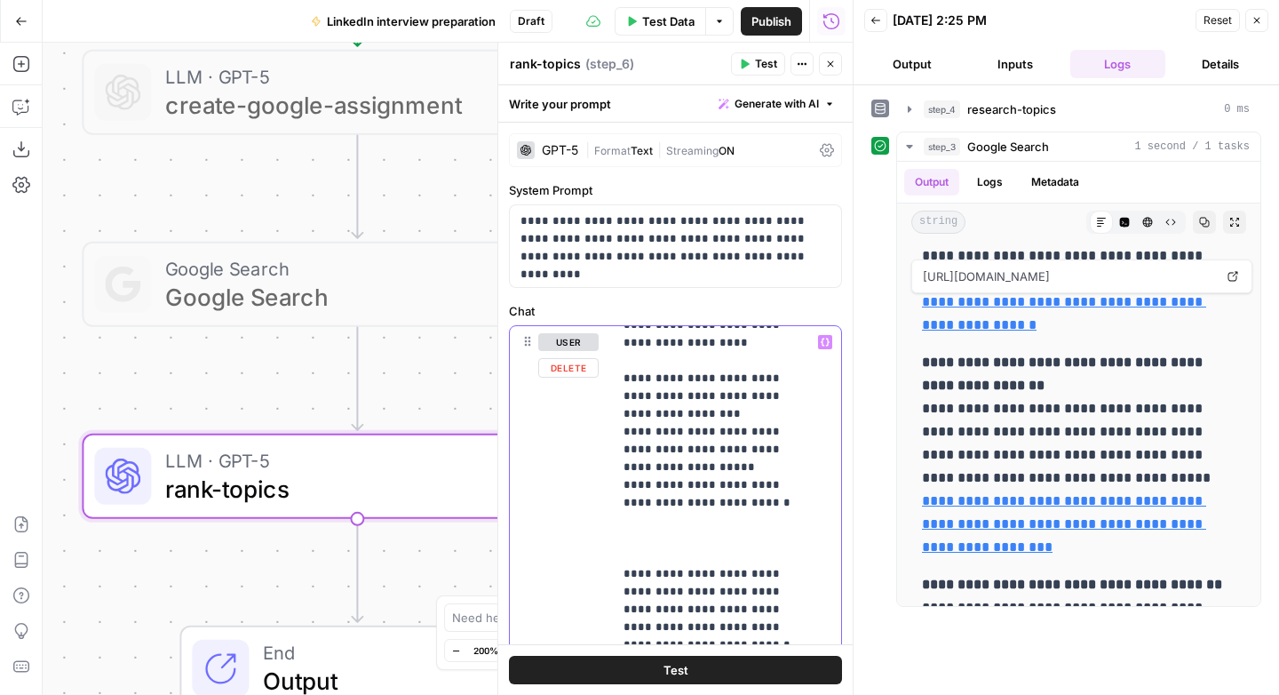
click at [723, 474] on p "**********" at bounding box center [713, 467] width 180 height 1510
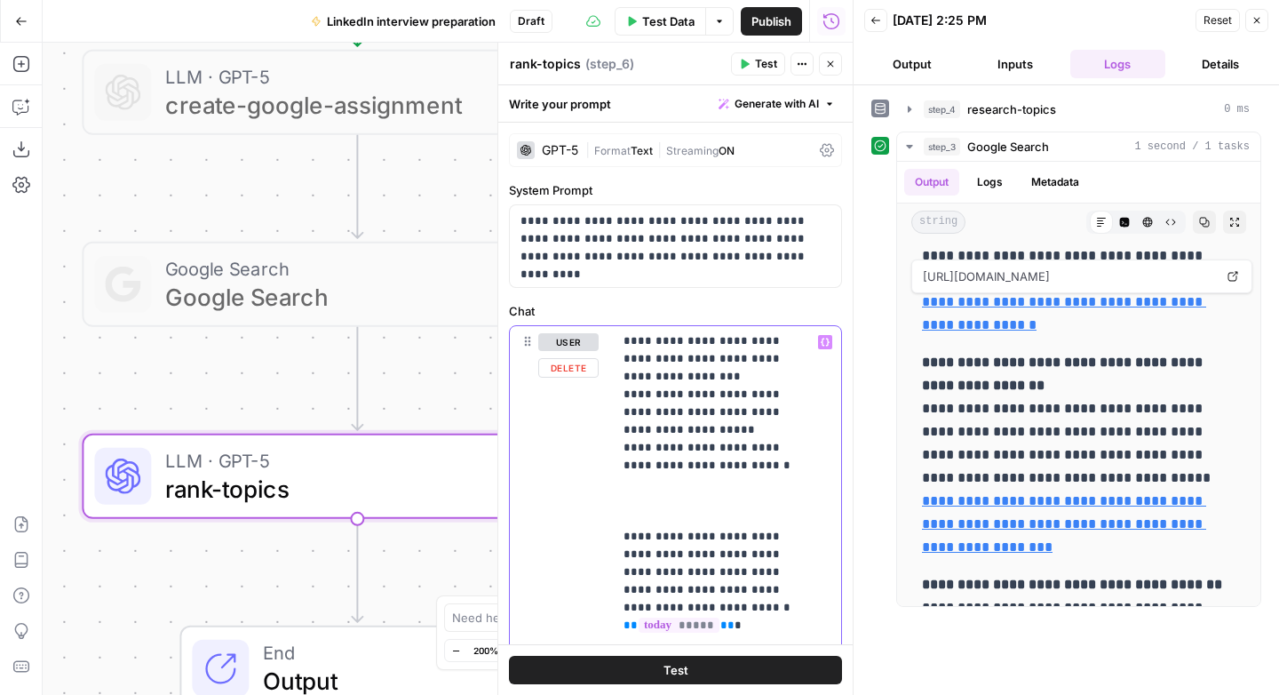
scroll to position [667, 0]
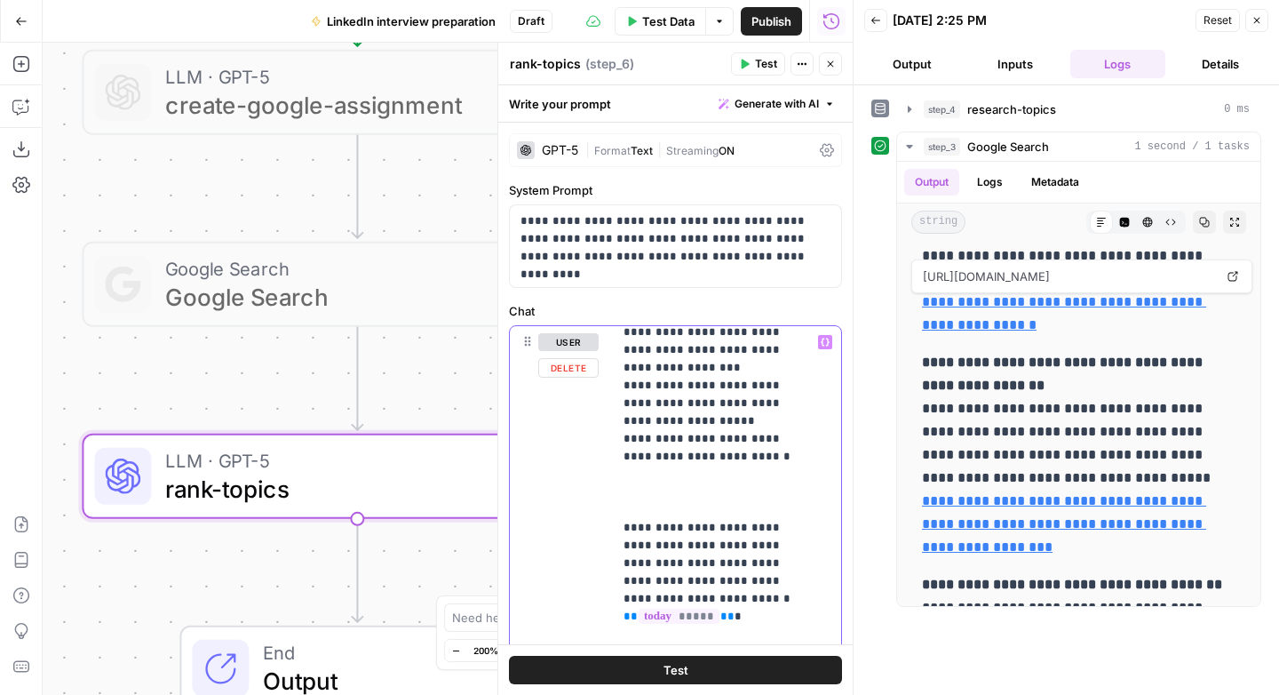
click at [680, 448] on p "**********" at bounding box center [713, 421] width 180 height 1510
click at [680, 446] on p "**********" at bounding box center [713, 421] width 180 height 1510
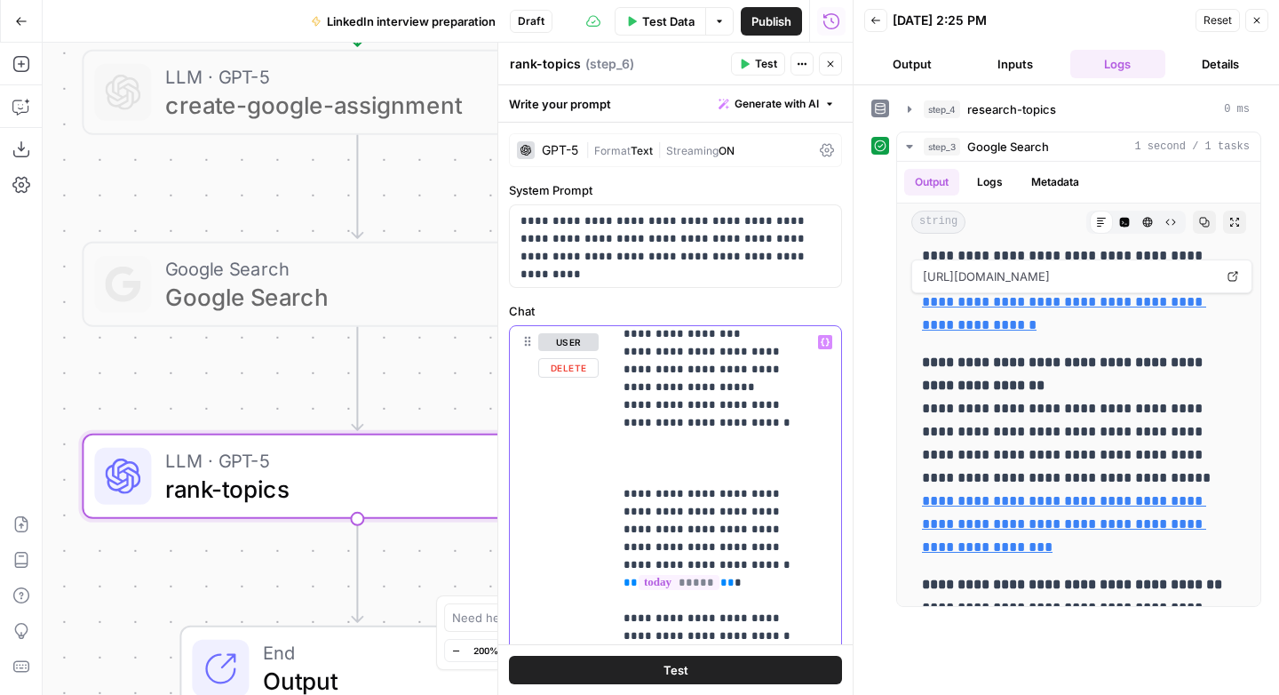
scroll to position [705, 0]
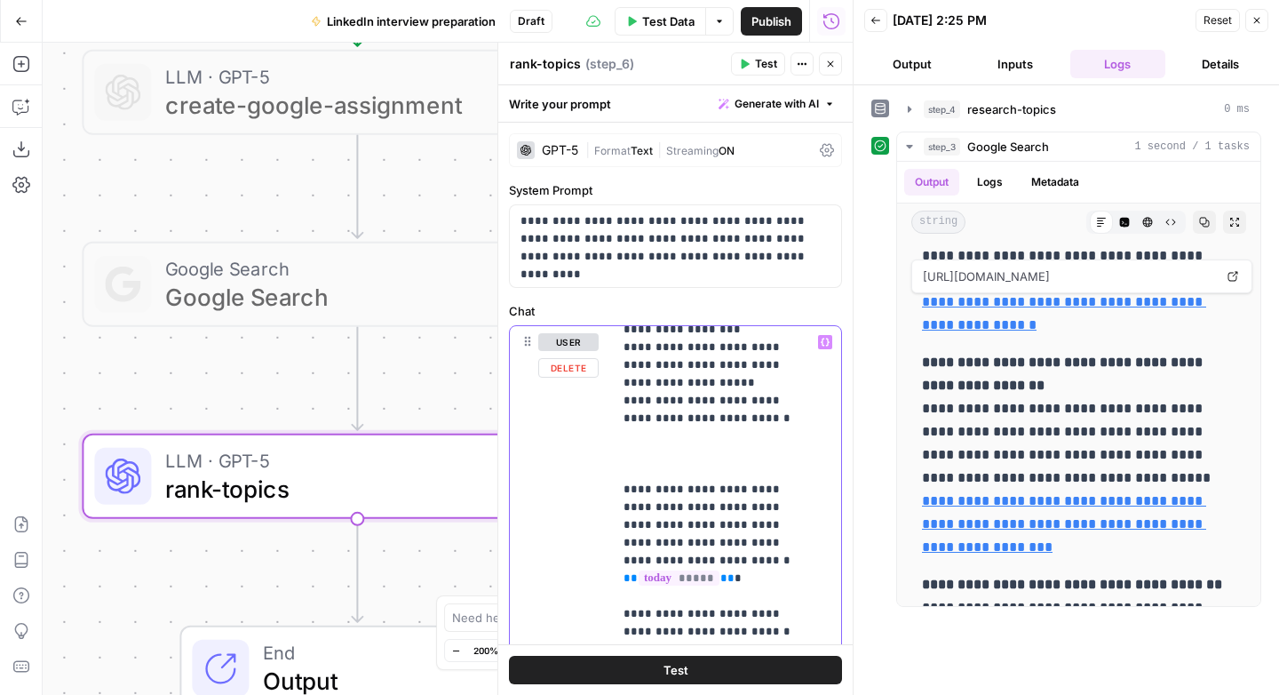
drag, startPoint x: 677, startPoint y: 439, endPoint x: 787, endPoint y: 558, distance: 162.2
click at [787, 560] on p "**********" at bounding box center [713, 383] width 180 height 1510
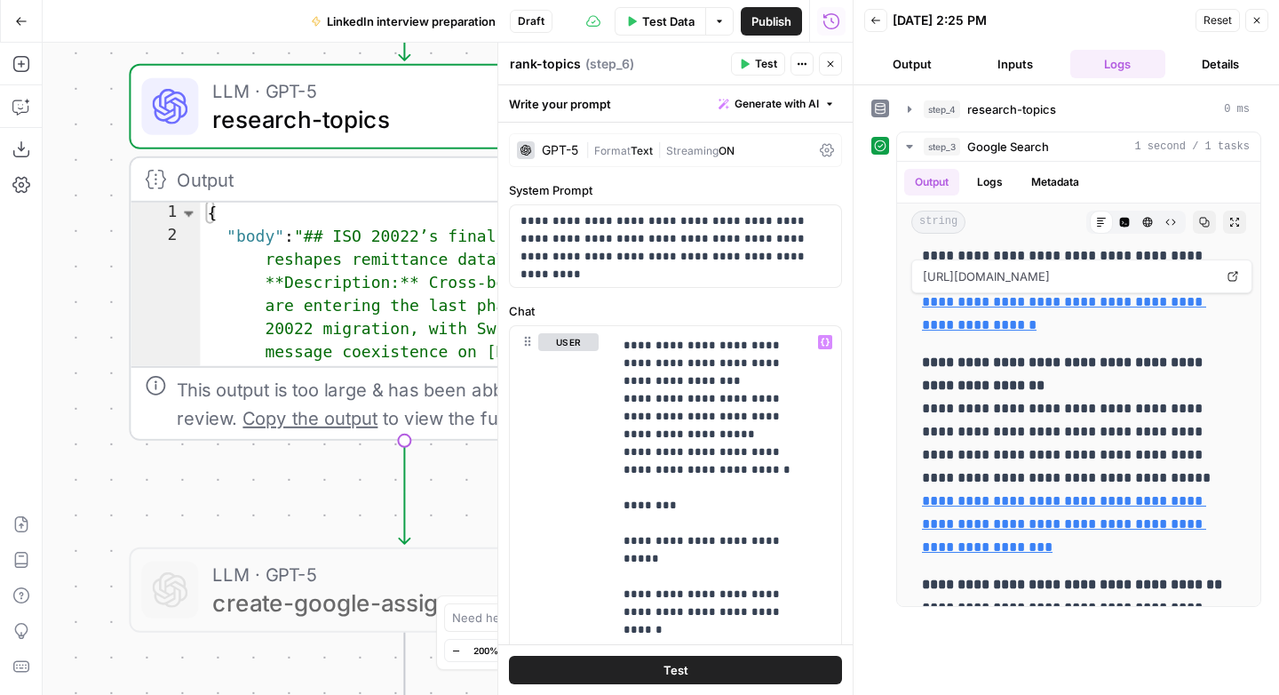
drag, startPoint x: 298, startPoint y: 196, endPoint x: 323, endPoint y: 566, distance: 370.3
click at [340, 687] on div "Workflow Input Settings Inputs LLM · GPT-5 create-research-assignment Step 2 LL…" at bounding box center [448, 369] width 810 height 652
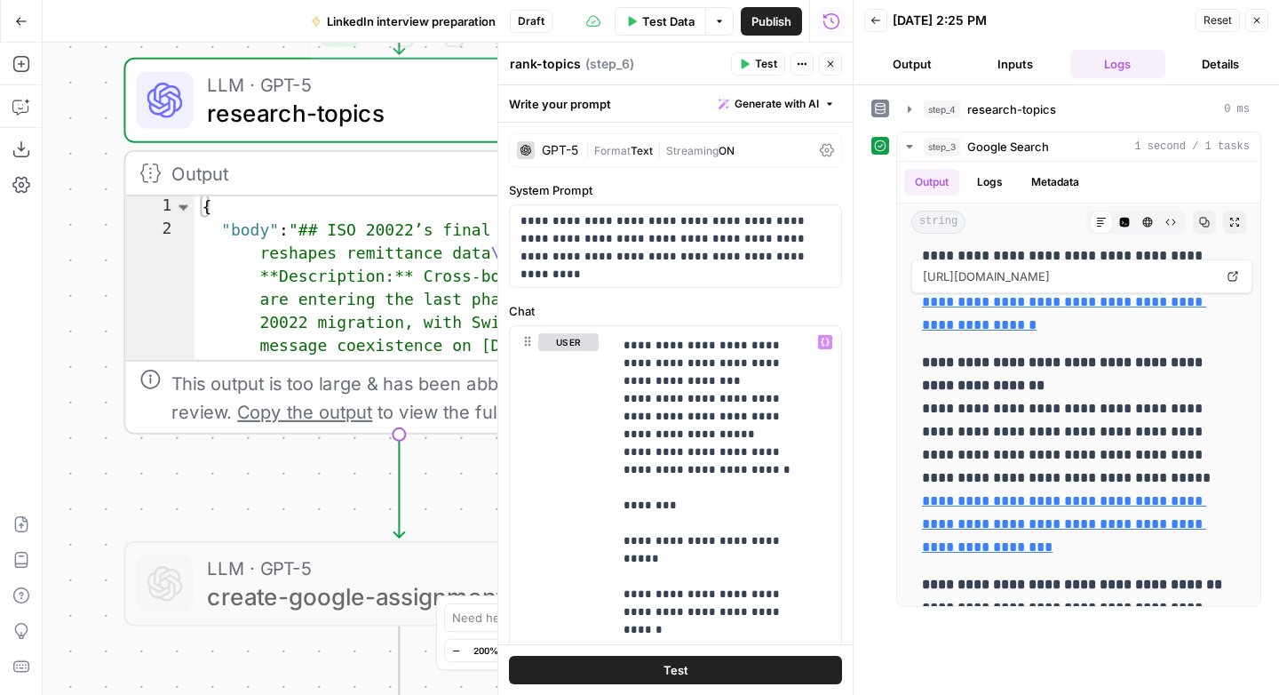
click at [292, 96] on span "research-topics" at bounding box center [391, 113] width 368 height 36
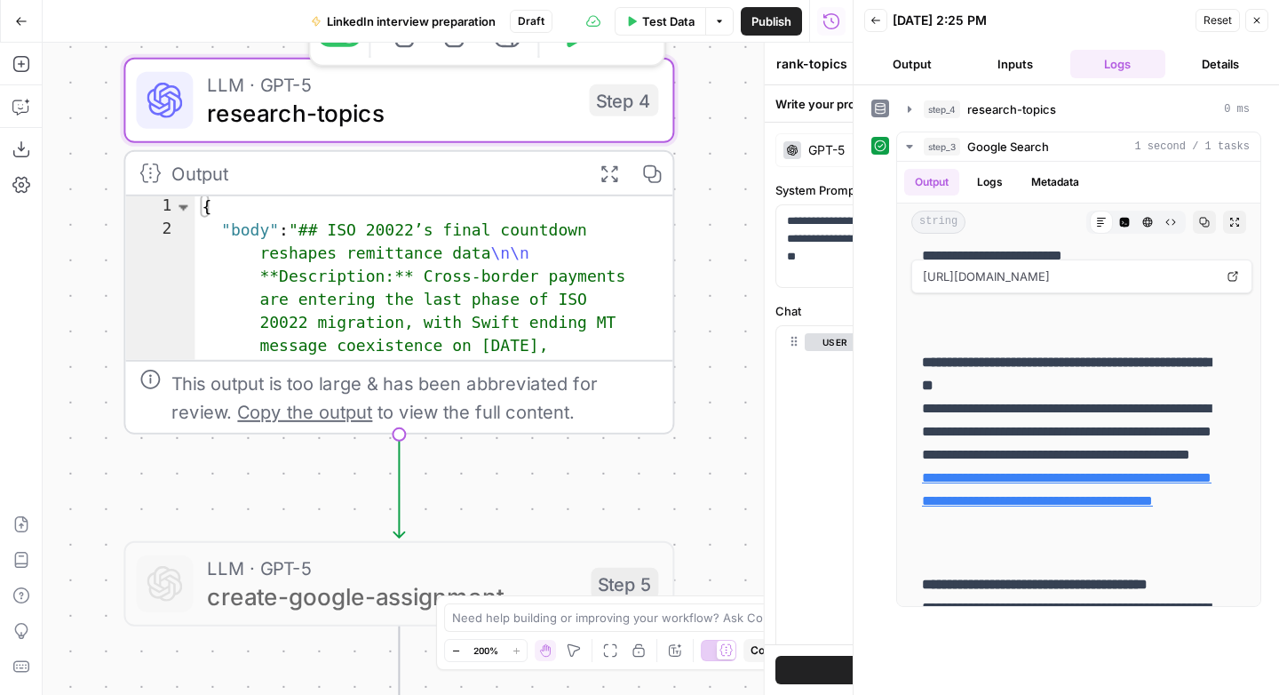
type textarea "research-topics"
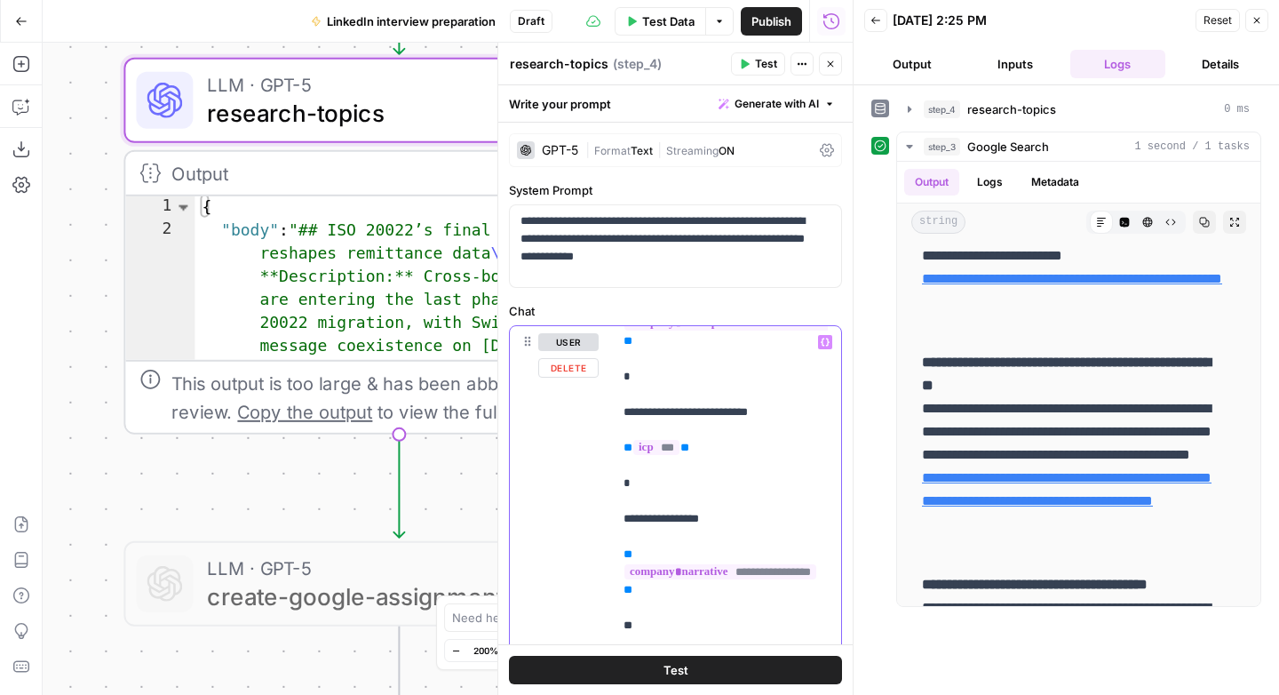
scroll to position [177, 0]
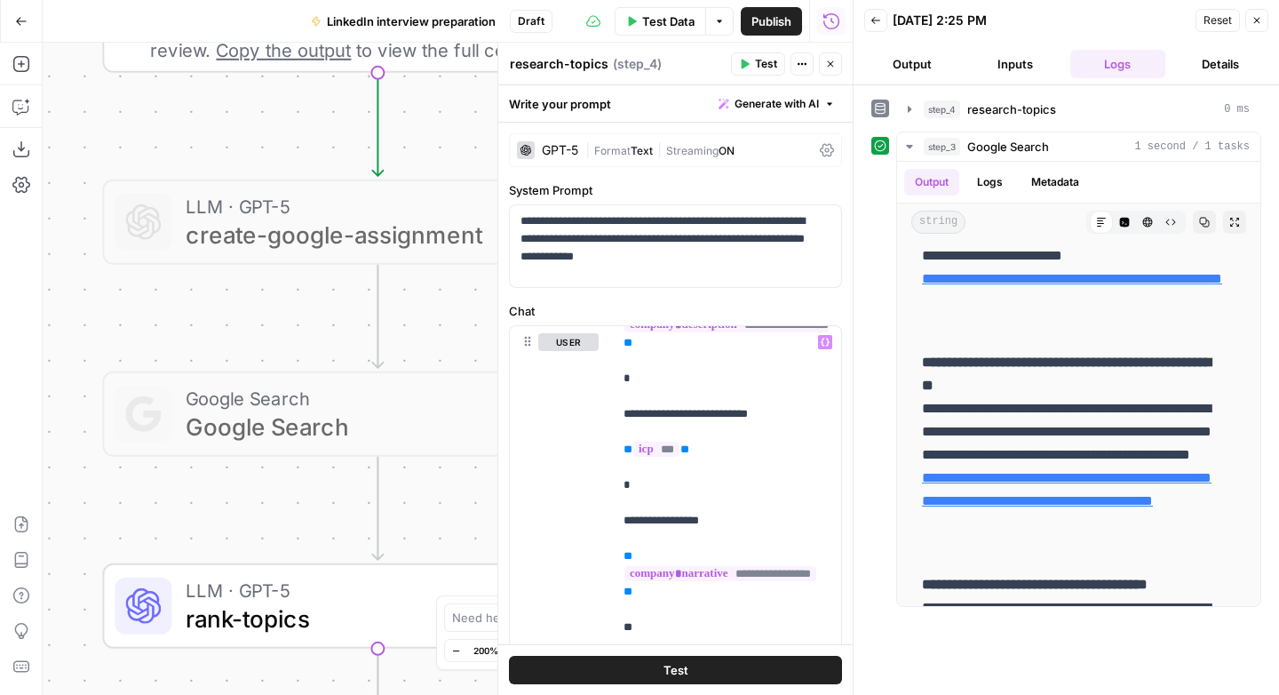
drag, startPoint x: 190, startPoint y: 512, endPoint x: 172, endPoint y: 113, distance: 400.1
click at [172, 113] on div "Workflow Input Settings Inputs LLM · GPT-5 create-research-assignment Step 2 LL…" at bounding box center [448, 369] width 810 height 652
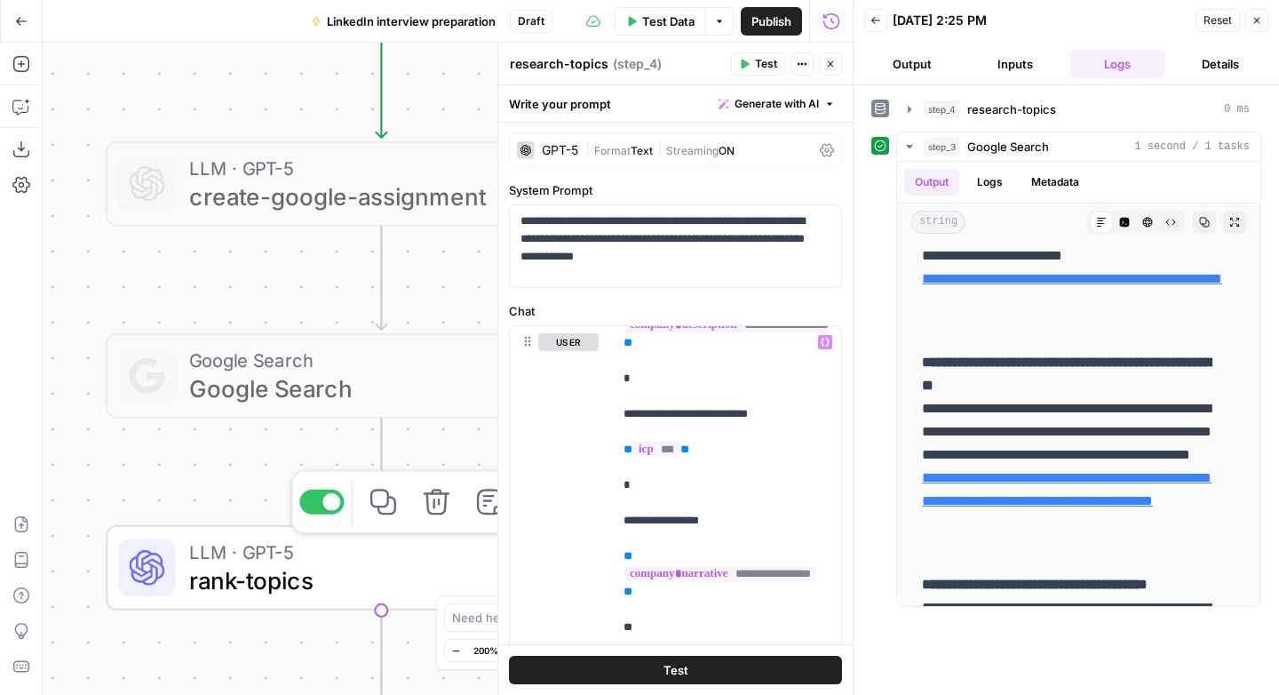
click at [267, 578] on span "rank-topics" at bounding box center [373, 580] width 369 height 36
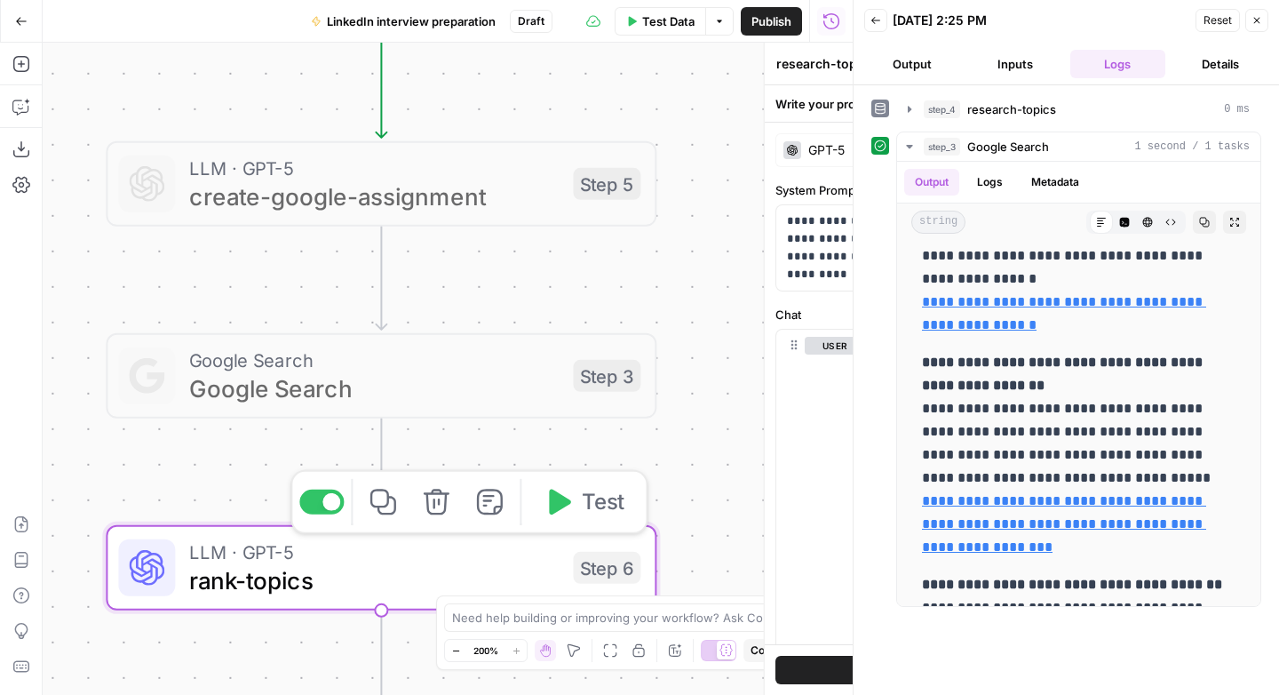
type textarea "rank-topics"
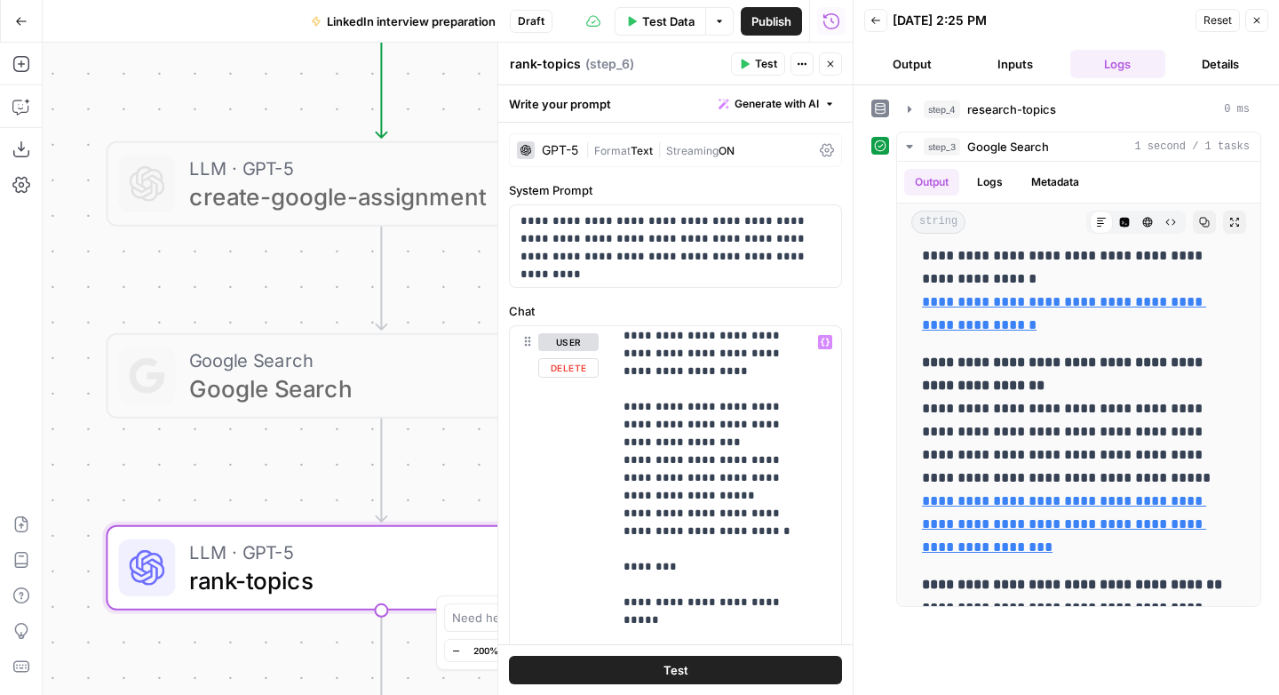
scroll to position [630, 0]
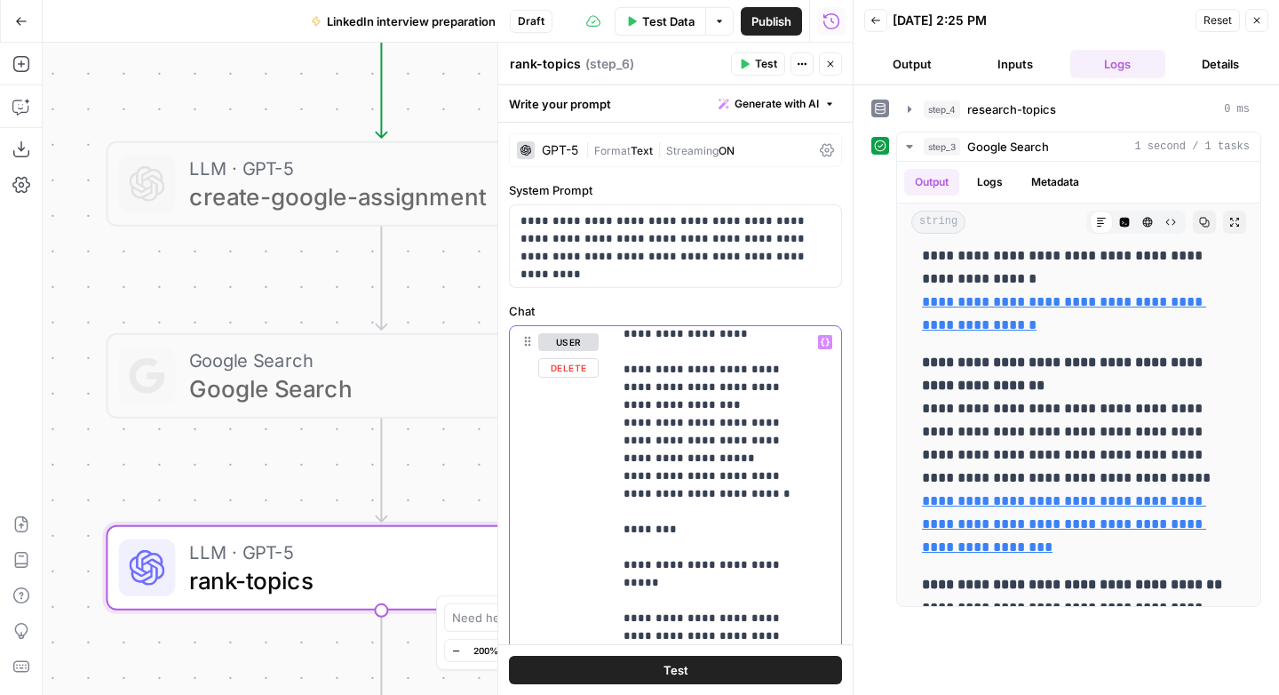
click at [690, 481] on p "**********" at bounding box center [713, 378] width 180 height 1350
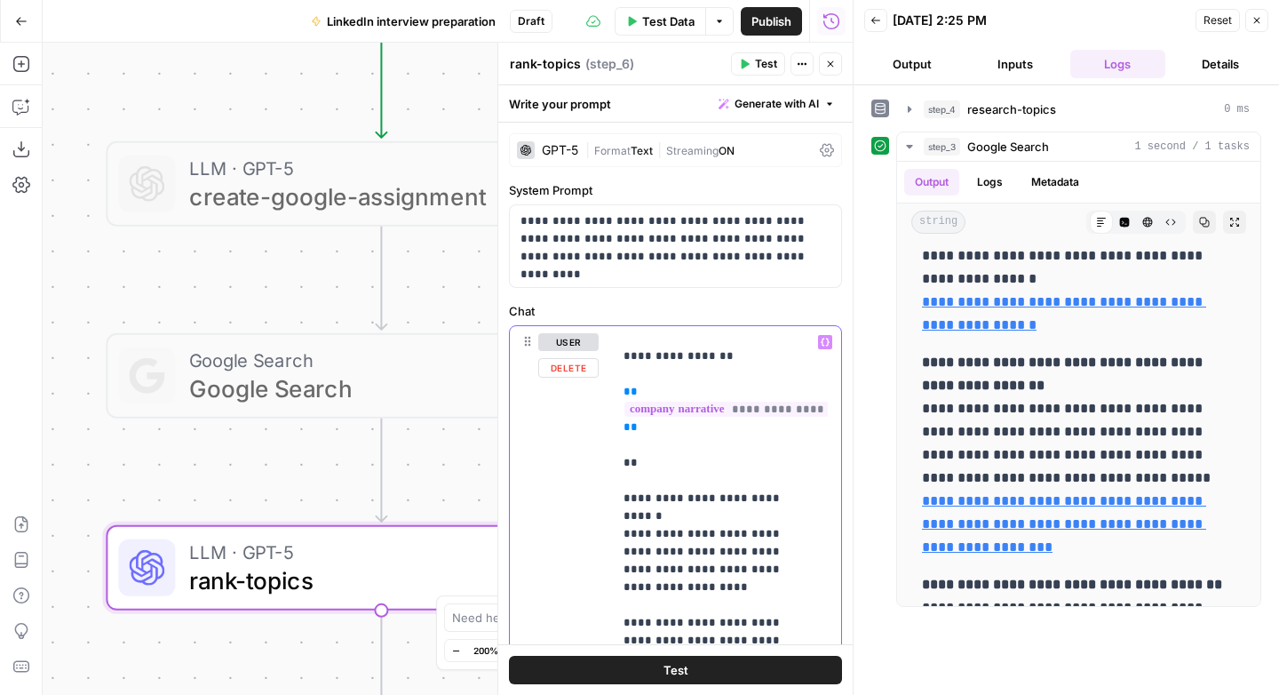
scroll to position [375, 0]
click at [725, 503] on p "**********" at bounding box center [713, 633] width 180 height 1350
click at [725, 502] on p "**********" at bounding box center [713, 633] width 180 height 1350
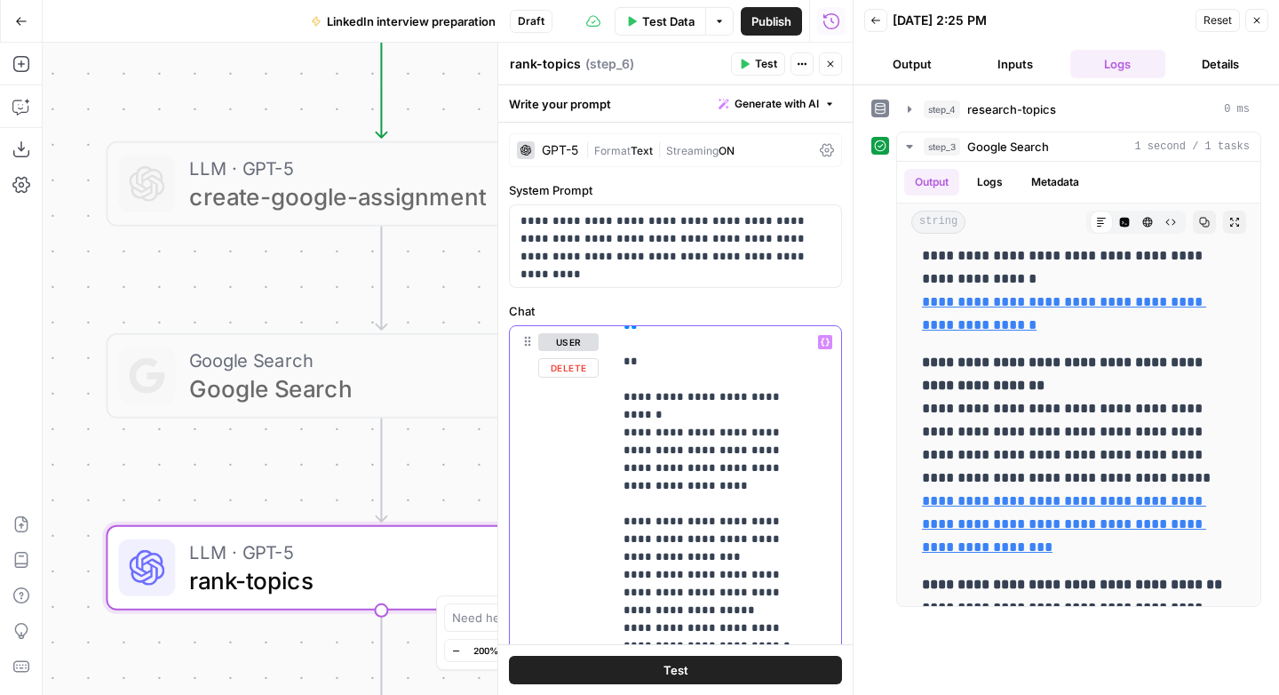
scroll to position [576, 0]
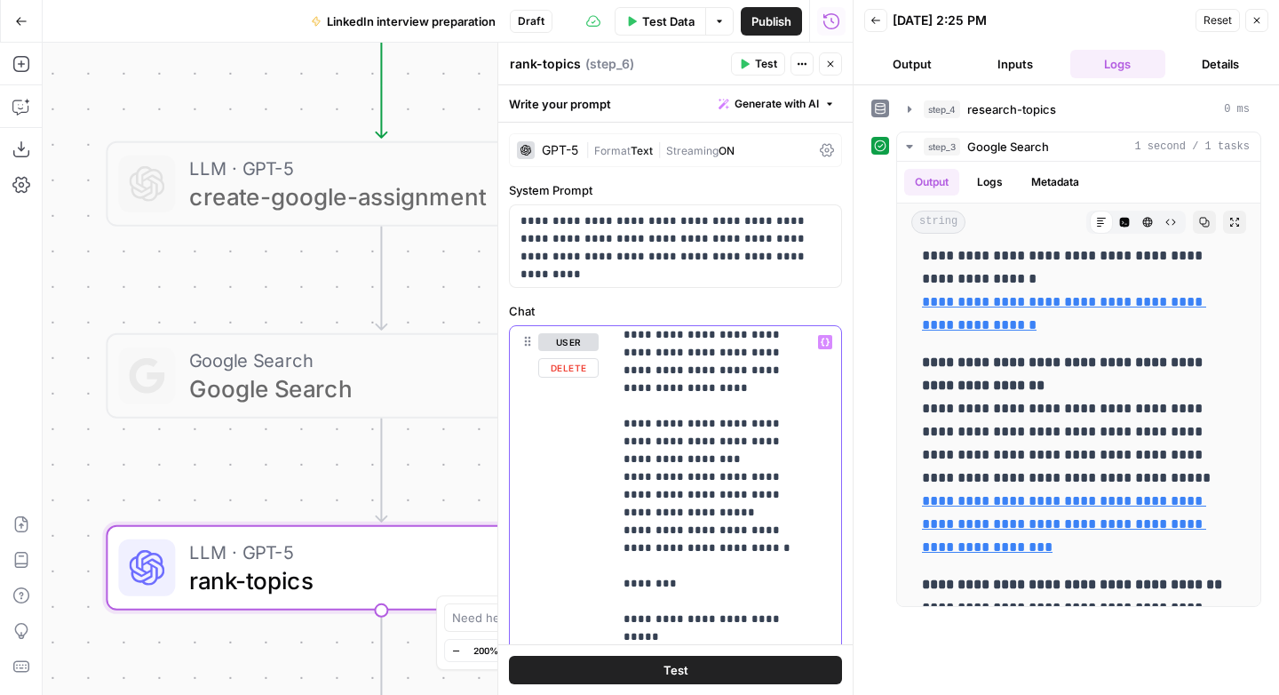
click at [695, 531] on p "**********" at bounding box center [713, 433] width 180 height 1350
click at [762, 529] on p "**********" at bounding box center [713, 442] width 180 height 1368
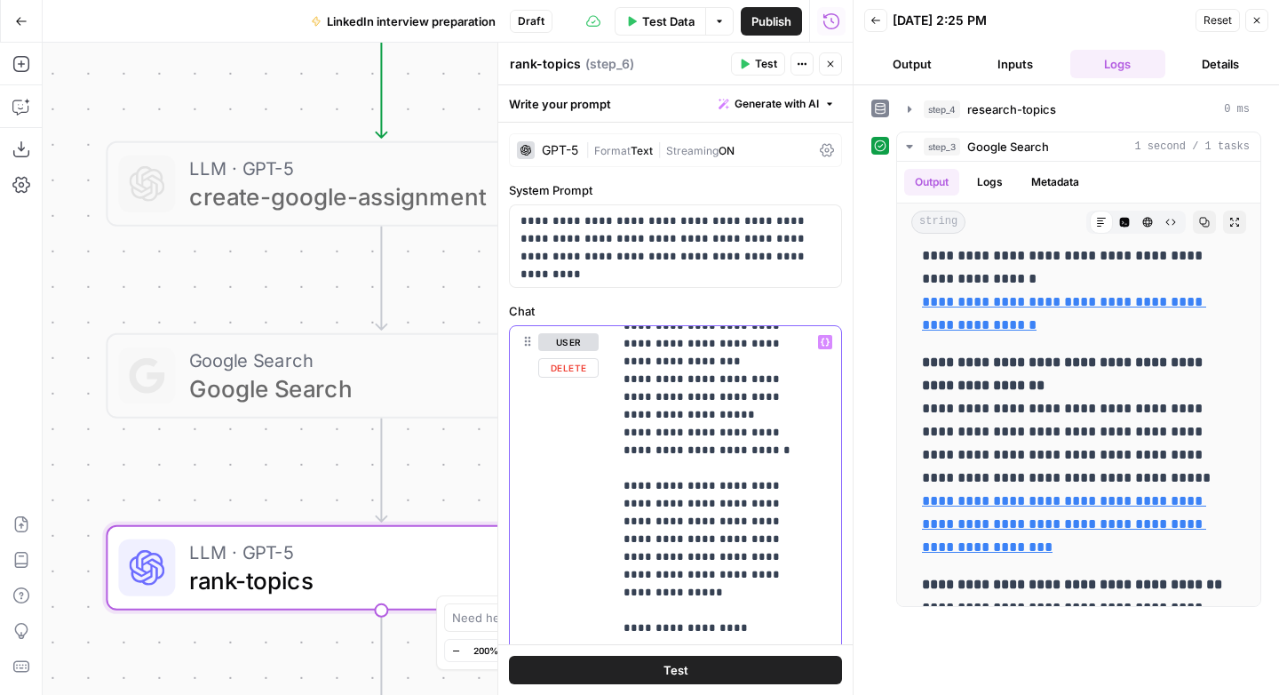
scroll to position [698, 0]
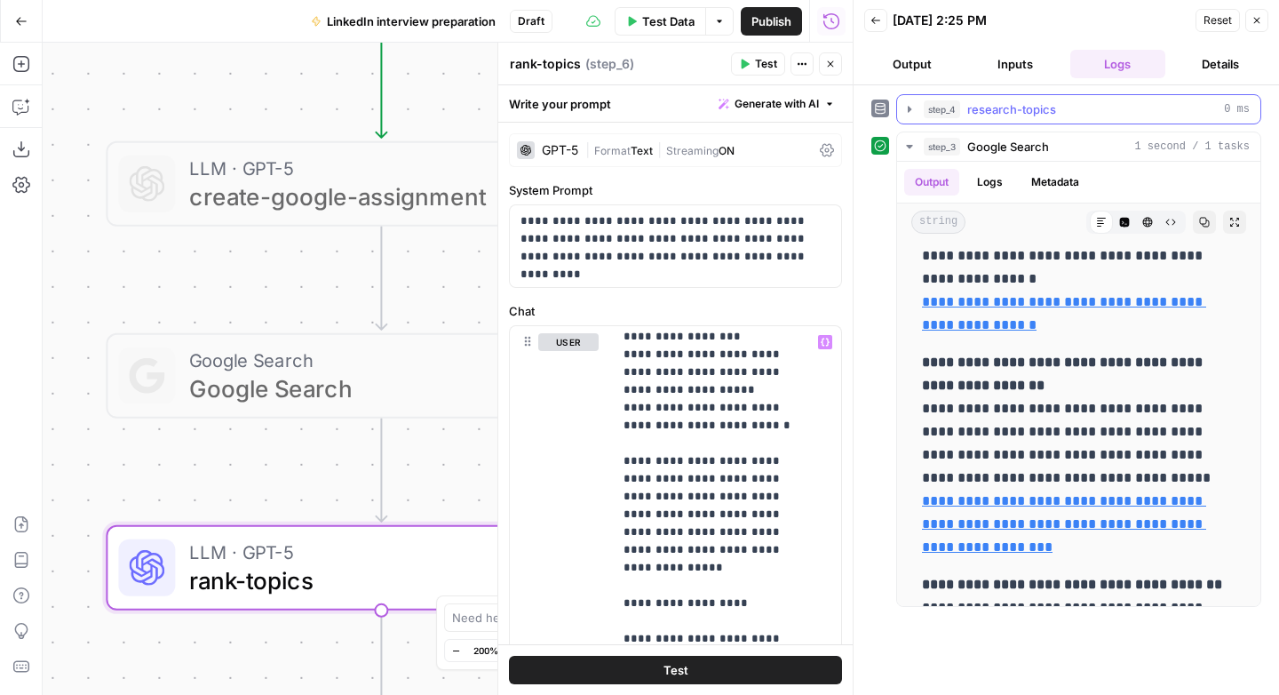
click at [908, 105] on icon "button" at bounding box center [909, 109] width 14 height 14
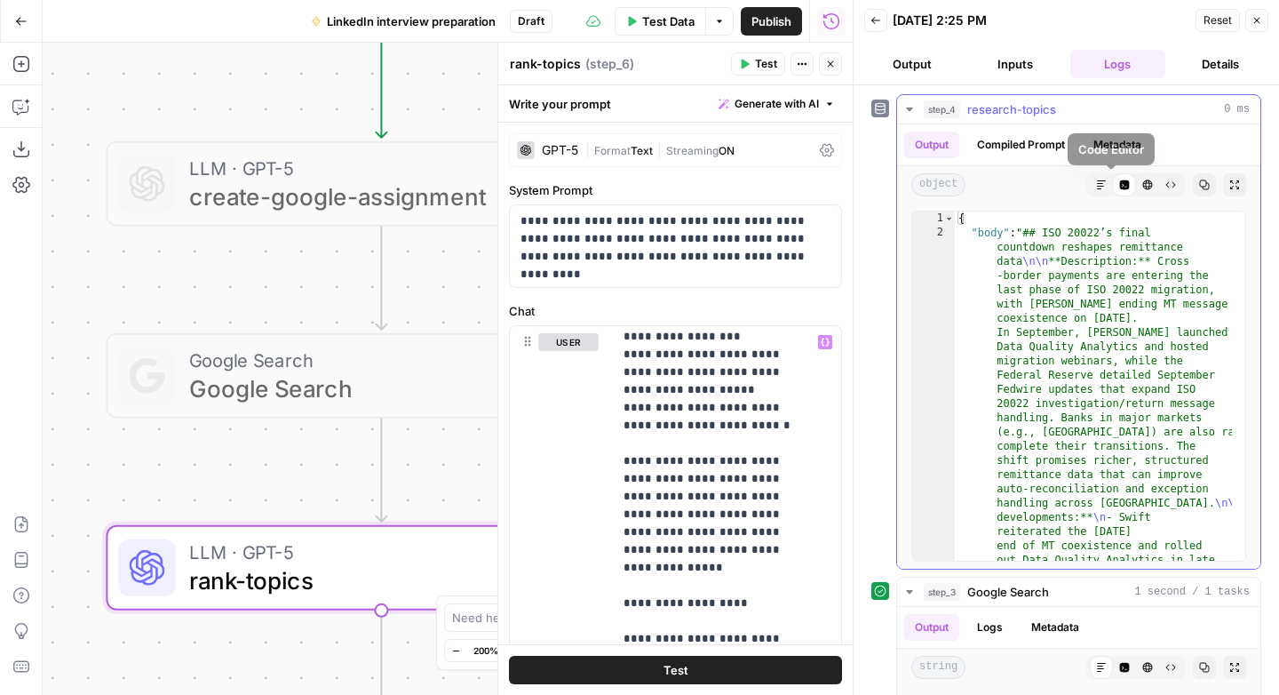
click at [1096, 186] on icon "button" at bounding box center [1101, 184] width 11 height 11
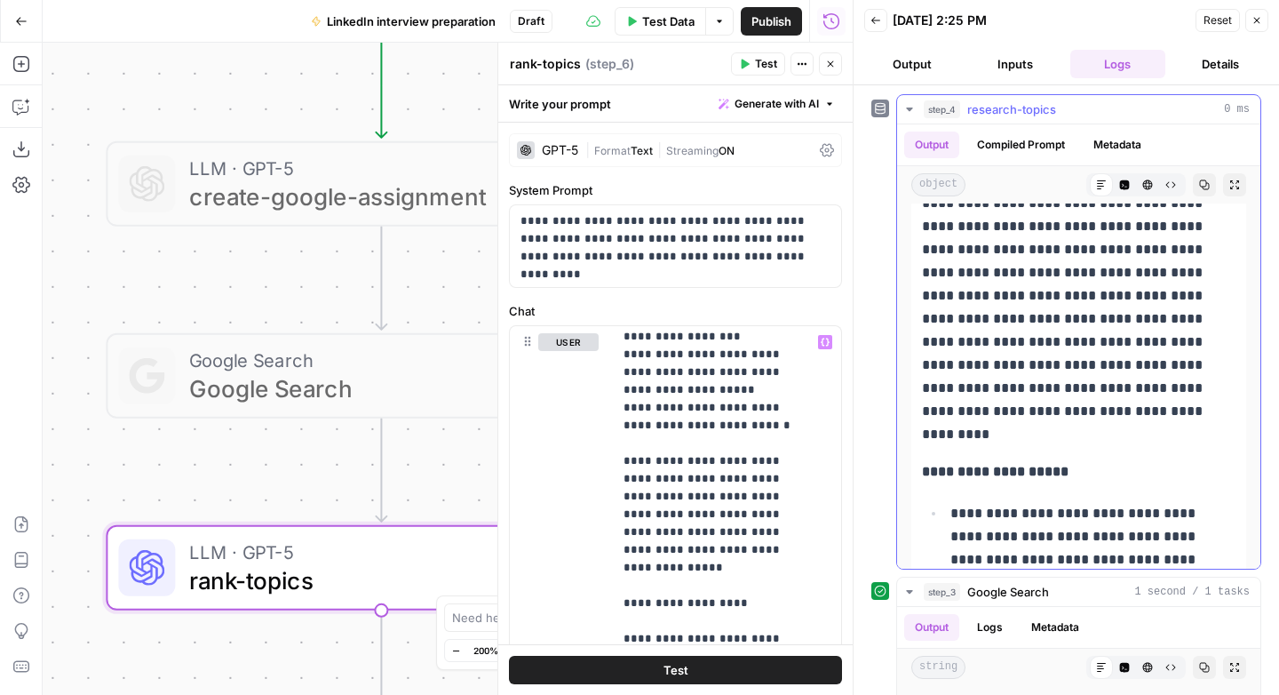
scroll to position [455, 0]
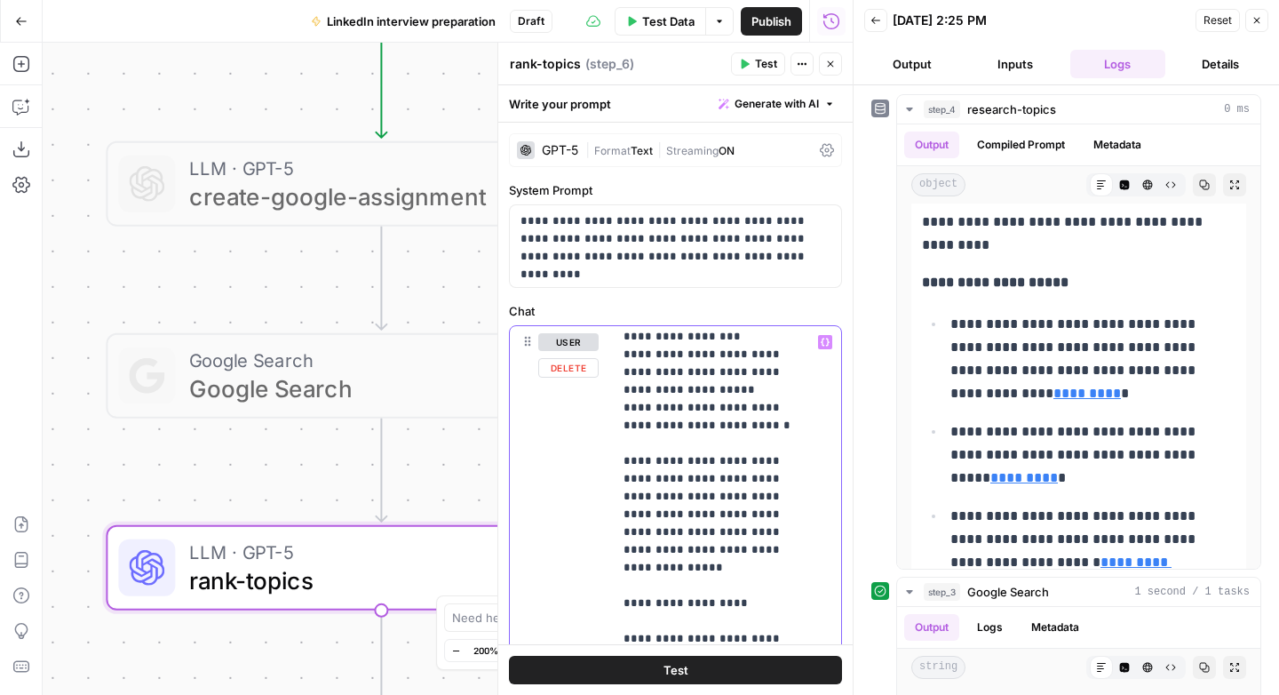
click at [715, 533] on p "**********" at bounding box center [713, 372] width 180 height 1474
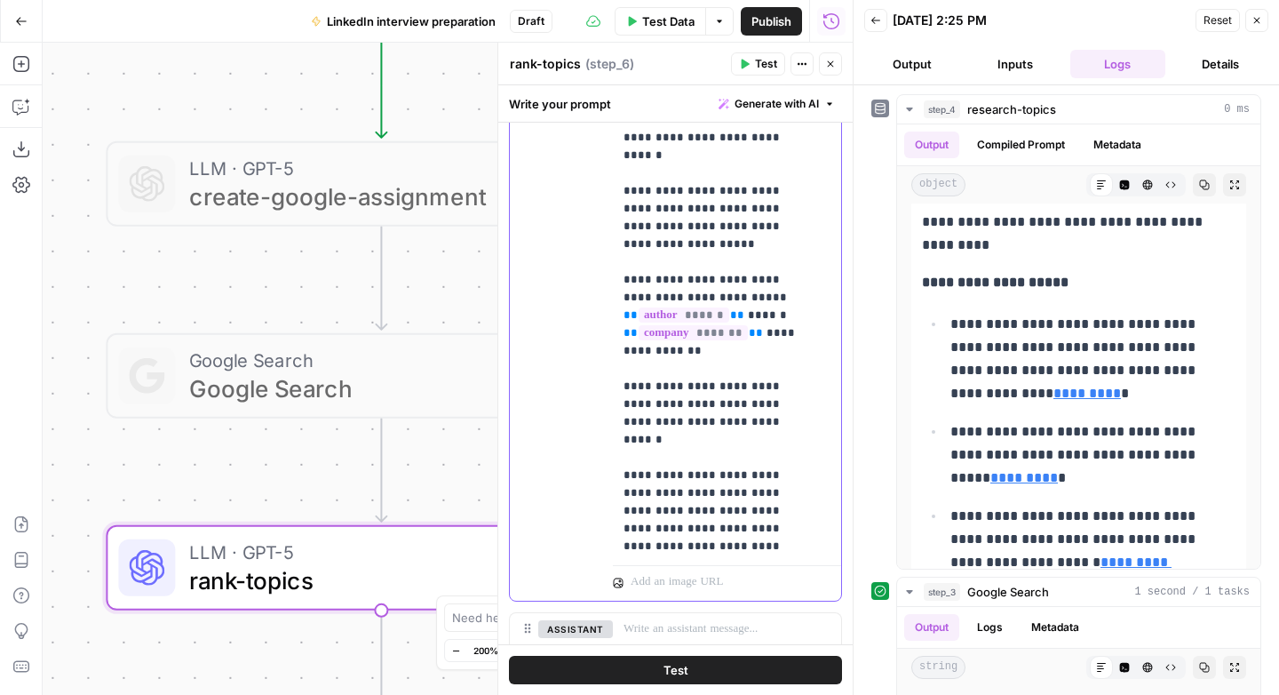
scroll to position [496, 0]
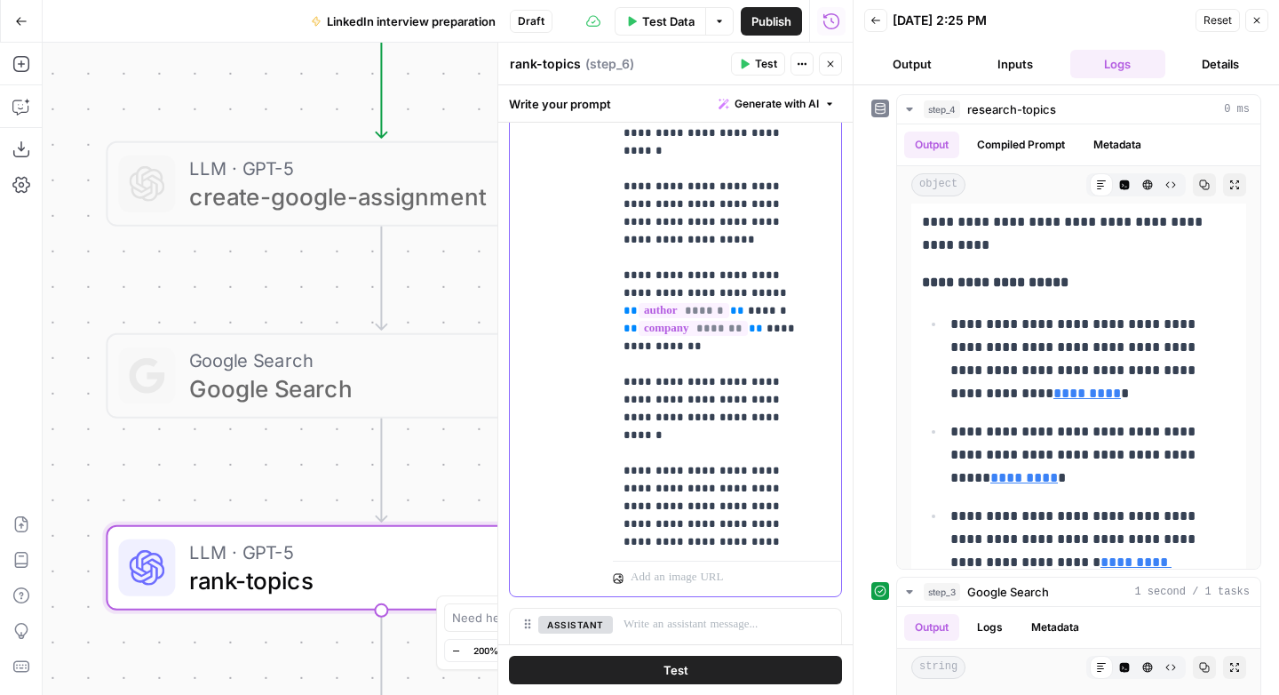
drag, startPoint x: 621, startPoint y: 452, endPoint x: 689, endPoint y: 551, distance: 120.0
click at [689, 551] on div "**********" at bounding box center [720, 191] width 215 height 724
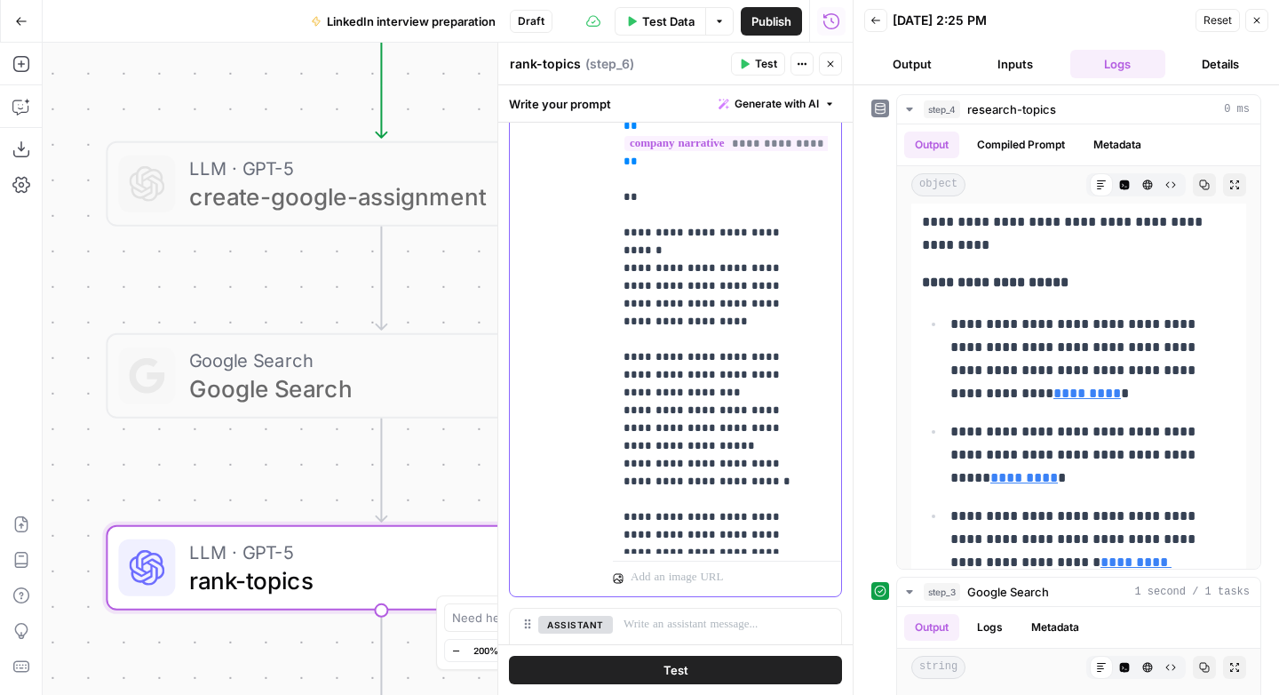
scroll to position [123, 0]
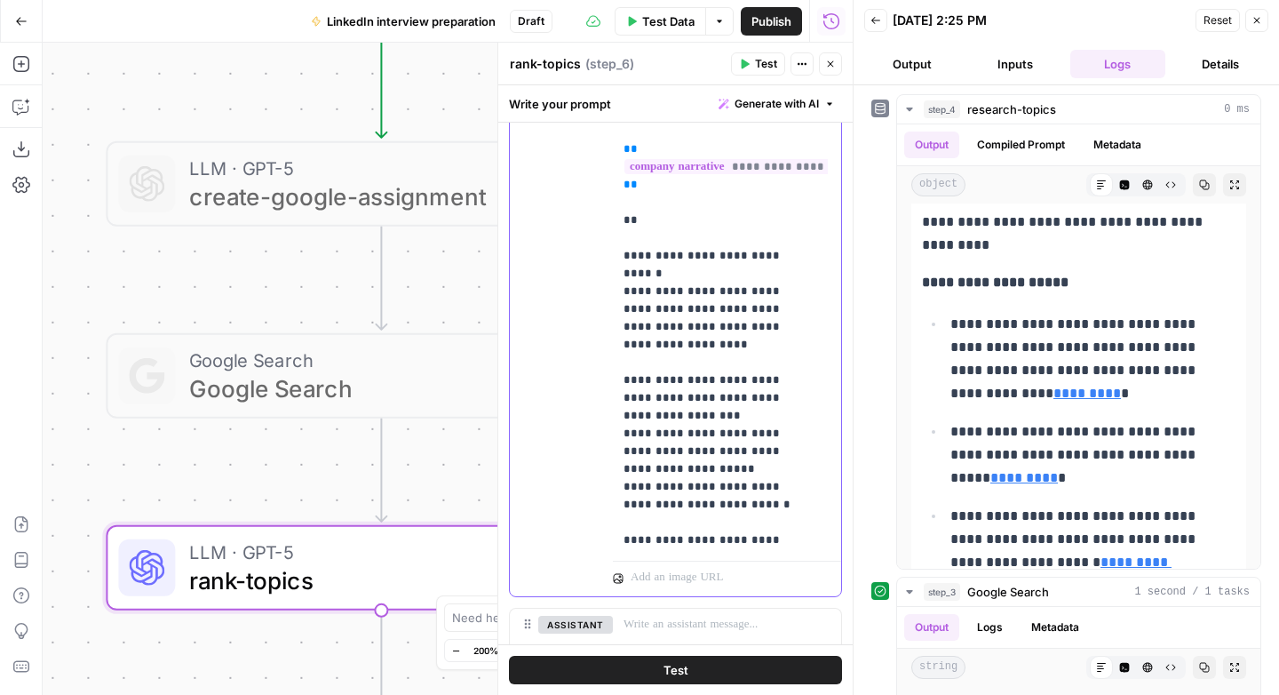
click at [676, 312] on p "**********" at bounding box center [713, 176] width 180 height 924
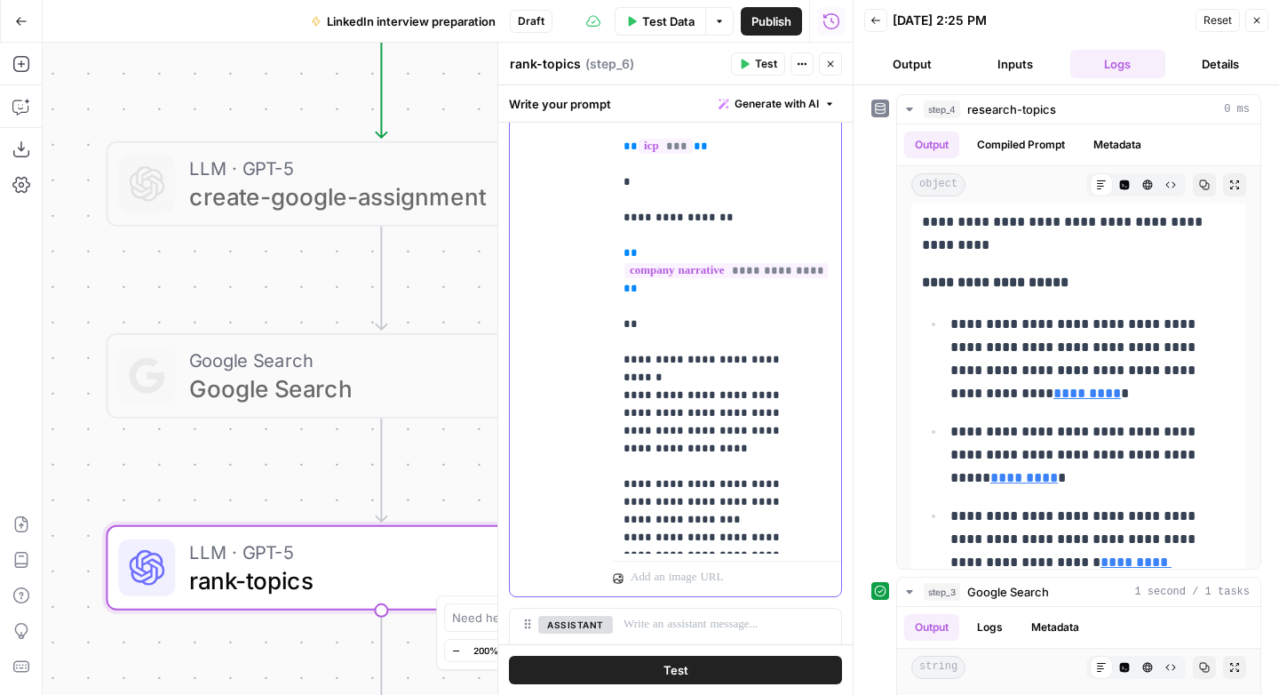
scroll to position [0, 0]
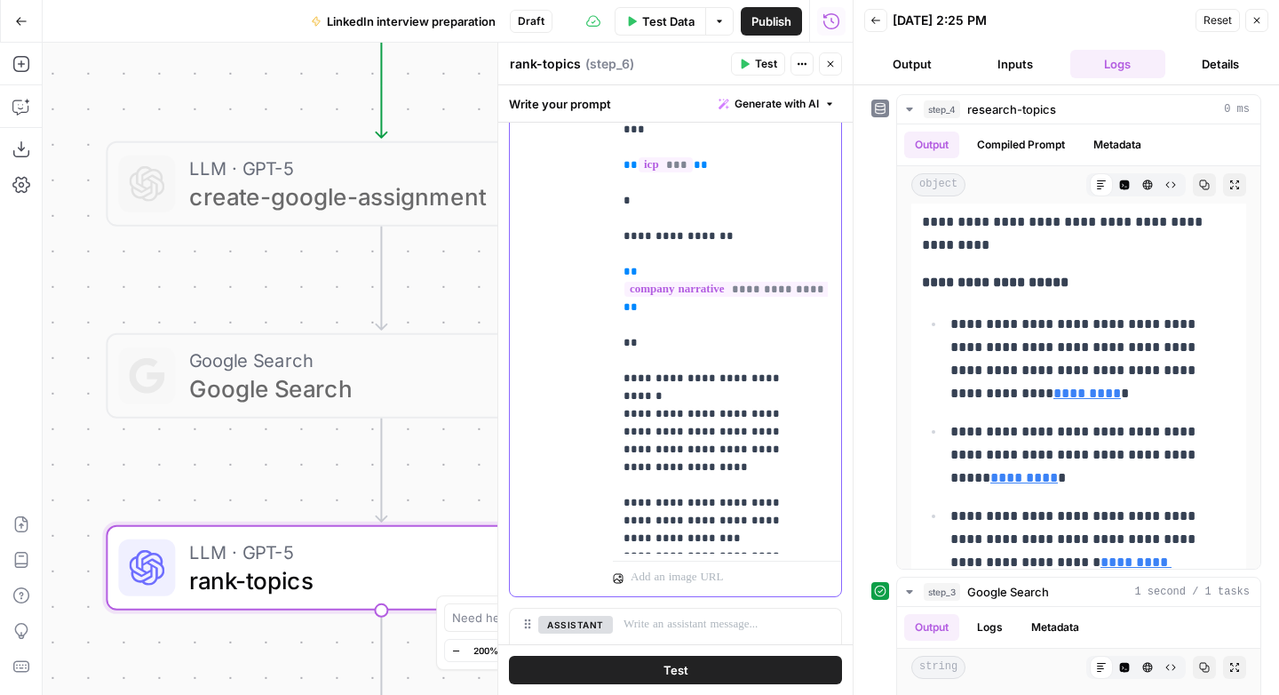
click at [643, 329] on p "**********" at bounding box center [713, 299] width 180 height 924
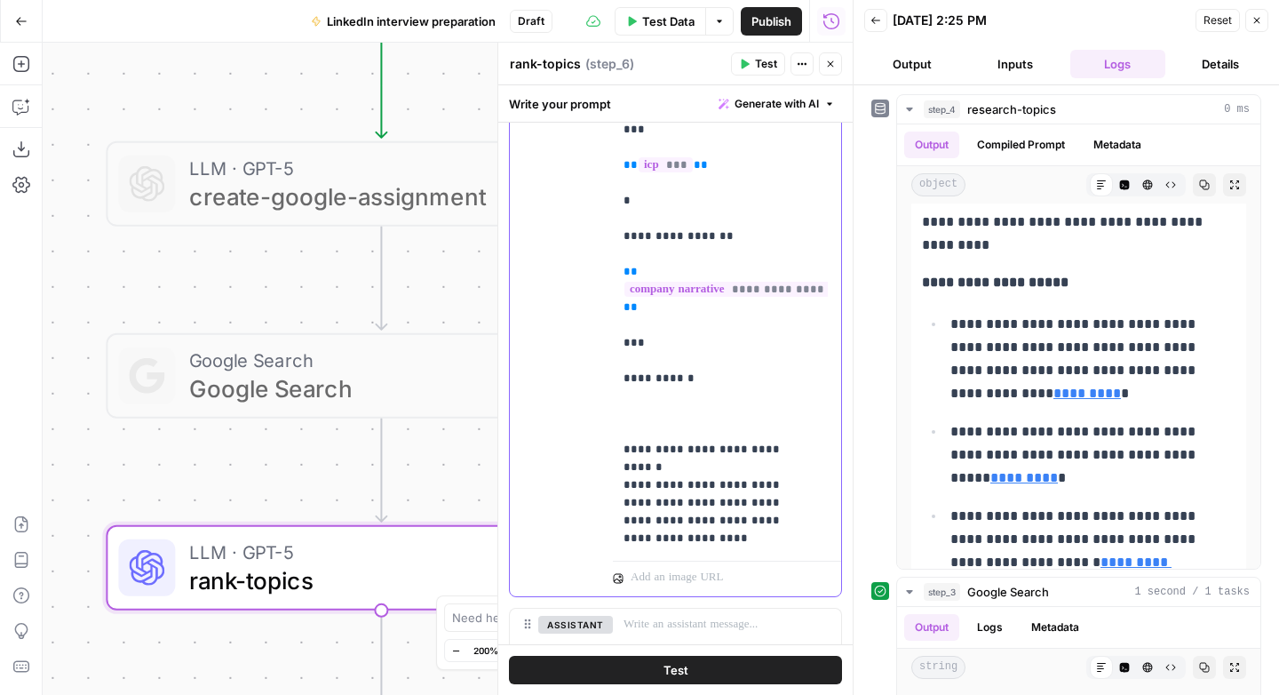
click at [723, 447] on p "**********" at bounding box center [713, 334] width 180 height 995
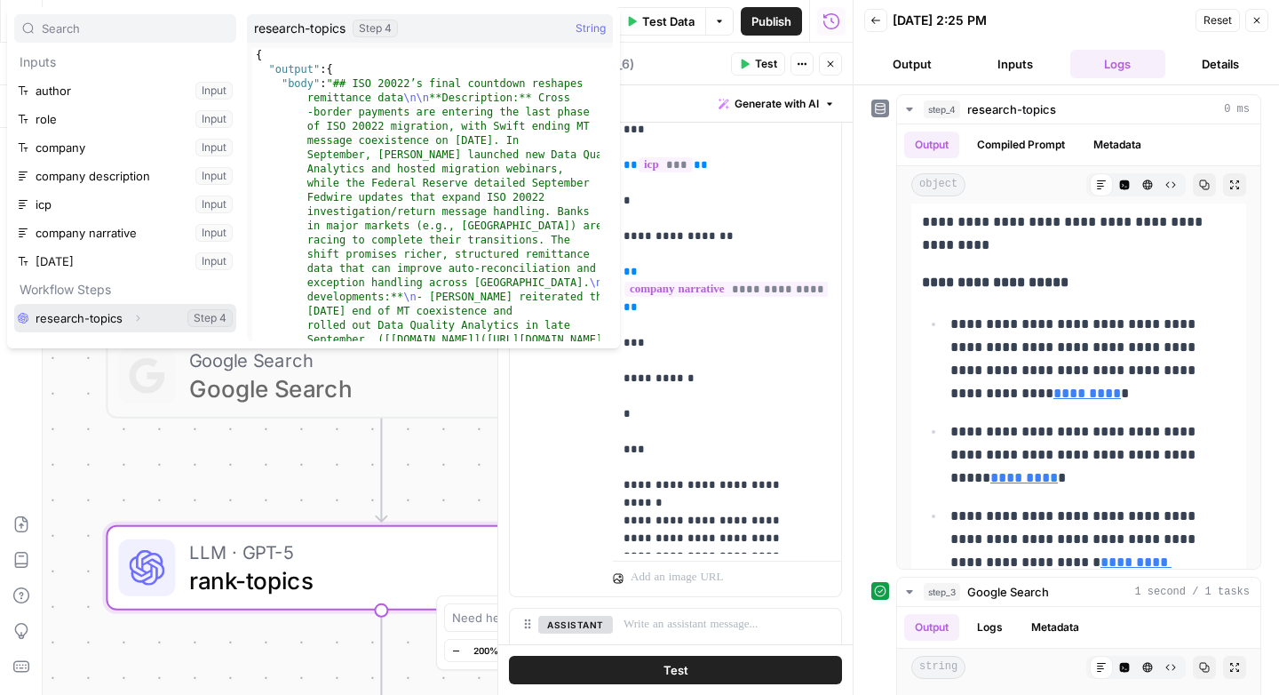
click at [139, 313] on icon "button" at bounding box center [137, 318] width 11 height 11
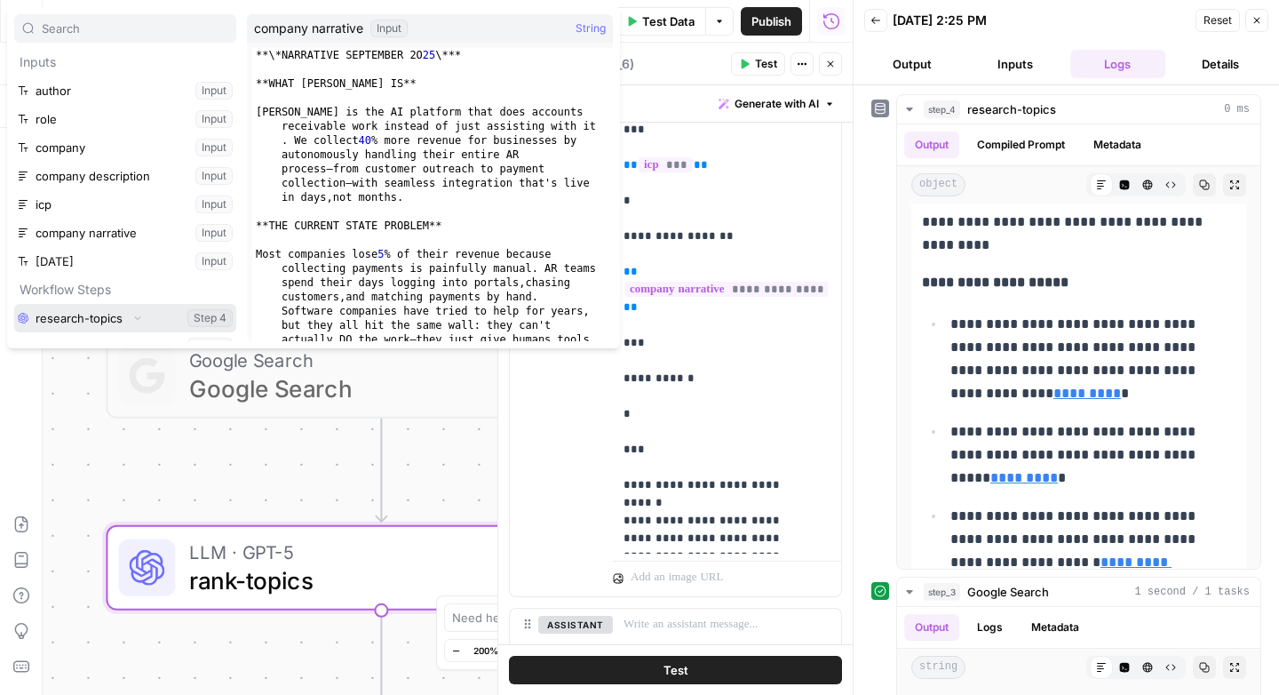
scroll to position [20, 0]
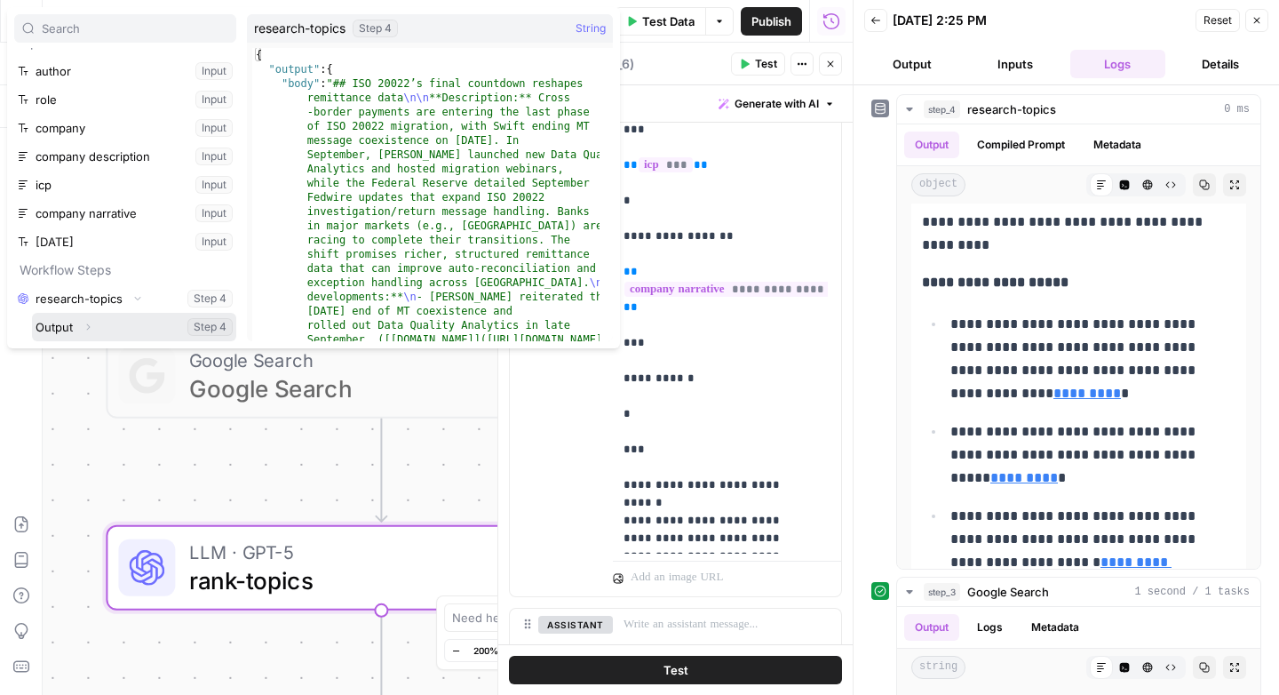
click at [88, 327] on icon "button" at bounding box center [88, 327] width 11 height 11
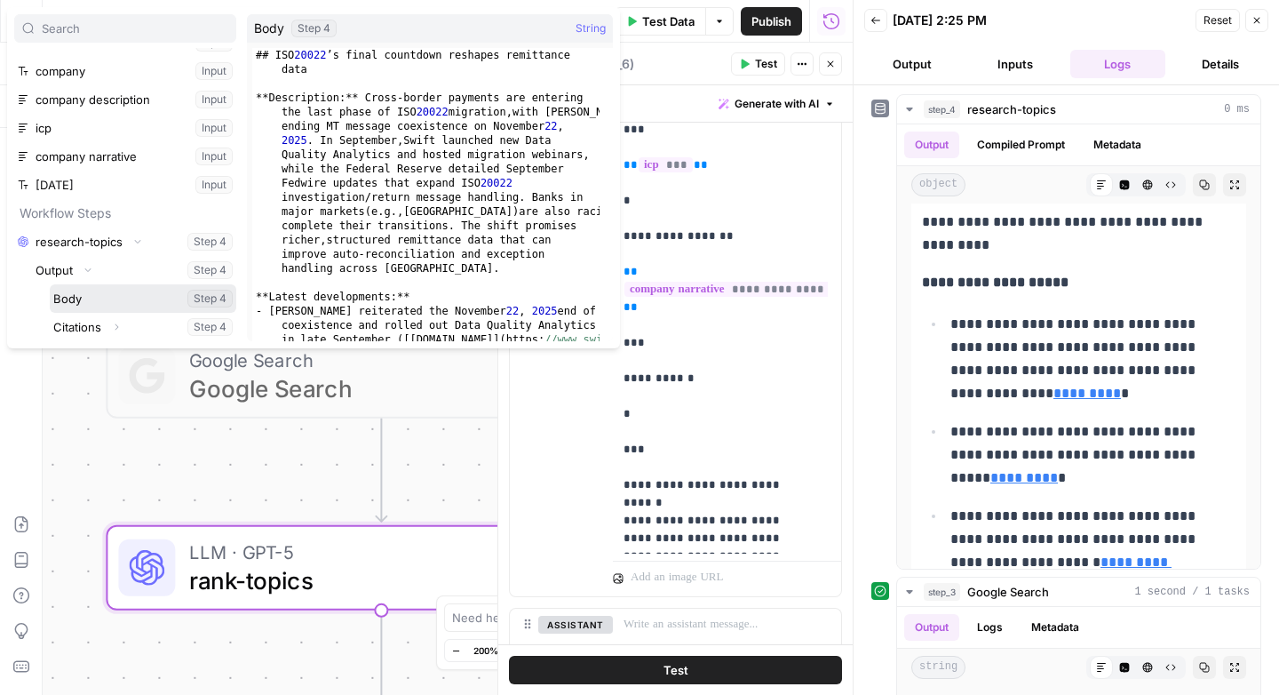
click at [72, 303] on button "Select variable Body" at bounding box center [143, 298] width 187 height 28
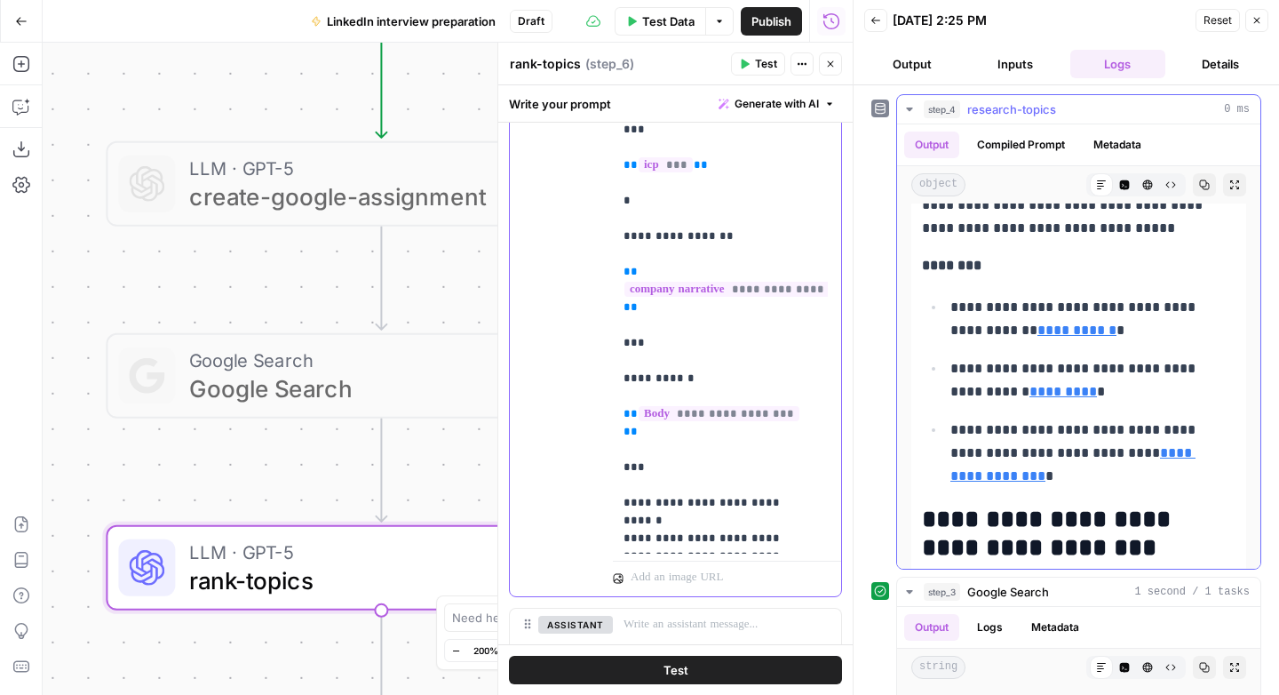
scroll to position [6326, 0]
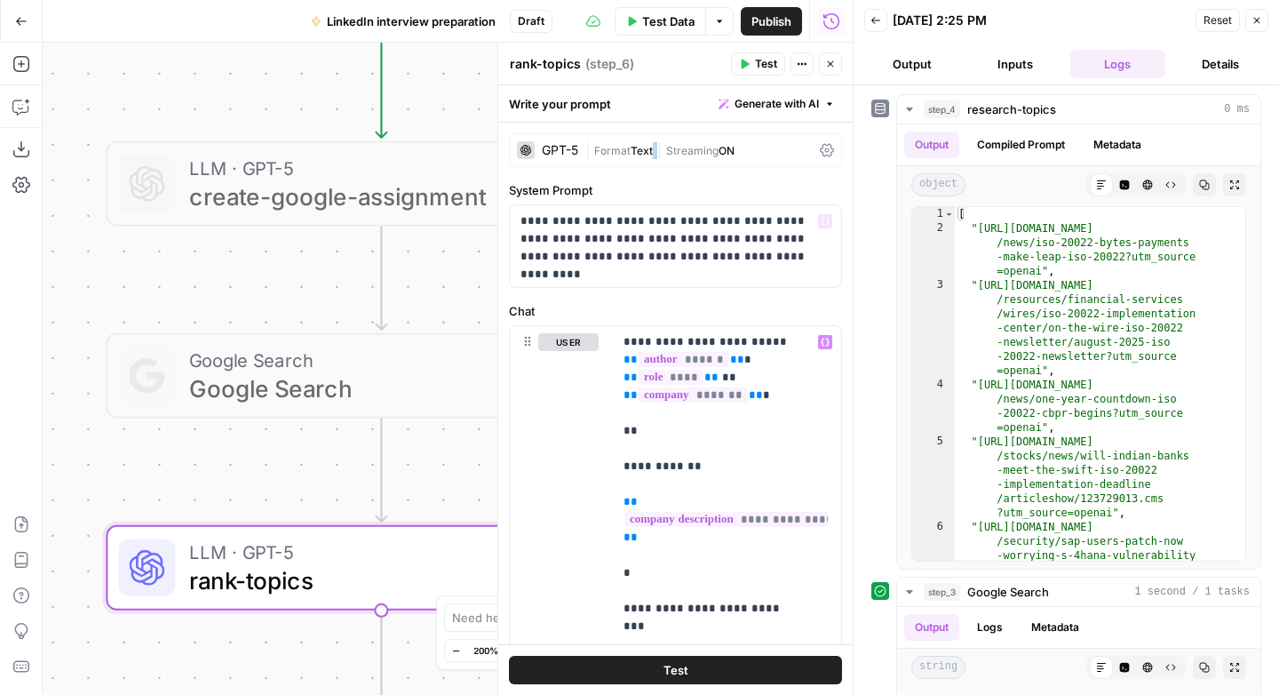
click at [656, 154] on span "|" at bounding box center [659, 149] width 13 height 18
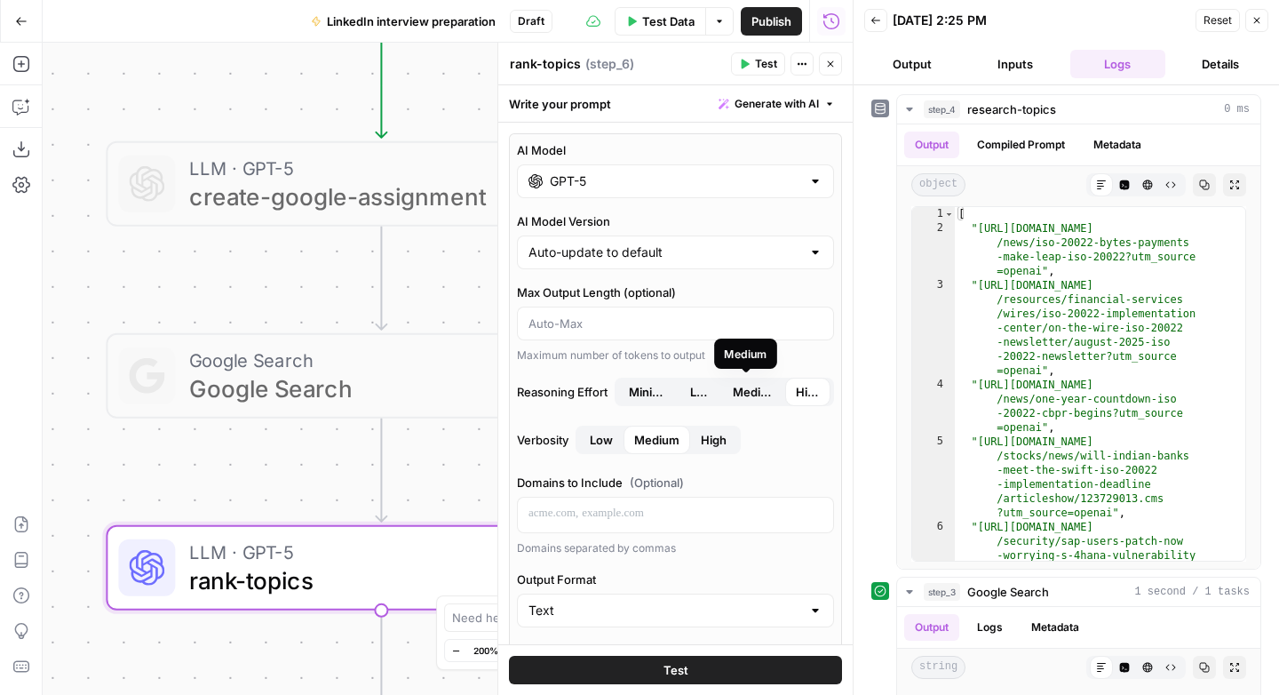
click at [735, 391] on span "Medium" at bounding box center [754, 392] width 43 height 18
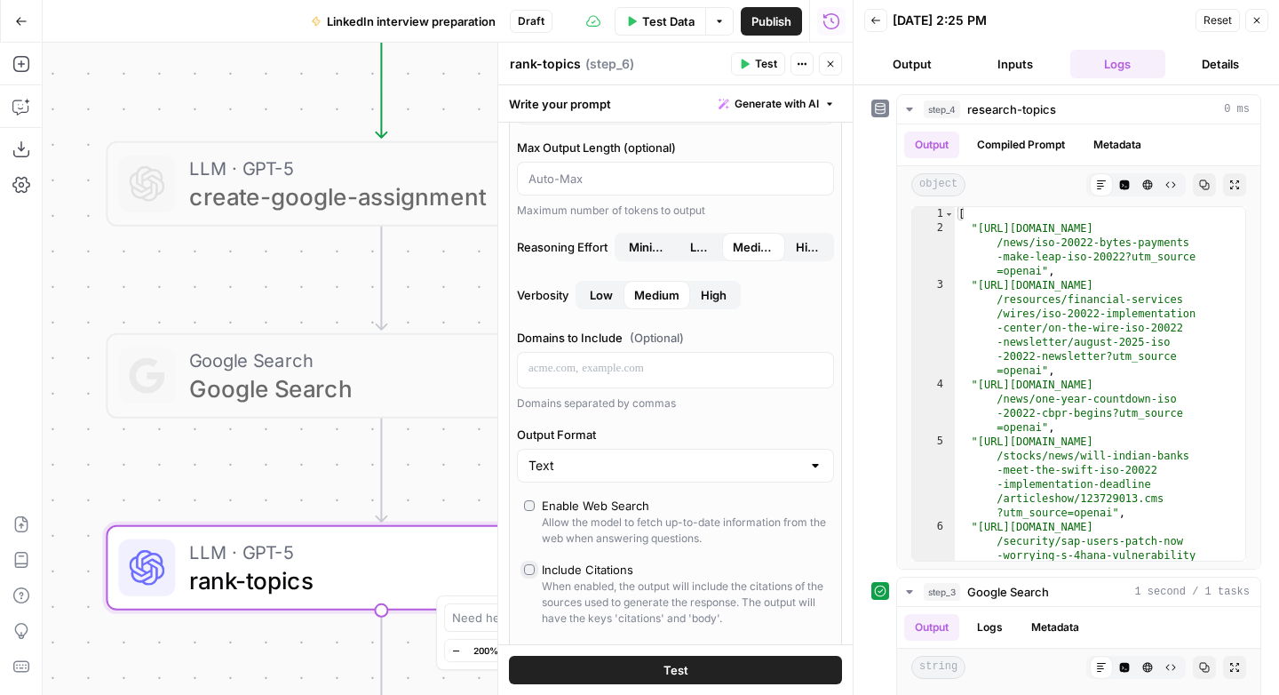
scroll to position [143, 0]
click at [600, 296] on span "Low" at bounding box center [601, 297] width 23 height 18
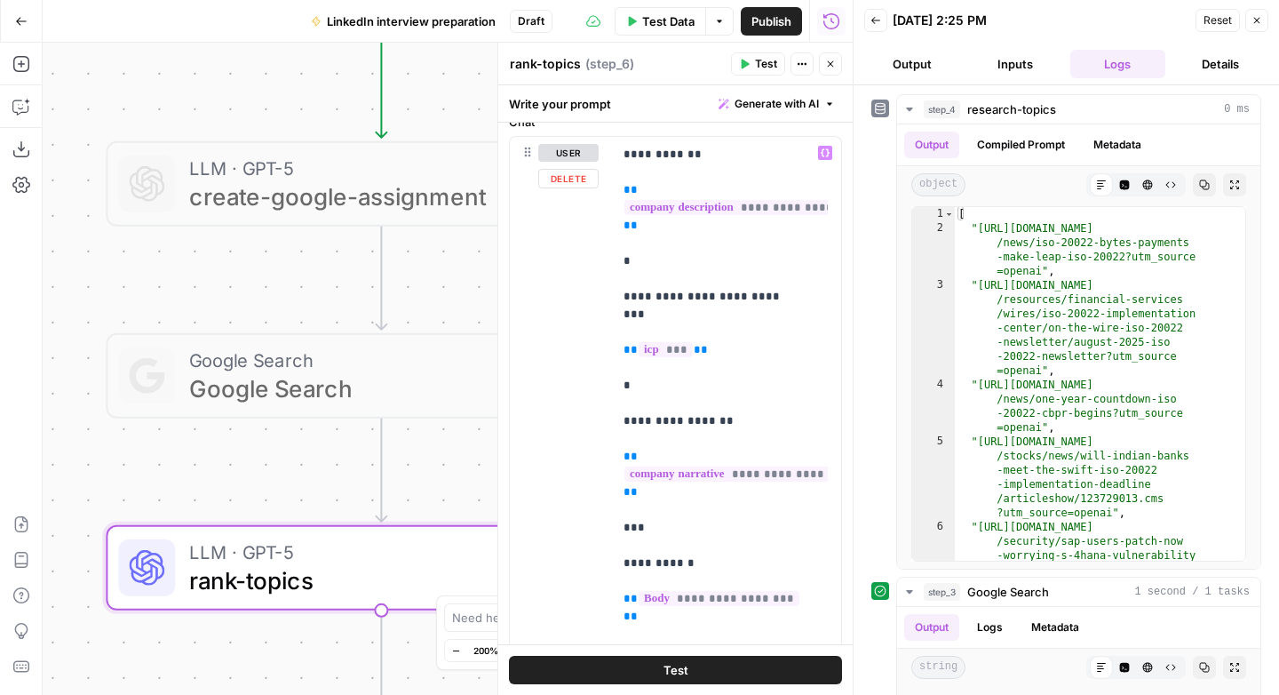
scroll to position [124, 0]
drag, startPoint x: 759, startPoint y: 66, endPoint x: 783, endPoint y: 133, distance: 71.6
click at [759, 65] on span "Test" at bounding box center [766, 64] width 22 height 16
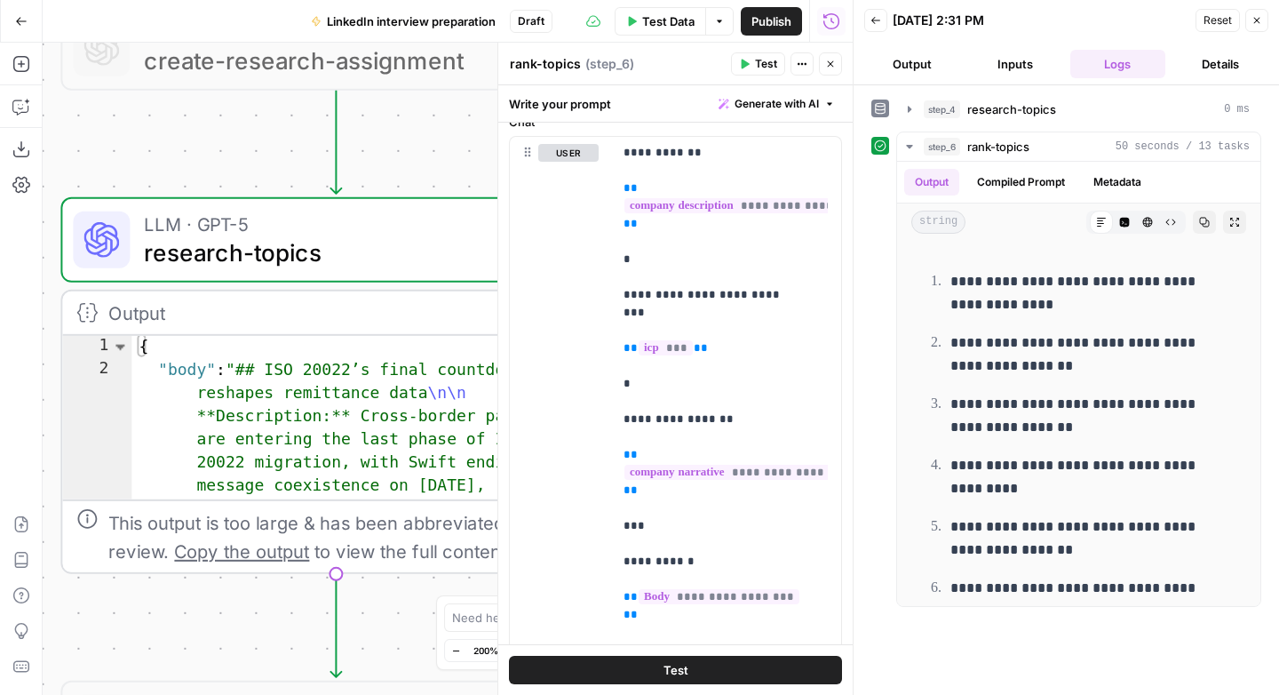
drag, startPoint x: 277, startPoint y: 314, endPoint x: 254, endPoint y: 465, distance: 151.9
click at [235, 616] on div "Workflow Input Settings Inputs LLM · GPT-5 create-research-assignment Step 2 LL…" at bounding box center [448, 369] width 810 height 652
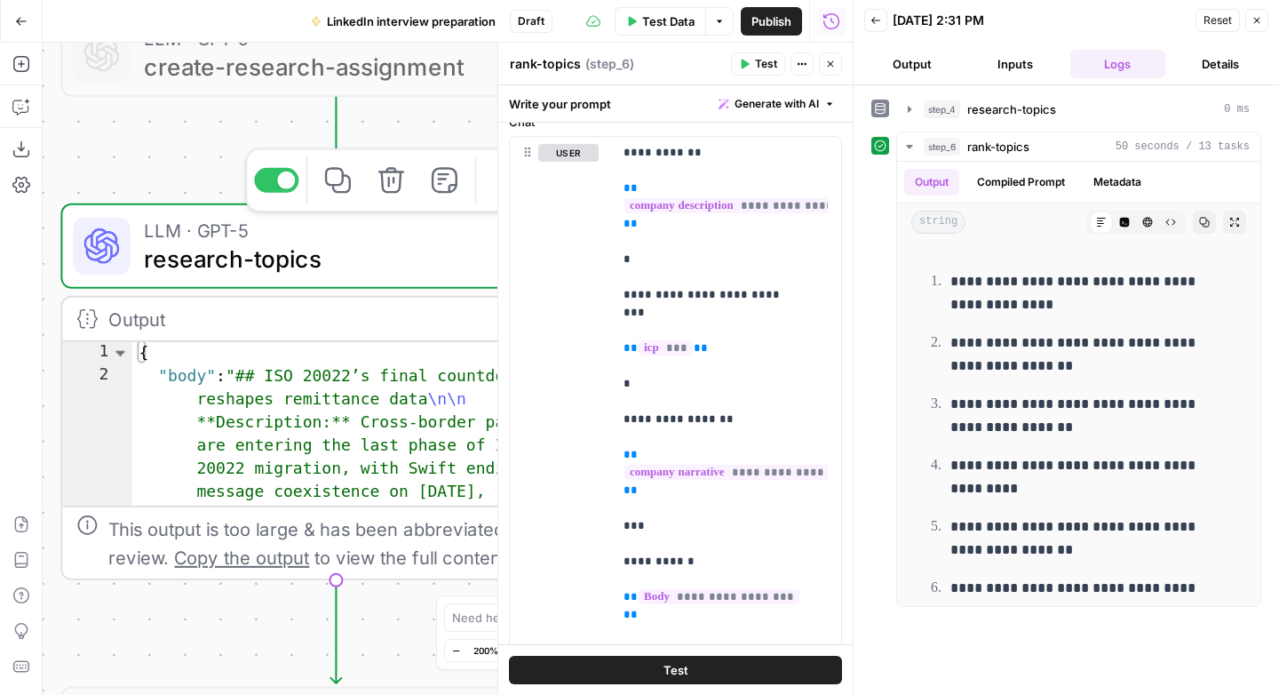
click at [291, 234] on span "LLM · GPT-5" at bounding box center [328, 230] width 368 height 28
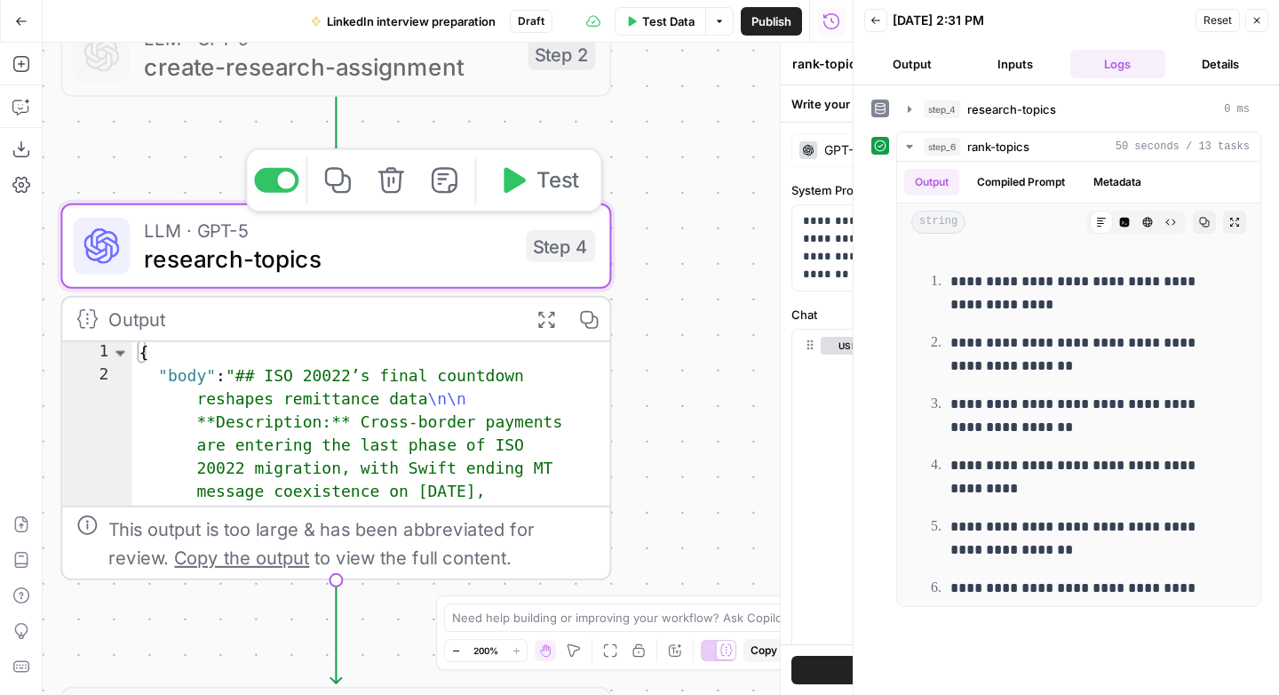
type textarea "research-topics"
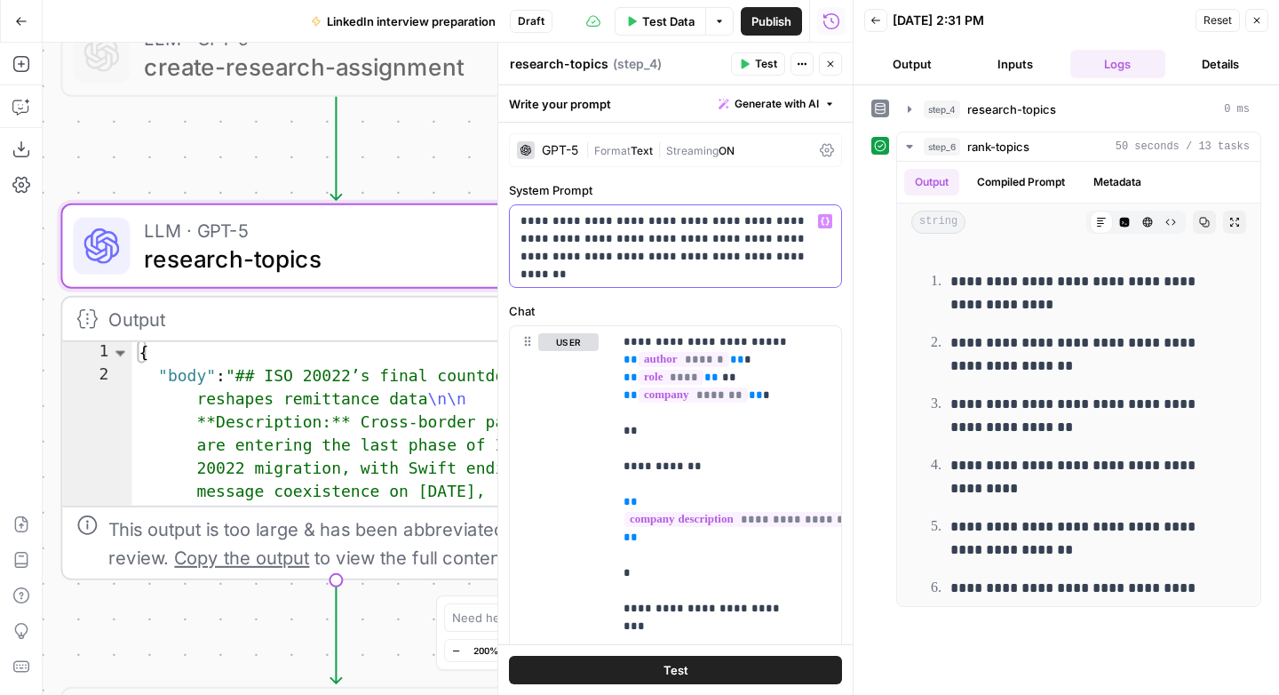
click at [773, 231] on p "**********" at bounding box center [668, 238] width 297 height 53
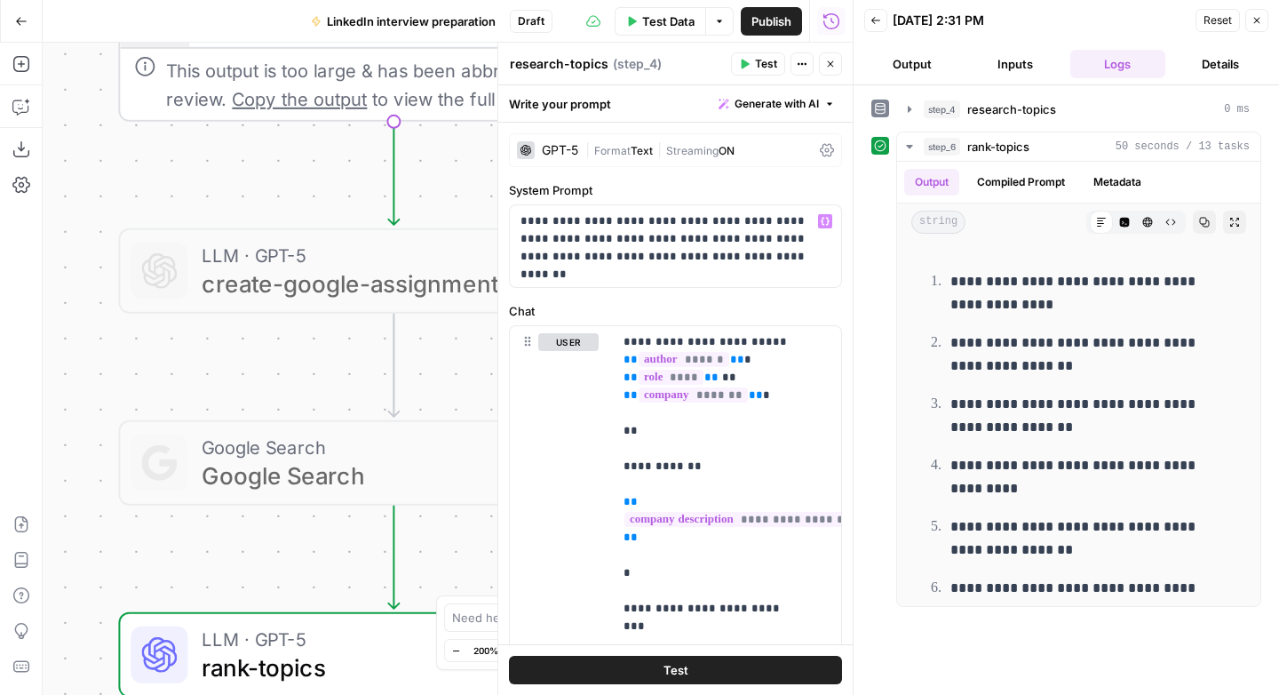
drag, startPoint x: 219, startPoint y: 621, endPoint x: 277, endPoint y: 163, distance: 461.9
click at [277, 163] on div "Workflow Input Settings Inputs LLM · GPT-5 create-research-assignment Step 2 LL…" at bounding box center [448, 369] width 810 height 652
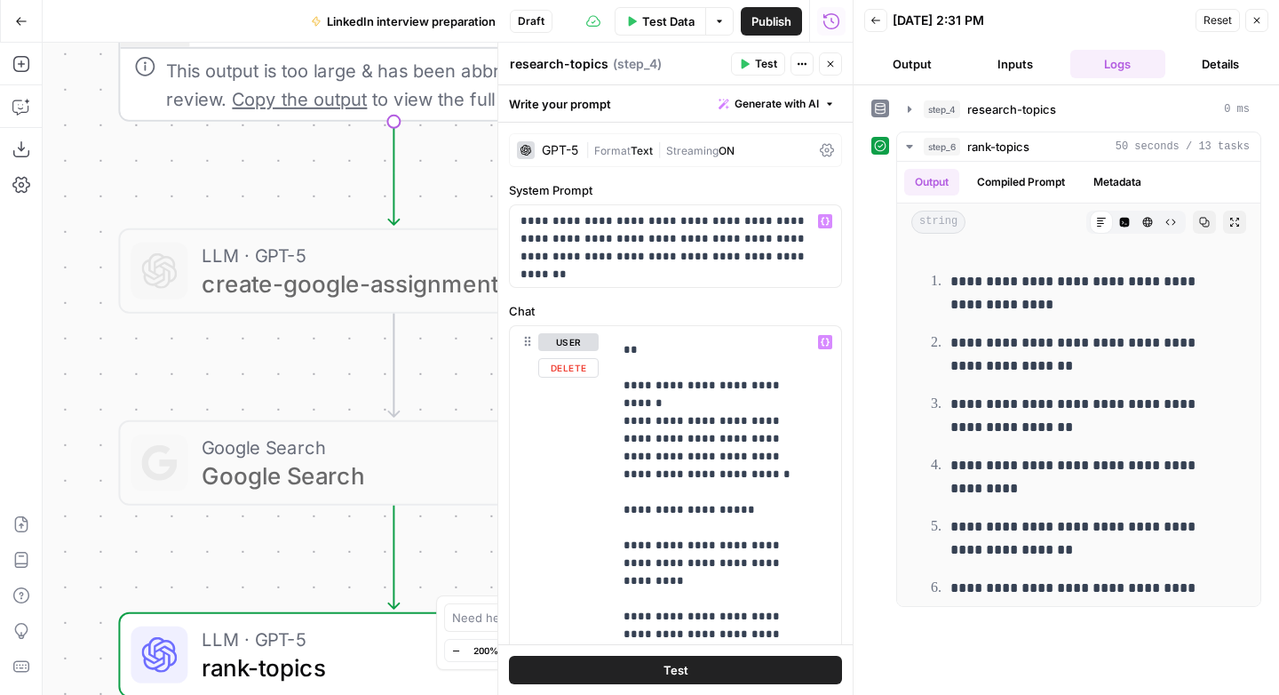
scroll to position [515, 0]
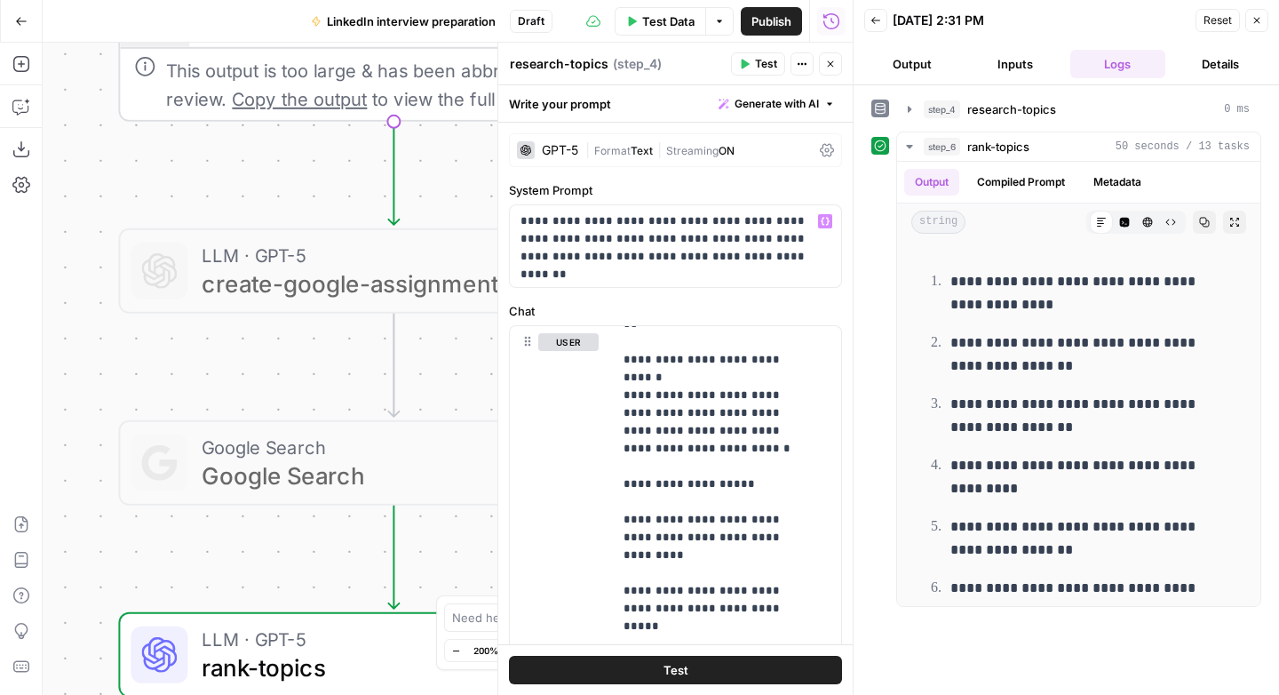
click at [328, 662] on span "rank-topics" at bounding box center [386, 667] width 369 height 36
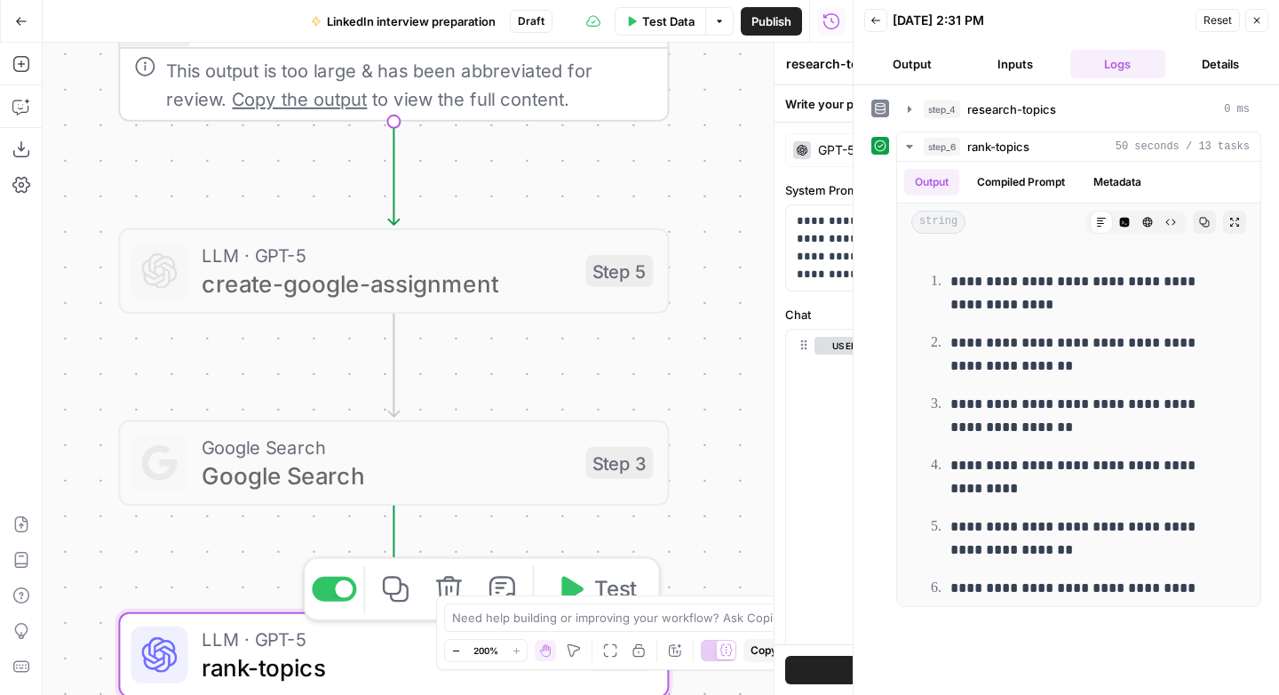
type textarea "rank-topics"
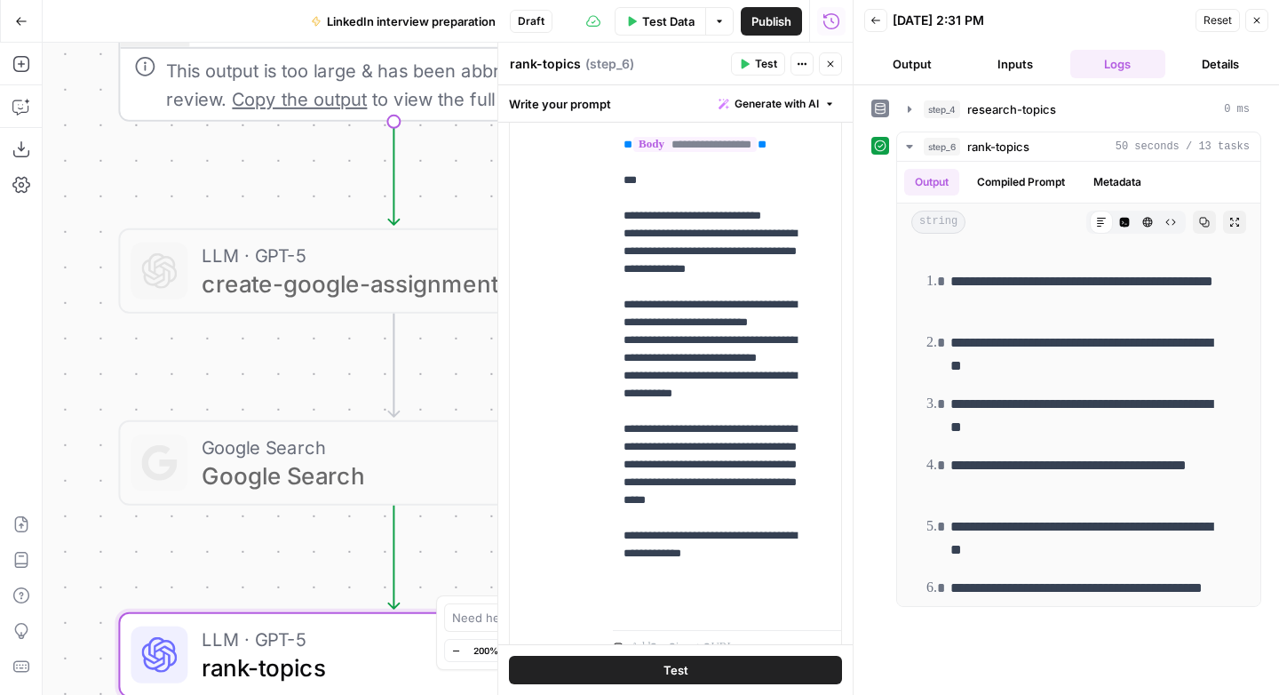
scroll to position [430, 0]
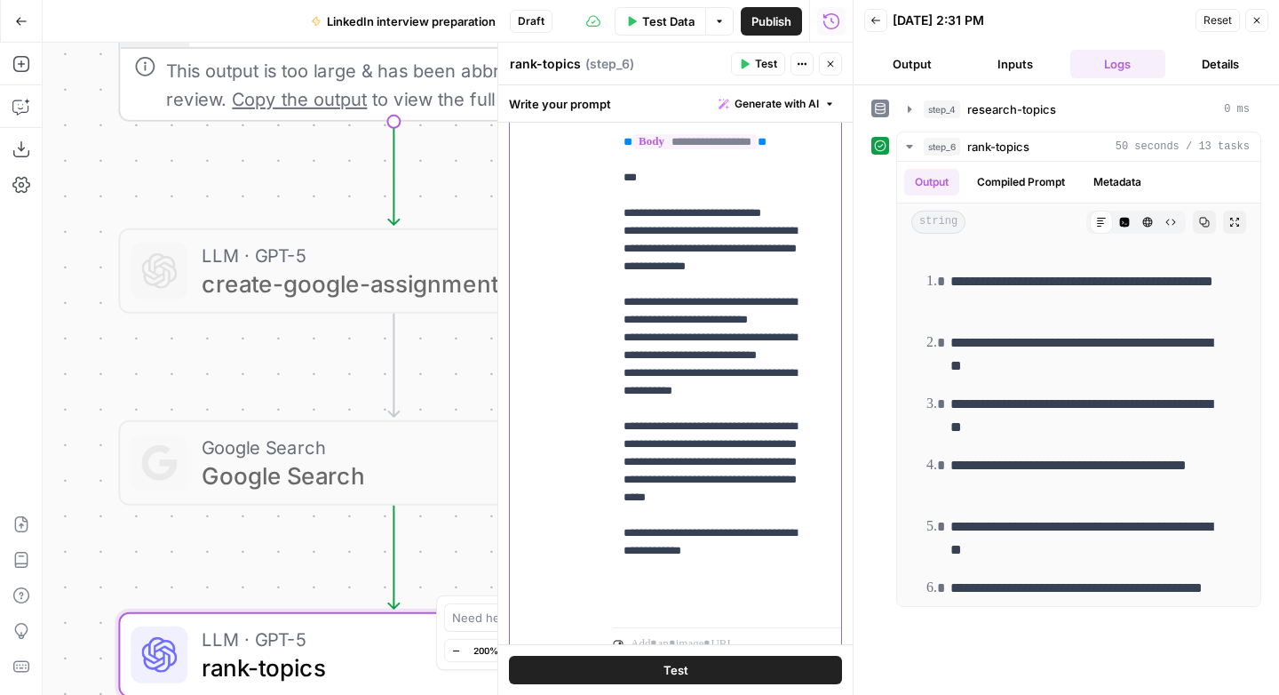
click at [754, 447] on p "**********" at bounding box center [713, 106] width 180 height 1013
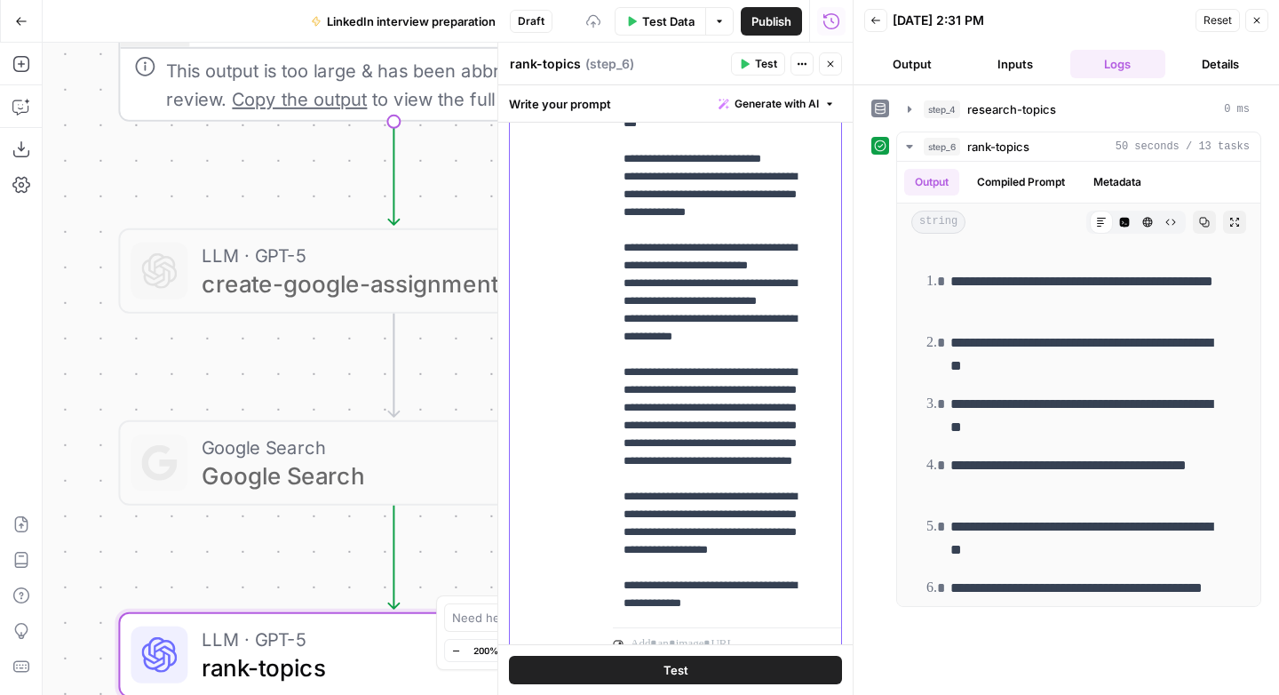
scroll to position [418, 0]
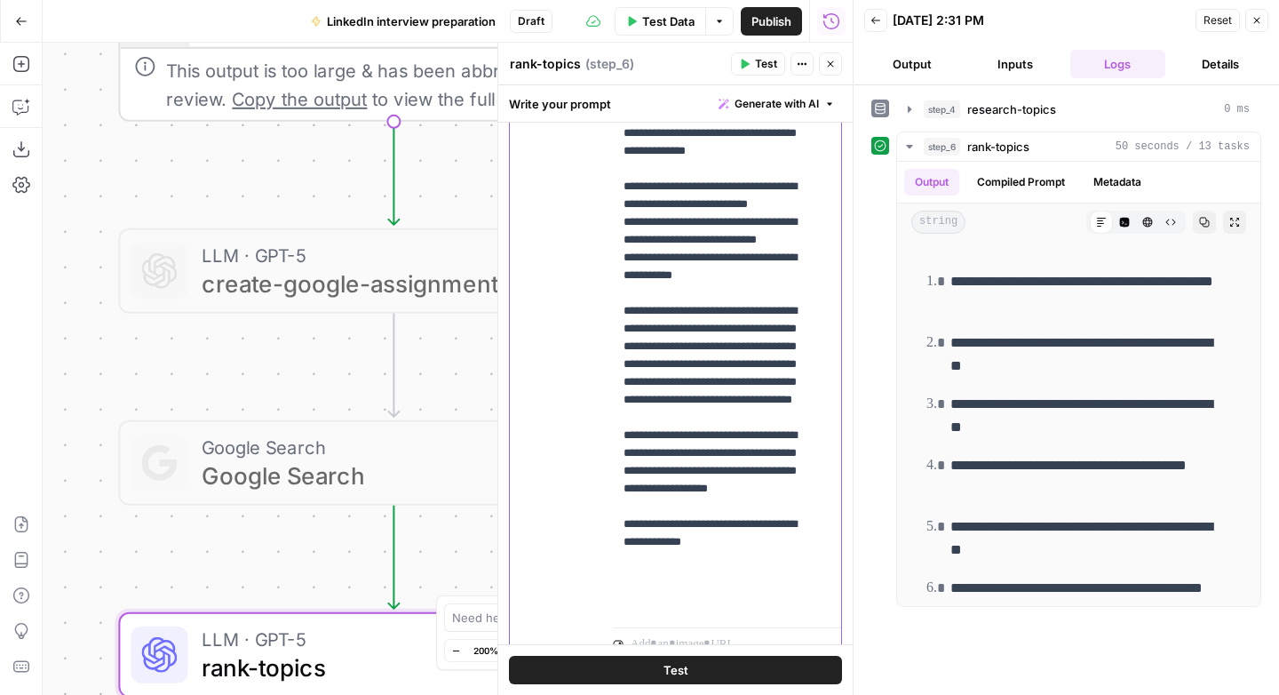
click at [671, 527] on p "**********" at bounding box center [713, 62] width 180 height 1155
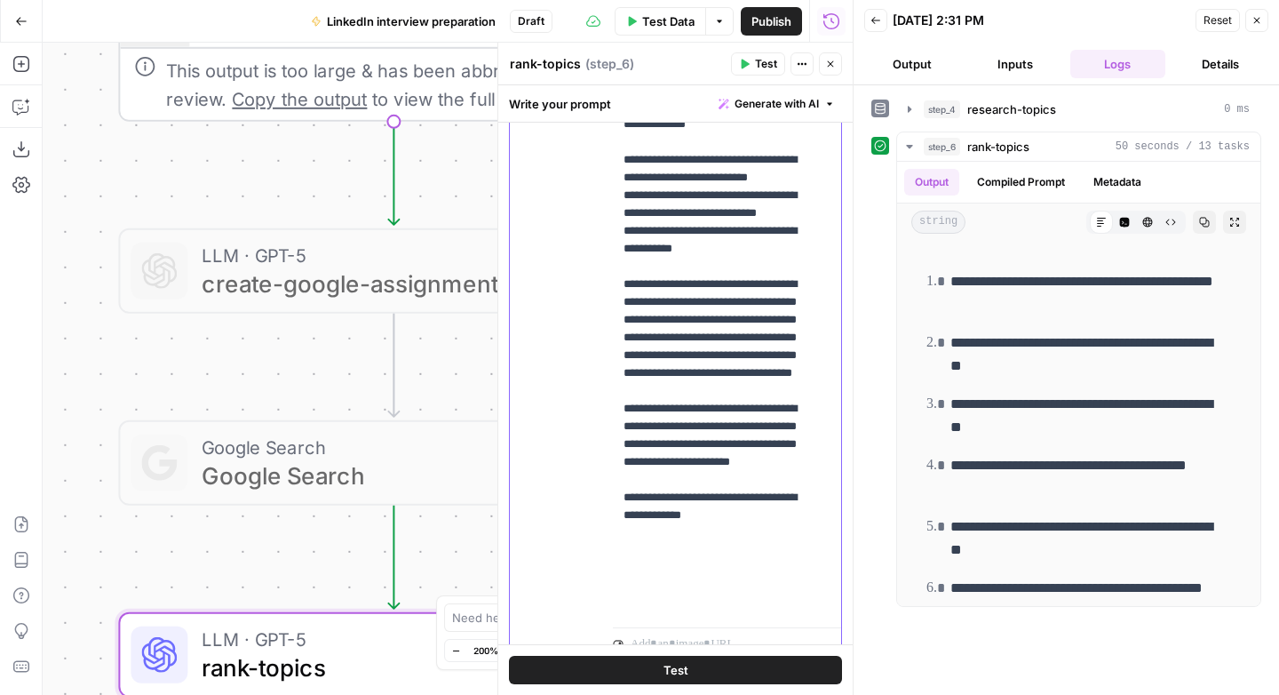
drag, startPoint x: 741, startPoint y: 541, endPoint x: 681, endPoint y: 505, distance: 69.3
click at [681, 505] on p "**********" at bounding box center [713, 35] width 180 height 1155
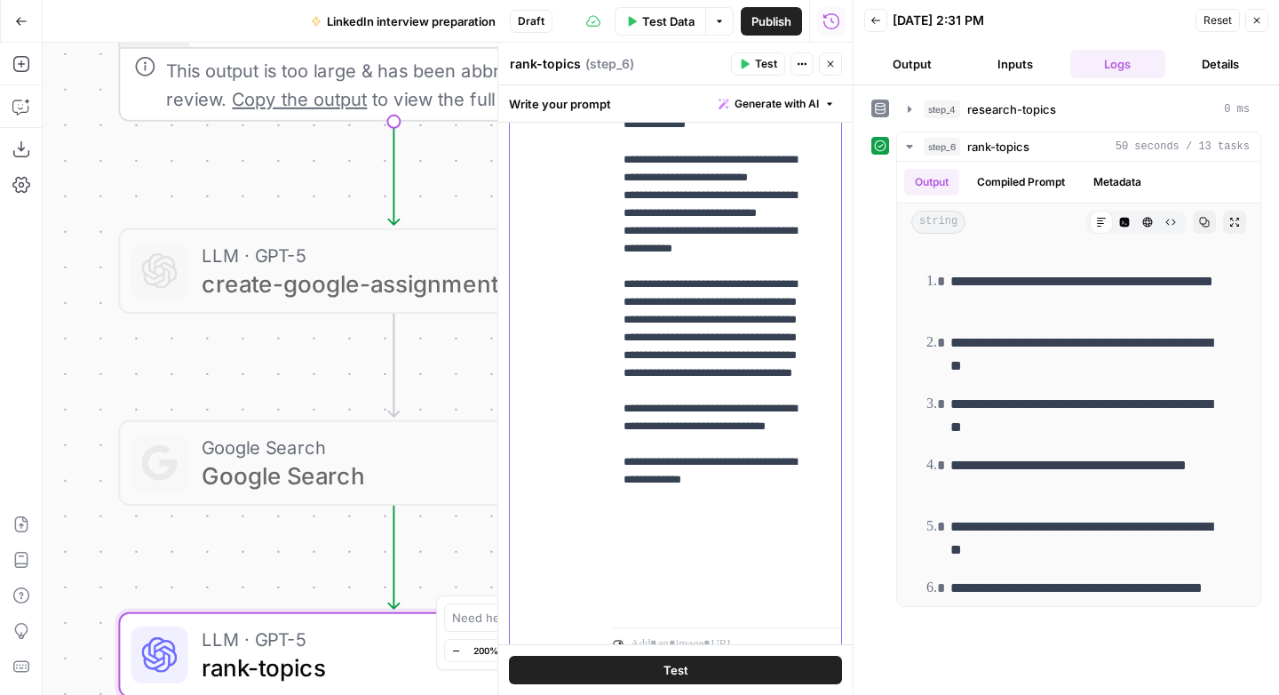
scroll to position [423, 0]
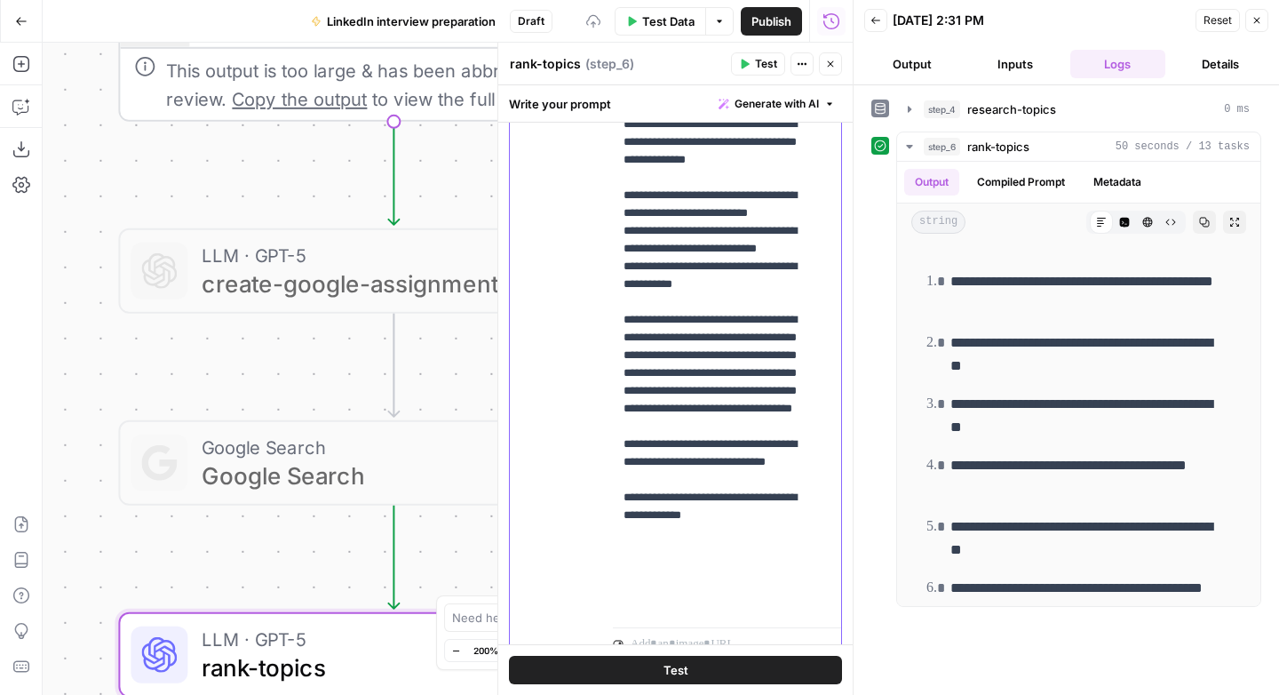
click at [770, 465] on p "**********" at bounding box center [713, 53] width 180 height 1119
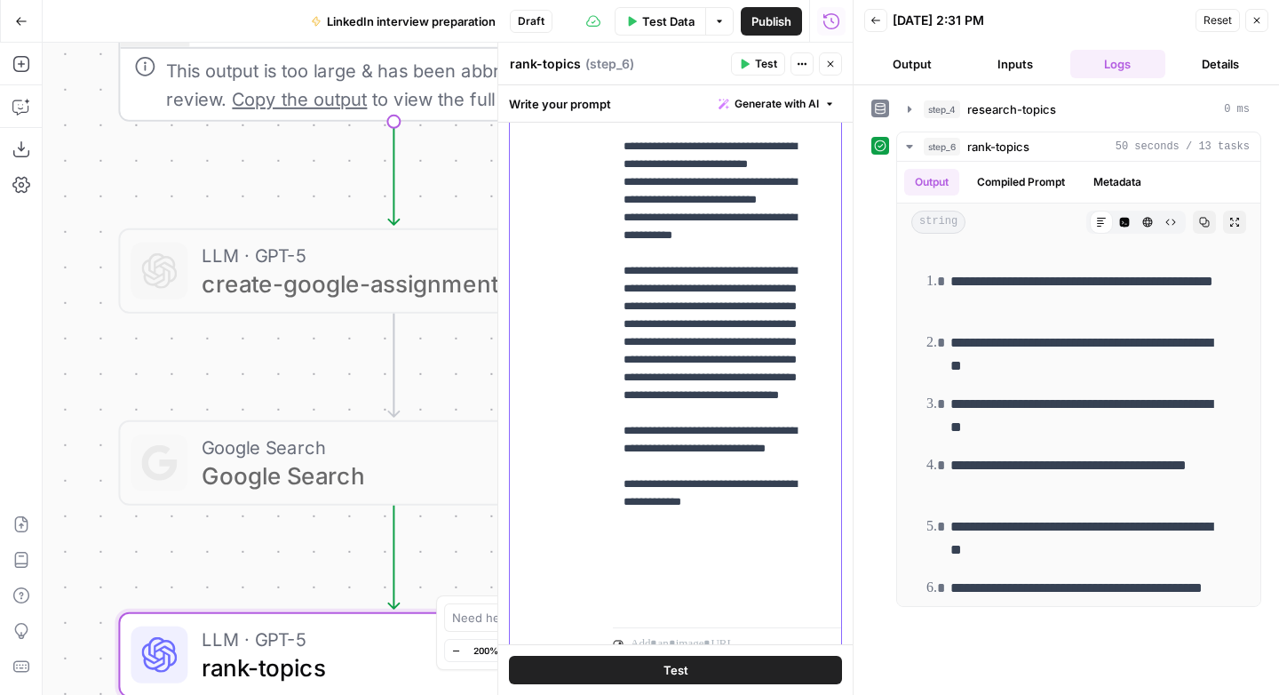
scroll to position [476, 0]
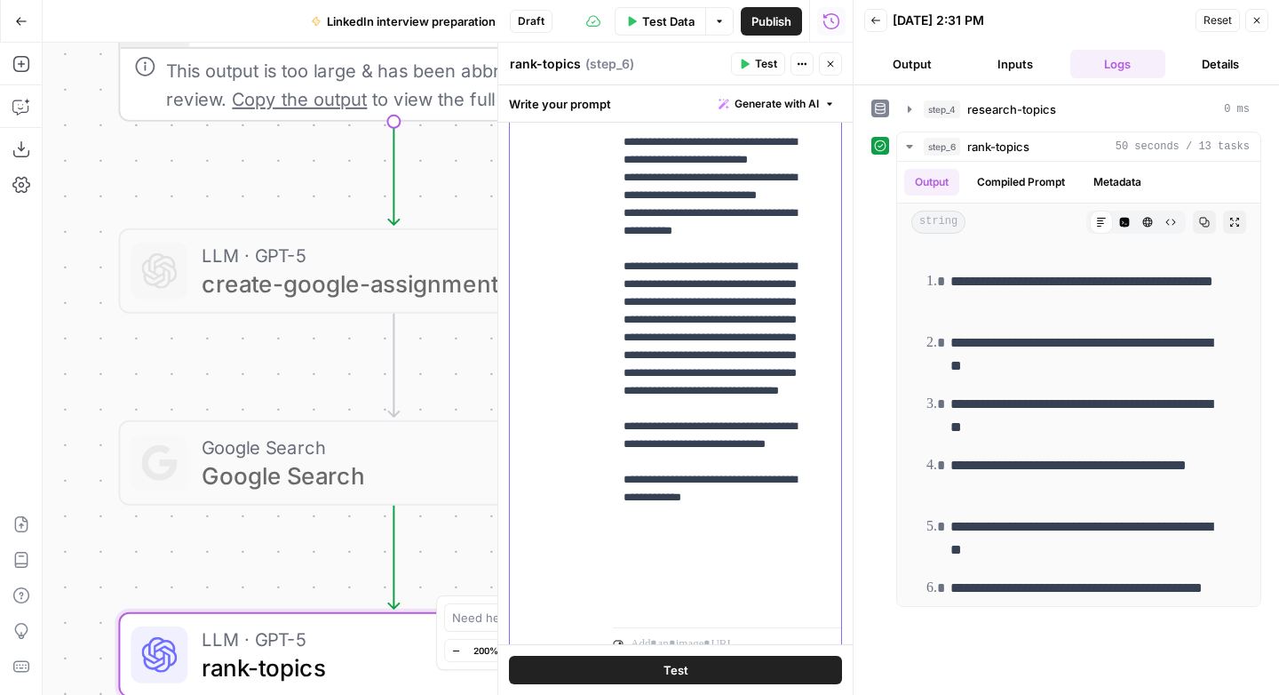
click at [702, 534] on p "**********" at bounding box center [713, 26] width 180 height 1172
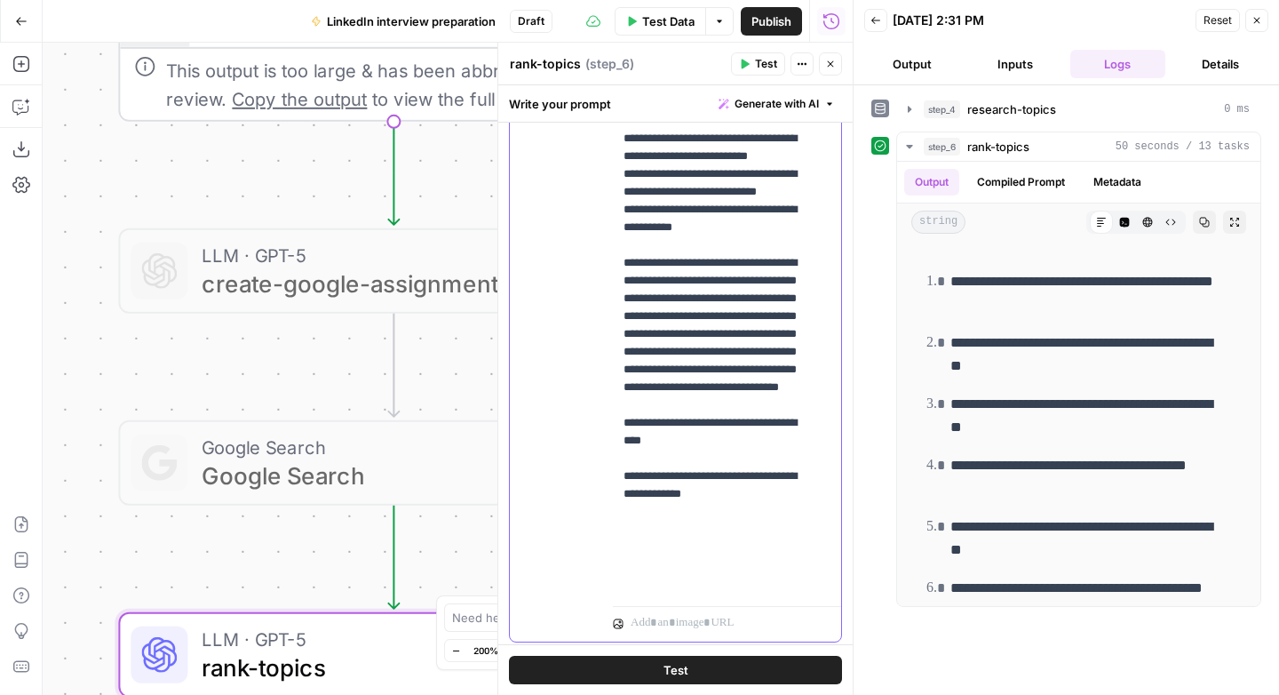
scroll to position [458, 0]
click at [625, 549] on p "**********" at bounding box center [713, 14] width 180 height 1155
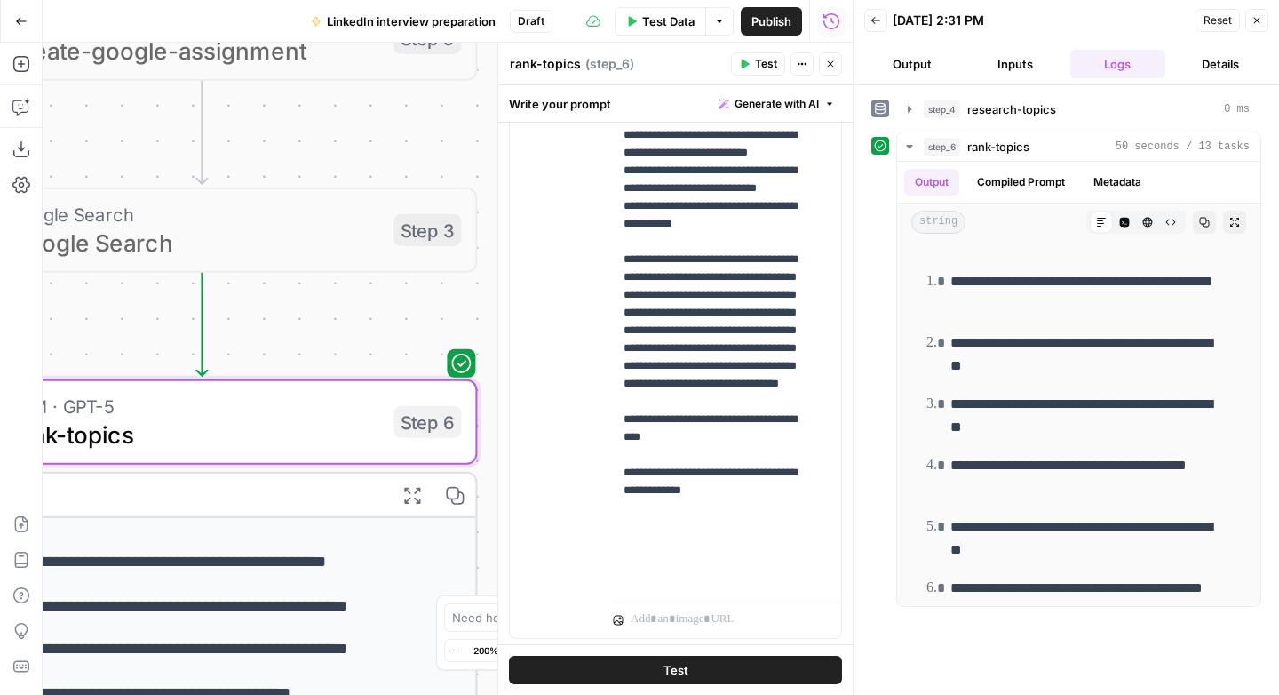
drag, startPoint x: 267, startPoint y: 573, endPoint x: 75, endPoint y: 339, distance: 302.8
click at [75, 338] on div "Workflow Input Settings Inputs LLM · GPT-5 create-research-assignment Step 2 LL…" at bounding box center [448, 369] width 810 height 652
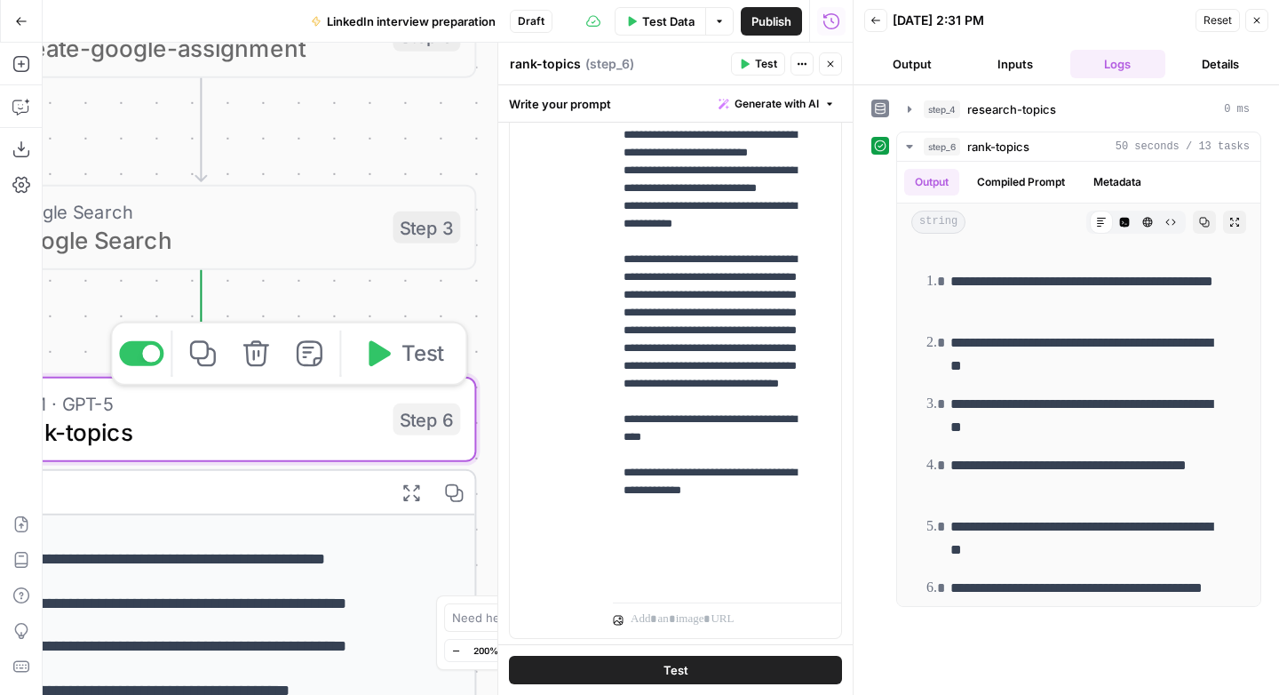
click at [399, 355] on button "Test" at bounding box center [403, 353] width 110 height 46
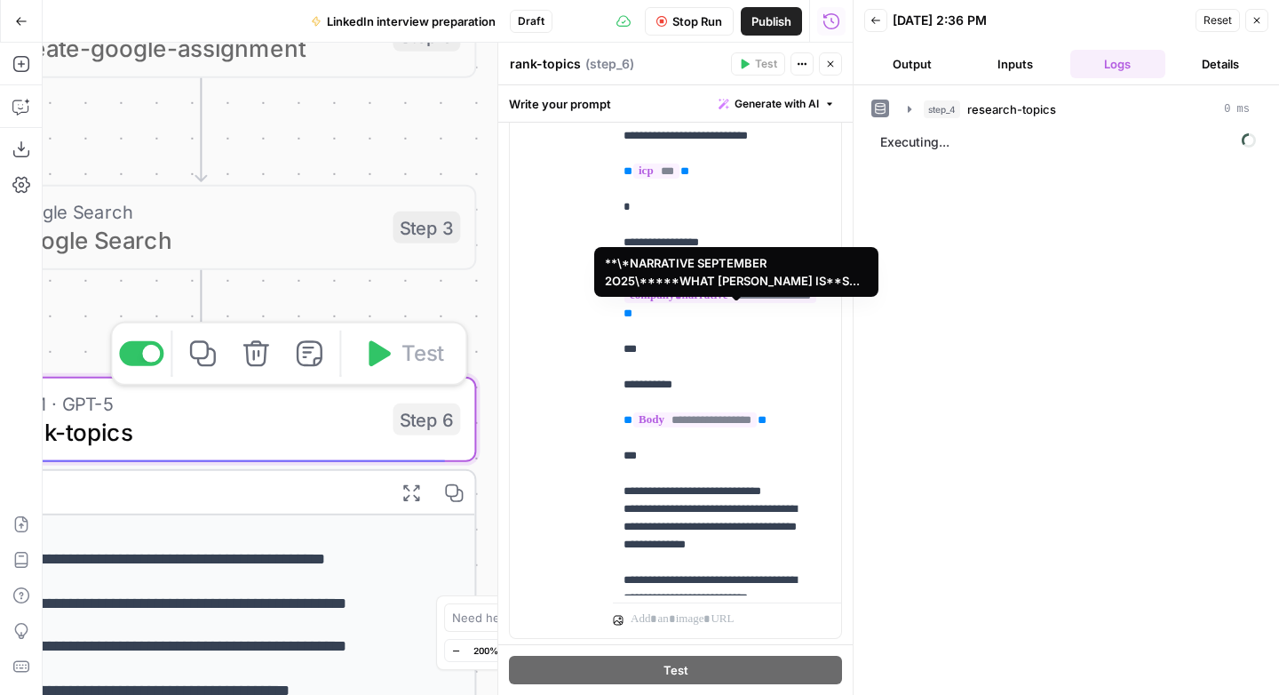
scroll to position [442, 0]
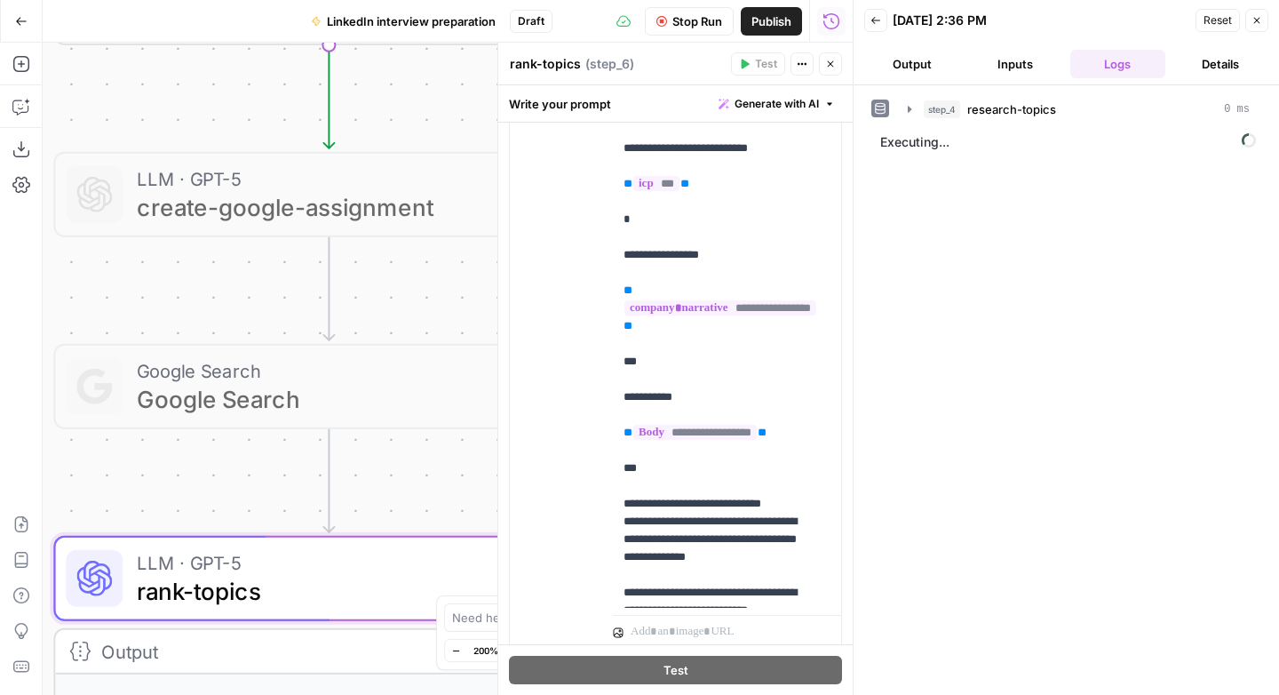
drag, startPoint x: 253, startPoint y: 286, endPoint x: 293, endPoint y: 375, distance: 97.4
click at [371, 446] on div "Workflow Input Settings Inputs LLM · GPT-5 create-research-assignment Step 2 LL…" at bounding box center [448, 369] width 810 height 652
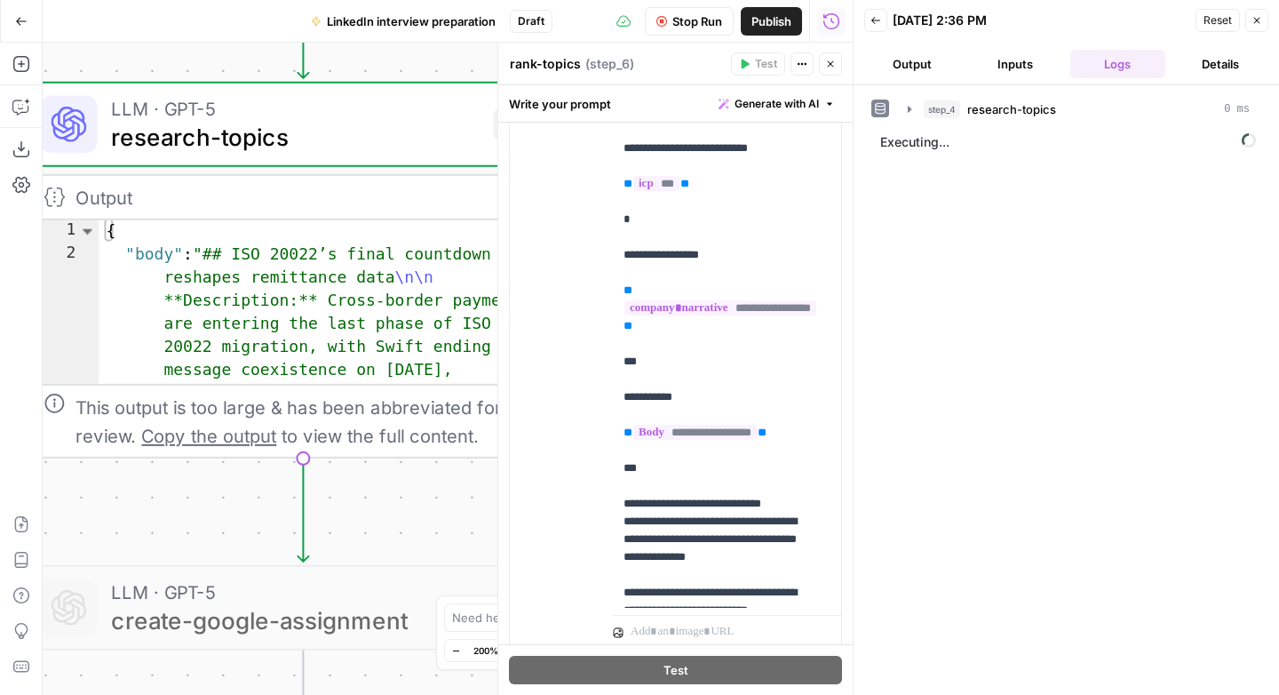
drag, startPoint x: 190, startPoint y: 131, endPoint x: 181, endPoint y: 536, distance: 405.1
click at [178, 537] on div "Workflow Input Settings Inputs LLM · GPT-5 create-research-assignment Step 2 LL…" at bounding box center [448, 369] width 810 height 652
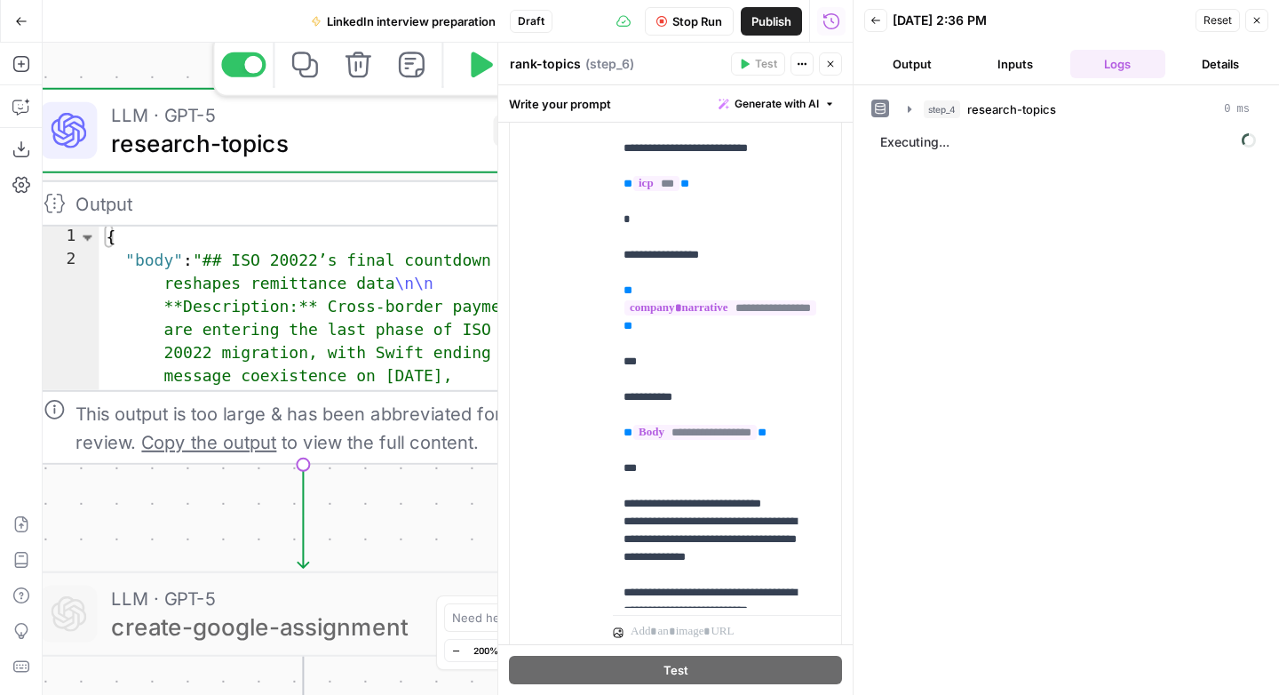
click at [260, 131] on span "research-topics" at bounding box center [295, 143] width 368 height 36
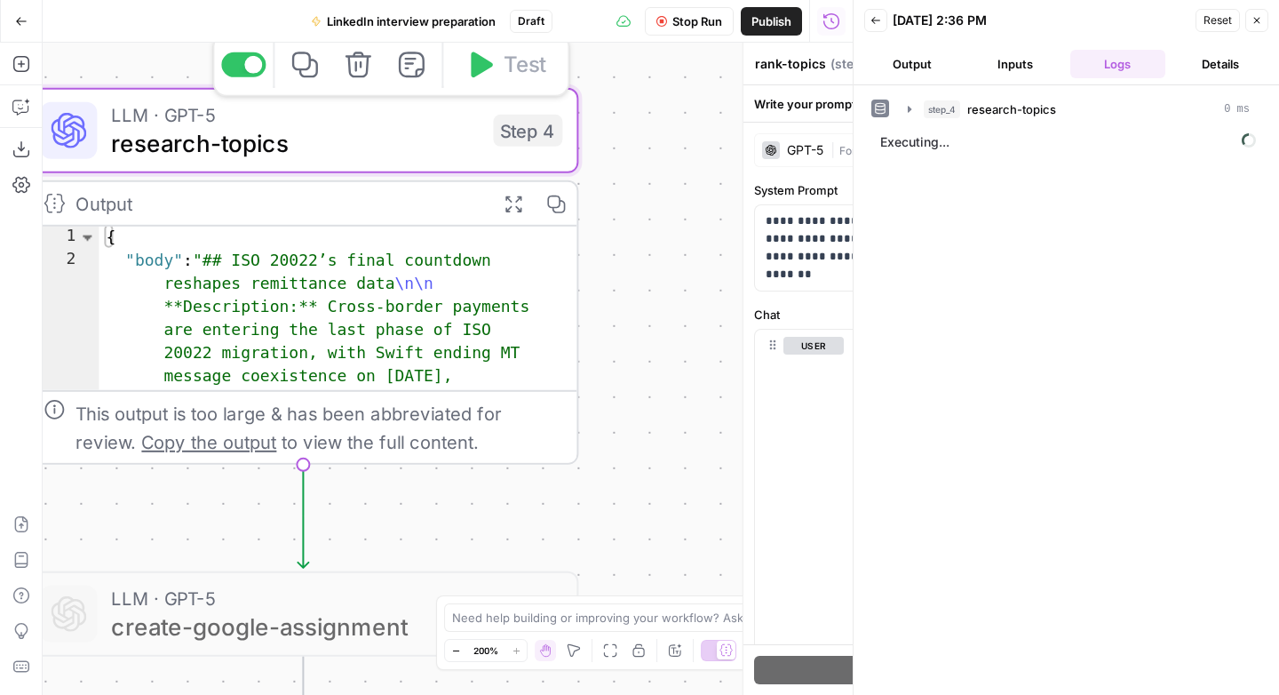
type textarea "research-topics"
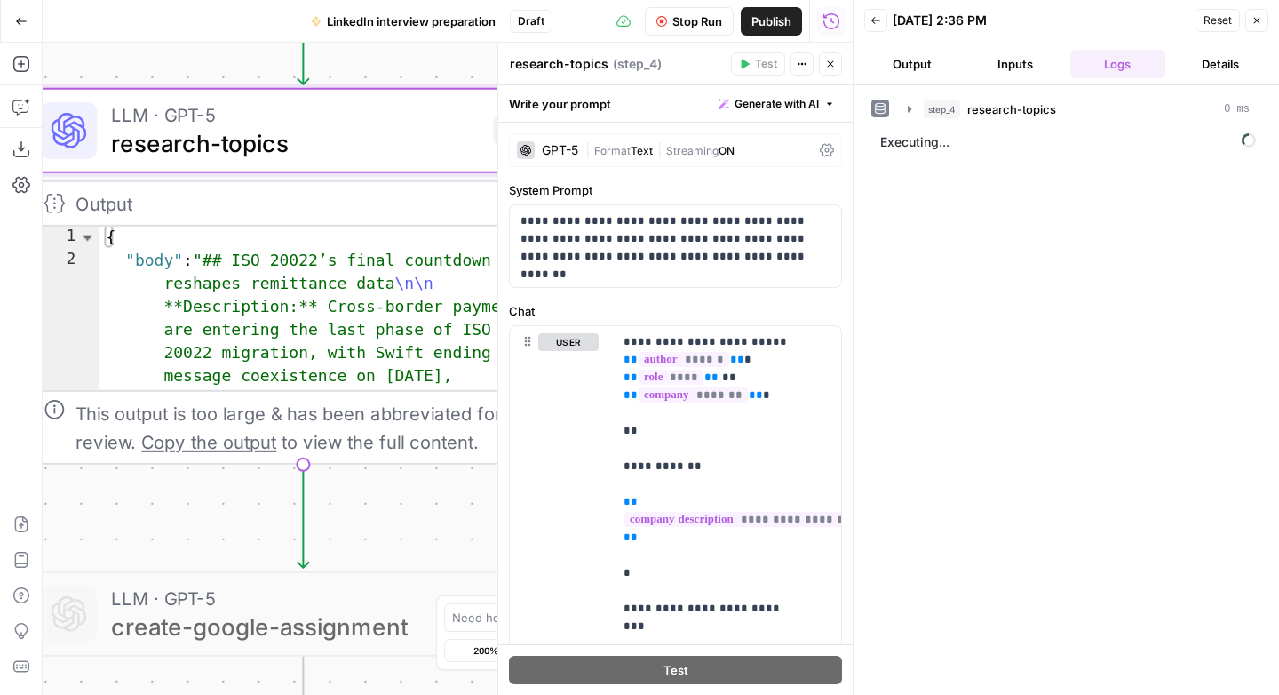
click at [753, 20] on span "Publish" at bounding box center [771, 21] width 40 height 18
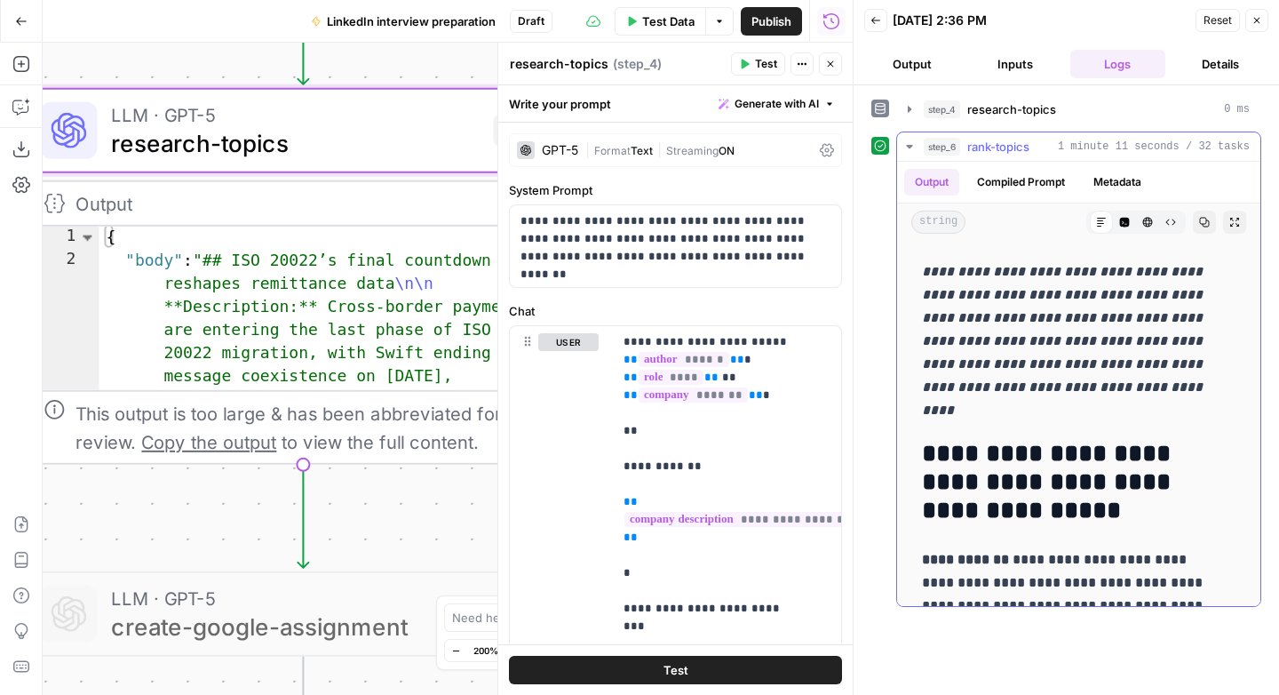
scroll to position [1047, 0]
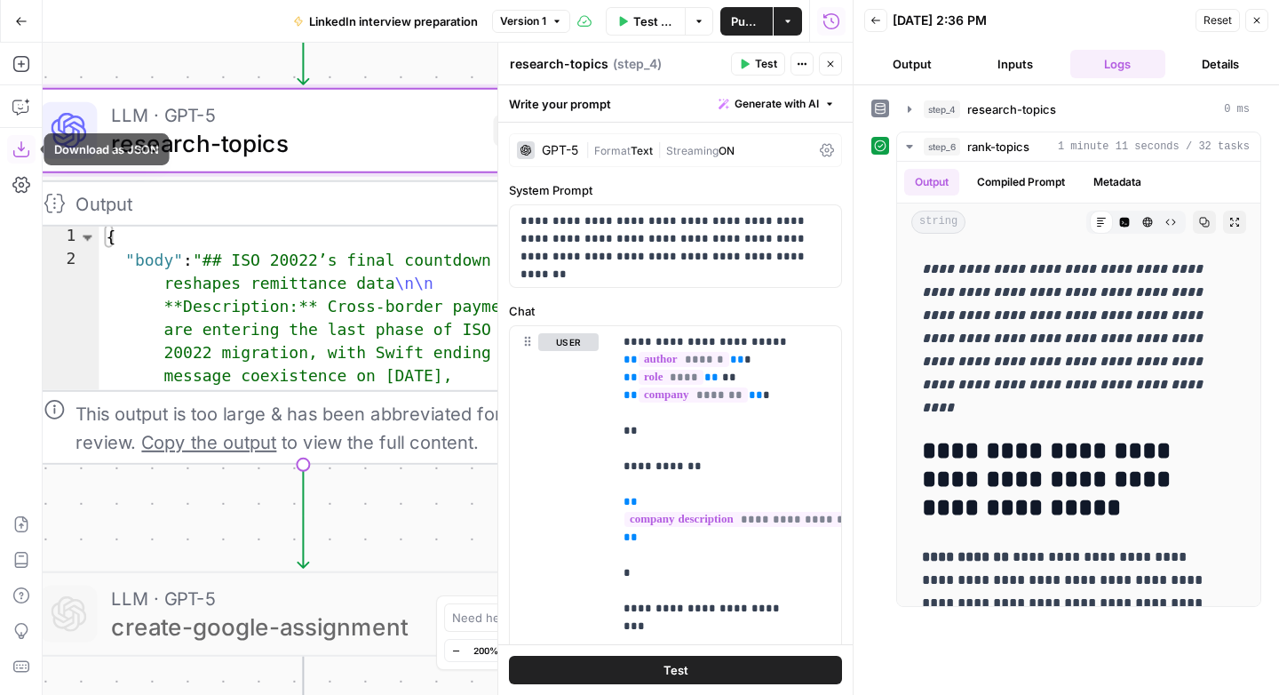
click at [32, 152] on button "Download as JSON" at bounding box center [21, 149] width 28 height 28
click at [600, 240] on p "**********" at bounding box center [668, 238] width 297 height 53
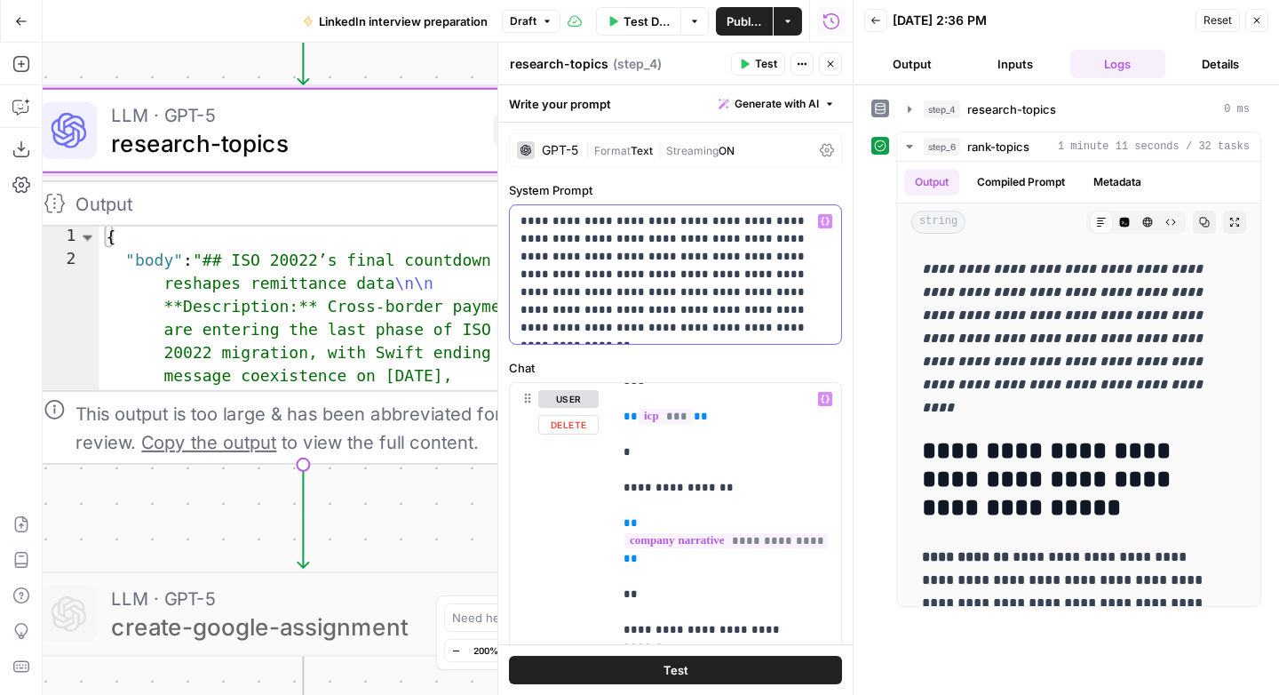
scroll to position [386, 0]
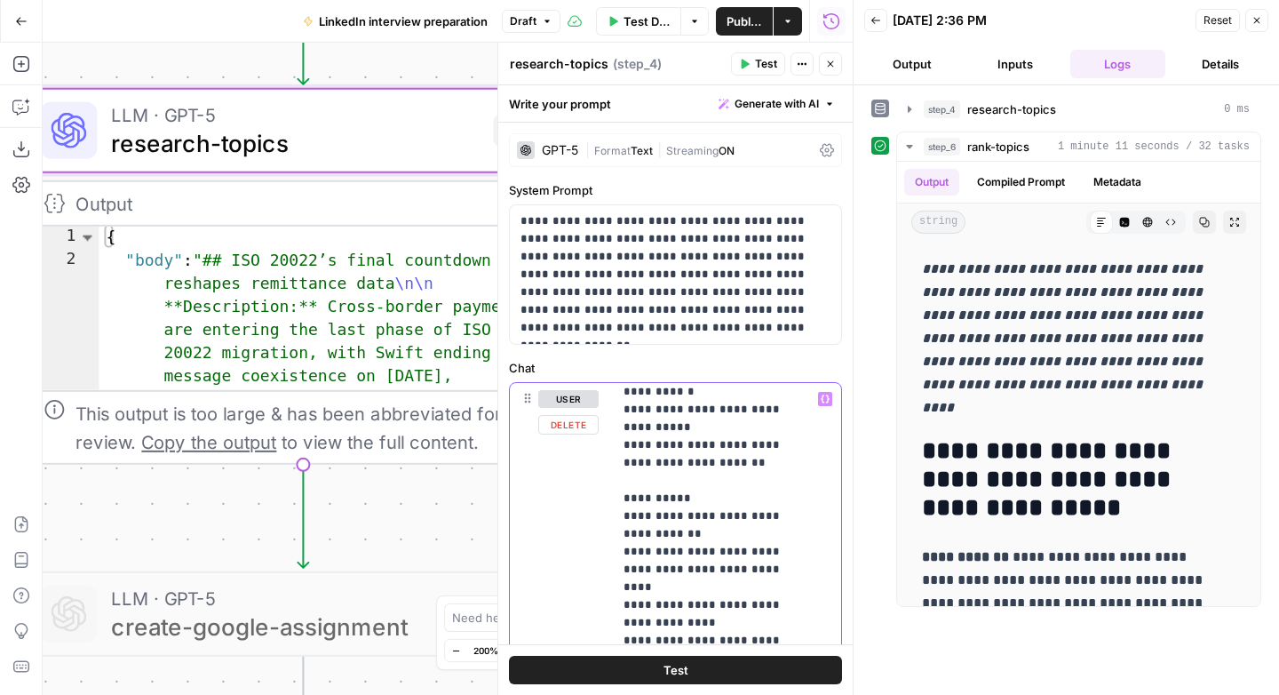
scroll to position [1749, 0]
click at [642, 510] on p "**********" at bounding box center [713, 133] width 180 height 2984
click at [631, 503] on p "**********" at bounding box center [713, 133] width 180 height 2984
click at [633, 509] on p "**********" at bounding box center [713, 133] width 180 height 2984
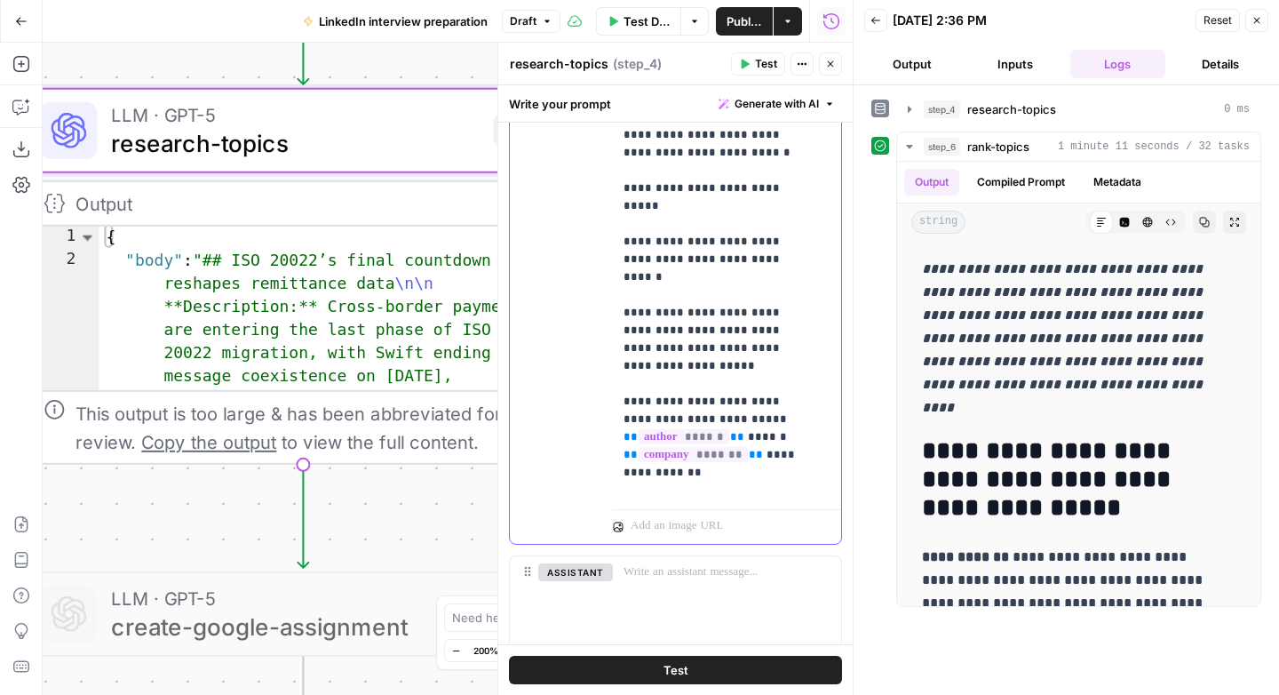
scroll to position [694, 0]
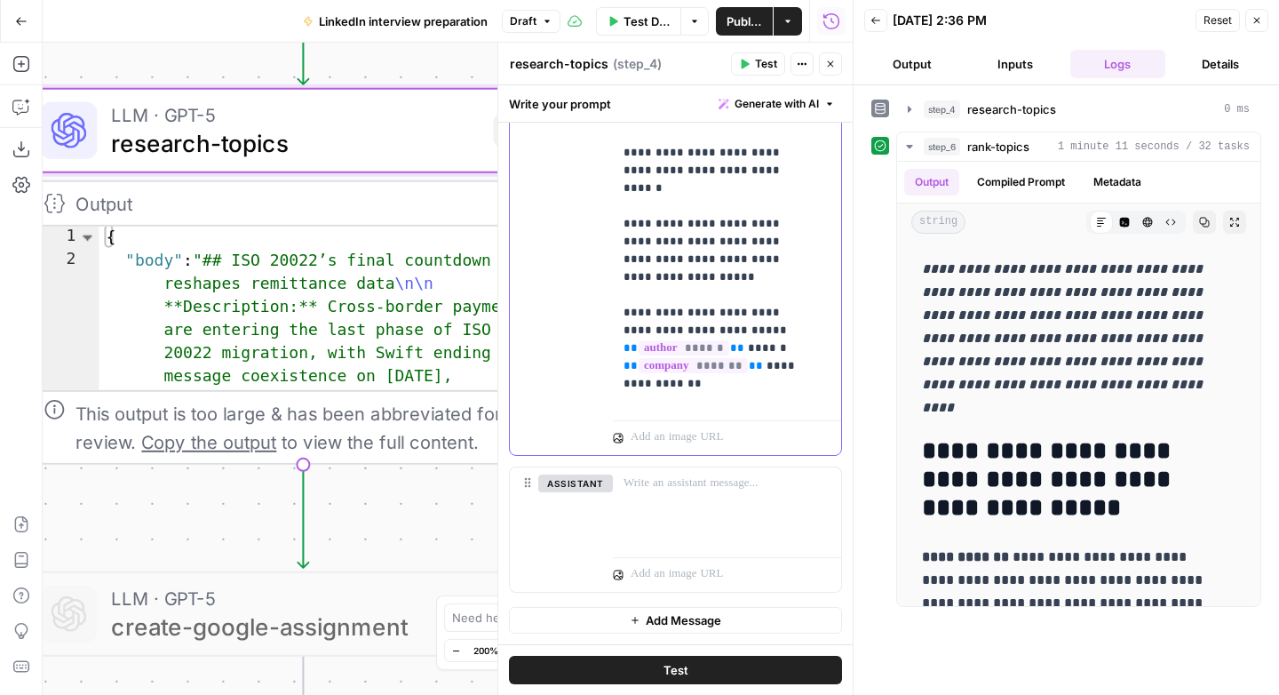
drag, startPoint x: 629, startPoint y: 513, endPoint x: 671, endPoint y: 391, distance: 129.5
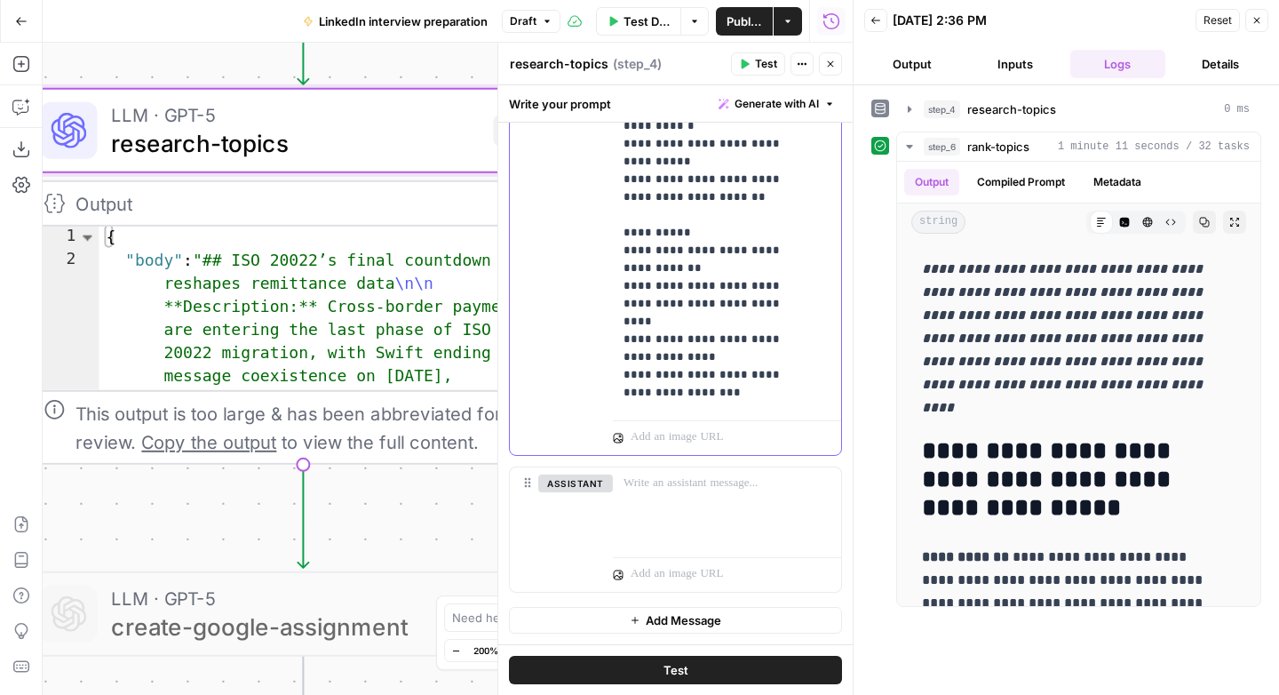
scroll to position [1317, 0]
drag, startPoint x: 753, startPoint y: 247, endPoint x: 646, endPoint y: 255, distance: 107.8
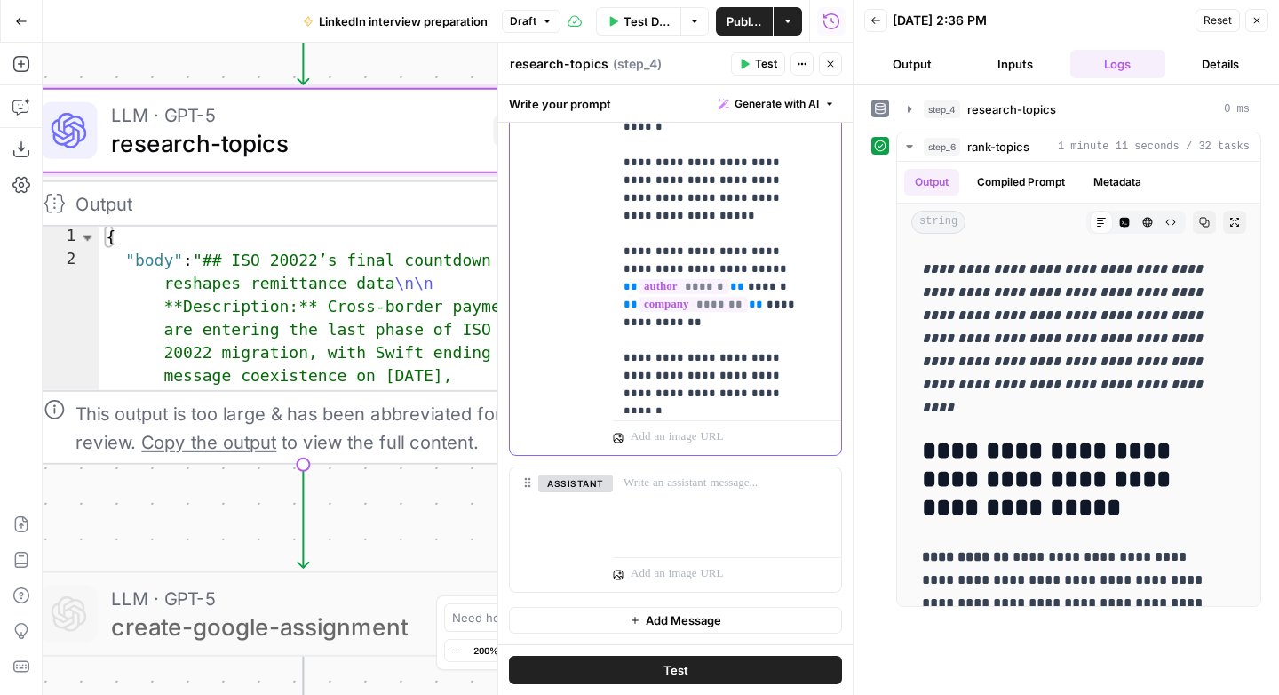
scroll to position [1808, 0]
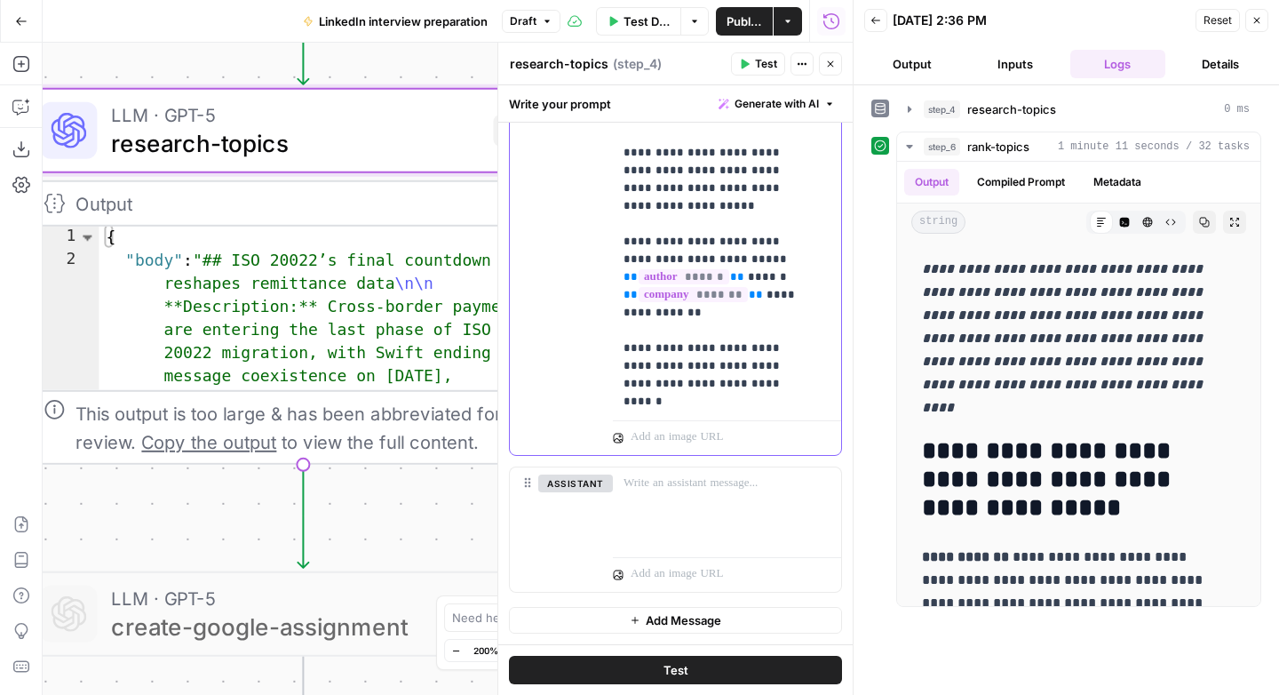
drag, startPoint x: 679, startPoint y: 380, endPoint x: 719, endPoint y: 391, distance: 41.4
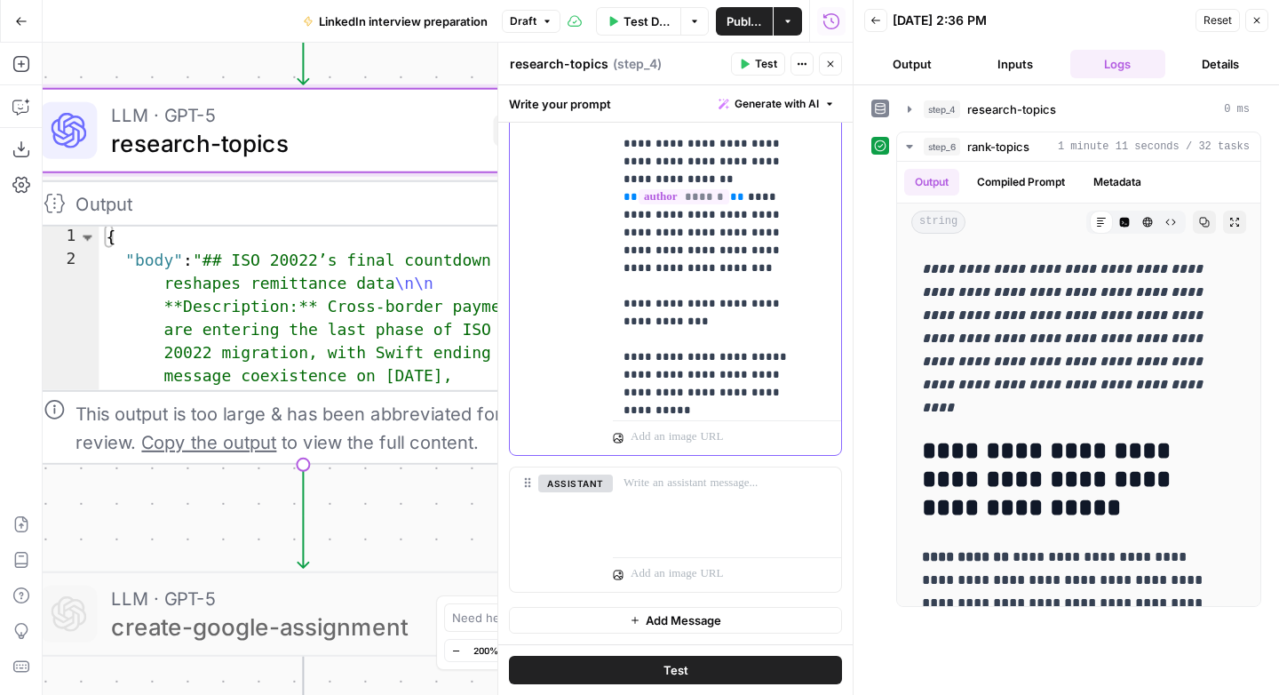
scroll to position [0, 0]
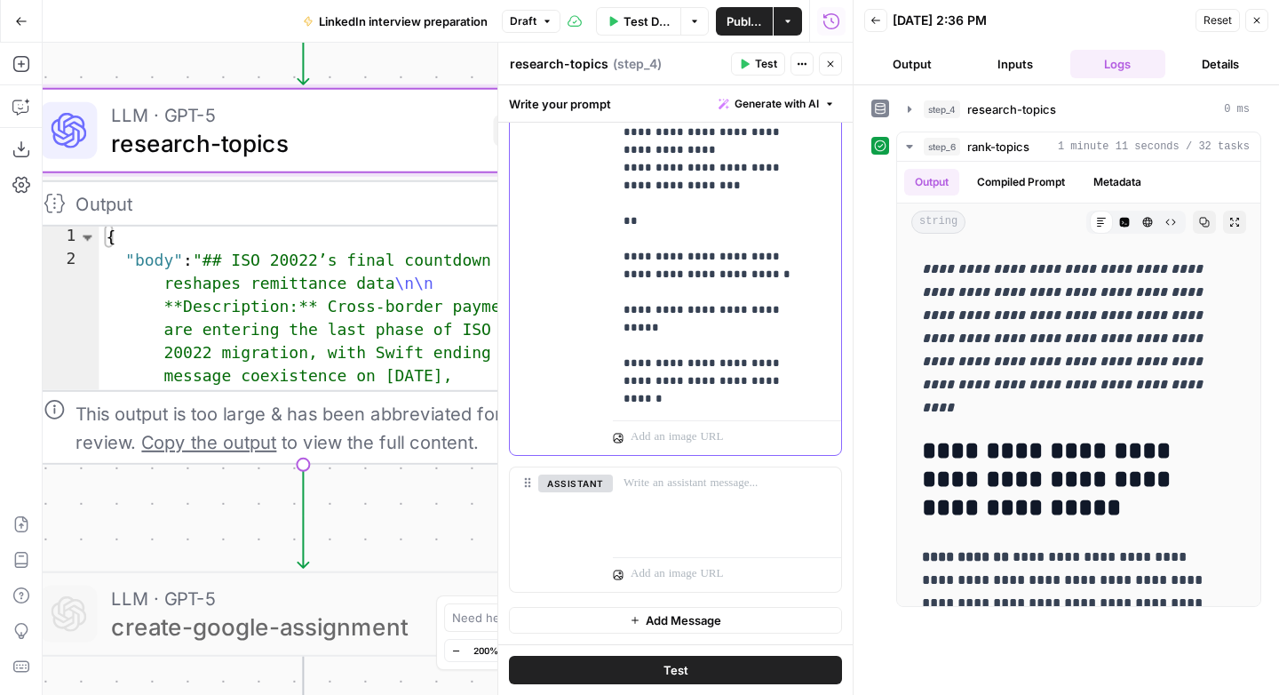
scroll to position [1521, 0]
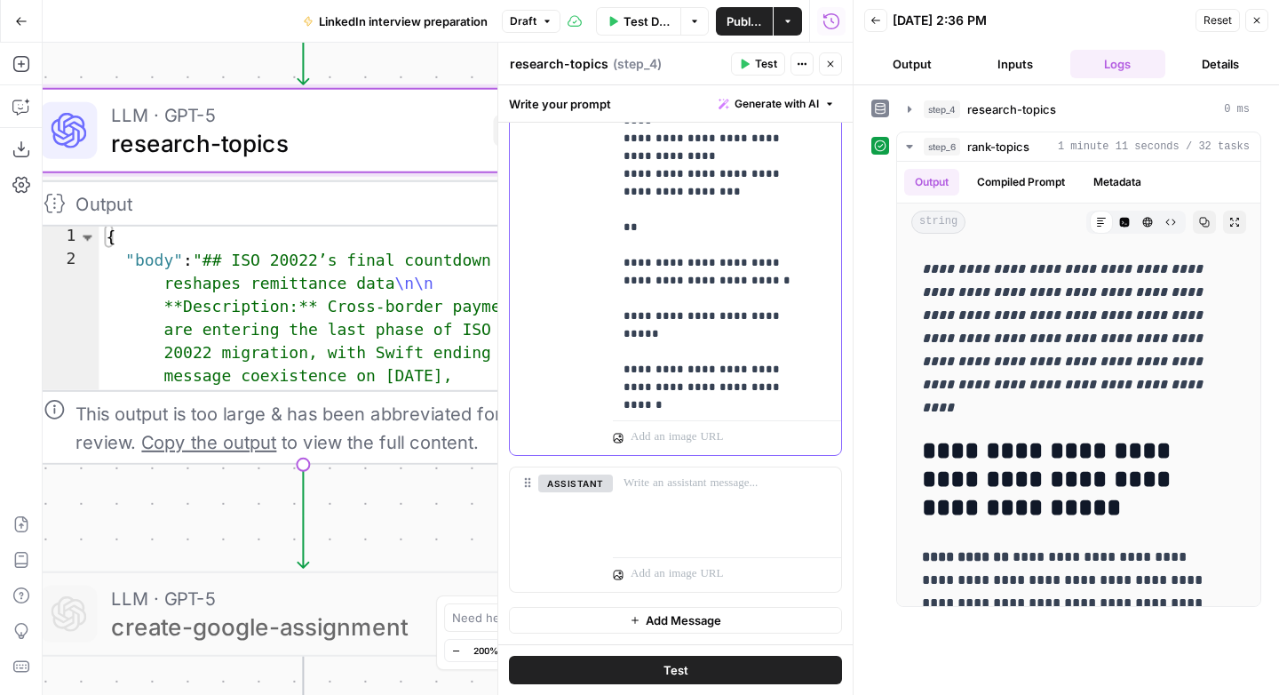
drag, startPoint x: 671, startPoint y: 285, endPoint x: 608, endPoint y: 230, distance: 83.7
click at [608, 230] on div "**********" at bounding box center [675, 72] width 331 height 766
drag, startPoint x: 680, startPoint y: 315, endPoint x: 689, endPoint y: 317, distance: 9.1
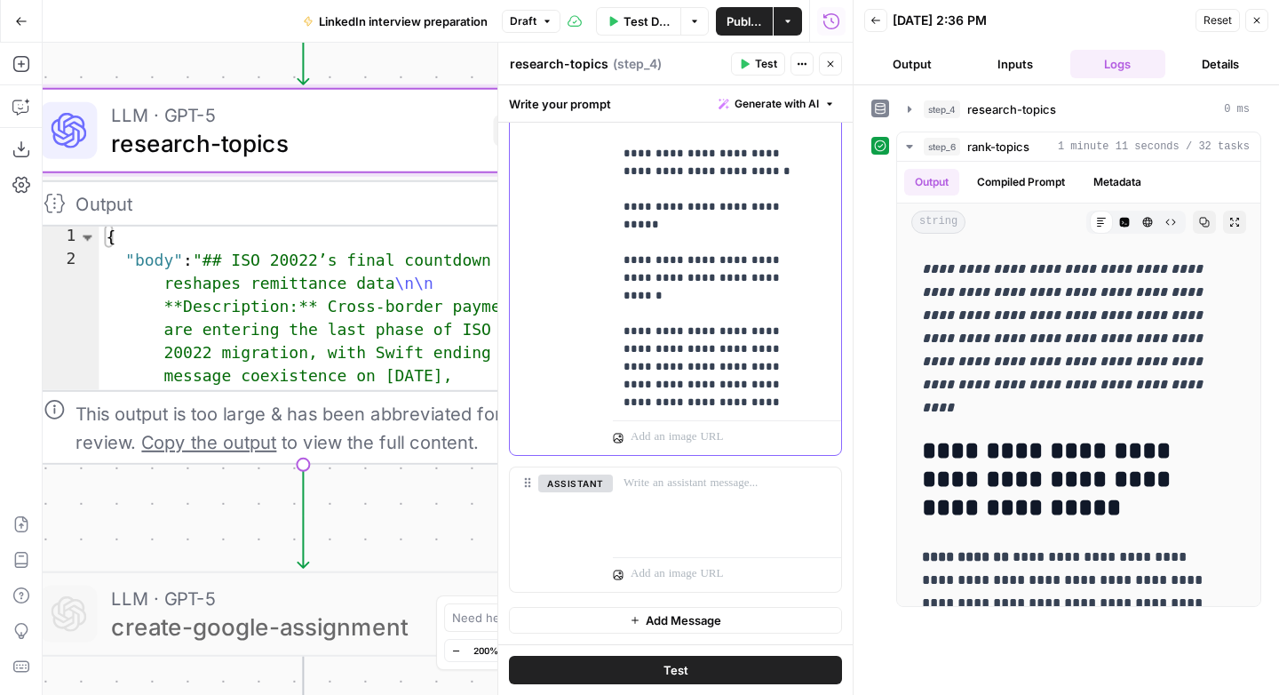
scroll to position [1632, 0]
drag, startPoint x: 717, startPoint y: 287, endPoint x: 608, endPoint y: 224, distance: 126.1
click at [608, 225] on div "**********" at bounding box center [675, 72] width 331 height 766
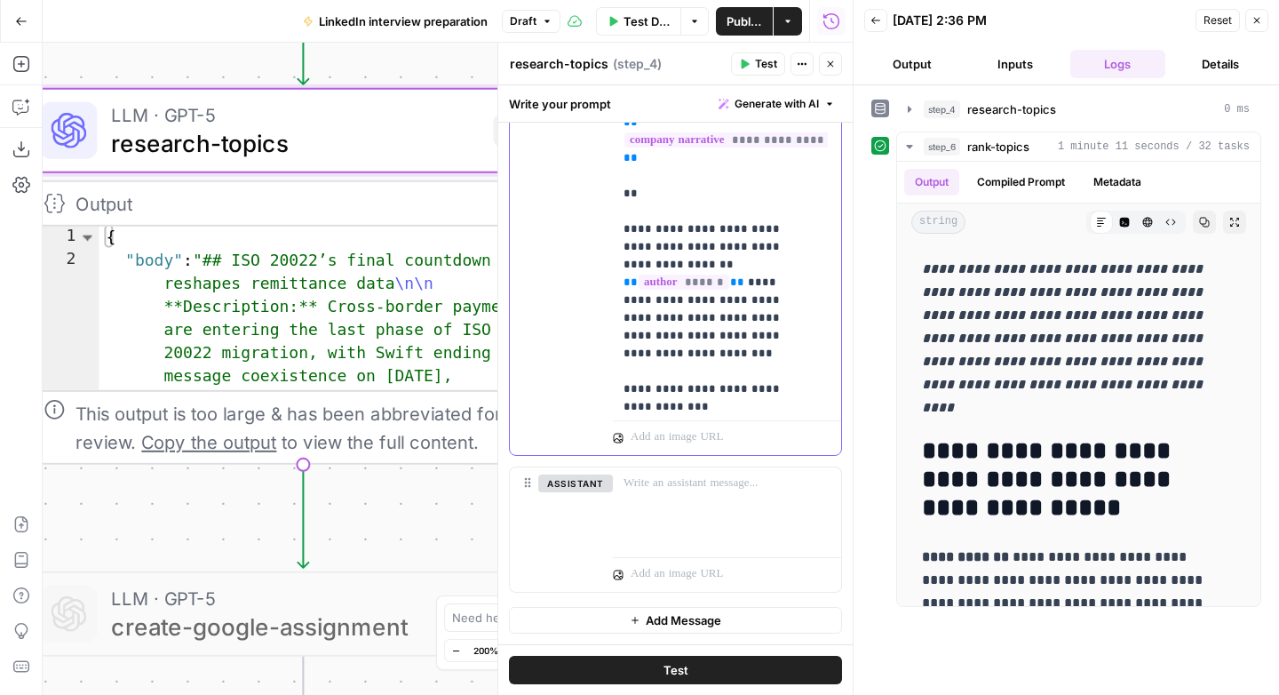
scroll to position [3, 0]
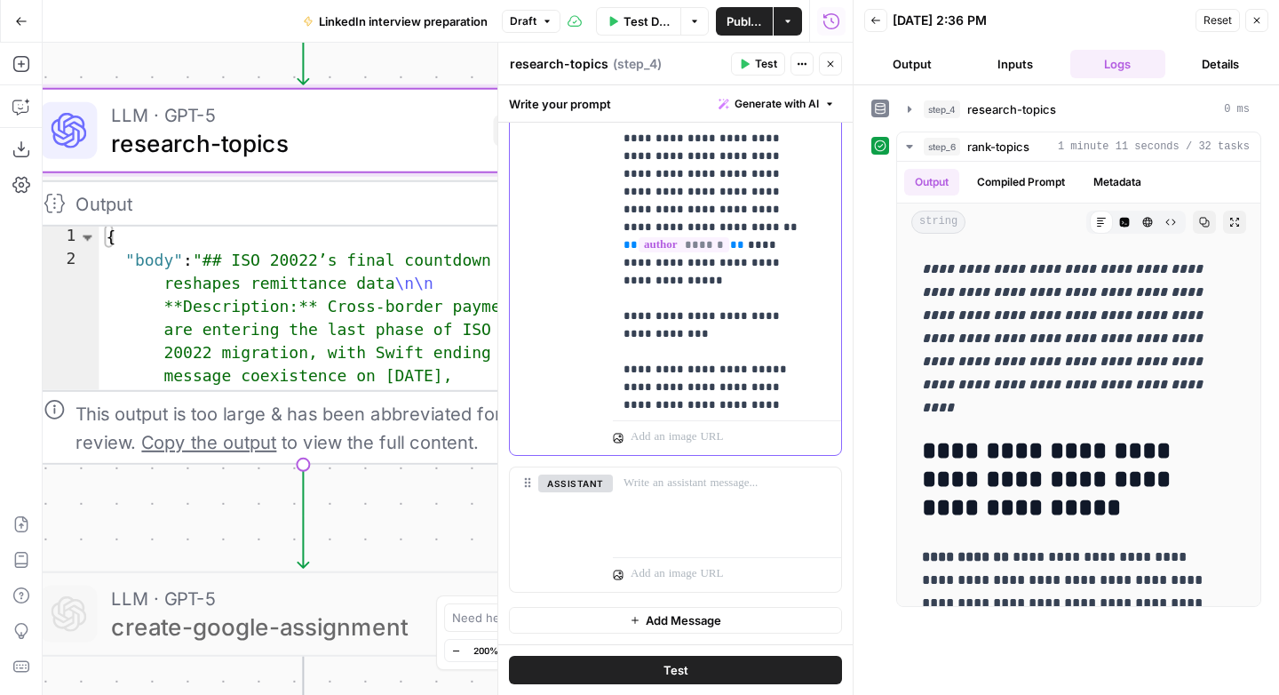
scroll to position [275, 0]
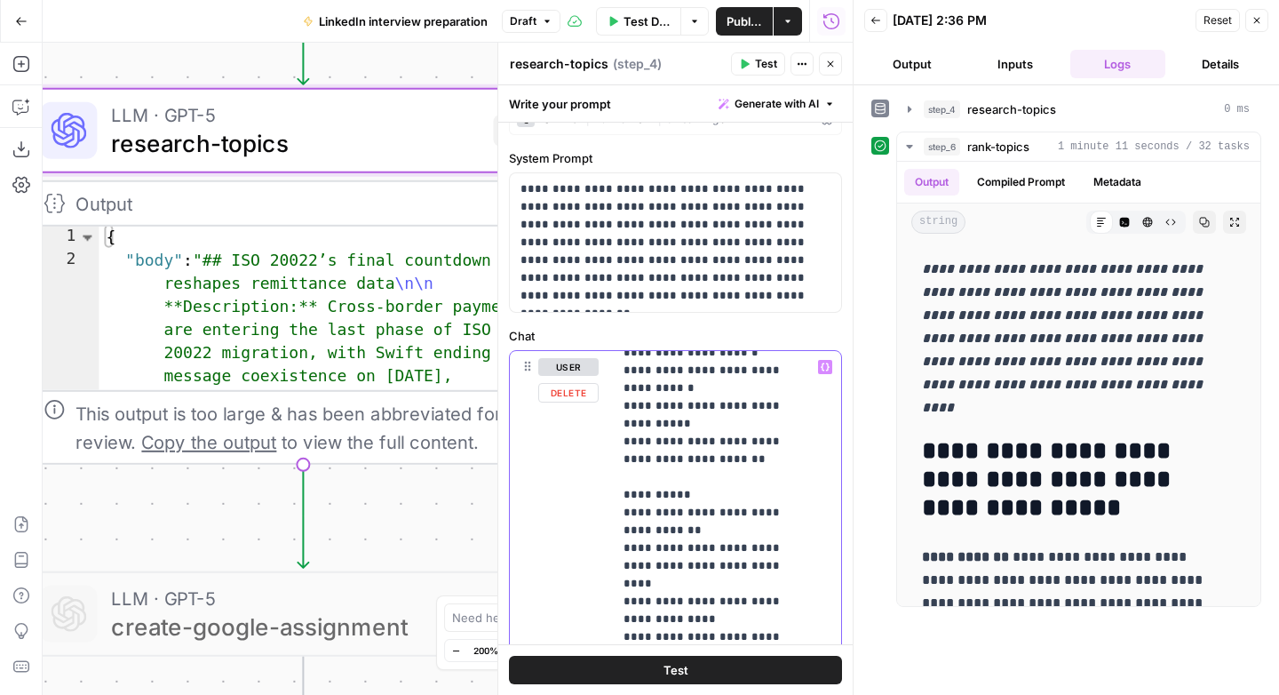
scroll to position [1899, 0]
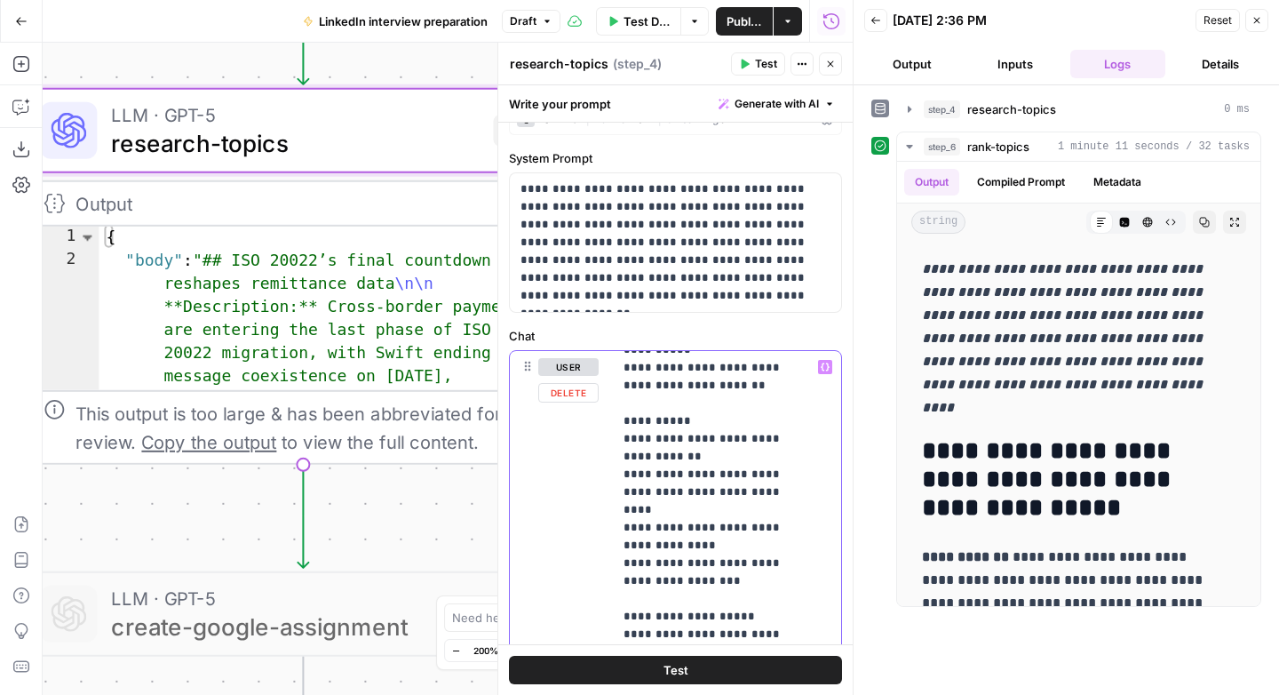
scroll to position [1974, 0]
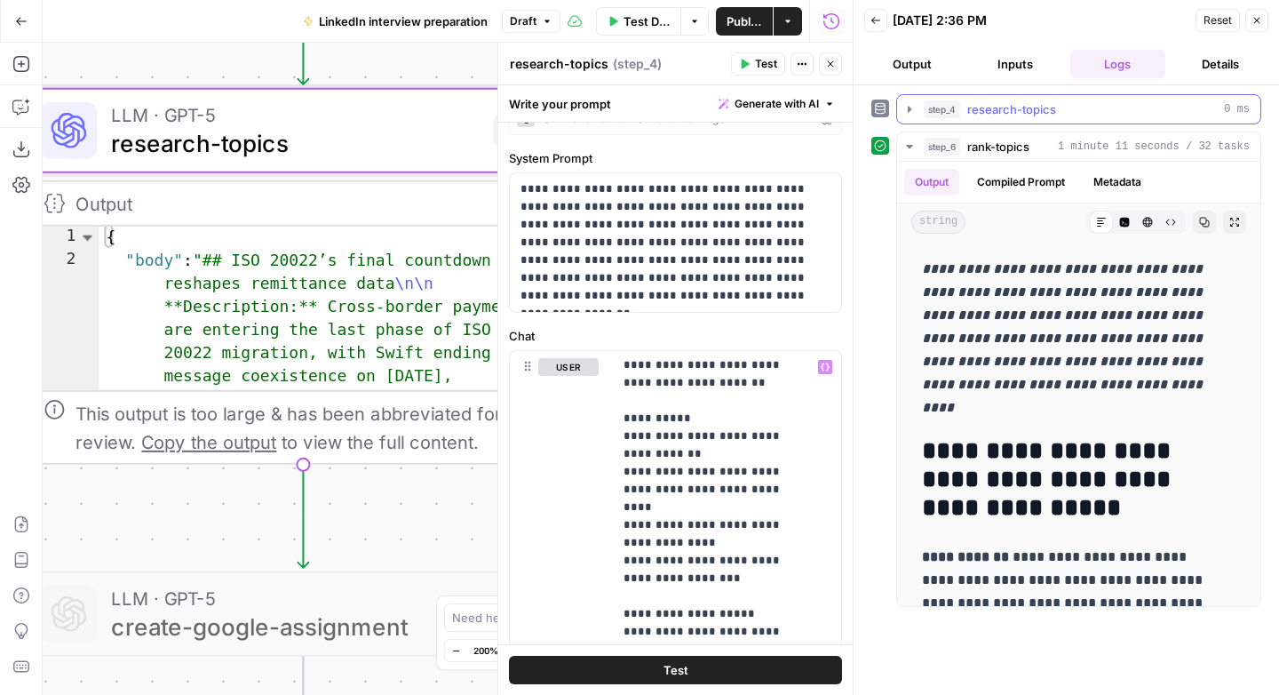
click at [909, 103] on icon "button" at bounding box center [909, 109] width 14 height 14
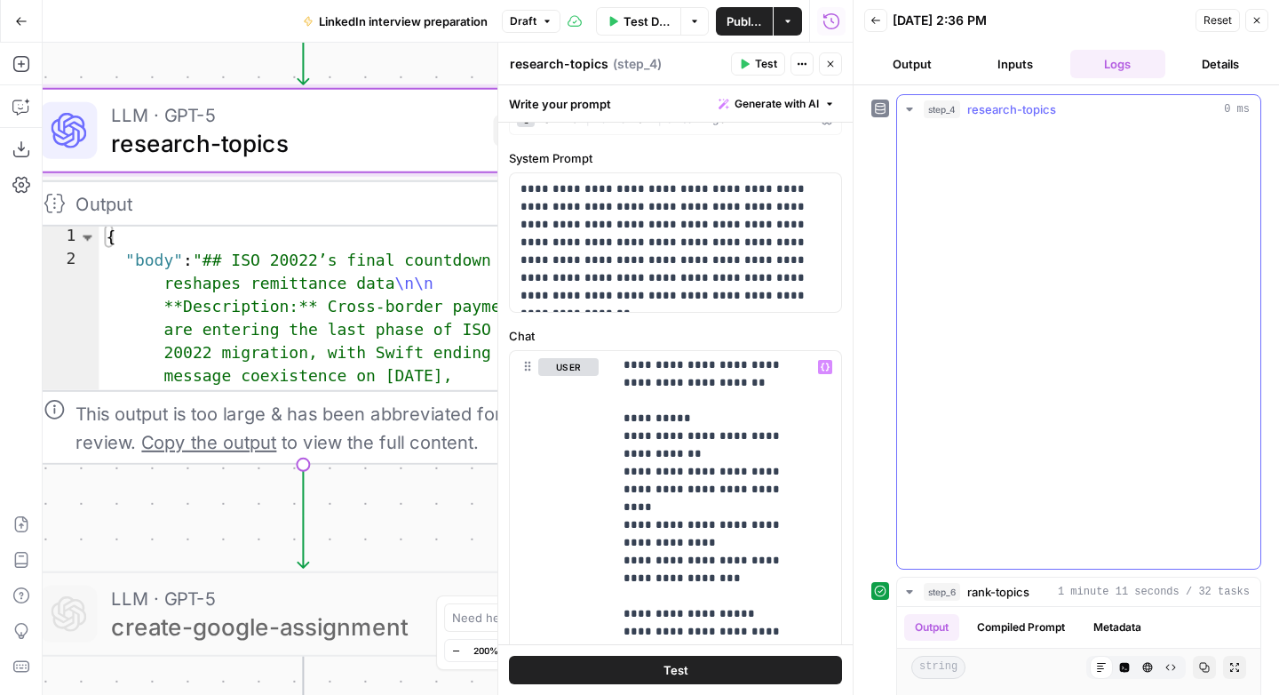
scroll to position [1145, 0]
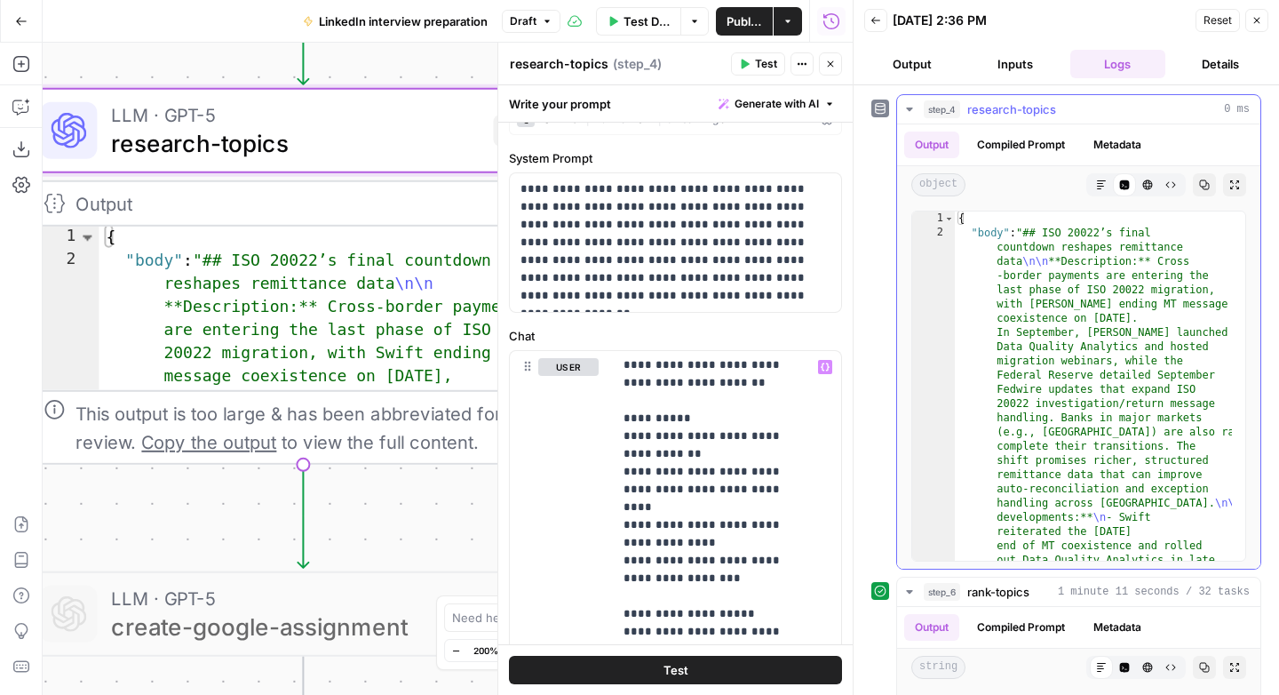
click at [1090, 183] on button "Markdown" at bounding box center [1101, 184] width 23 height 23
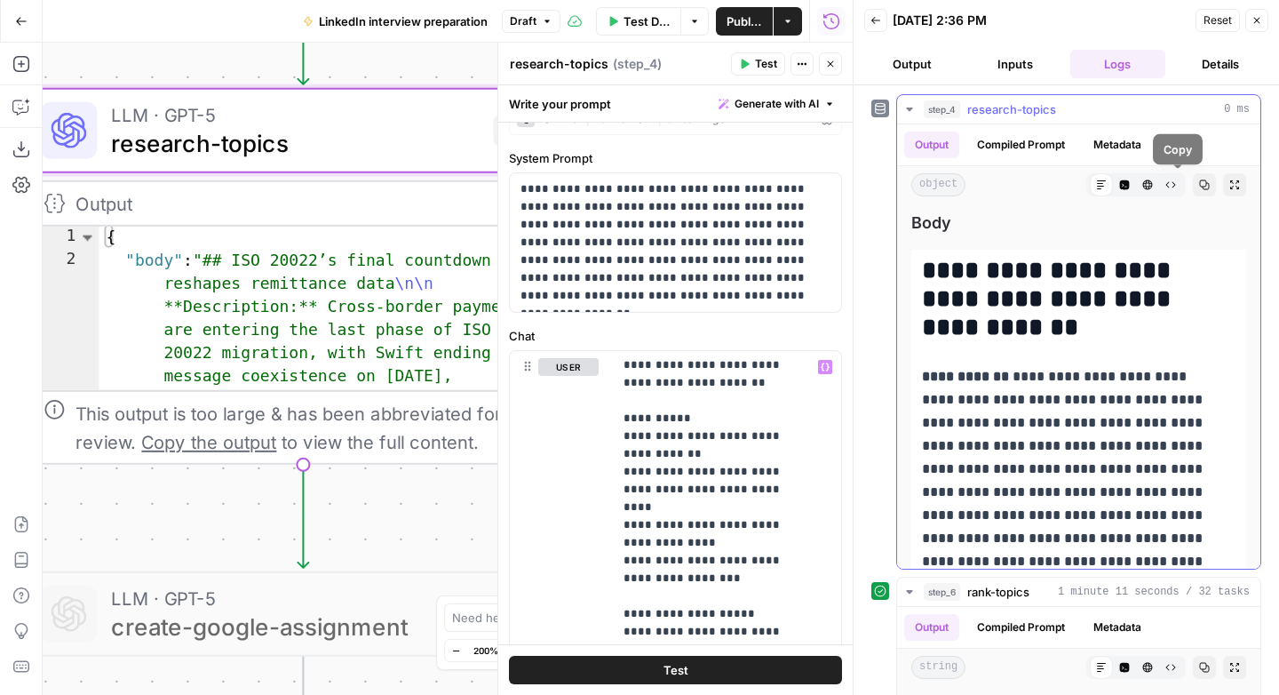
click at [1200, 186] on icon "button" at bounding box center [1205, 185] width 10 height 10
drag, startPoint x: 754, startPoint y: 61, endPoint x: 770, endPoint y: 147, distance: 87.6
click at [755, 61] on span "Test" at bounding box center [766, 64] width 22 height 16
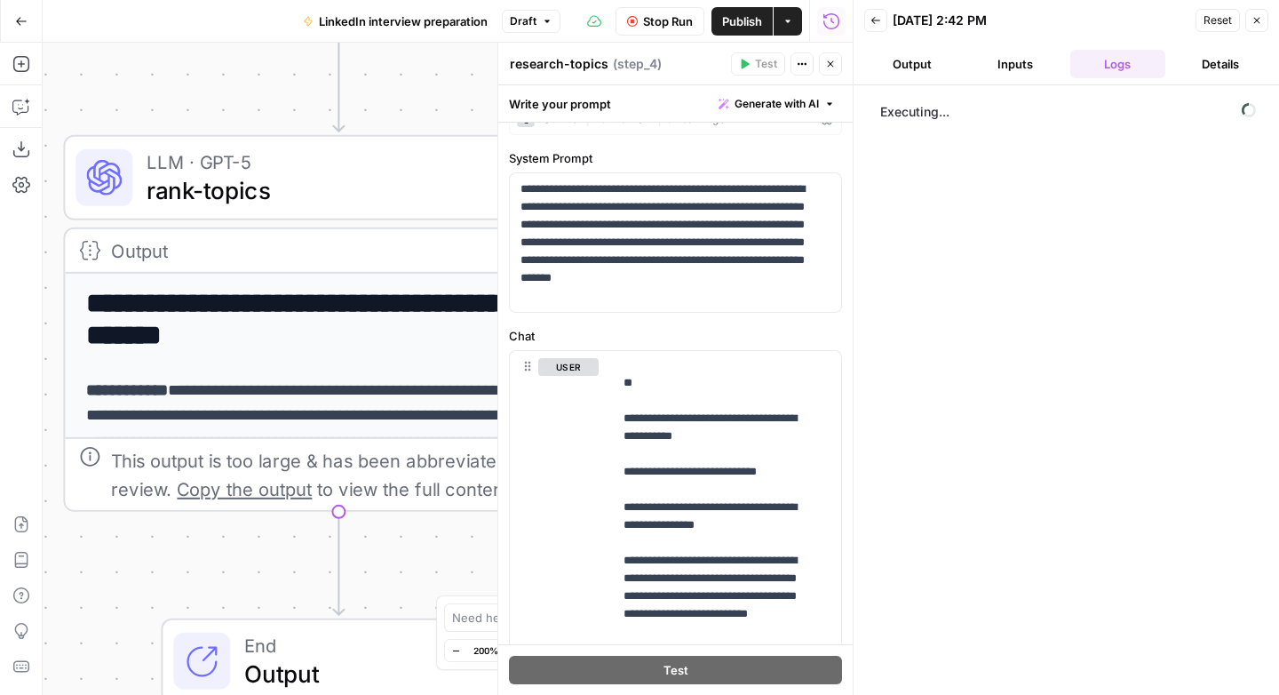
click at [273, 548] on div "Workflow Input Settings Inputs LLM · GPT-5 create-research-assignment Step 2 LL…" at bounding box center [448, 369] width 810 height 652
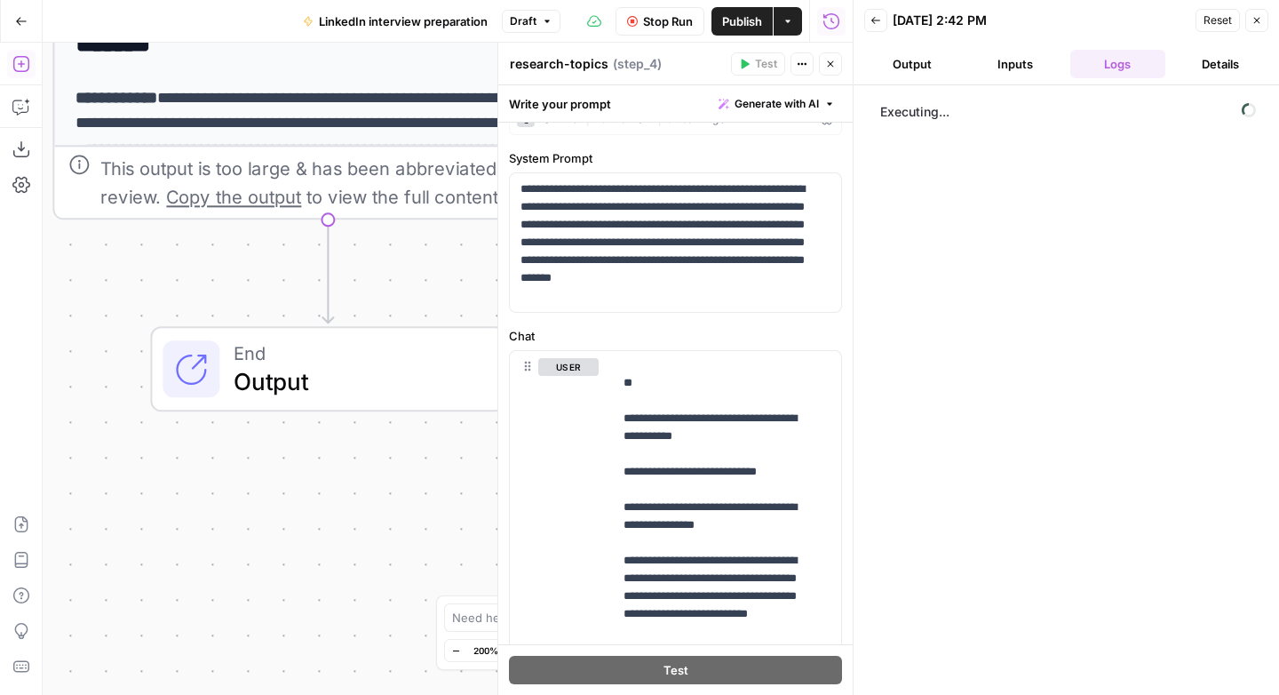
click at [20, 66] on icon "button" at bounding box center [20, 64] width 16 height 16
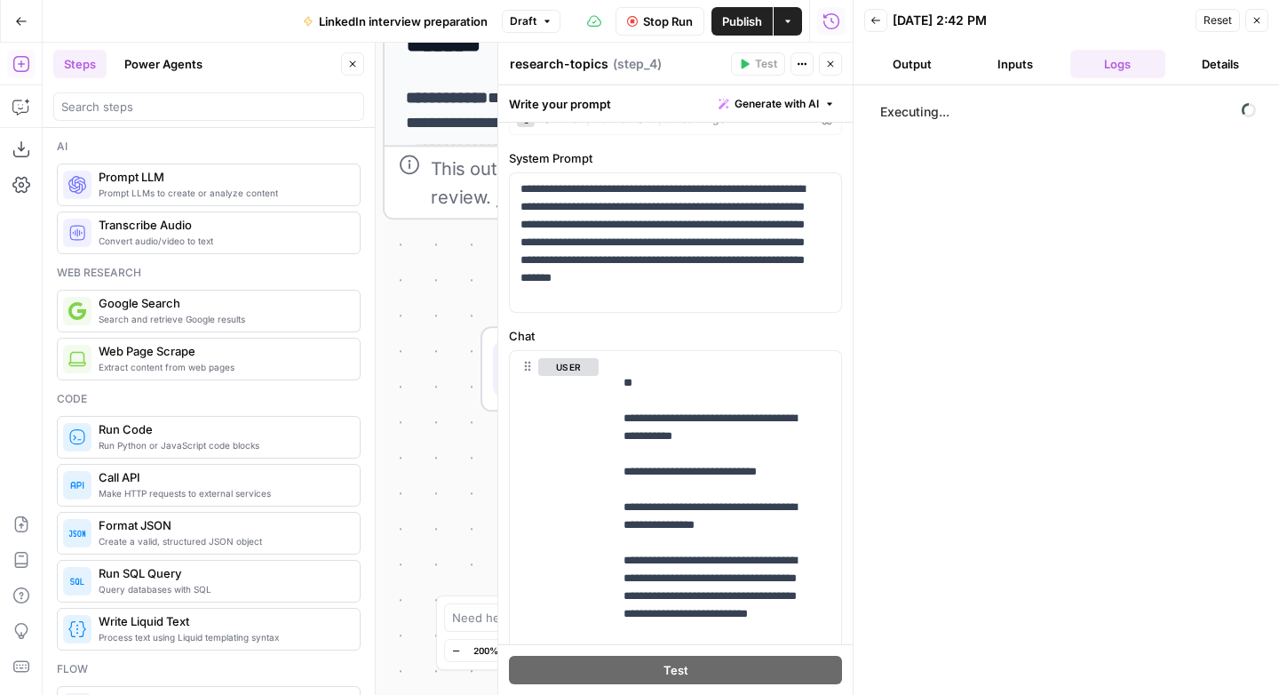
click at [835, 60] on icon "button" at bounding box center [830, 64] width 11 height 11
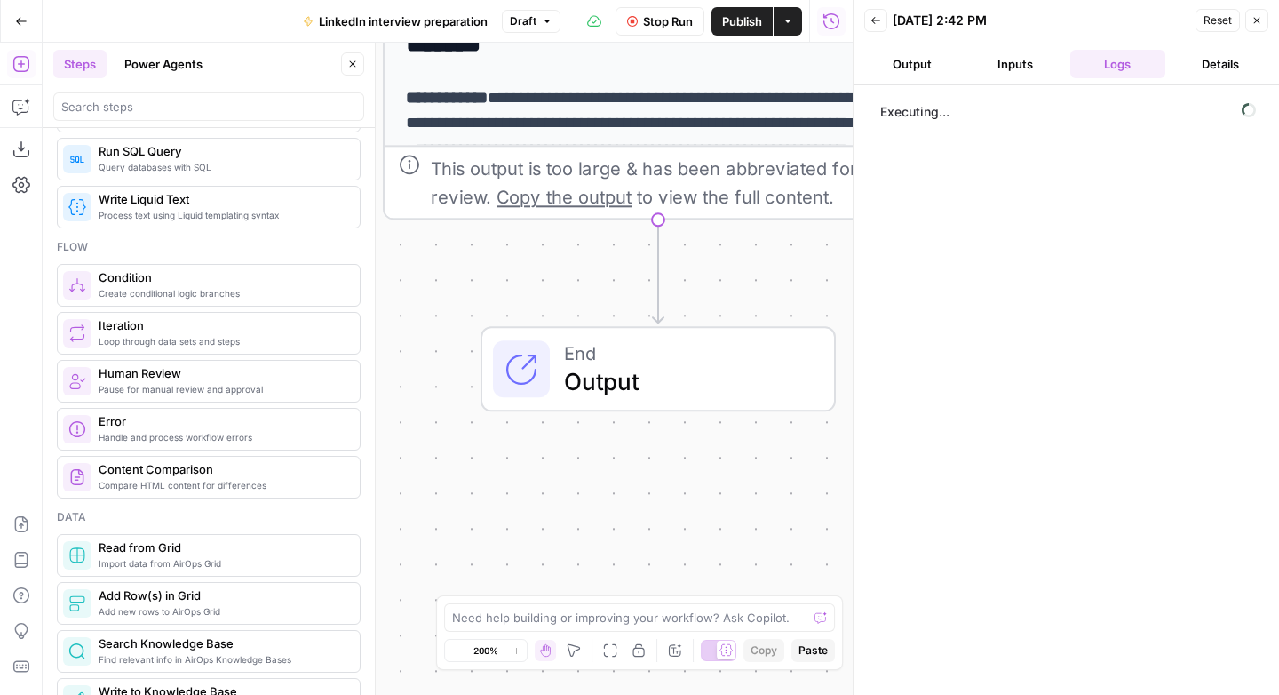
scroll to position [419, 0]
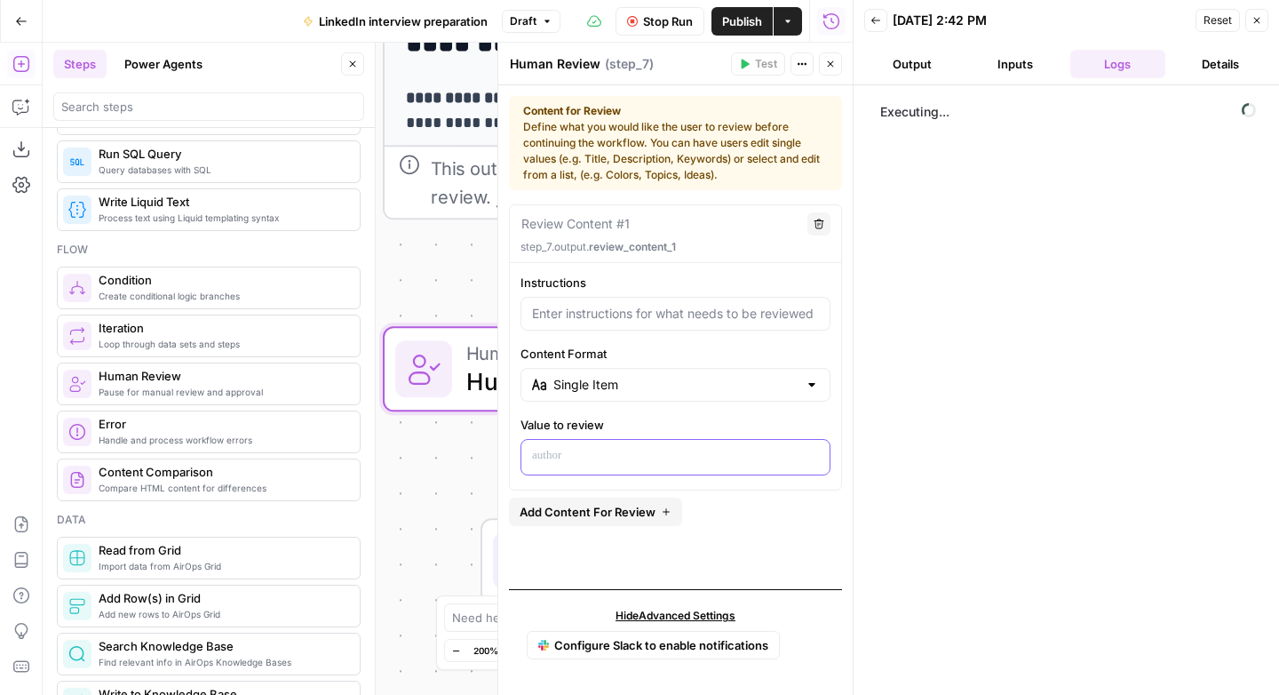
click at [555, 449] on p at bounding box center [675, 456] width 287 height 18
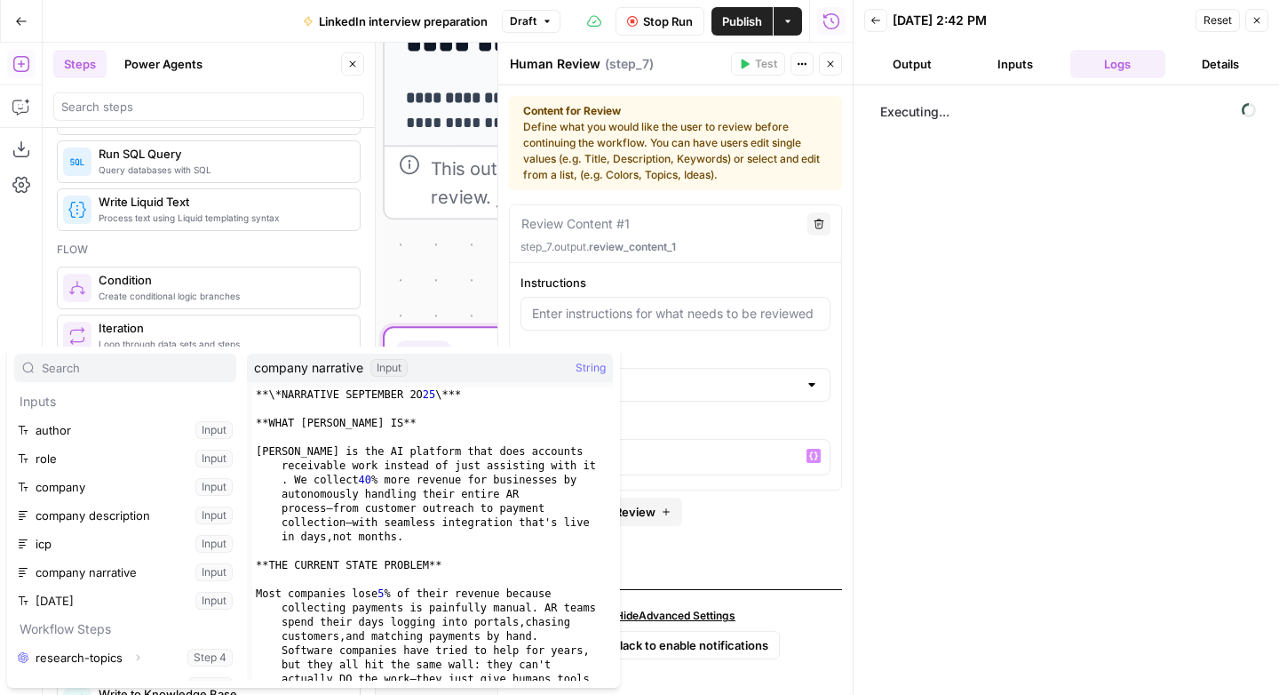
scroll to position [20, 0]
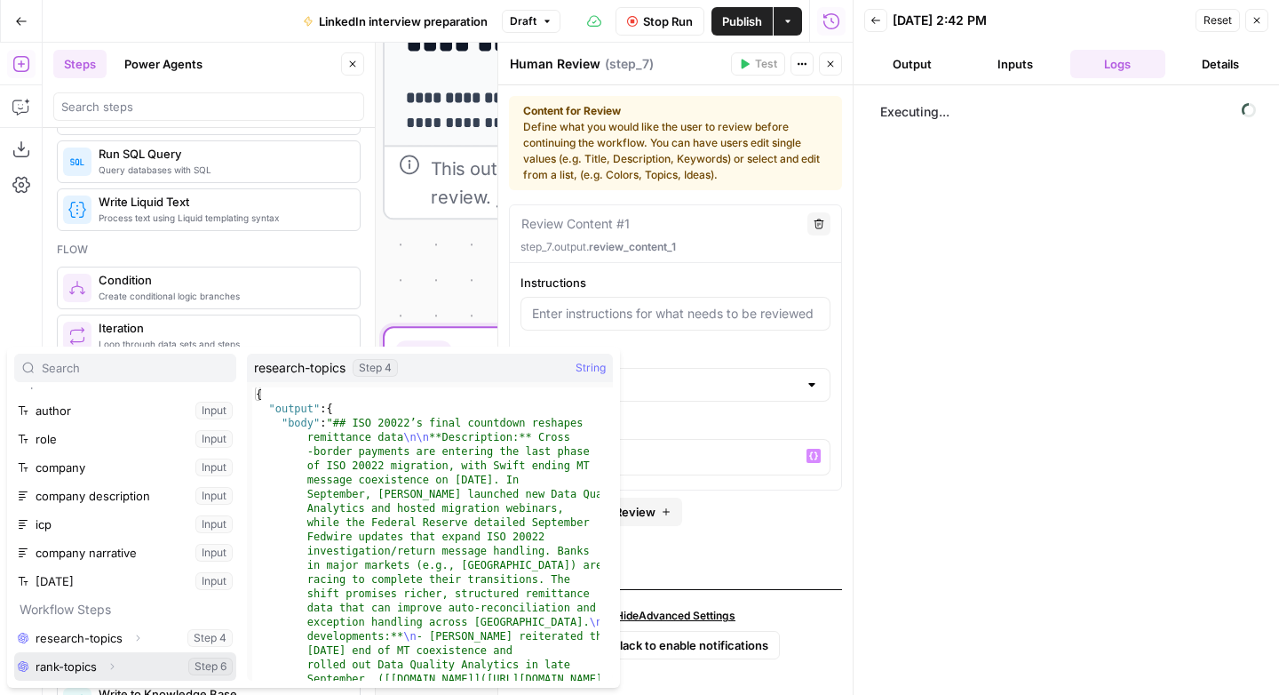
click at [112, 664] on icon "button" at bounding box center [113, 666] width 4 height 6
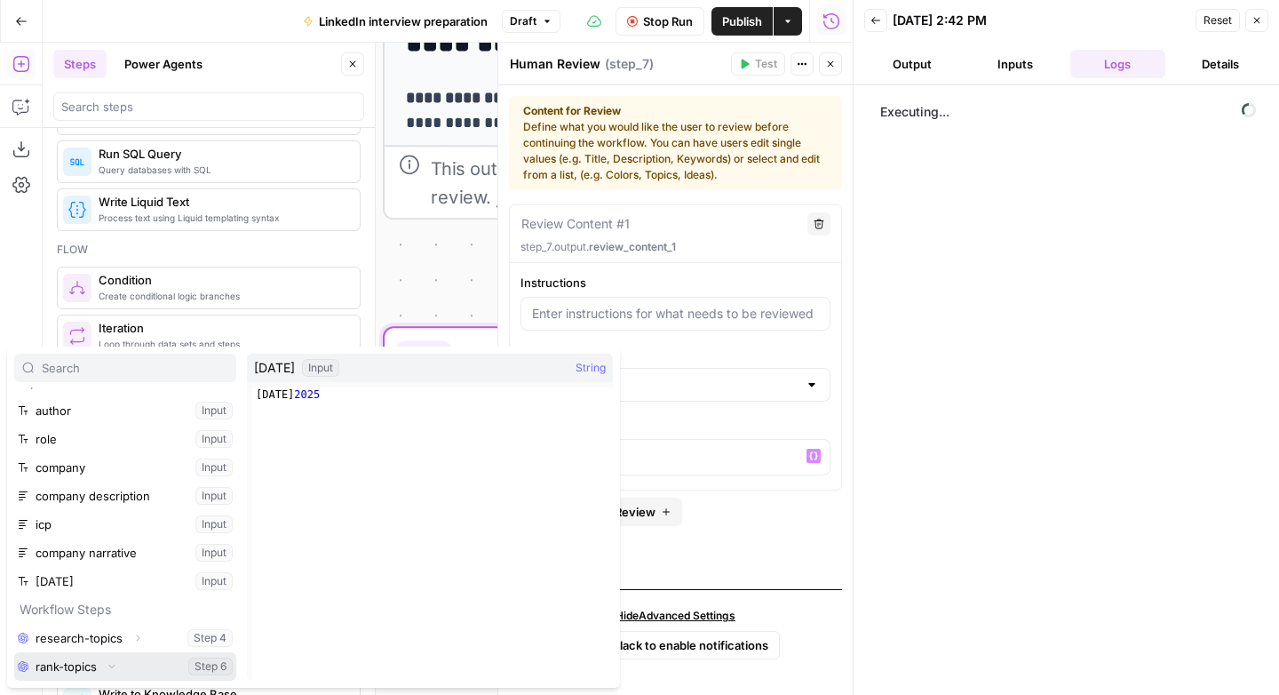
scroll to position [48, 0]
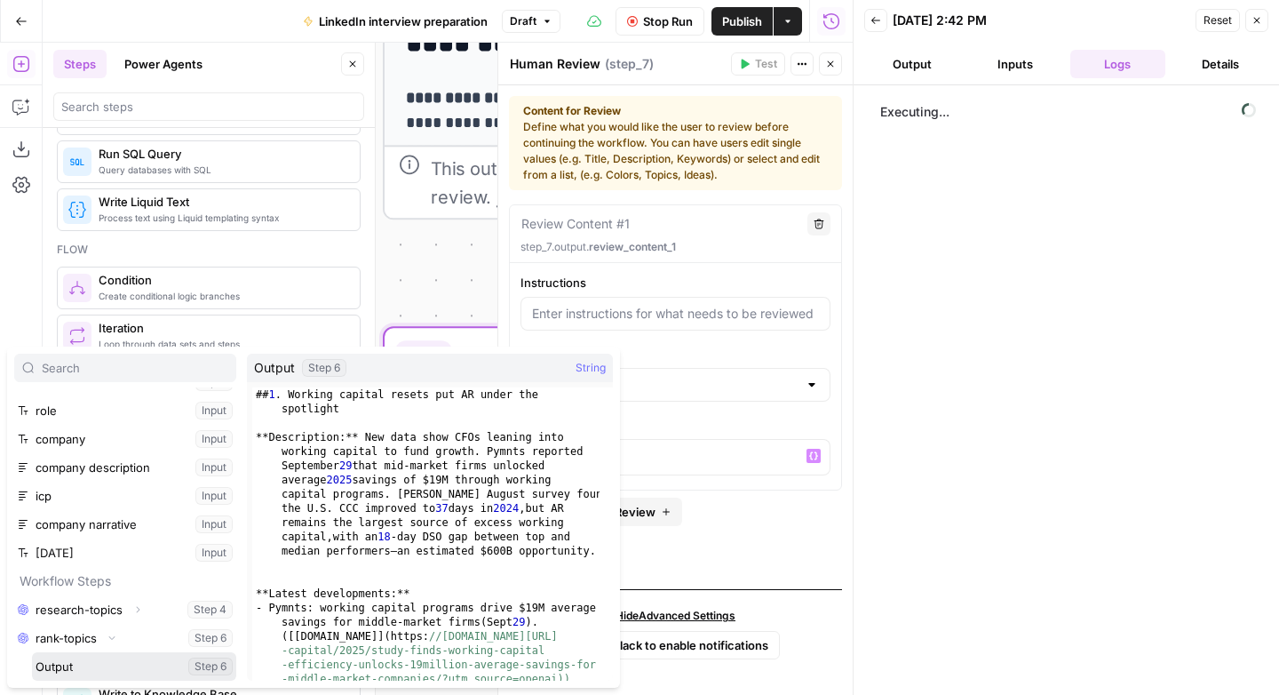
click at [76, 671] on button "Select variable Output" at bounding box center [134, 666] width 204 height 28
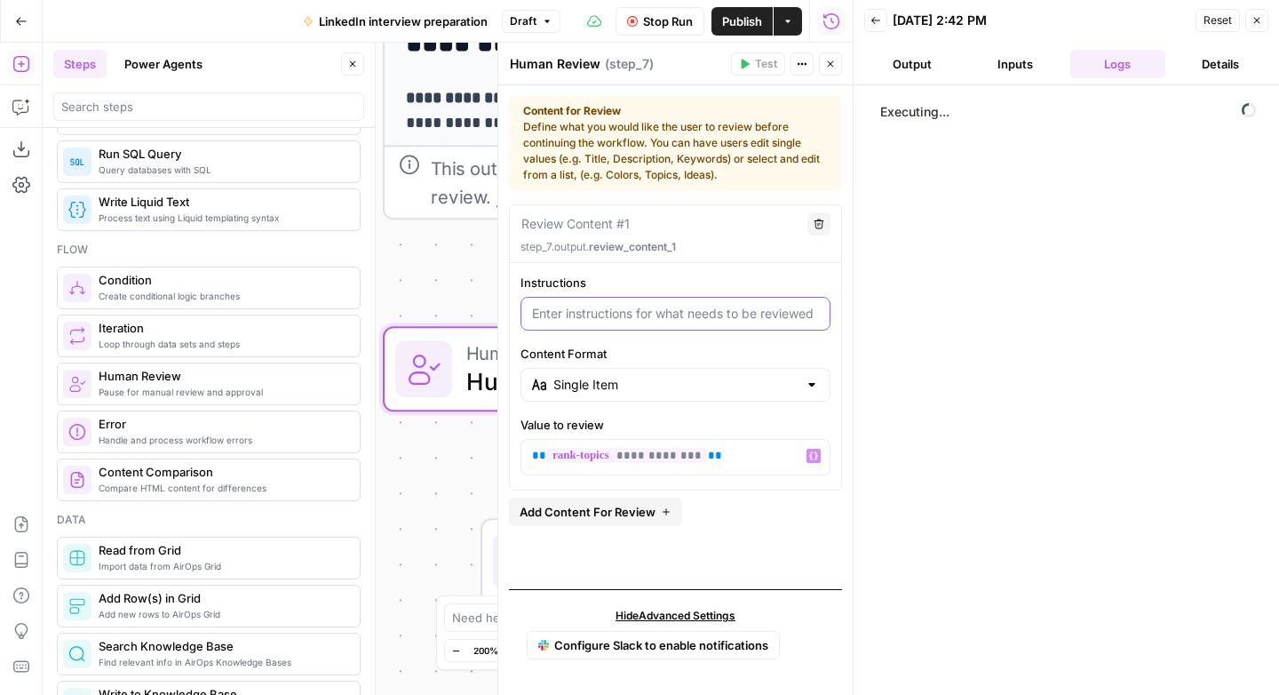
click at [595, 317] on input "Instructions" at bounding box center [675, 314] width 287 height 18
type input "Select the three topics for w"
type input "Select the three topics for which you want to develop interview questions"
click at [973, 377] on div "Executing..." at bounding box center [1066, 390] width 390 height 592
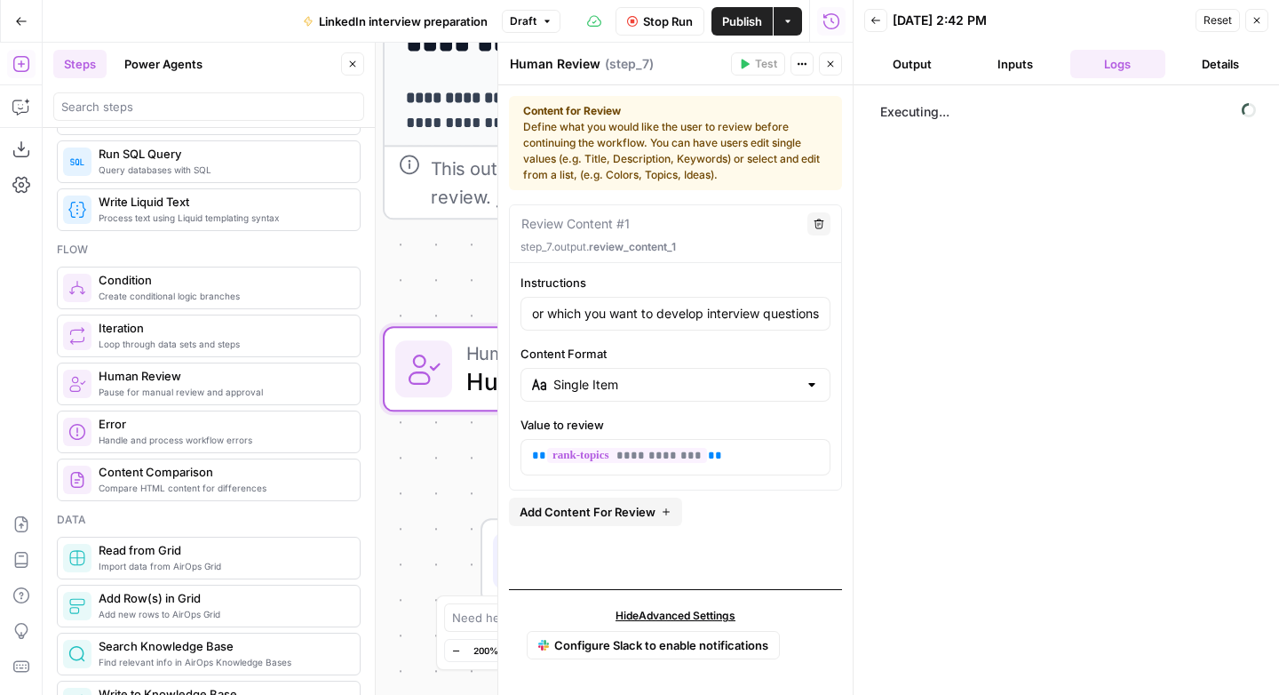
scroll to position [0, 0]
click at [421, 490] on div "Workflow Input Settings Inputs LLM · GPT-5 create-research-assignment Step 2 LL…" at bounding box center [448, 369] width 810 height 652
drag, startPoint x: 826, startPoint y: 61, endPoint x: 830, endPoint y: 77, distance: 16.6
click at [826, 61] on icon "button" at bounding box center [830, 64] width 11 height 11
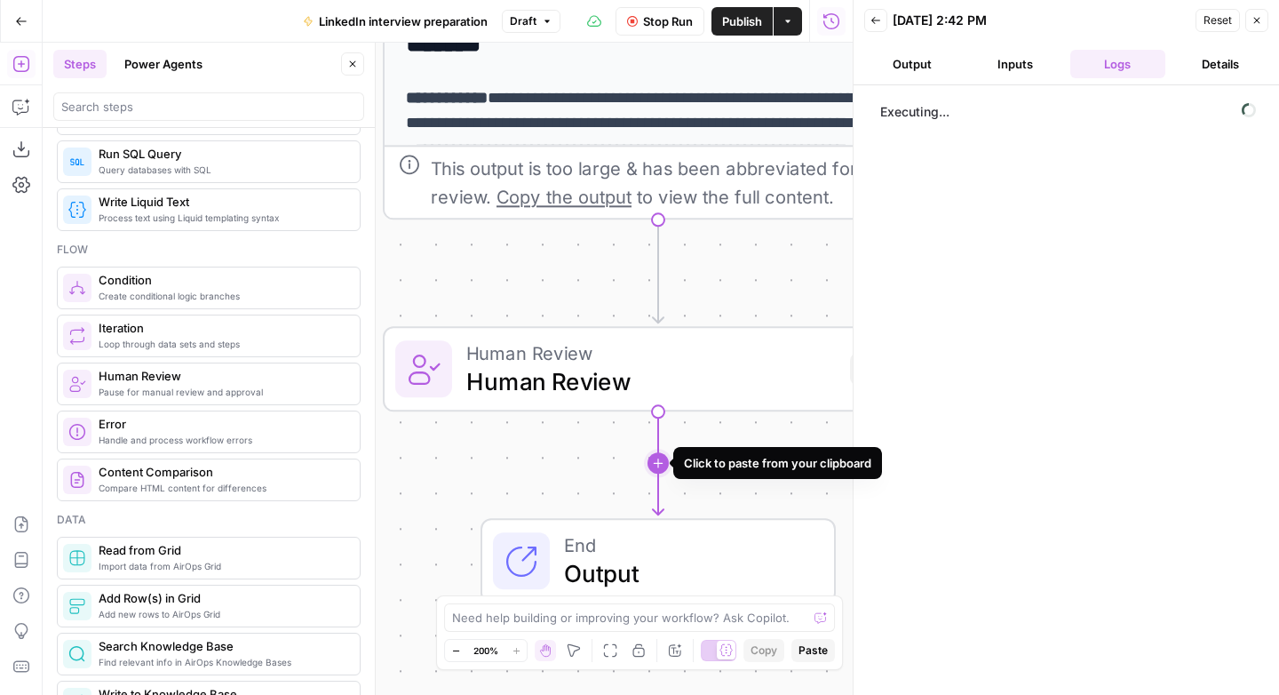
drag, startPoint x: 656, startPoint y: 469, endPoint x: 684, endPoint y: 504, distance: 44.9
click at [656, 468] on icon "Edge from step_7 to end" at bounding box center [658, 462] width 11 height 103
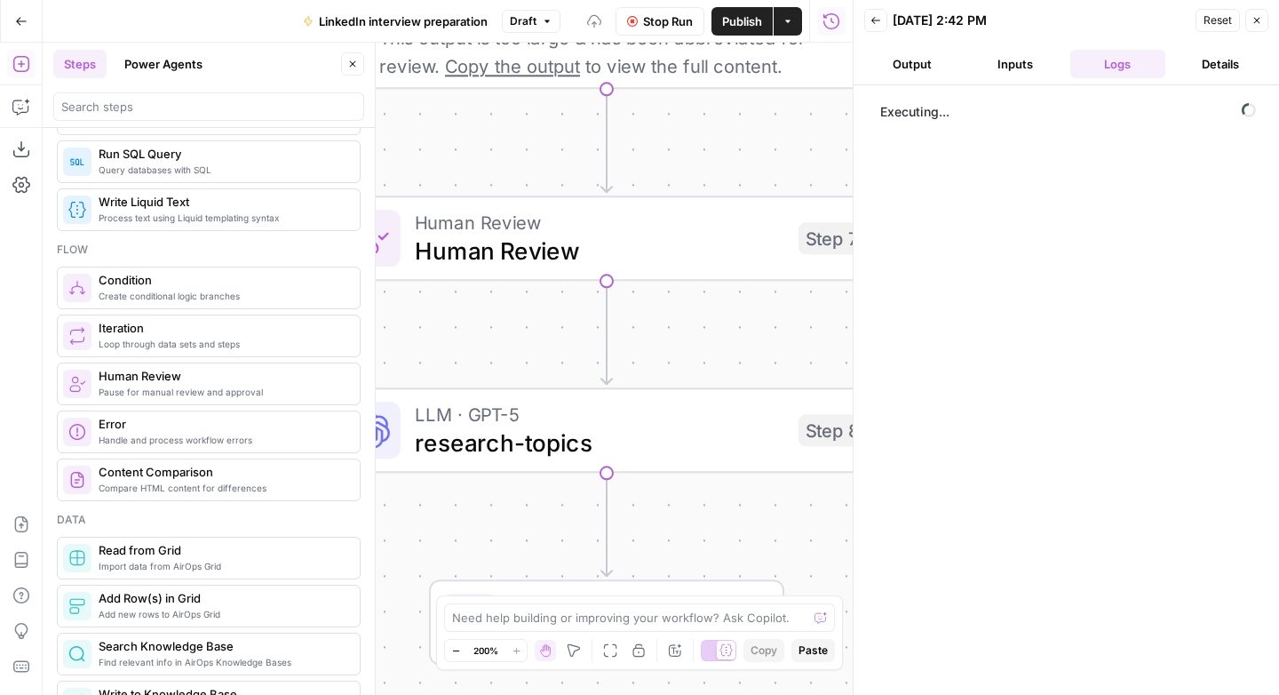
drag, startPoint x: 683, startPoint y: 452, endPoint x: 651, endPoint y: 359, distance: 98.6
click at [651, 359] on div "Workflow Input Settings Inputs LLM · GPT-5 create-research-assignment Step 2 LL…" at bounding box center [448, 369] width 810 height 652
click at [609, 433] on span "research-topics" at bounding box center [599, 443] width 369 height 36
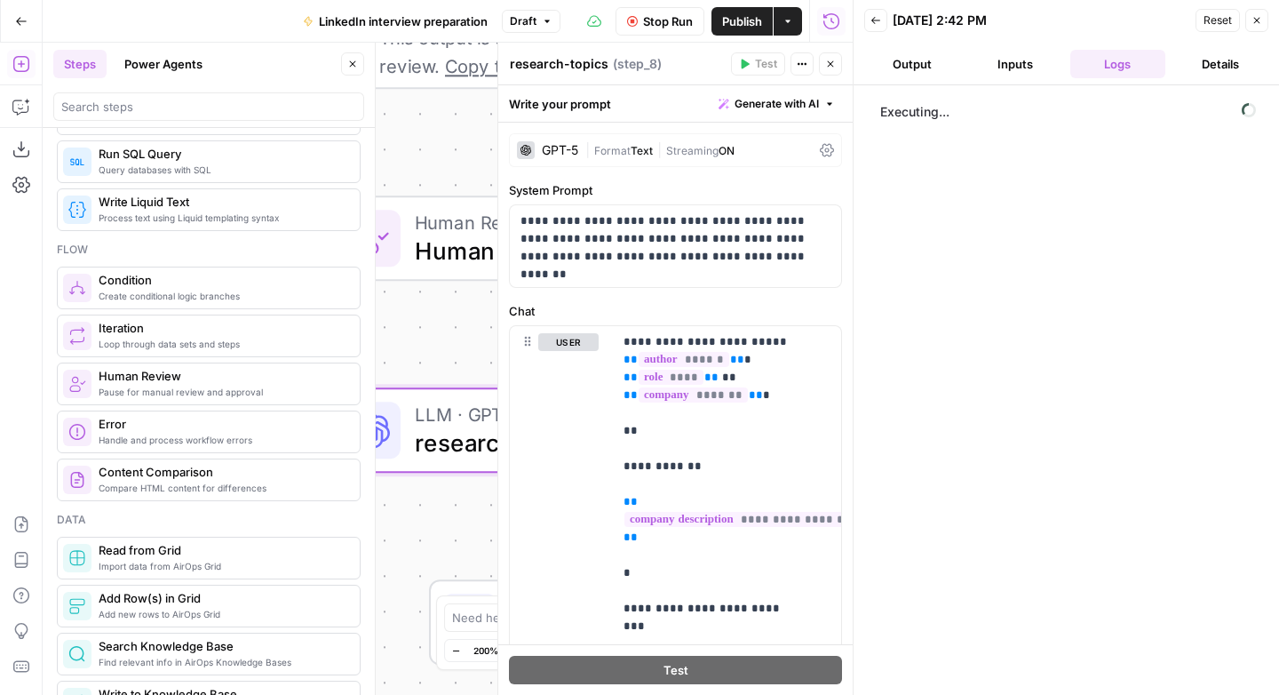
click at [547, 65] on textarea "research-topics" at bounding box center [559, 64] width 99 height 18
type textarea "develop-questions"
click at [420, 311] on div "Workflow Input Settings Inputs LLM · GPT-5 create-research-assignment Step 2 LL…" at bounding box center [448, 369] width 810 height 652
click at [425, 331] on div "Workflow Input Settings Inputs LLM · GPT-5 create-research-assignment Step 2 LL…" at bounding box center [448, 369] width 810 height 652
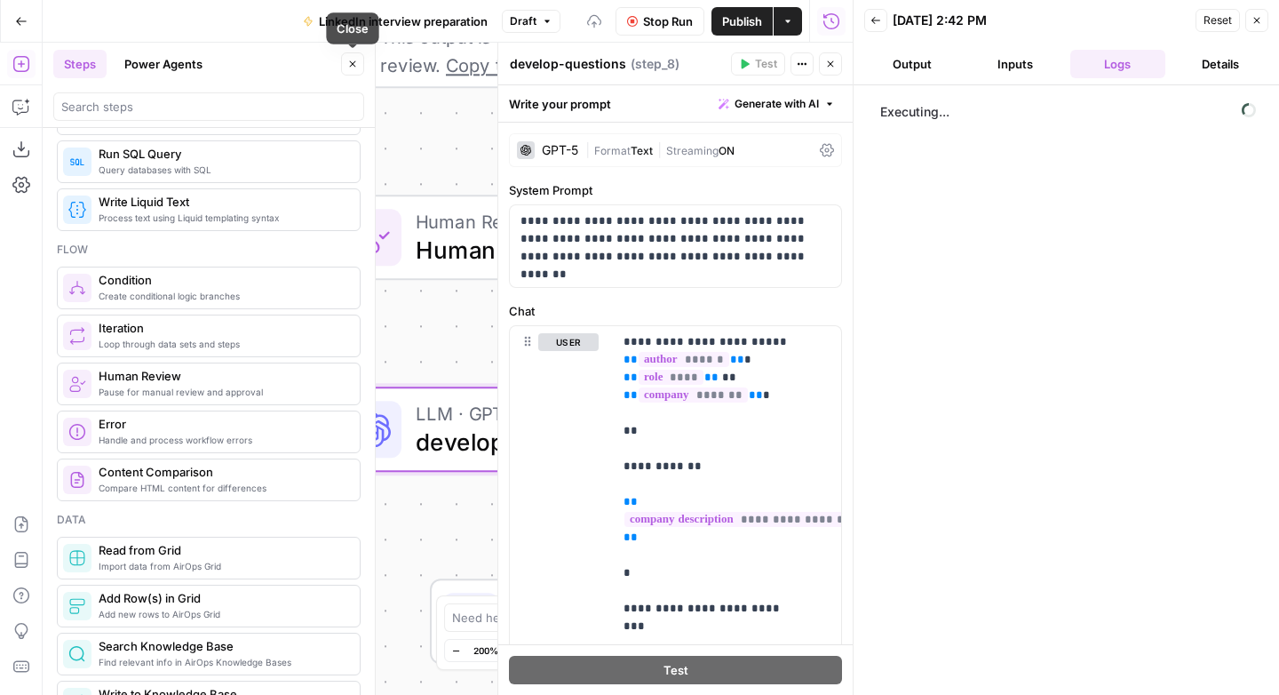
click at [350, 60] on icon "button" at bounding box center [352, 64] width 11 height 11
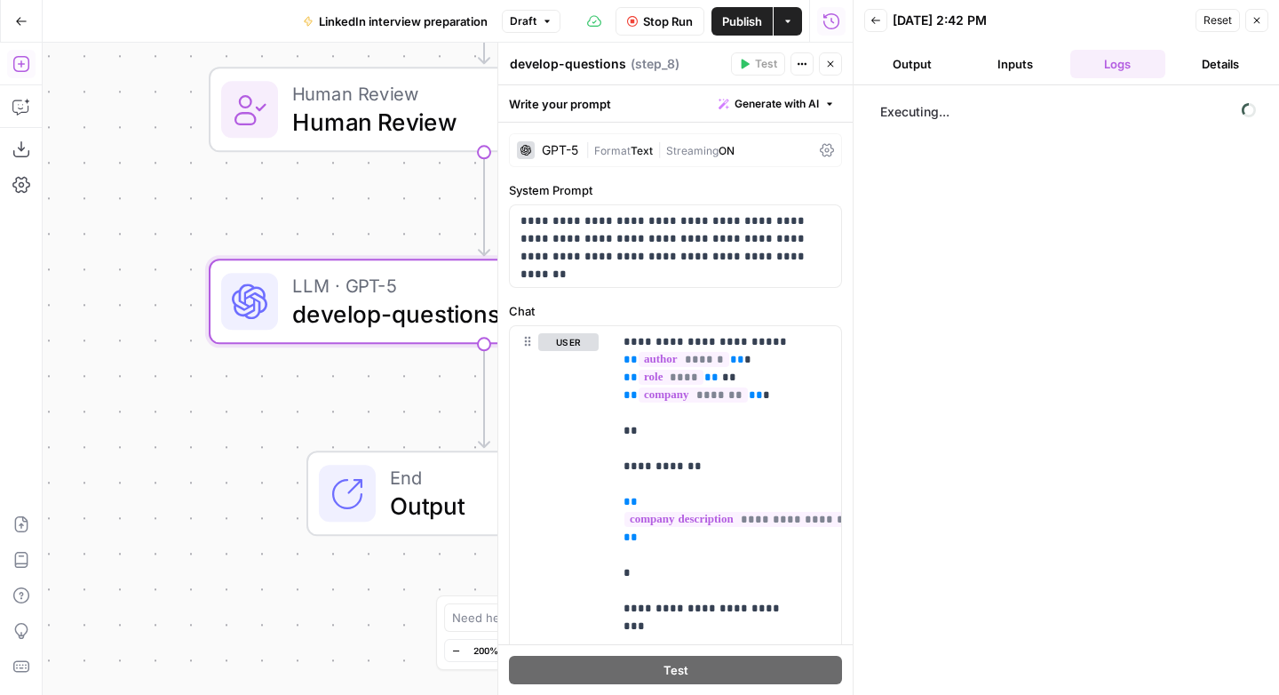
drag, startPoint x: 279, startPoint y: 395, endPoint x: 150, endPoint y: 268, distance: 180.9
click at [150, 268] on div "Workflow Input Settings Inputs LLM · GPT-5 create-research-assignment Step 2 LL…" at bounding box center [448, 369] width 810 height 652
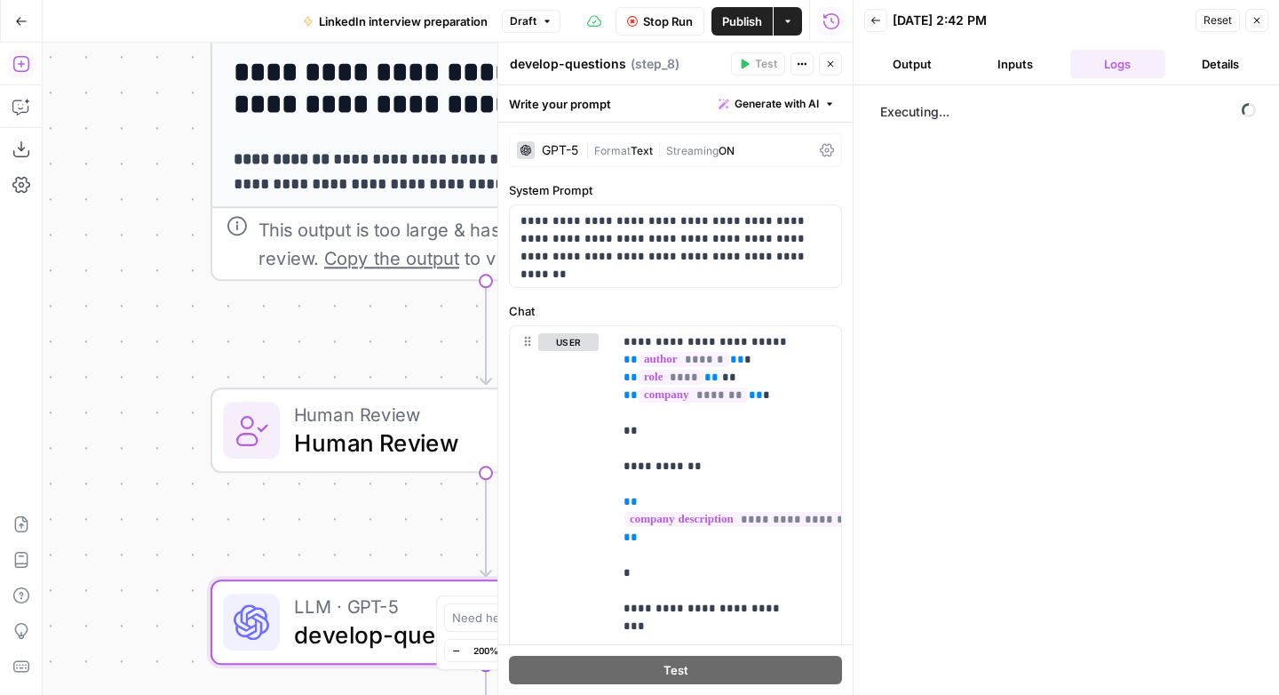
drag, startPoint x: 152, startPoint y: 146, endPoint x: 158, endPoint y: 463, distance: 317.1
click at [158, 482] on div "Workflow Input Settings Inputs LLM · GPT-5 create-research-assignment Step 2 LL…" at bounding box center [448, 369] width 810 height 652
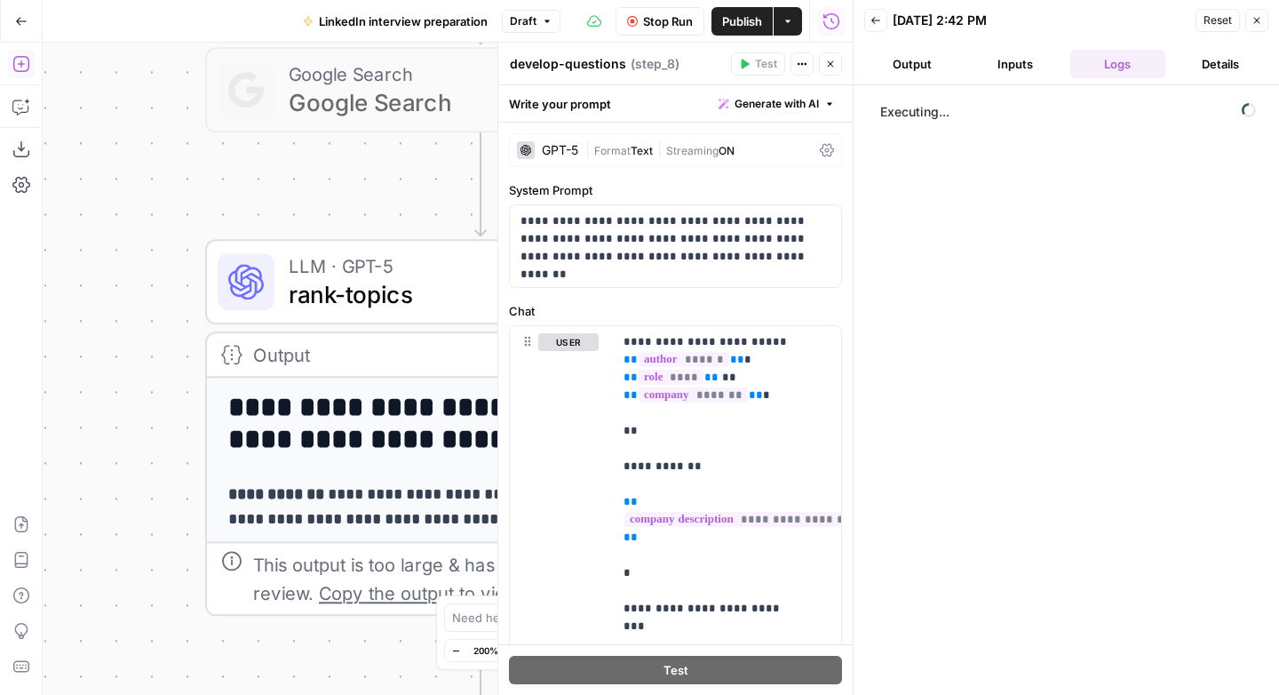
drag, startPoint x: 156, startPoint y: 198, endPoint x: 152, endPoint y: 523, distance: 325.1
click at [152, 523] on div "Workflow Input Settings Inputs LLM · GPT-5 create-research-assignment Step 2 LL…" at bounding box center [448, 369] width 810 height 652
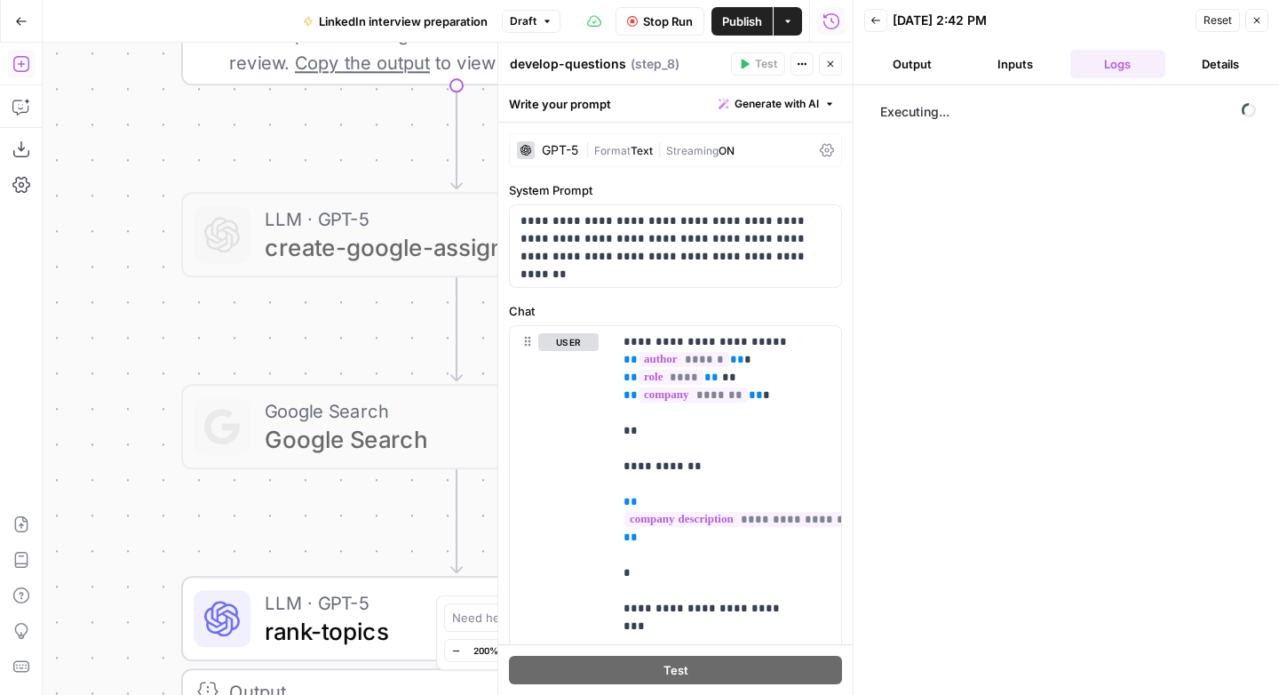
drag, startPoint x: 164, startPoint y: 217, endPoint x: 158, endPoint y: 401, distance: 184.8
click at [145, 513] on div "Workflow Input Settings Inputs LLM · GPT-5 create-research-assignment Step 2 LL…" at bounding box center [448, 369] width 810 height 652
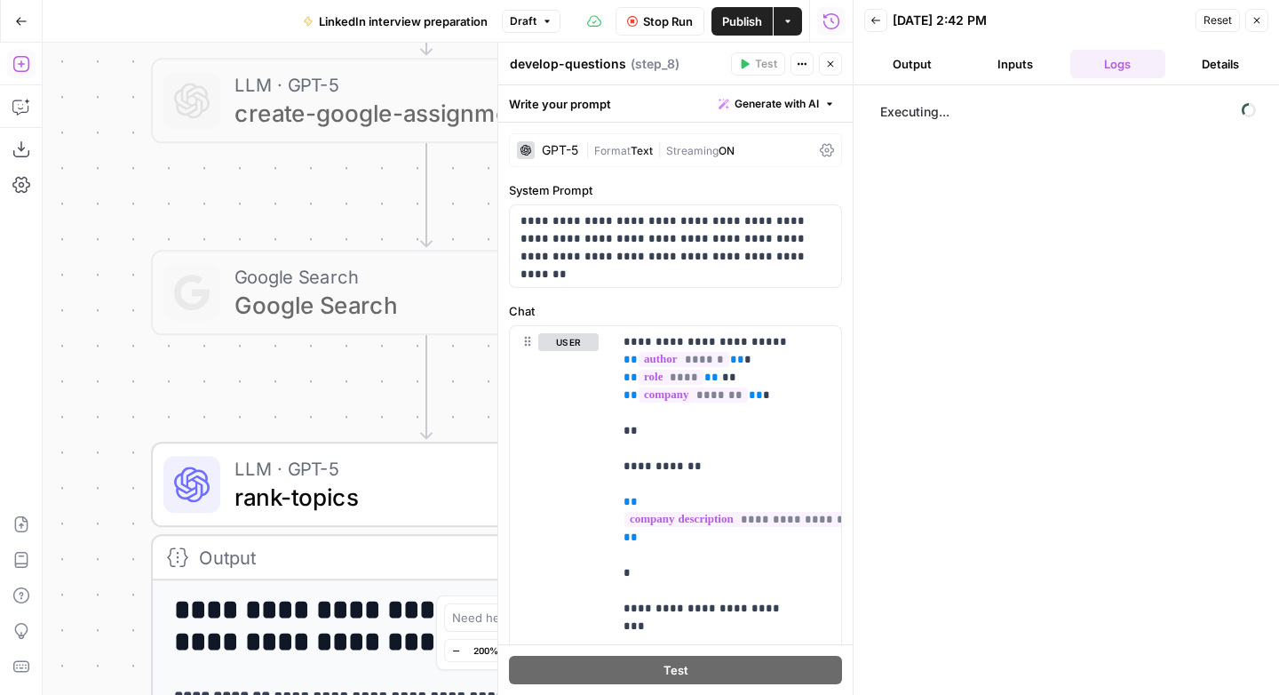
drag, startPoint x: 151, startPoint y: 141, endPoint x: 177, endPoint y: 188, distance: 53.7
click at [115, 0] on html "Animalz New Home Browse Insights Opportunities Your Data Recent Grids LinkedIn …" at bounding box center [639, 347] width 1279 height 695
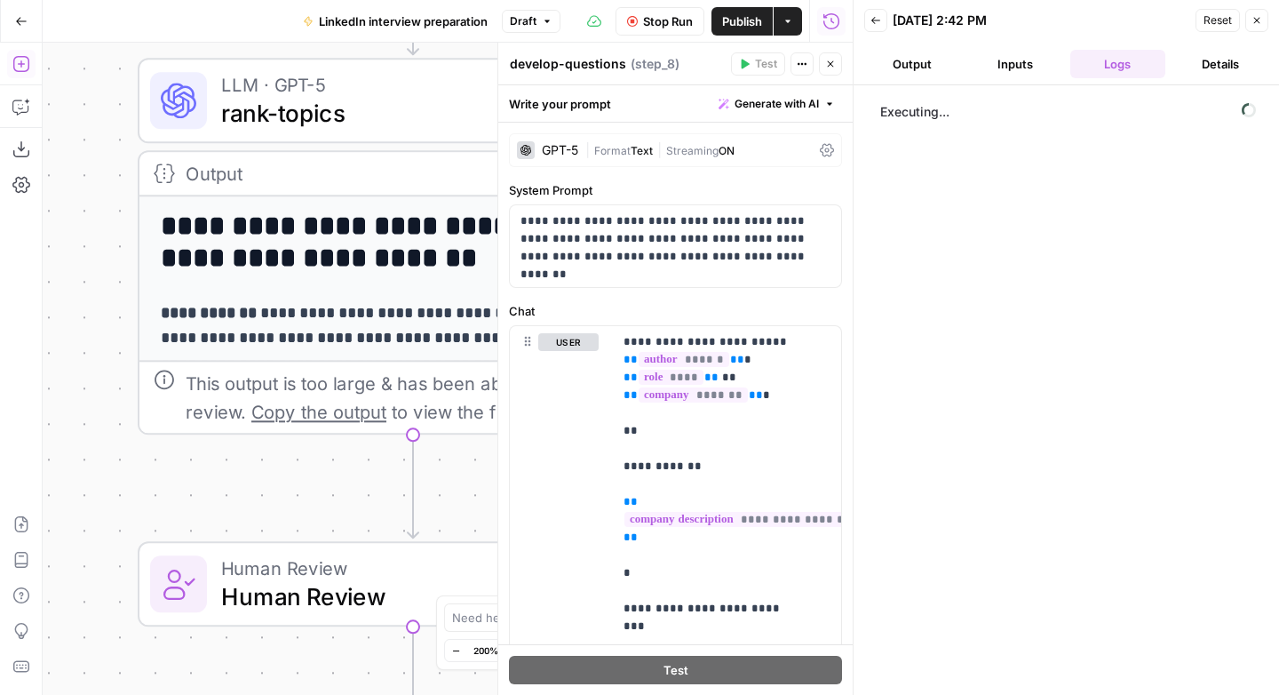
drag, startPoint x: 163, startPoint y: 288, endPoint x: 199, endPoint y: 228, distance: 69.8
click at [160, 28] on div "Go Back LinkedIn interview preparation Draft Stop Run Publish Actions Run Histo…" at bounding box center [426, 347] width 853 height 695
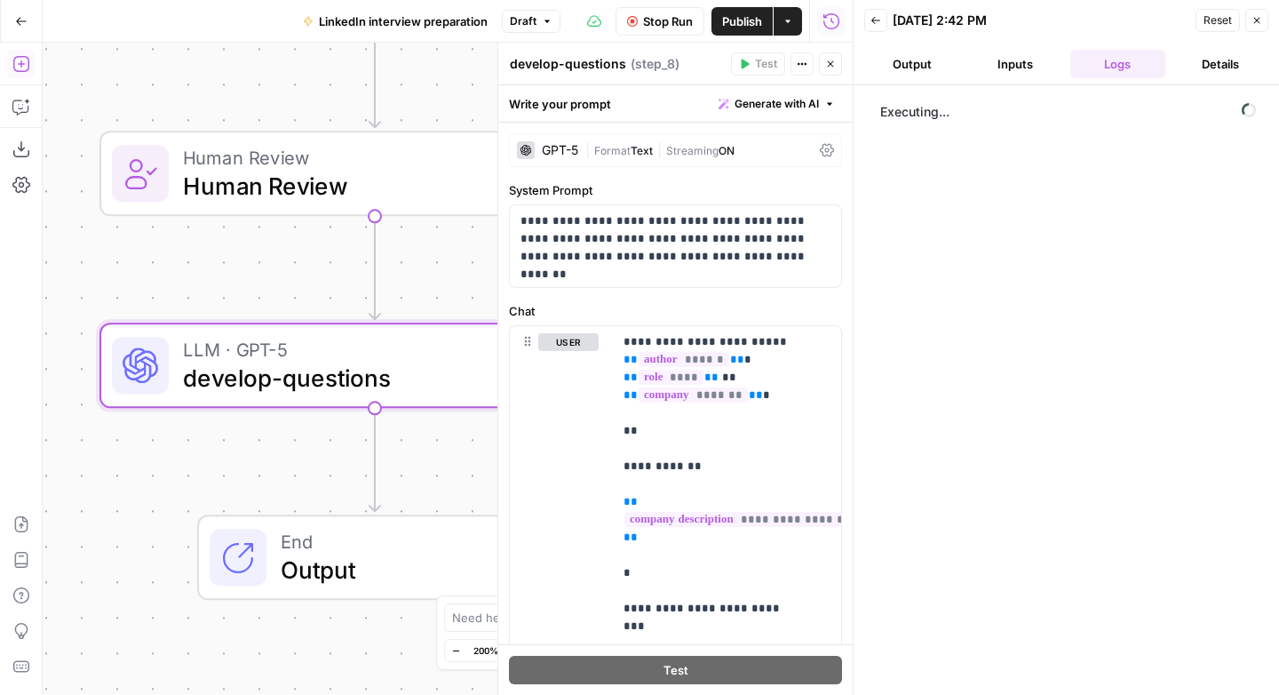
drag, startPoint x: 255, startPoint y: 450, endPoint x: 232, endPoint y: 102, distance: 348.9
click at [232, 102] on div "Workflow Input Settings Inputs LLM · GPT-5 create-research-assignment Step 2 LL…" at bounding box center [448, 369] width 810 height 652
click at [310, 383] on span "develop-questions" at bounding box center [367, 378] width 369 height 36
click at [682, 240] on p "**********" at bounding box center [668, 238] width 297 height 53
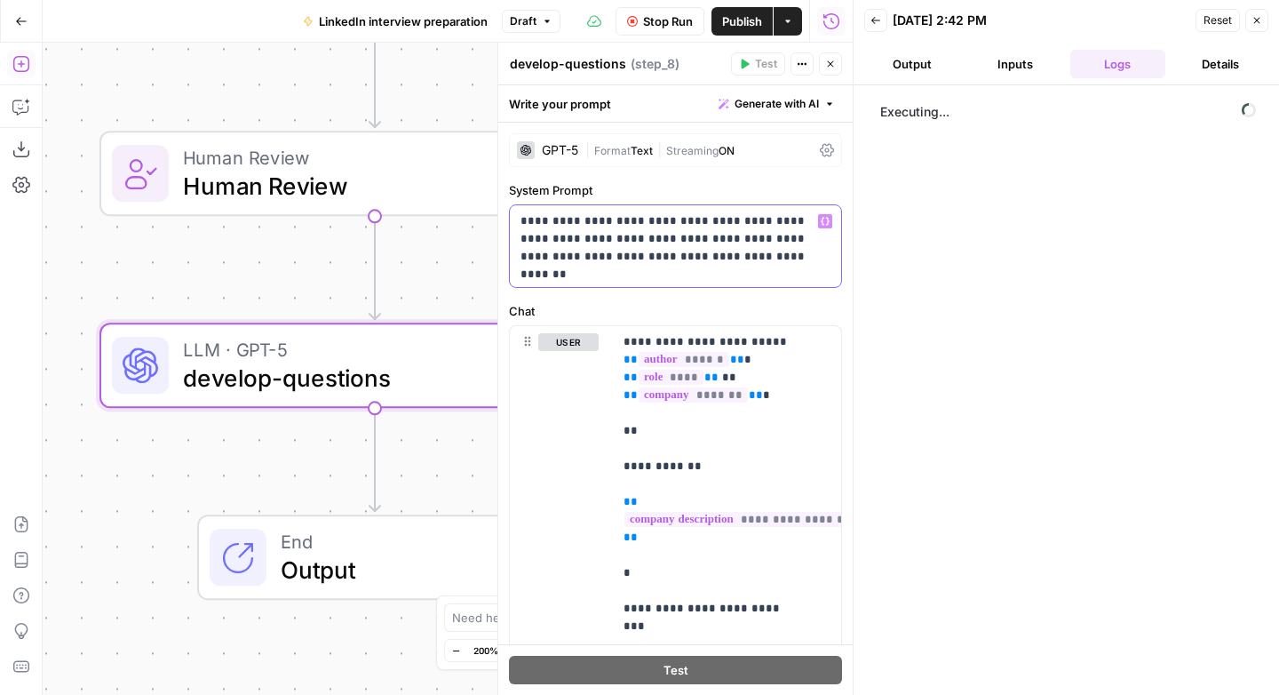
click at [683, 238] on p "**********" at bounding box center [668, 238] width 297 height 53
click at [654, 227] on p "**********" at bounding box center [668, 238] width 297 height 53
click at [597, 245] on p "**********" at bounding box center [668, 238] width 297 height 53
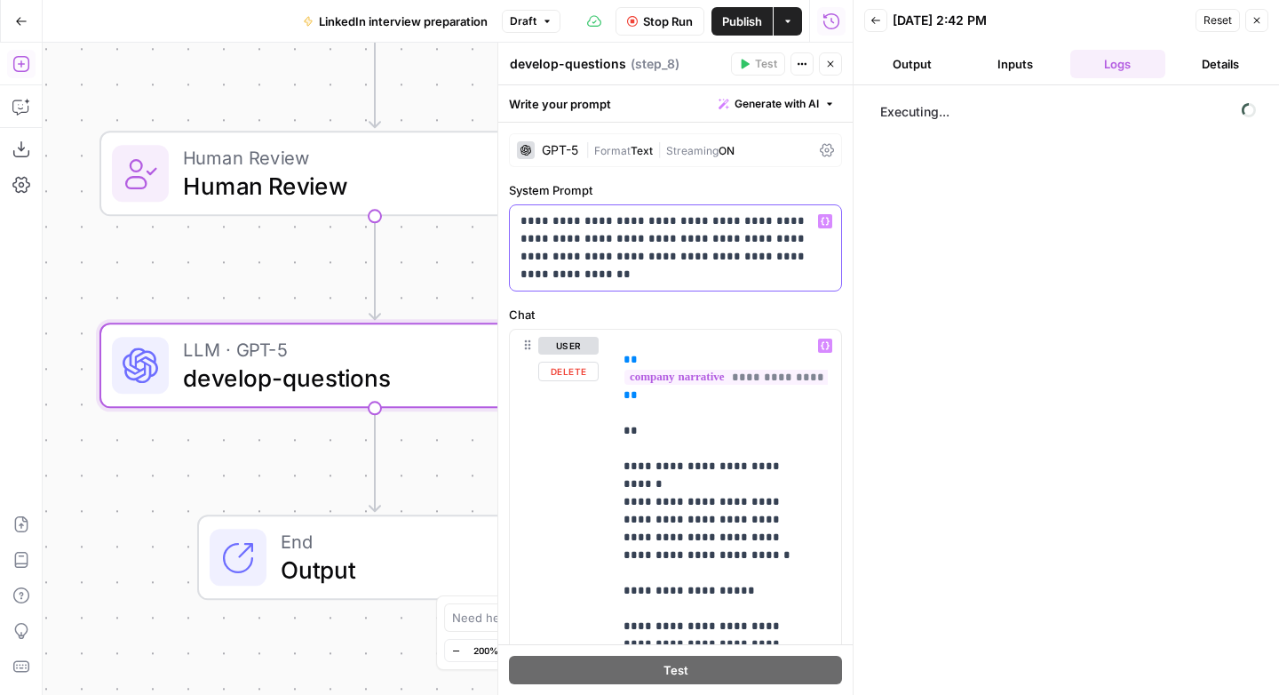
scroll to position [435, 0]
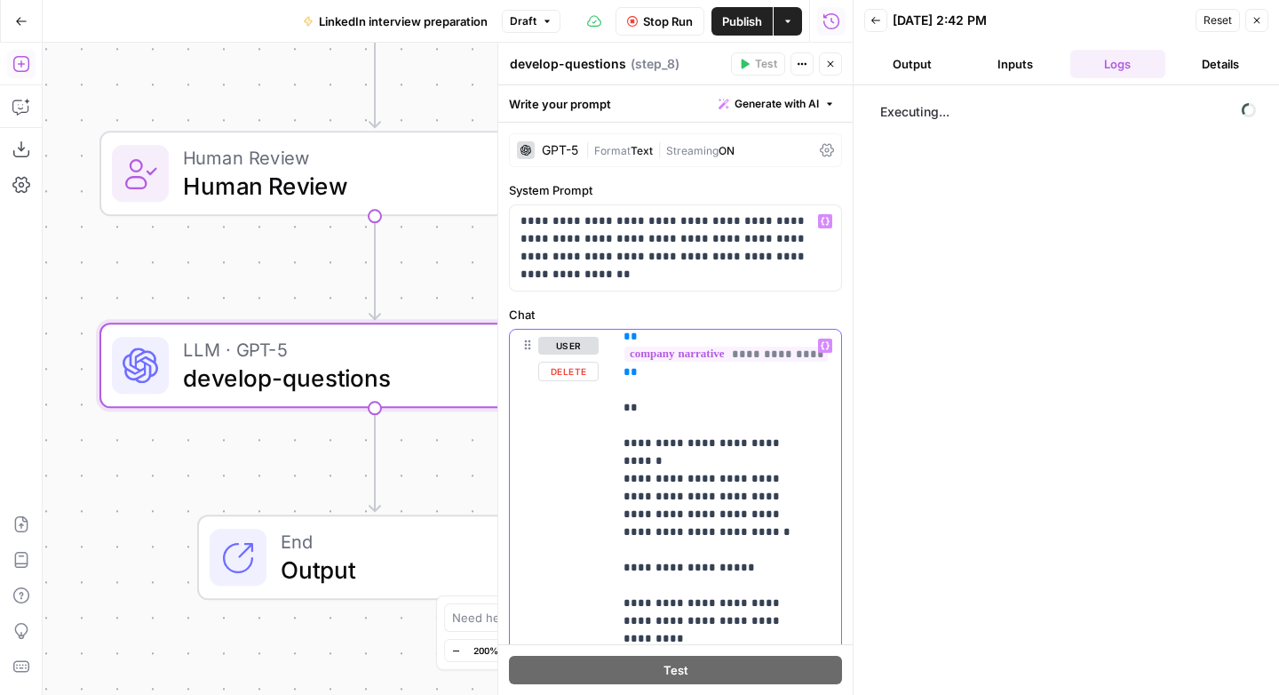
click at [666, 442] on p "**********" at bounding box center [713, 691] width 180 height 1581
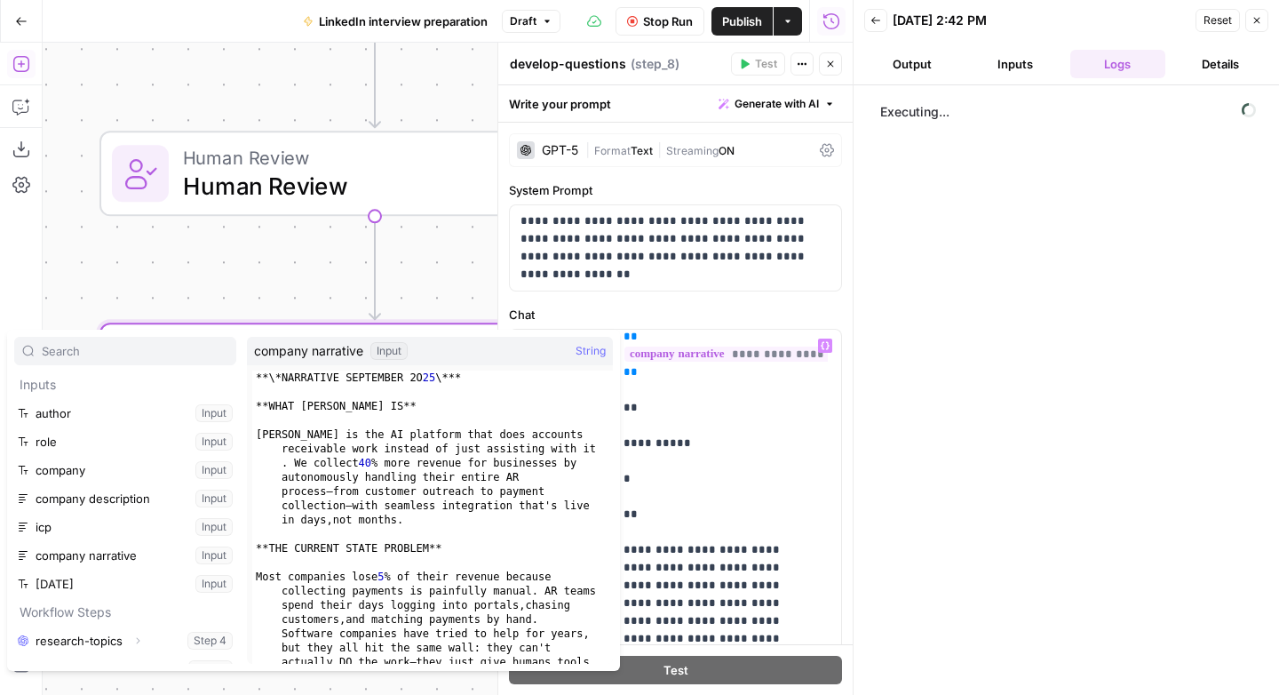
scroll to position [48, 0]
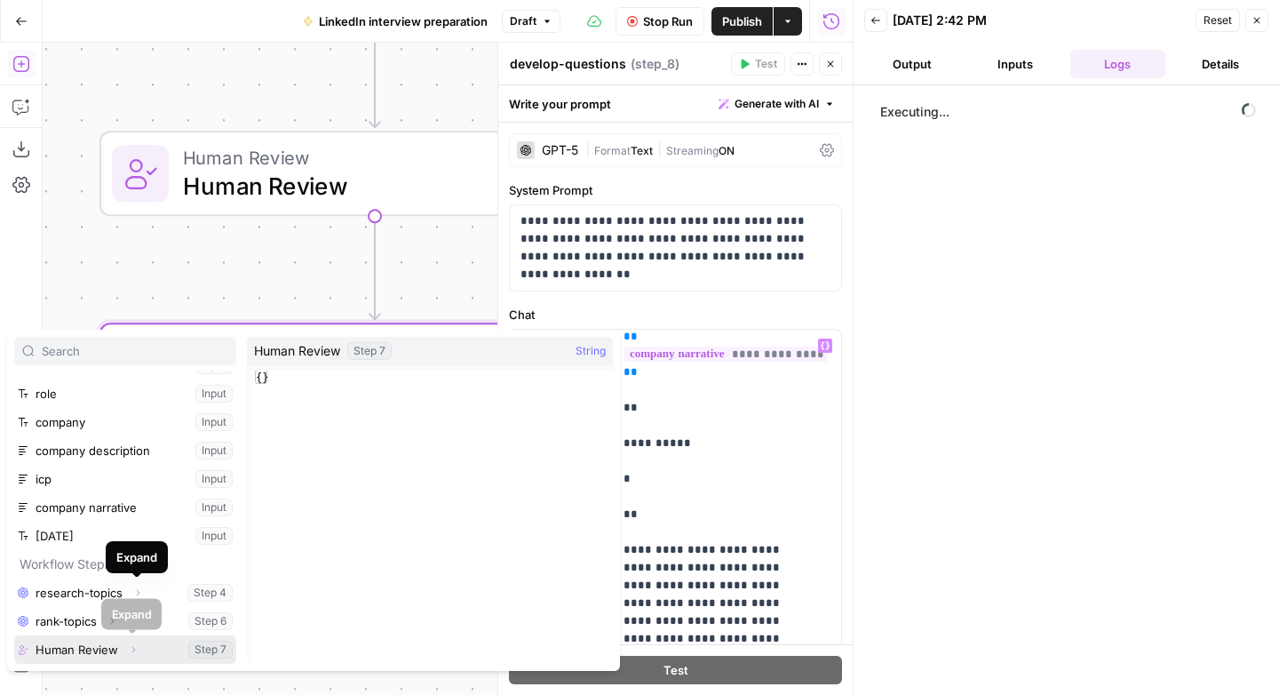
click at [133, 650] on icon "button" at bounding box center [133, 649] width 11 height 11
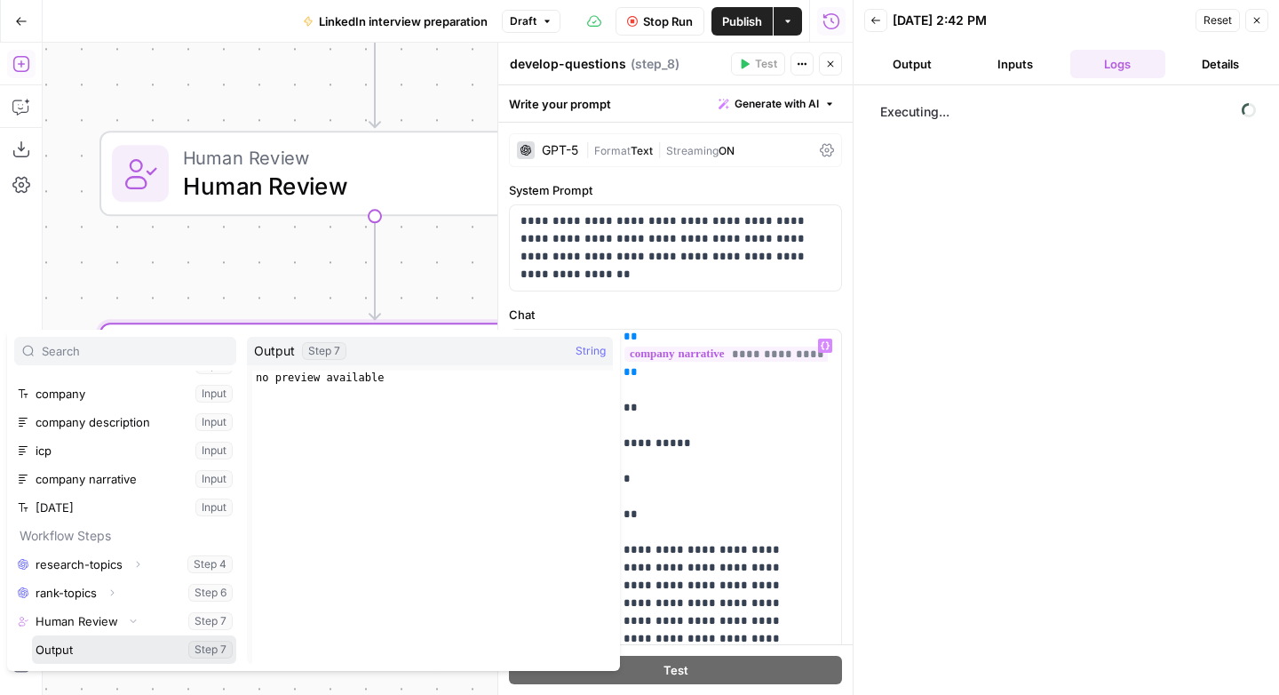
click at [63, 647] on button "Select variable Output" at bounding box center [134, 649] width 204 height 28
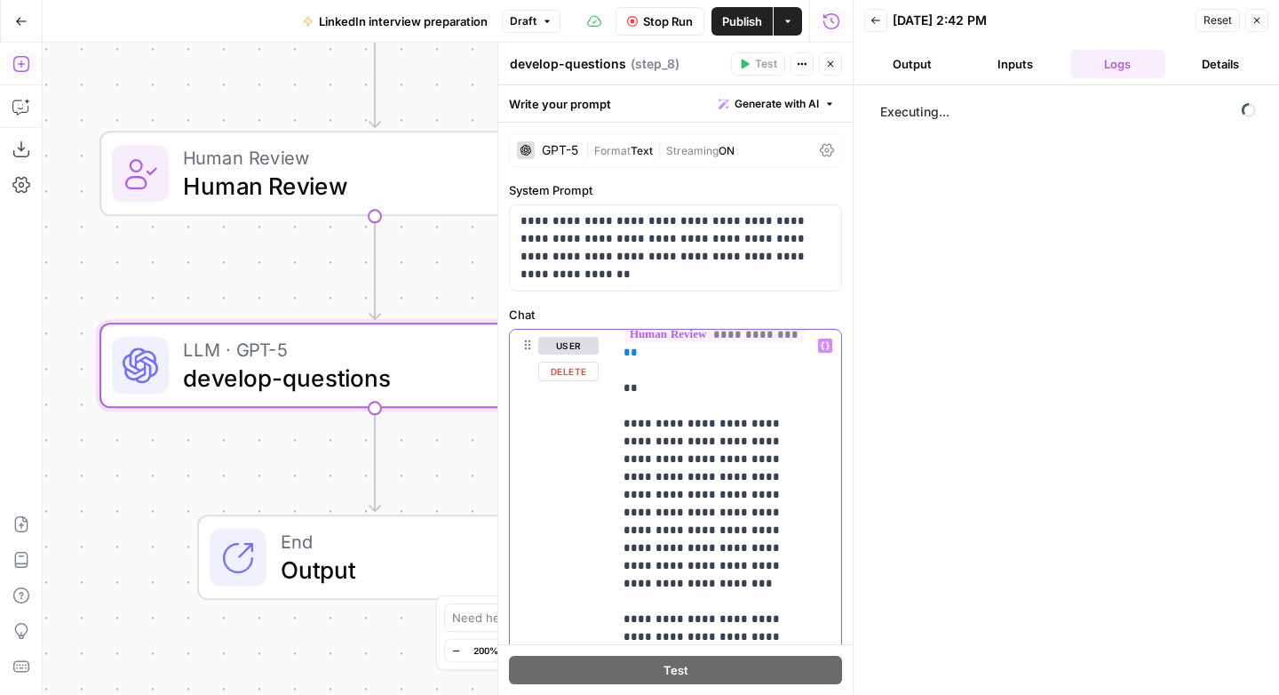
scroll to position [600, 0]
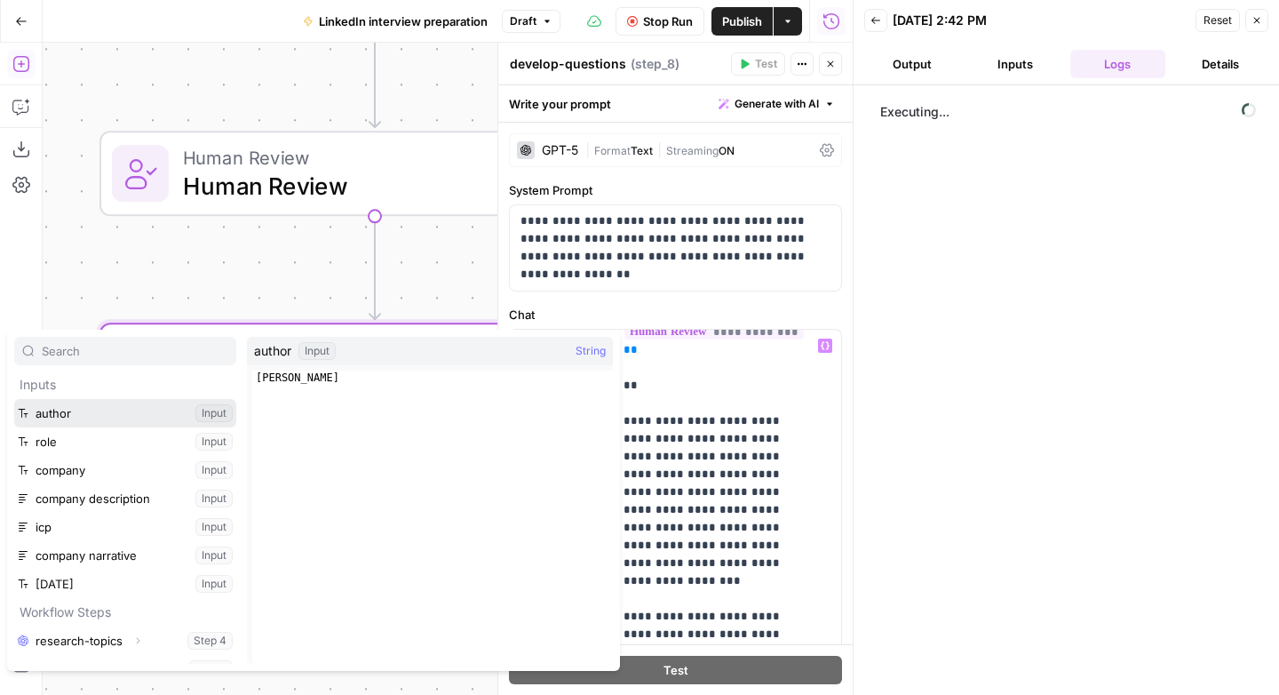
click at [71, 417] on button "Select variable author" at bounding box center [125, 413] width 222 height 28
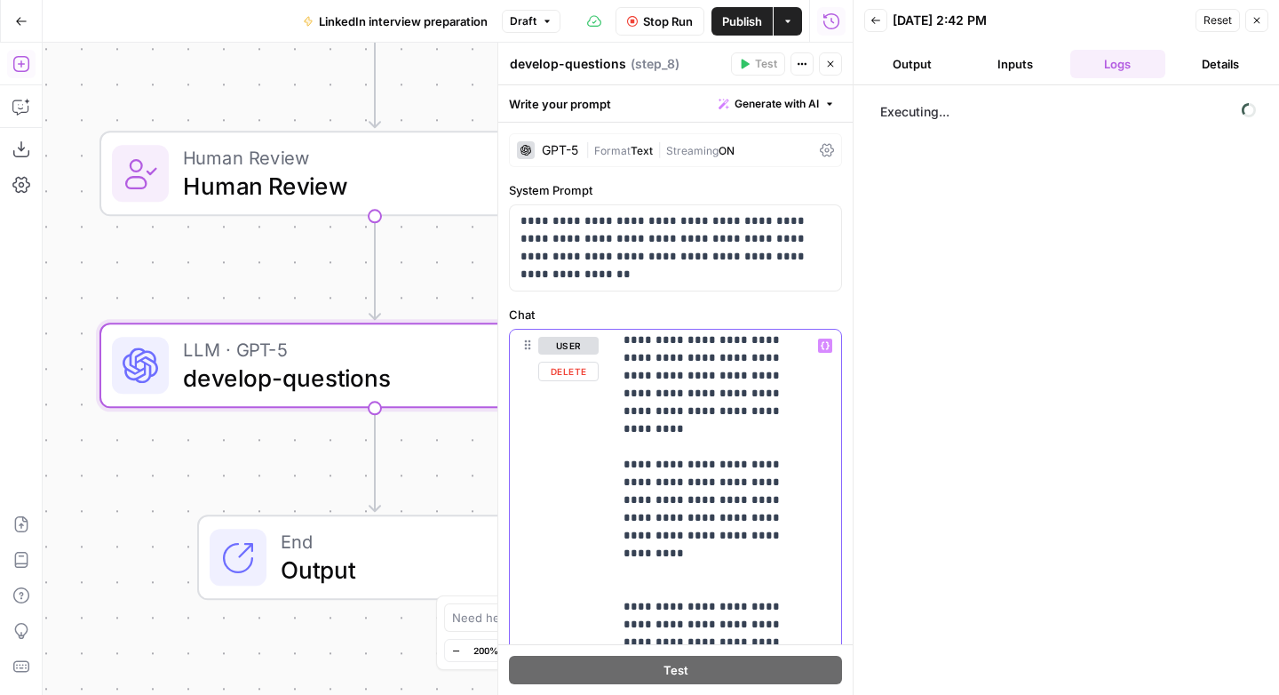
scroll to position [774, 0]
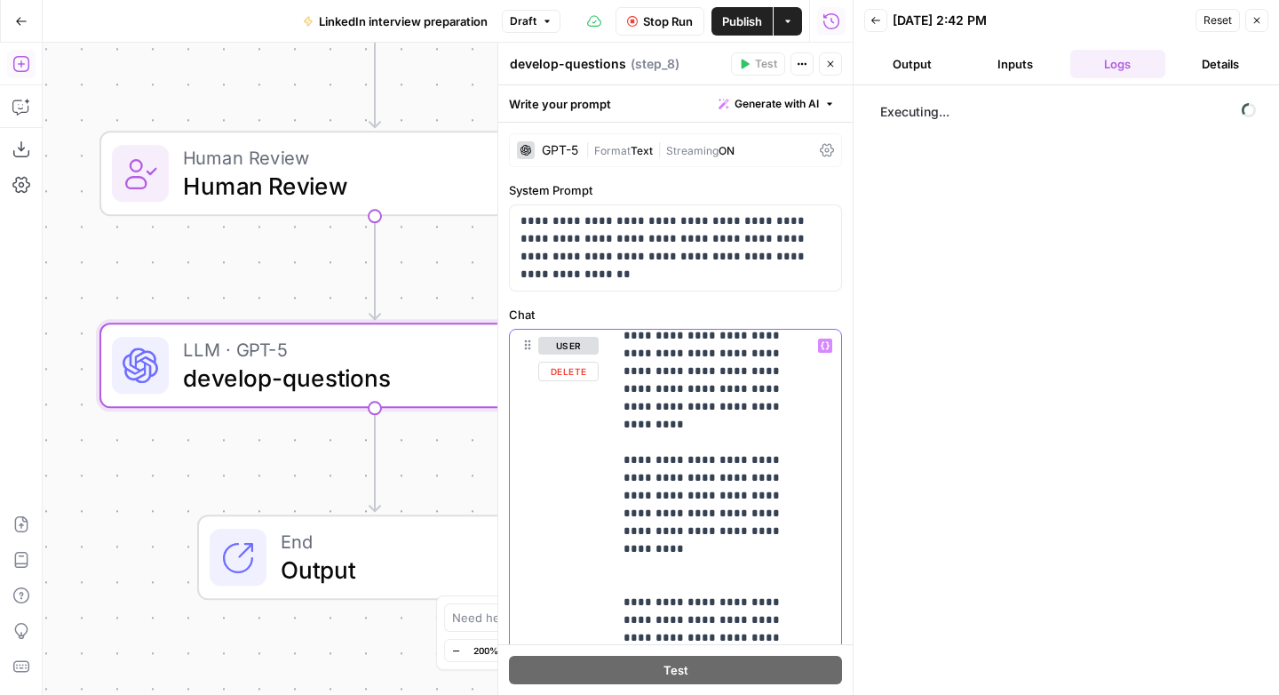
click at [727, 489] on p "**********" at bounding box center [713, 558] width 180 height 1990
click at [688, 503] on p "**********" at bounding box center [713, 558] width 180 height 1990
click at [652, 519] on p "**********" at bounding box center [713, 558] width 180 height 1990
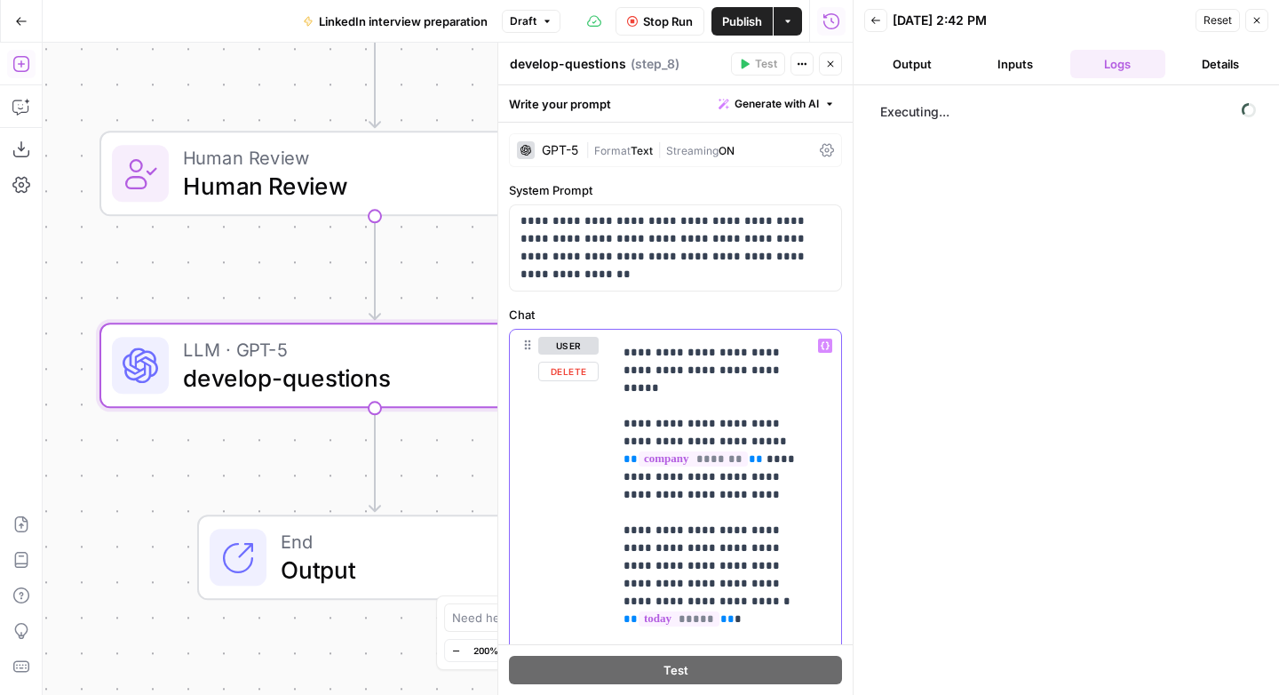
scroll to position [1219, 0]
drag, startPoint x: 644, startPoint y: 513, endPoint x: 759, endPoint y: 481, distance: 120.0
click at [759, 481] on p "**********" at bounding box center [713, 112] width 180 height 1990
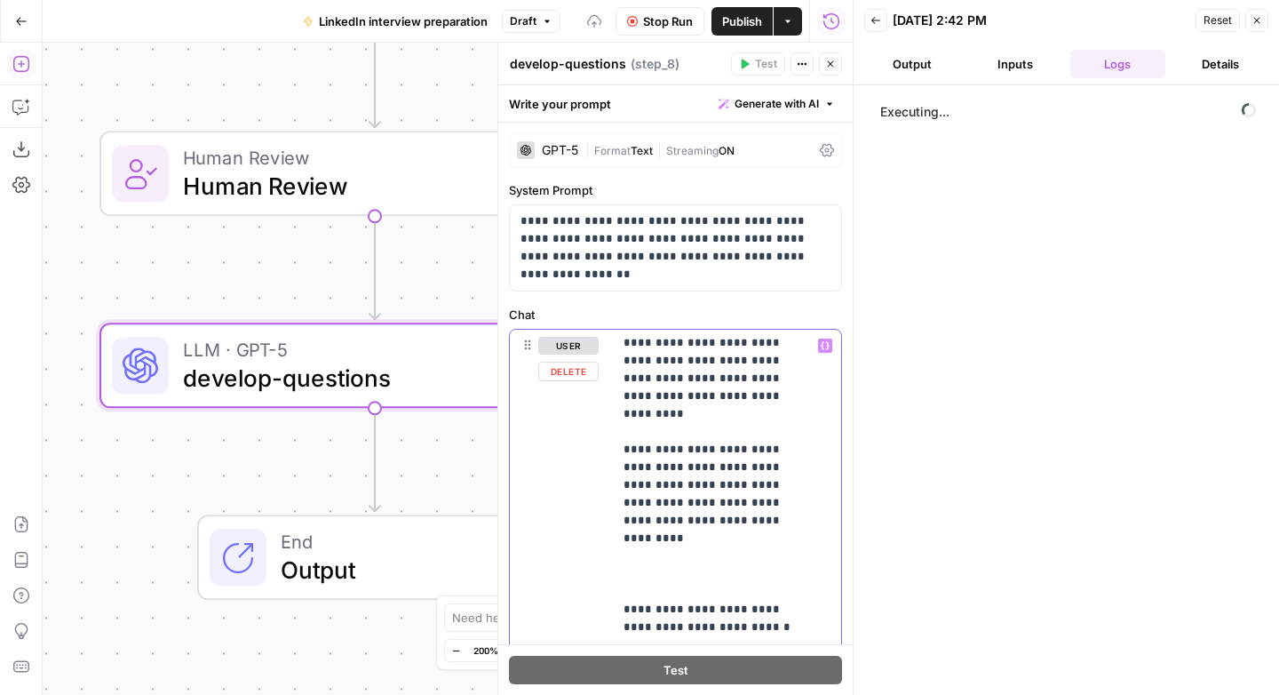
scroll to position [783, 0]
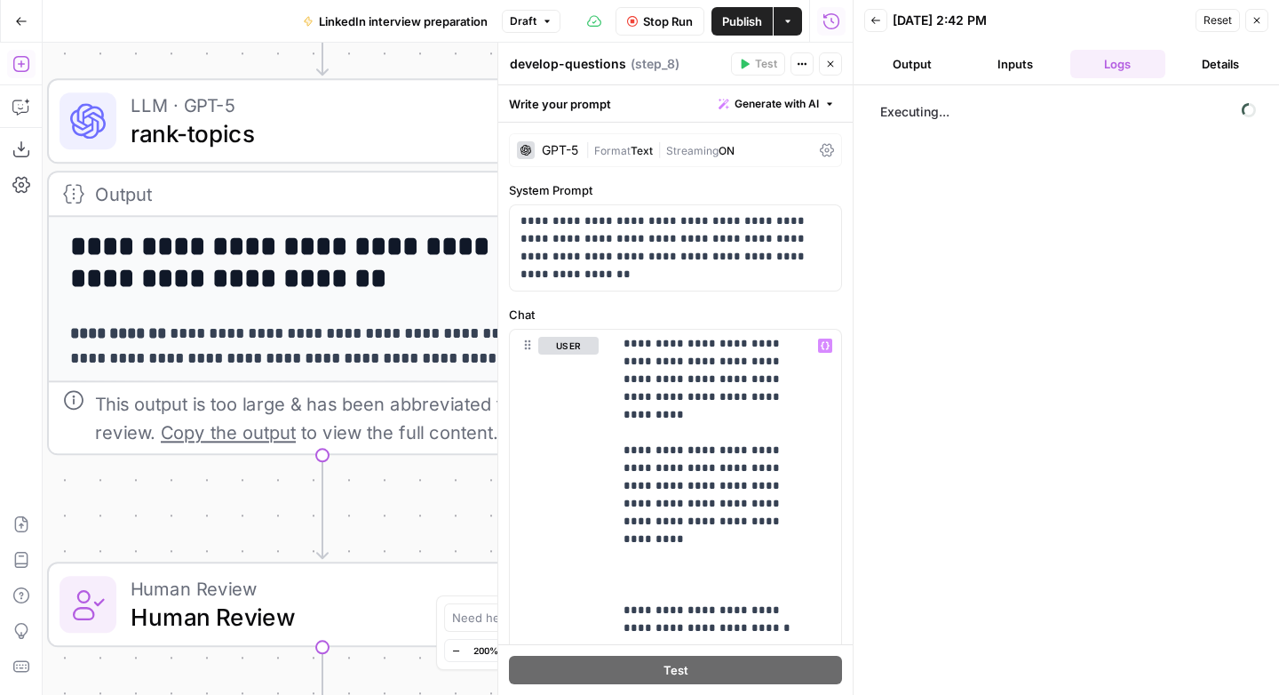
drag, startPoint x: 251, startPoint y: 76, endPoint x: 205, endPoint y: 522, distance: 448.2
click at [205, 522] on div "Workflow Input Settings Inputs LLM · GPT-5 create-research-assignment Step 2 LL…" at bounding box center [448, 369] width 810 height 652
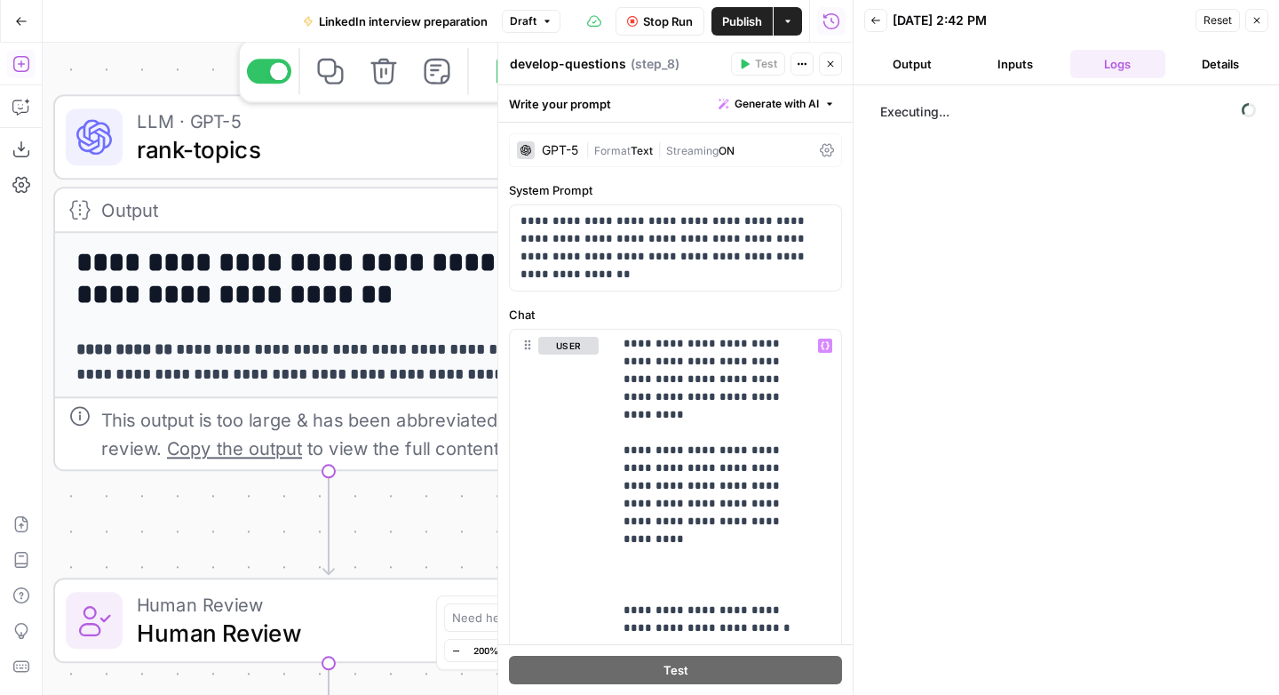
click at [300, 147] on span "rank-topics" at bounding box center [321, 149] width 369 height 36
click at [299, 146] on span "rank-topics" at bounding box center [321, 149] width 369 height 36
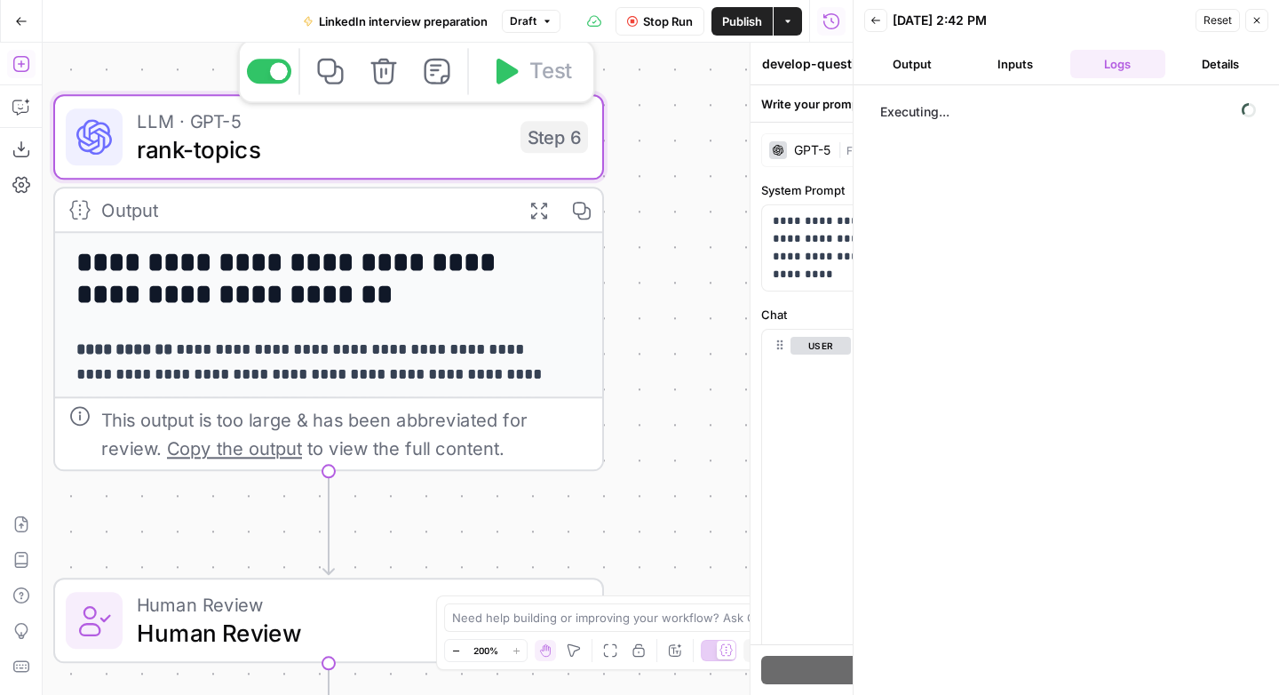
type textarea "rank-topics"
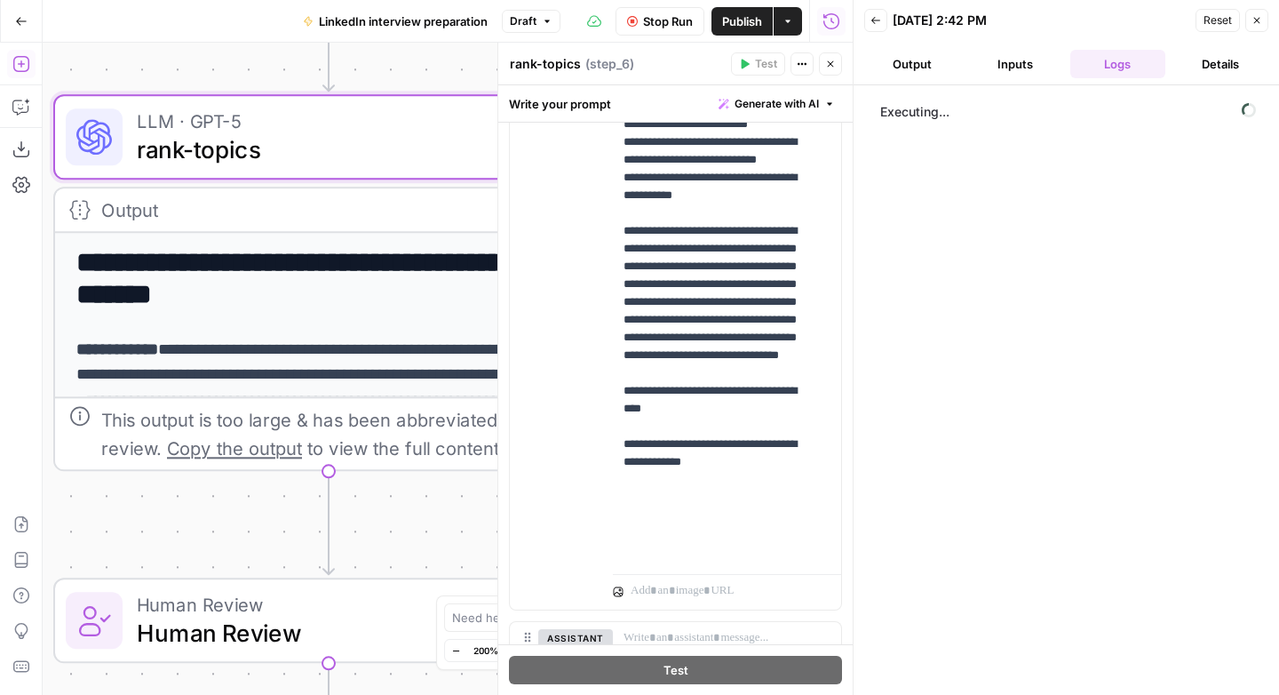
scroll to position [485, 0]
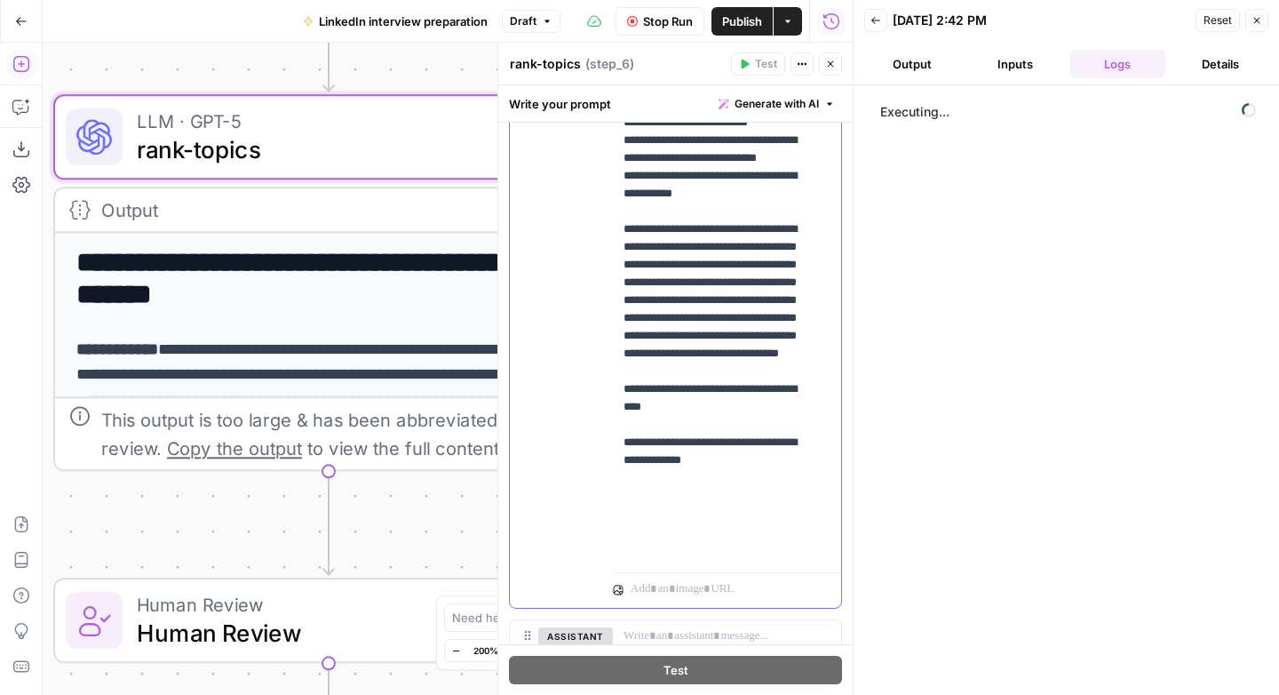
drag, startPoint x: 769, startPoint y: 539, endPoint x: 622, endPoint y: 243, distance: 330.5
click at [622, 243] on div "**********" at bounding box center [720, 203] width 215 height 724
copy p "**********"
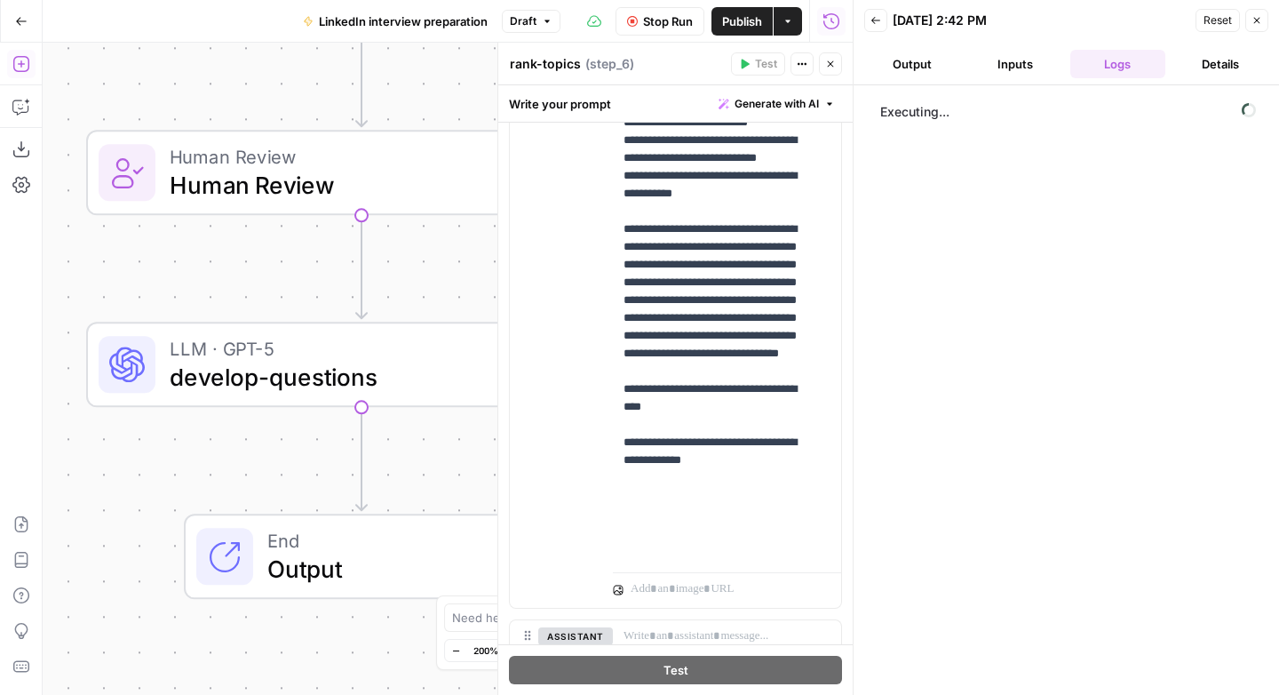
drag, startPoint x: 254, startPoint y: 521, endPoint x: 286, endPoint y: 75, distance: 447.9
click at [286, 73] on div "Workflow Input Settings Inputs LLM · GPT-5 create-research-assignment Step 2 LL…" at bounding box center [448, 369] width 810 height 652
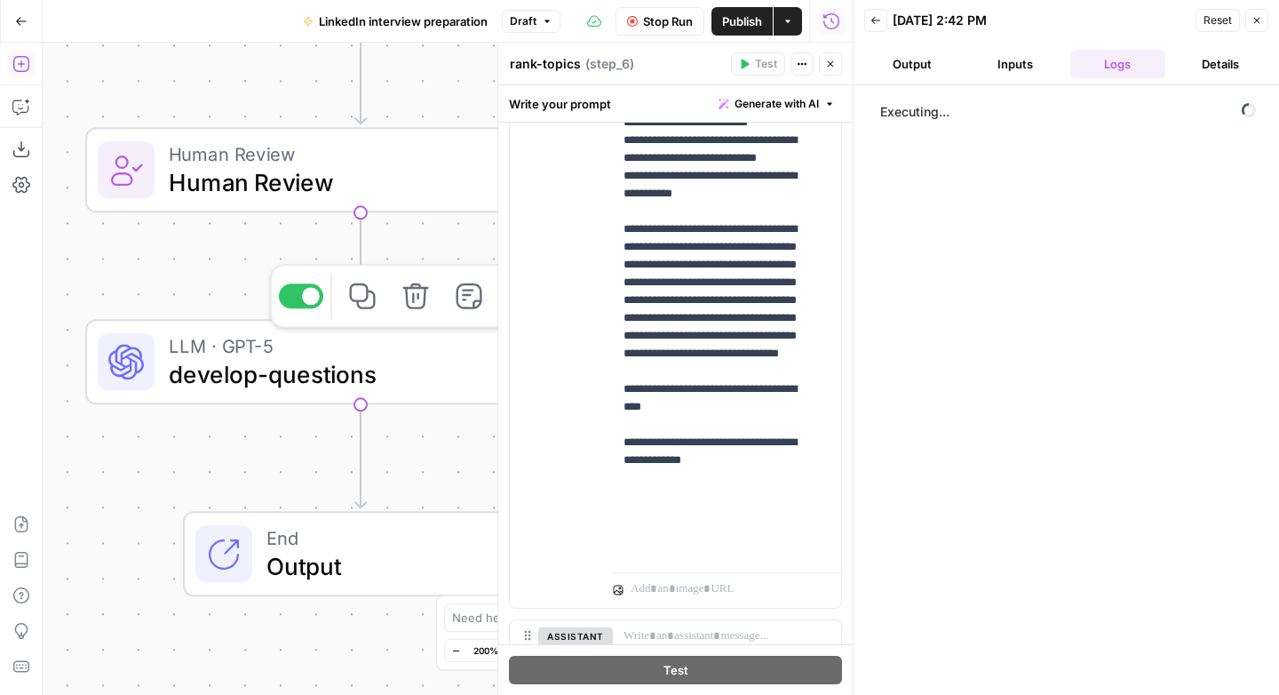
click at [300, 364] on span "develop-questions" at bounding box center [353, 374] width 369 height 36
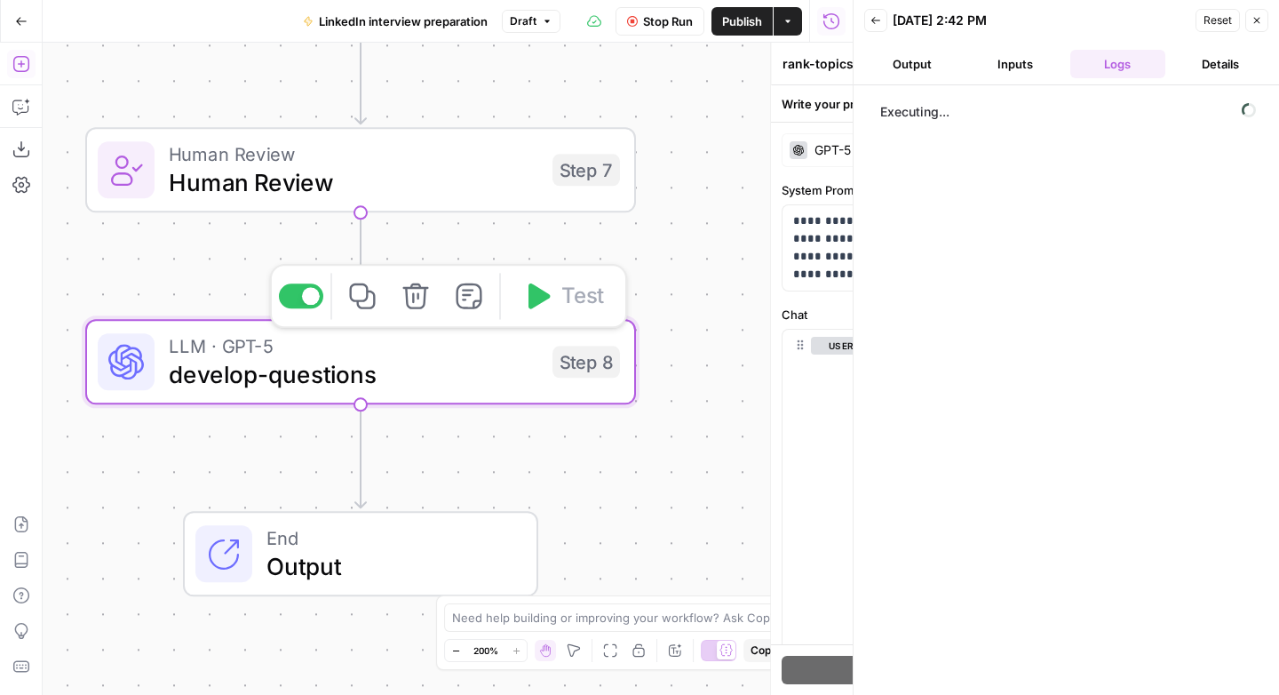
type textarea "develop-questions"
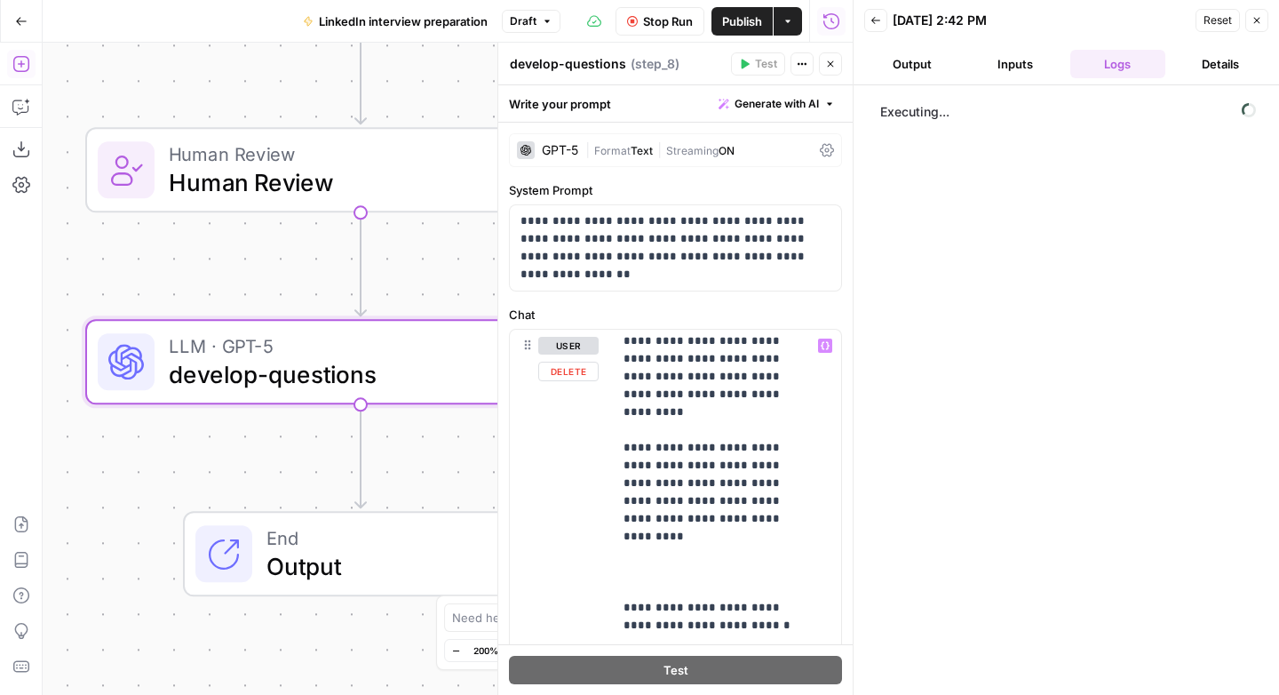
scroll to position [807, 0]
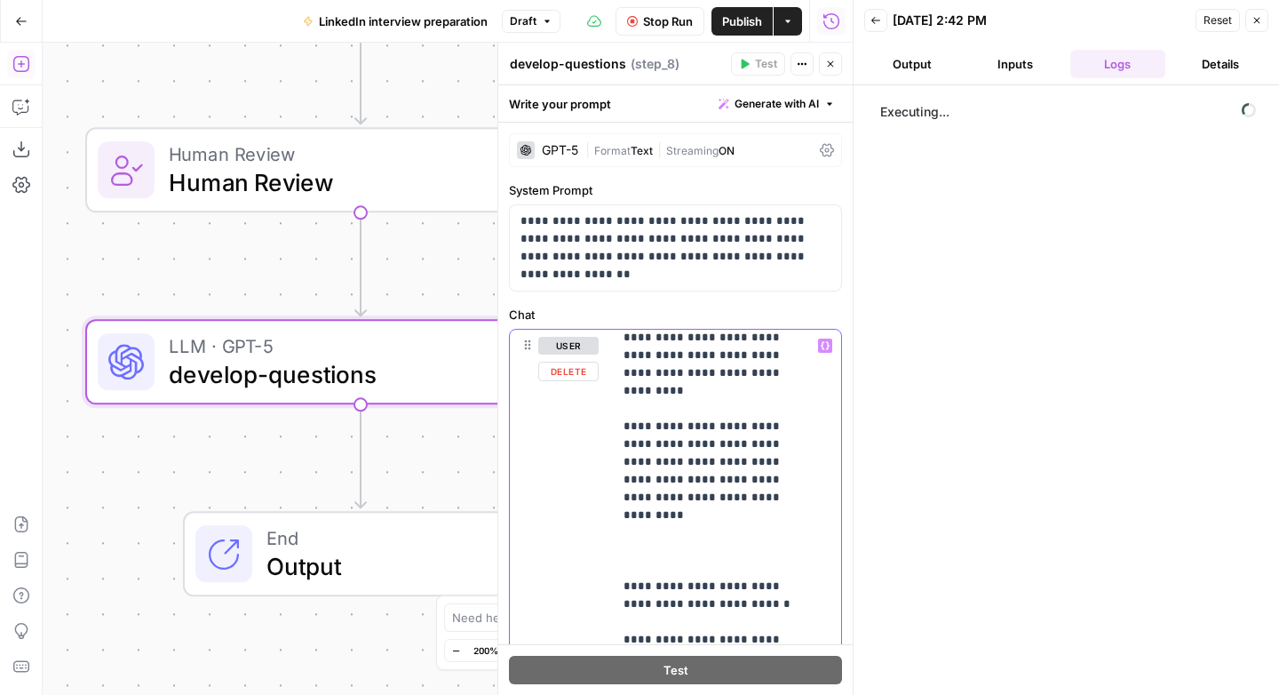
click at [679, 484] on p "**********" at bounding box center [713, 319] width 180 height 1581
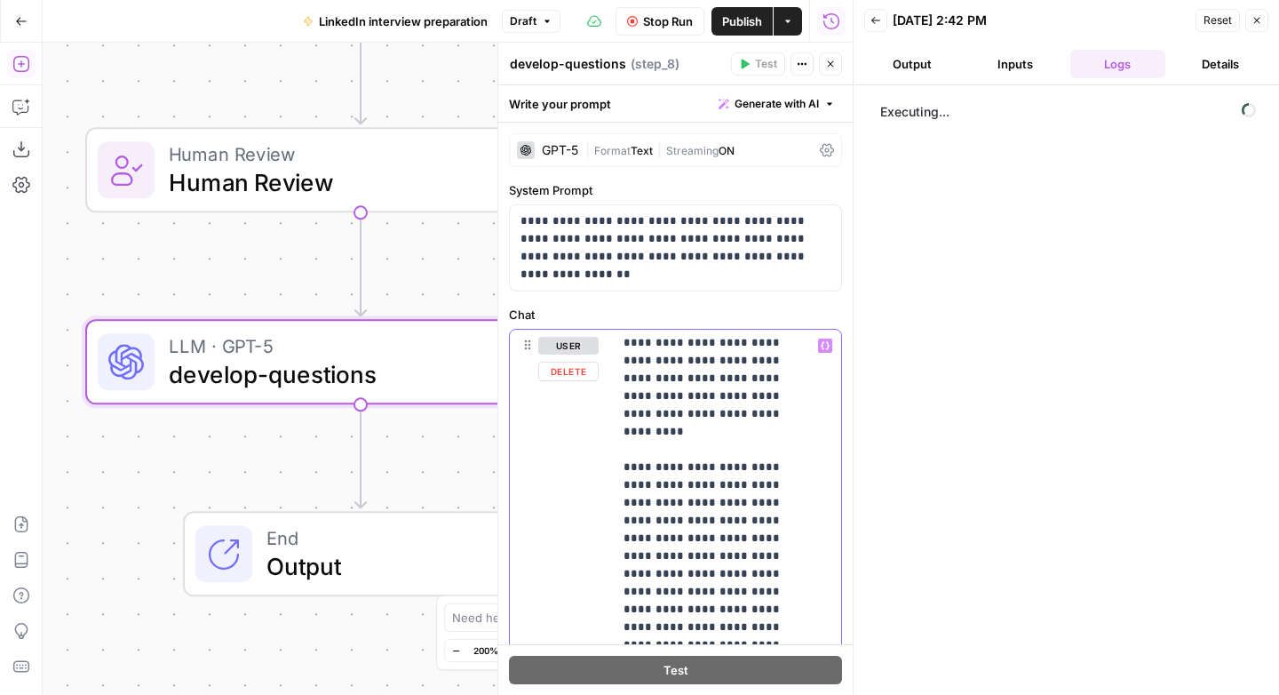
scroll to position [905, 0]
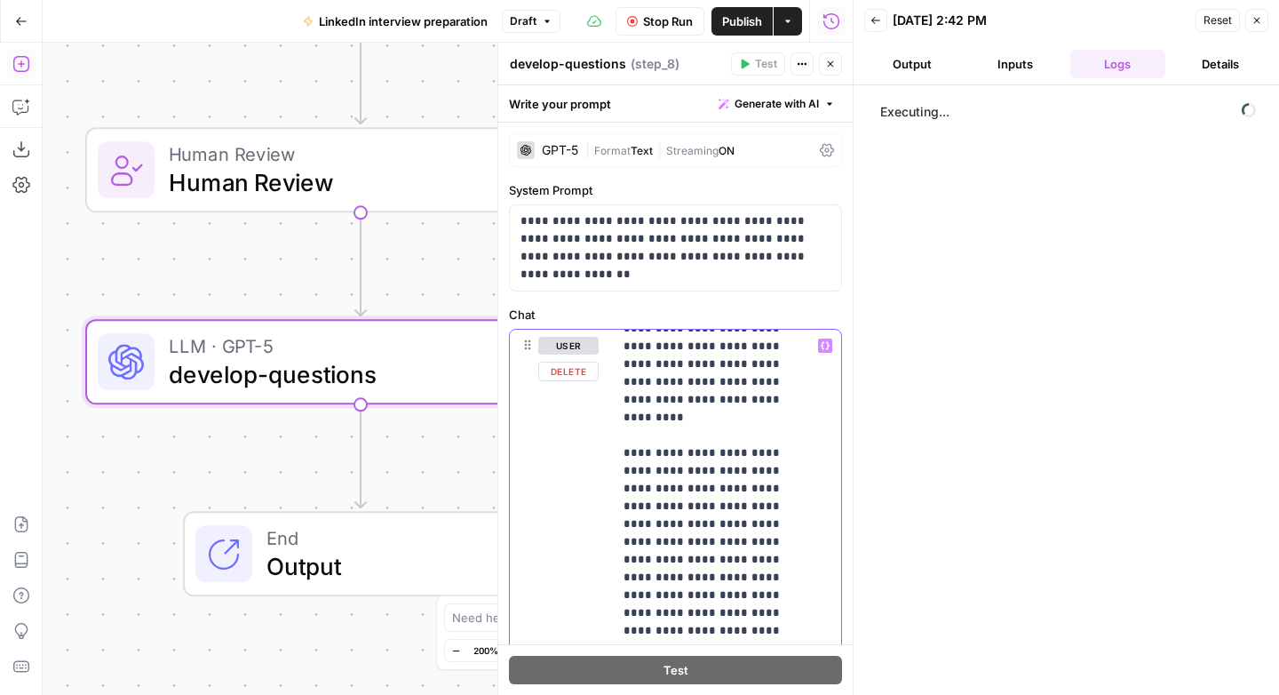
click at [734, 432] on p "**********" at bounding box center [713, 418] width 180 height 1972
click at [651, 470] on p "**********" at bounding box center [713, 444] width 180 height 2025
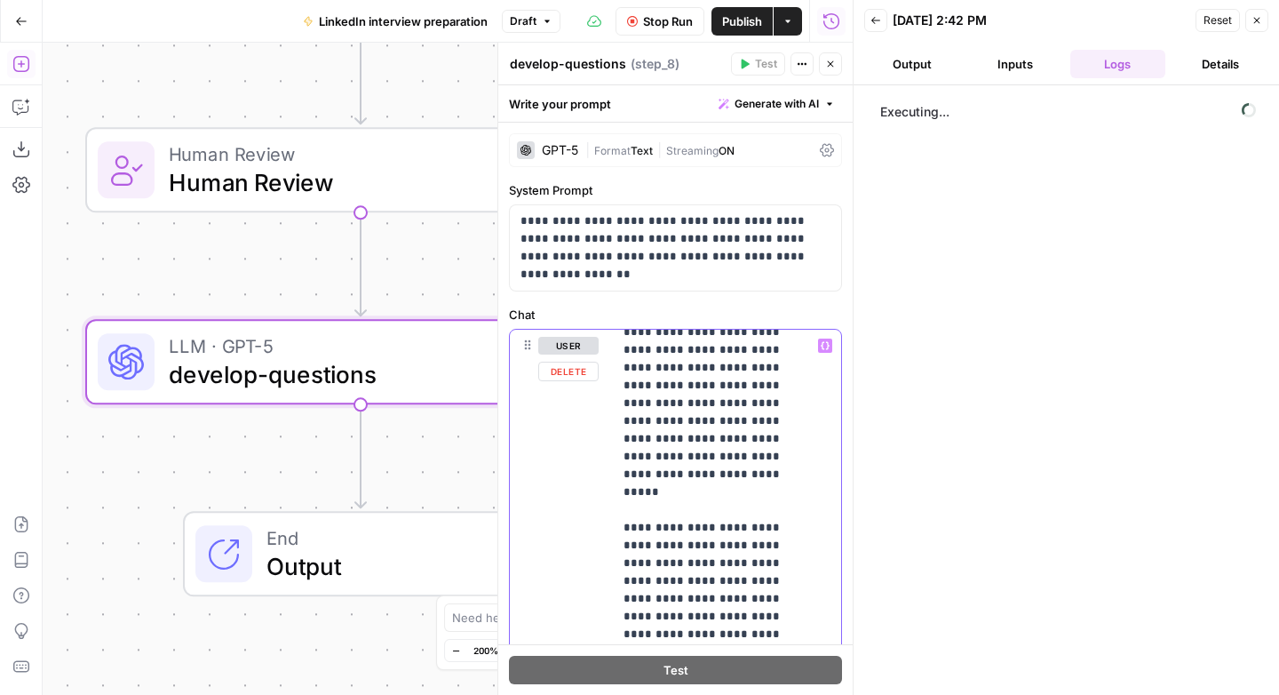
scroll to position [1036, 0]
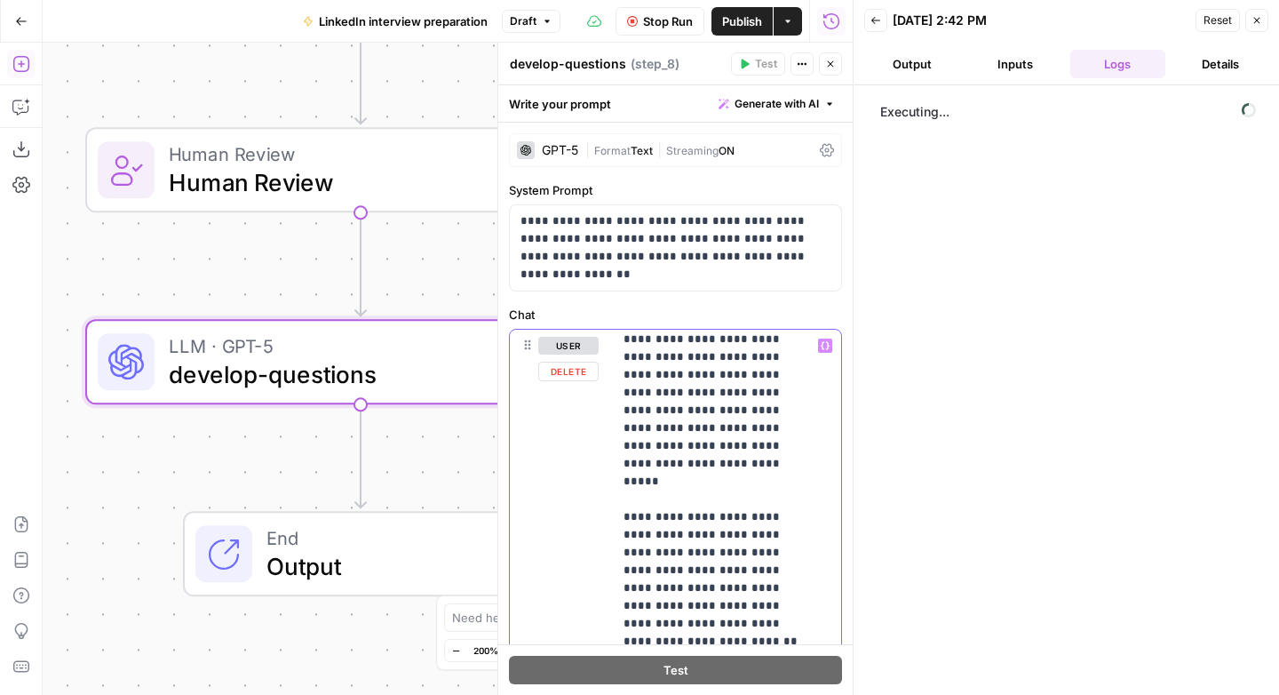
drag, startPoint x: 695, startPoint y: 523, endPoint x: 624, endPoint y: 410, distance: 133.3
click at [624, 411] on p "**********" at bounding box center [713, 330] width 180 height 2061
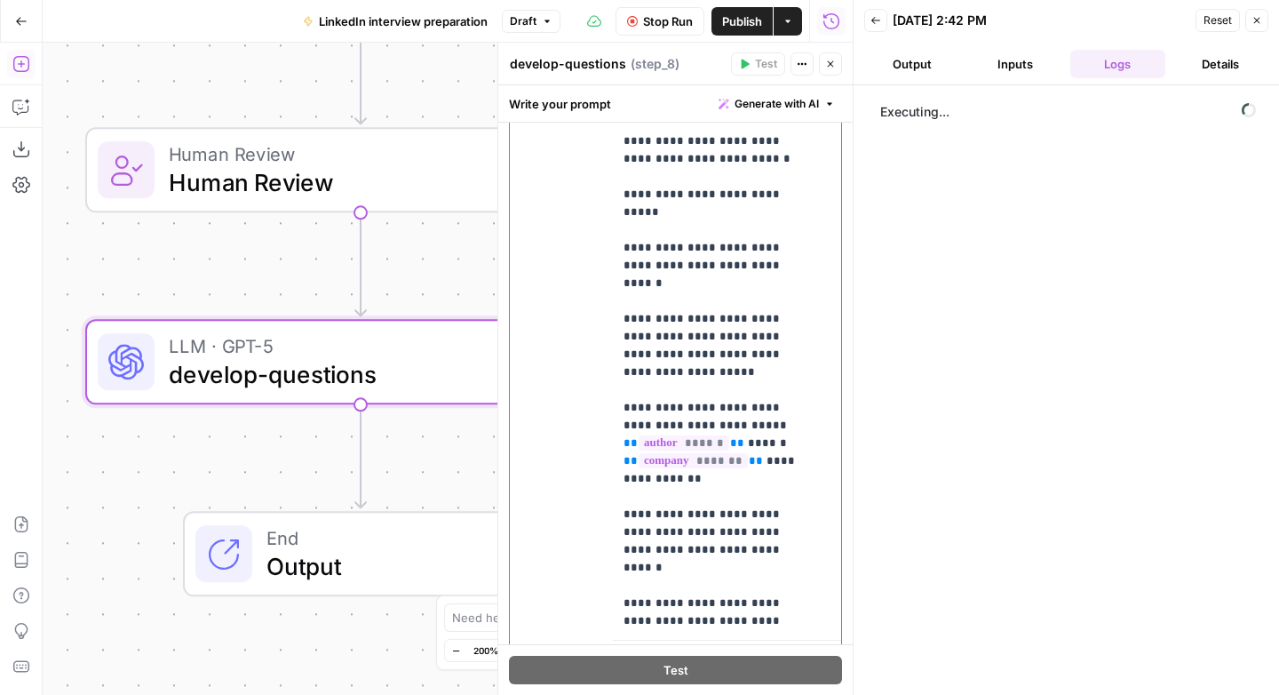
scroll to position [640, 0]
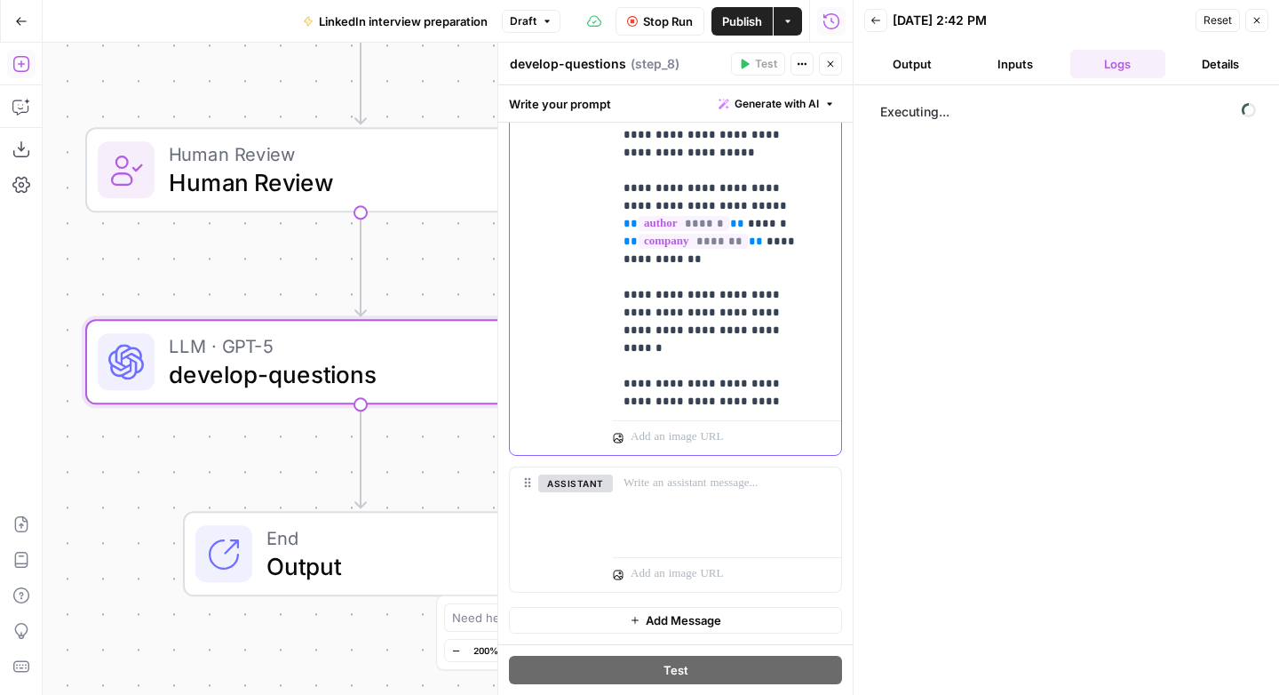
drag, startPoint x: 635, startPoint y: 394, endPoint x: 735, endPoint y: 385, distance: 100.8
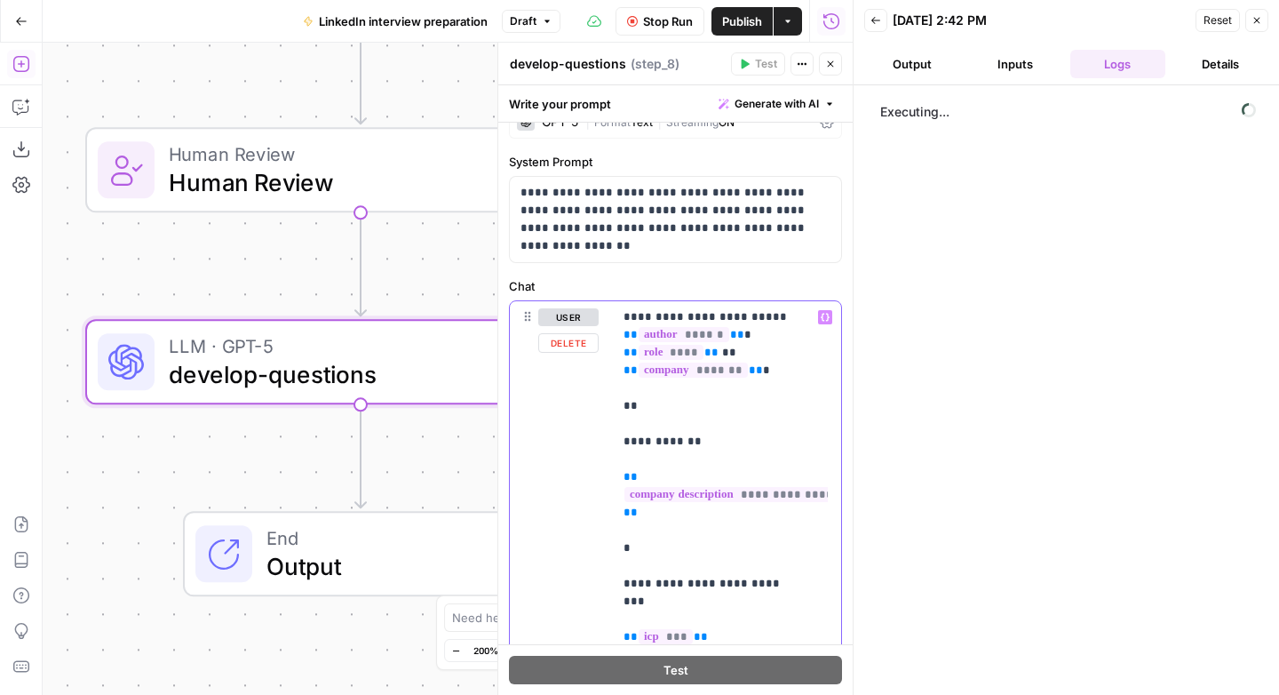
scroll to position [0, 0]
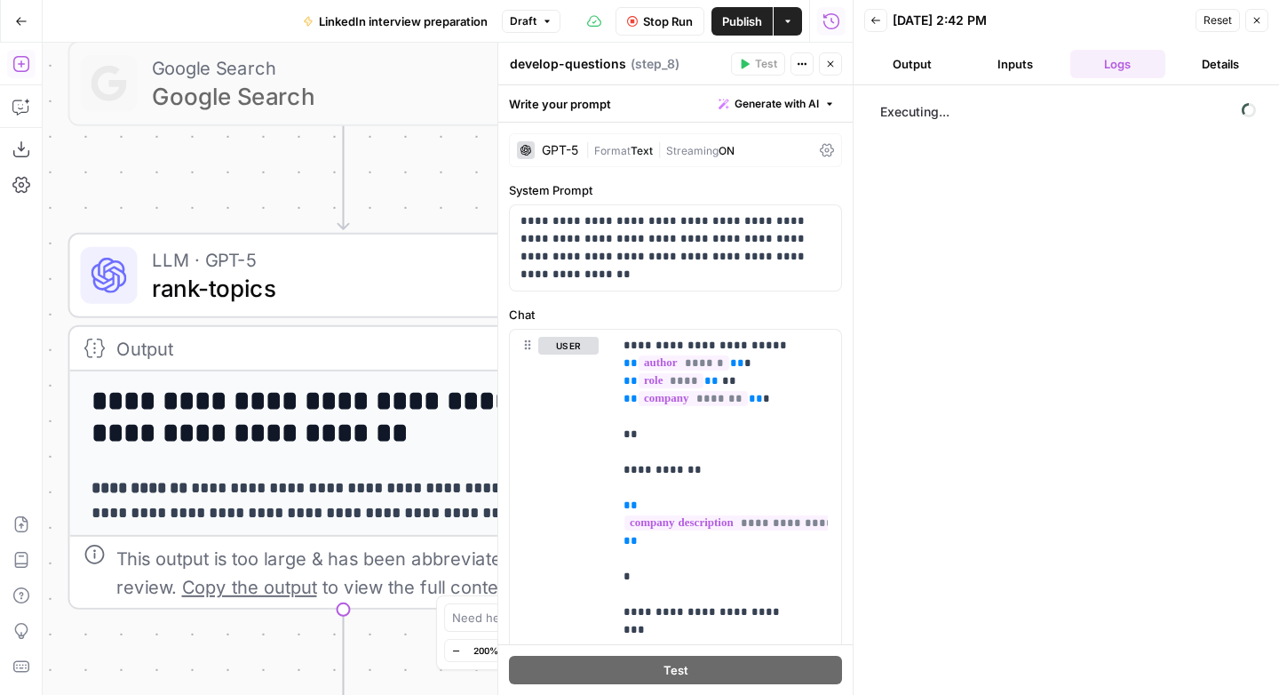
drag, startPoint x: 272, startPoint y: 422, endPoint x: 264, endPoint y: 650, distance: 228.4
click at [263, 655] on div "Workflow Input Settings Inputs LLM · GPT-5 create-research-assignment Step 2 LL…" at bounding box center [448, 369] width 810 height 652
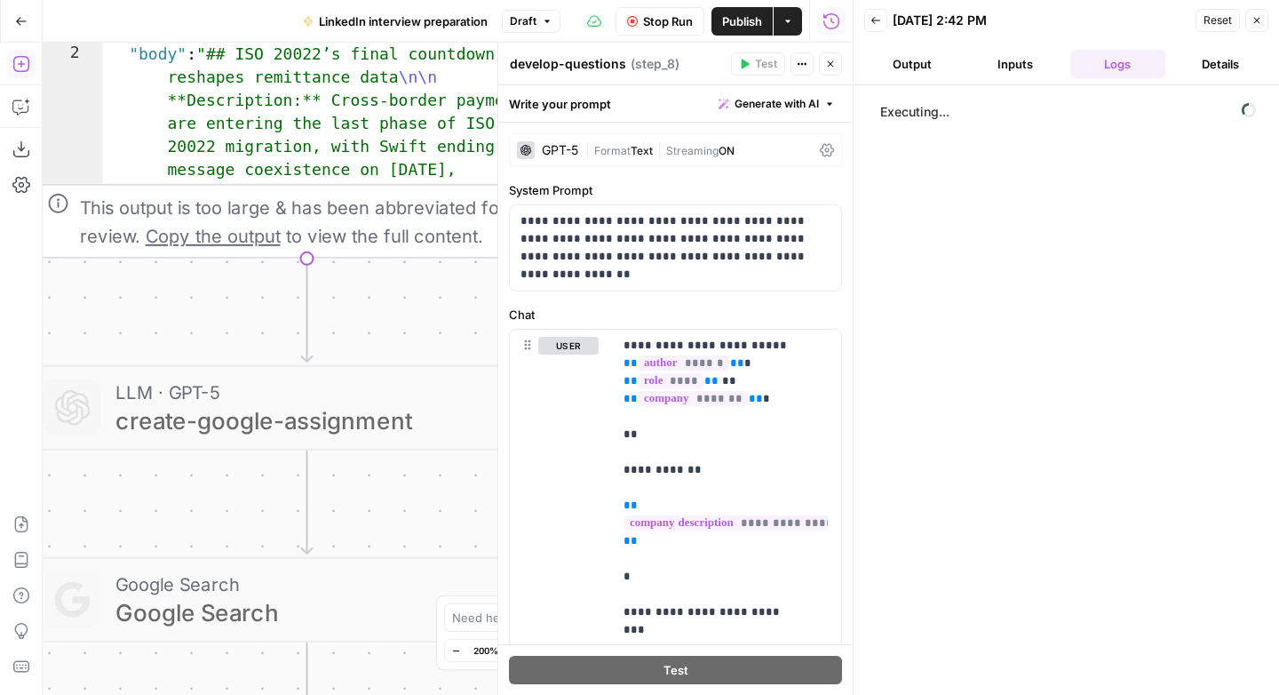
drag, startPoint x: 237, startPoint y: 272, endPoint x: 183, endPoint y: 693, distance: 424.5
click at [182, 694] on div "Workflow Input Settings Inputs LLM · GPT-5 create-research-assignment Step 2 LL…" at bounding box center [448, 369] width 810 height 652
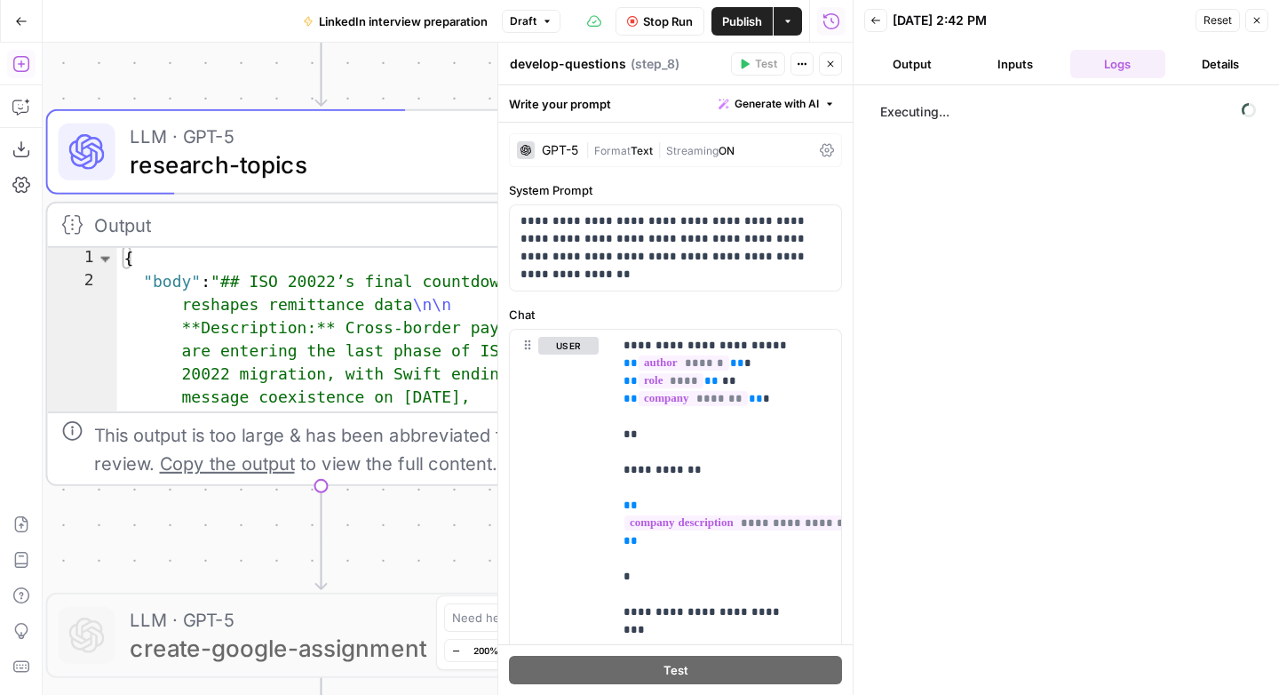
drag, startPoint x: 243, startPoint y: 495, endPoint x: 234, endPoint y: 533, distance: 39.2
click at [234, 535] on div "Workflow Input Settings Inputs LLM · GPT-5 create-research-assignment Step 2 LL…" at bounding box center [448, 369] width 810 height 652
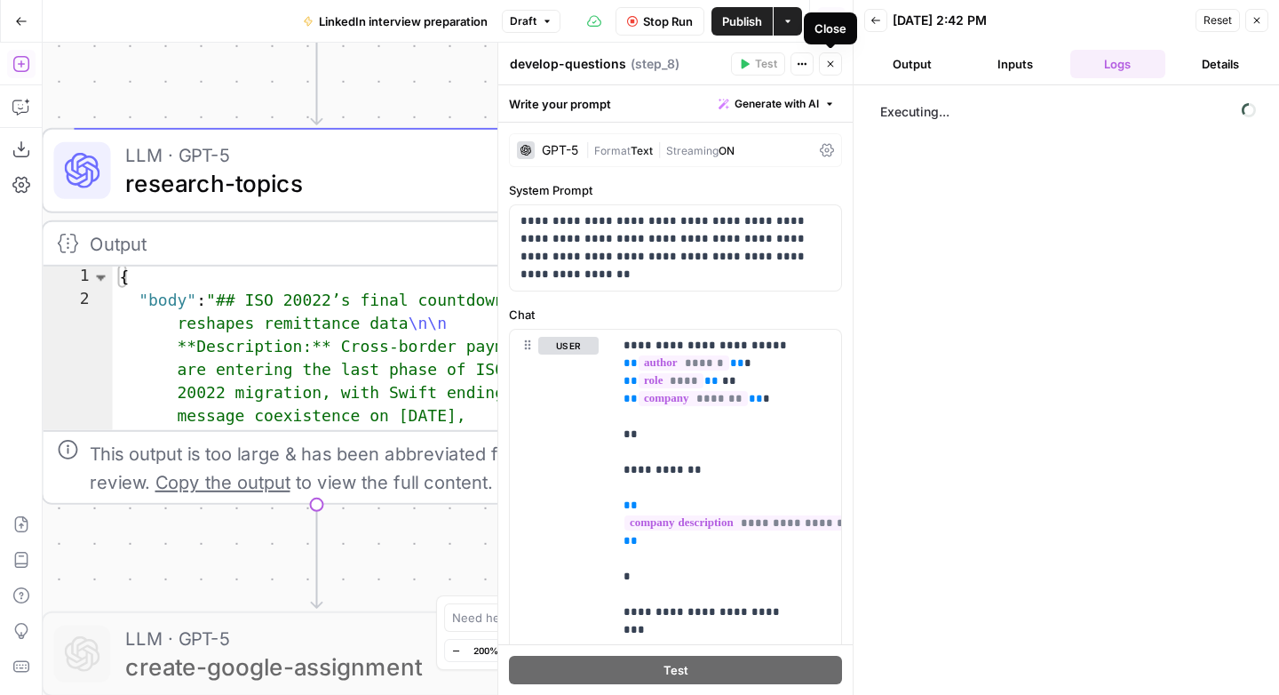
click at [838, 66] on button "Close" at bounding box center [830, 63] width 23 height 23
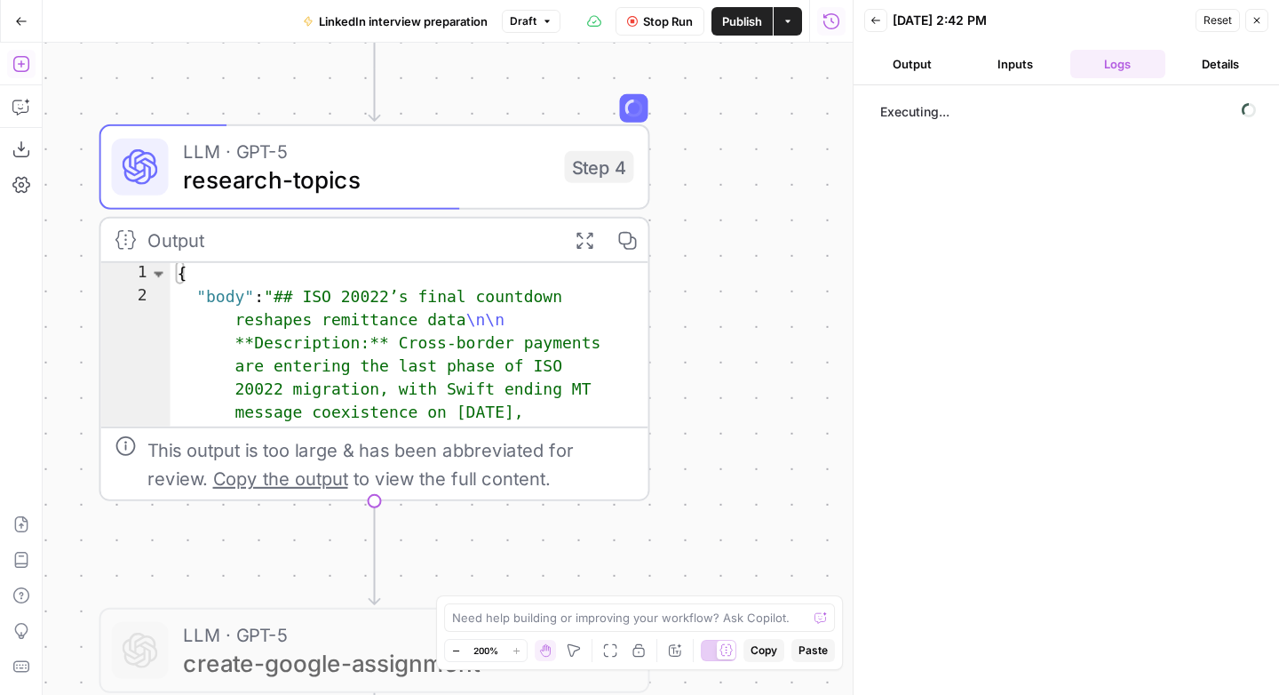
drag, startPoint x: 719, startPoint y: 377, endPoint x: 778, endPoint y: 373, distance: 59.6
click at [778, 373] on div "Workflow Input Settings Inputs LLM · GPT-5 create-research-assignment Step 2 LL…" at bounding box center [448, 369] width 810 height 652
click at [739, 22] on span "Publish" at bounding box center [742, 21] width 40 height 18
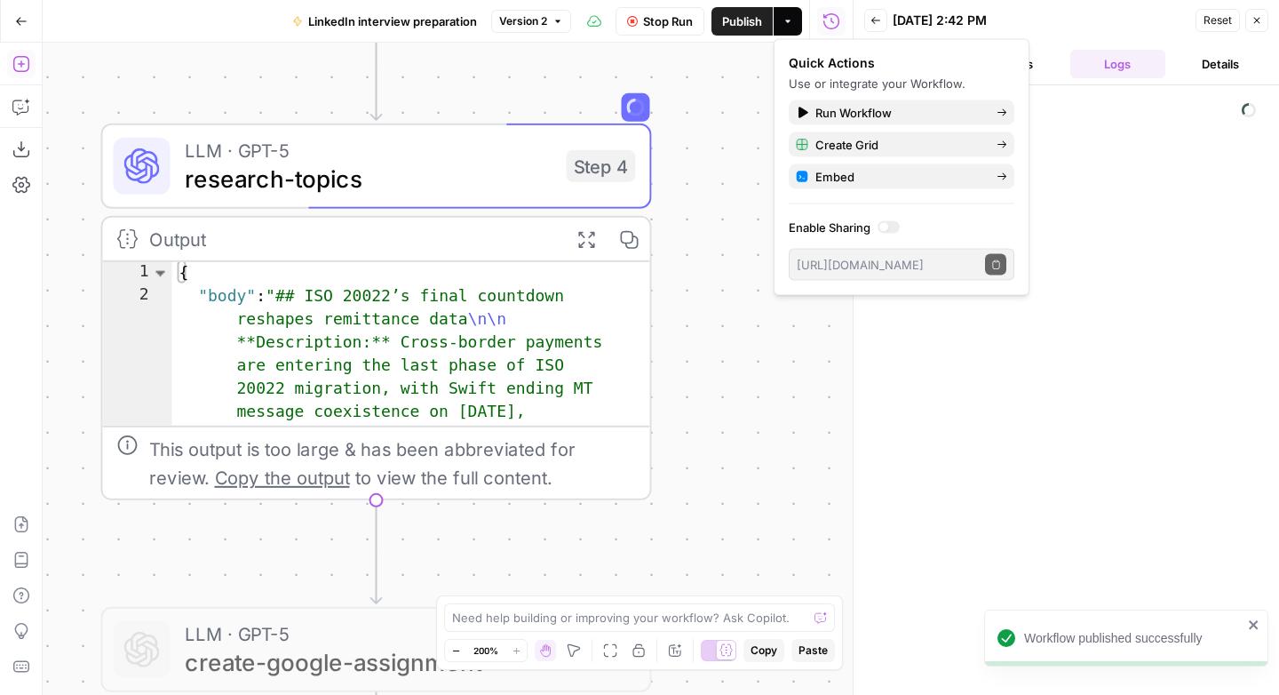
click at [745, 195] on div "Workflow Input Settings Inputs LLM · GPT-5 create-research-assignment Step 2 LL…" at bounding box center [448, 369] width 810 height 652
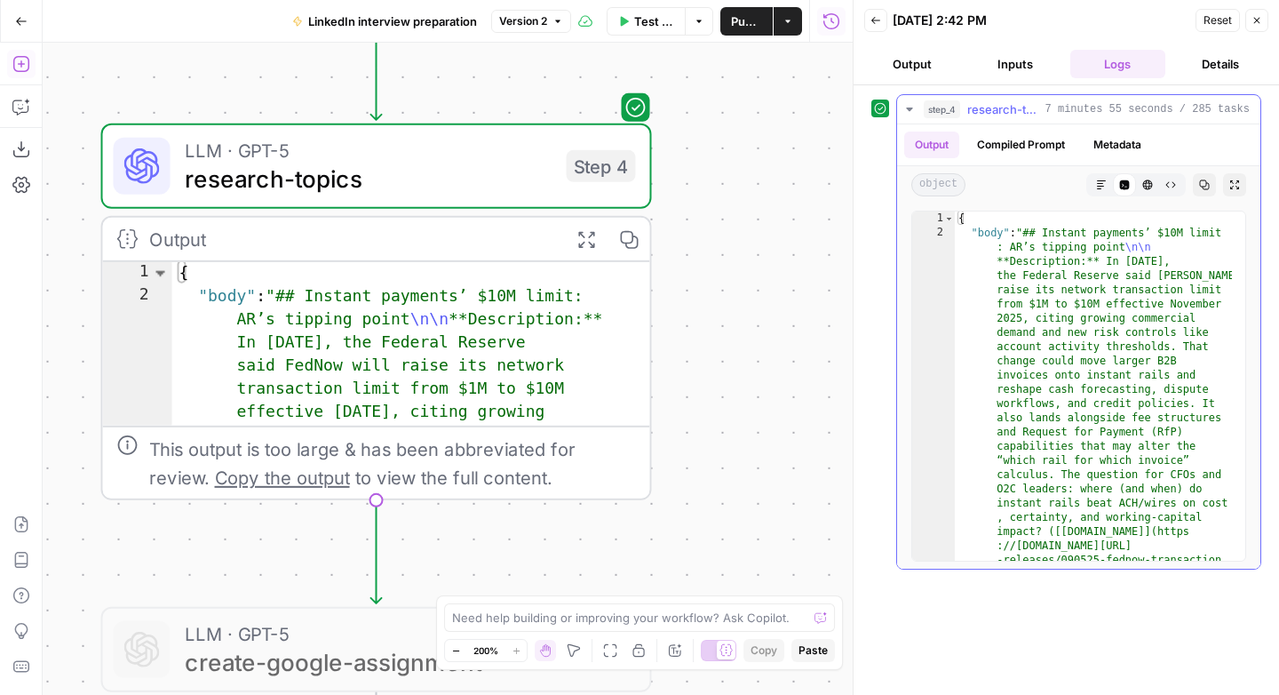
click at [1108, 183] on button "Markdown" at bounding box center [1101, 184] width 23 height 23
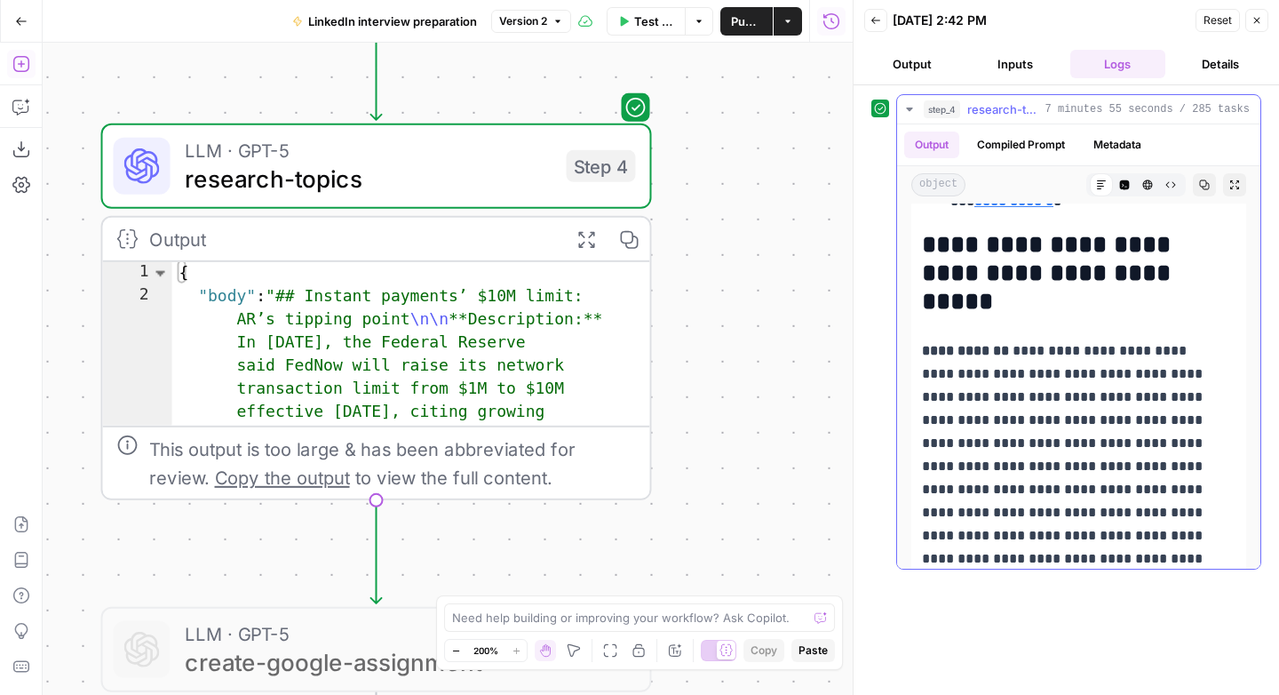
scroll to position [4006, 0]
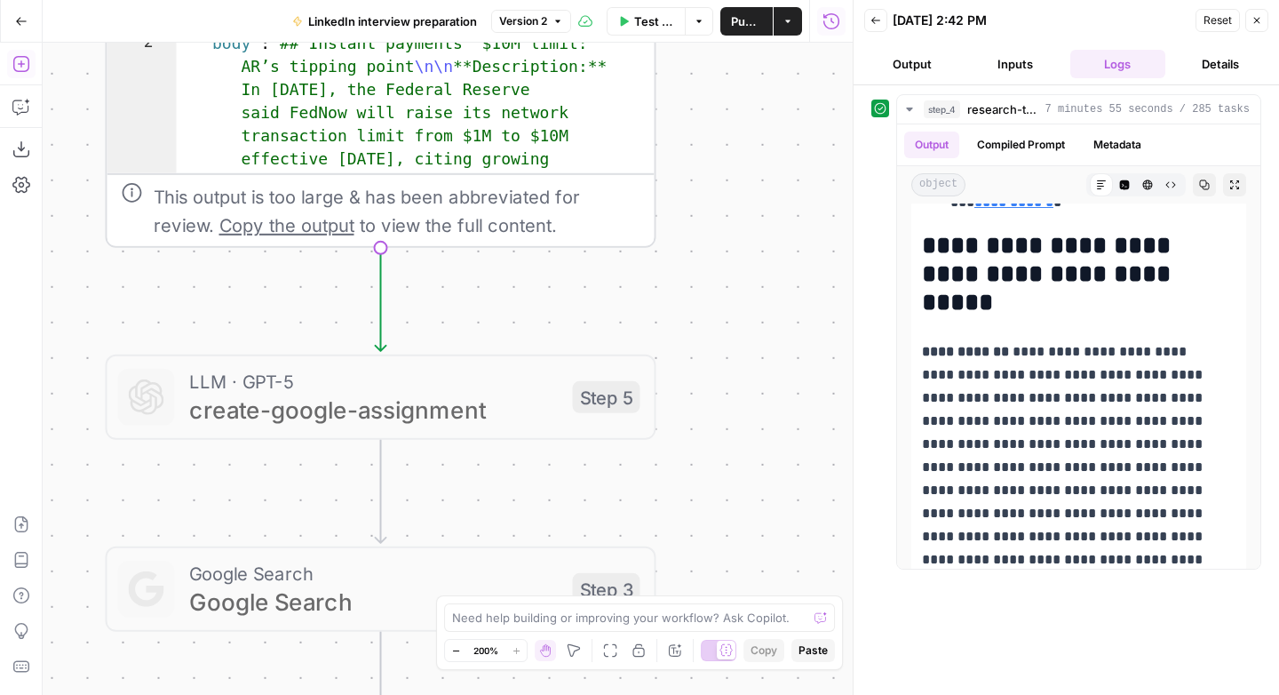
drag, startPoint x: 698, startPoint y: 423, endPoint x: 699, endPoint y: 166, distance: 256.7
click at [699, 166] on div "Workflow Input Settings Inputs LLM · GPT-5 create-research-assignment Step 2 LL…" at bounding box center [448, 369] width 810 height 652
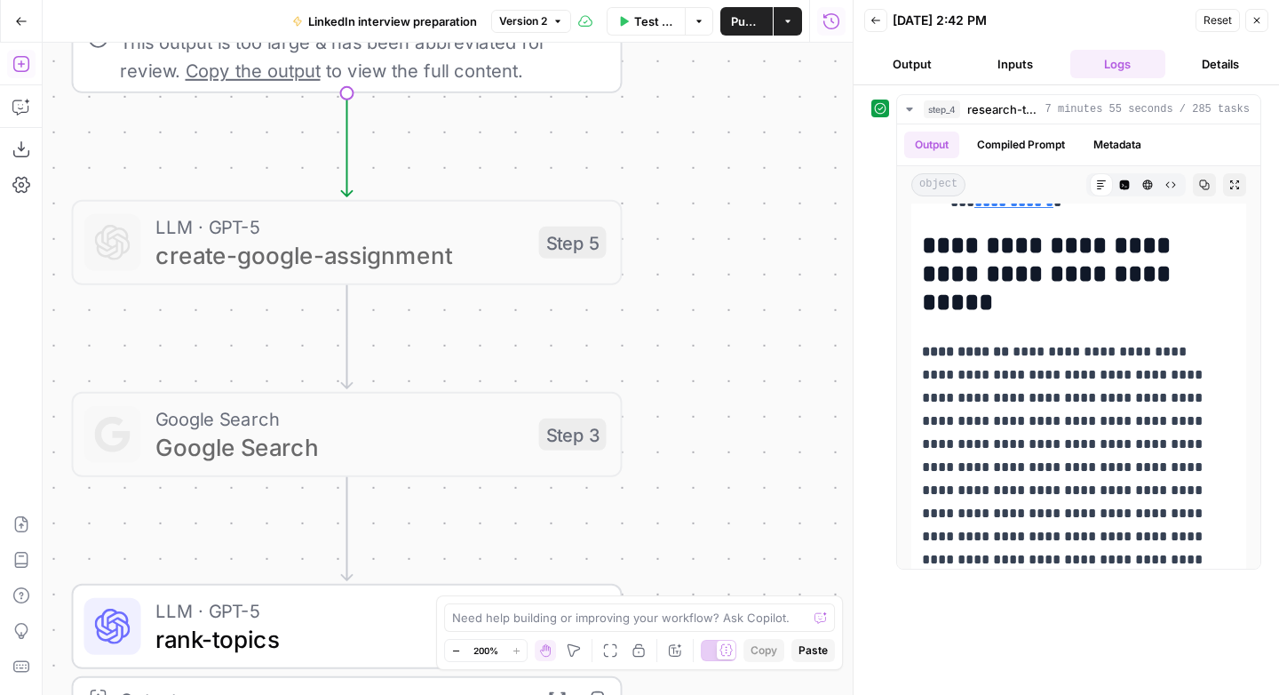
drag, startPoint x: 746, startPoint y: 393, endPoint x: 696, endPoint y: 168, distance: 231.0
click at [697, 168] on div "Workflow Input Settings Inputs LLM · GPT-5 create-research-assignment Step 2 LL…" at bounding box center [448, 369] width 810 height 652
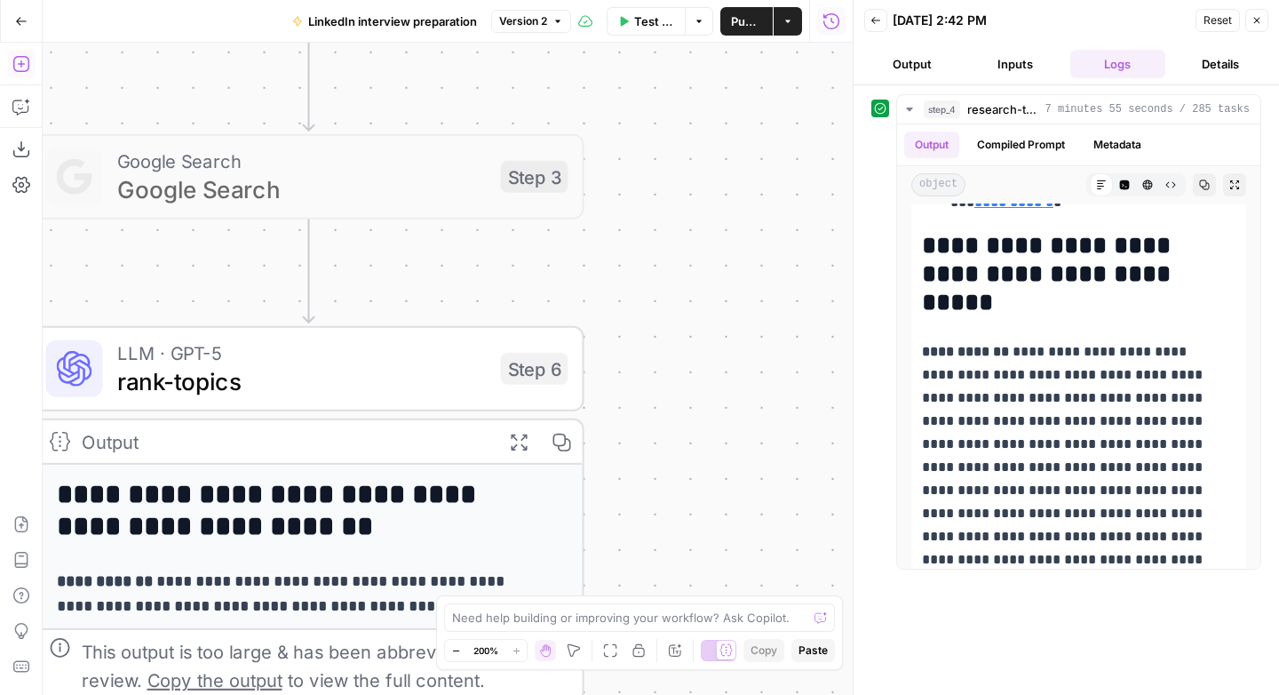
drag, startPoint x: 711, startPoint y: 357, endPoint x: 618, endPoint y: 173, distance: 206.2
click at [687, 112] on div "Workflow Input Settings Inputs LLM · GPT-5 create-research-assignment Step 2 LL…" at bounding box center [448, 369] width 810 height 652
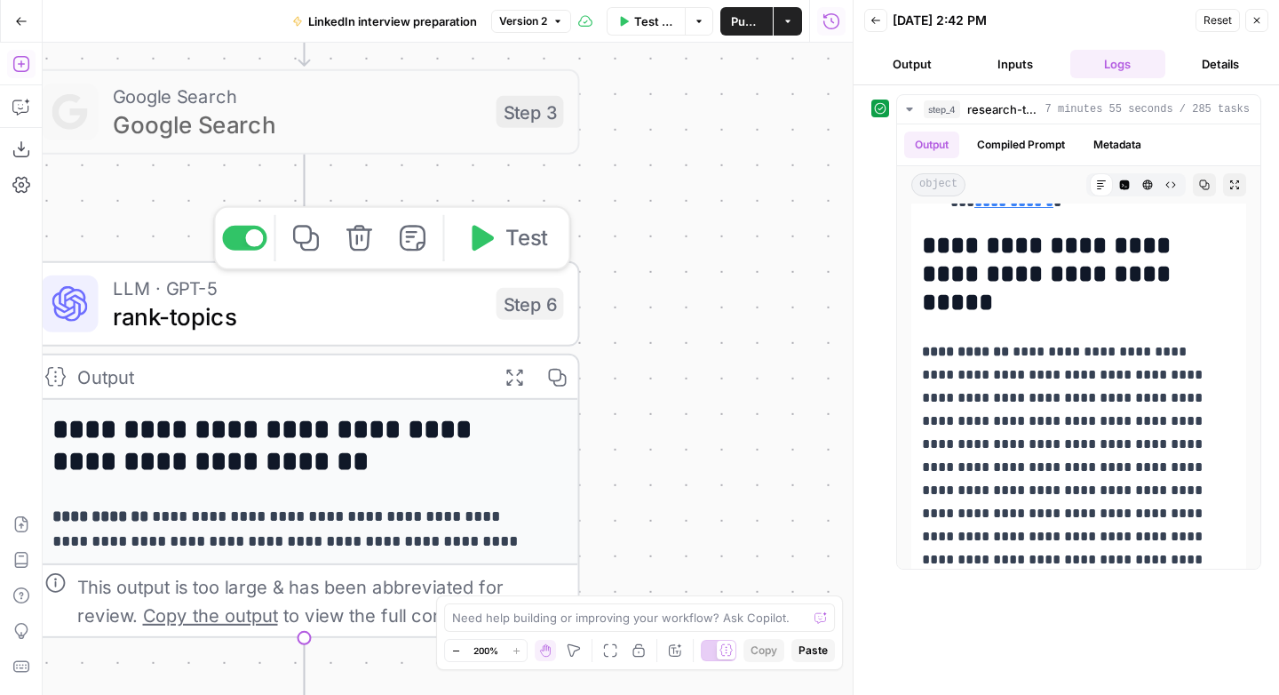
click at [481, 241] on icon "button" at bounding box center [483, 238] width 21 height 26
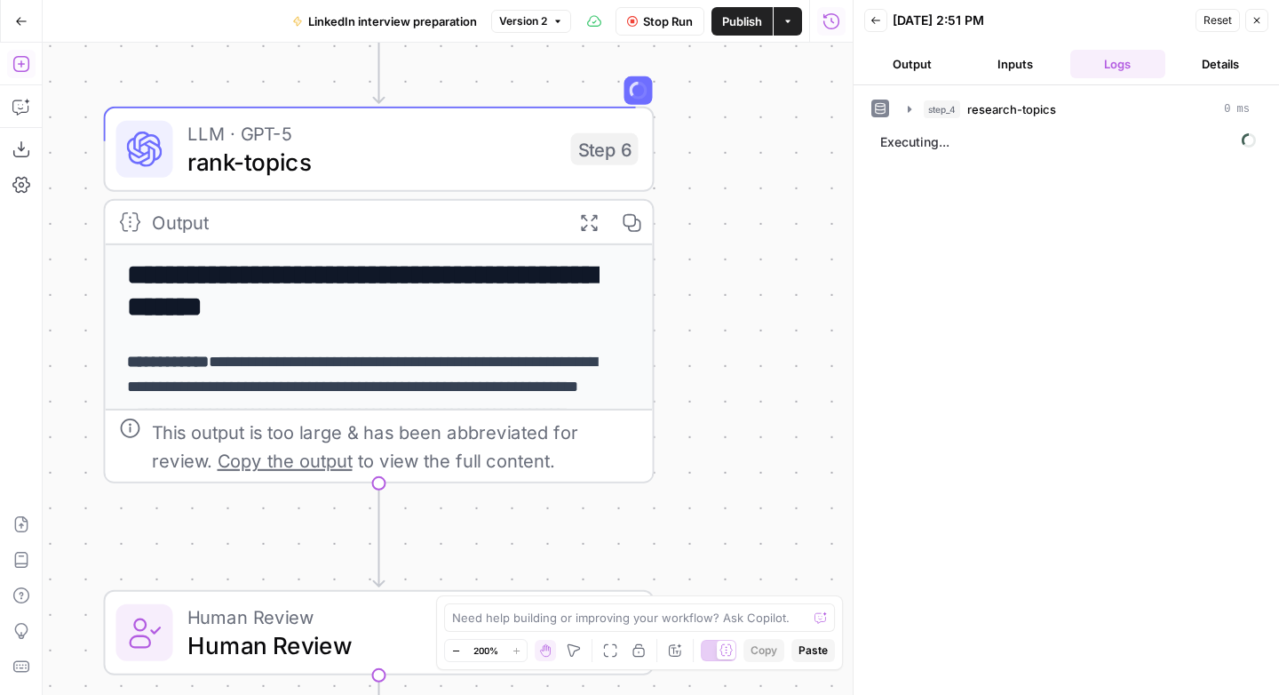
drag, startPoint x: 646, startPoint y: 361, endPoint x: 723, endPoint y: 205, distance: 174.4
click at [723, 205] on div "Workflow Input Settings Inputs LLM · GPT-5 create-research-assignment Step 2 LL…" at bounding box center [448, 369] width 810 height 652
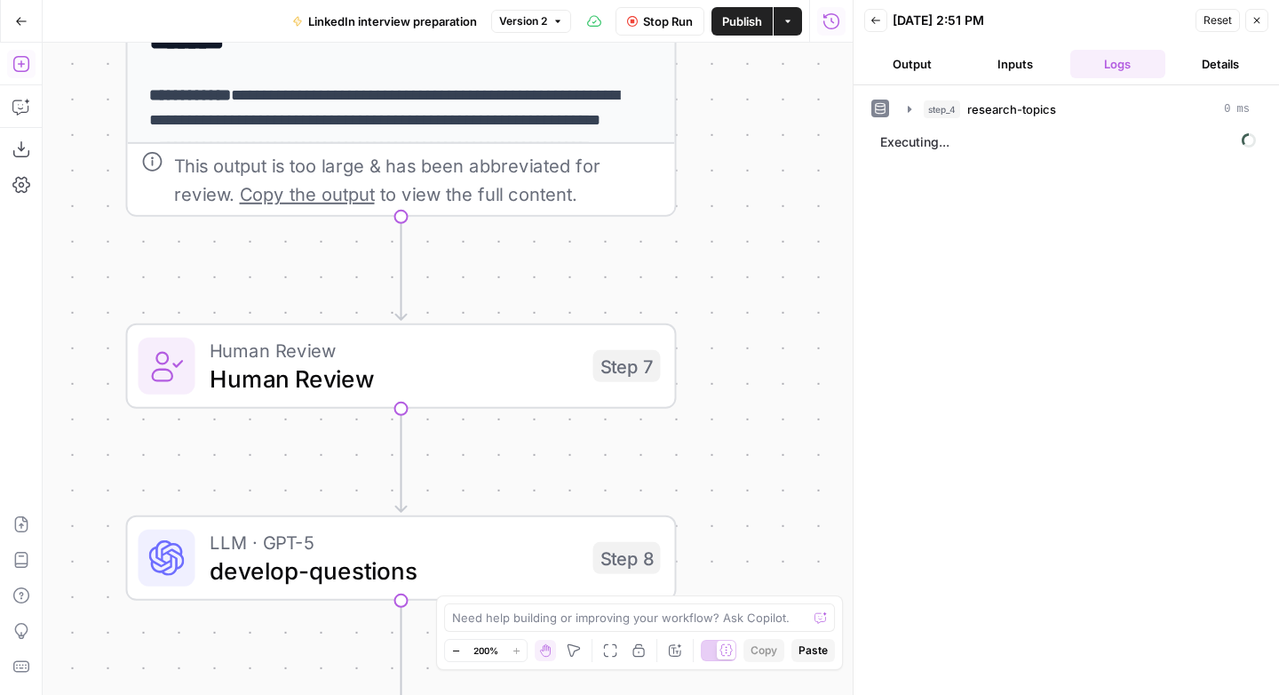
drag, startPoint x: 729, startPoint y: 395, endPoint x: 750, endPoint y: 48, distance: 347.9
click at [750, 47] on div "Workflow Input Settings Inputs LLM · GPT-5 create-research-assignment Step 2 LL…" at bounding box center [448, 369] width 810 height 652
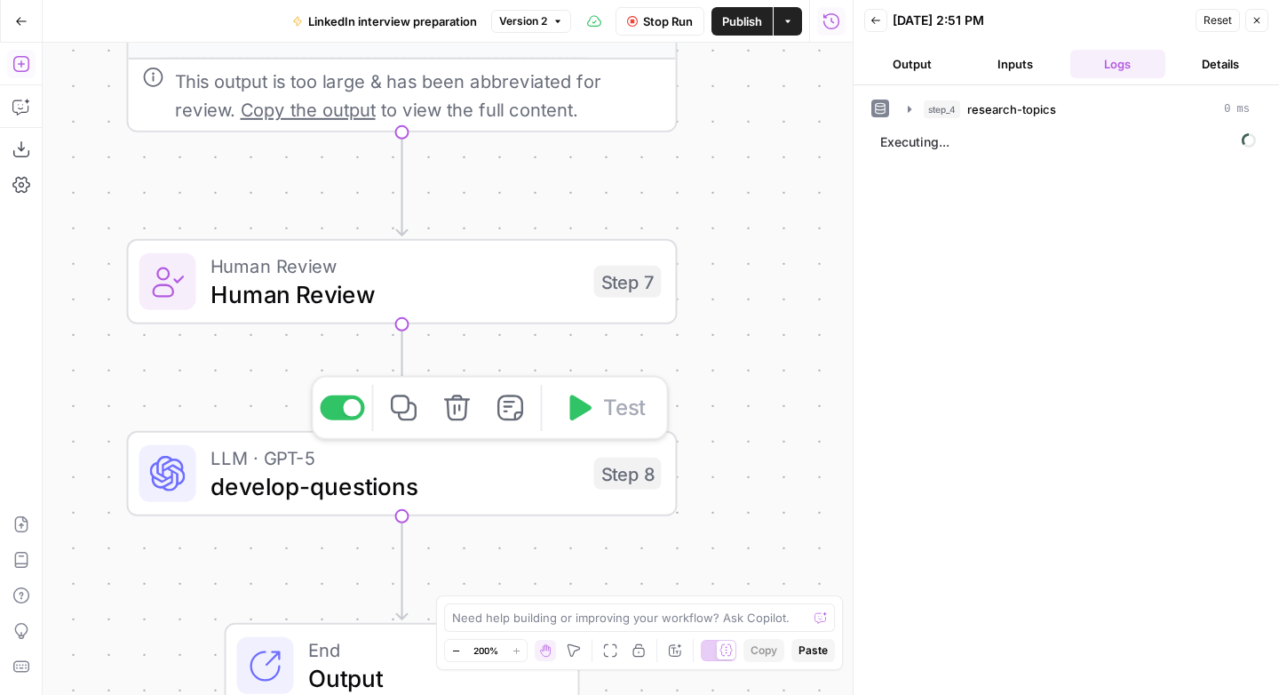
click at [344, 487] on span "develop-questions" at bounding box center [394, 486] width 369 height 36
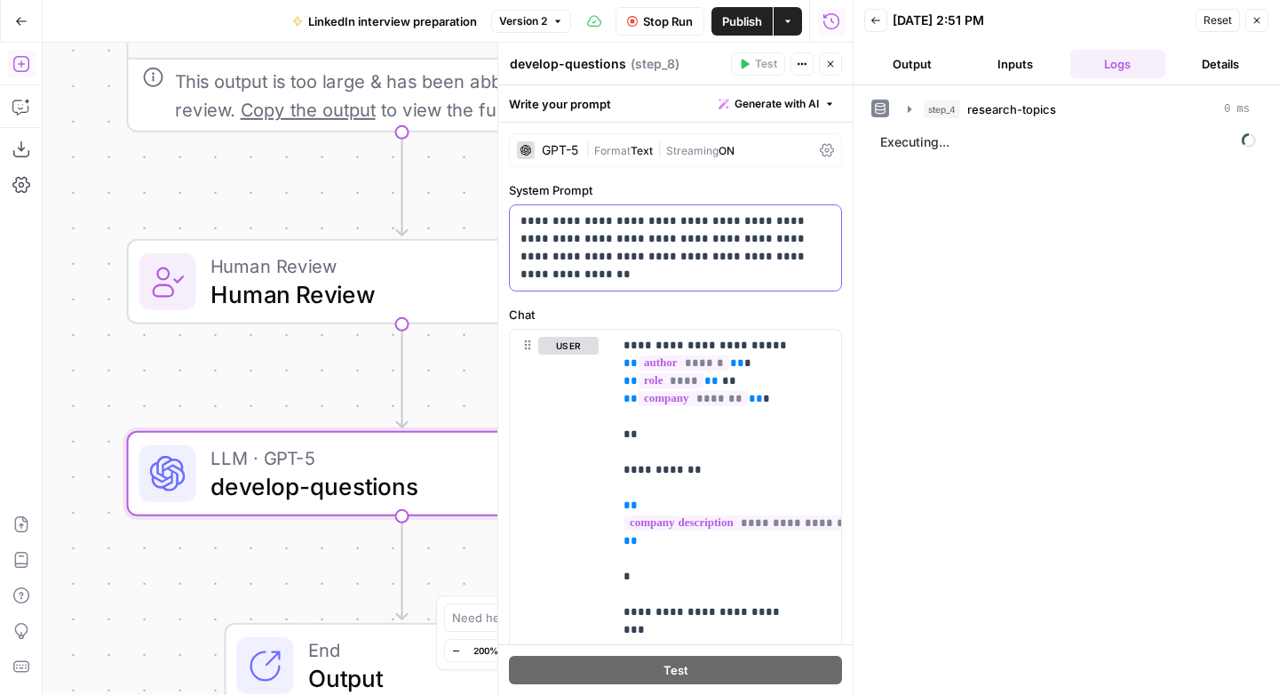
click at [551, 260] on p "**********" at bounding box center [668, 247] width 297 height 71
click at [326, 267] on span "Human Review" at bounding box center [394, 265] width 369 height 28
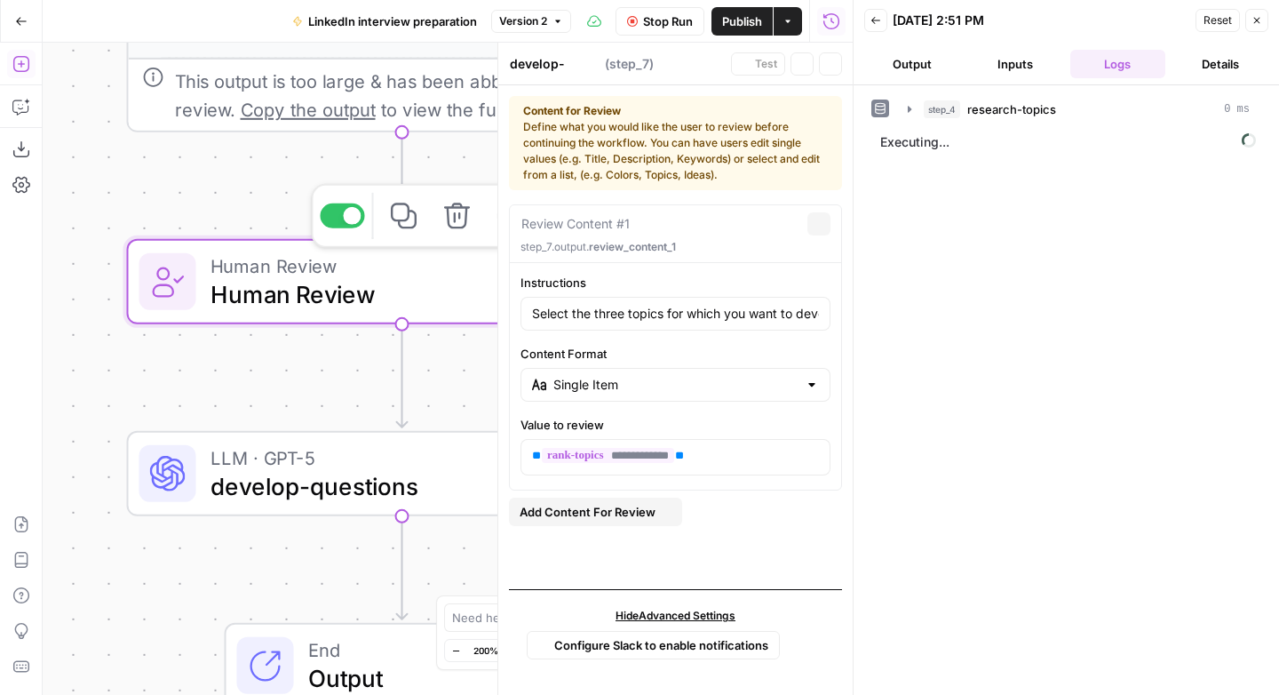
type textarea "Human Review"
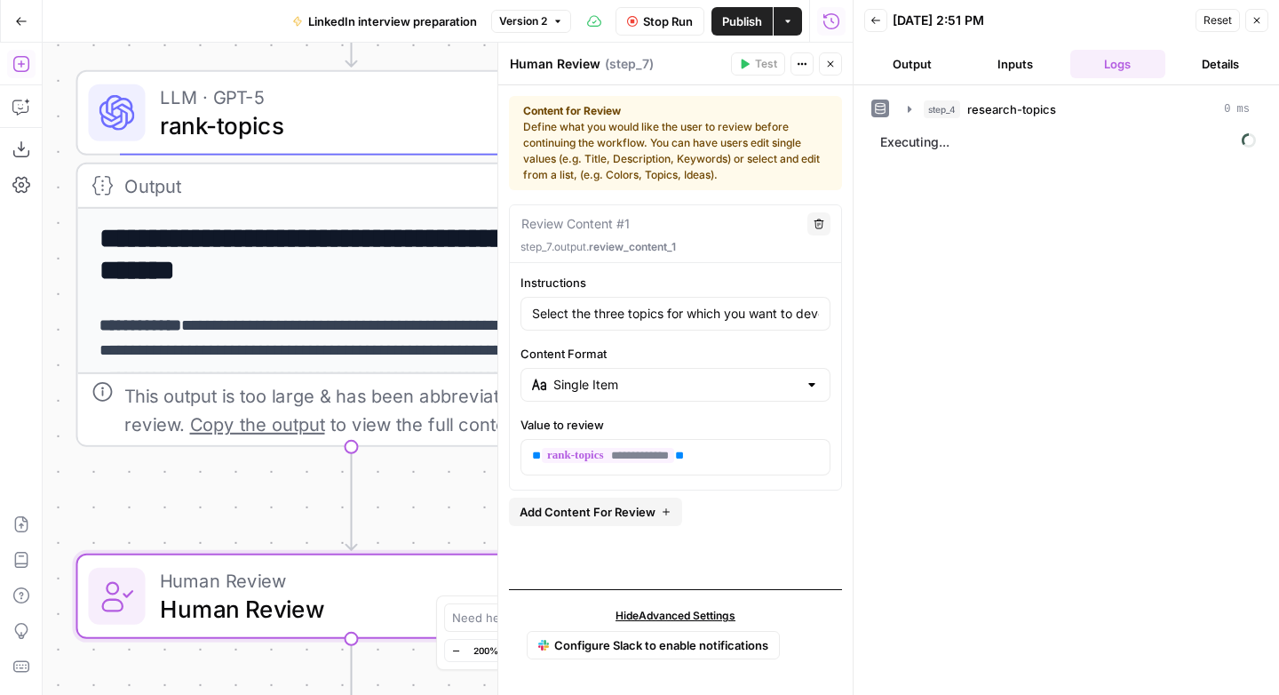
drag, startPoint x: 265, startPoint y: 233, endPoint x: 226, endPoint y: 441, distance: 212.3
click at [214, 465] on div "Workflow Input Settings Inputs LLM · GPT-5 create-research-assignment Step 2 LL…" at bounding box center [448, 369] width 810 height 652
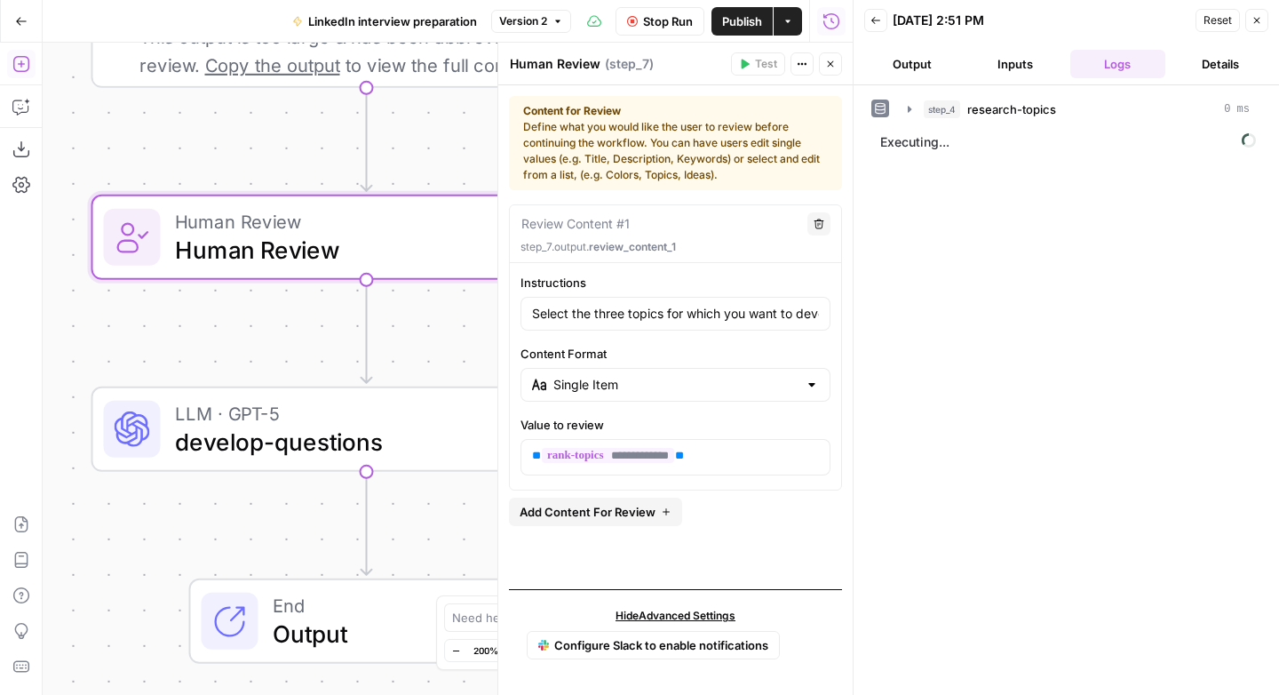
drag, startPoint x: 199, startPoint y: 424, endPoint x: 201, endPoint y: 143, distance: 280.7
click at [201, 143] on div "Workflow Input Settings Inputs LLM · GPT-5 create-research-assignment Step 2 LL…" at bounding box center [448, 369] width 810 height 652
click at [320, 444] on span "develop-questions" at bounding box center [359, 442] width 369 height 36
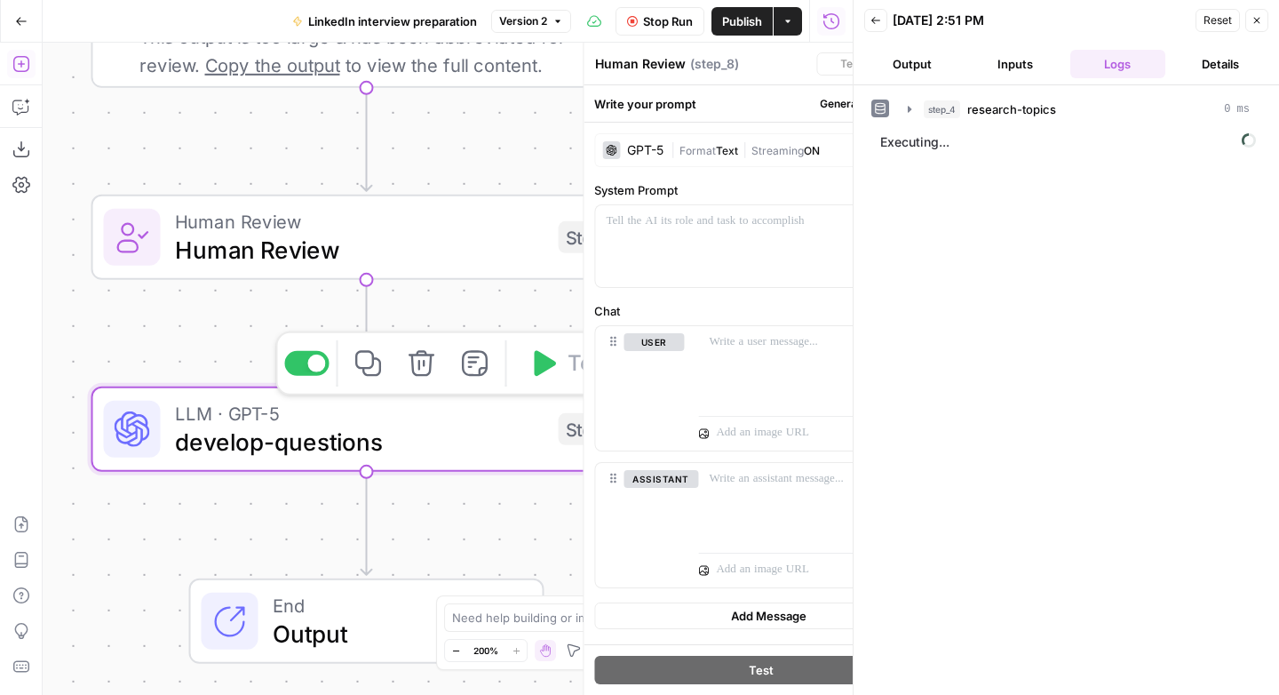
type textarea "develop-questions"
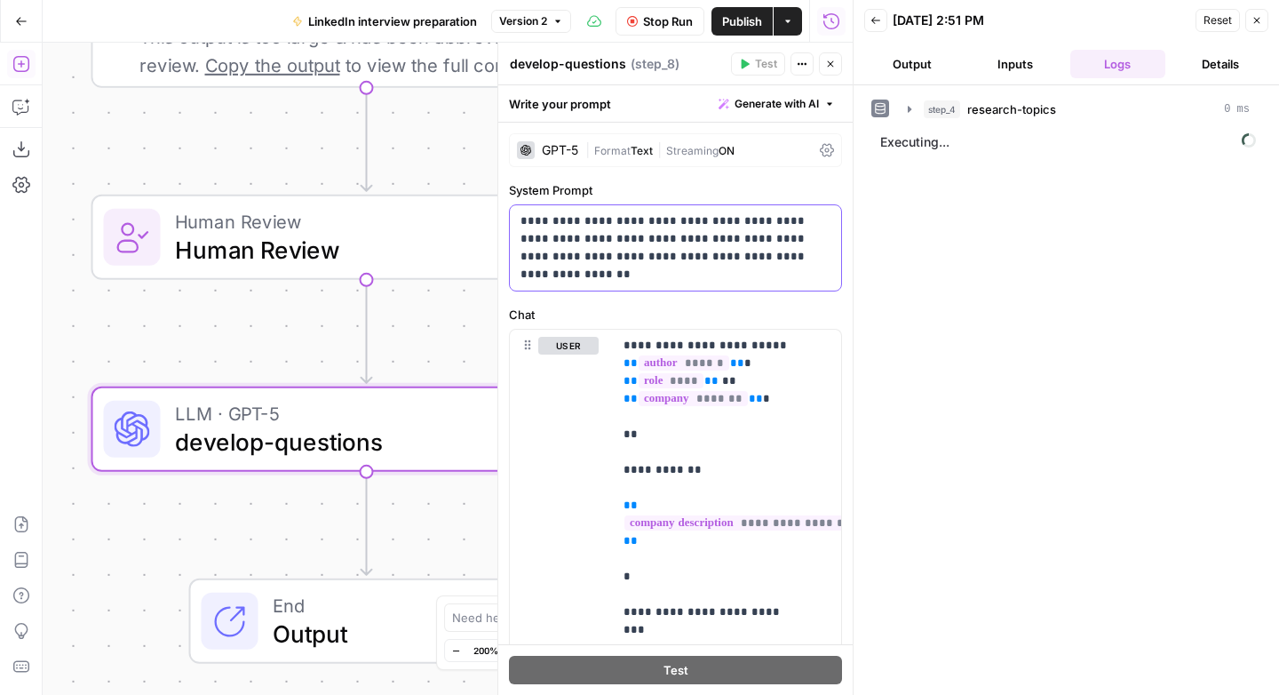
click at [679, 279] on p "**********" at bounding box center [668, 247] width 297 height 71
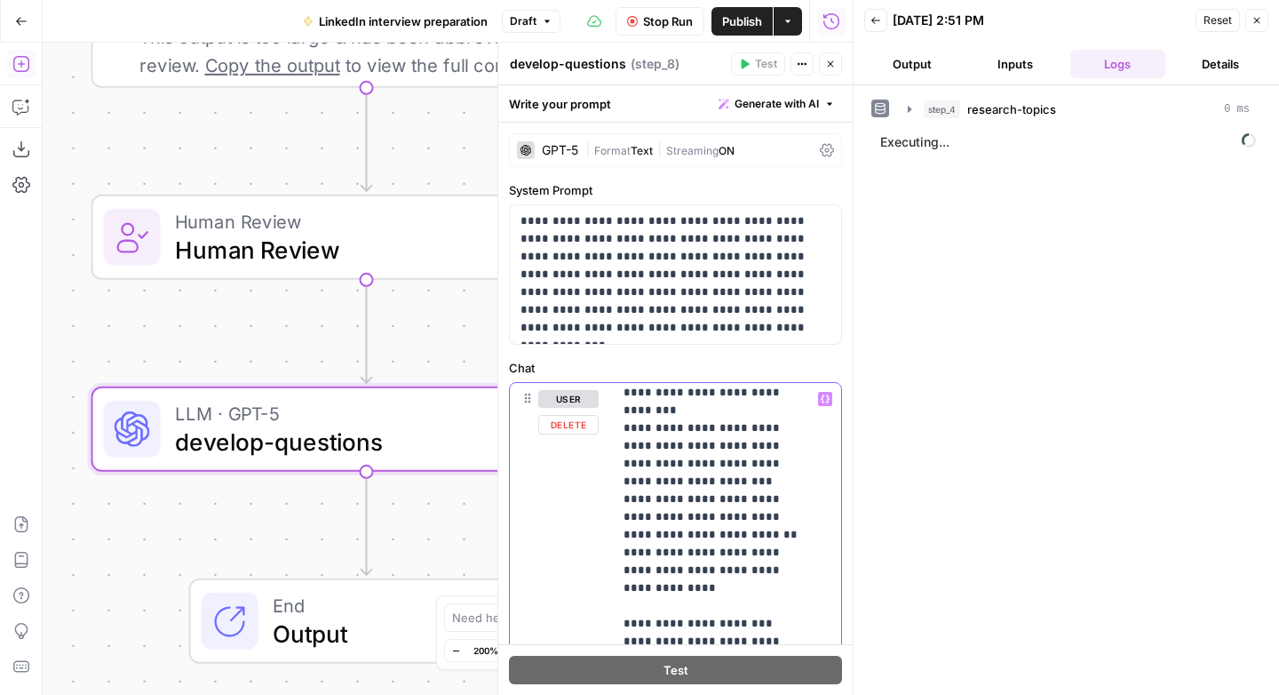
scroll to position [461, 0]
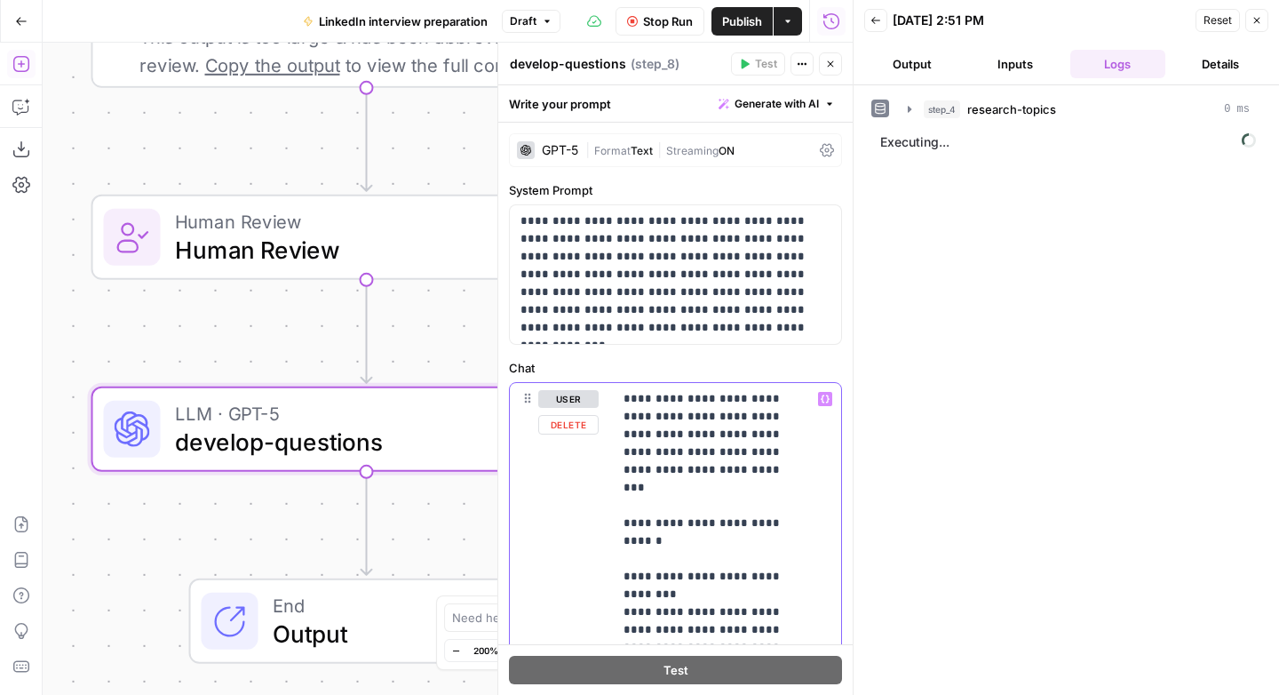
drag, startPoint x: 608, startPoint y: 395, endPoint x: 655, endPoint y: 409, distance: 49.2
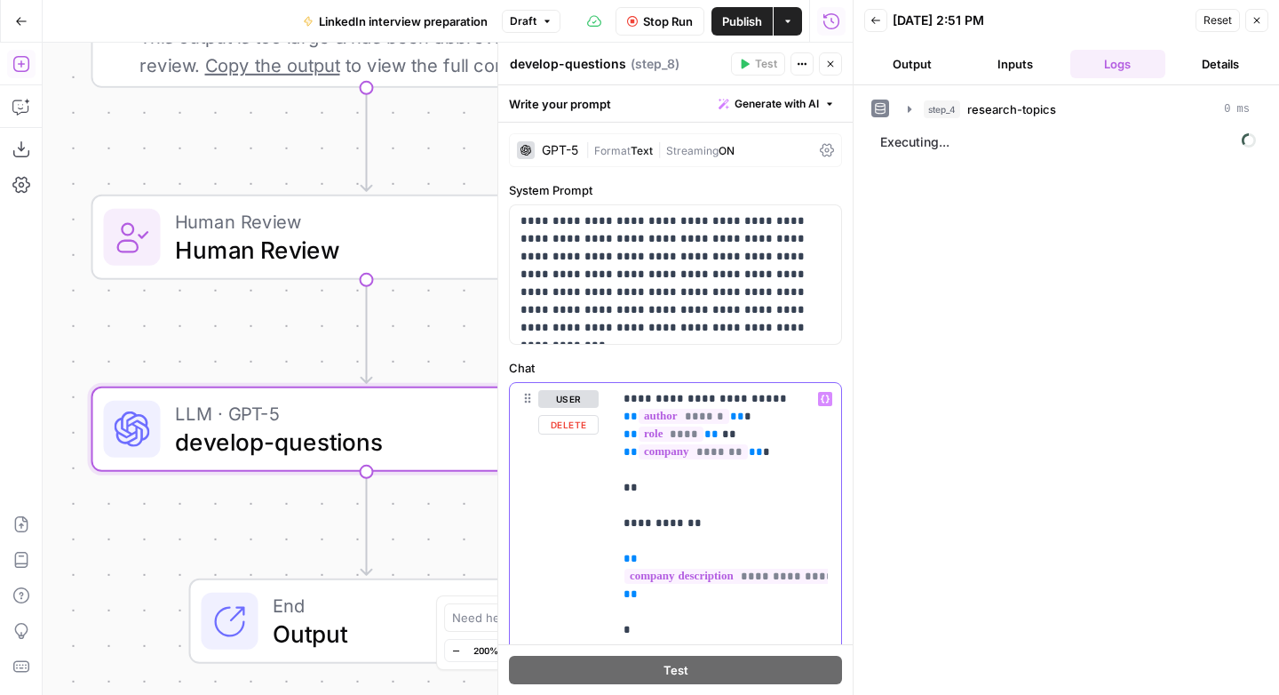
scroll to position [398, 0]
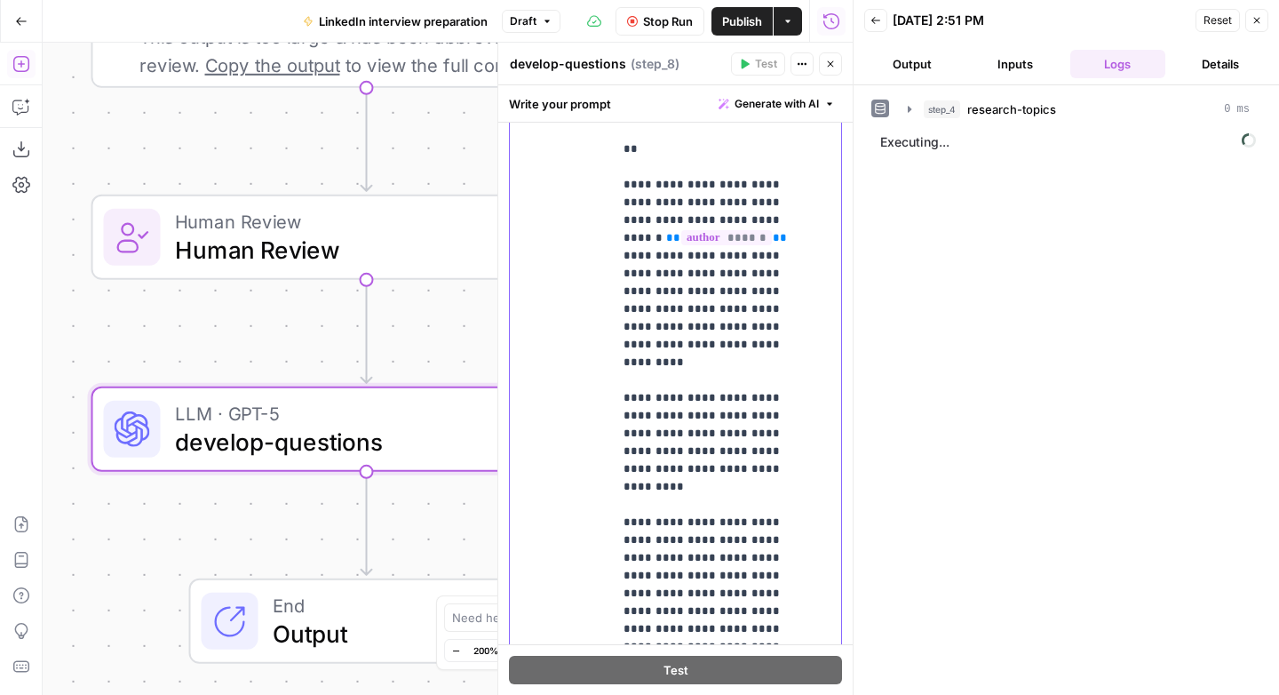
click at [686, 402] on p "**********" at bounding box center [713, 96] width 180 height 1190
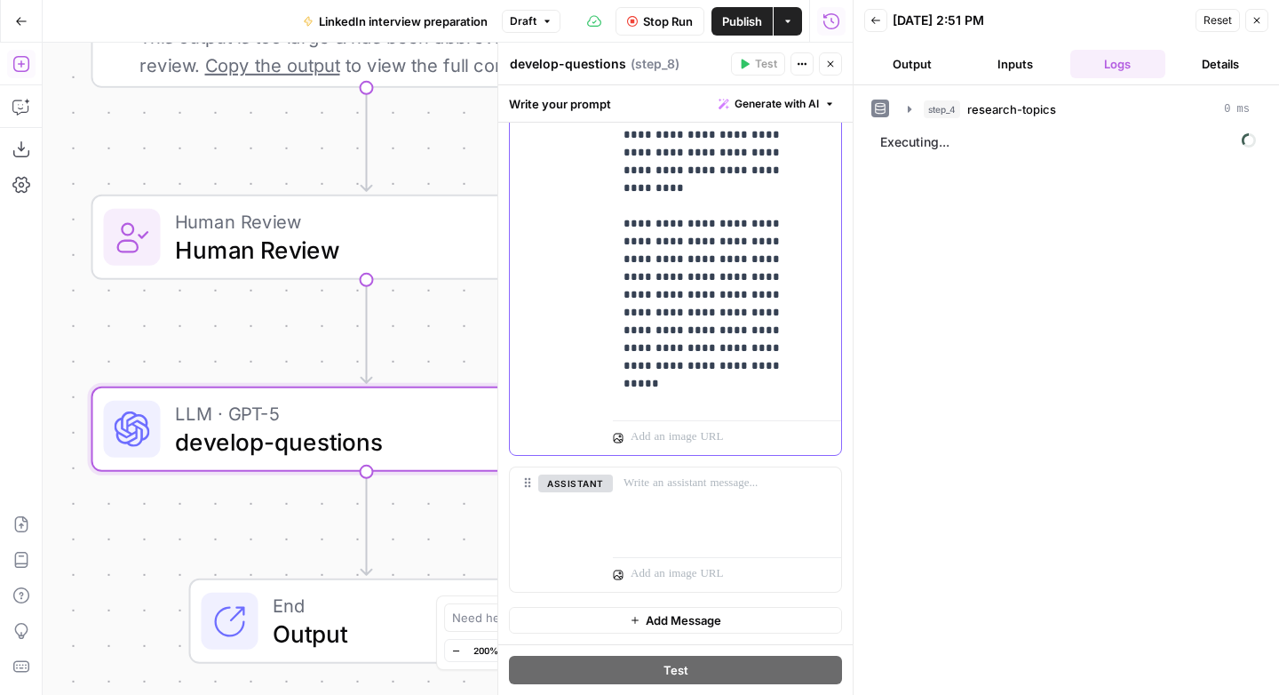
drag, startPoint x: 631, startPoint y: 444, endPoint x: 778, endPoint y: 392, distance: 156.5
click at [778, 392] on div "**********" at bounding box center [720, 51] width 215 height 724
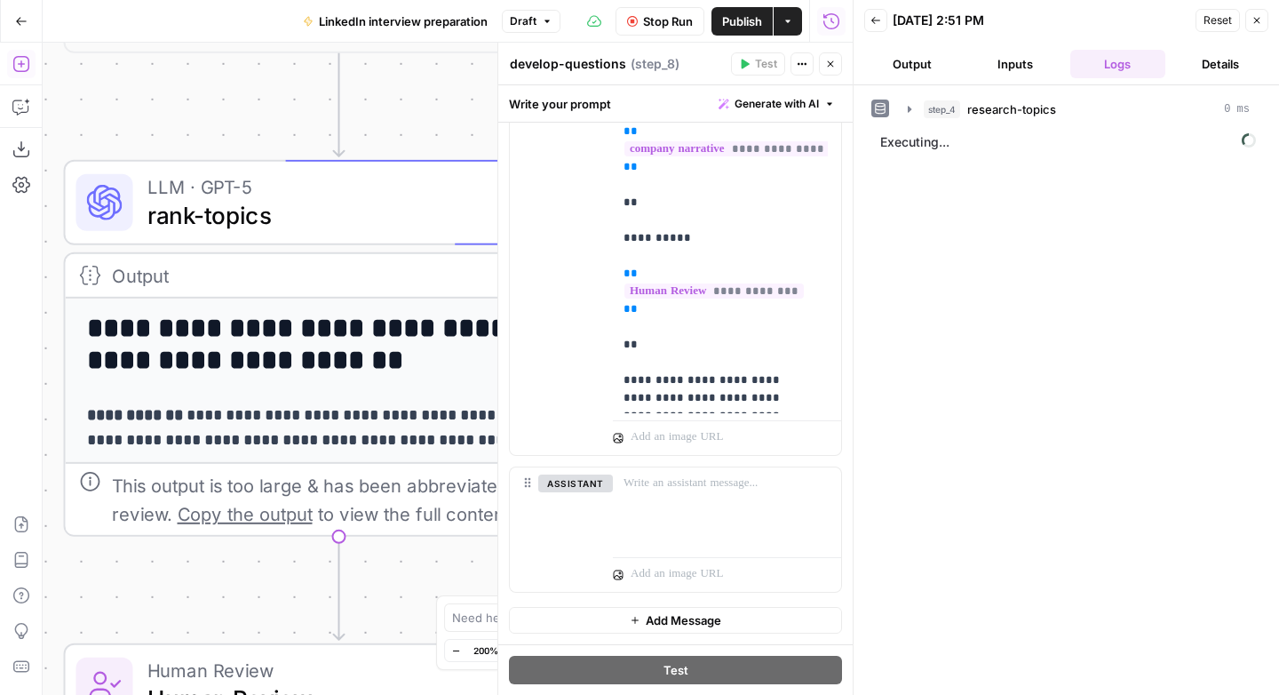
drag, startPoint x: 179, startPoint y: 139, endPoint x: 144, endPoint y: 618, distance: 480.9
click at [144, 618] on div "Workflow Input Settings Inputs LLM · GPT-5 create-research-assignment Step 2 LL…" at bounding box center [448, 369] width 810 height 652
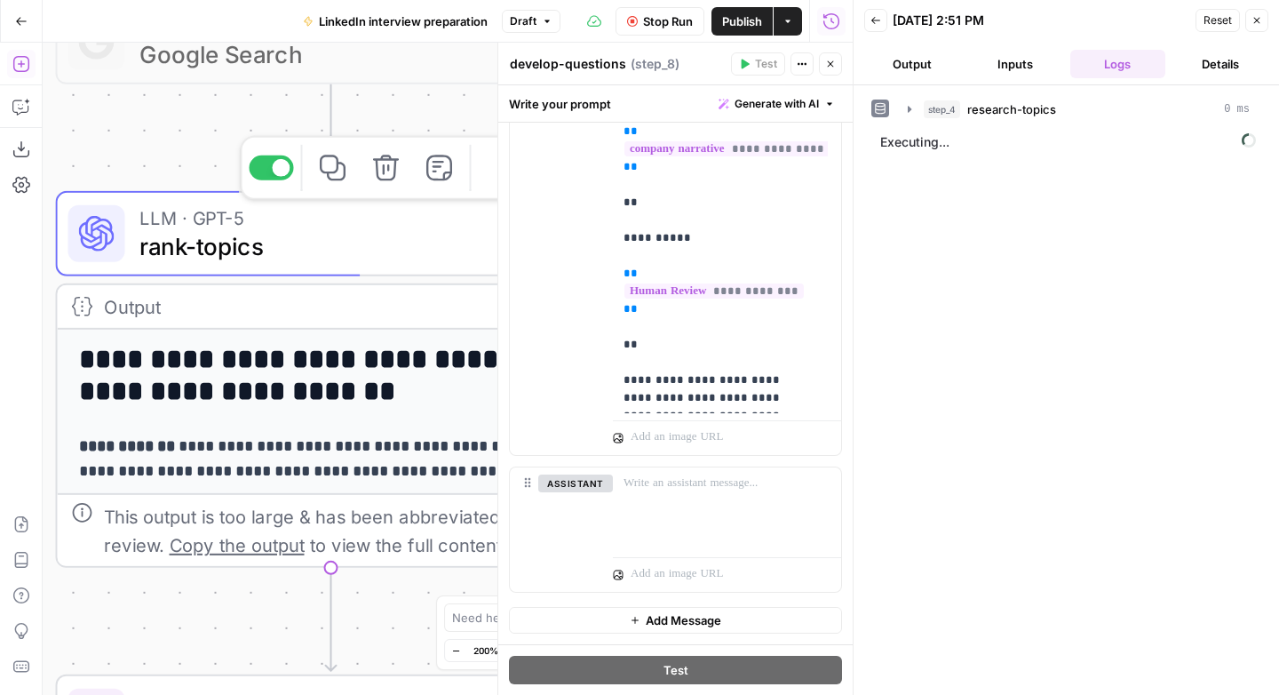
click at [282, 226] on span "LLM · GPT-5" at bounding box center [323, 217] width 369 height 28
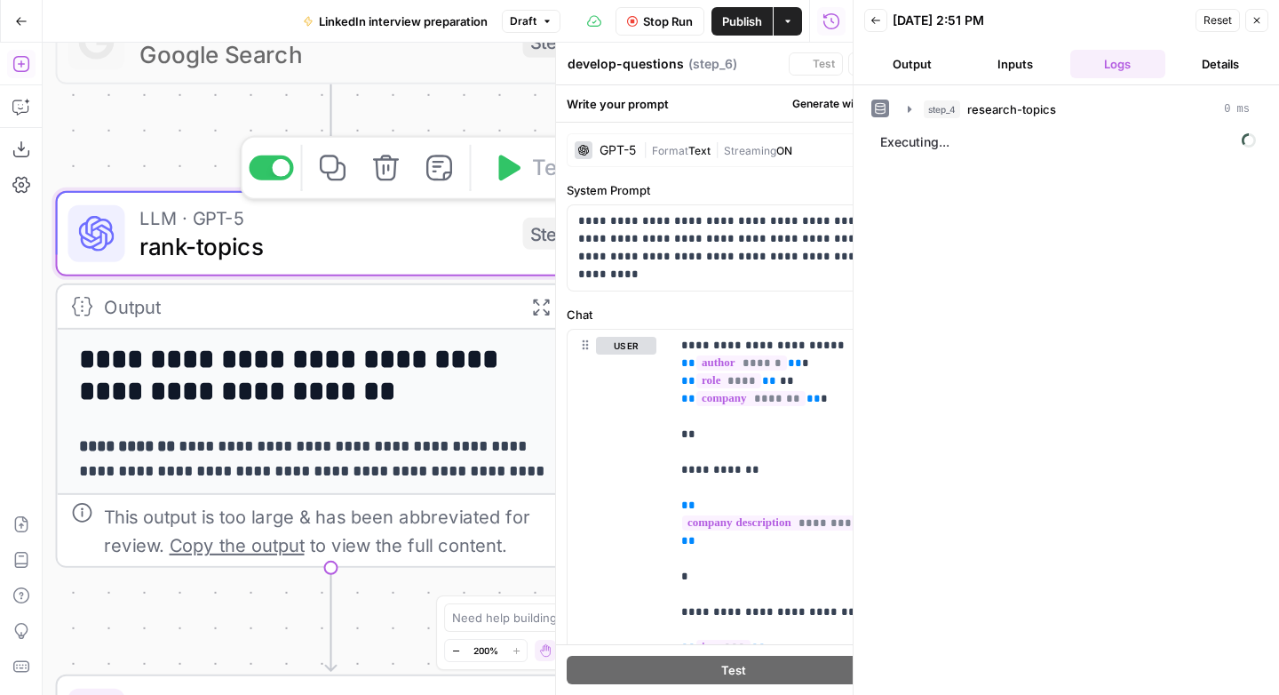
type textarea "rank-topics"
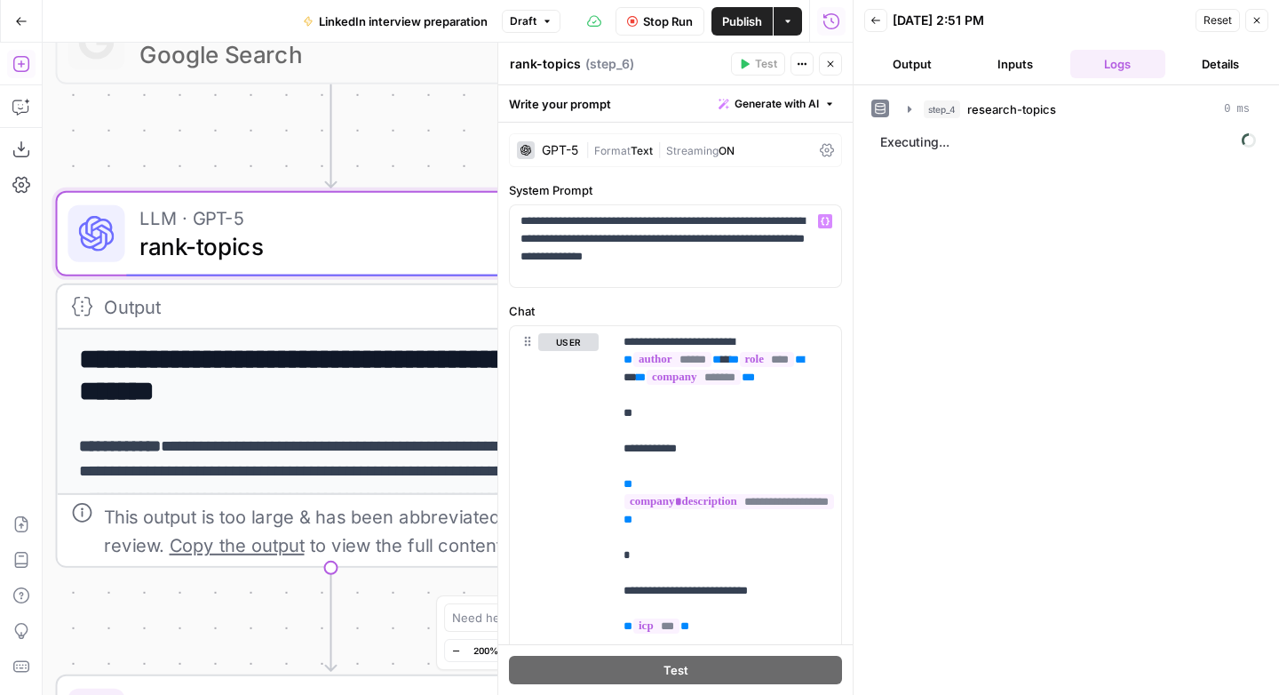
click at [707, 153] on span "Streaming" at bounding box center [692, 150] width 52 height 13
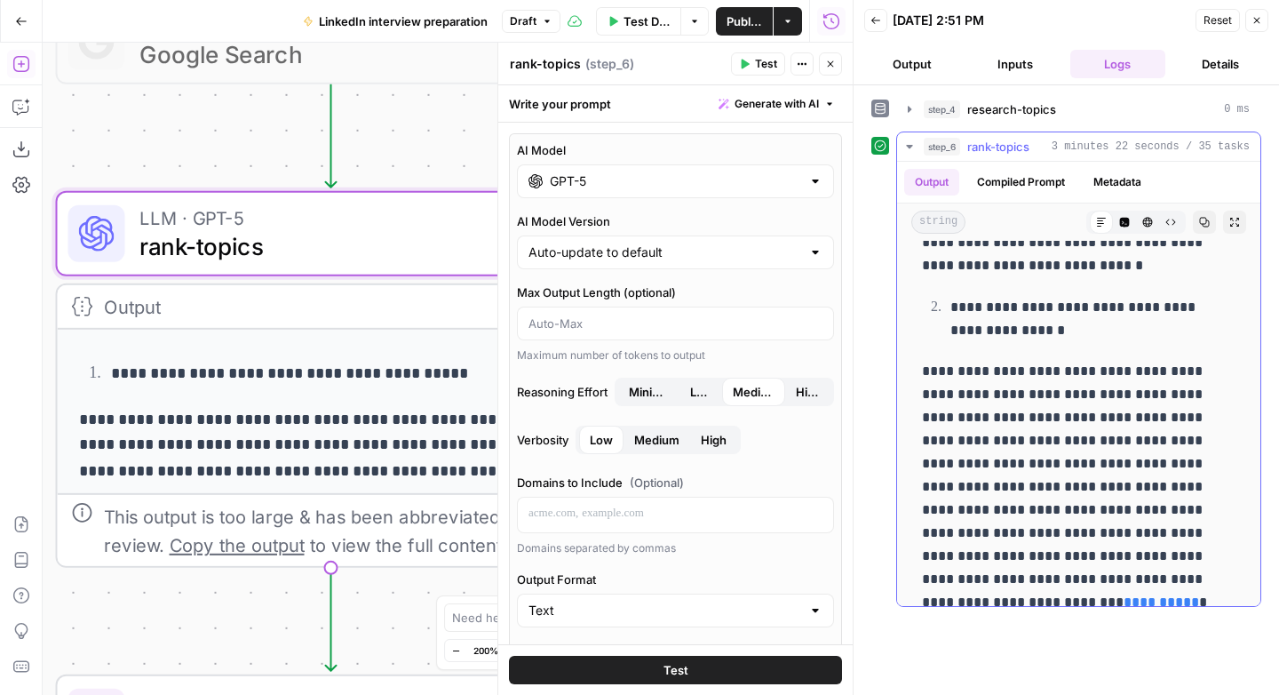
scroll to position [1299, 0]
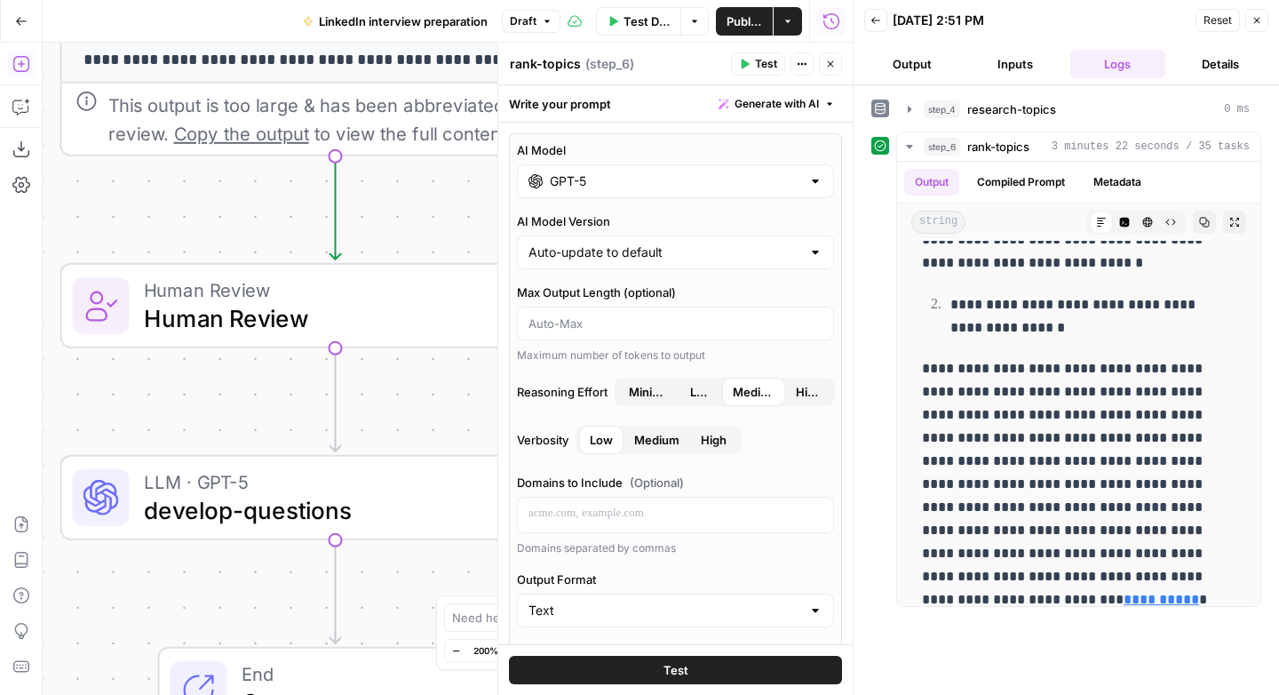
drag, startPoint x: 199, startPoint y: 608, endPoint x: 199, endPoint y: 189, distance: 419.2
click at [199, 189] on div "Workflow Input Settings Inputs LLM · GPT-5 create-research-assignment Step 2 LL…" at bounding box center [448, 369] width 810 height 652
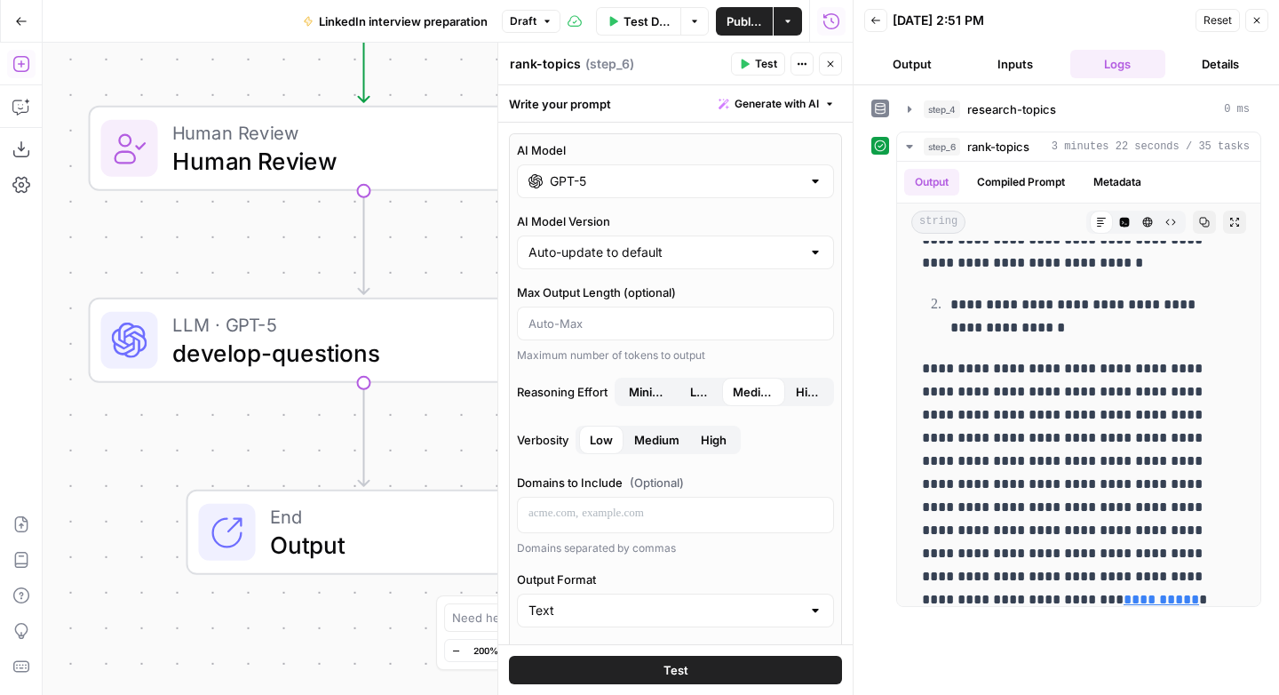
drag, startPoint x: 210, startPoint y: 603, endPoint x: 250, endPoint y: 479, distance: 130.6
click at [250, 479] on div "Workflow Input Settings Inputs LLM · GPT-5 create-research-assignment Step 2 LL…" at bounding box center [448, 369] width 810 height 652
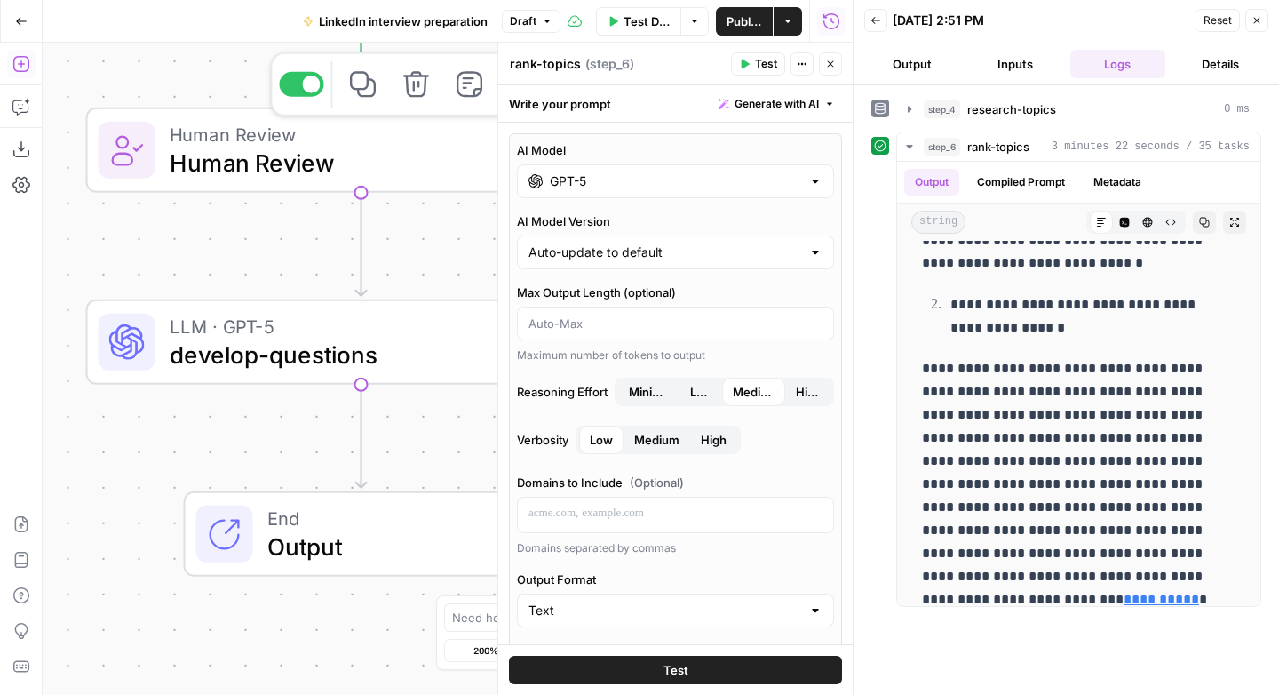
click at [355, 144] on span "Human Review" at bounding box center [354, 134] width 369 height 28
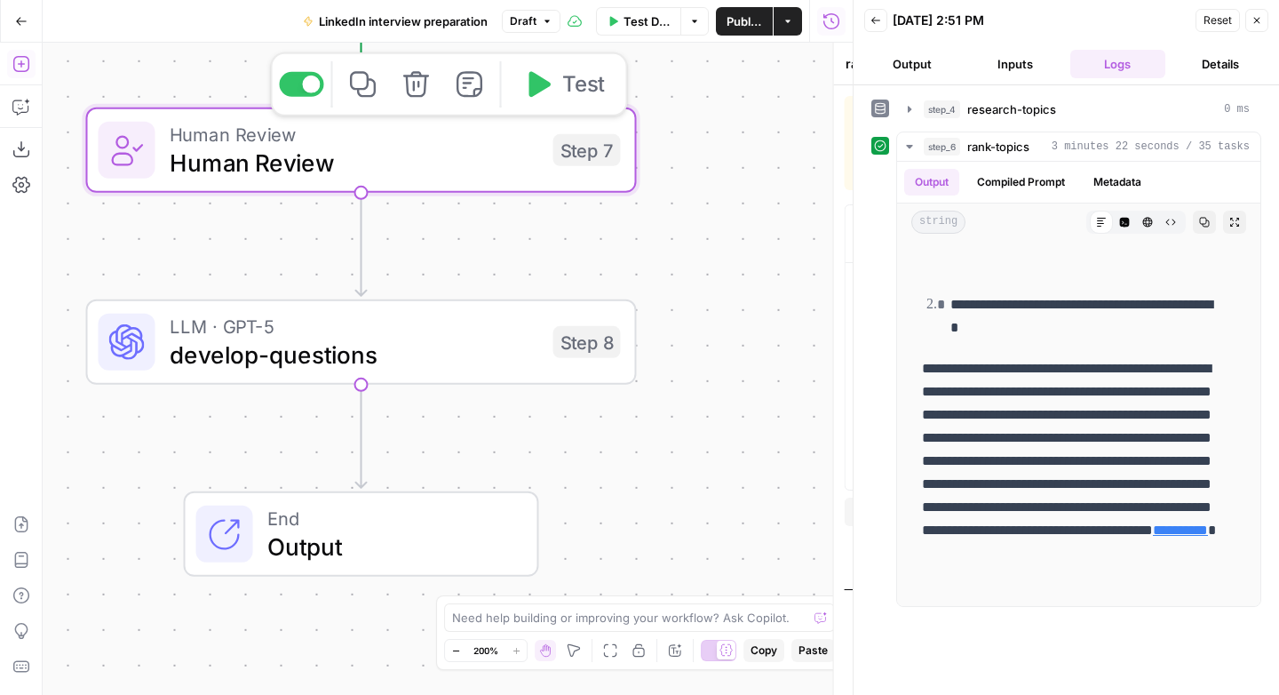
type textarea "Human Review"
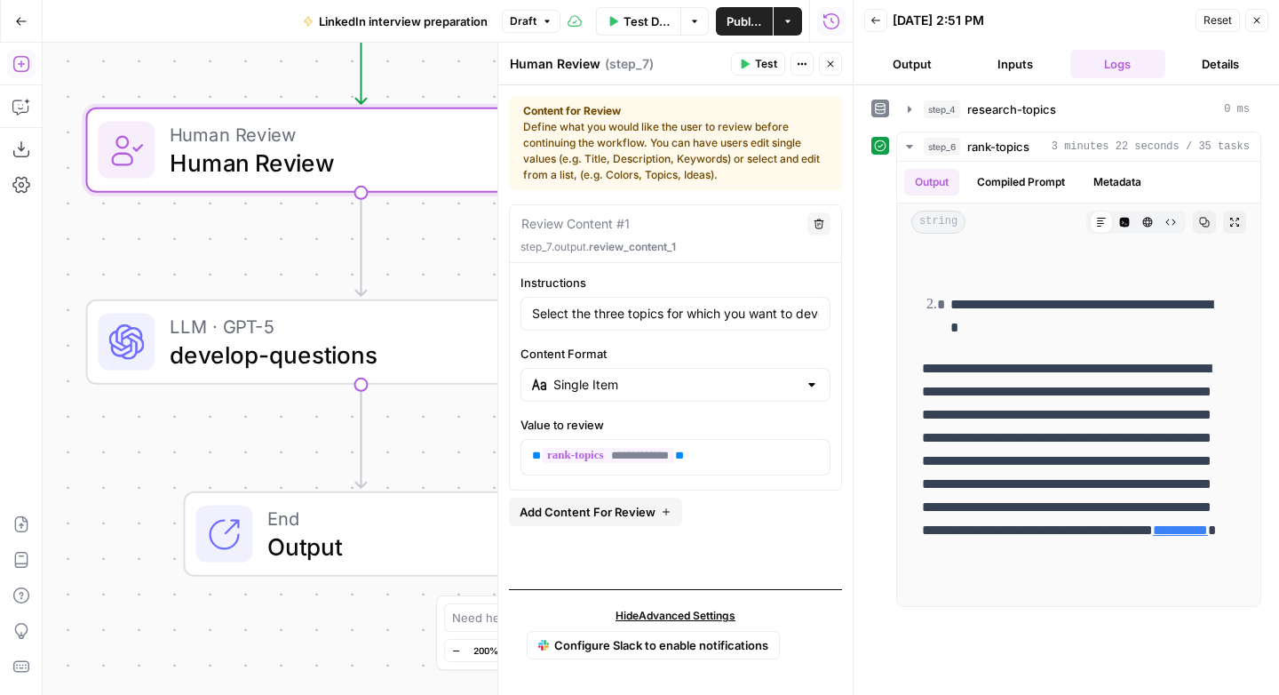
click at [763, 59] on span "Test" at bounding box center [766, 64] width 22 height 16
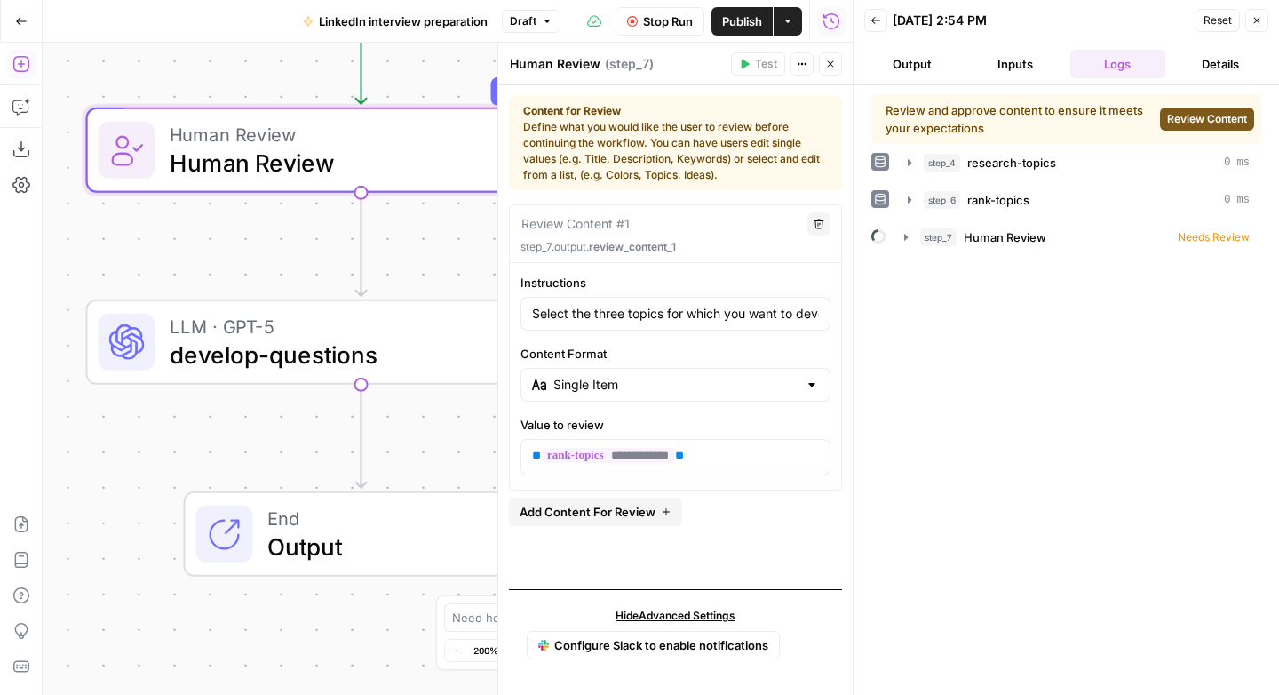
click at [1226, 116] on span "Review Content" at bounding box center [1207, 119] width 80 height 16
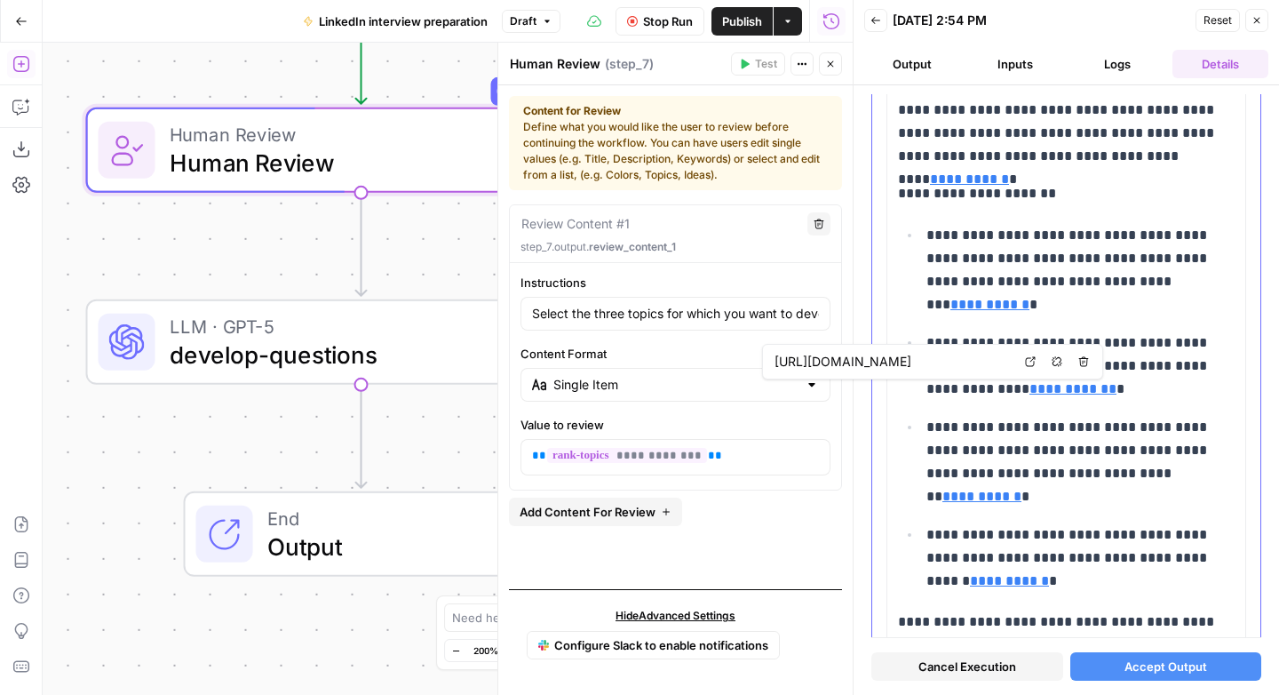
type input "[URL][DOMAIN_NAME]"
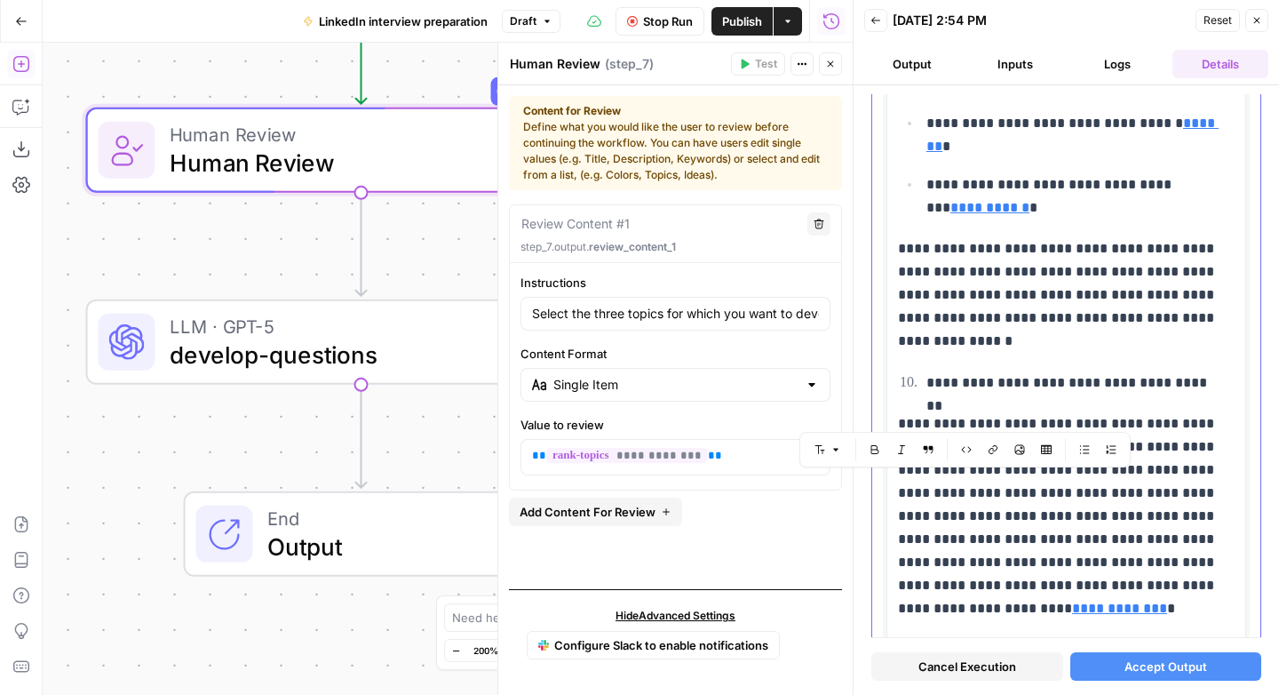
scroll to position [12357, 0]
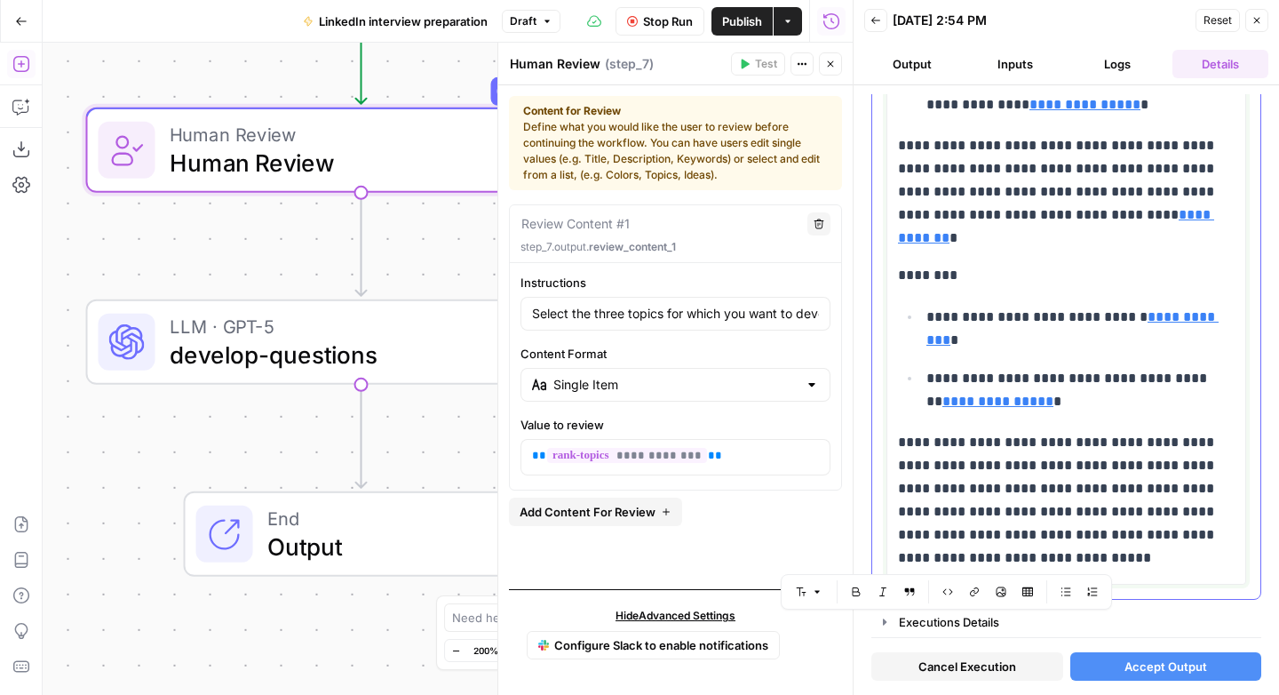
drag, startPoint x: 908, startPoint y: 520, endPoint x: 1012, endPoint y: 592, distance: 126.4
click at [1012, 592] on body "Animalz New Home Browse Insights Opportunities Your Data Recent Grids LinkedIn …" at bounding box center [639, 347] width 1279 height 695
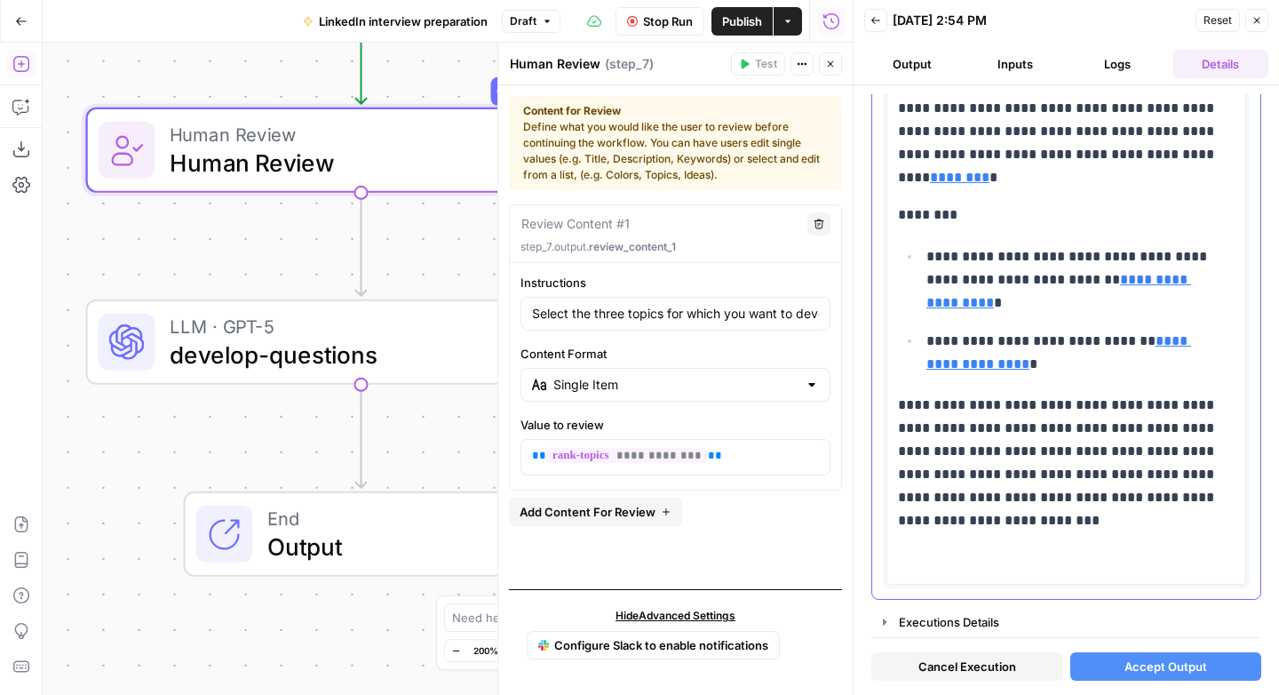
scroll to position [3452, 0]
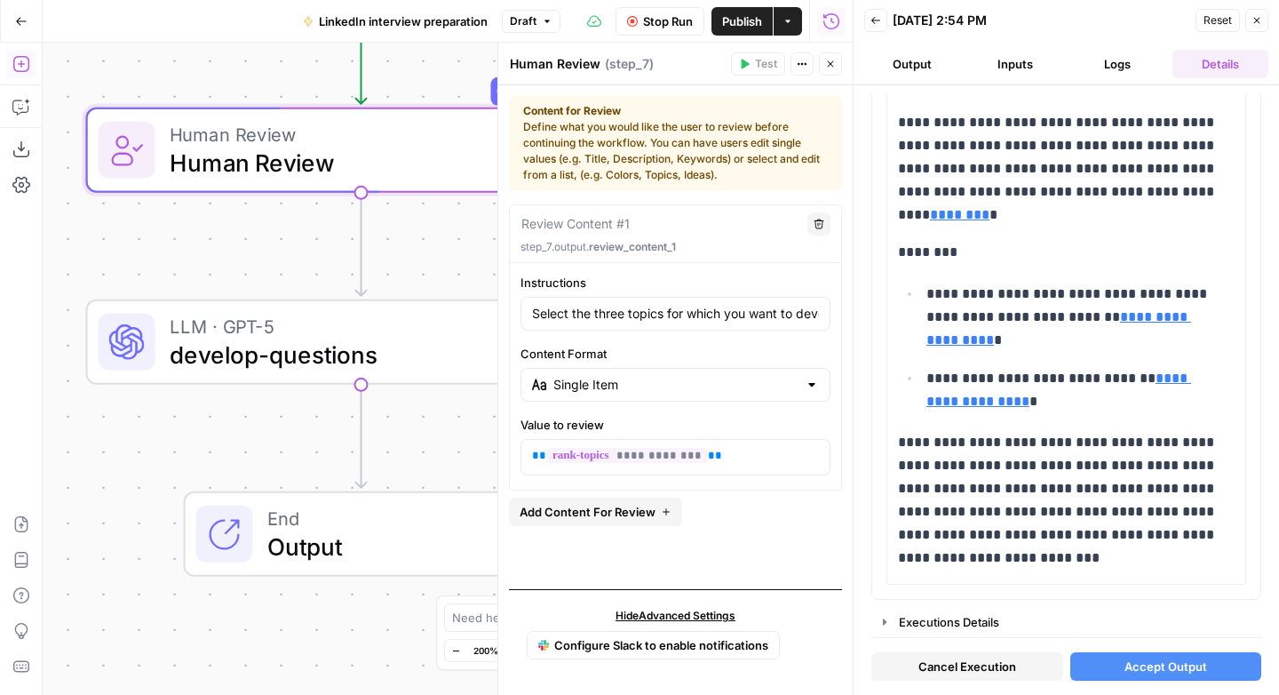
click at [1144, 661] on span "Accept Output" at bounding box center [1165, 666] width 83 height 18
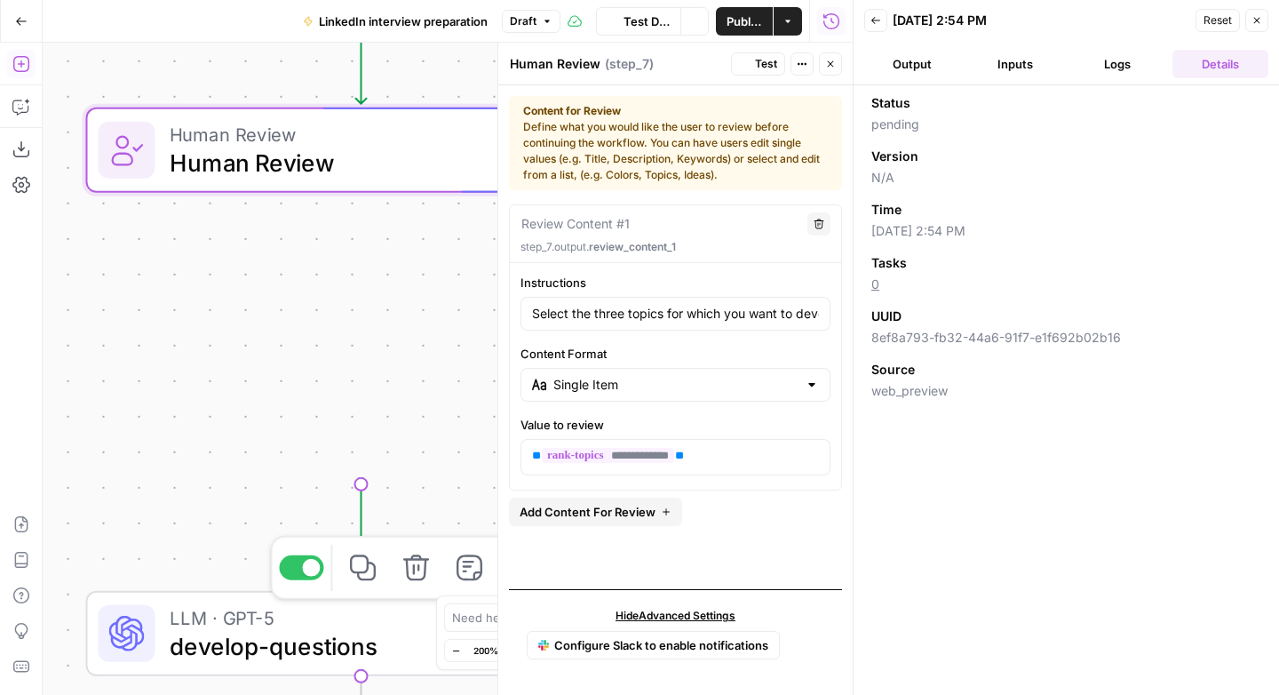
click at [410, 603] on div "LLM · GPT-5 develop-questions" at bounding box center [354, 633] width 369 height 60
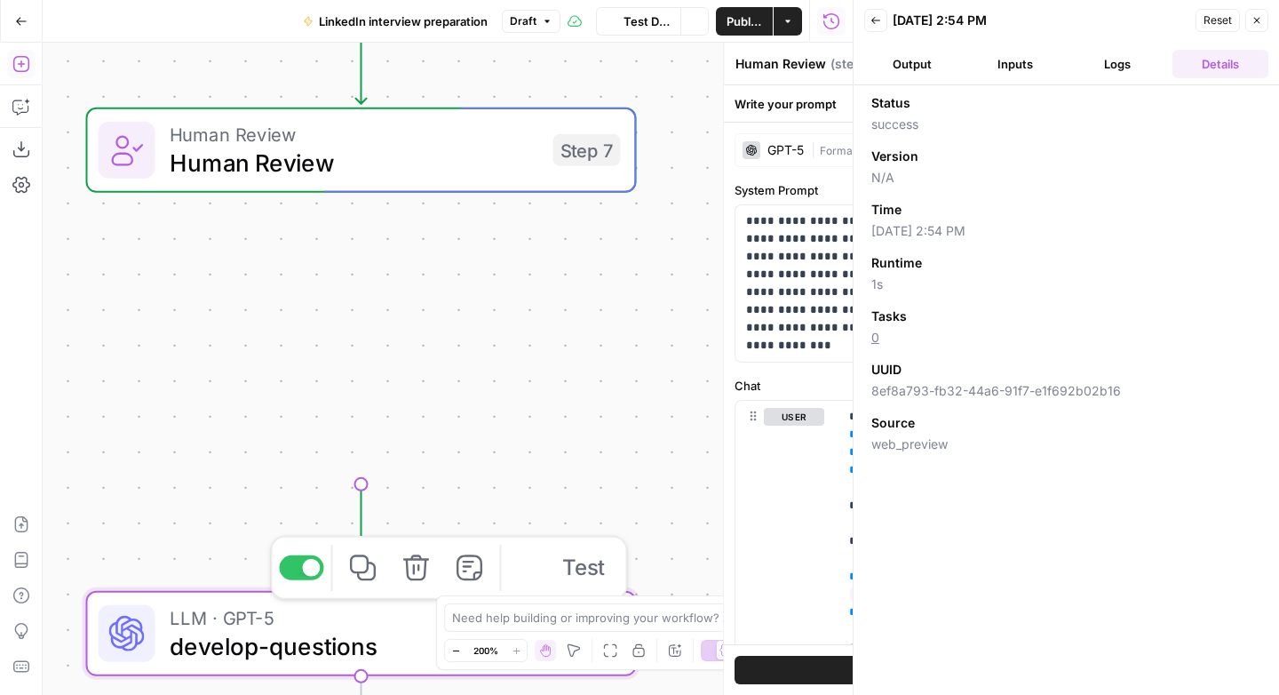
type textarea "develop-questions"
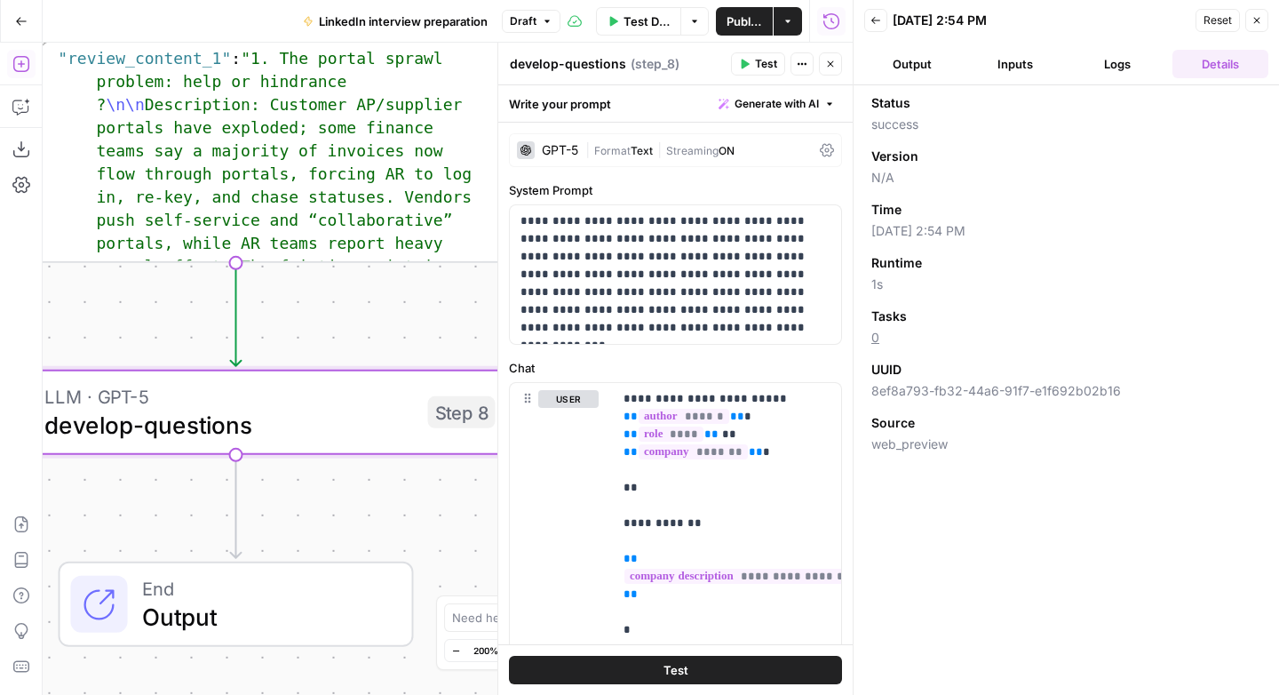
drag, startPoint x: 267, startPoint y: 549, endPoint x: 147, endPoint y: 333, distance: 247.3
click at [147, 333] on div "Workflow Input Settings Inputs LLM · GPT-5 create-research-assignment Step 2 LL…" at bounding box center [448, 369] width 810 height 652
click at [439, 352] on span "Test" at bounding box center [458, 346] width 43 height 32
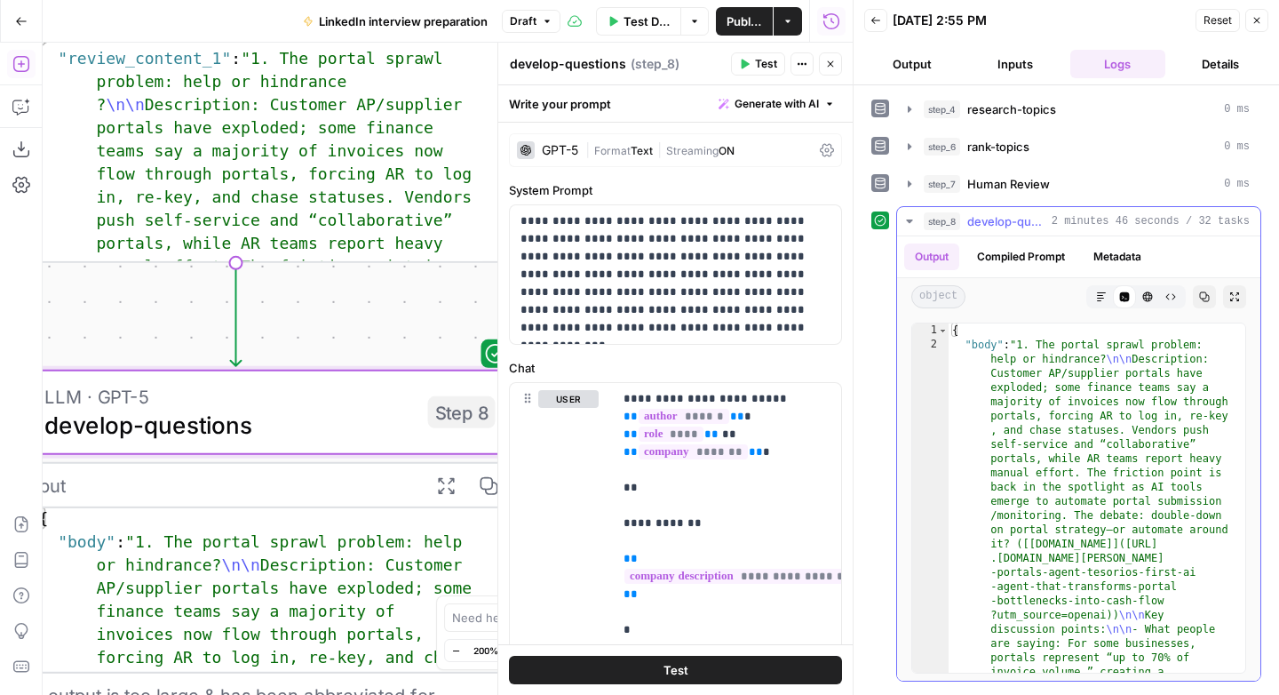
drag, startPoint x: 1099, startPoint y: 298, endPoint x: 1100, endPoint y: 313, distance: 14.2
click at [1099, 298] on icon "button" at bounding box center [1101, 296] width 11 height 11
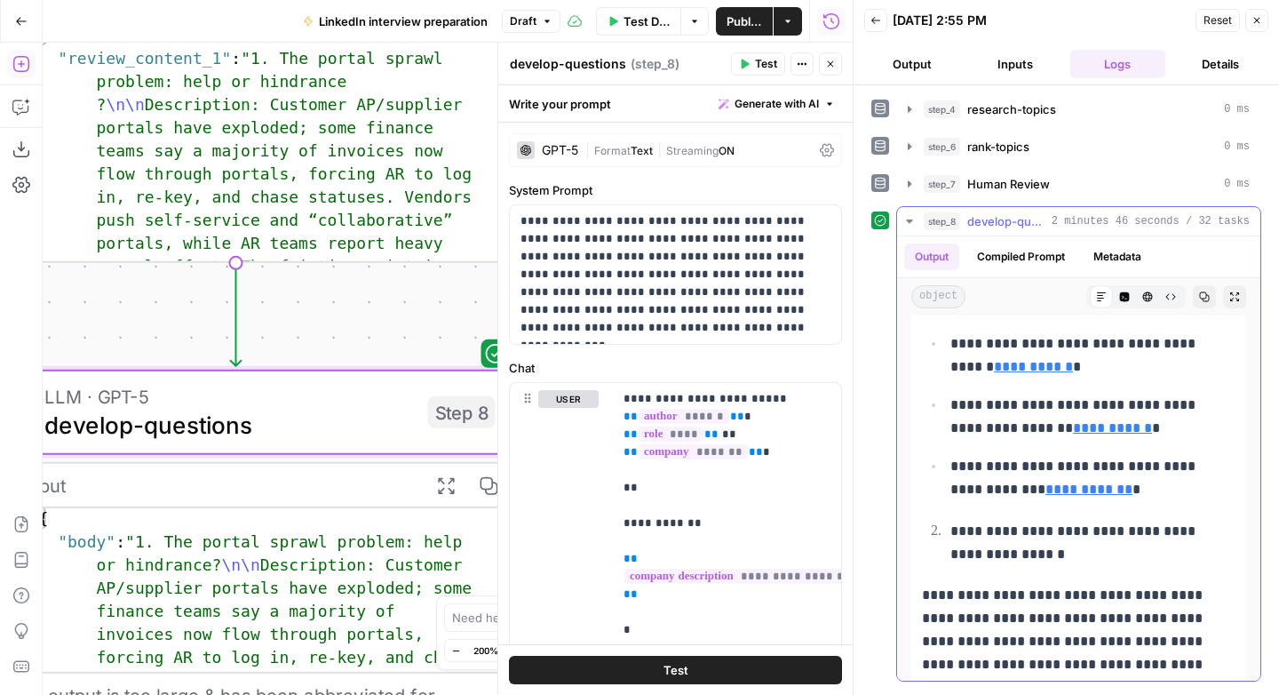
scroll to position [1555, 0]
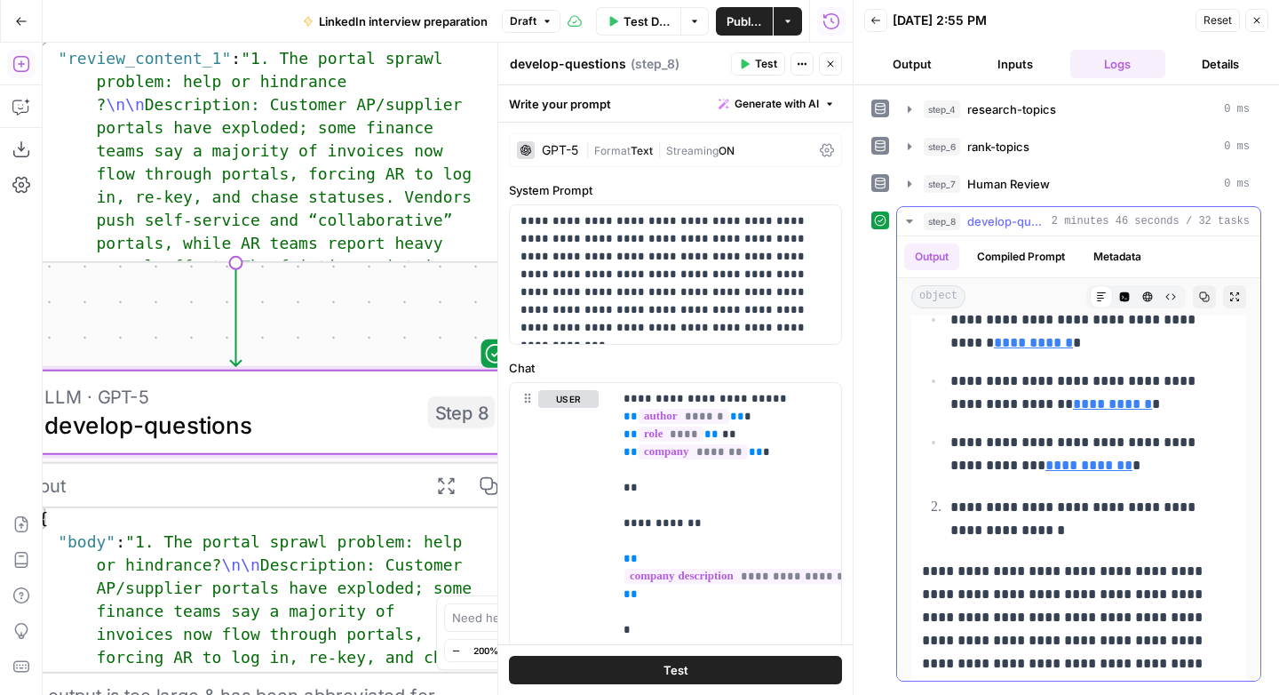
click at [1193, 301] on button "Copy" at bounding box center [1204, 296] width 23 height 23
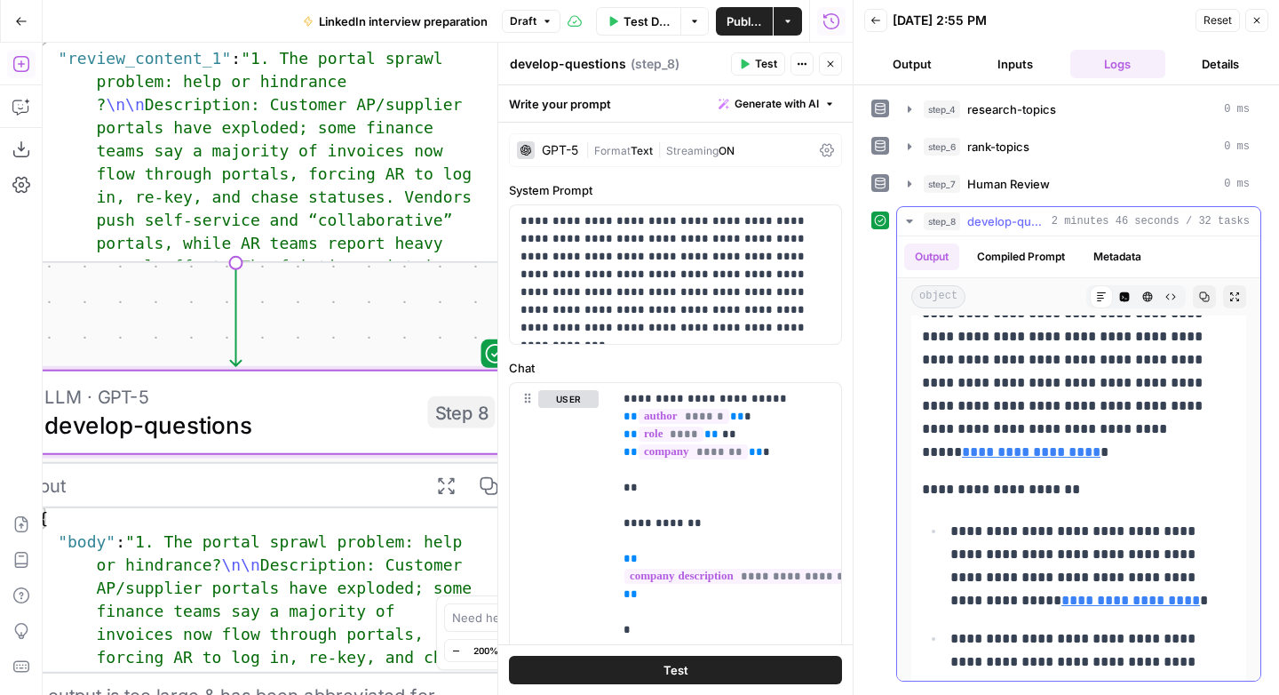
scroll to position [3700, 0]
